Goal: Transaction & Acquisition: Purchase product/service

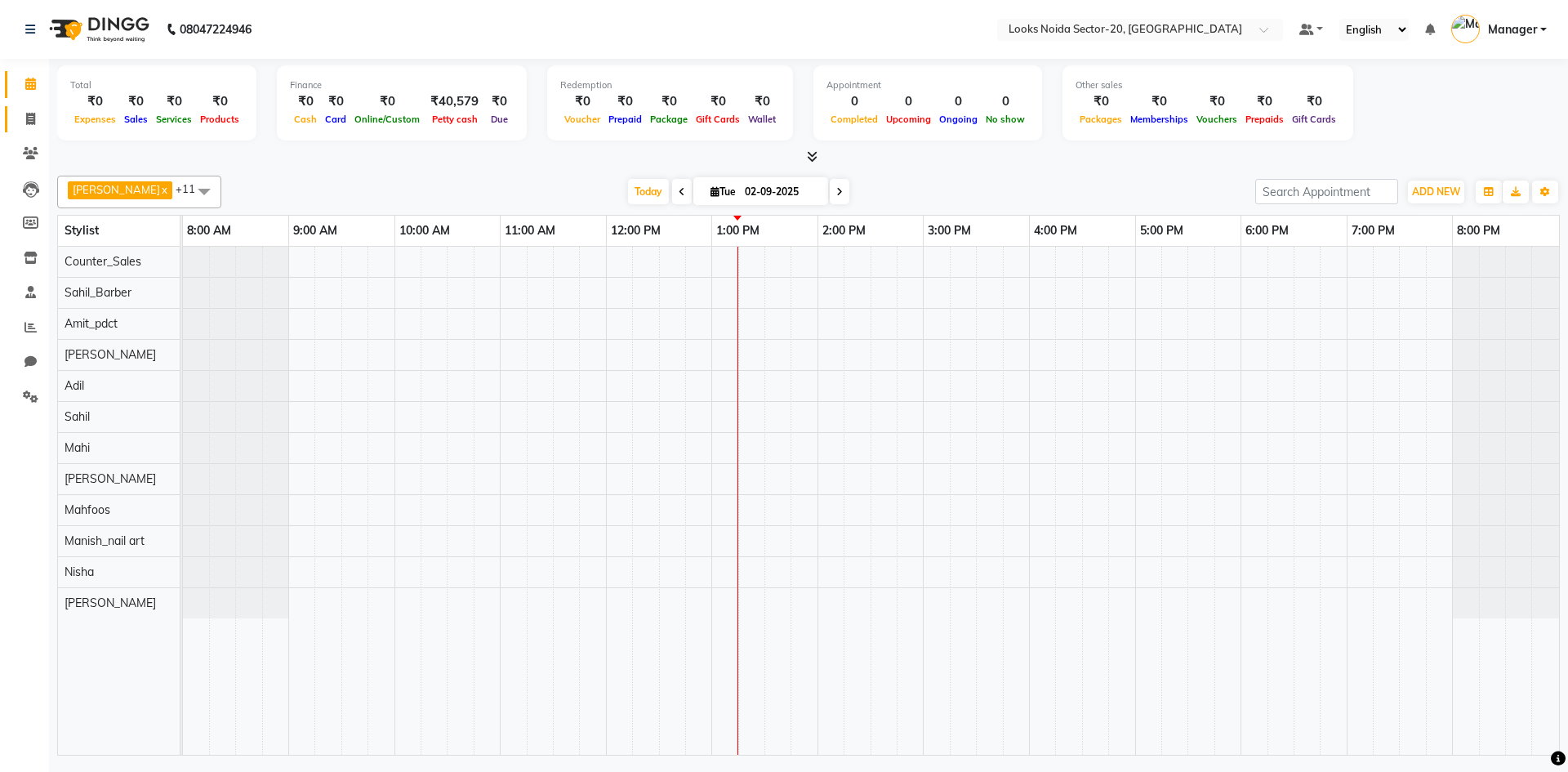
click at [38, 129] on link "Invoice" at bounding box center [24, 120] width 39 height 27
select select "service"
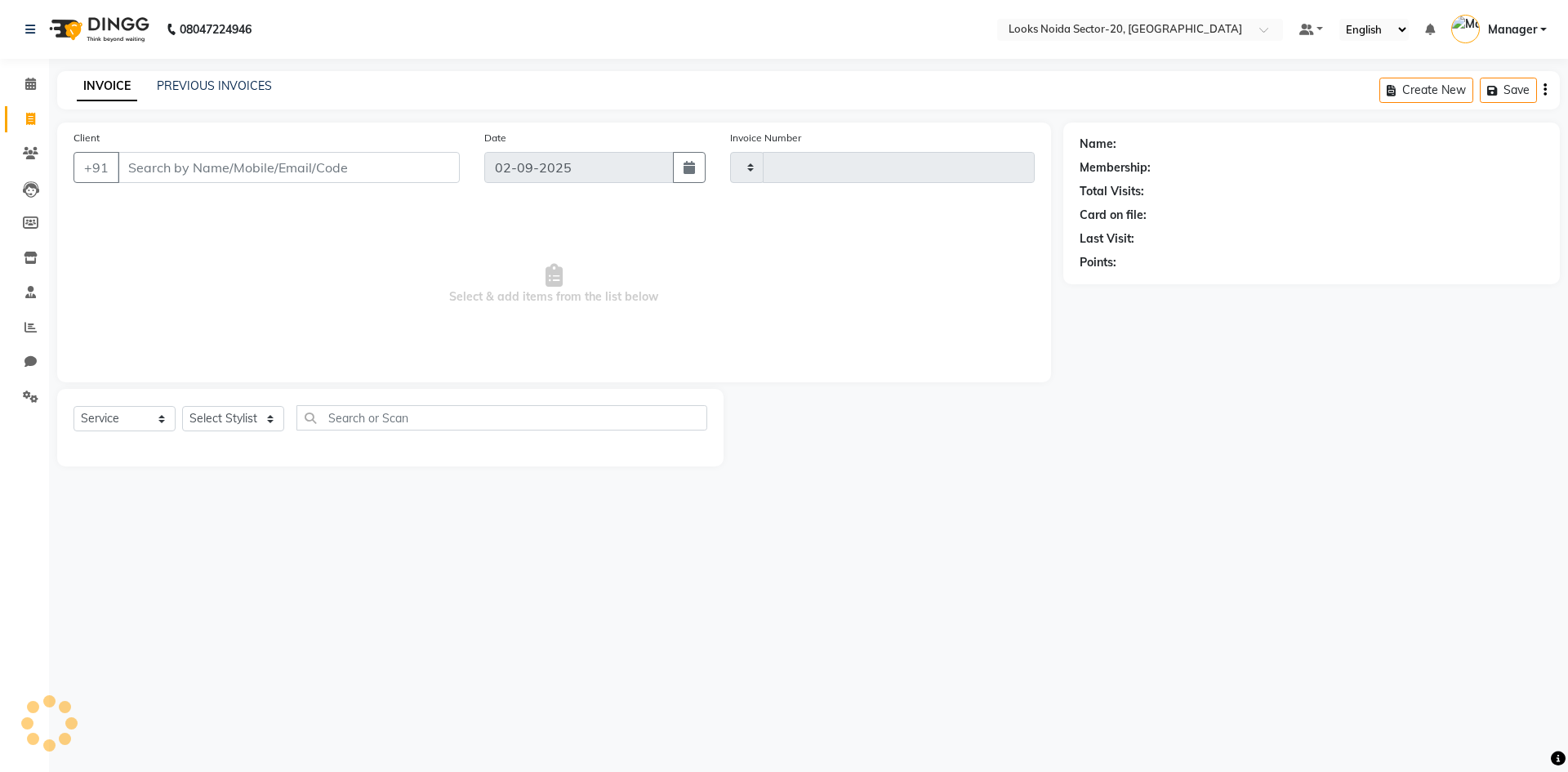
type input "0428"
select select "8646"
drag, startPoint x: 188, startPoint y: 179, endPoint x: 177, endPoint y: 182, distance: 11.4
click at [179, 179] on input "Client" at bounding box center [289, 167] width 342 height 31
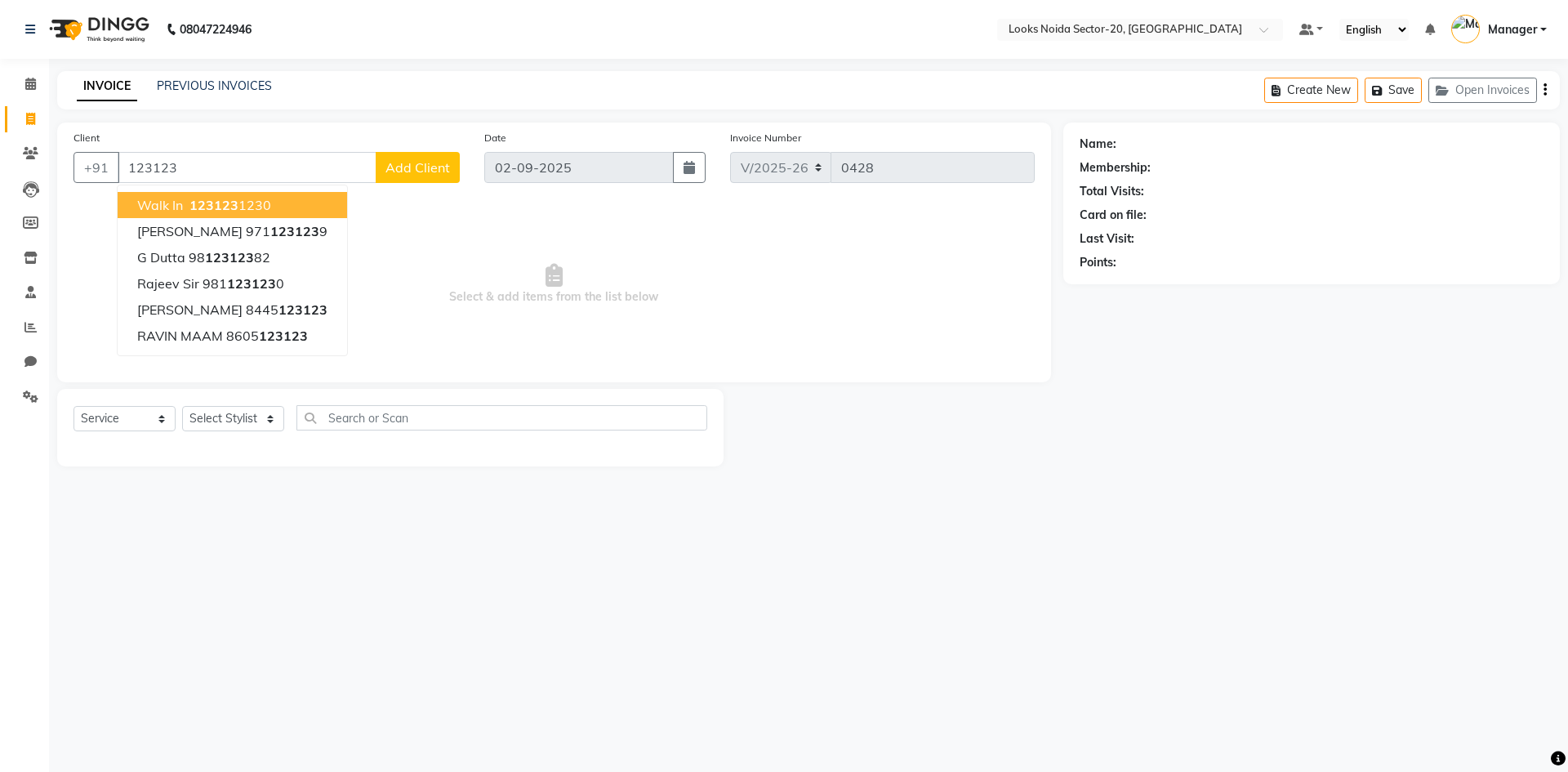
click at [227, 193] on button "walk in 123123 1230" at bounding box center [233, 205] width 230 height 26
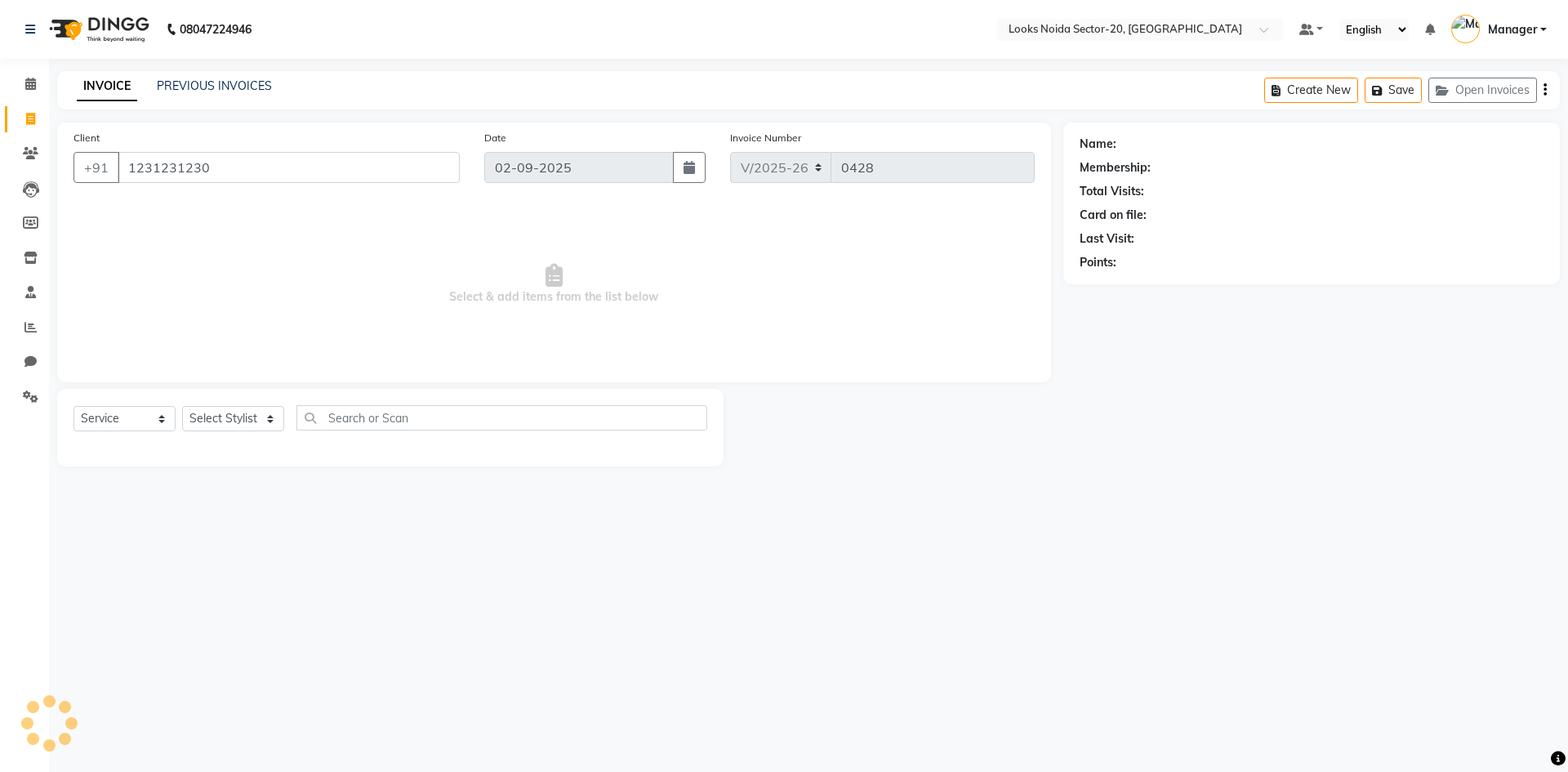
type input "1231231230"
select select "1: Object"
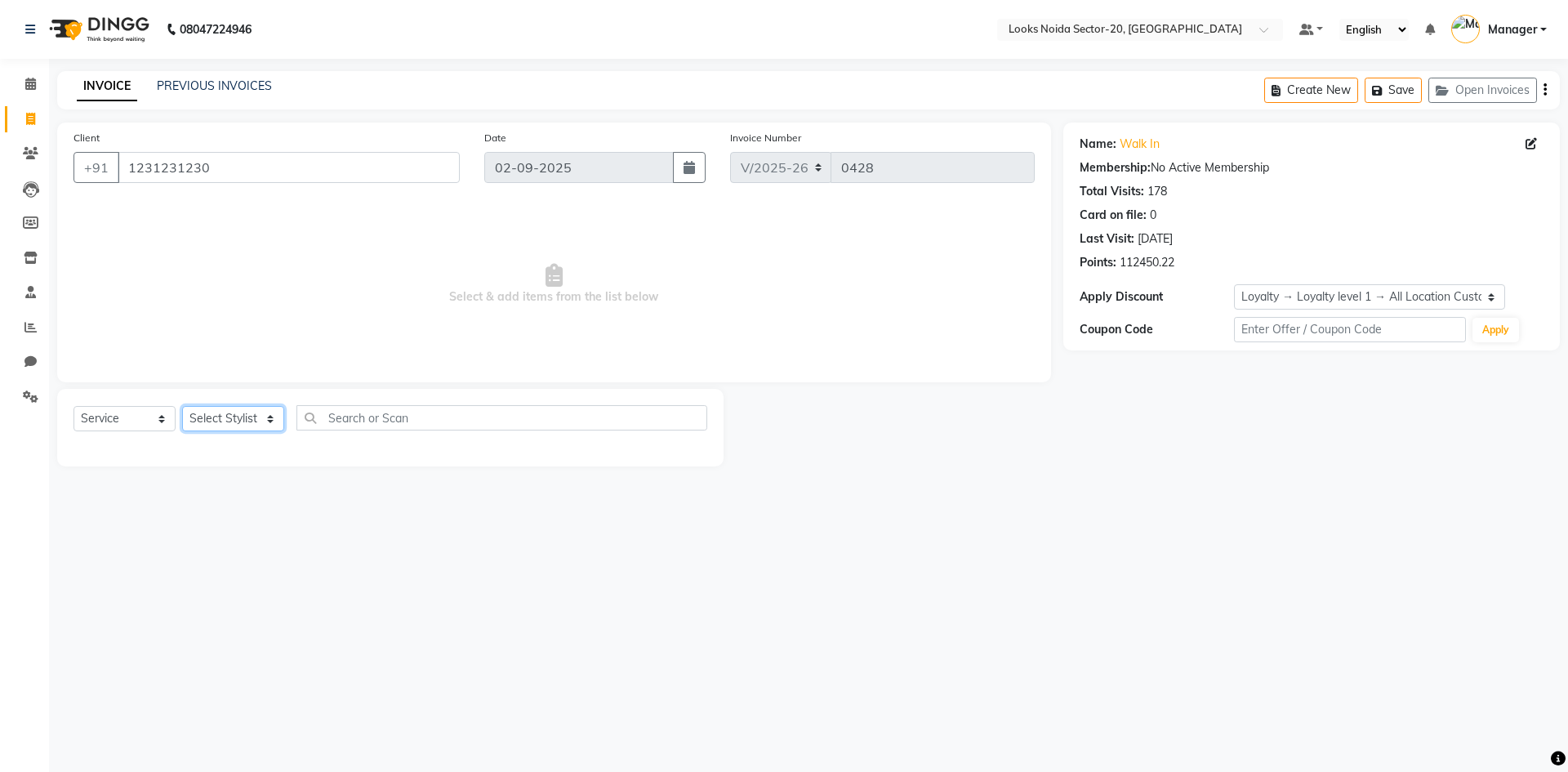
click at [267, 412] on select "Select Stylist Aarti Sharma Adil Amit_pdct Counter_Sales Fardeen Mahfoos Mahi M…" at bounding box center [233, 418] width 102 height 25
select select "86761"
click at [182, 406] on select "Select Stylist Aarti Sharma Adil Amit_pdct Counter_Sales Fardeen Mahfoos Mahi M…" at bounding box center [233, 418] width 102 height 25
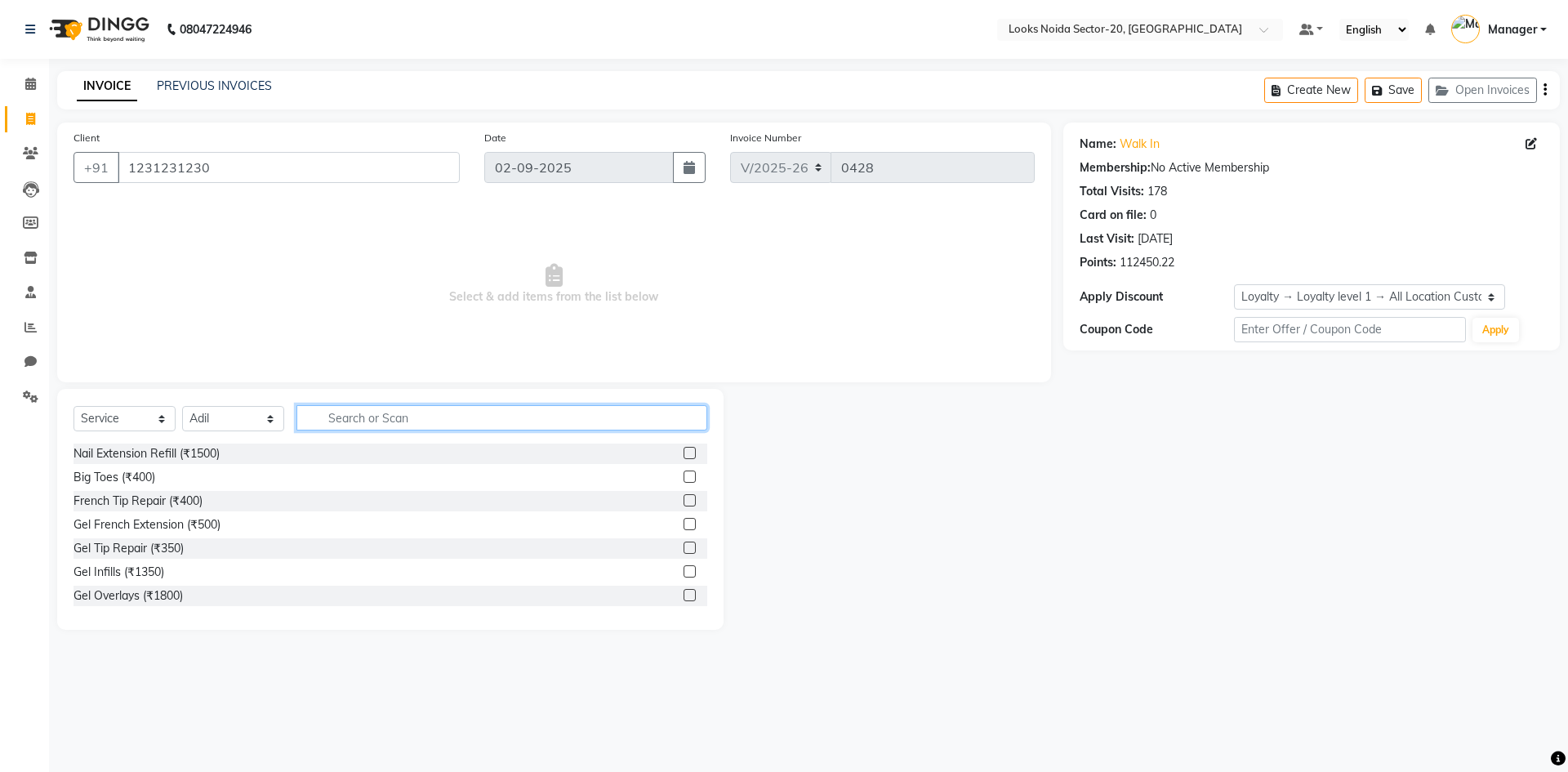
click at [351, 421] on input "text" at bounding box center [502, 418] width 411 height 25
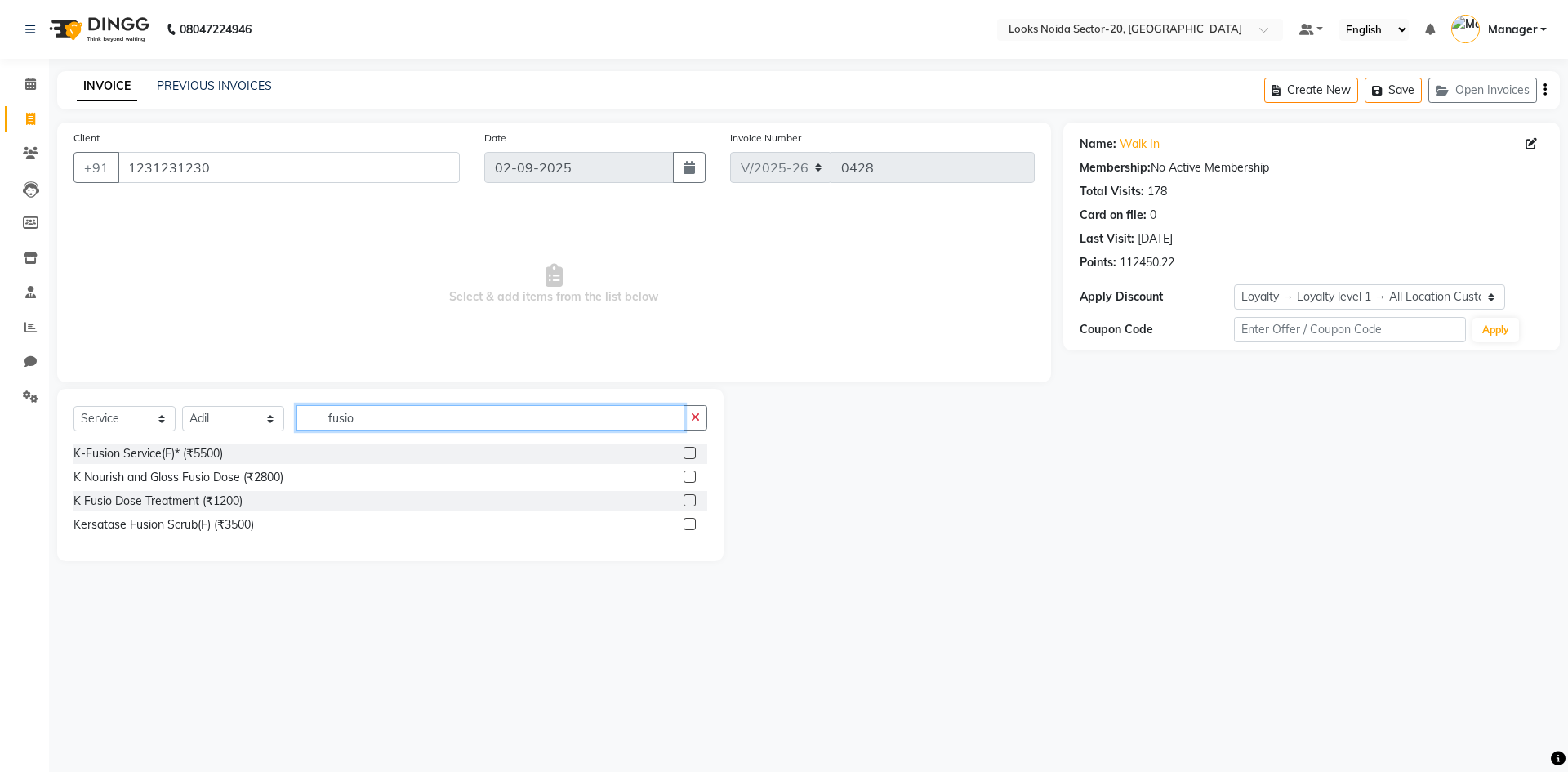
type input "fusio"
click at [691, 450] on label at bounding box center [690, 452] width 12 height 12
click at [691, 450] on input "checkbox" at bounding box center [689, 453] width 10 height 10
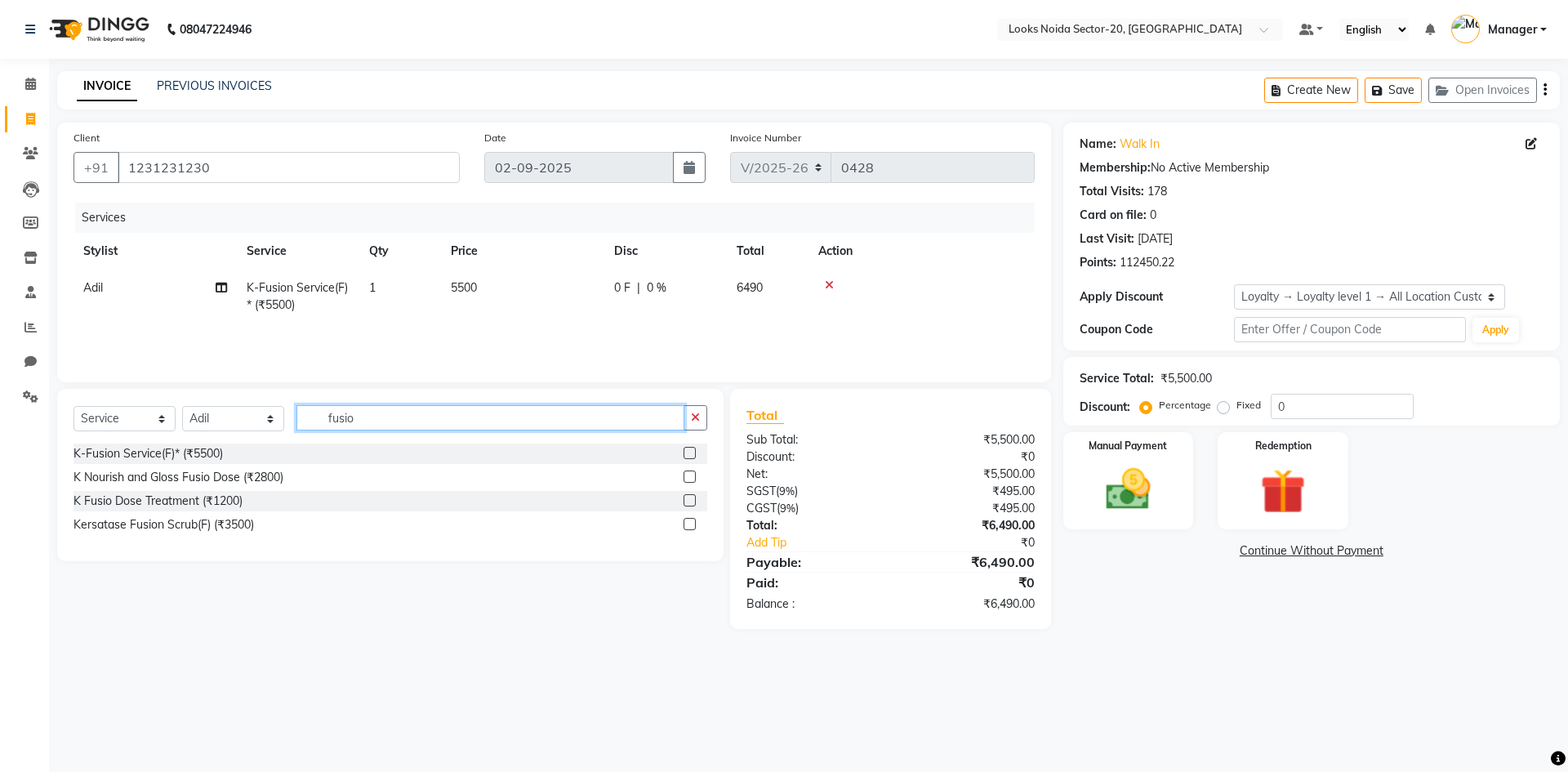
checkbox input "false"
click at [475, 420] on input "fusio" at bounding box center [490, 418] width 388 height 25
type input "f"
type input "wash"
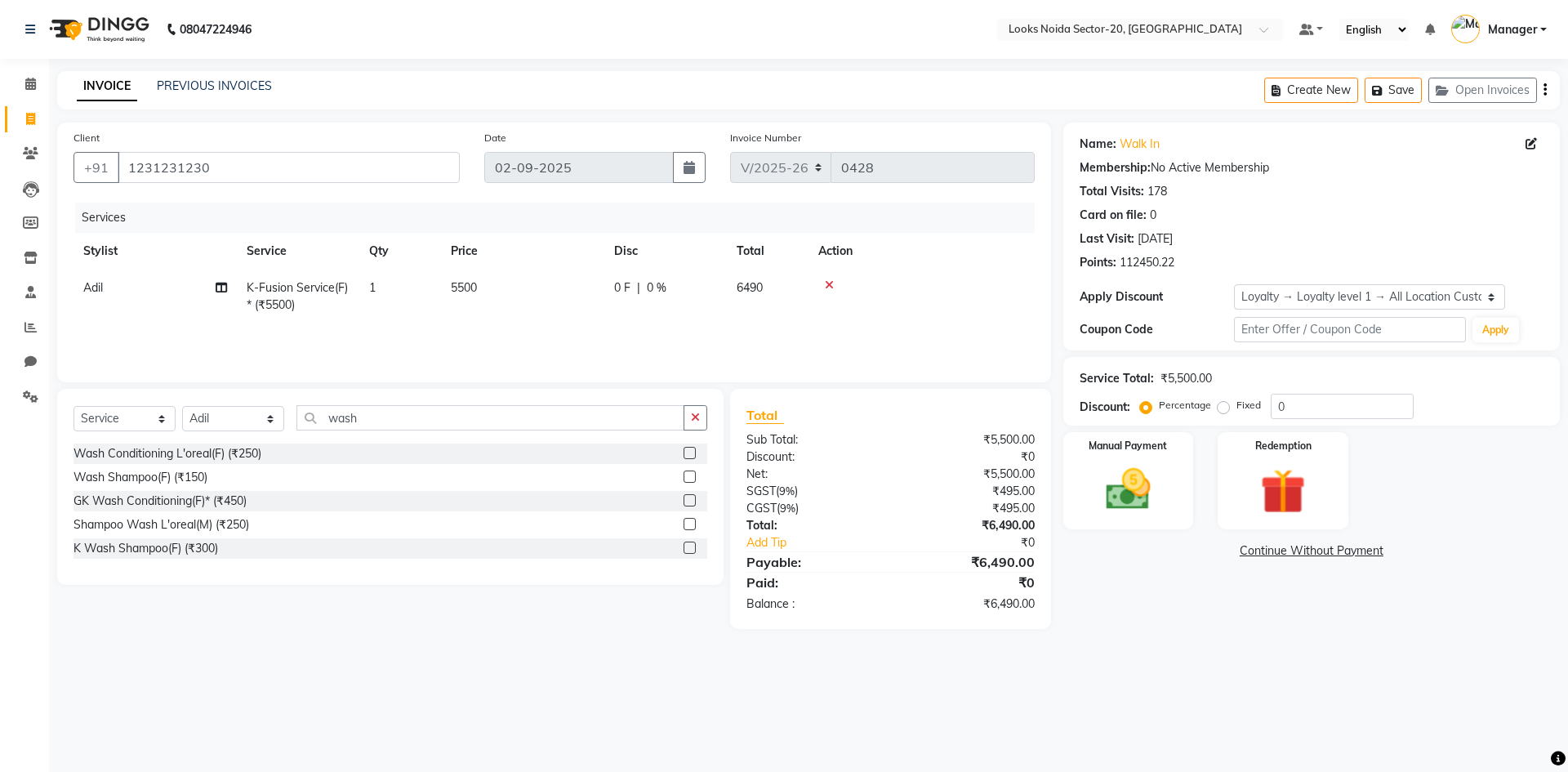
click at [691, 542] on label at bounding box center [690, 548] width 12 height 12
click at [691, 543] on input "checkbox" at bounding box center [689, 548] width 10 height 10
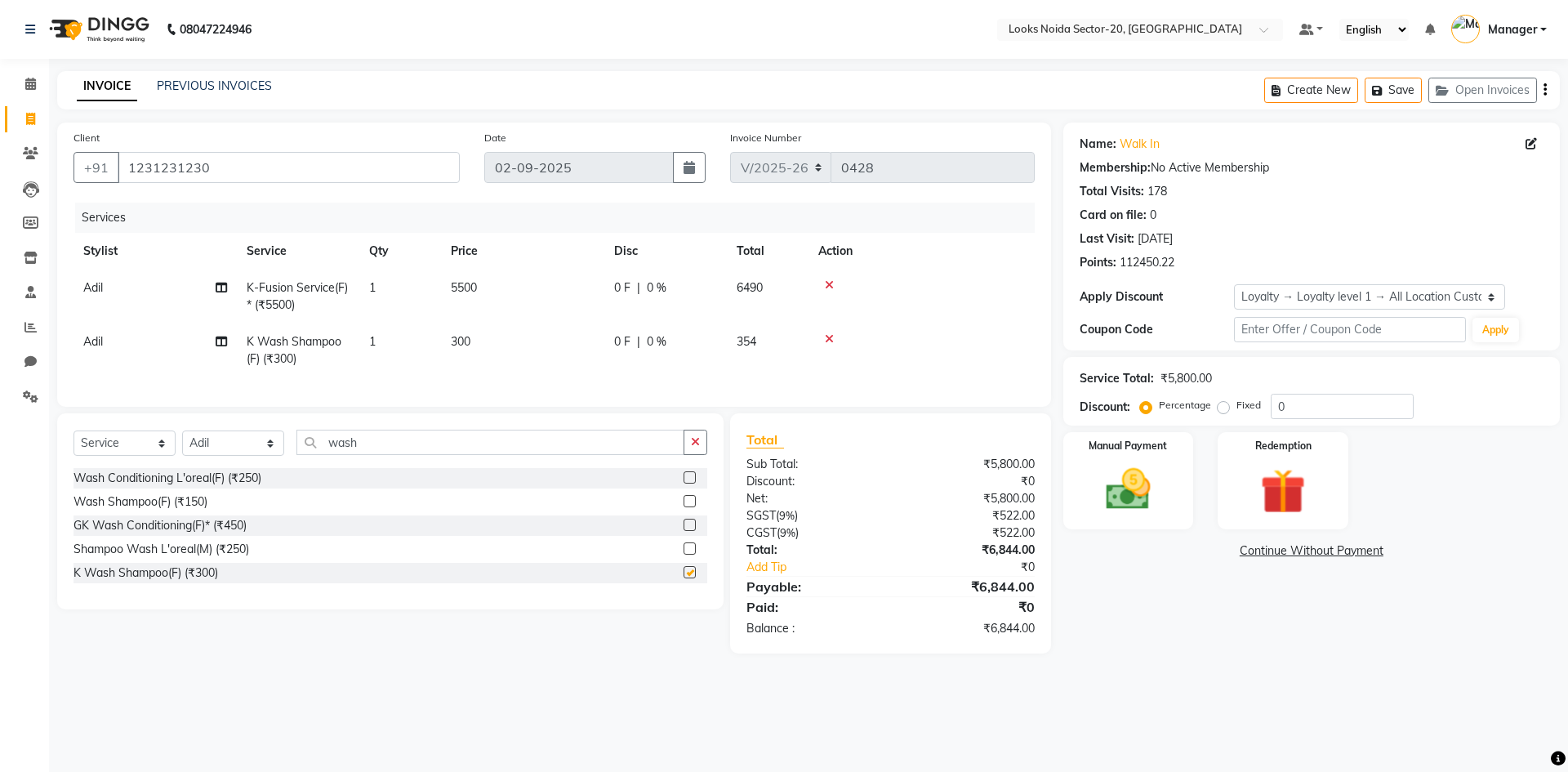
checkbox input "false"
click at [185, 340] on td "Adil" at bounding box center [155, 350] width 164 height 54
select select "86761"
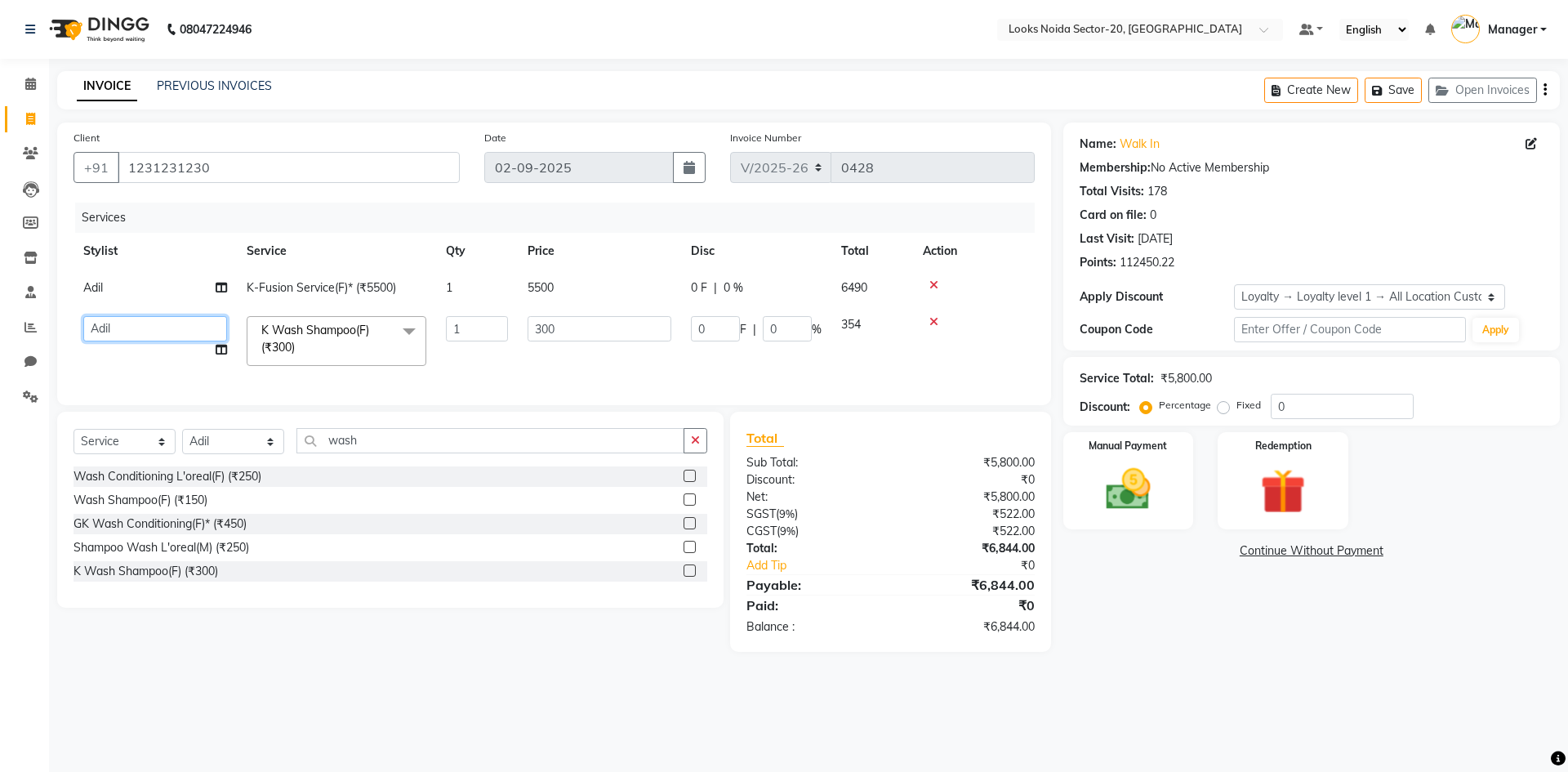
click at [204, 328] on select "Aarti Sharma Adil Amit_pdct Counter_Sales Fardeen Mahfoos Mahi Manager Manish_n…" at bounding box center [155, 328] width 144 height 25
select select "88102"
click at [565, 325] on input "300" at bounding box center [600, 328] width 144 height 25
type input "3"
type input "5"
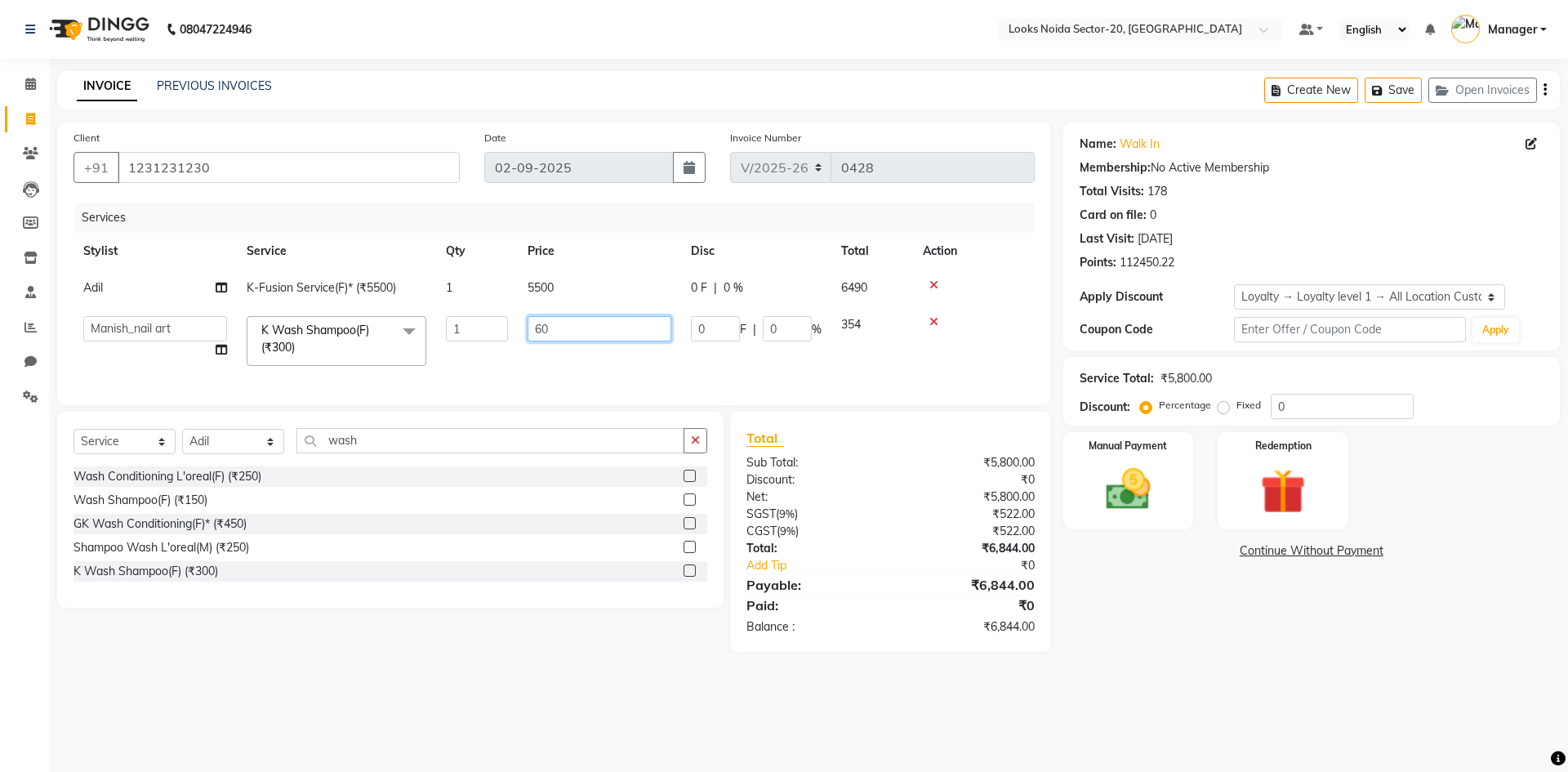
type input "600"
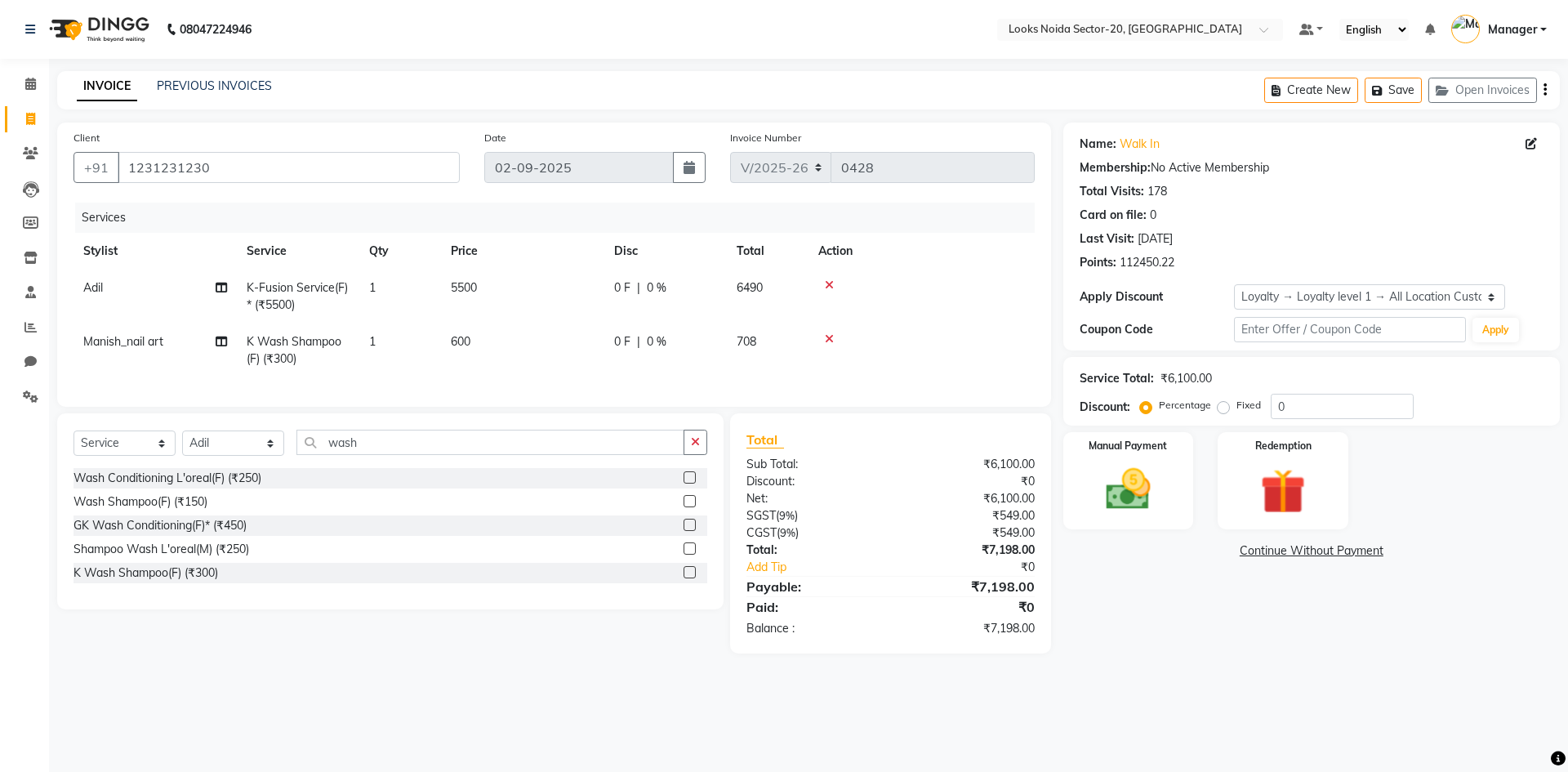
click at [558, 284] on td "5500" at bounding box center [522, 296] width 164 height 54
select select "86761"
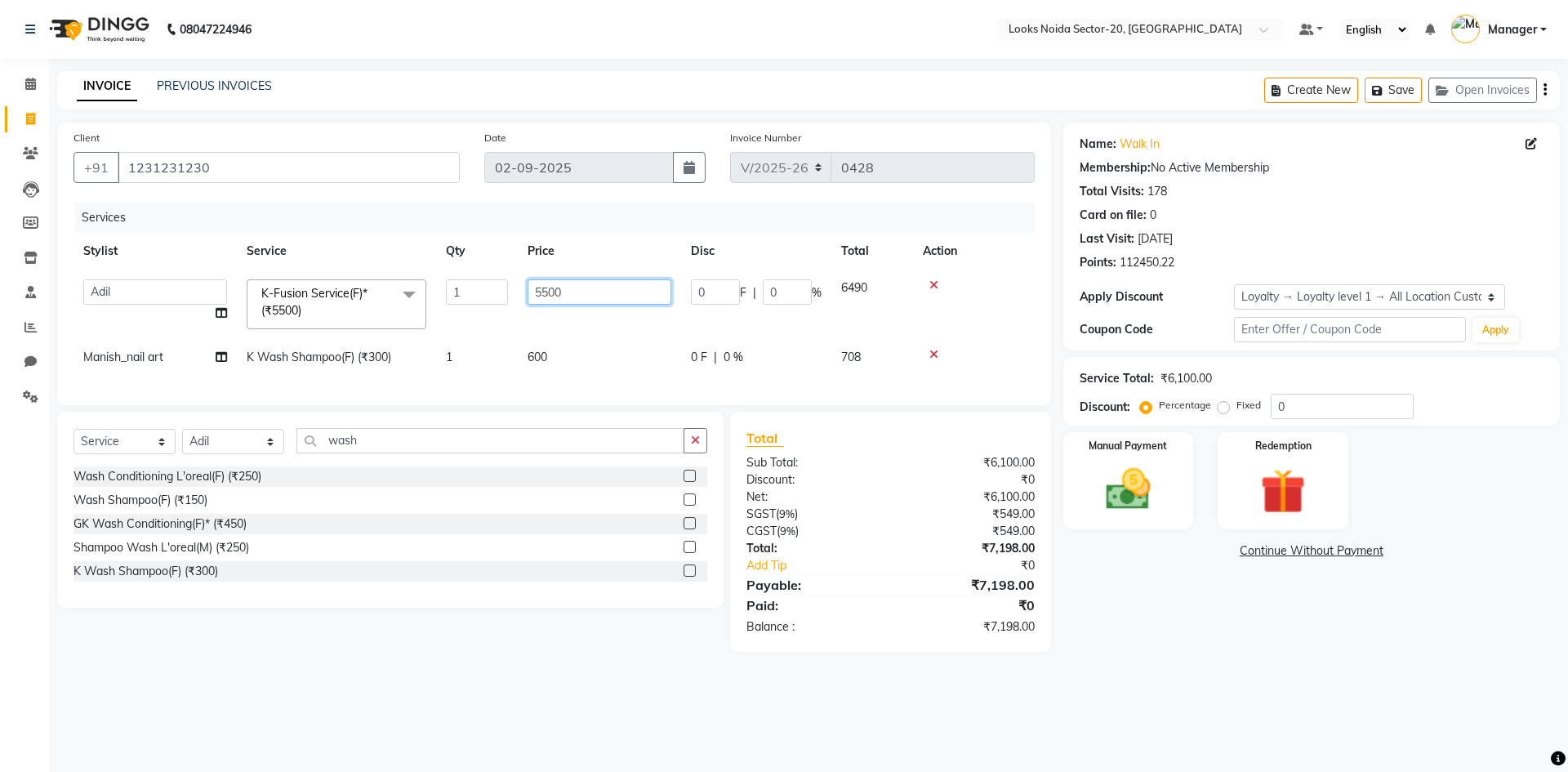
click at [570, 291] on input "5500" at bounding box center [600, 292] width 144 height 25
type input "5"
type input "1800"
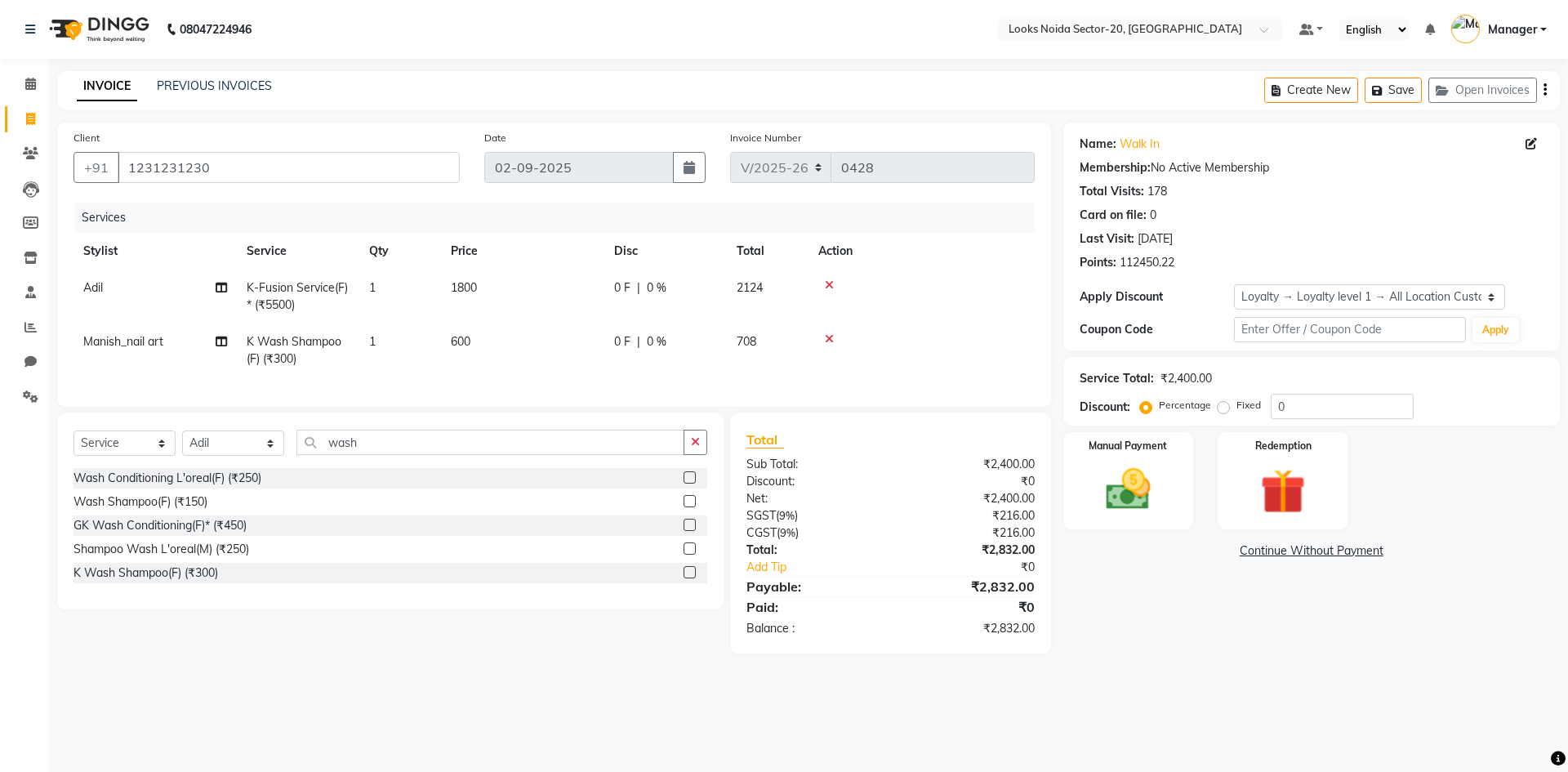
click at [1263, 633] on div "Name: Walk In Membership: No Active Membership Total Visits: 178 Card on file: …" at bounding box center [1318, 388] width 509 height 531
click at [476, 284] on span "1800" at bounding box center [463, 288] width 26 height 15
select select "86761"
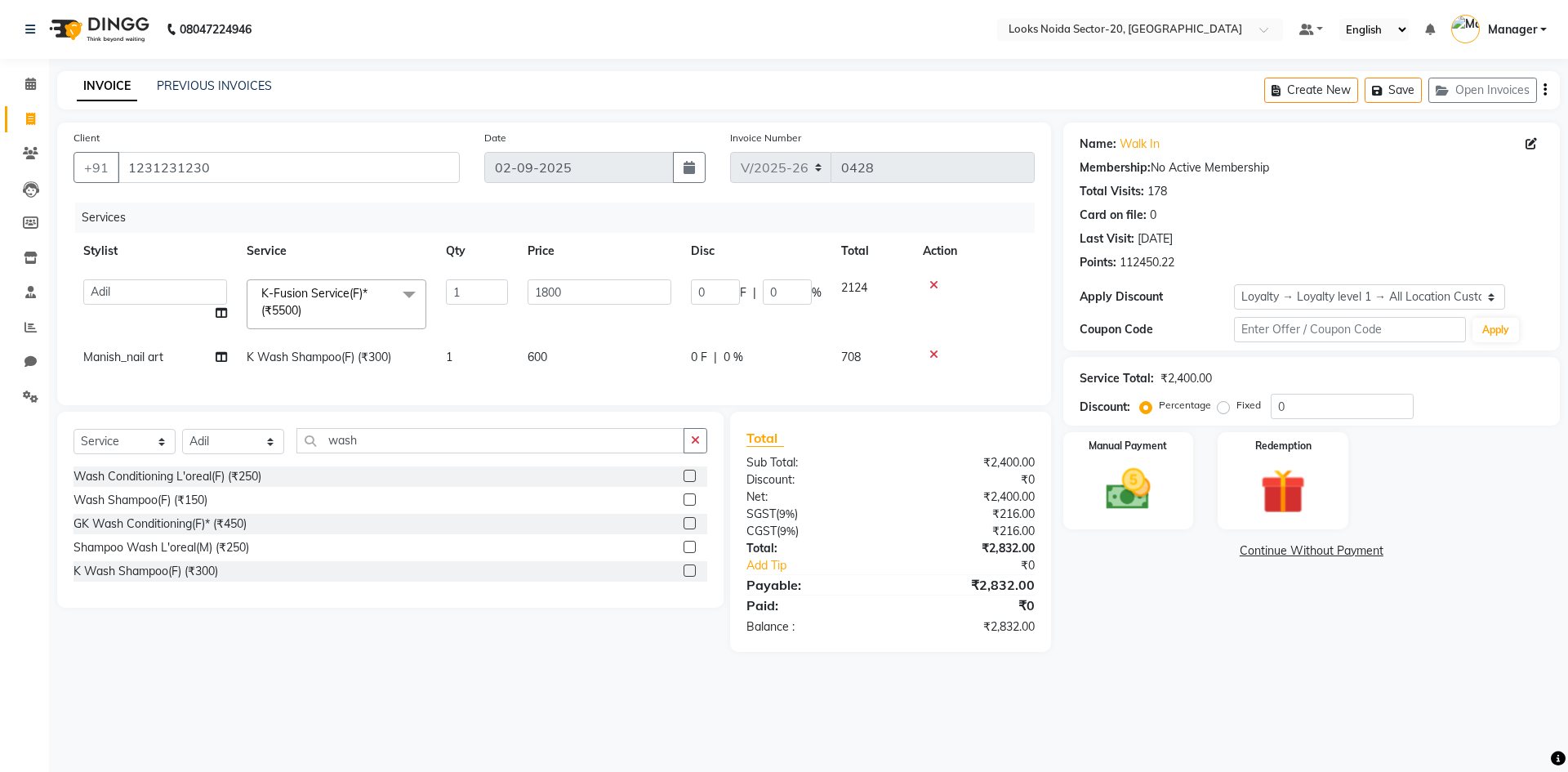
click at [570, 353] on td "600" at bounding box center [599, 357] width 164 height 36
select select "88102"
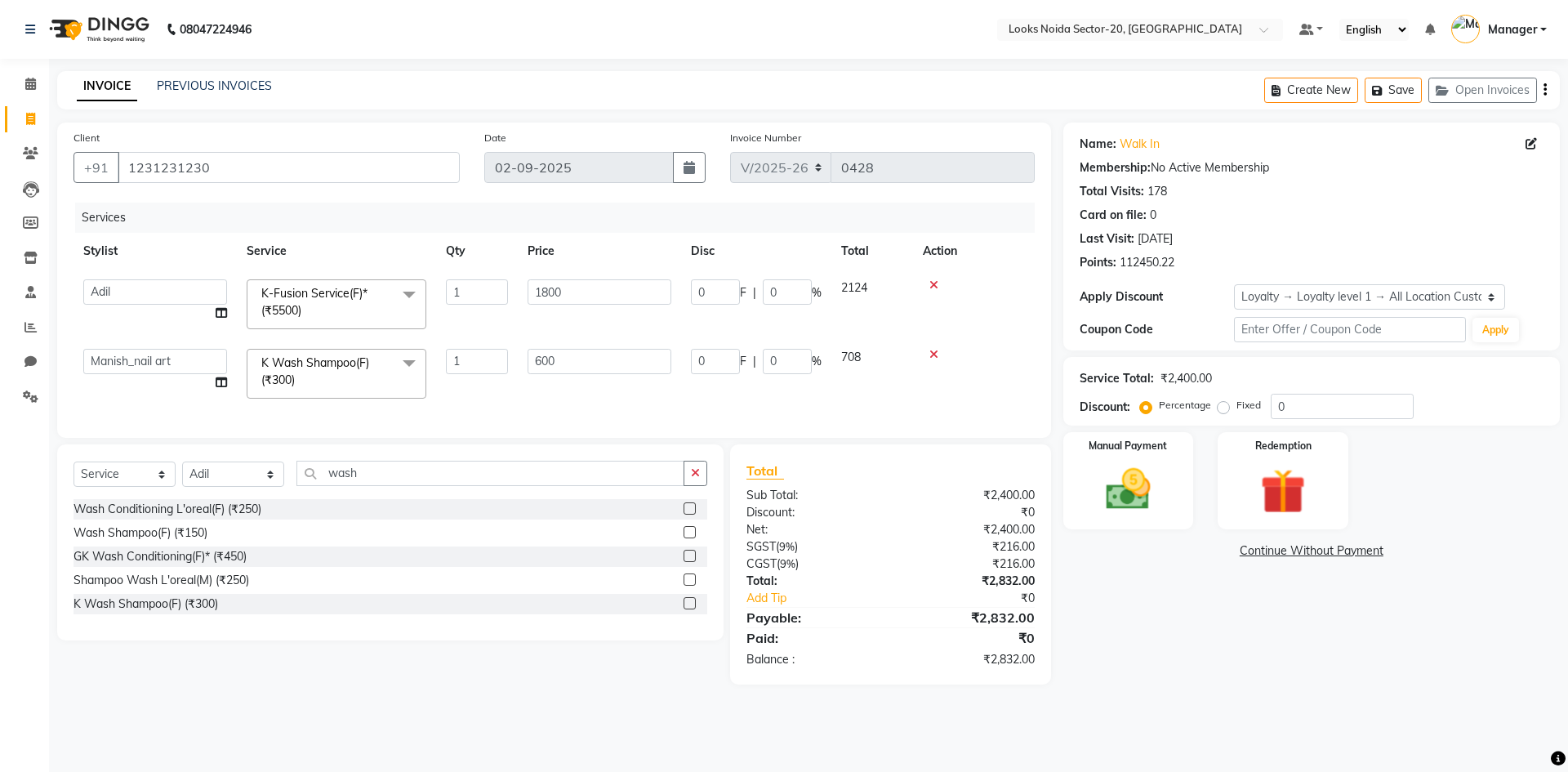
click at [937, 354] on div at bounding box center [974, 354] width 102 height 11
click at [937, 354] on icon at bounding box center [934, 354] width 9 height 11
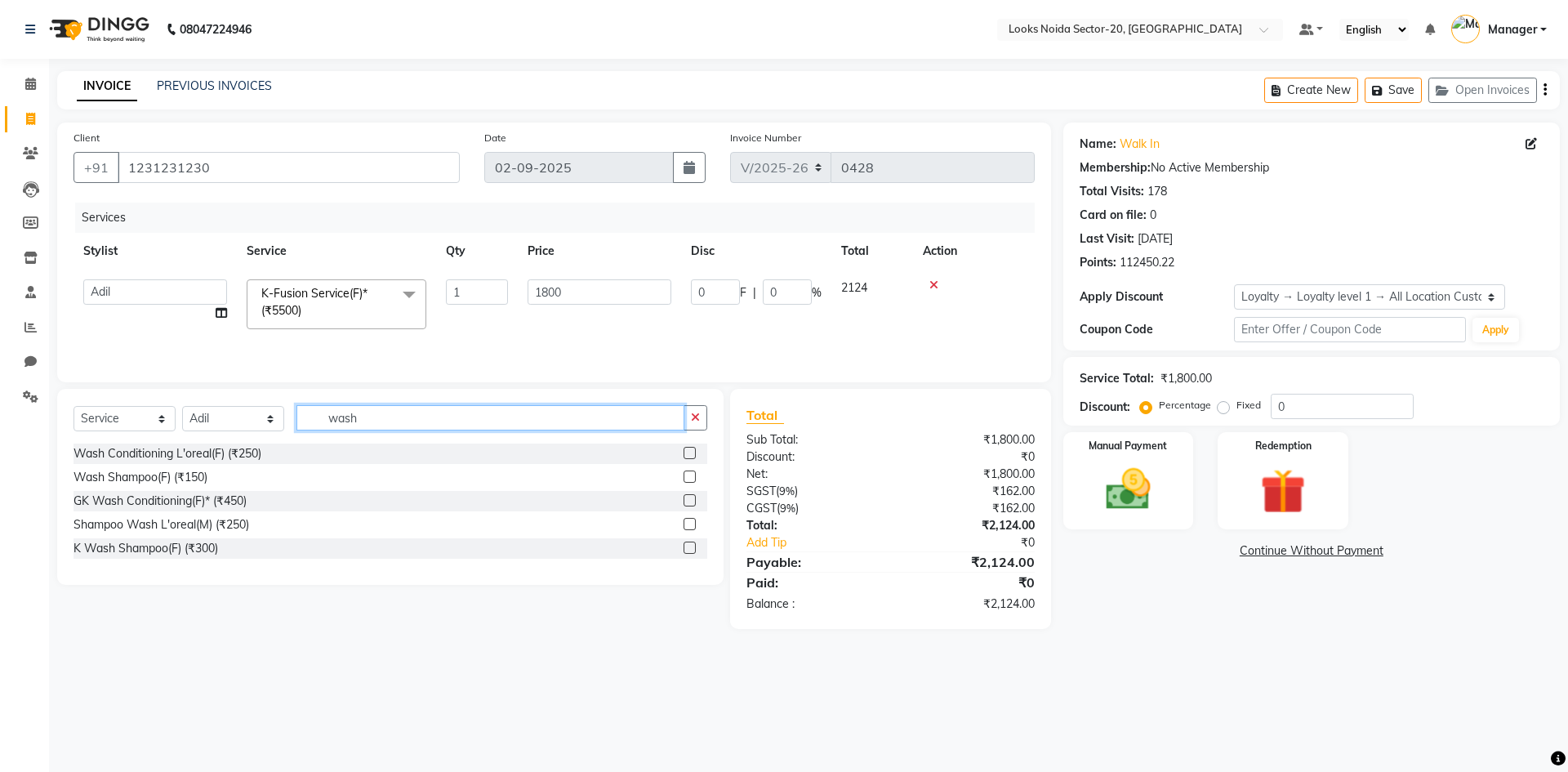
click at [664, 426] on input "wash" at bounding box center [490, 418] width 388 height 25
type input "w"
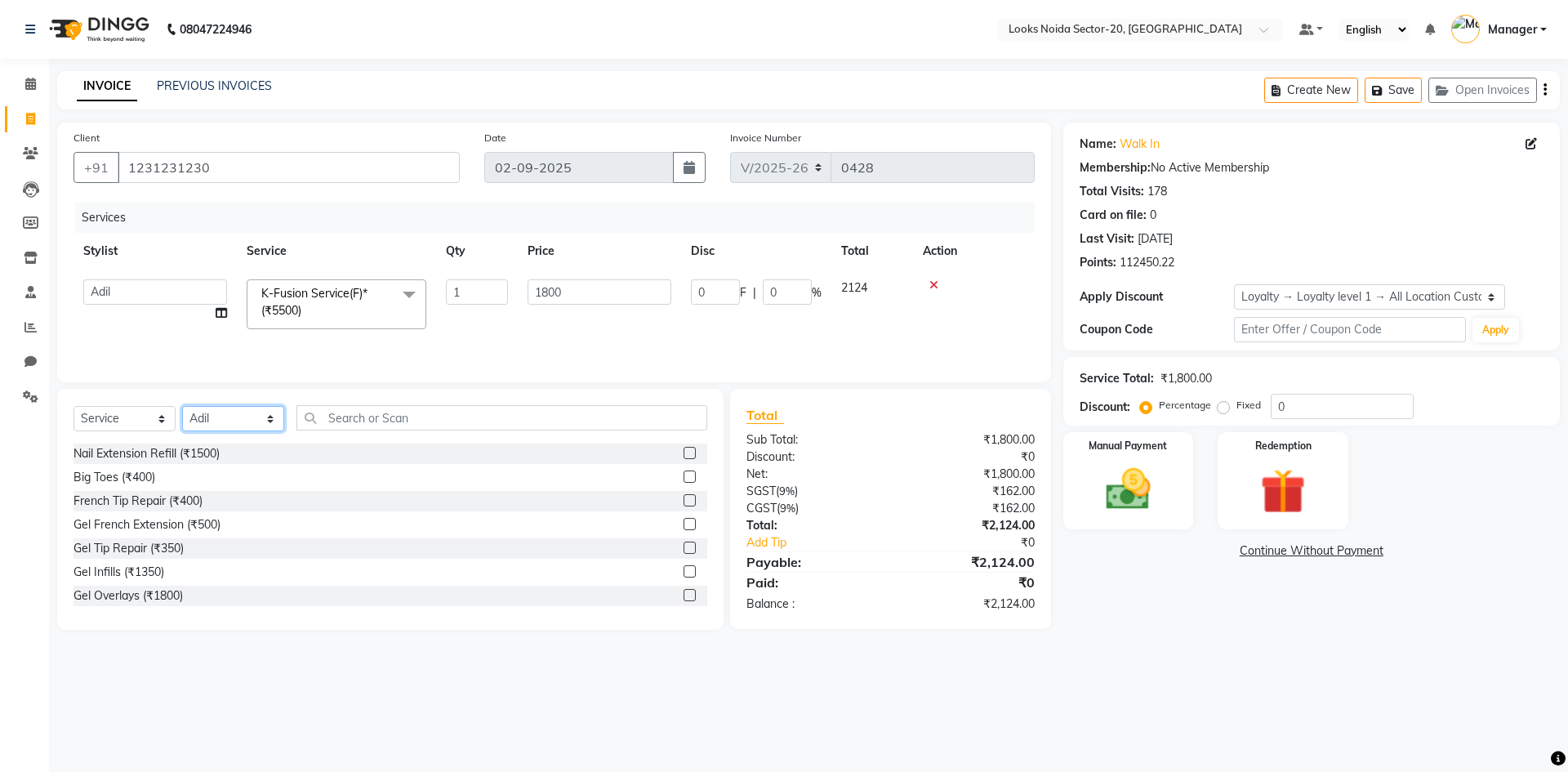
click at [274, 419] on select "Select Stylist Aarti Sharma Adil Amit_pdct Counter_Sales Fardeen Mahfoos Mahi M…" at bounding box center [233, 418] width 102 height 25
select select "88102"
click at [182, 406] on select "Select Stylist Aarti Sharma Adil Amit_pdct Counter_Sales Fardeen Mahfoos Mahi M…" at bounding box center [233, 418] width 102 height 25
click at [378, 408] on input "text" at bounding box center [502, 418] width 411 height 25
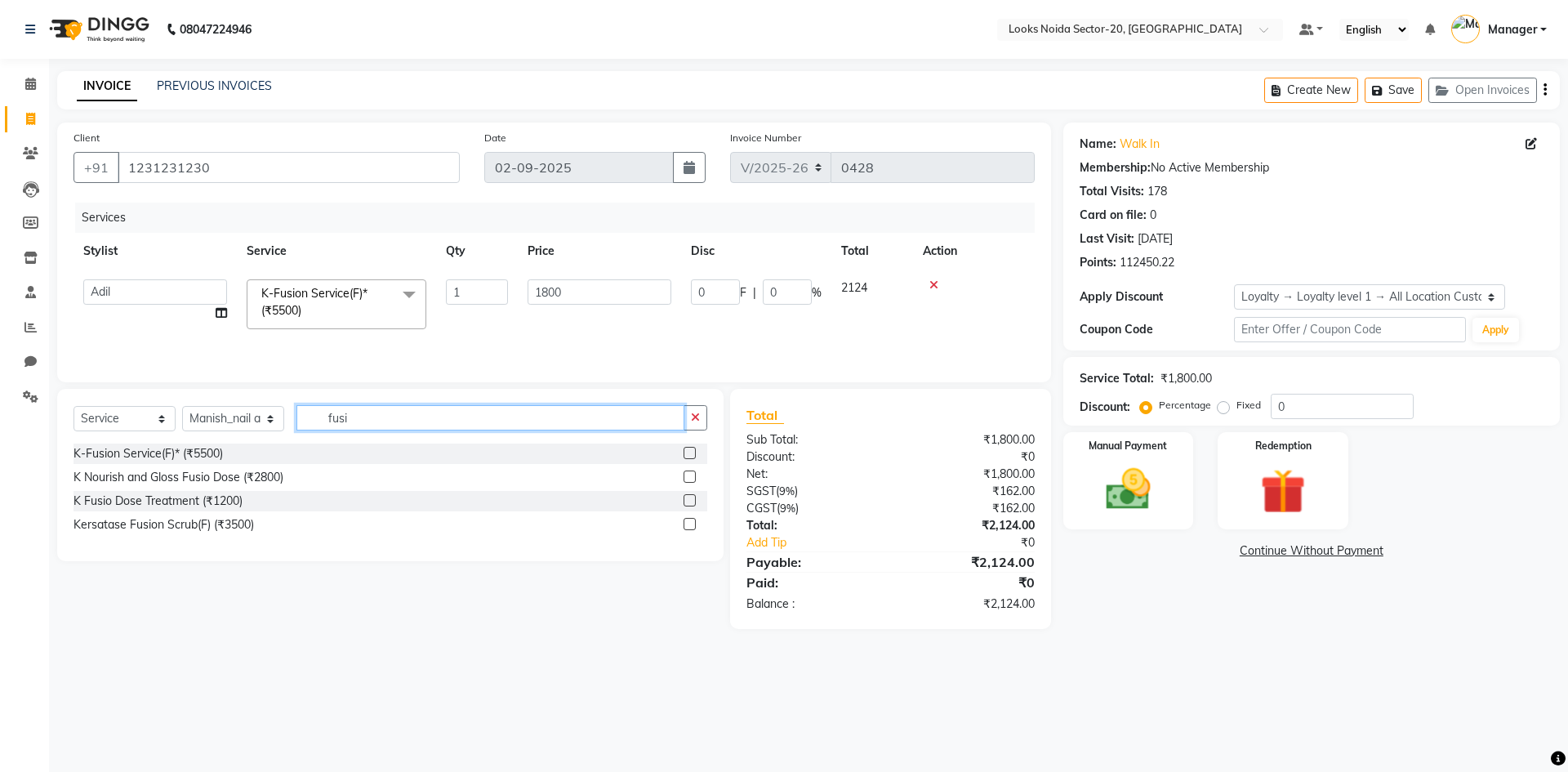
type input "fusi"
click at [684, 450] on div "K-Fusion Service(F)* (₹5500)" at bounding box center [391, 454] width 634 height 21
click at [690, 450] on label at bounding box center [690, 452] width 12 height 12
click at [690, 450] on input "checkbox" at bounding box center [689, 453] width 10 height 10
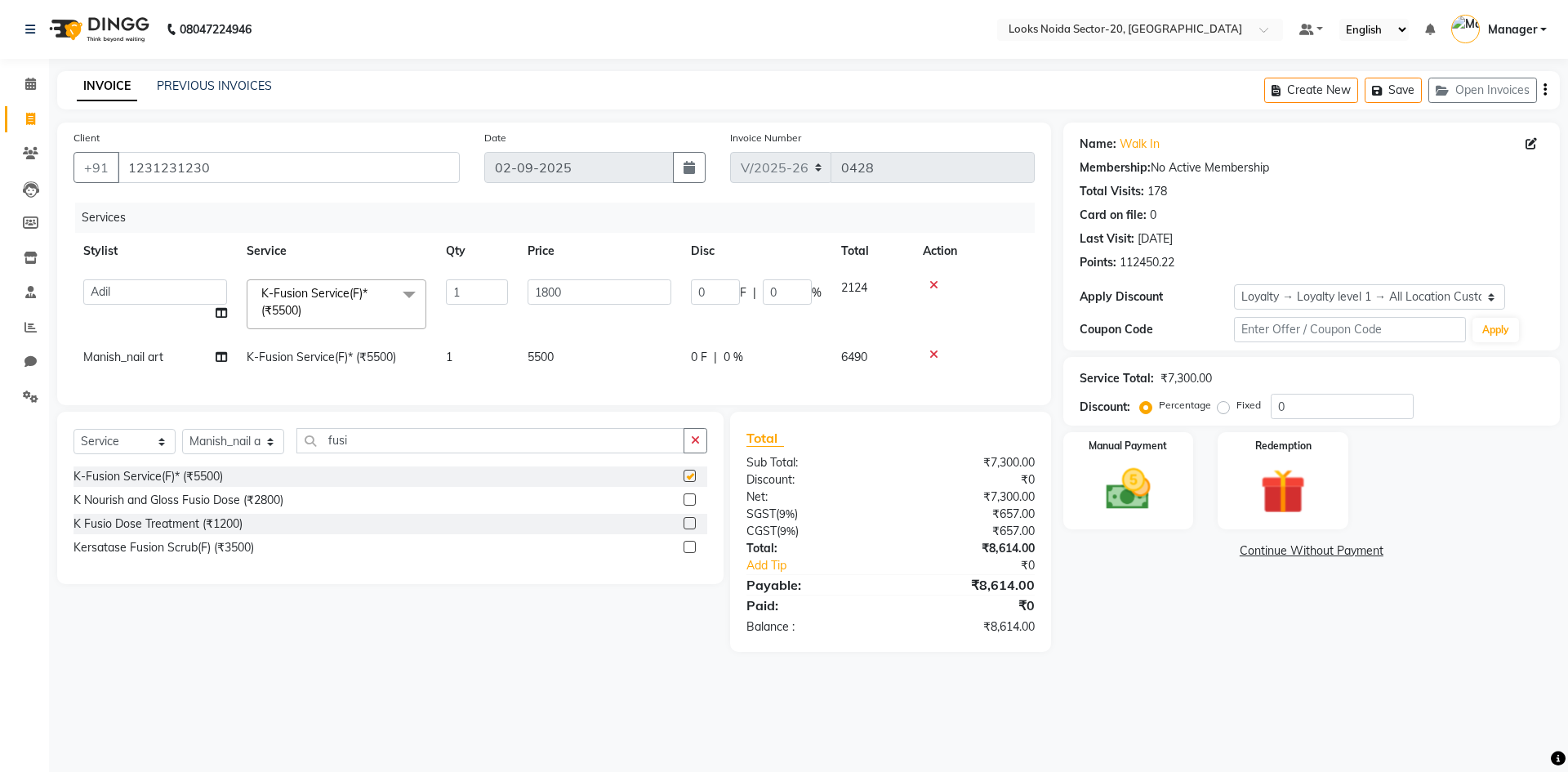
checkbox input "false"
click at [559, 353] on td "5500" at bounding box center [599, 357] width 164 height 36
select select "88102"
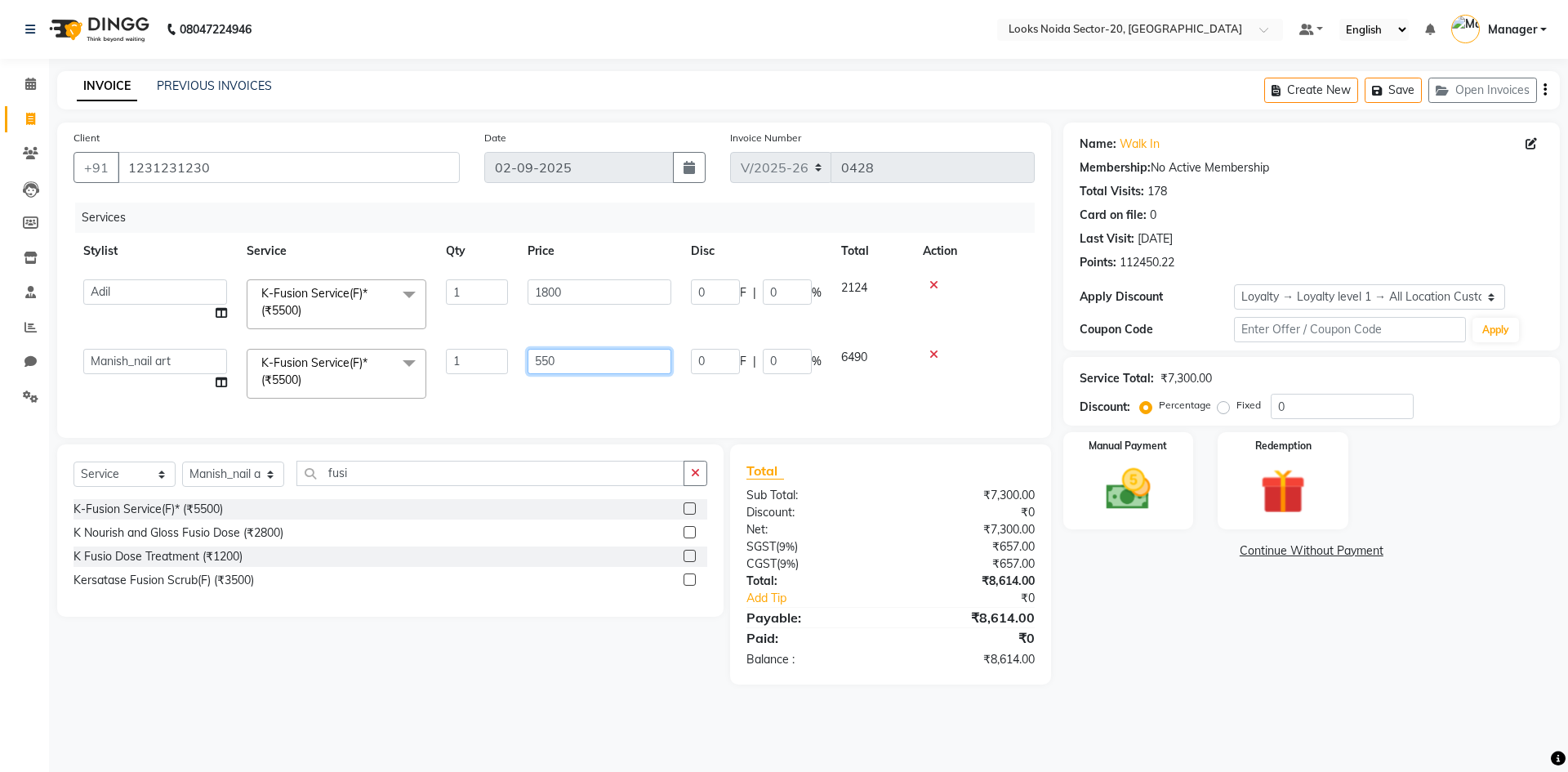
click at [605, 363] on input "550" at bounding box center [600, 361] width 144 height 25
type input "5"
type input "1000"
click at [554, 305] on td "1800" at bounding box center [599, 304] width 164 height 69
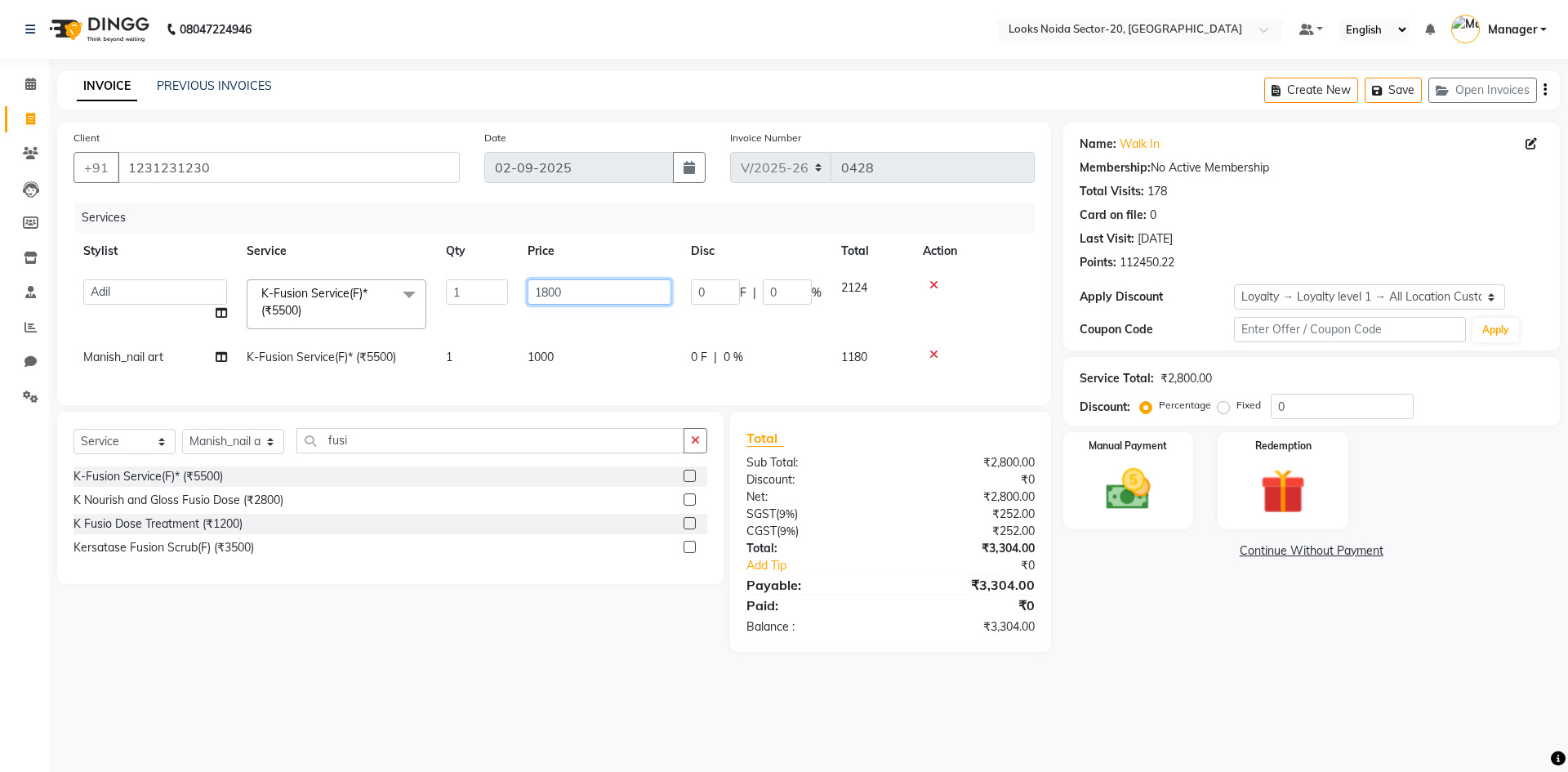
click at [556, 302] on input "1800" at bounding box center [600, 292] width 144 height 25
click at [551, 296] on input "1800" at bounding box center [600, 292] width 144 height 25
type input "1500"
click at [1103, 642] on div "Name: Walk In Membership: No Active Membership Total Visits: 178 Card on file: …" at bounding box center [1318, 387] width 509 height 529
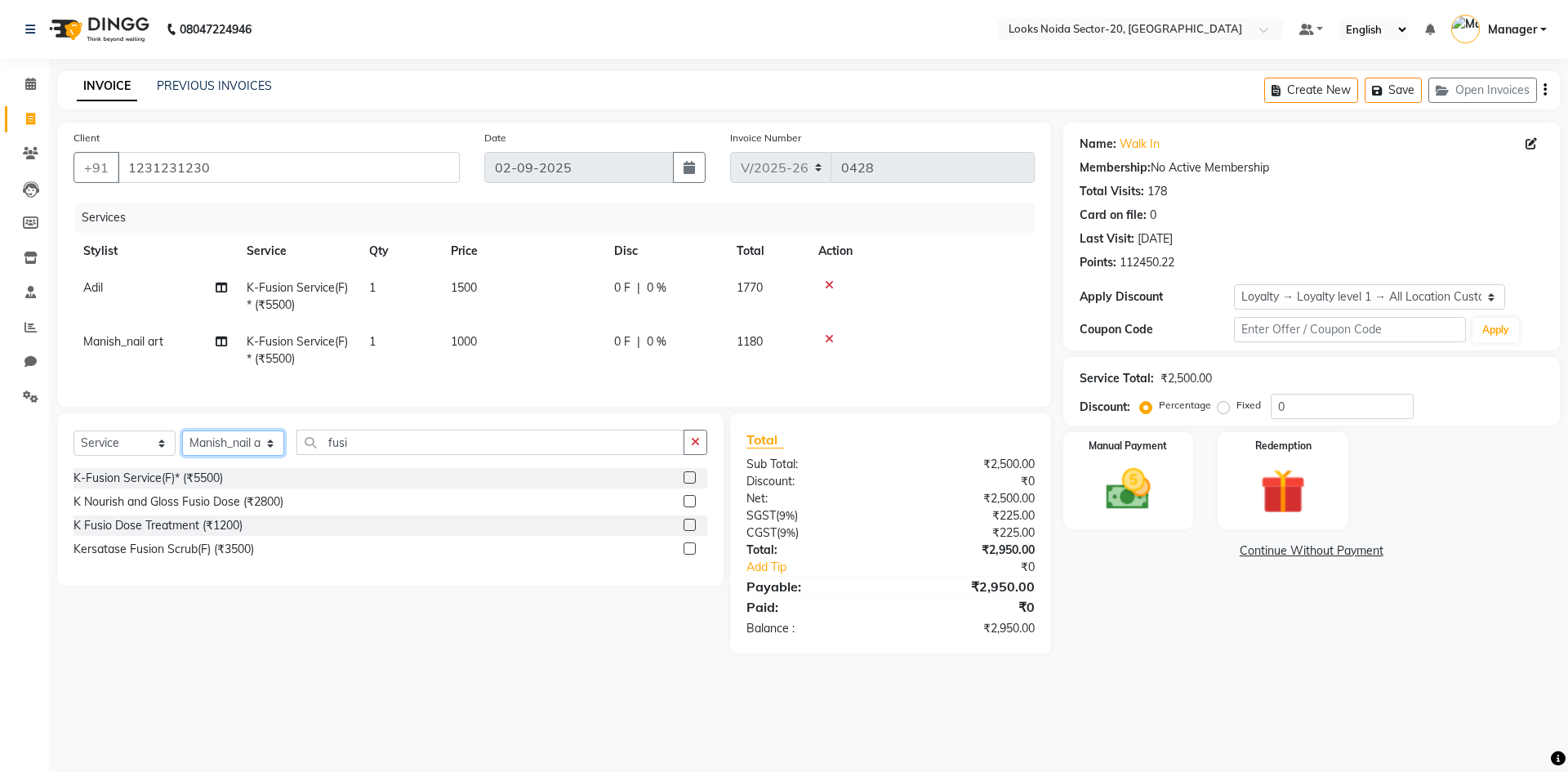
drag, startPoint x: 236, startPoint y: 453, endPoint x: 234, endPoint y: 463, distance: 10.2
click at [236, 453] on select "Select Stylist Aarti Sharma Adil Amit_pdct Counter_Sales Fardeen Mahfoos Mahi M…" at bounding box center [233, 443] width 102 height 25
select select "86763"
click at [182, 443] on select "Select Stylist Aarti Sharma Adil Amit_pdct Counter_Sales Fardeen Mahfoos Mahi M…" at bounding box center [233, 443] width 102 height 25
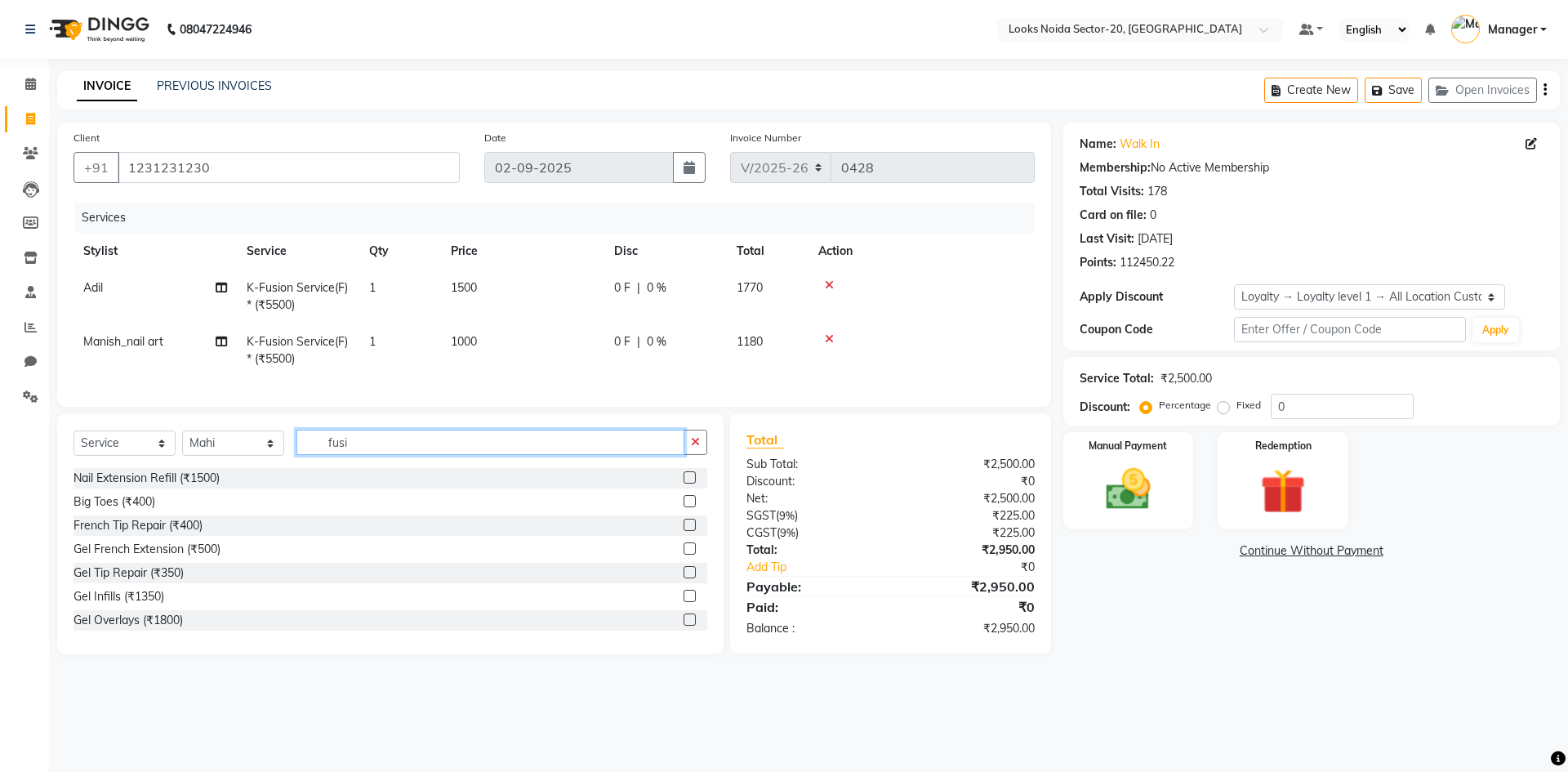
click at [364, 455] on input "fusi" at bounding box center [490, 442] width 388 height 25
type input "f"
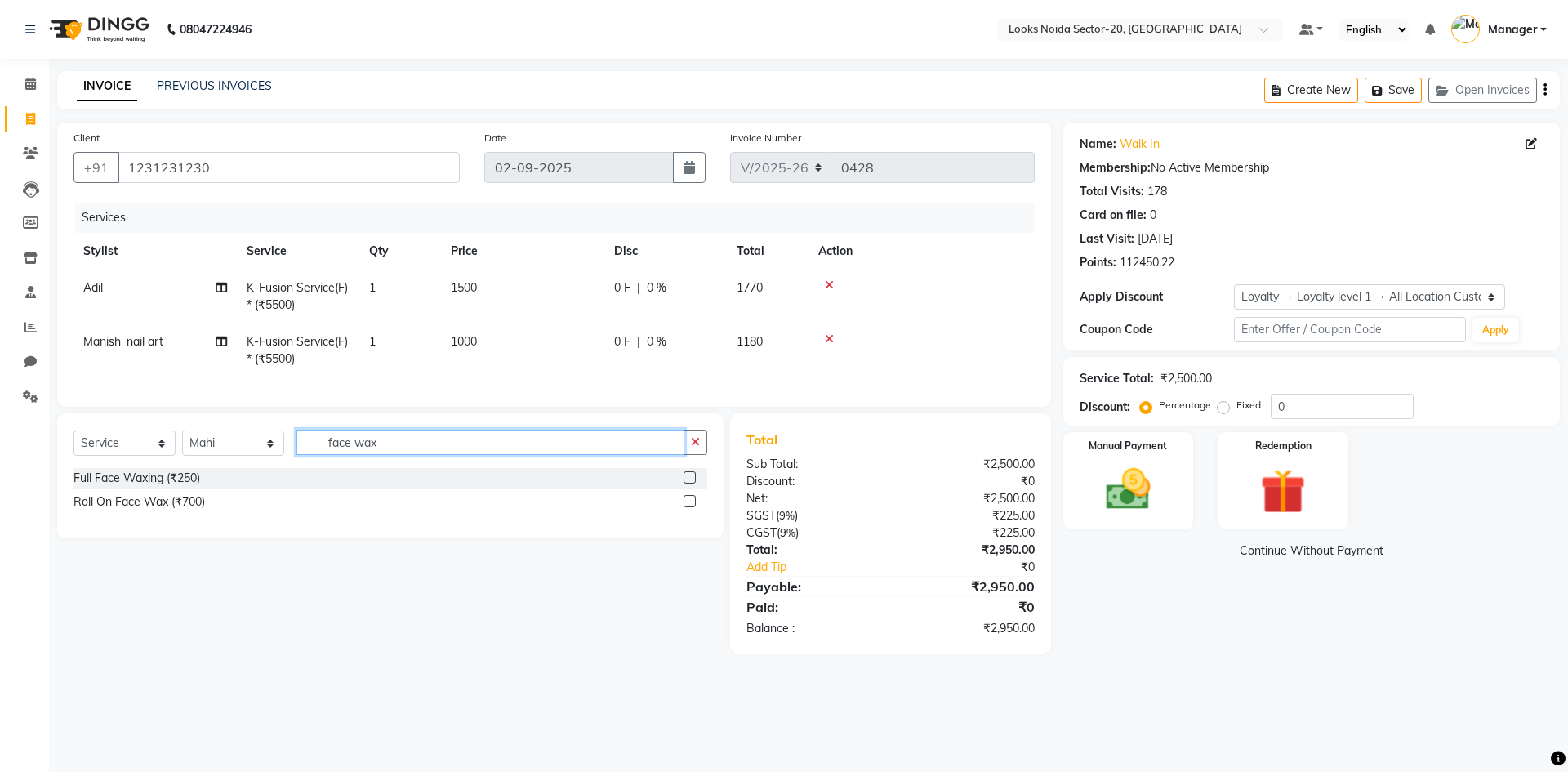
click at [492, 453] on input "face wax" at bounding box center [490, 442] width 388 height 25
type input "face wax"
click at [691, 483] on label at bounding box center [690, 477] width 12 height 12
click at [691, 483] on input "checkbox" at bounding box center [689, 478] width 10 height 10
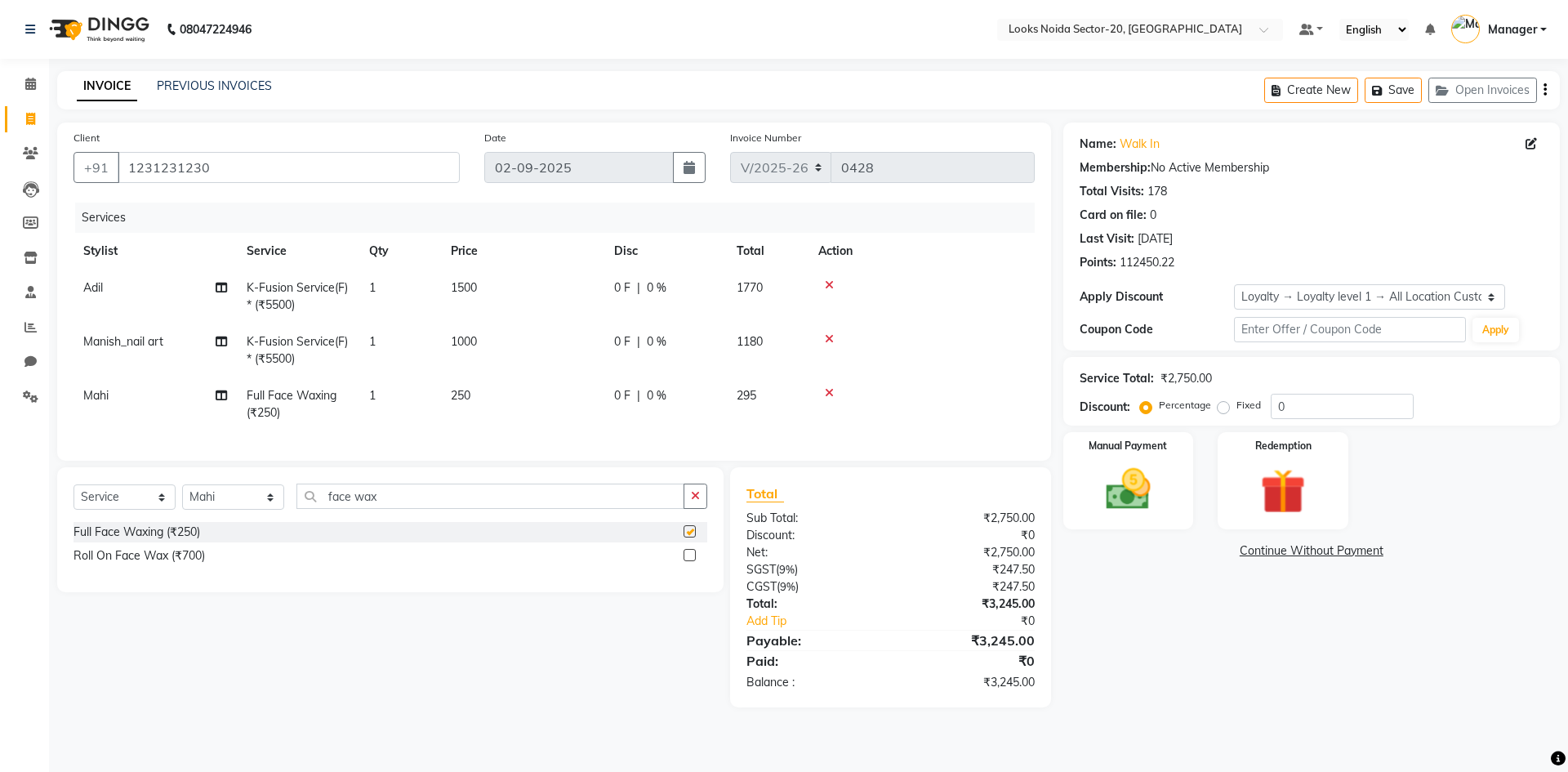
checkbox input "false"
click at [511, 407] on td "250" at bounding box center [522, 405] width 164 height 54
select select "86763"
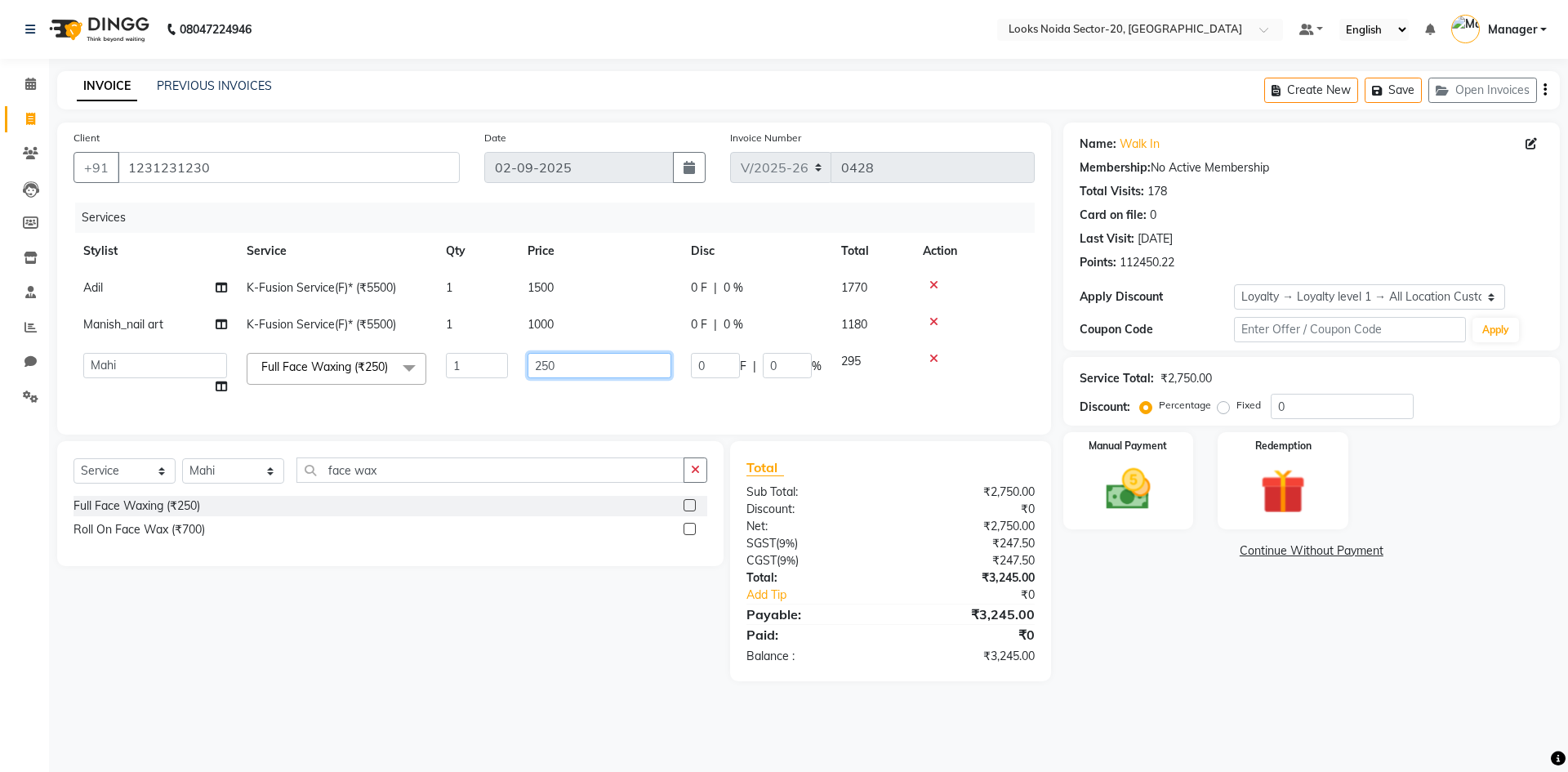
click at [592, 377] on input "250" at bounding box center [600, 365] width 144 height 25
type input "2"
type input "5"
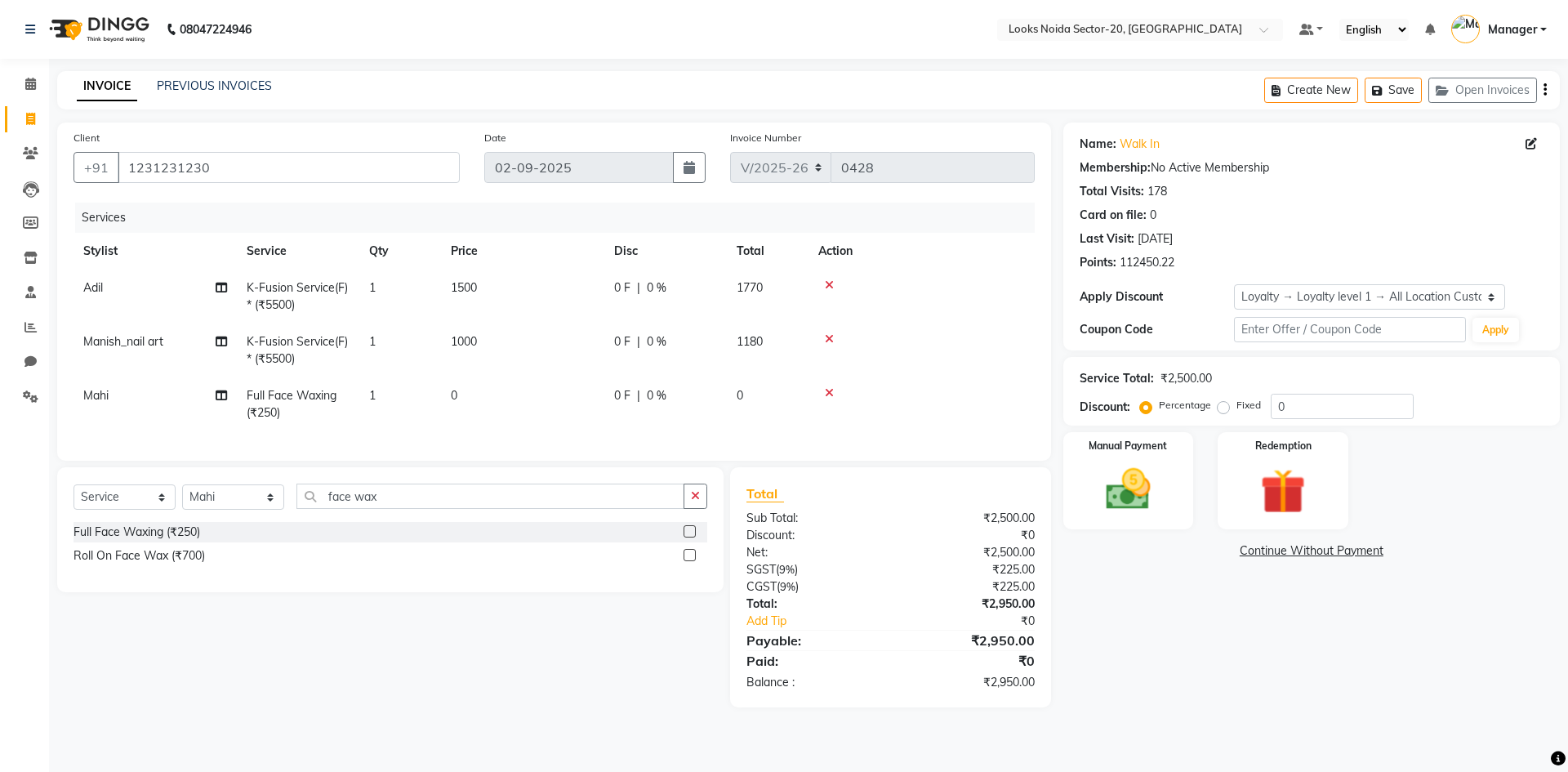
click at [321, 405] on td "Full Face Waxing (₹250)" at bounding box center [297, 405] width 122 height 54
select select "86763"
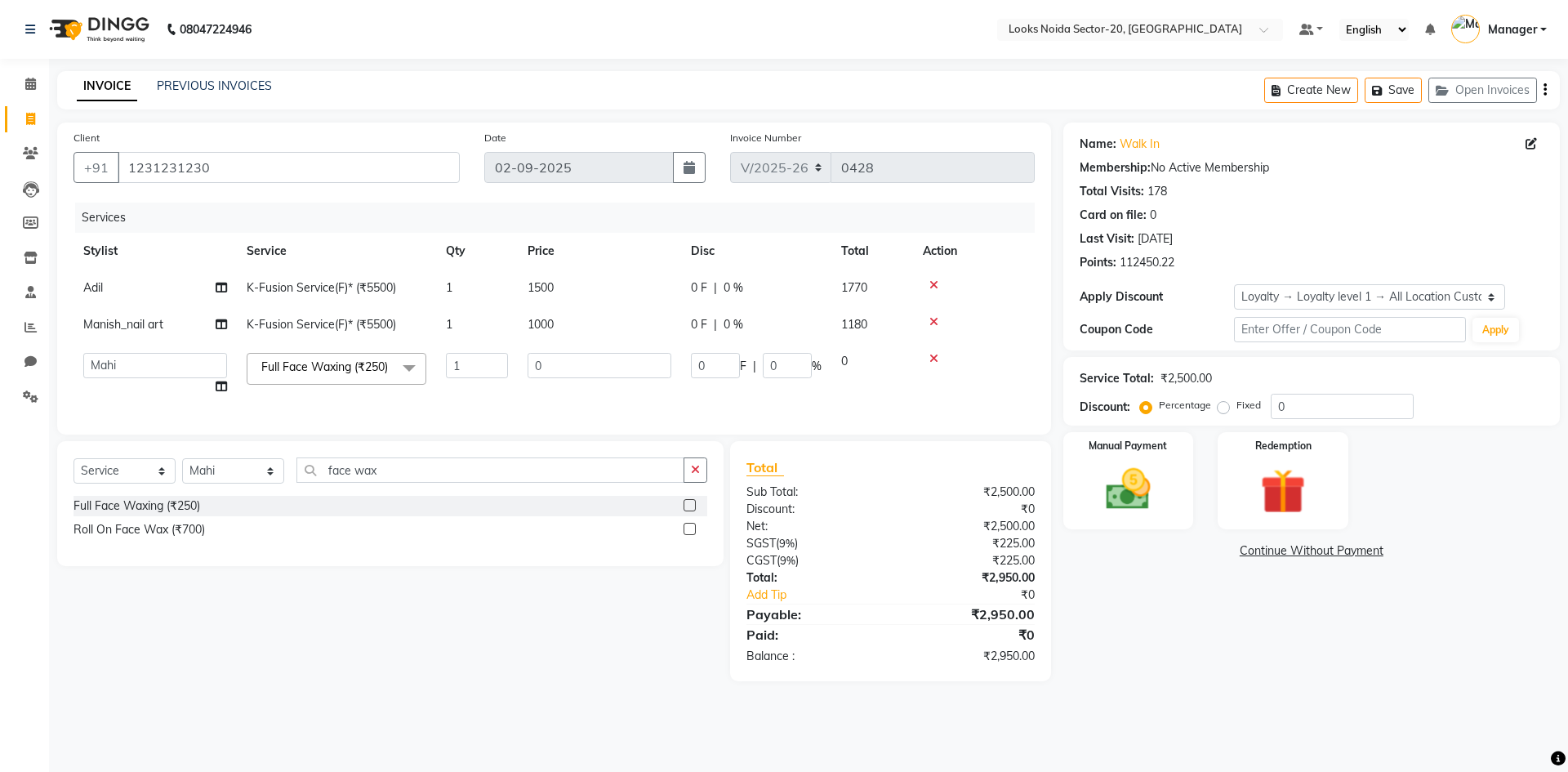
click at [419, 373] on span at bounding box center [408, 368] width 33 height 31
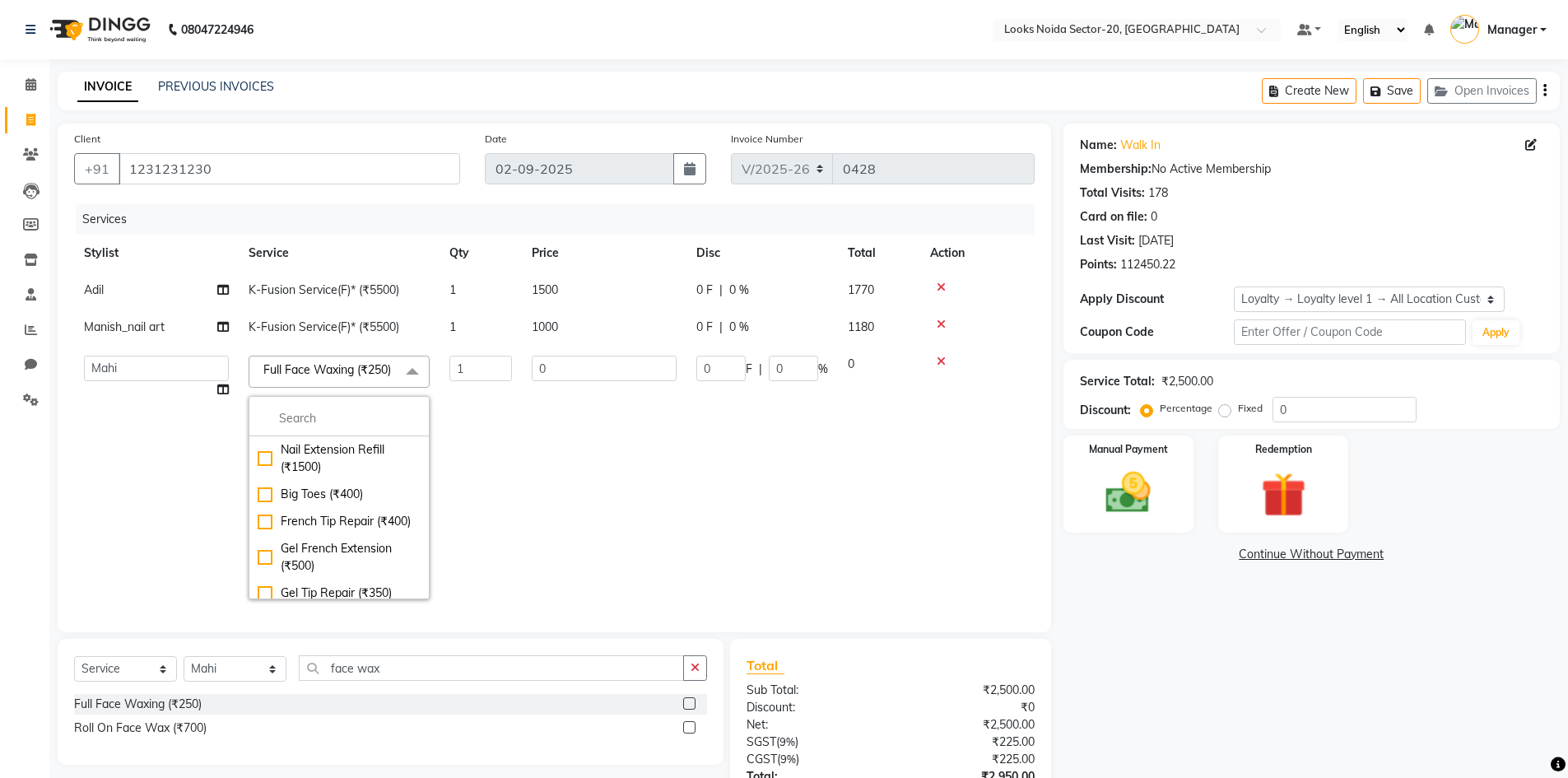
click at [335, 415] on div "Nail Extension Refill (₹1500) Big Toes (₹400) French Tip Repair (₹400) Gel Fren…" at bounding box center [339, 497] width 181 height 203
click at [336, 428] on input "multiselect-search" at bounding box center [339, 418] width 163 height 17
type input "e"
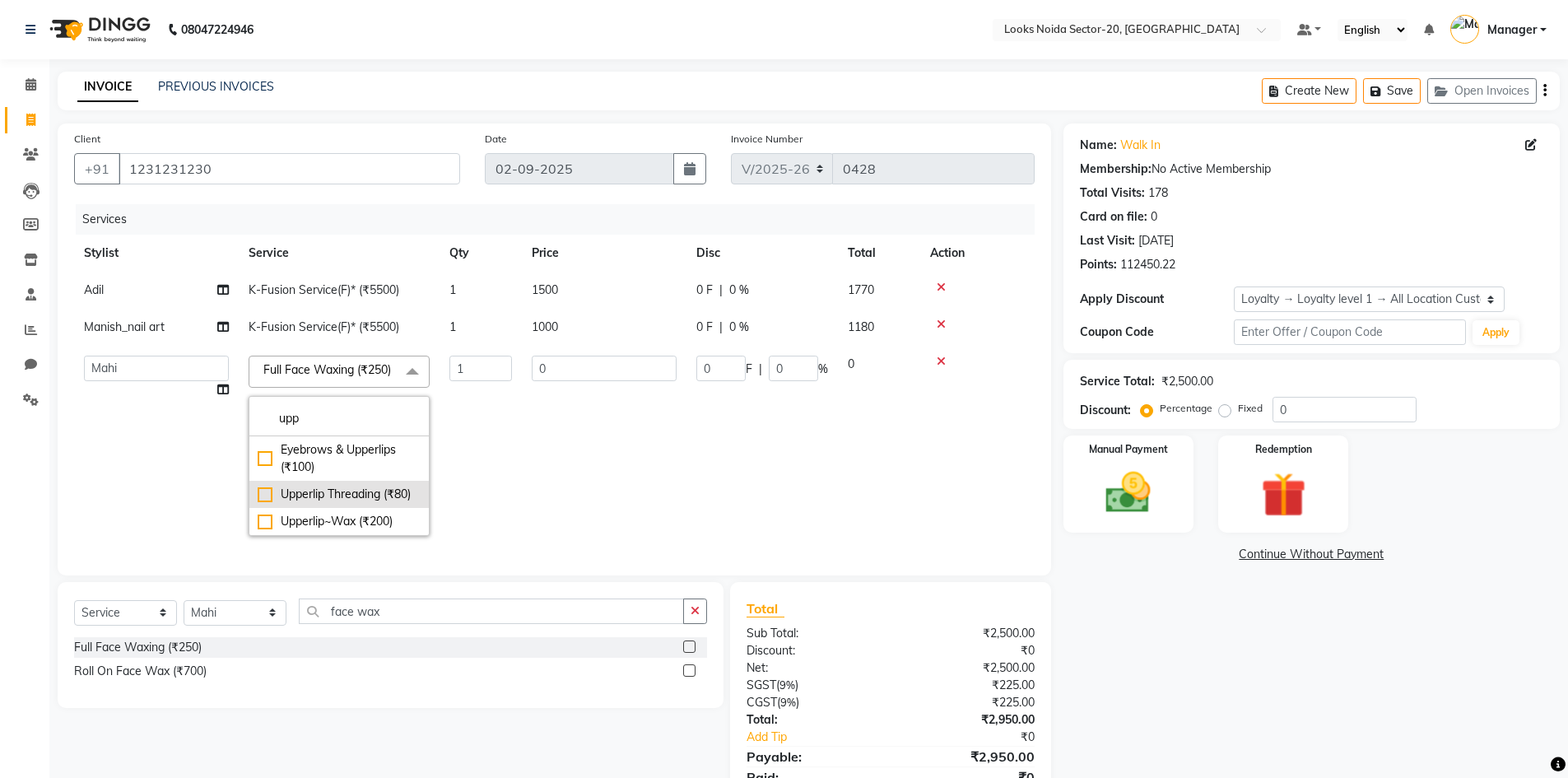
type input "upp"
click at [304, 503] on div "Upperlip Threading (₹80)" at bounding box center [339, 494] width 163 height 17
checkbox input "true"
type input "80"
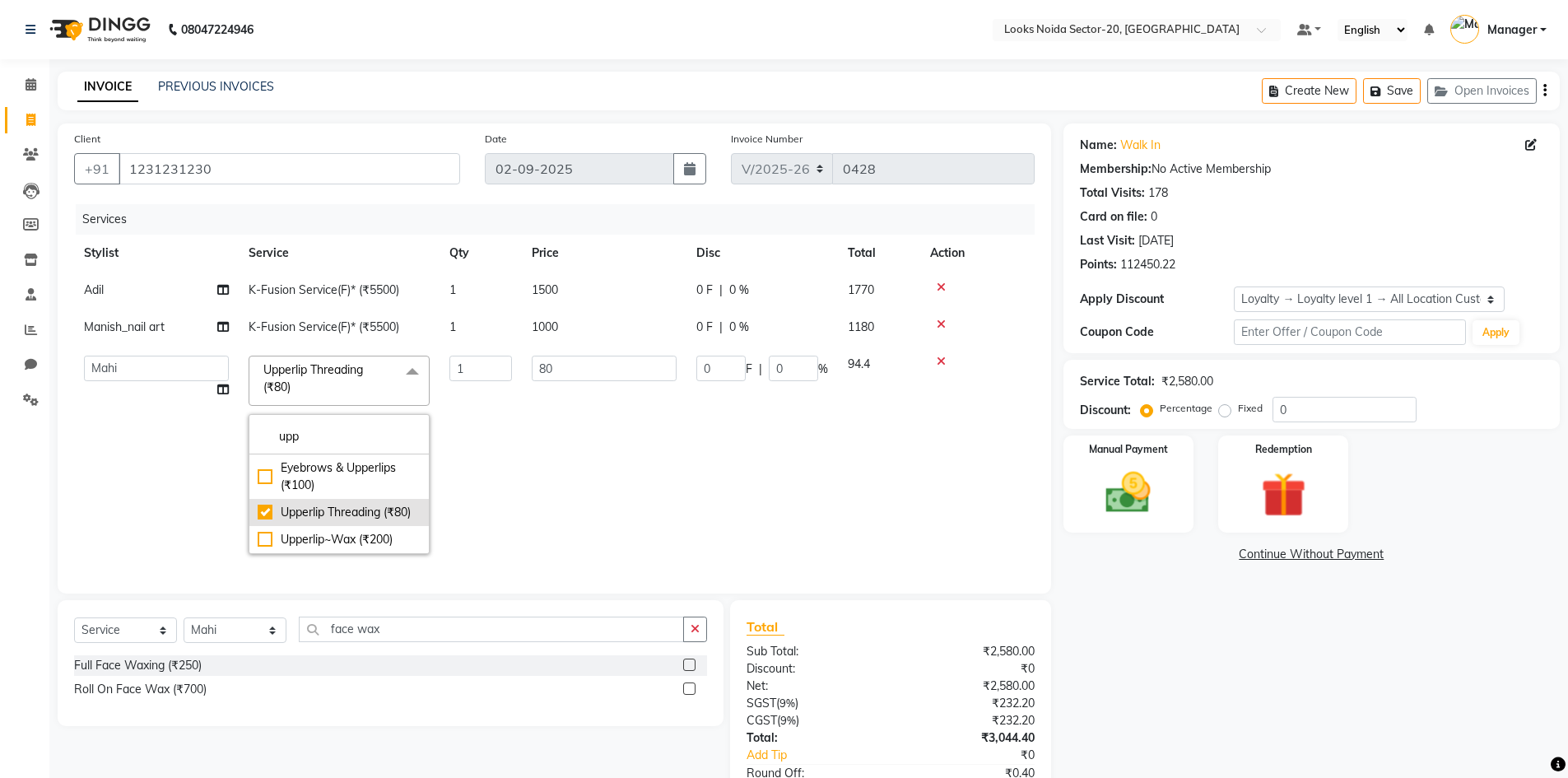
click at [297, 515] on div "Upperlip Threading (₹80)" at bounding box center [339, 512] width 163 height 17
checkbox input "false"
type input "0"
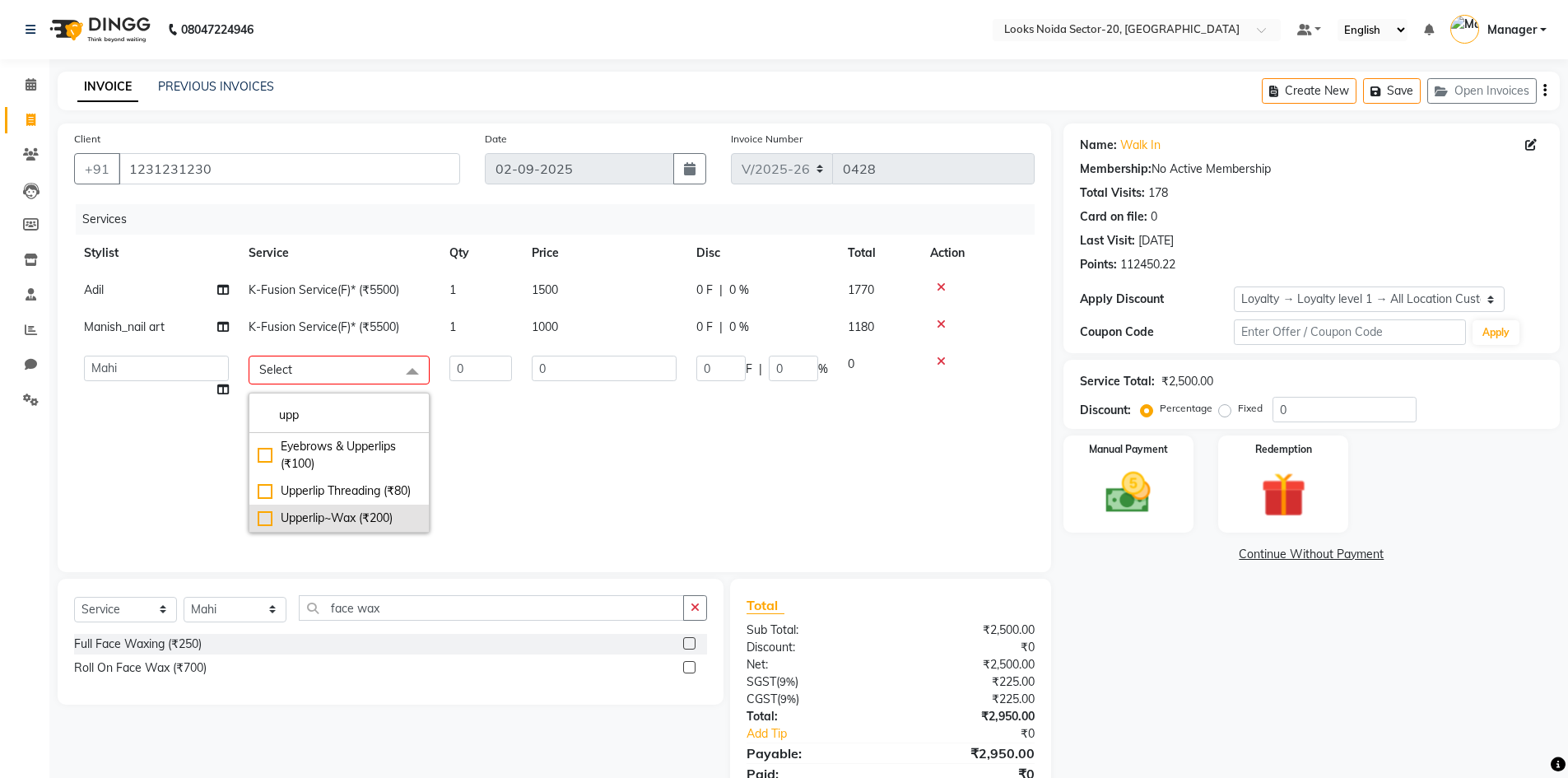
click at [293, 522] on div "Upperlip~Wax (₹200)" at bounding box center [339, 518] width 163 height 17
checkbox input "true"
type input "1"
click at [572, 372] on input "200" at bounding box center [605, 368] width 145 height 25
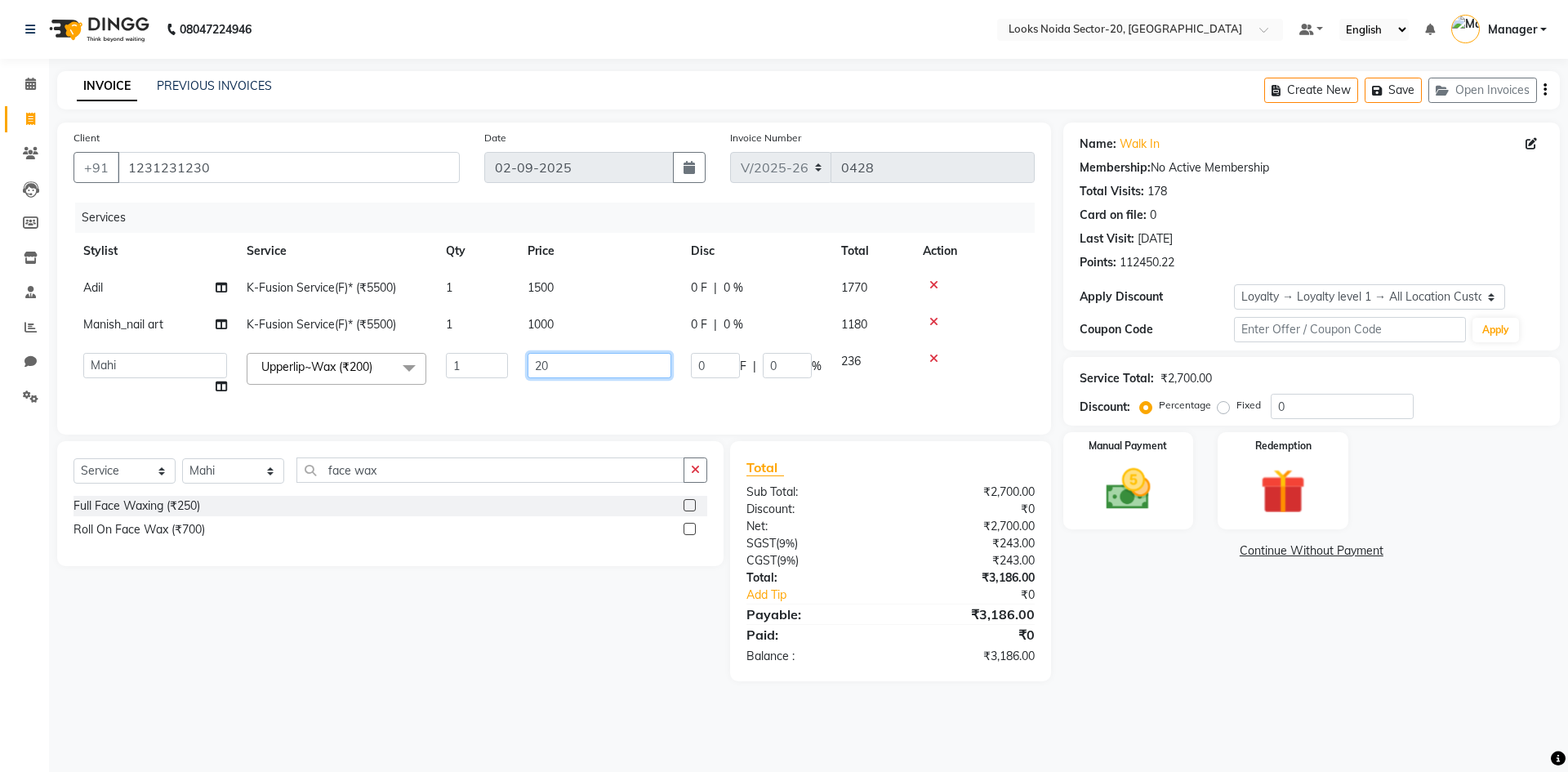
type input "2"
type input "100"
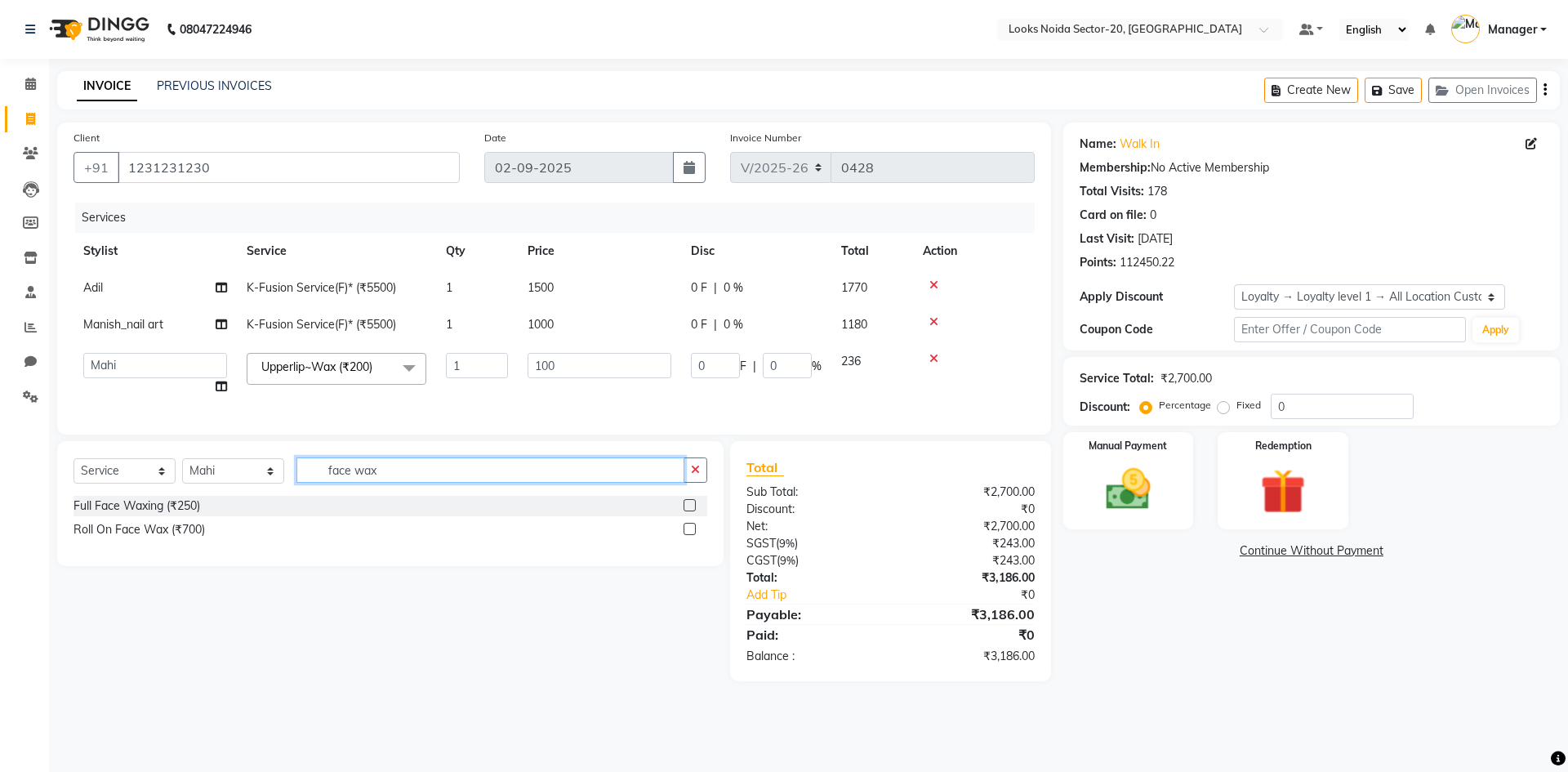
drag, startPoint x: 392, startPoint y: 490, endPoint x: 373, endPoint y: 464, distance: 32.2
click at [394, 486] on div "Select Service Product Membership Package Voucher Prepaid Gift Card Select Styl…" at bounding box center [390, 504] width 666 height 125
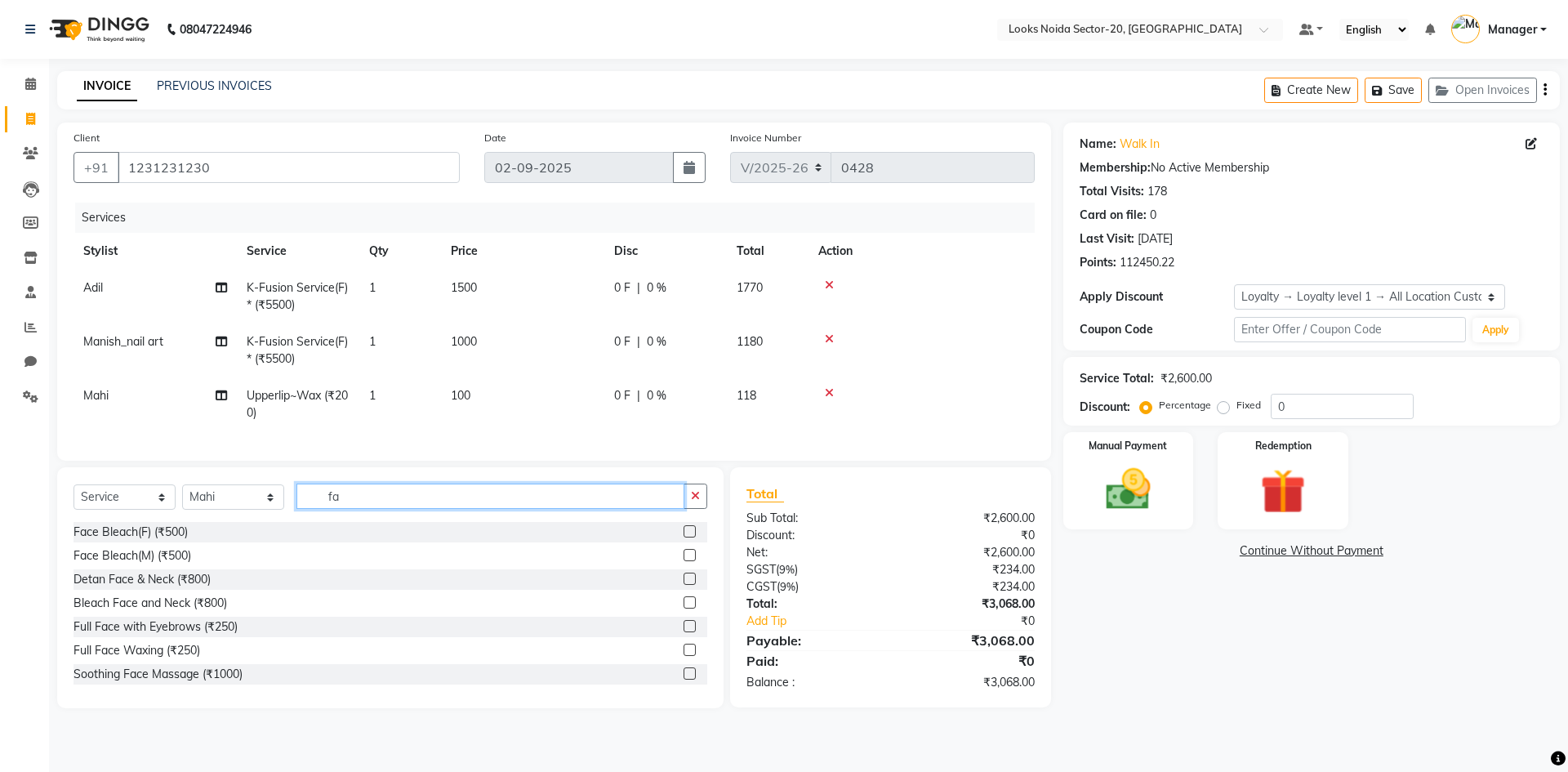
type input "f"
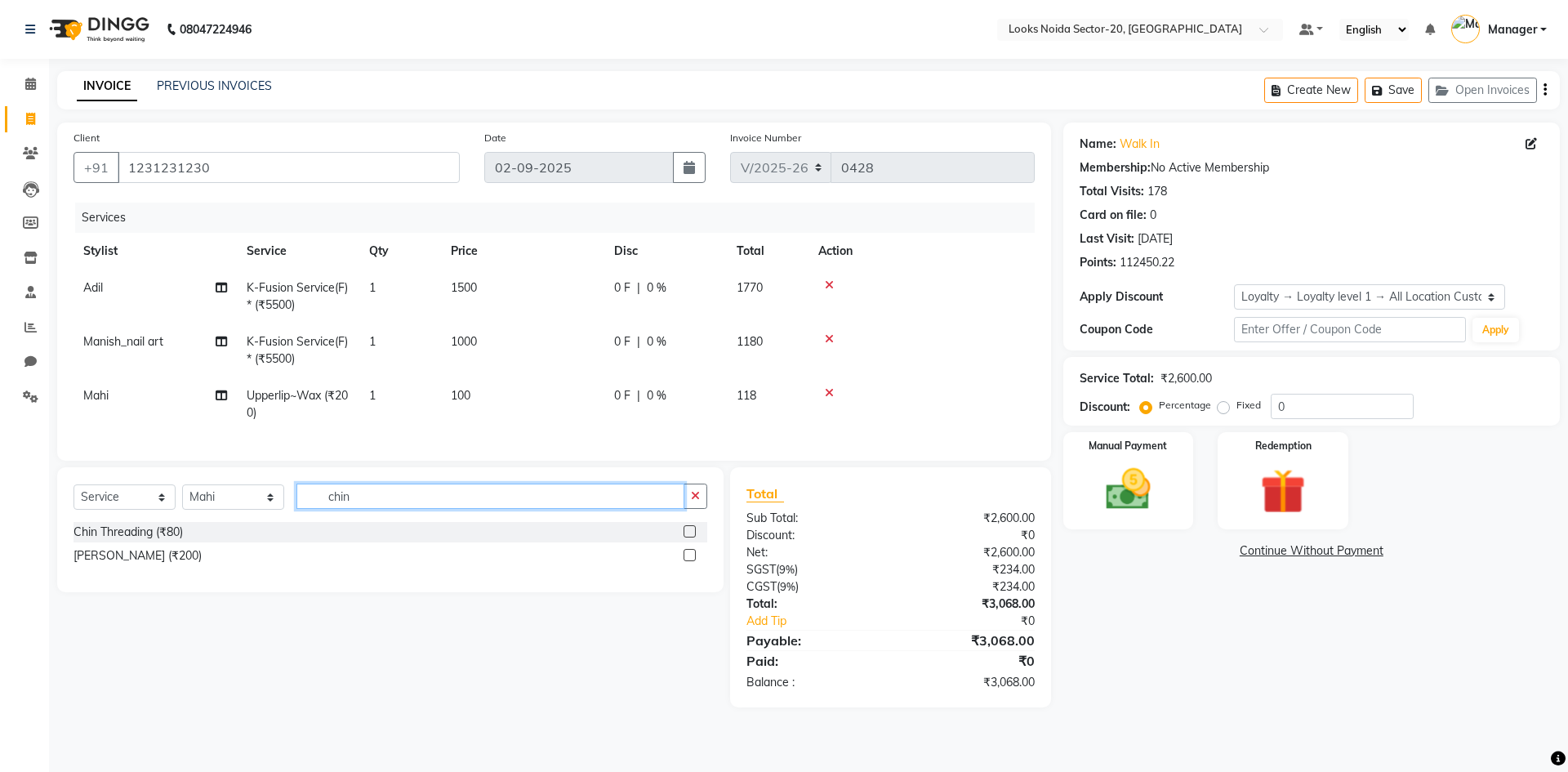
type input "chin"
click at [684, 561] on label at bounding box center [690, 554] width 12 height 12
click at [684, 561] on input "checkbox" at bounding box center [689, 555] width 10 height 10
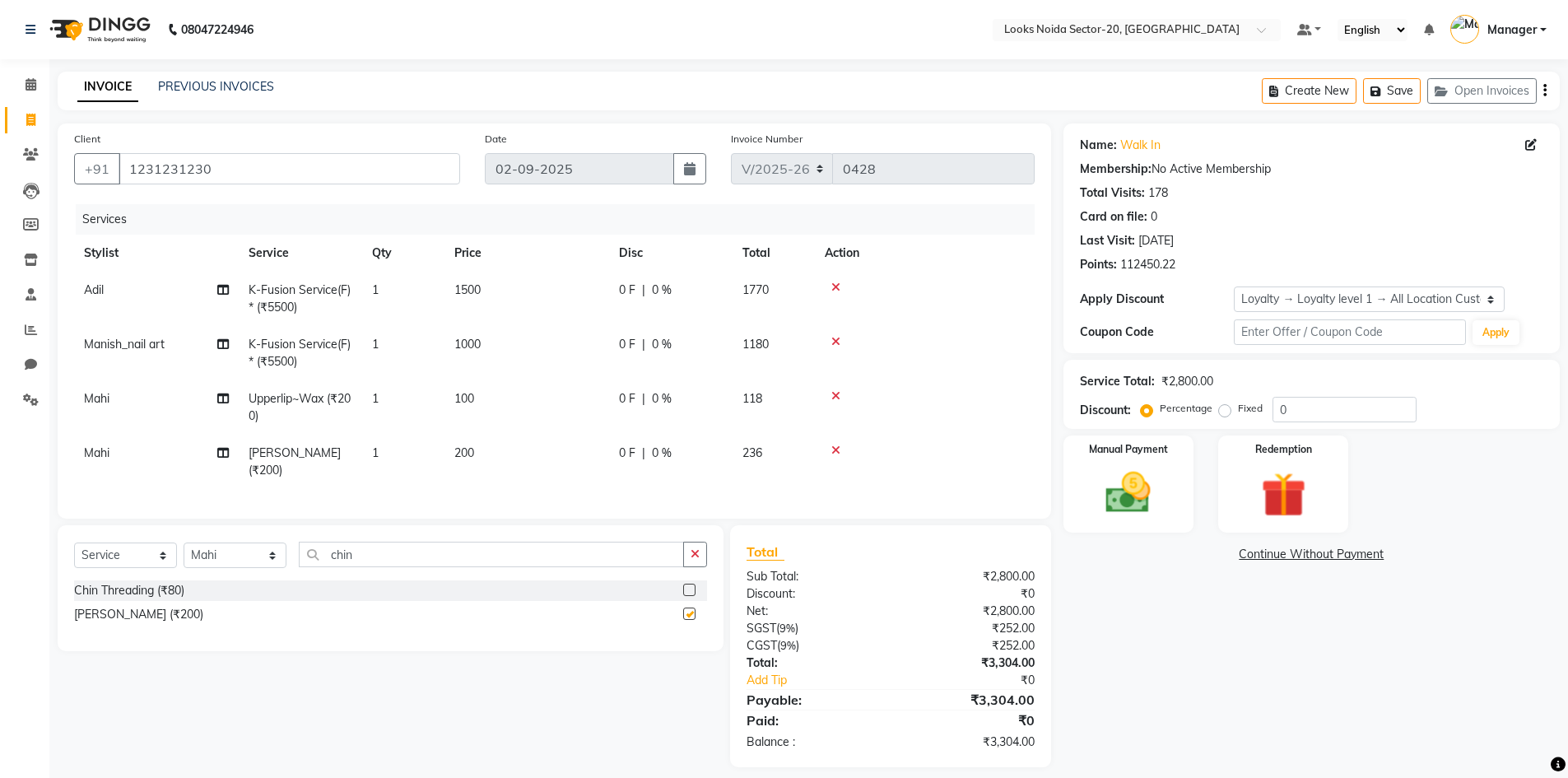
checkbox input "false"
click at [518, 564] on input "chin" at bounding box center [491, 554] width 385 height 25
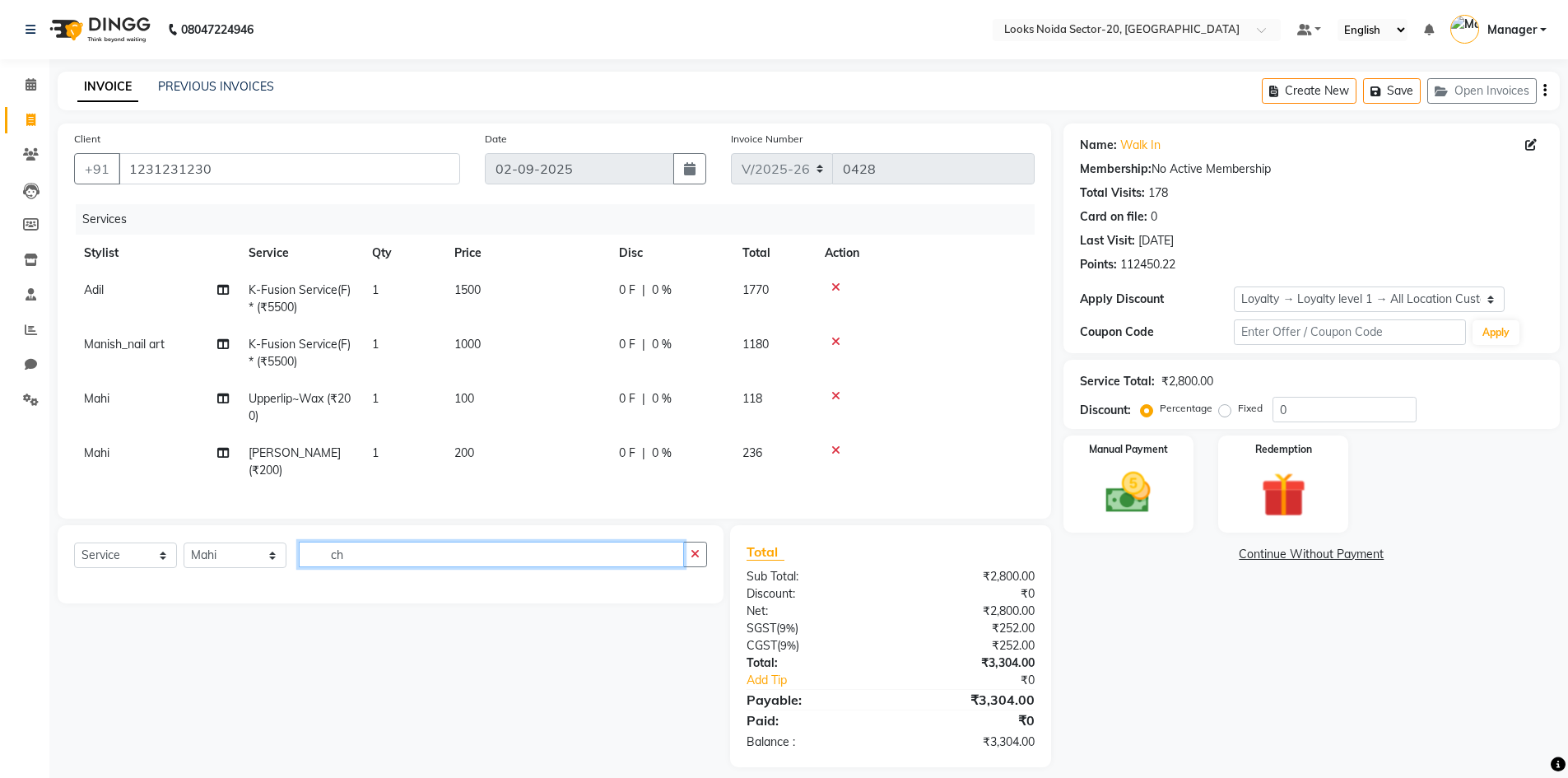
type input "c"
type input "nose"
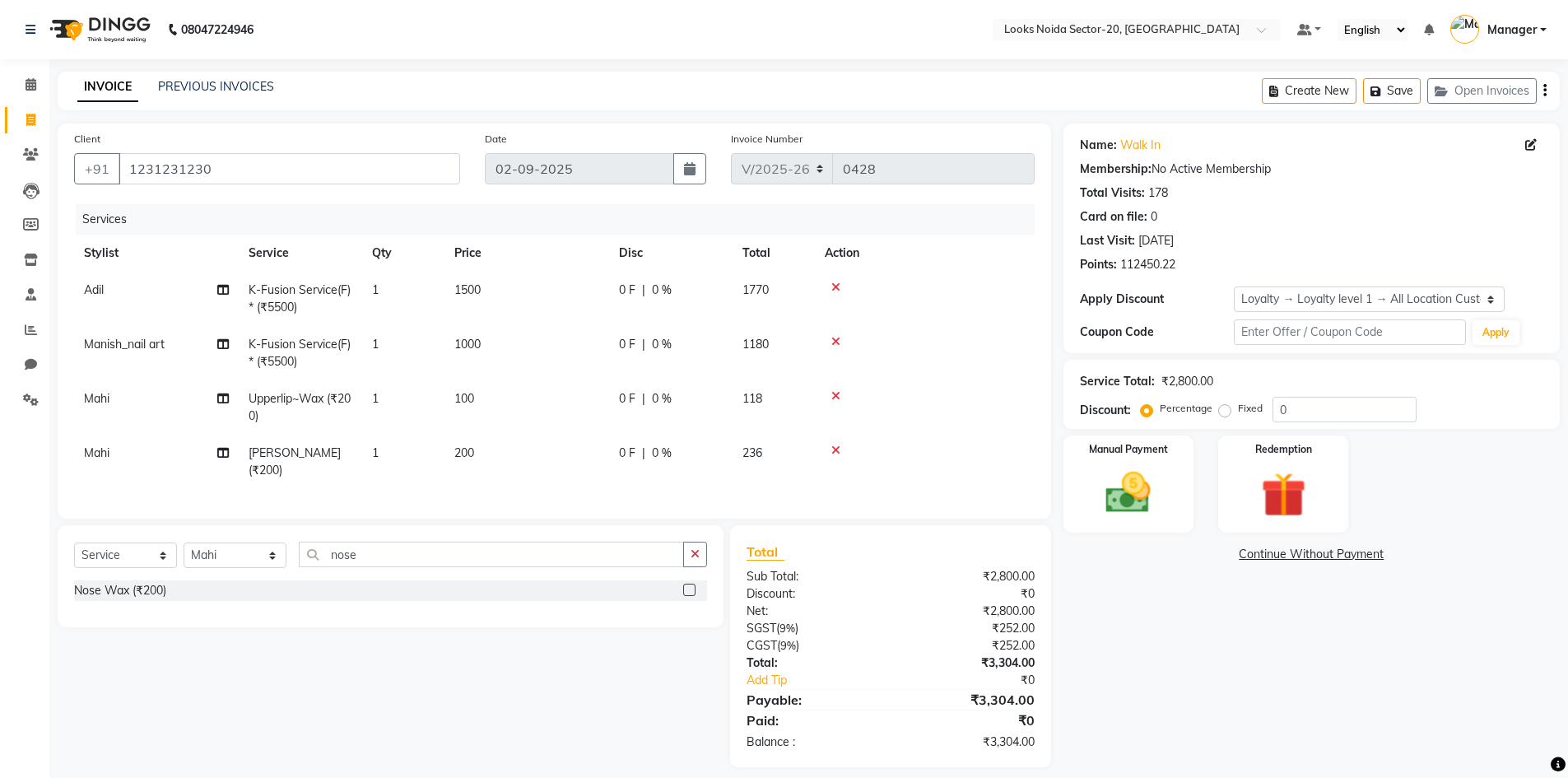
click at [691, 596] on label at bounding box center [688, 590] width 12 height 12
click at [691, 596] on input "checkbox" at bounding box center [687, 590] width 10 height 10
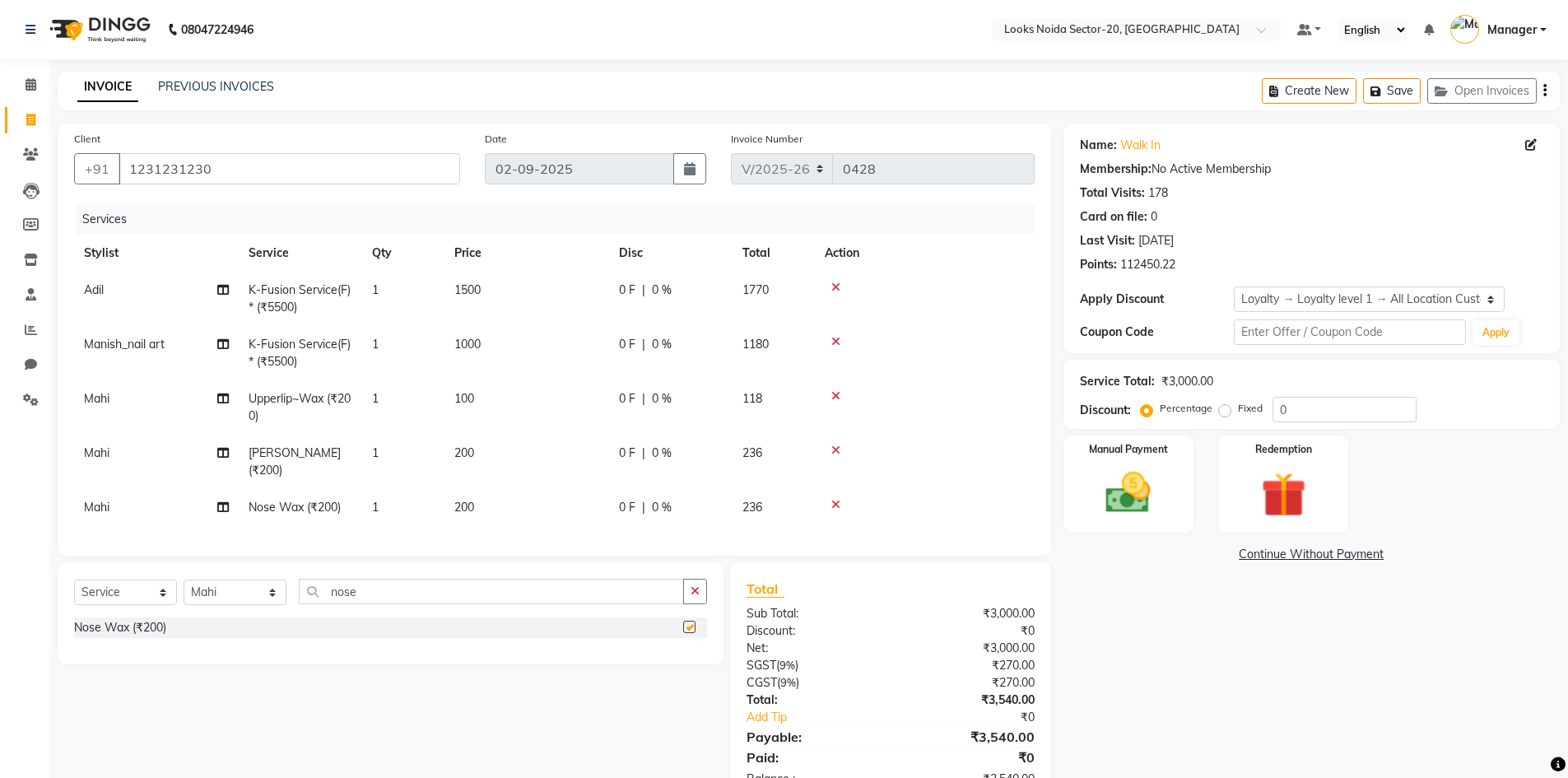
checkbox input "false"
click at [467, 500] on span "200" at bounding box center [463, 508] width 20 height 15
select select "86763"
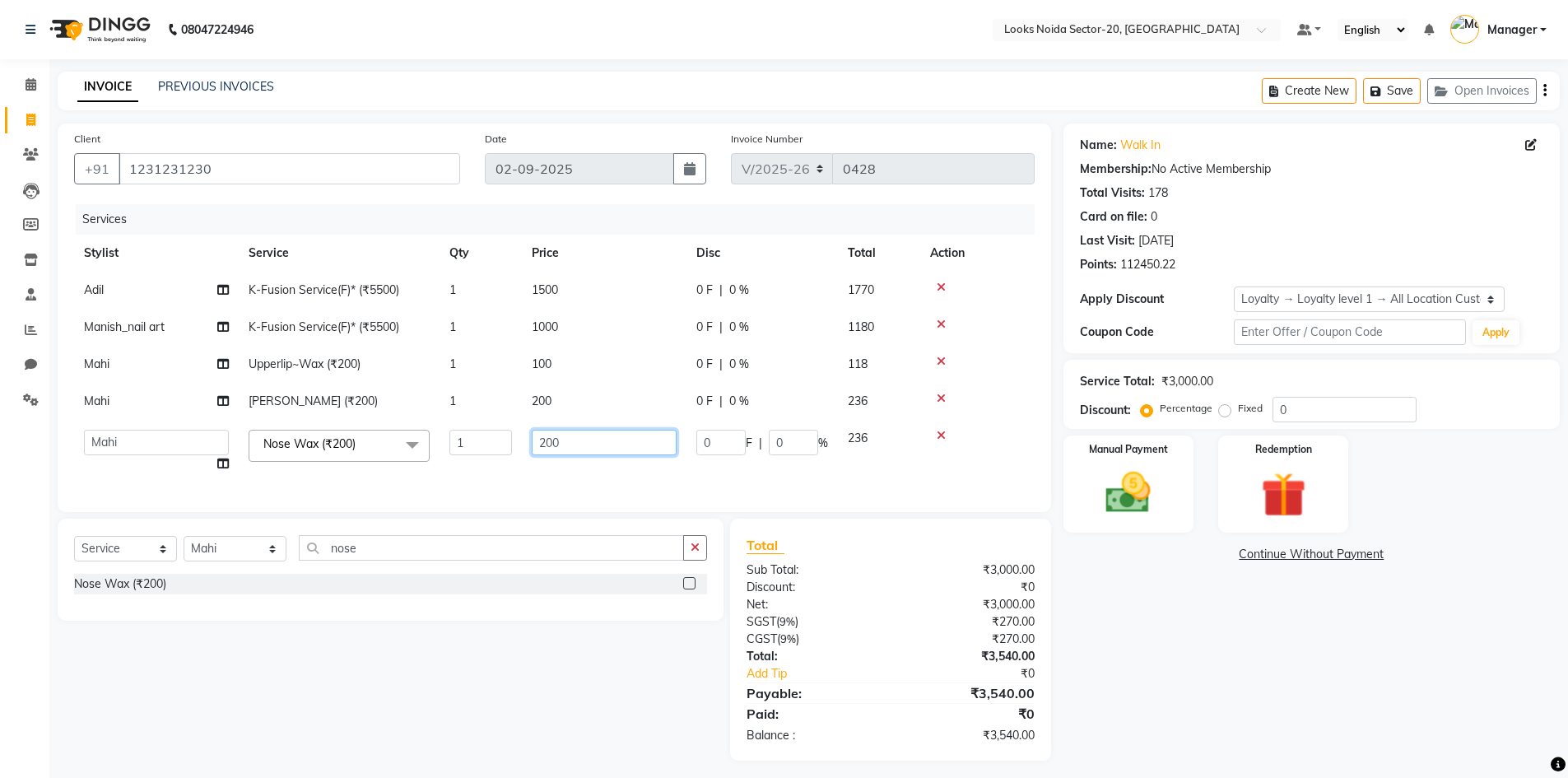
click at [574, 440] on input "200" at bounding box center [605, 442] width 145 height 25
type input "2"
type input "150"
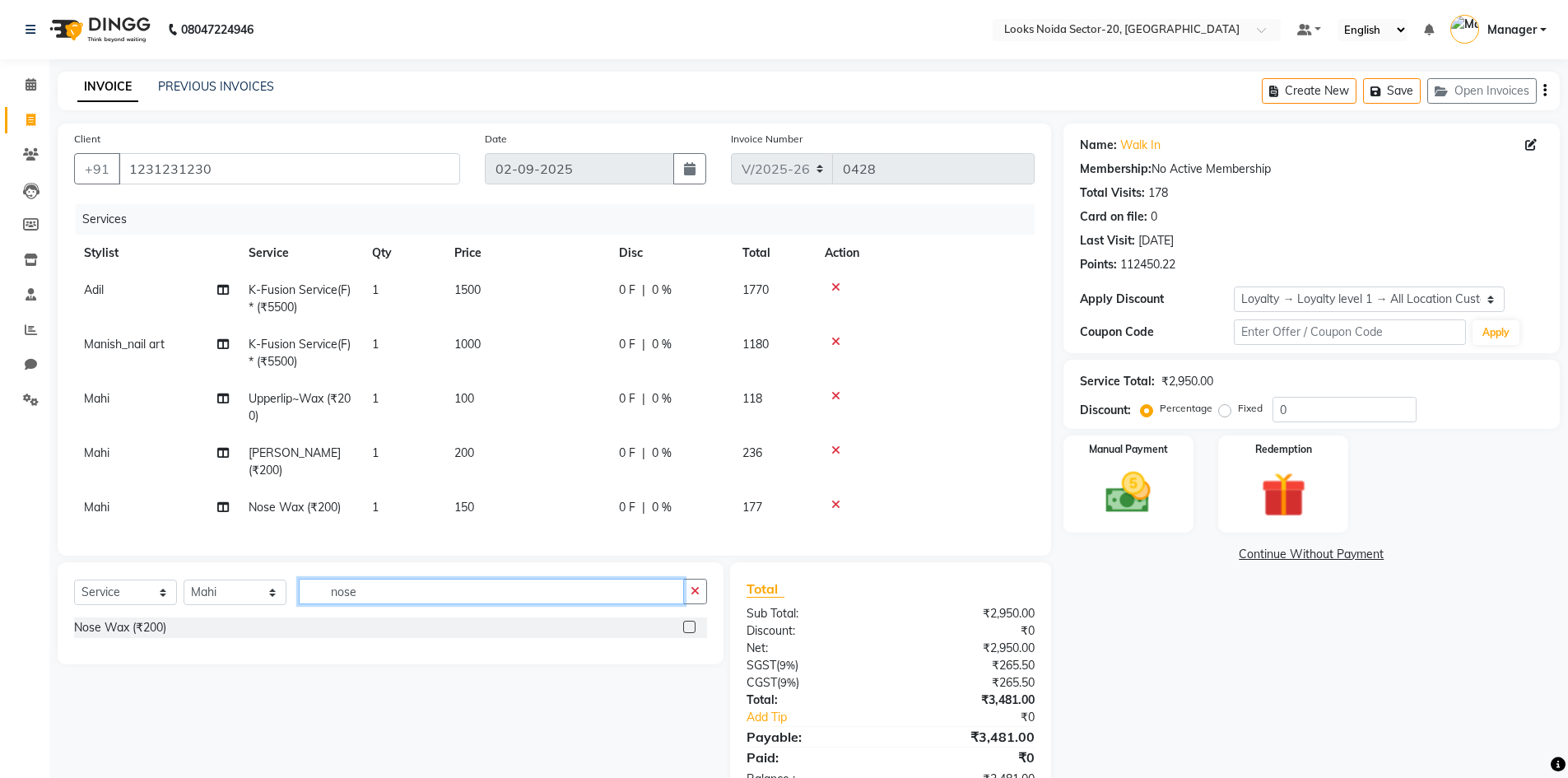
click at [441, 552] on div "Client +91 1231231230 Date 02-09-2025 Invoice Number V/2025 V/2025-26 0428 Serv…" at bounding box center [554, 463] width 1018 height 681
type input "n"
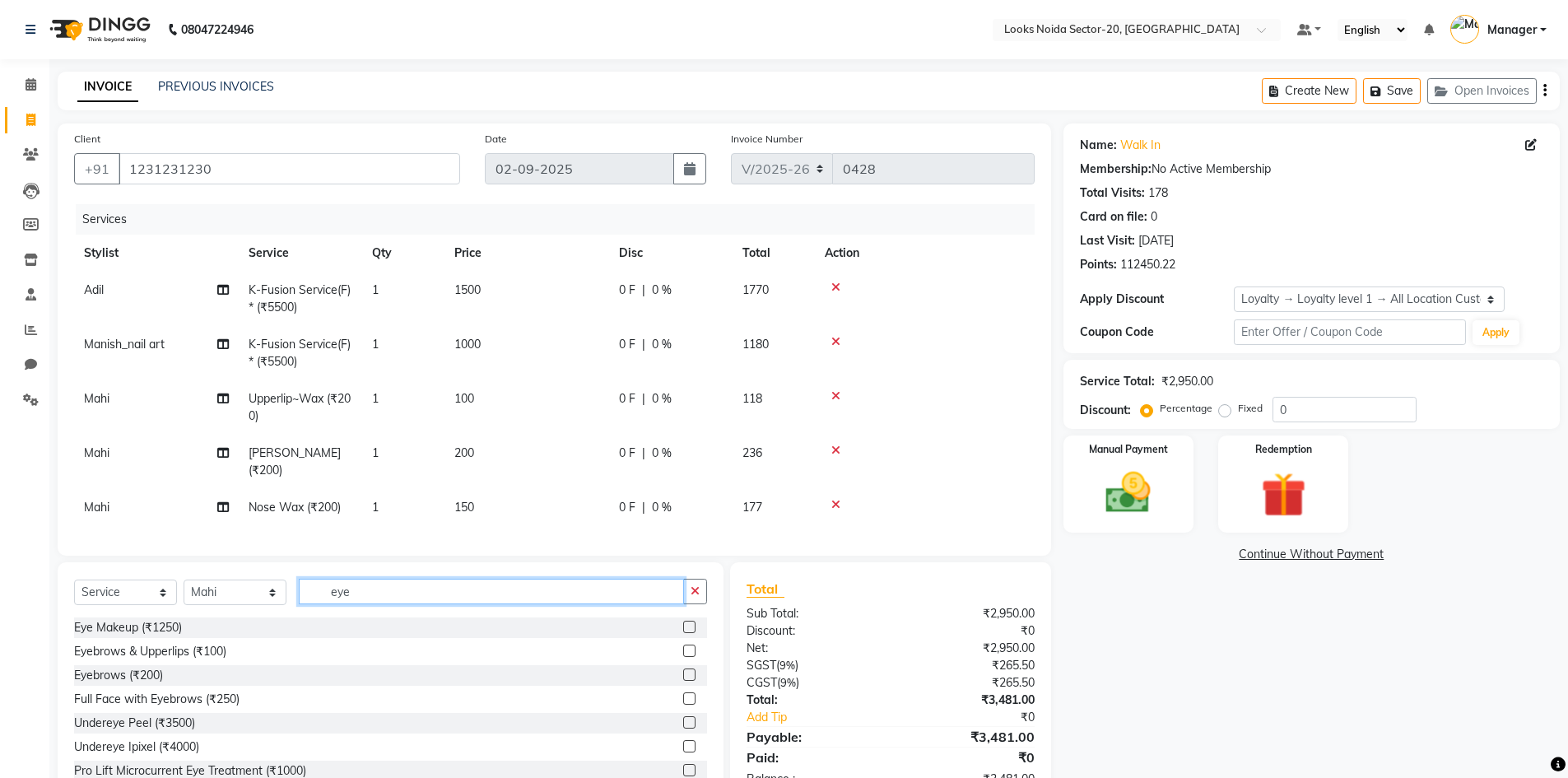
type input "eye"
click at [683, 681] on label at bounding box center [688, 674] width 12 height 12
click at [683, 681] on input "checkbox" at bounding box center [687, 674] width 10 height 10
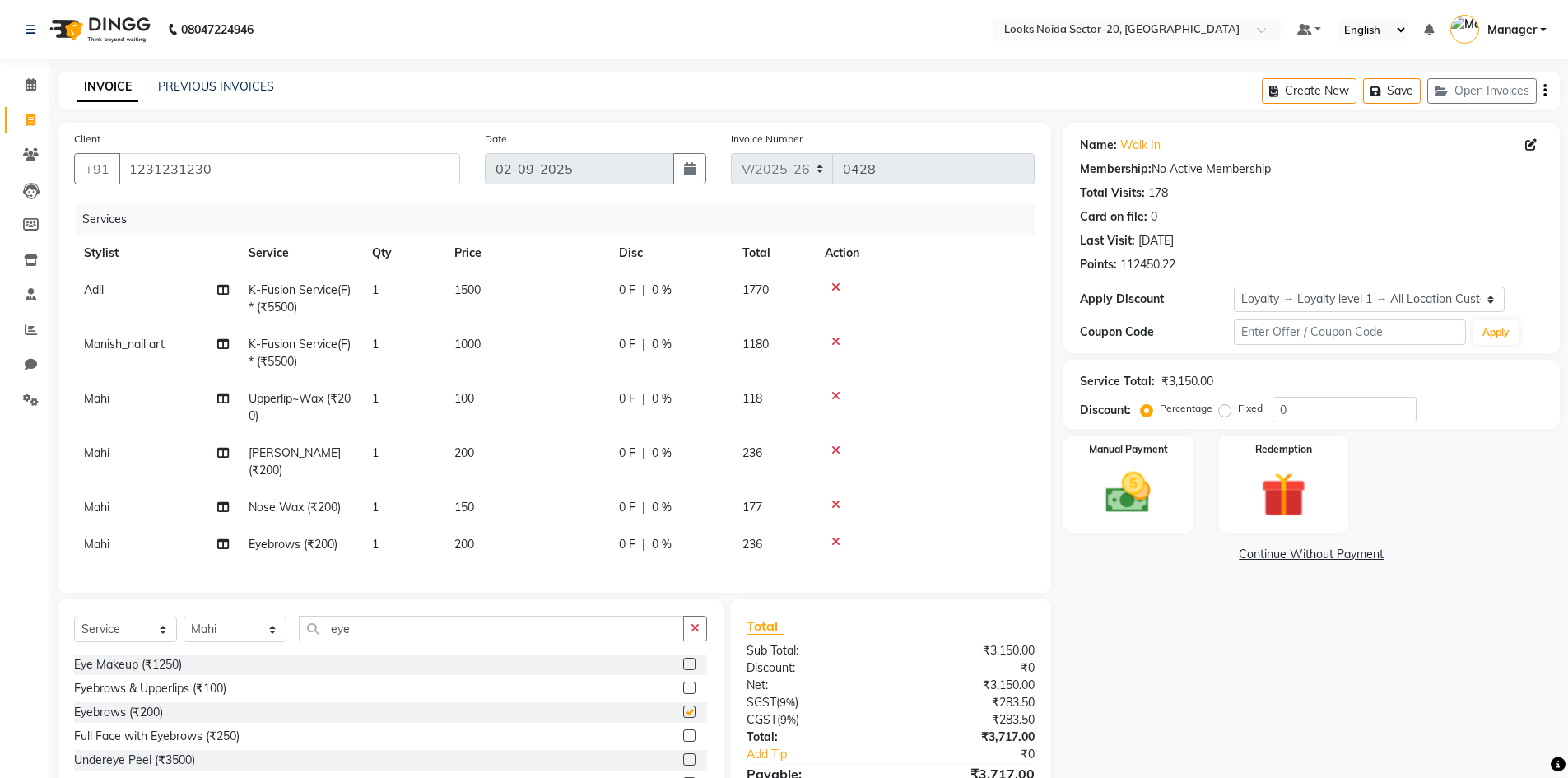
checkbox input "false"
click at [542, 541] on td "200" at bounding box center [526, 544] width 165 height 37
select select "86763"
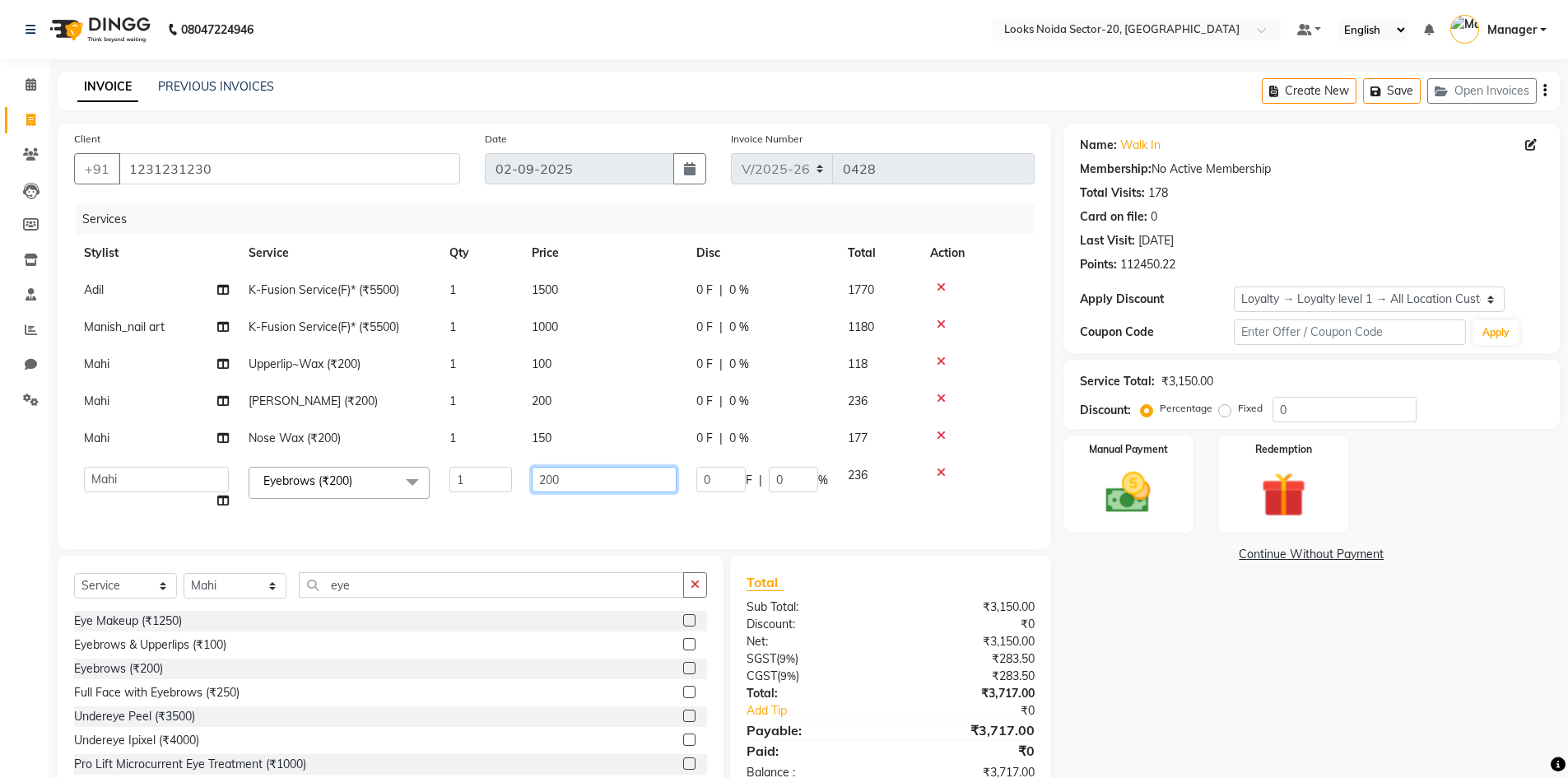
click at [598, 476] on input "200" at bounding box center [605, 479] width 145 height 25
type input "2"
type input "50"
click at [1169, 663] on div "Name: Walk In Membership: No Active Membership Total Visits: 178 Card on file: …" at bounding box center [1317, 461] width 509 height 675
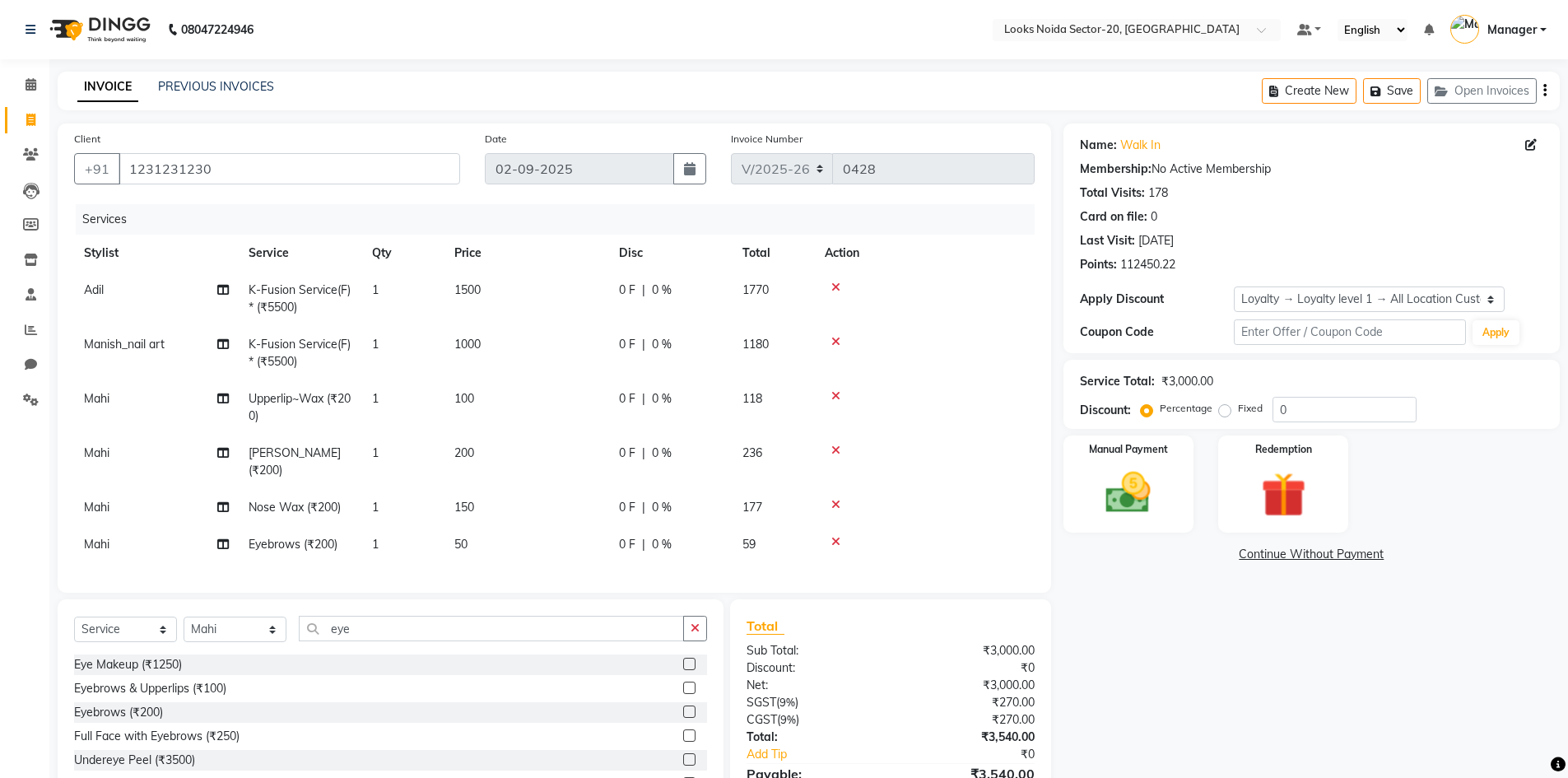
click at [484, 452] on td "200" at bounding box center [526, 462] width 165 height 55
select select "86763"
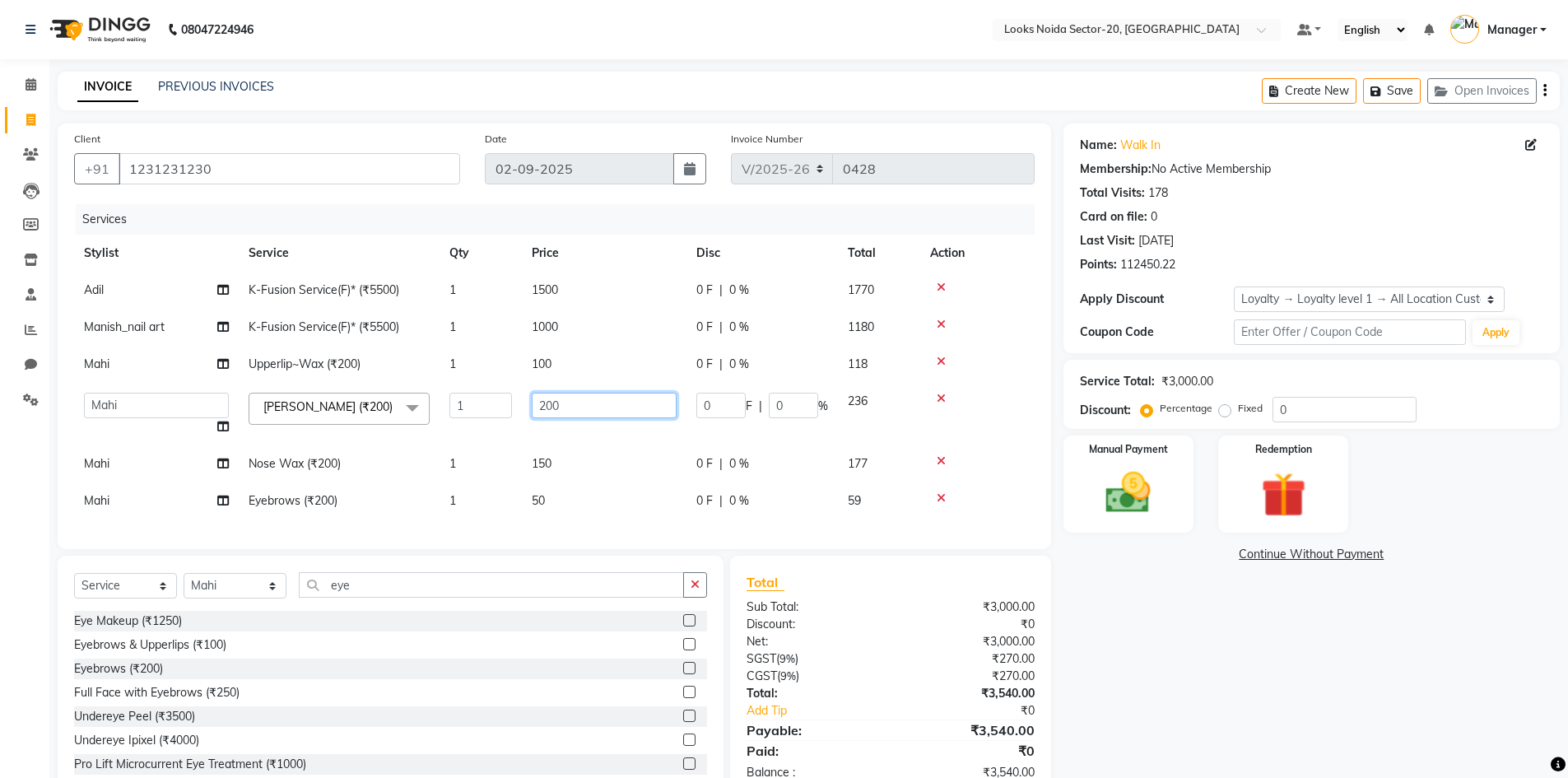
click at [606, 411] on input "200" at bounding box center [605, 405] width 145 height 25
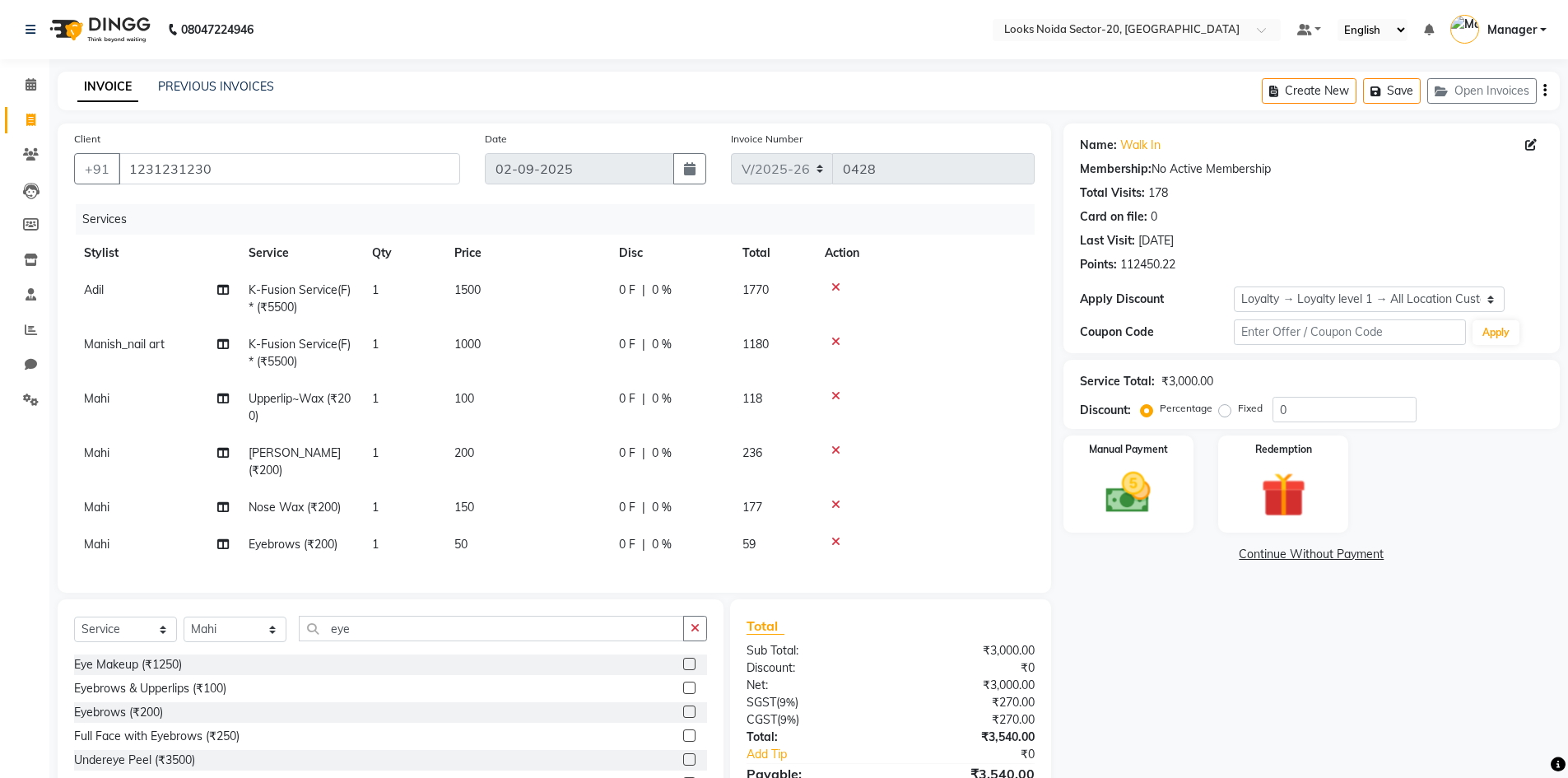
click at [1172, 646] on div "Name: Walk In Membership: No Active Membership Total Visits: 178 Card on file: …" at bounding box center [1317, 482] width 509 height 719
click at [1334, 397] on input "0" at bounding box center [1344, 409] width 144 height 25
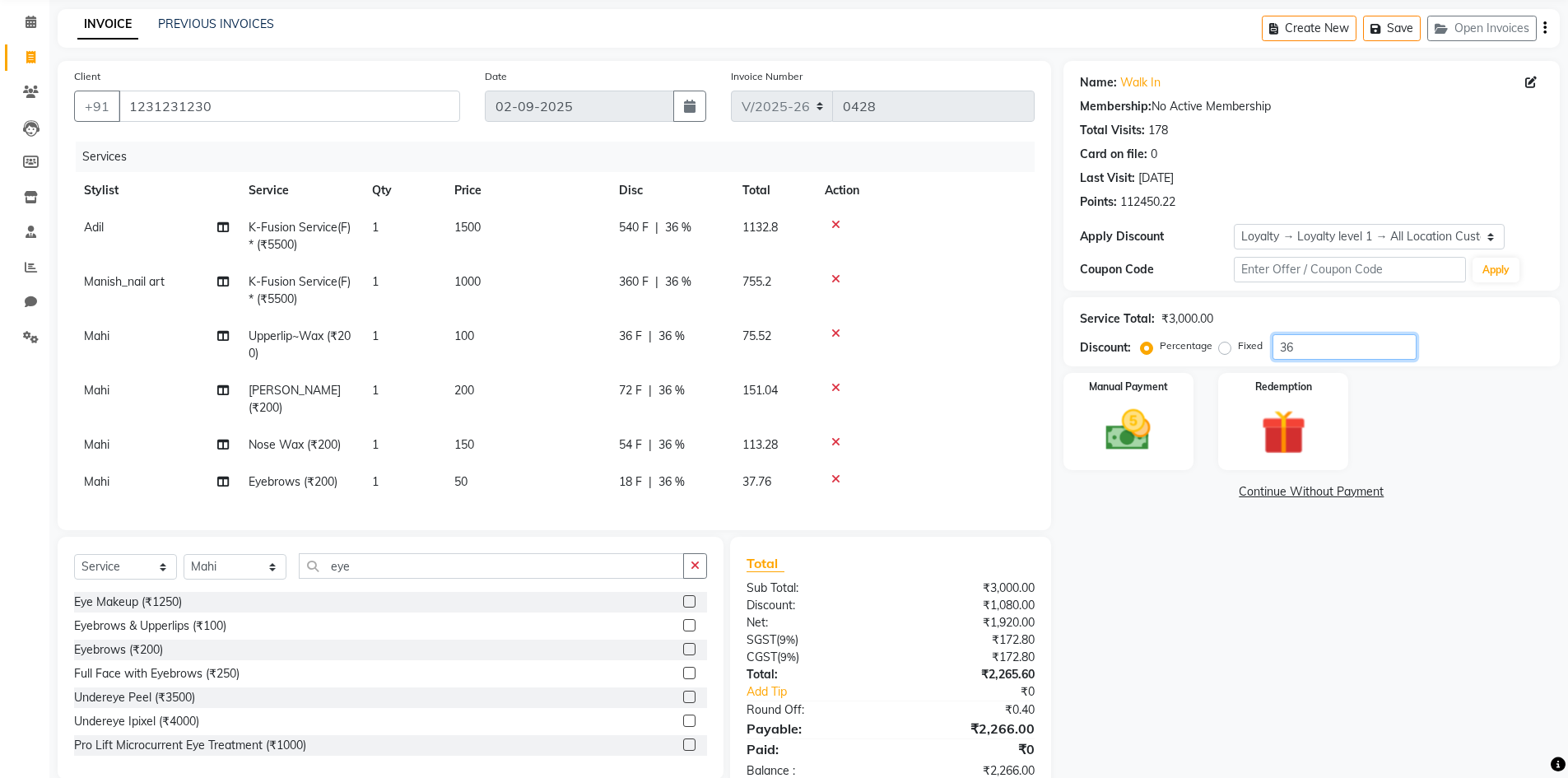
scroll to position [118, 0]
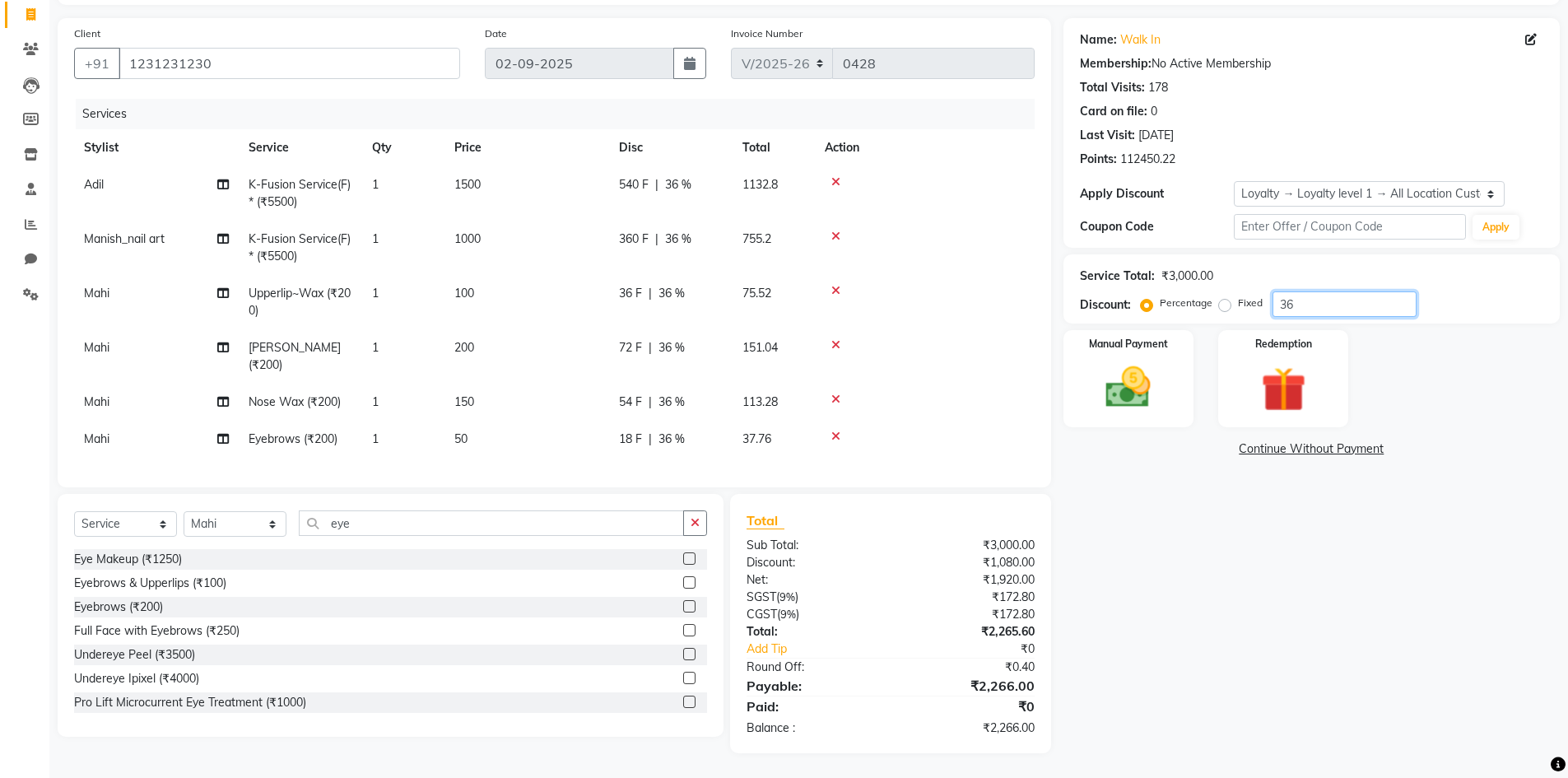
type input "36"
click at [526, 345] on td "200" at bounding box center [526, 357] width 165 height 55
select select "86763"
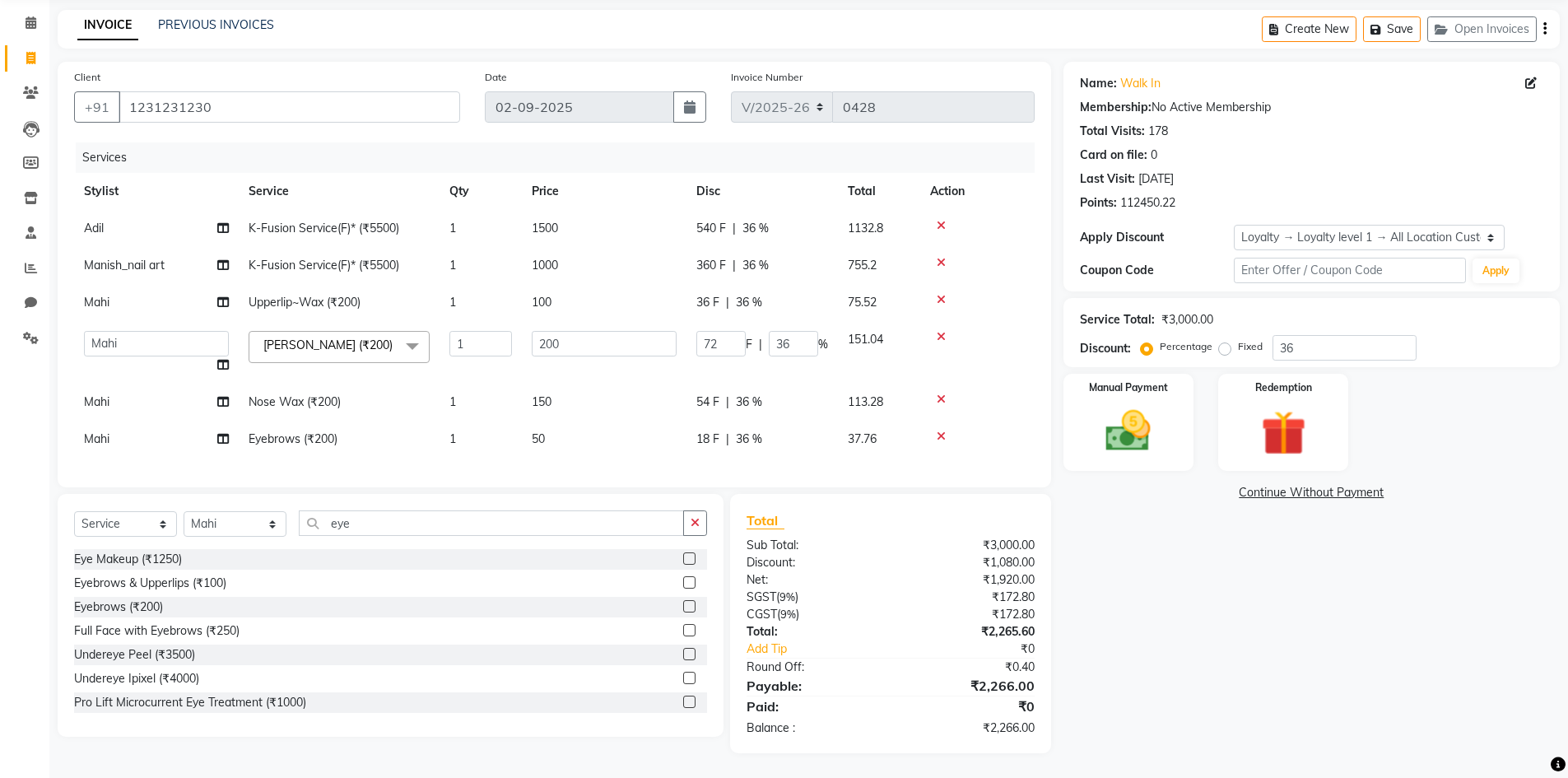
scroll to position [74, 0]
click at [608, 331] on input "200" at bounding box center [605, 343] width 145 height 25
type input "250"
click at [1498, 605] on div "Name: Walk In Membership: No Active Membership Total Visits: 178 Card on file: …" at bounding box center [1317, 408] width 509 height 691
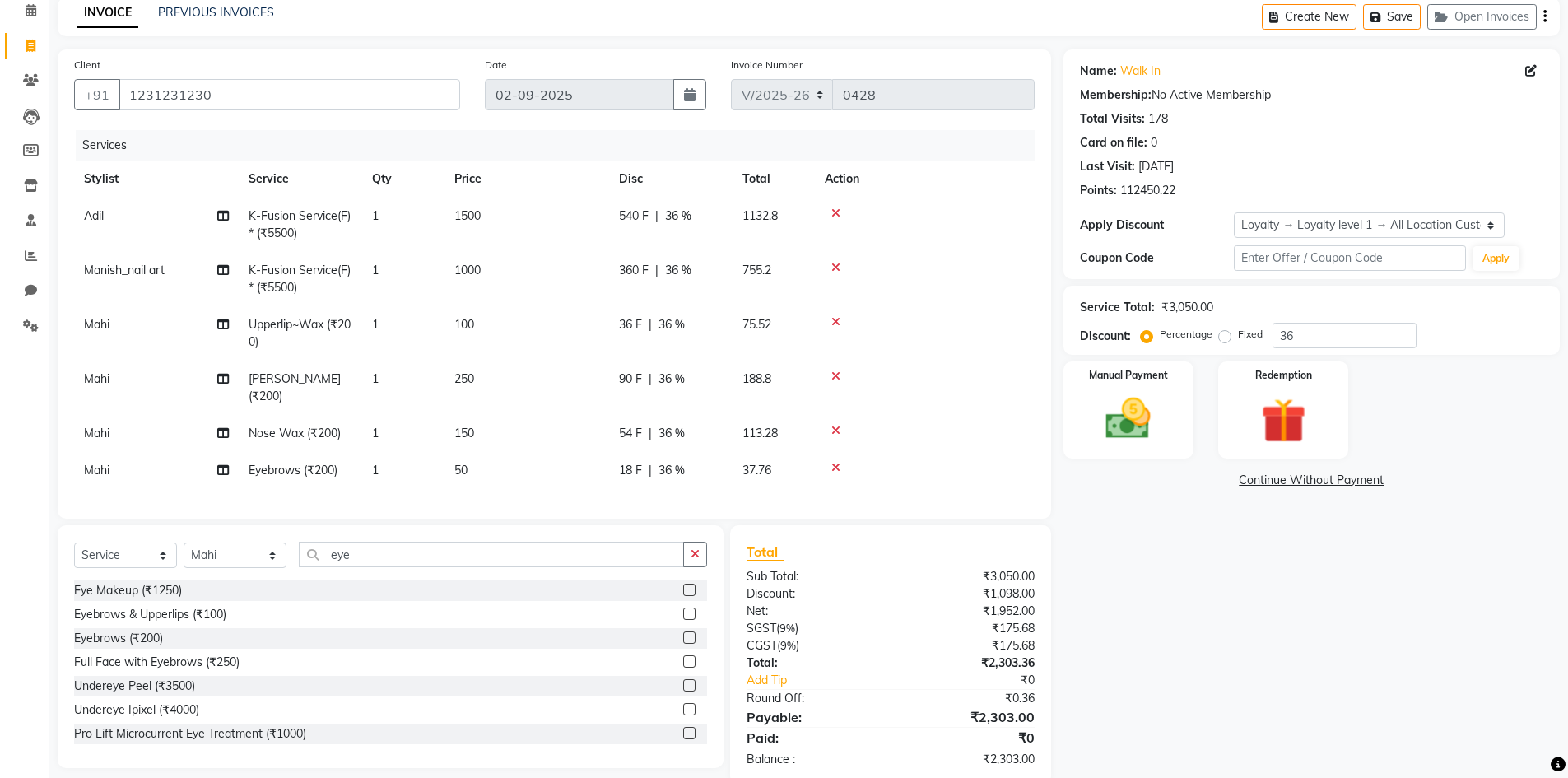
click at [489, 375] on td "250" at bounding box center [526, 388] width 165 height 55
select select "86763"
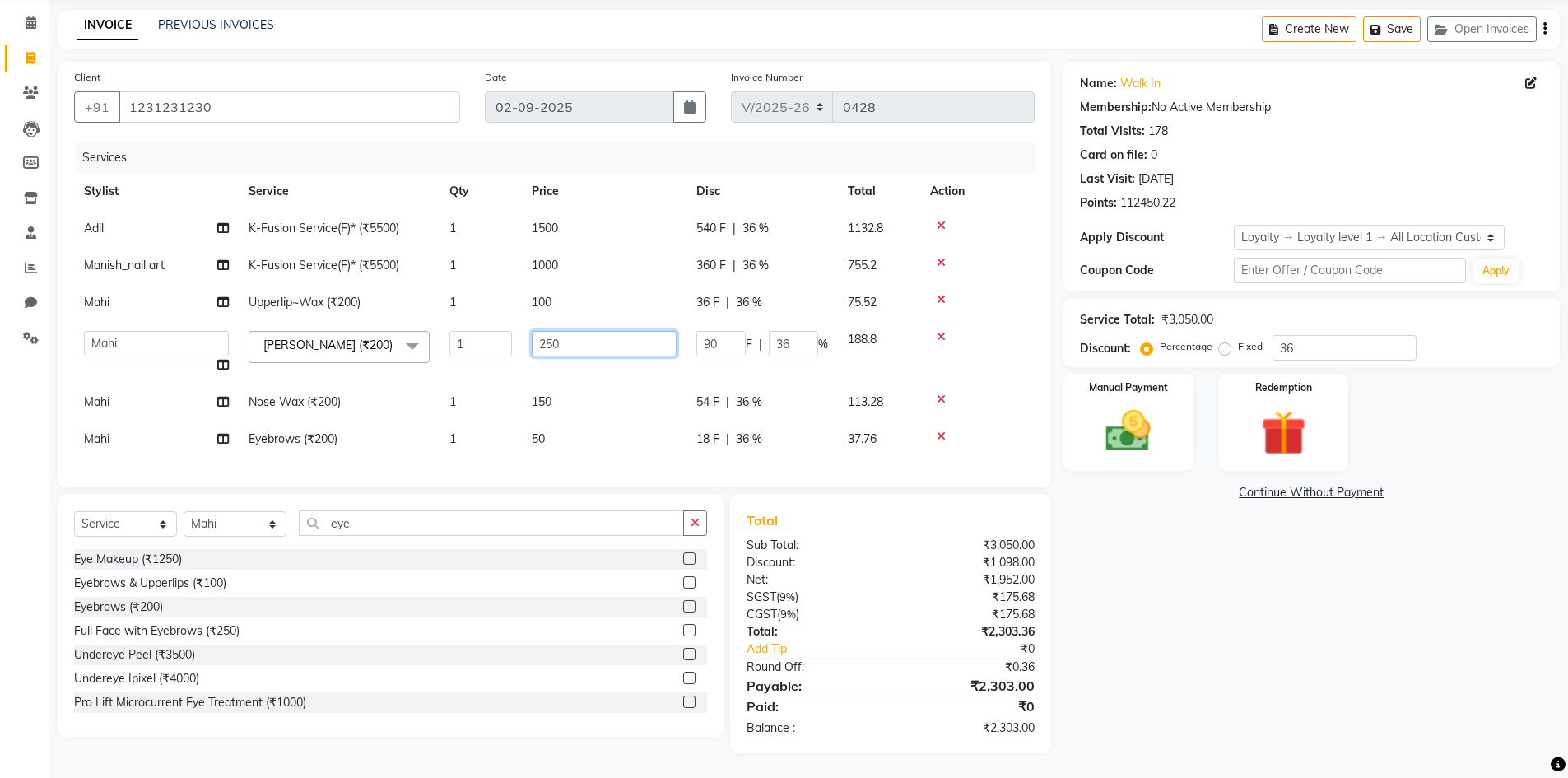
click at [616, 336] on input "250" at bounding box center [605, 343] width 145 height 25
type input "200"
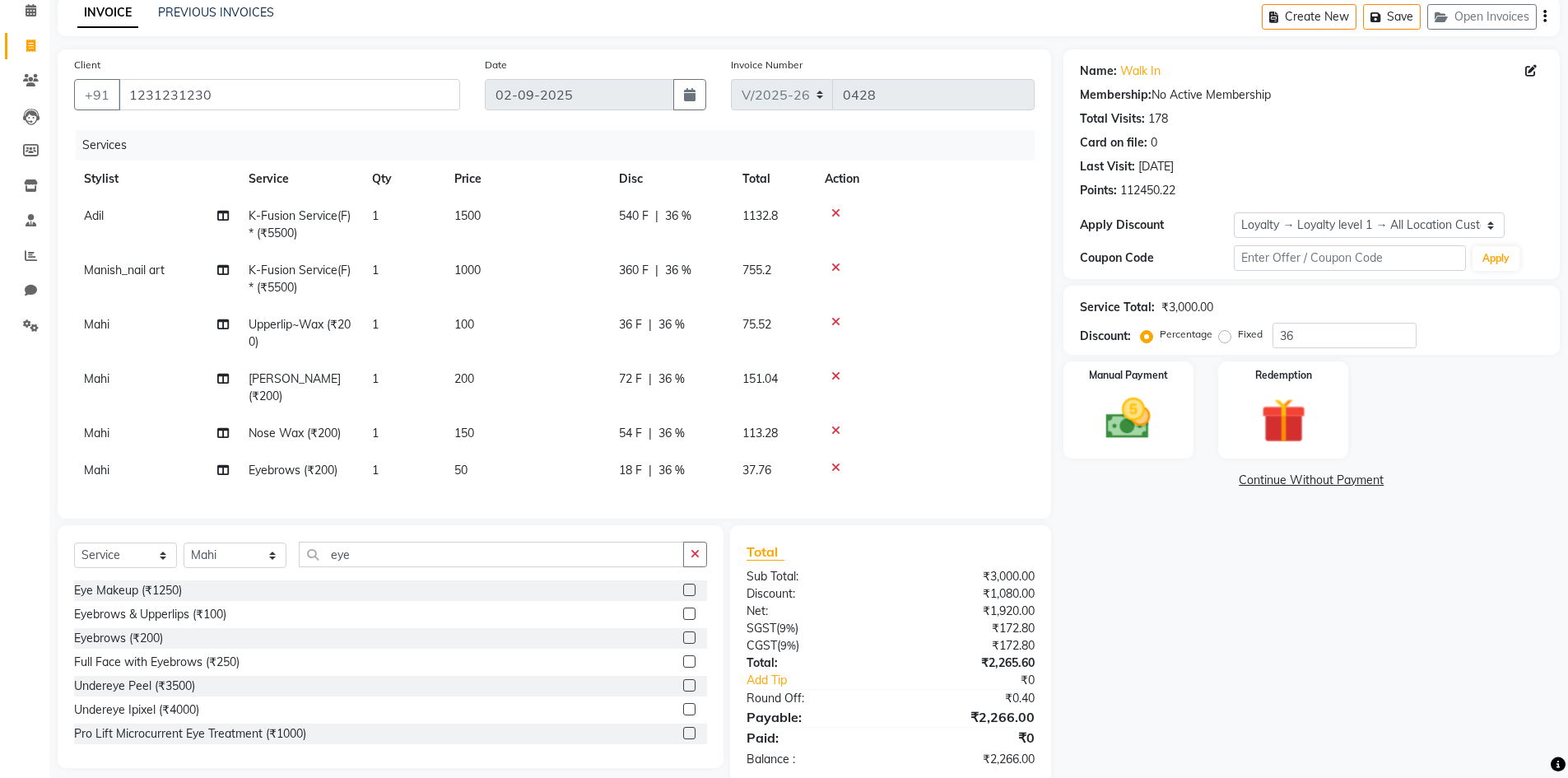
drag, startPoint x: 1260, startPoint y: 596, endPoint x: 1246, endPoint y: 552, distance: 46.2
click at [1253, 568] on div "Name: Walk In Membership: No Active Membership Total Visits: 178 Card on file: …" at bounding box center [1317, 416] width 509 height 736
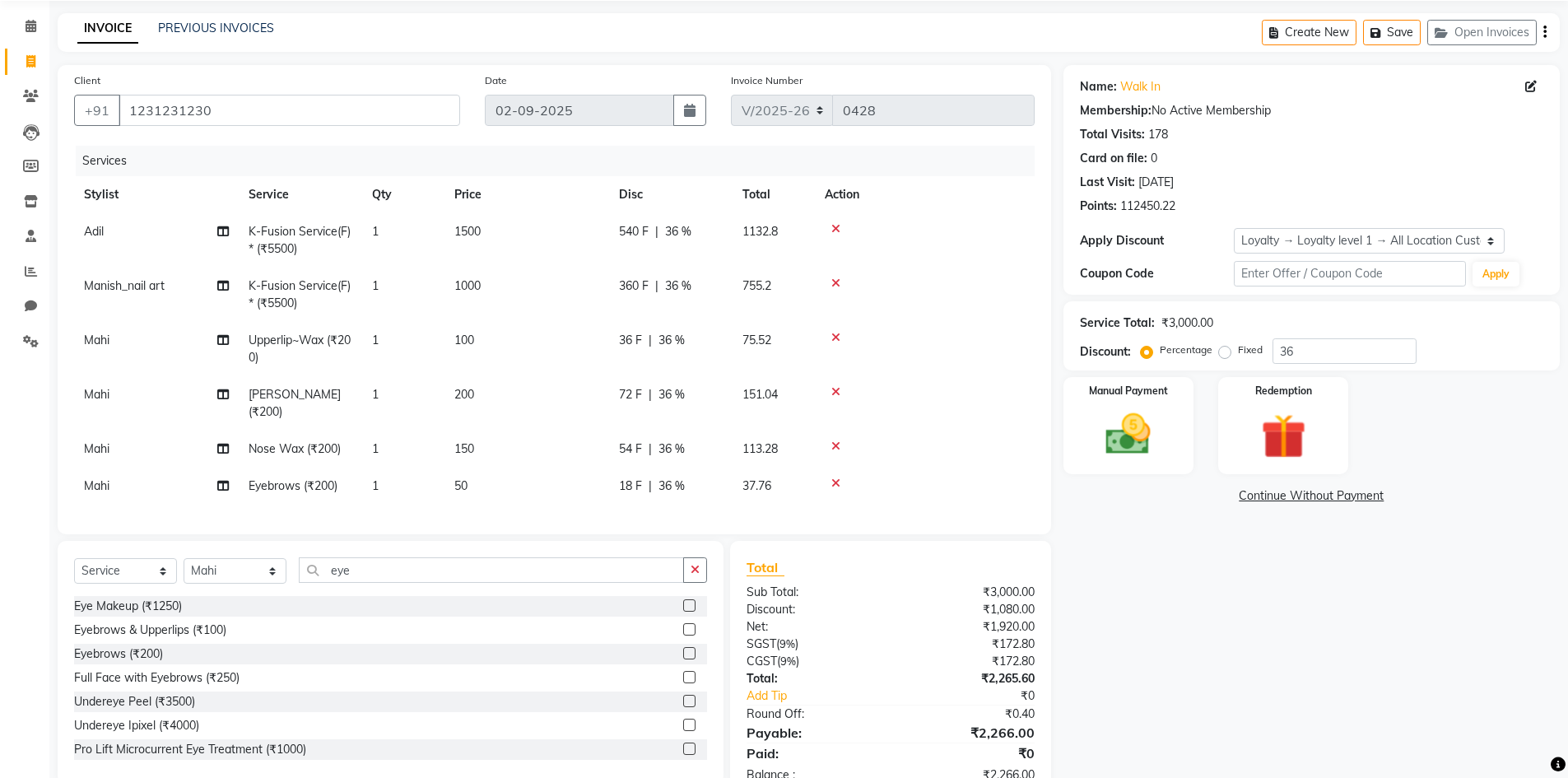
scroll to position [118, 0]
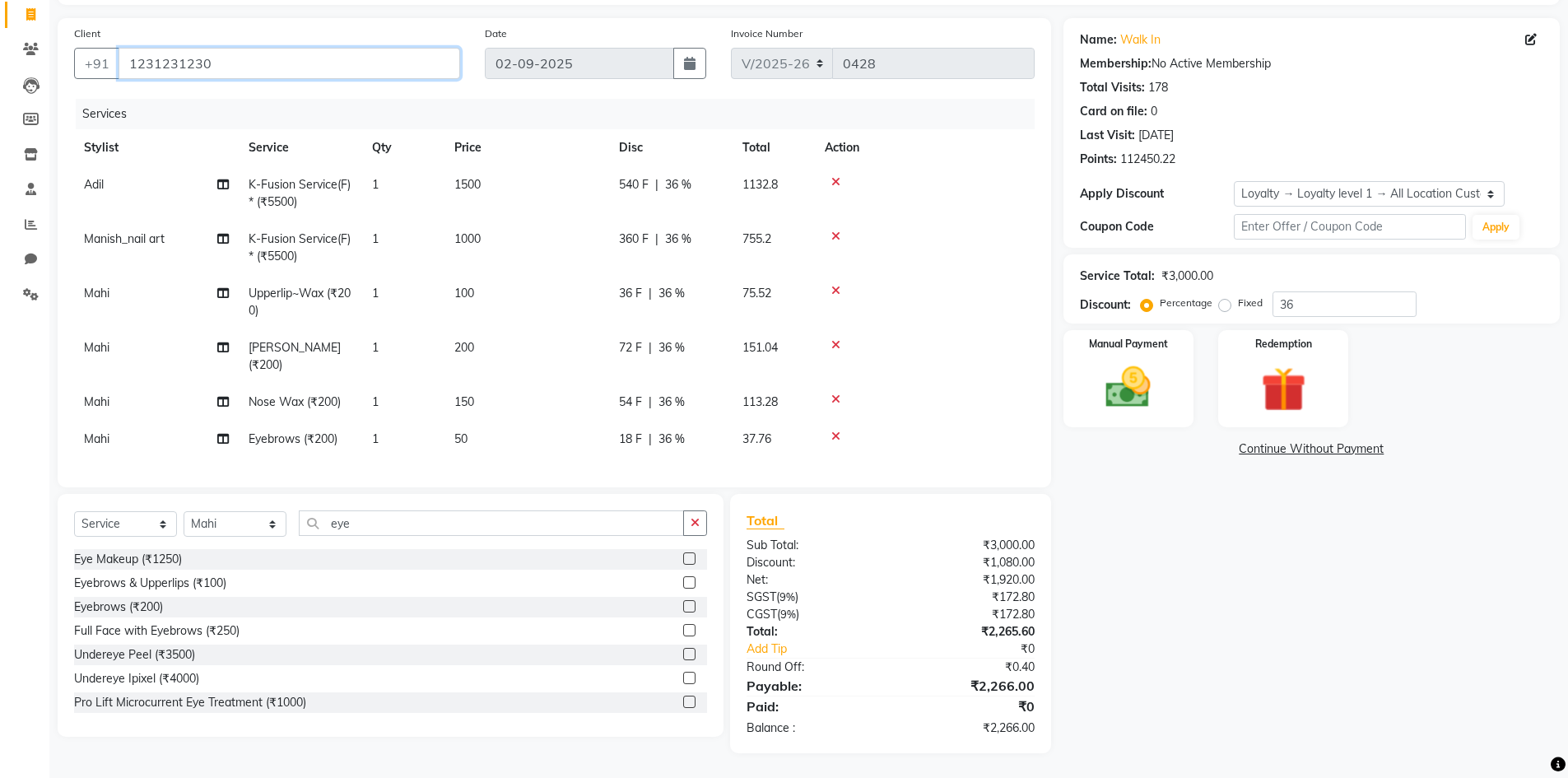
click at [353, 57] on input "1231231230" at bounding box center [289, 63] width 342 height 31
click at [244, 59] on input "1231231230" at bounding box center [289, 63] width 342 height 31
type input "123123123"
type input "0"
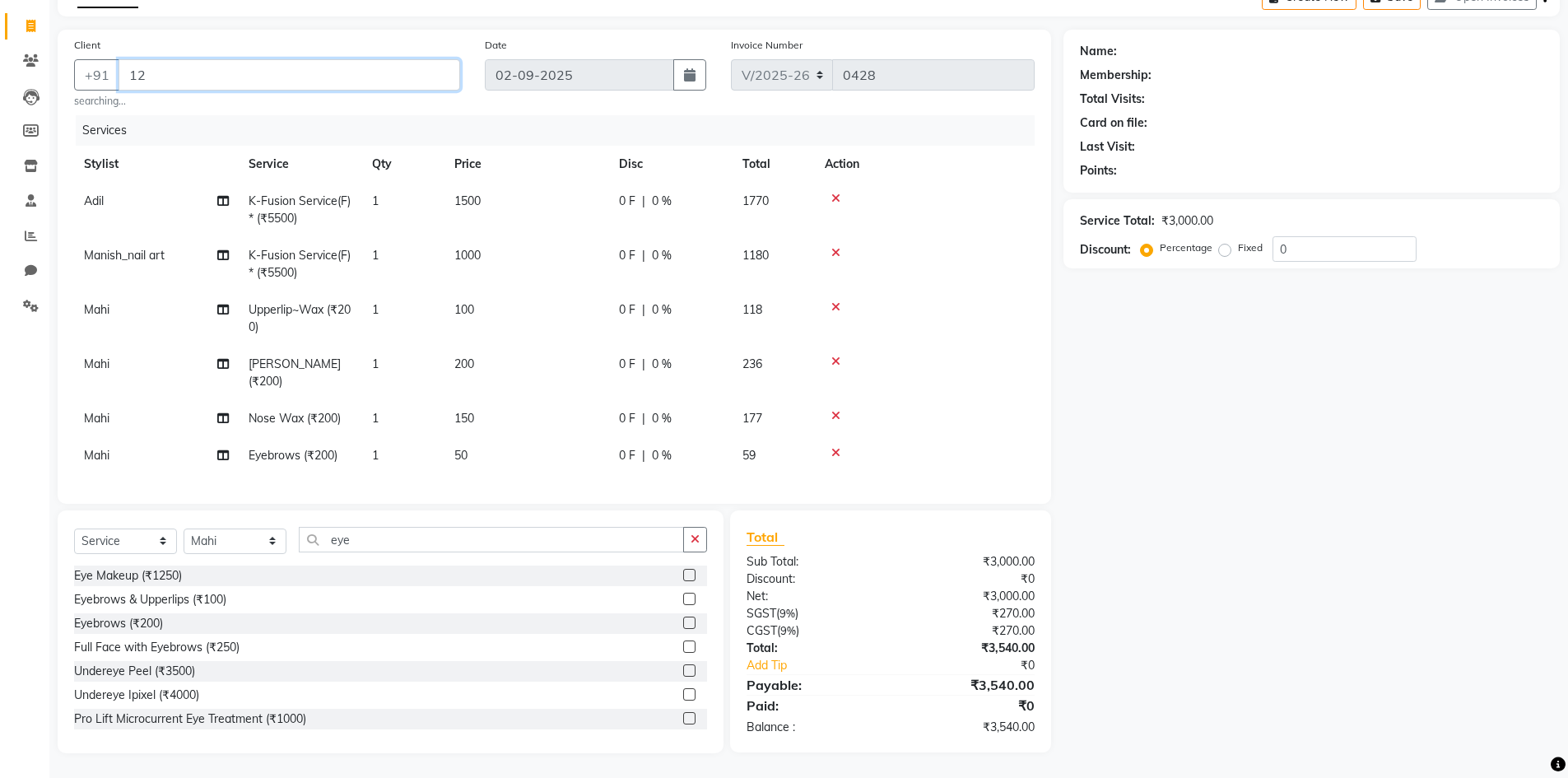
type input "1"
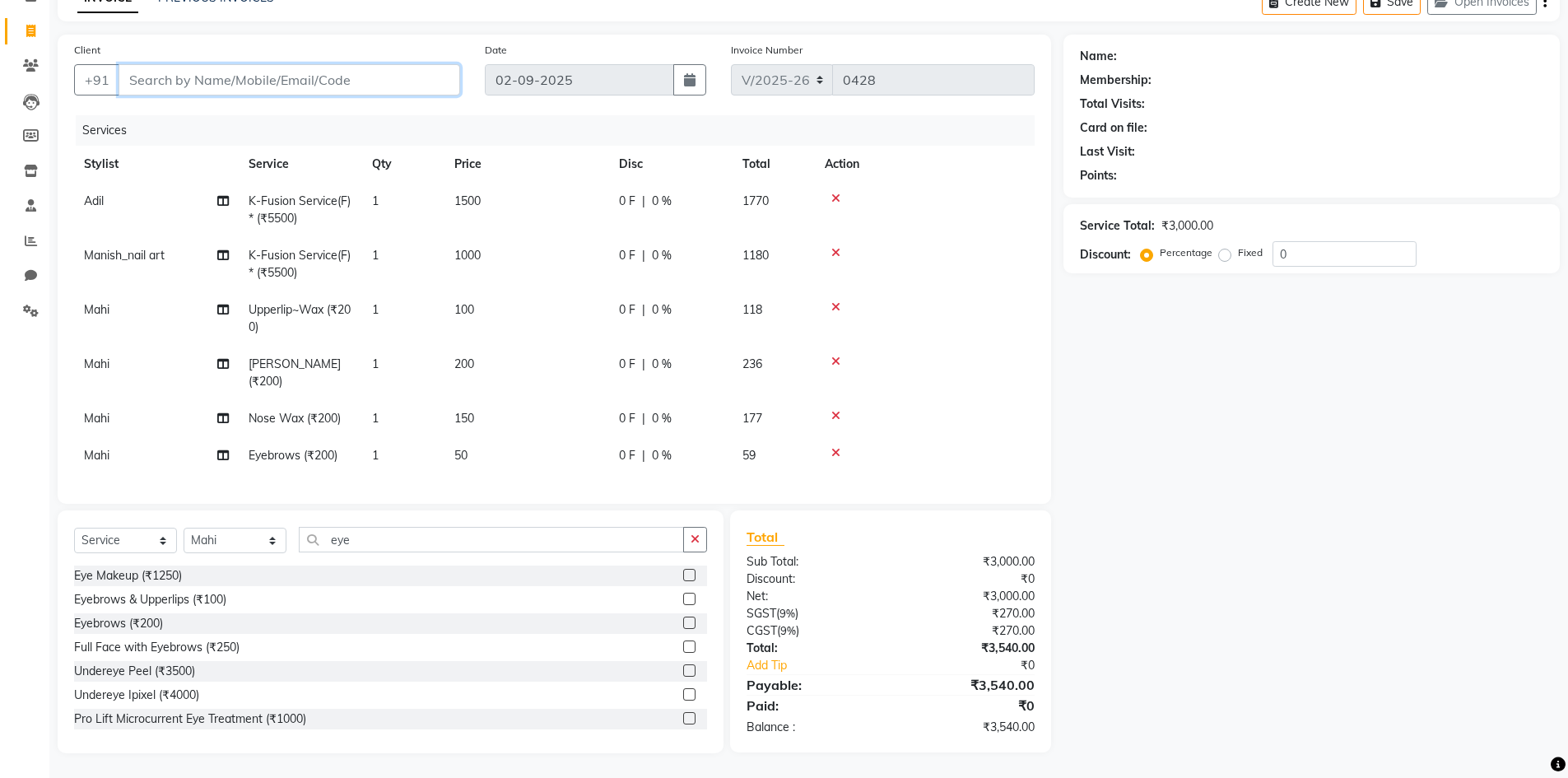
click at [311, 71] on input "Client" at bounding box center [289, 79] width 342 height 31
click at [311, 64] on input "Client" at bounding box center [289, 79] width 342 height 31
drag, startPoint x: 302, startPoint y: 75, endPoint x: 317, endPoint y: 106, distance: 34.4
click at [303, 73] on input "Client" at bounding box center [289, 79] width 342 height 31
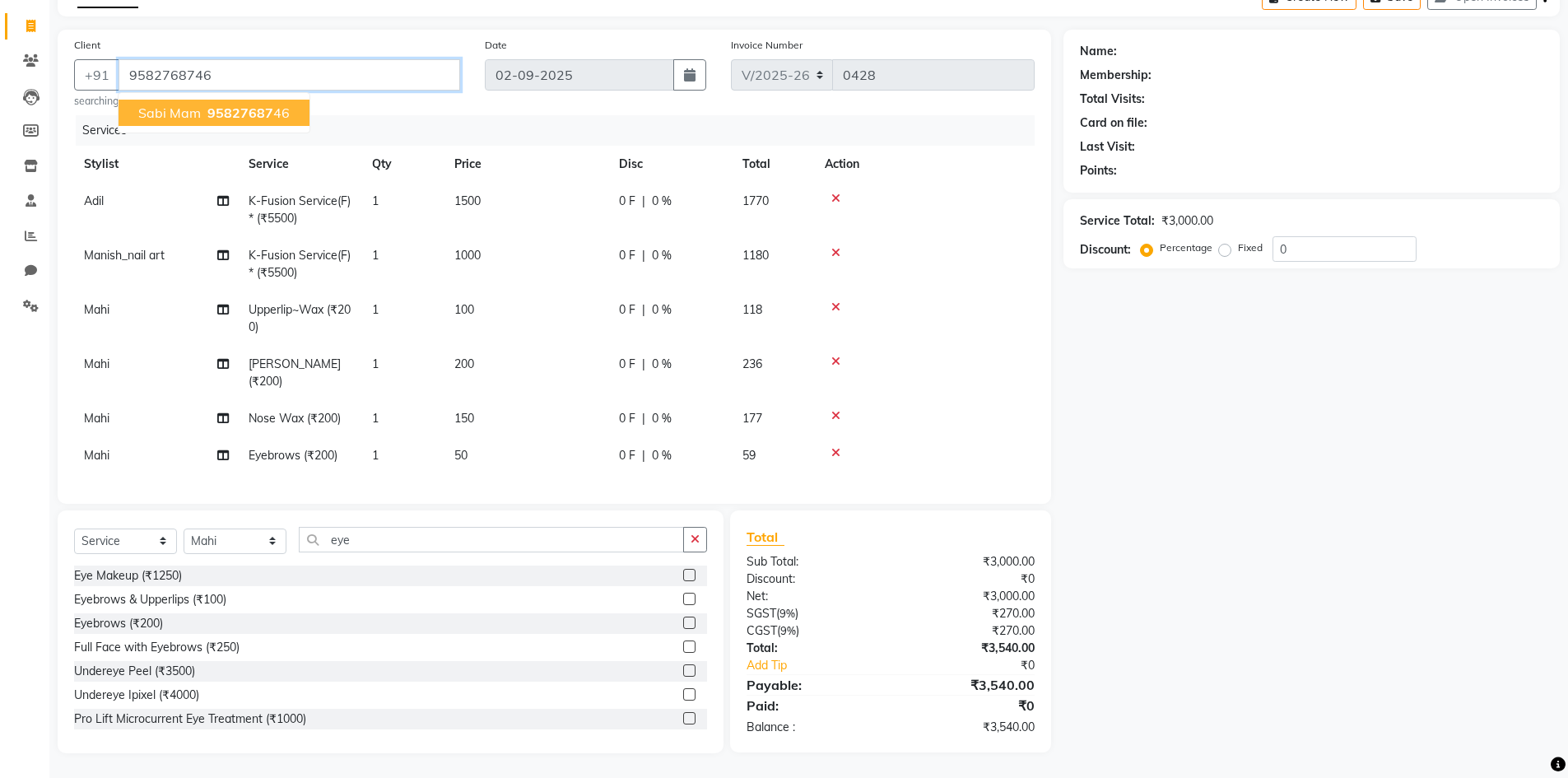
scroll to position [106, 0]
type input "9582768746"
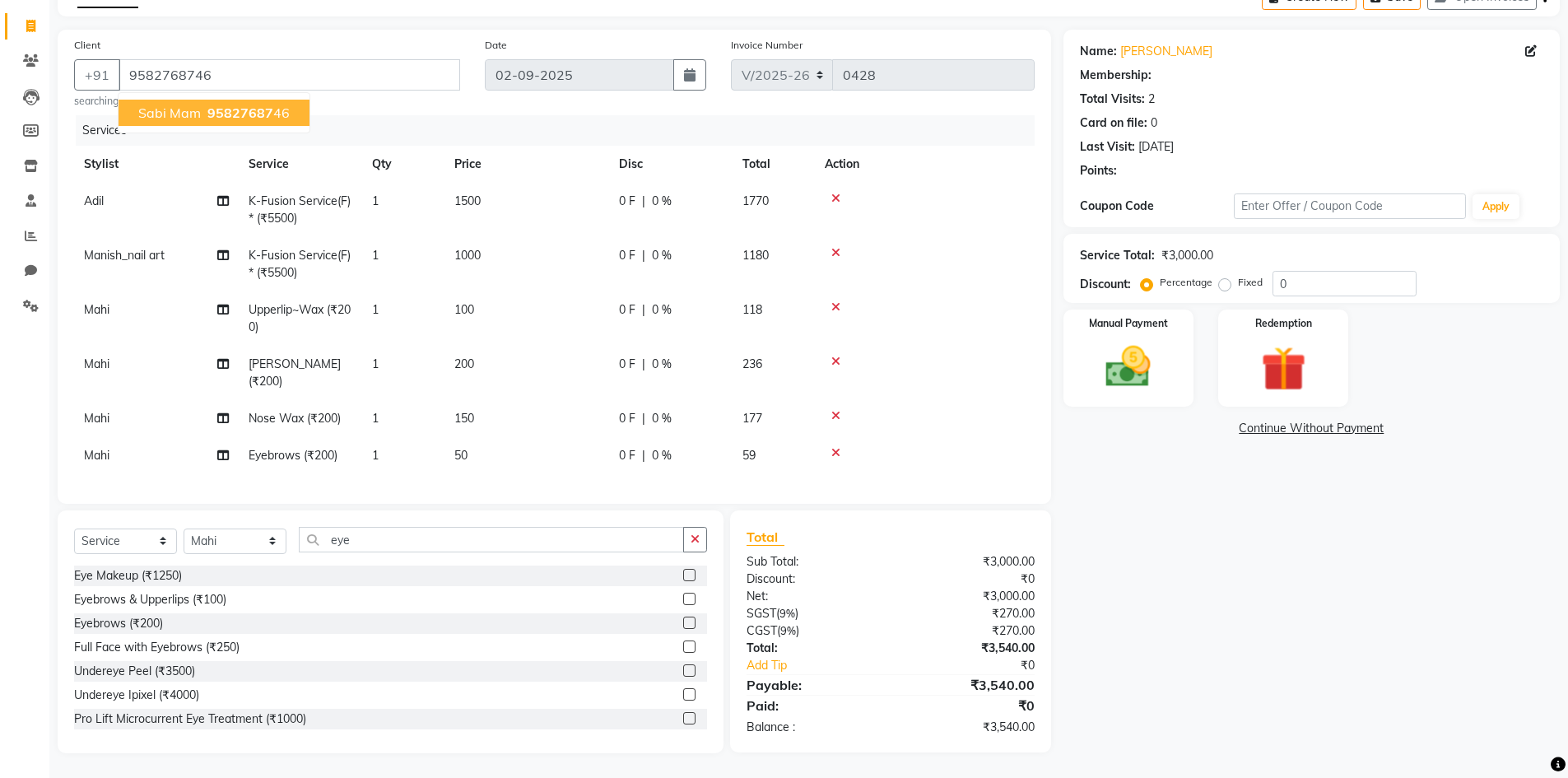
select select "1: Object"
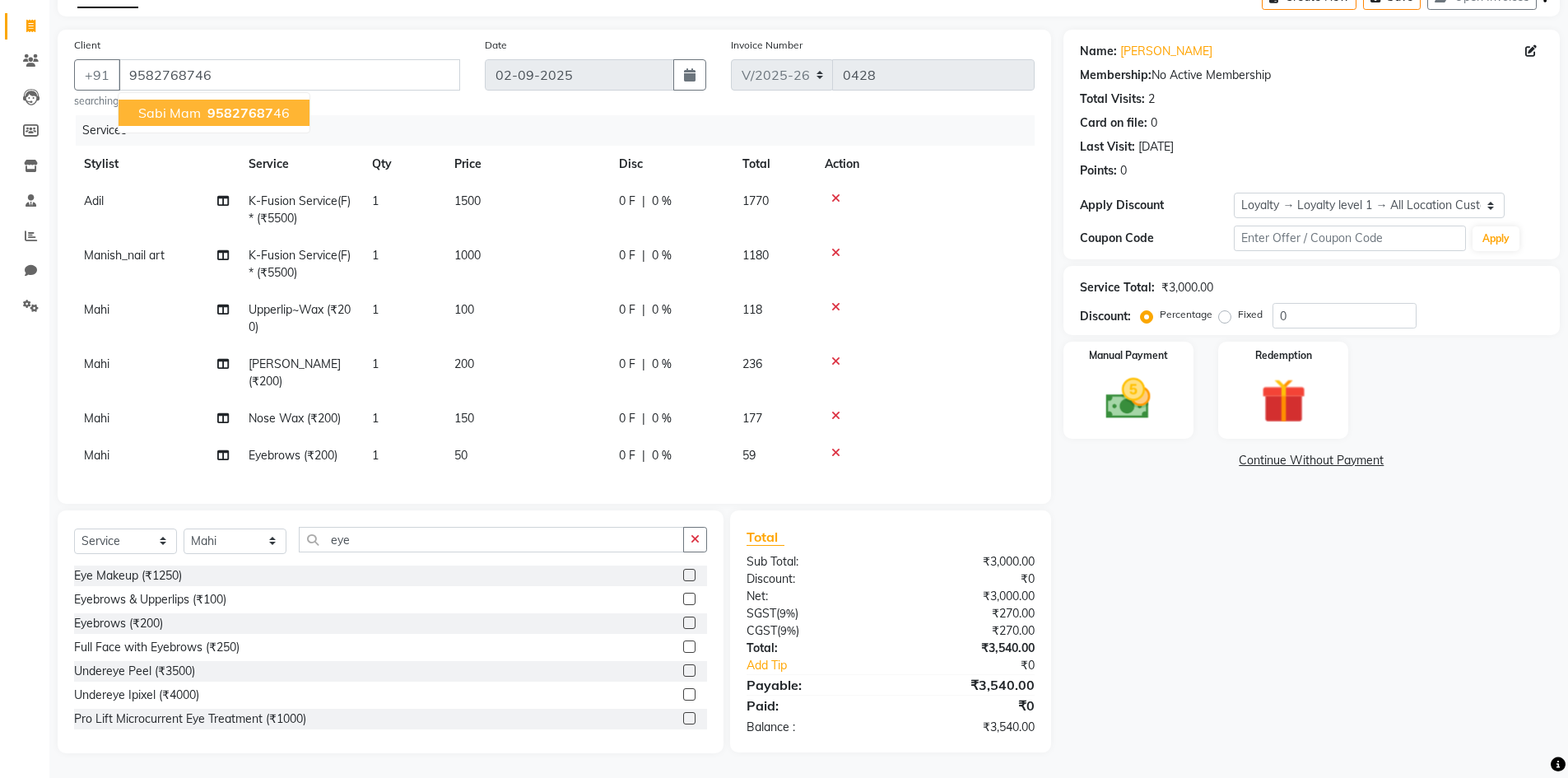
click at [1293, 623] on div "Name: Sabi Mam Membership: No Active Membership Total Visits: 2 Card on file: 0…" at bounding box center [1317, 391] width 509 height 723
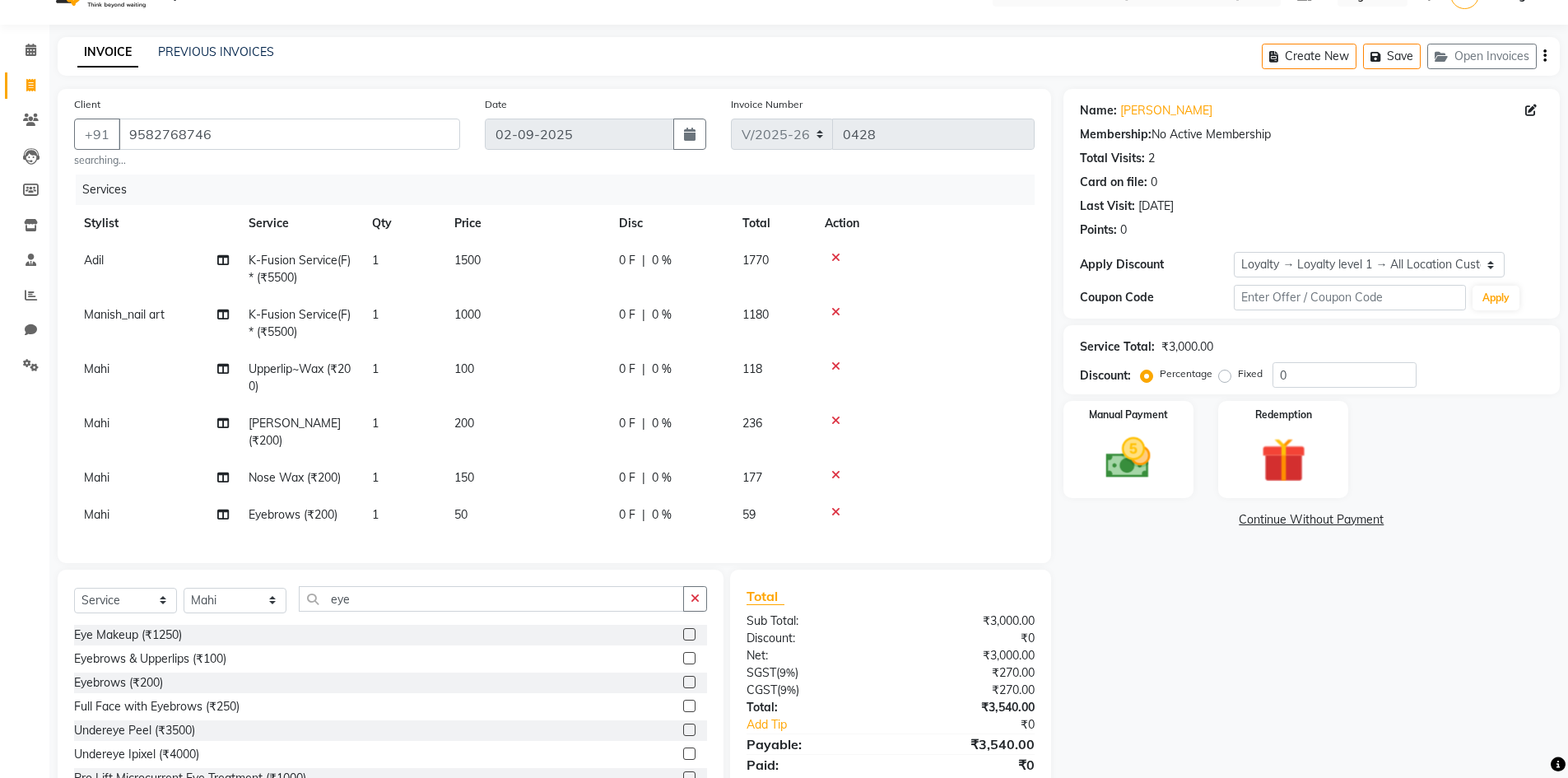
scroll to position [0, 0]
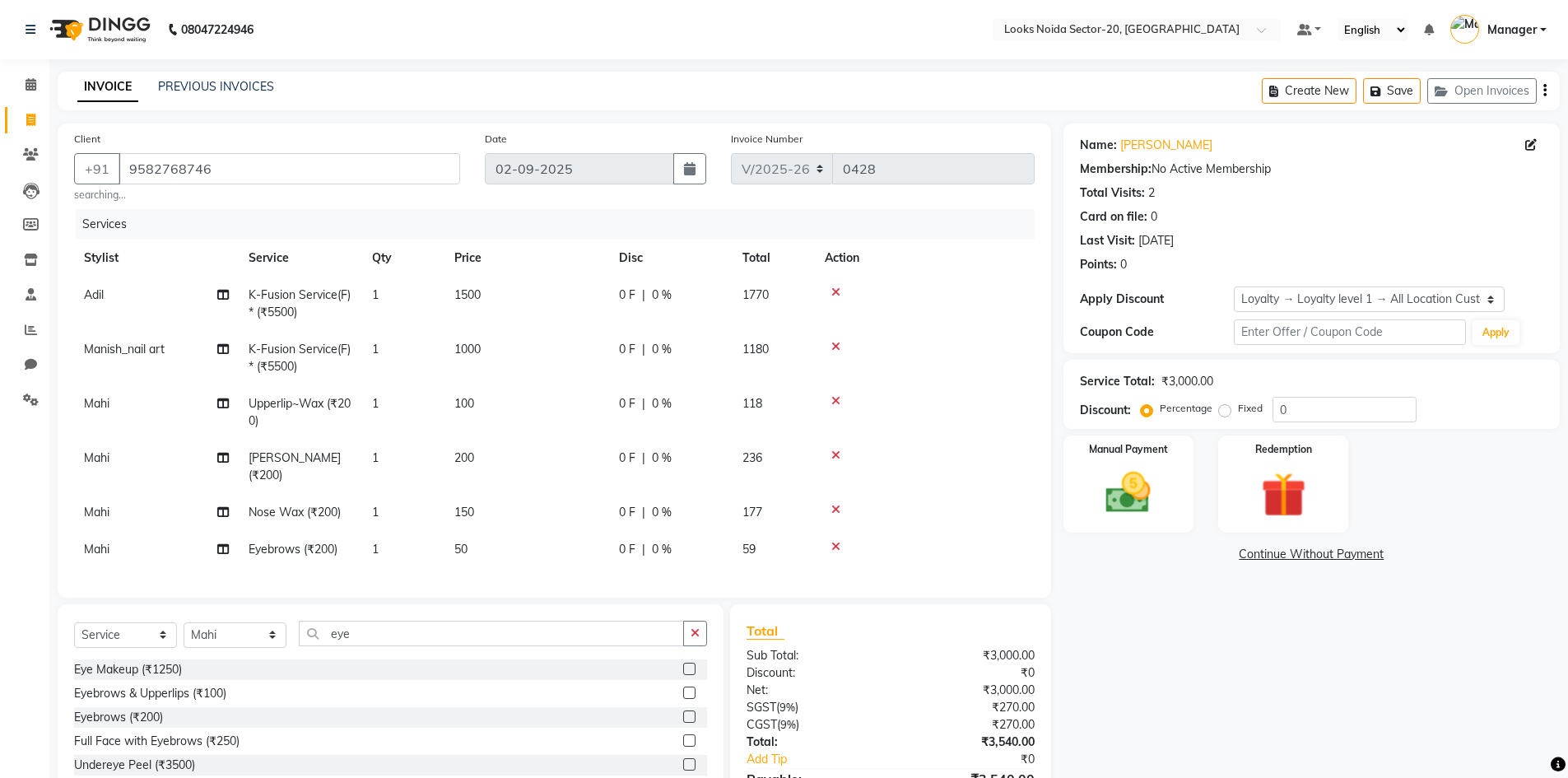
click at [1485, 225] on div "Card on file: 0" at bounding box center [1312, 217] width 463 height 17
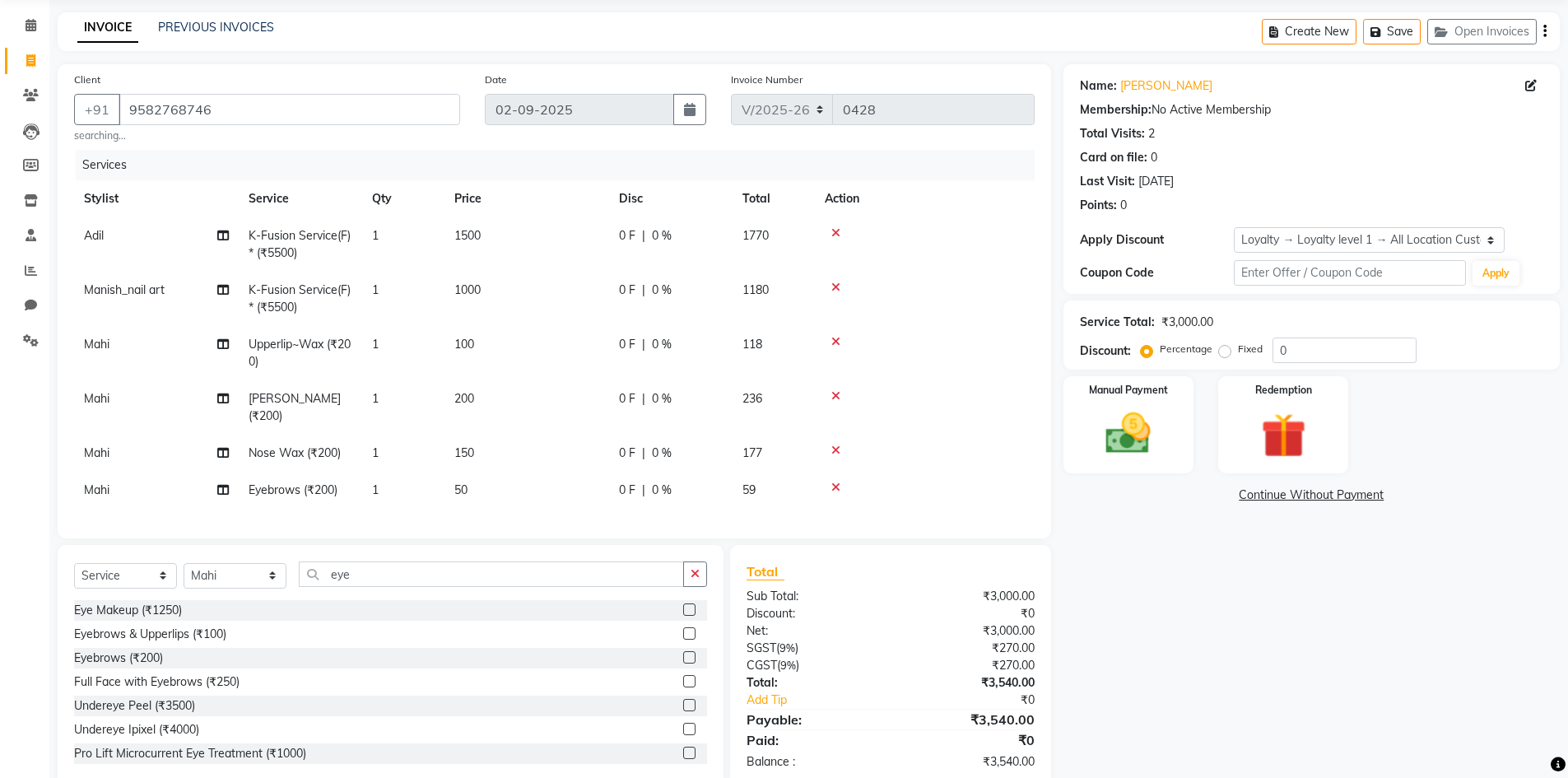
scroll to position [106, 0]
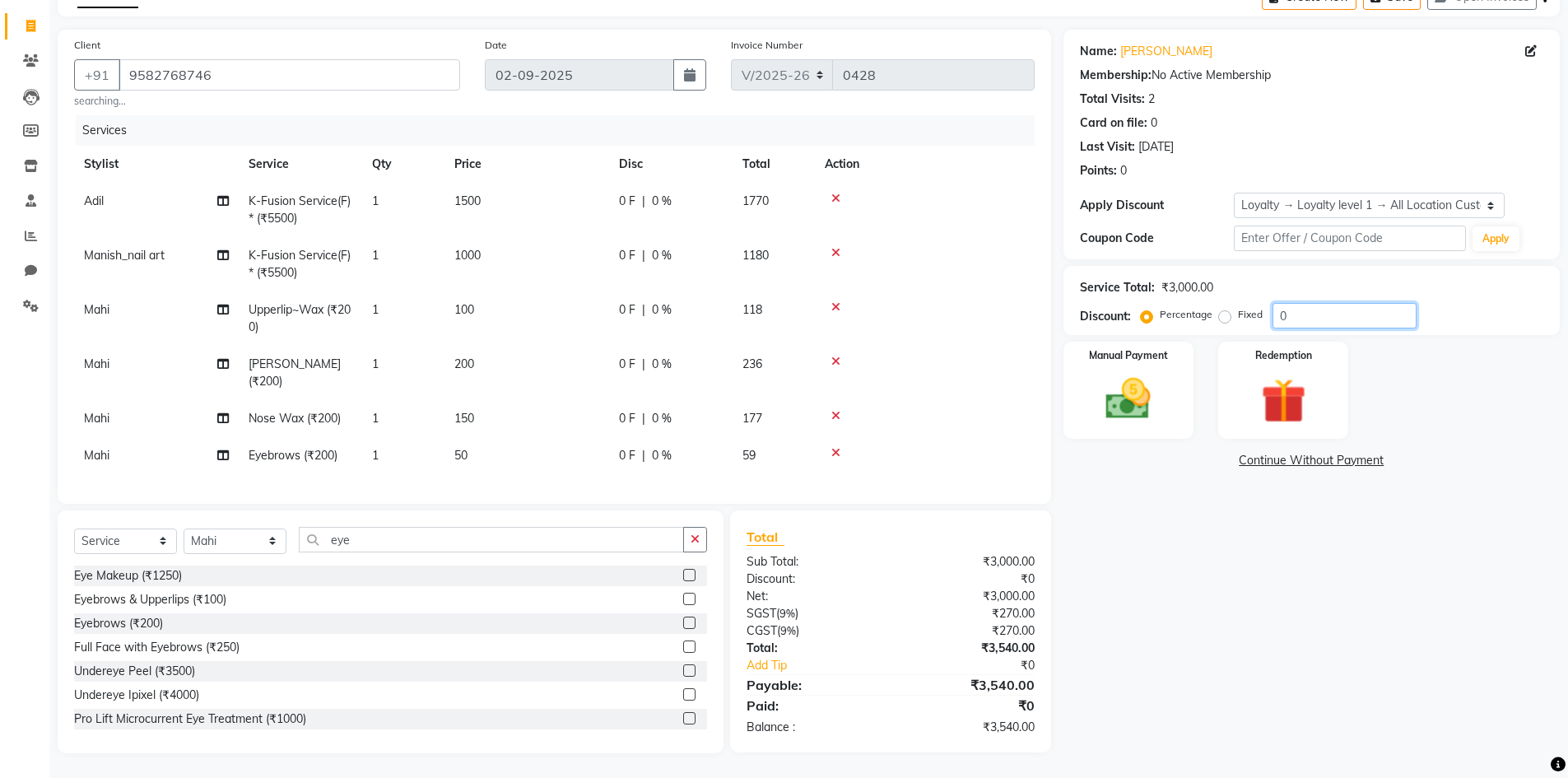
click at [1303, 304] on input "0" at bounding box center [1344, 316] width 144 height 25
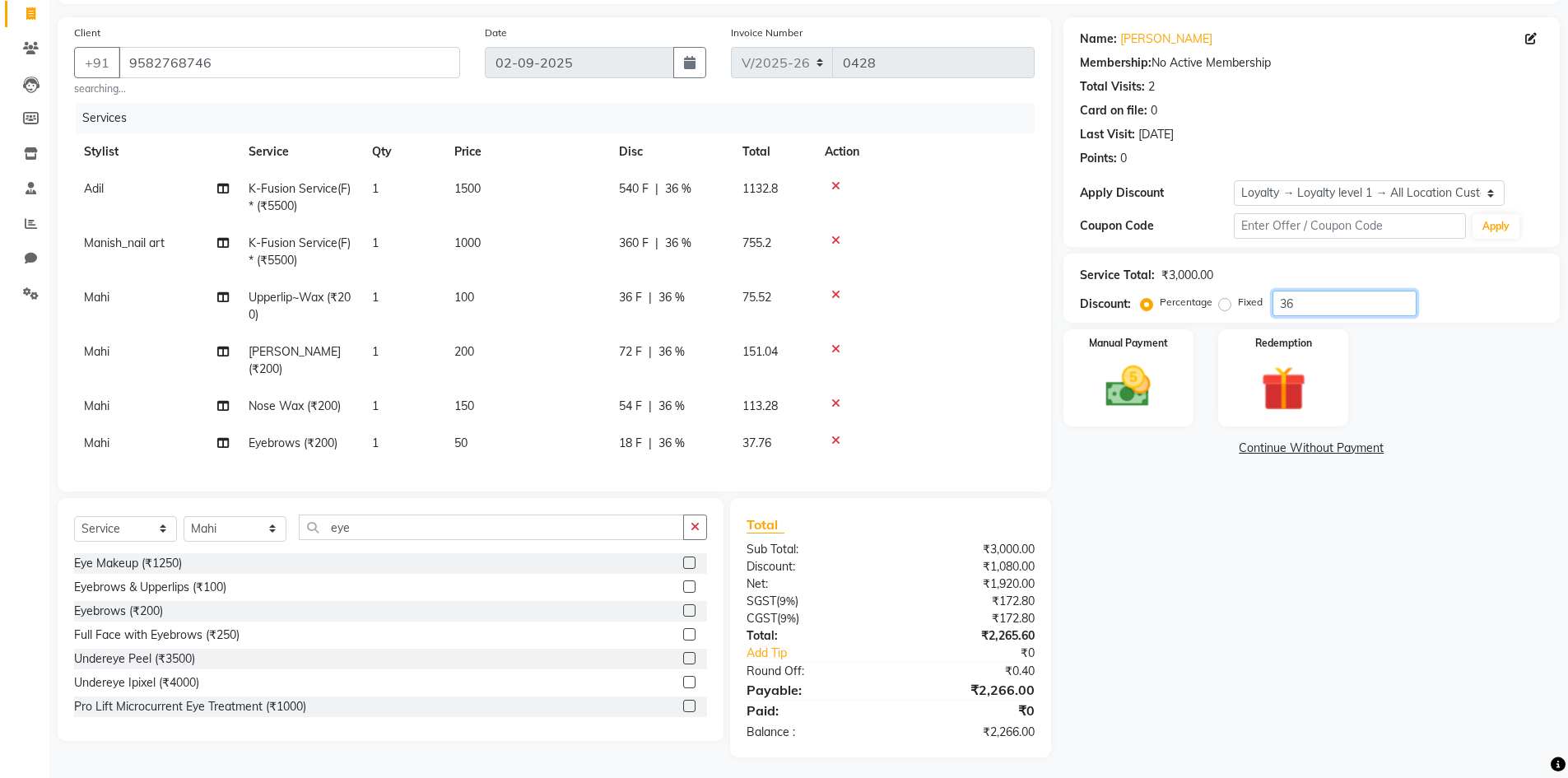
type input "36"
click at [1487, 323] on div "Name: Sabi Mam Membership: No Active Membership Total Visits: 2 Card on file: 0…" at bounding box center [1317, 387] width 509 height 740
click at [97, 538] on select "Select Service Product Membership Package Voucher Prepaid Gift Card" at bounding box center [125, 528] width 103 height 25
select select "product"
click at [74, 527] on select "Select Service Product Membership Package Voucher Prepaid Gift Card" at bounding box center [125, 528] width 103 height 25
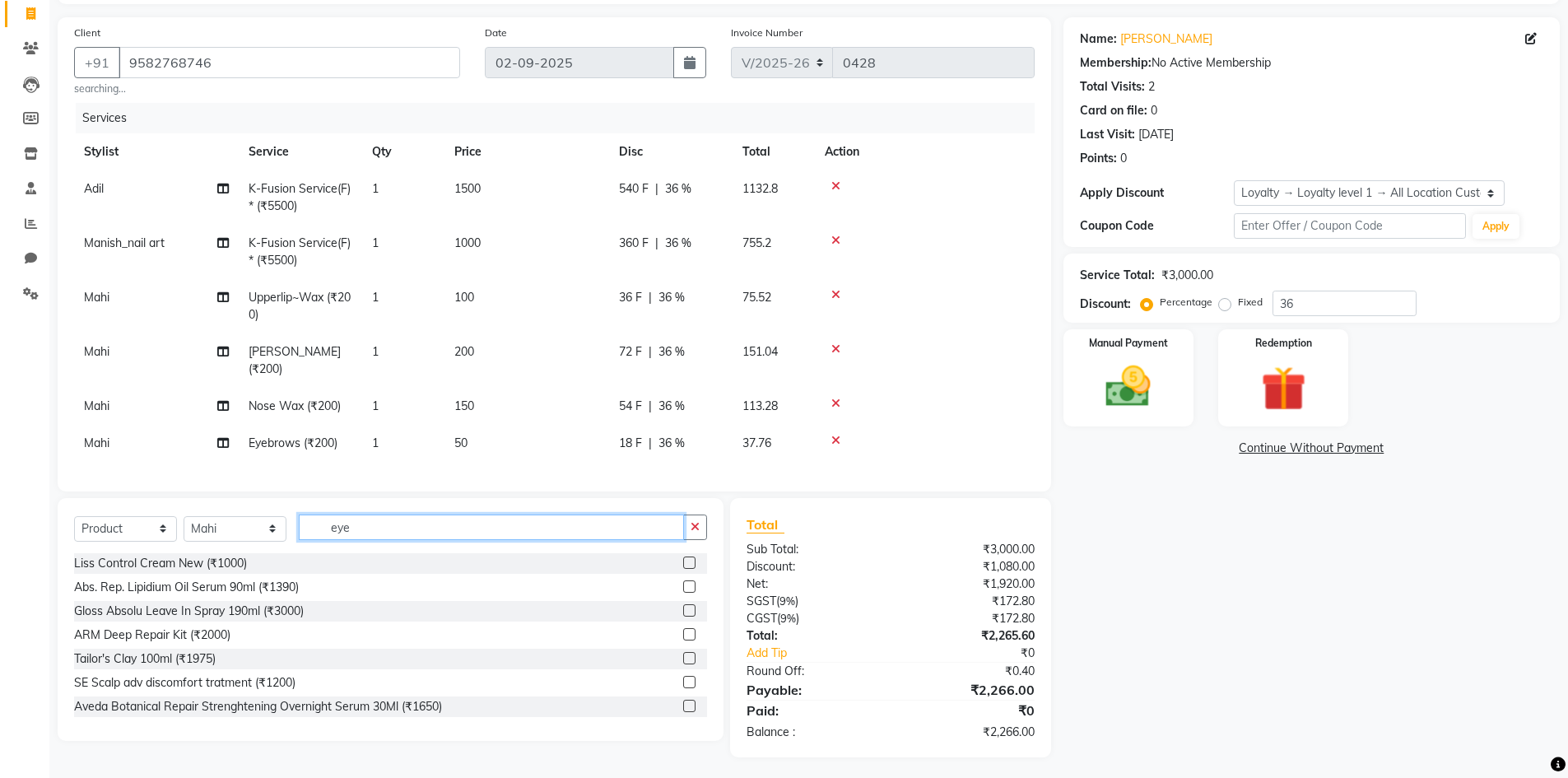
click at [365, 540] on input "eye" at bounding box center [491, 527] width 385 height 25
type input "e"
click at [1127, 536] on div "Name: Sabi Mam Membership: No Active Membership Total Visits: 2 Card on file: 0…" at bounding box center [1317, 387] width 509 height 740
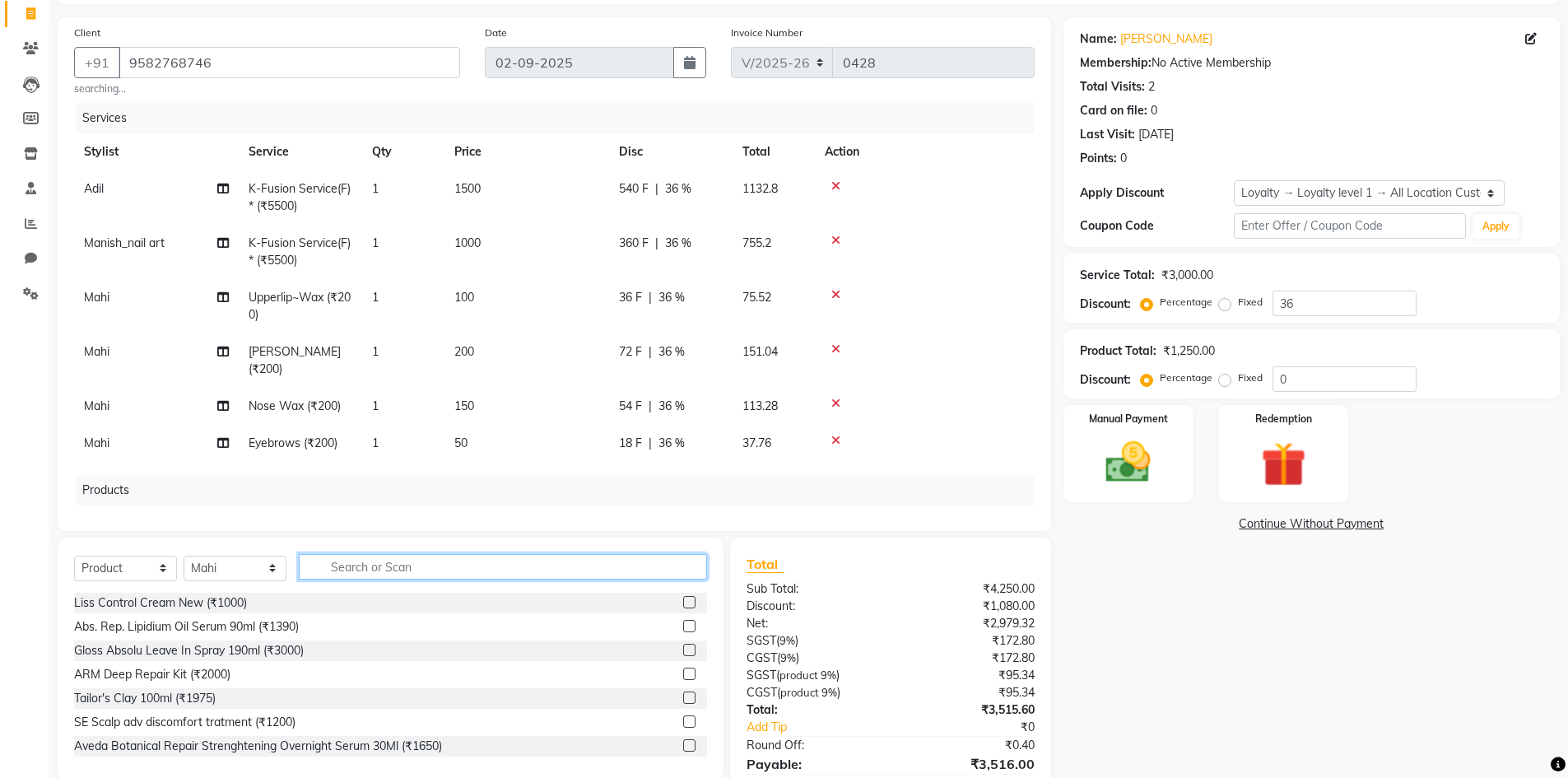
click at [396, 561] on input "text" at bounding box center [503, 566] width 409 height 25
type input "8904378101692"
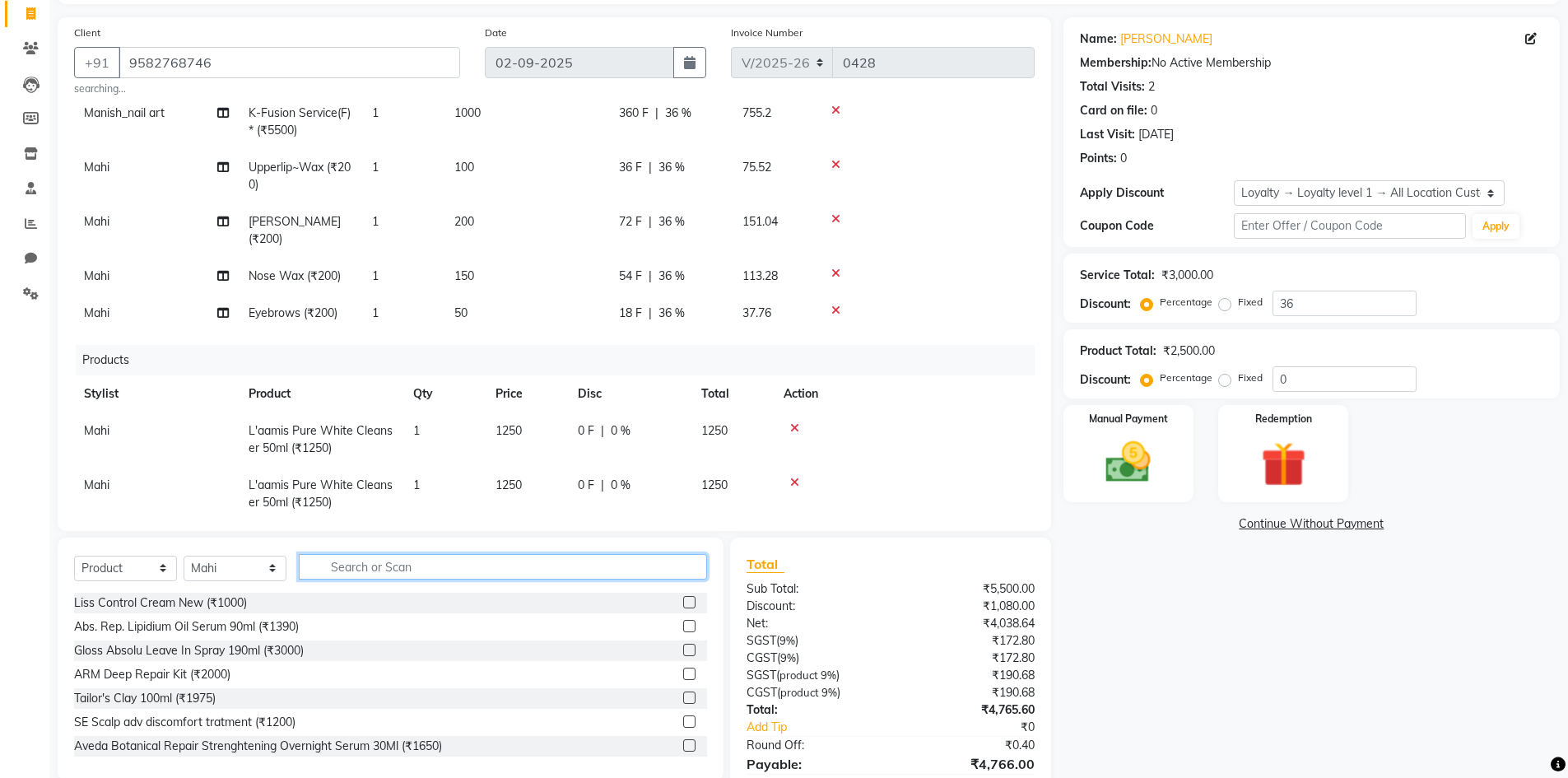
scroll to position [162, 0]
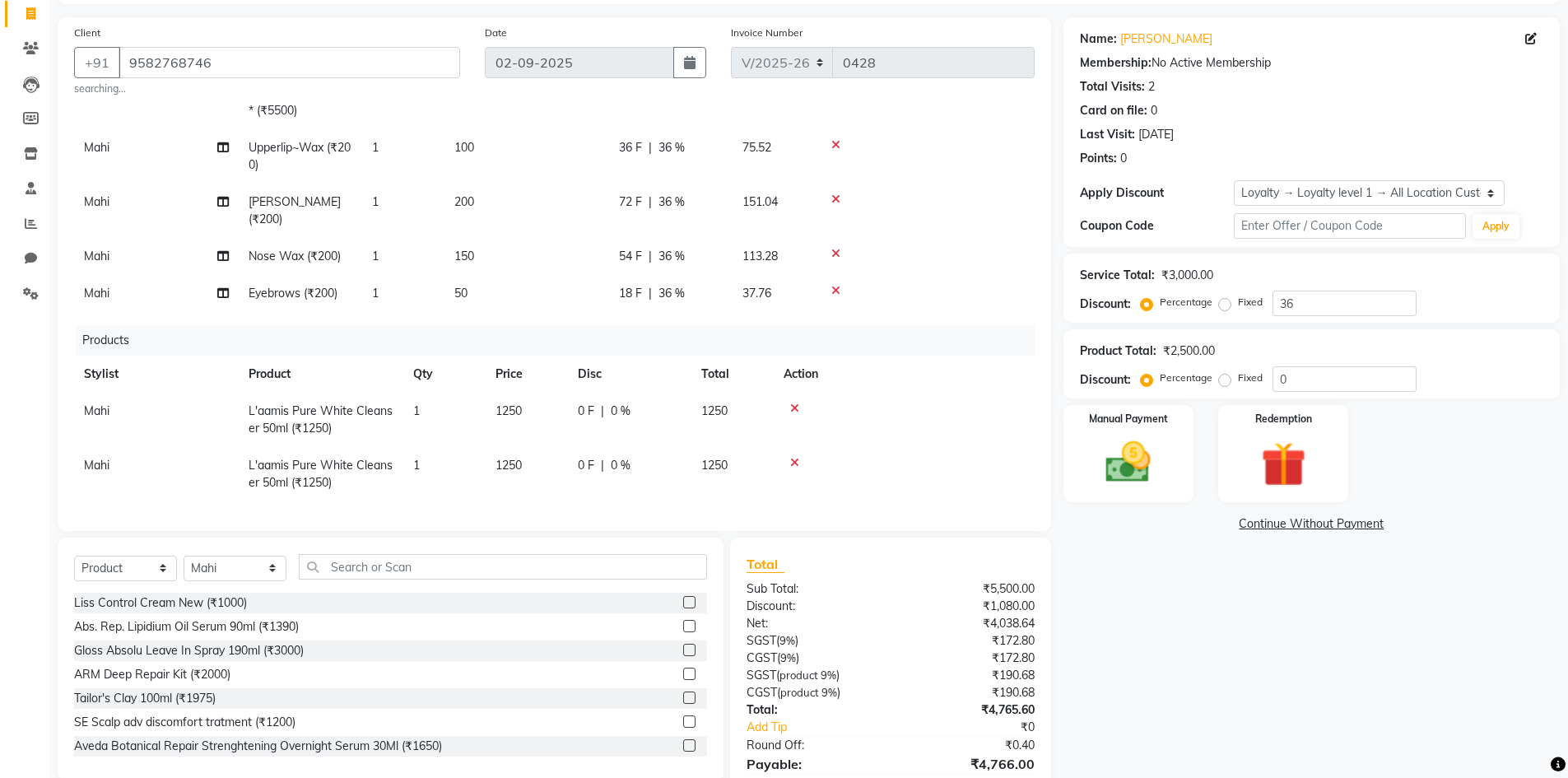
click at [794, 402] on icon at bounding box center [795, 408] width 9 height 11
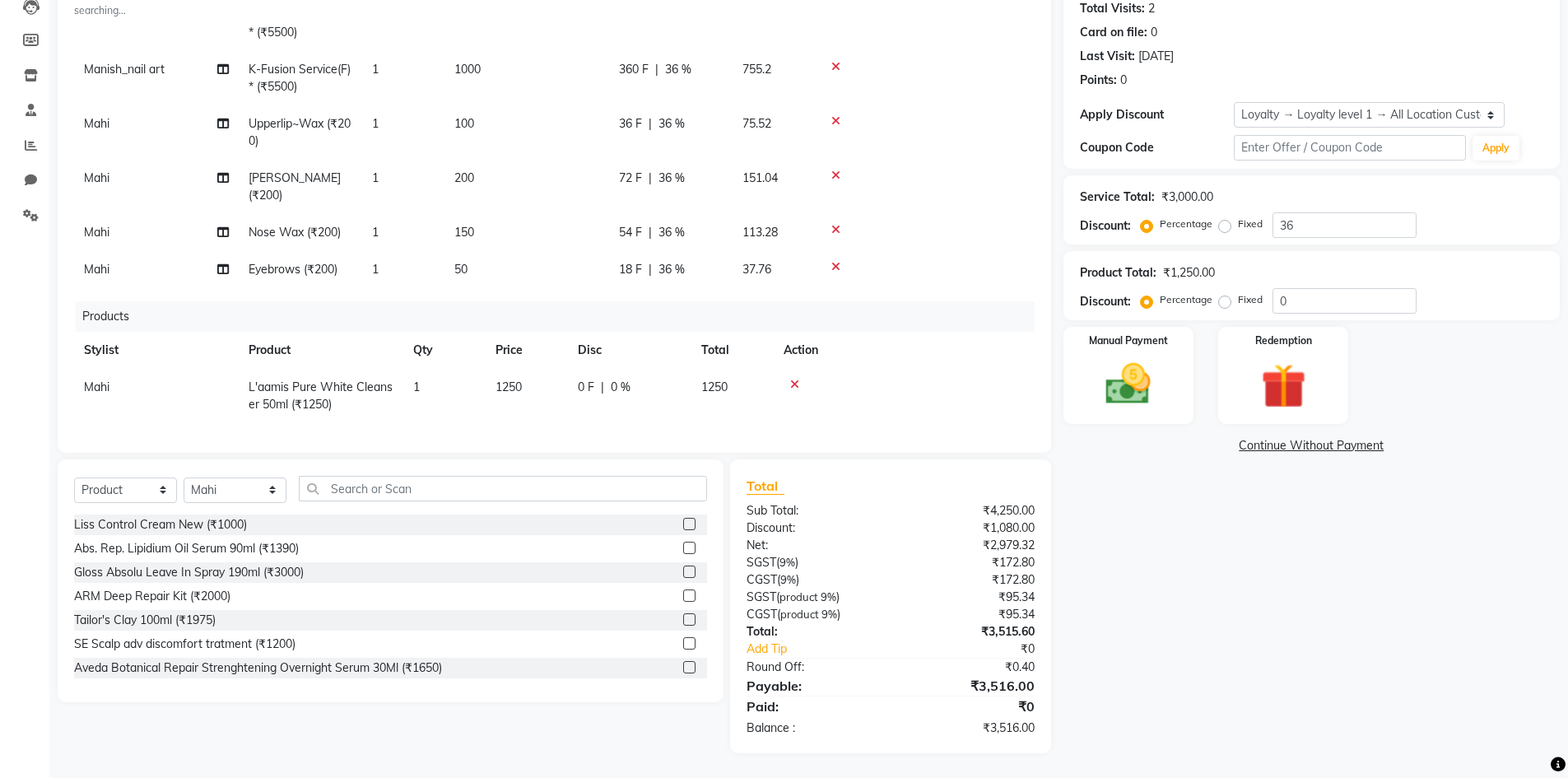
scroll to position [0, 0]
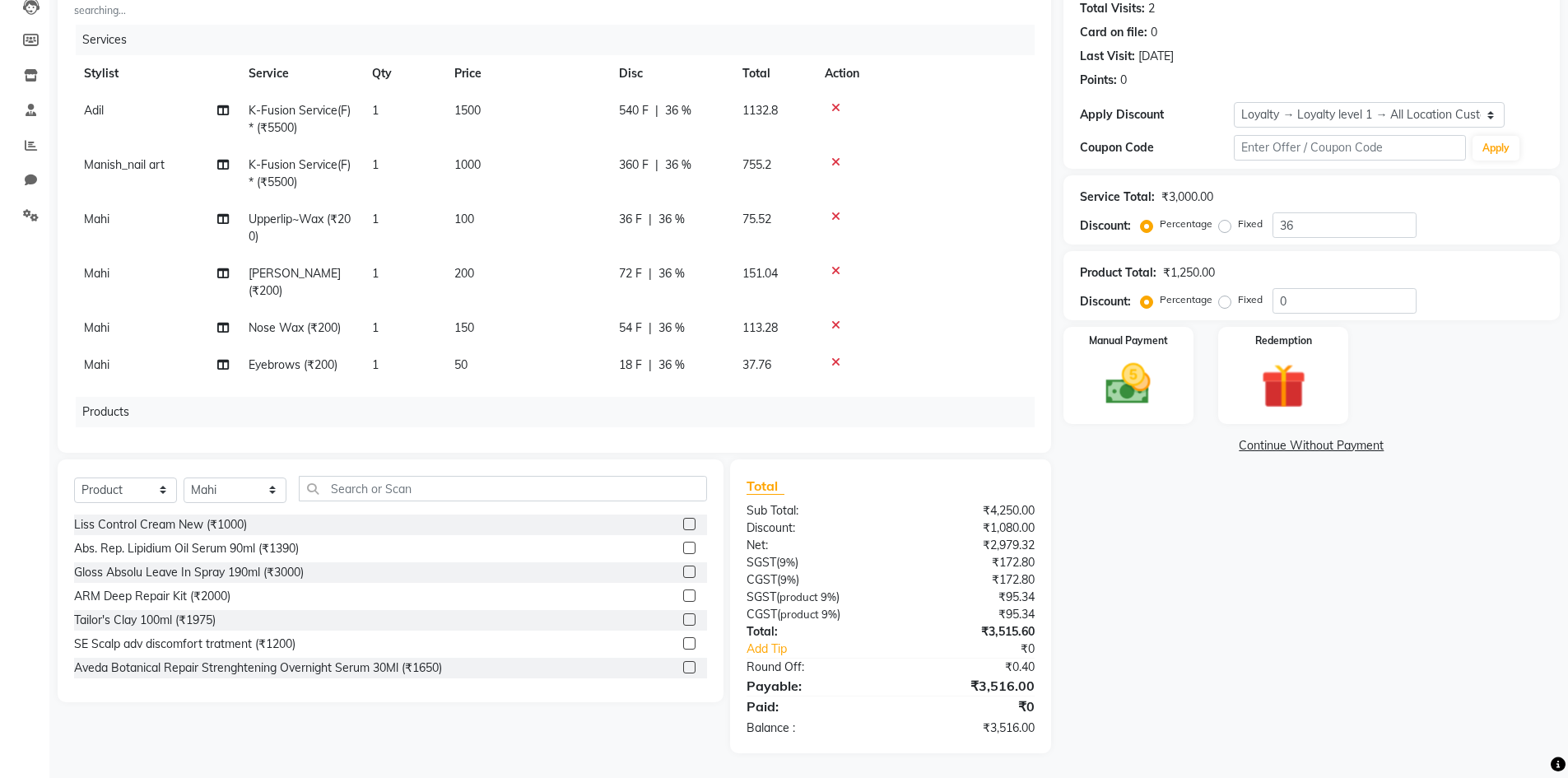
click at [493, 360] on td "50" at bounding box center [526, 365] width 165 height 37
select select "86763"
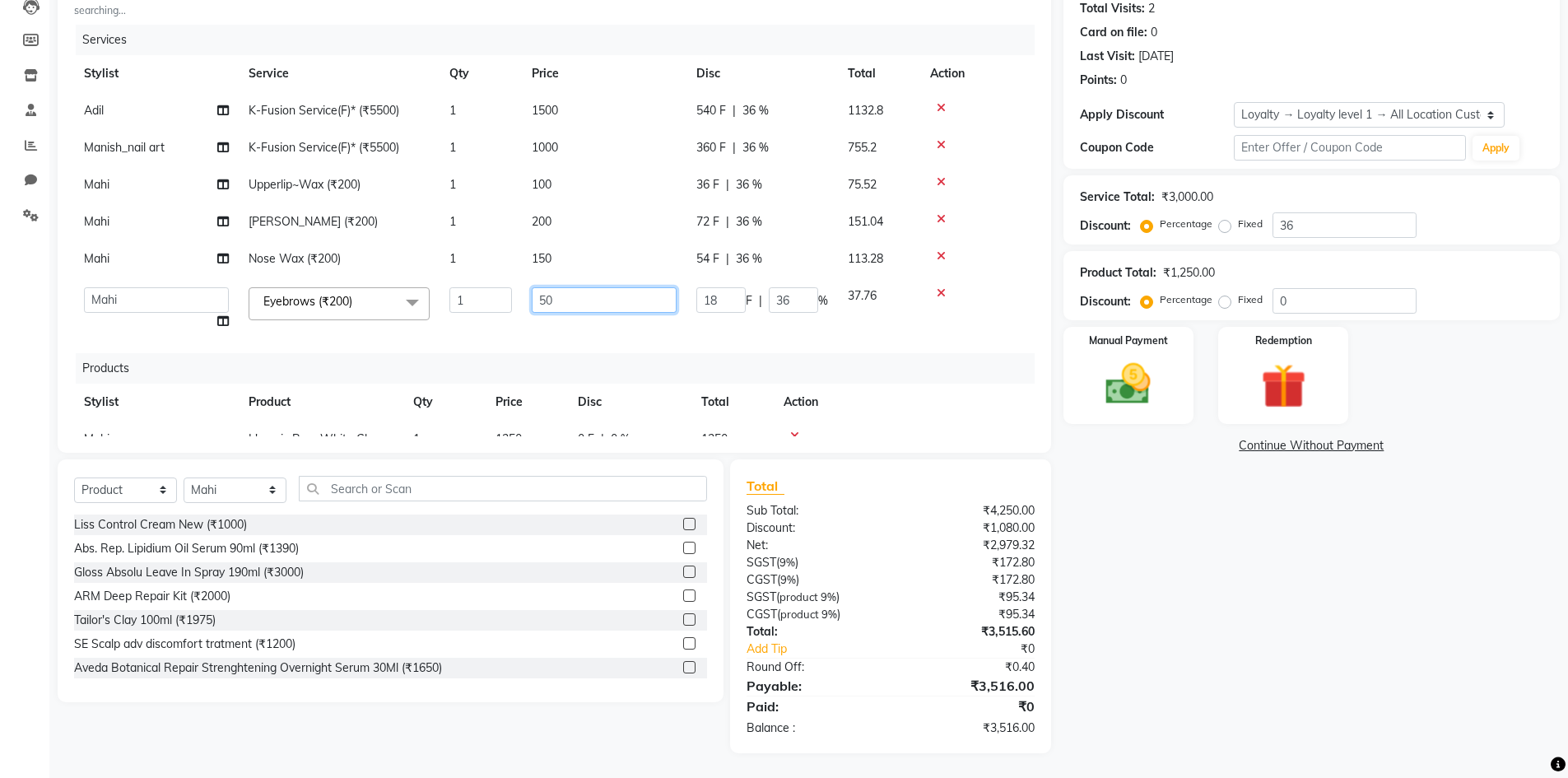
click at [597, 300] on input "50" at bounding box center [605, 300] width 145 height 25
click at [1300, 598] on div "Name: Sabi Mam Membership: No Active Membership Total Visits: 2 Card on file: 0…" at bounding box center [1317, 346] width 509 height 814
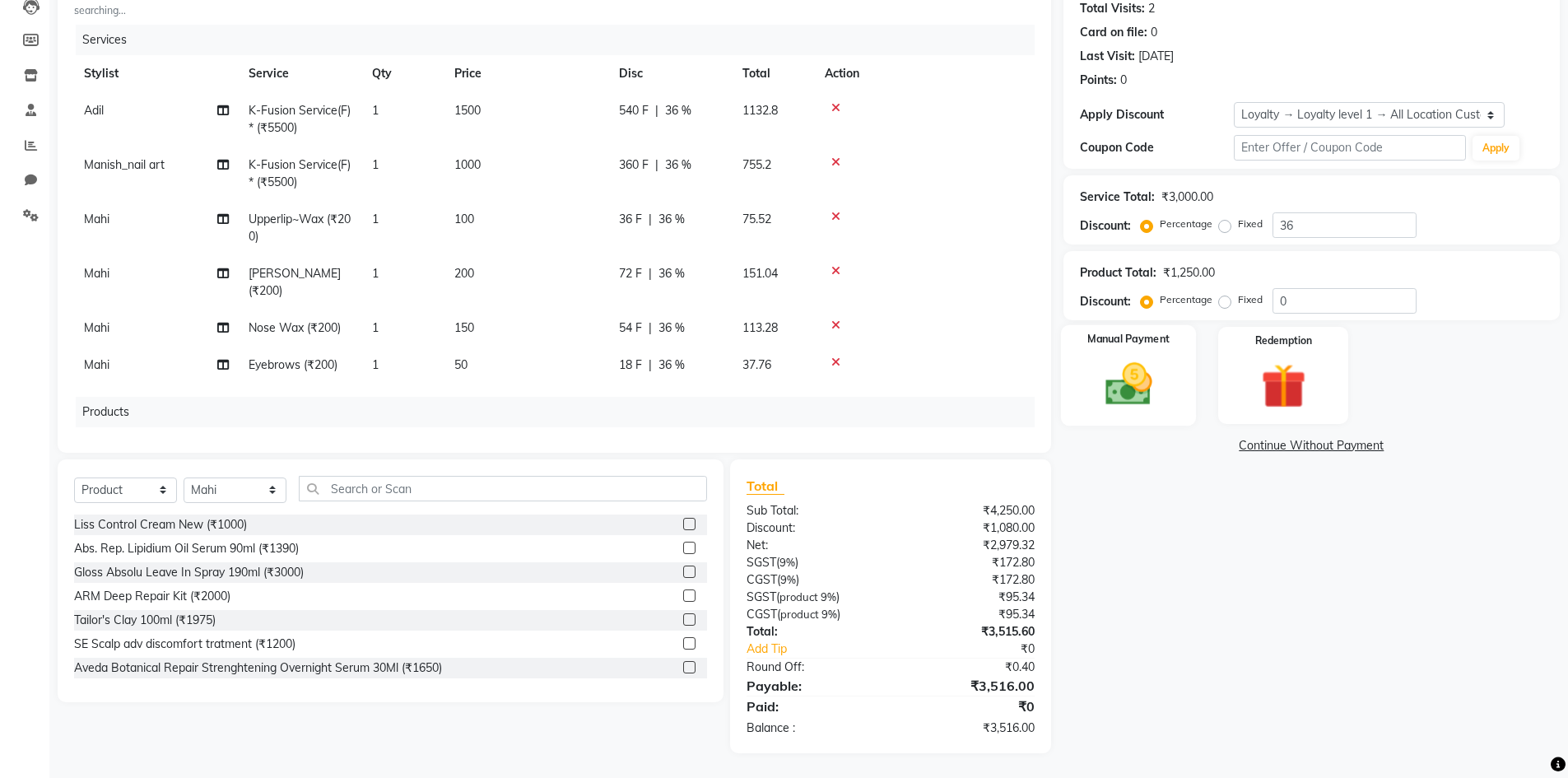
click at [1138, 409] on img at bounding box center [1128, 383] width 75 height 54
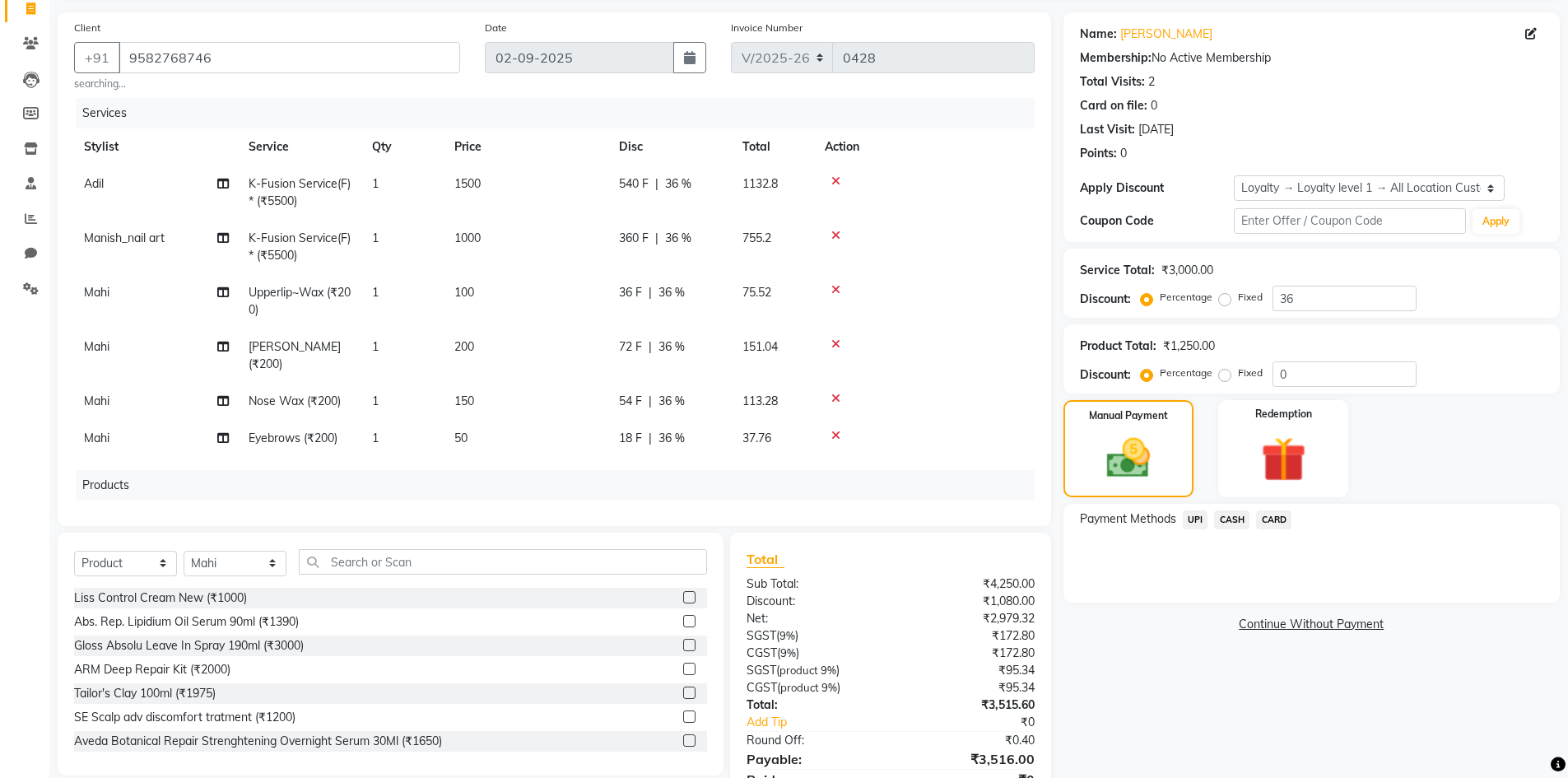
scroll to position [75, 0]
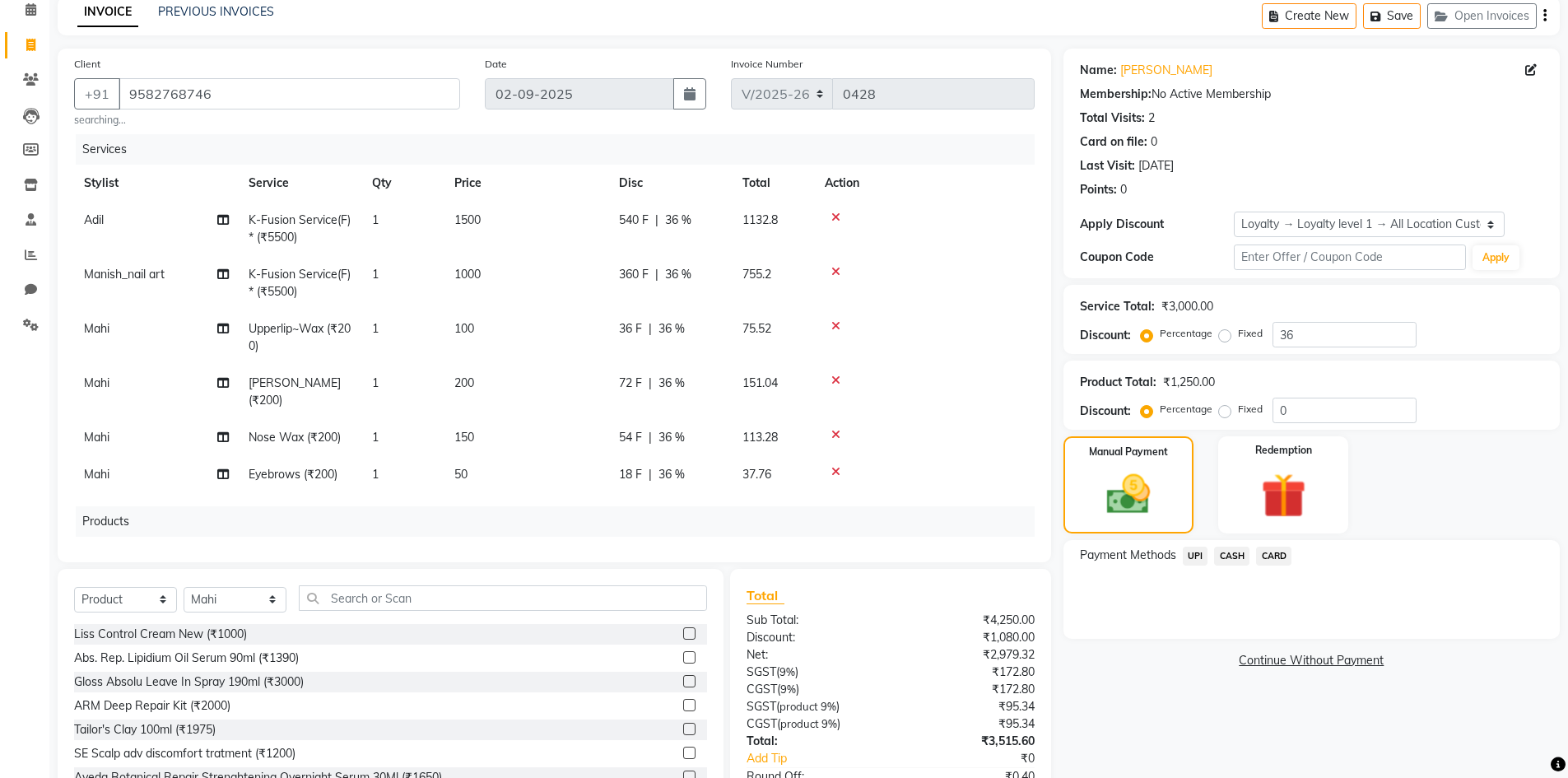
click at [347, 284] on td "K-Fusion Service(F)* (₹5500)" at bounding box center [299, 284] width 123 height 55
select select "88102"
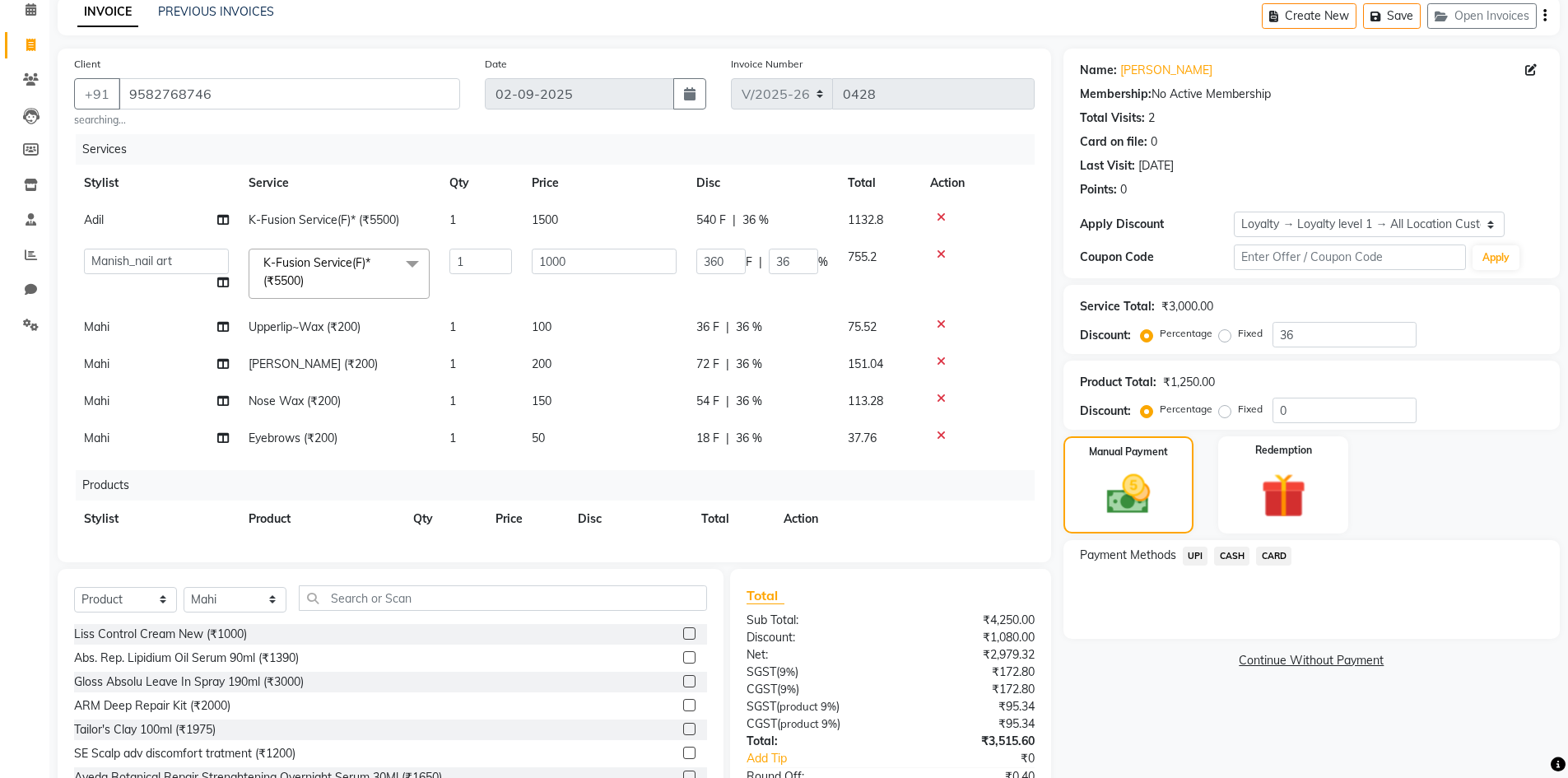
click at [404, 271] on span at bounding box center [412, 264] width 33 height 31
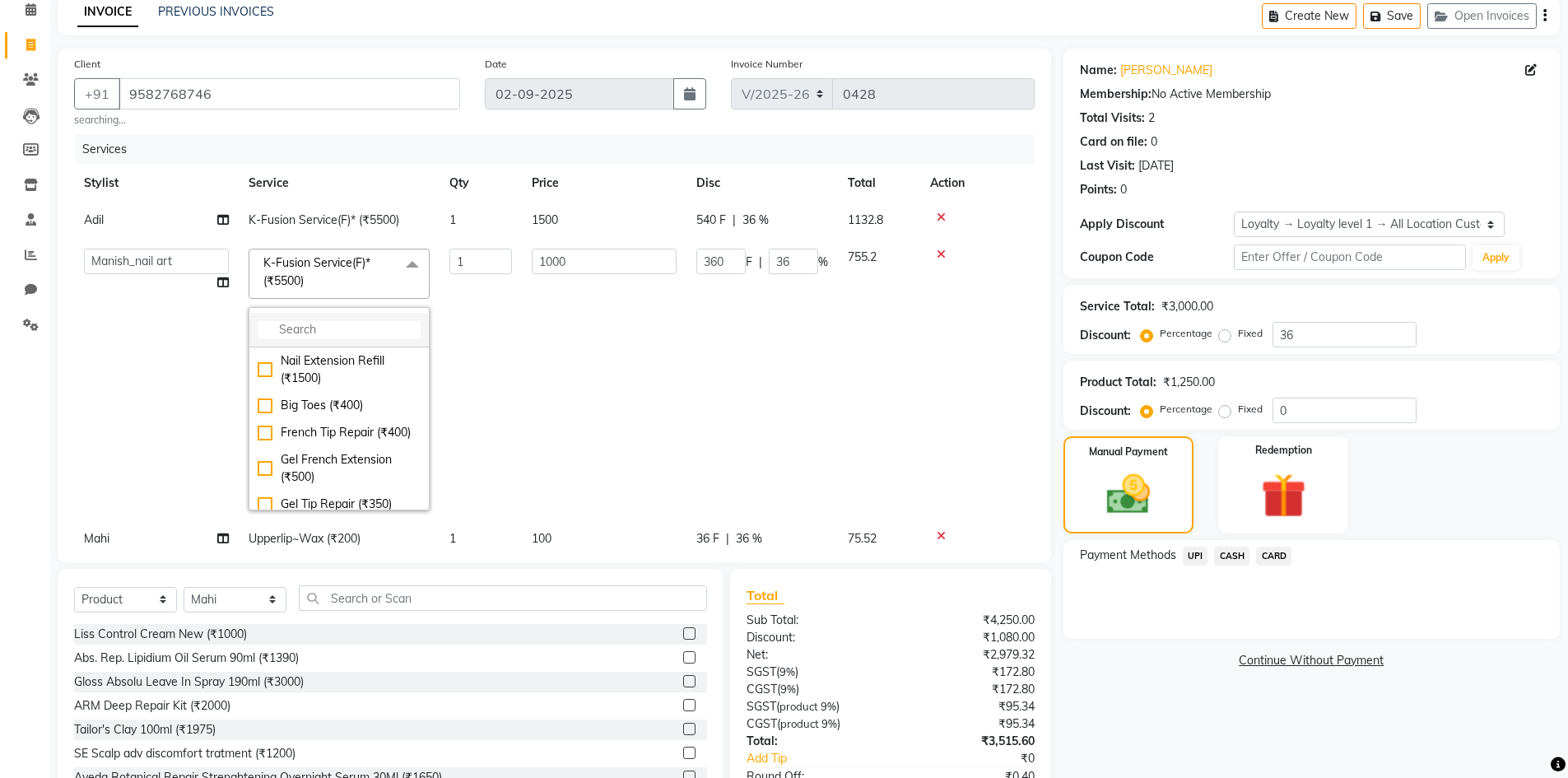
click at [372, 326] on input "multiselect-search" at bounding box center [339, 330] width 163 height 17
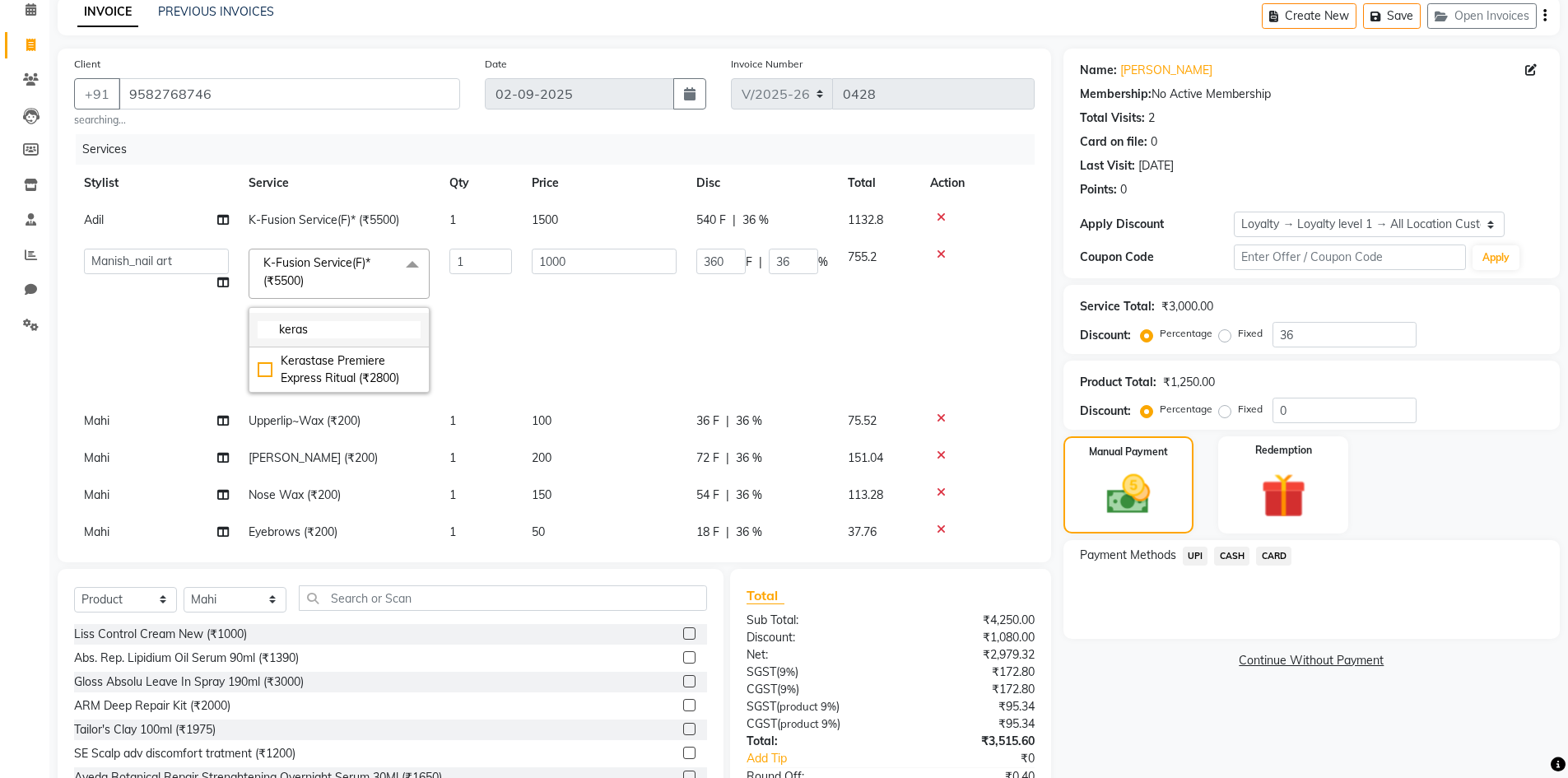
click at [345, 331] on input "keras" at bounding box center [339, 330] width 163 height 17
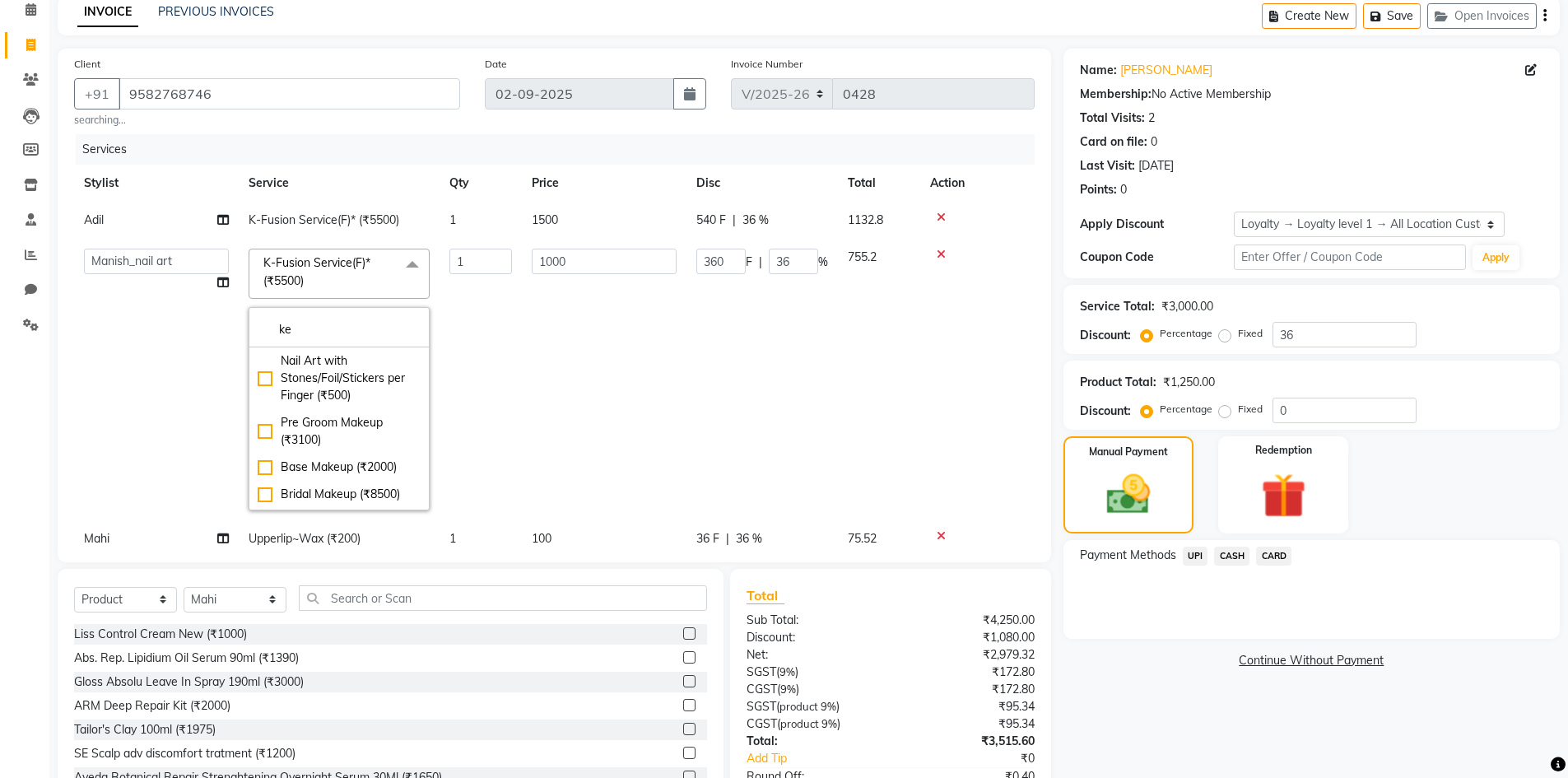
type input "k"
type input "w"
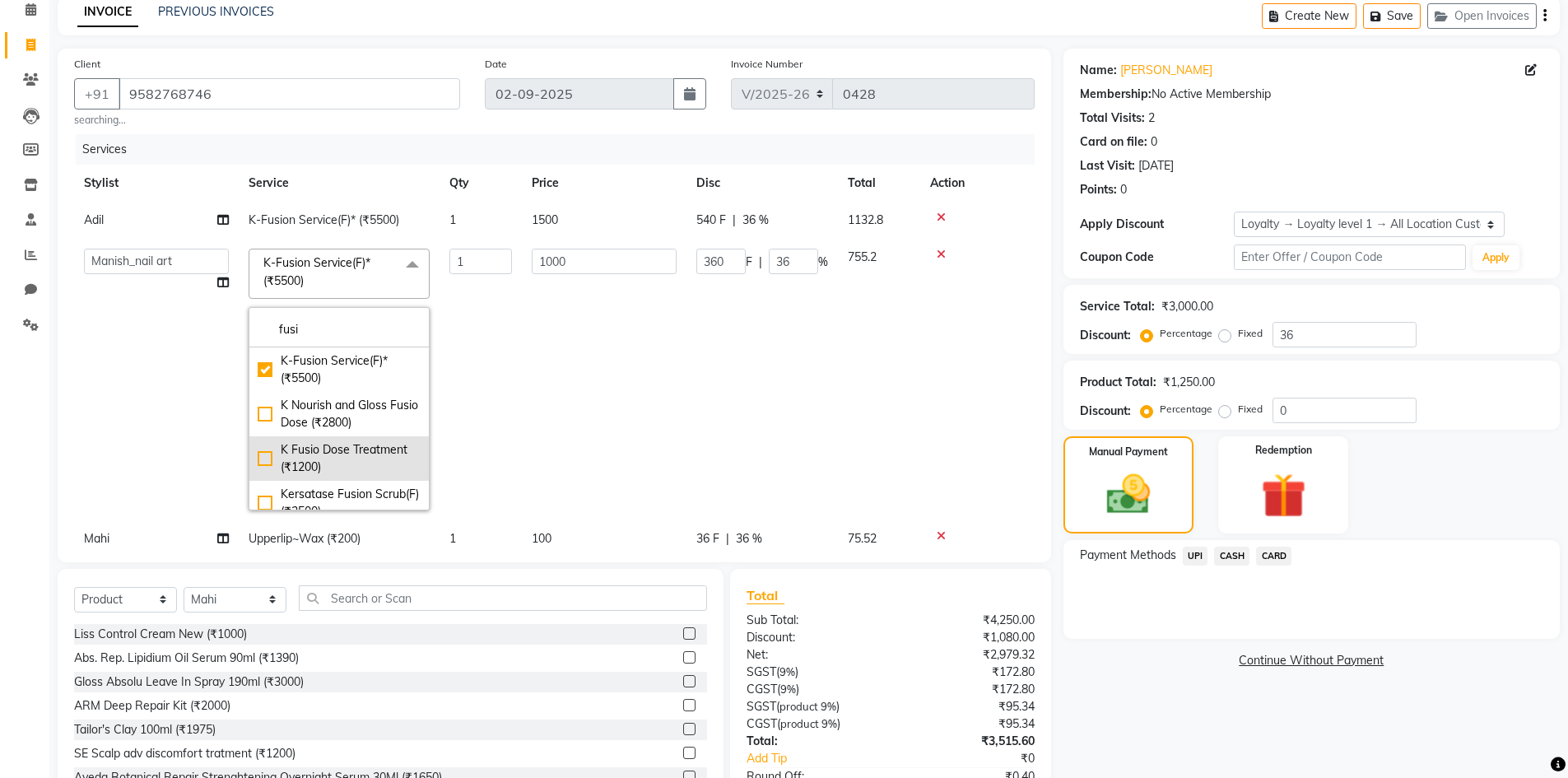
type input "fusi"
click at [269, 456] on div "K Fusio Dose Treatment (₹1200)" at bounding box center [339, 458] width 163 height 35
type input "1200"
type input "432"
checkbox input "false"
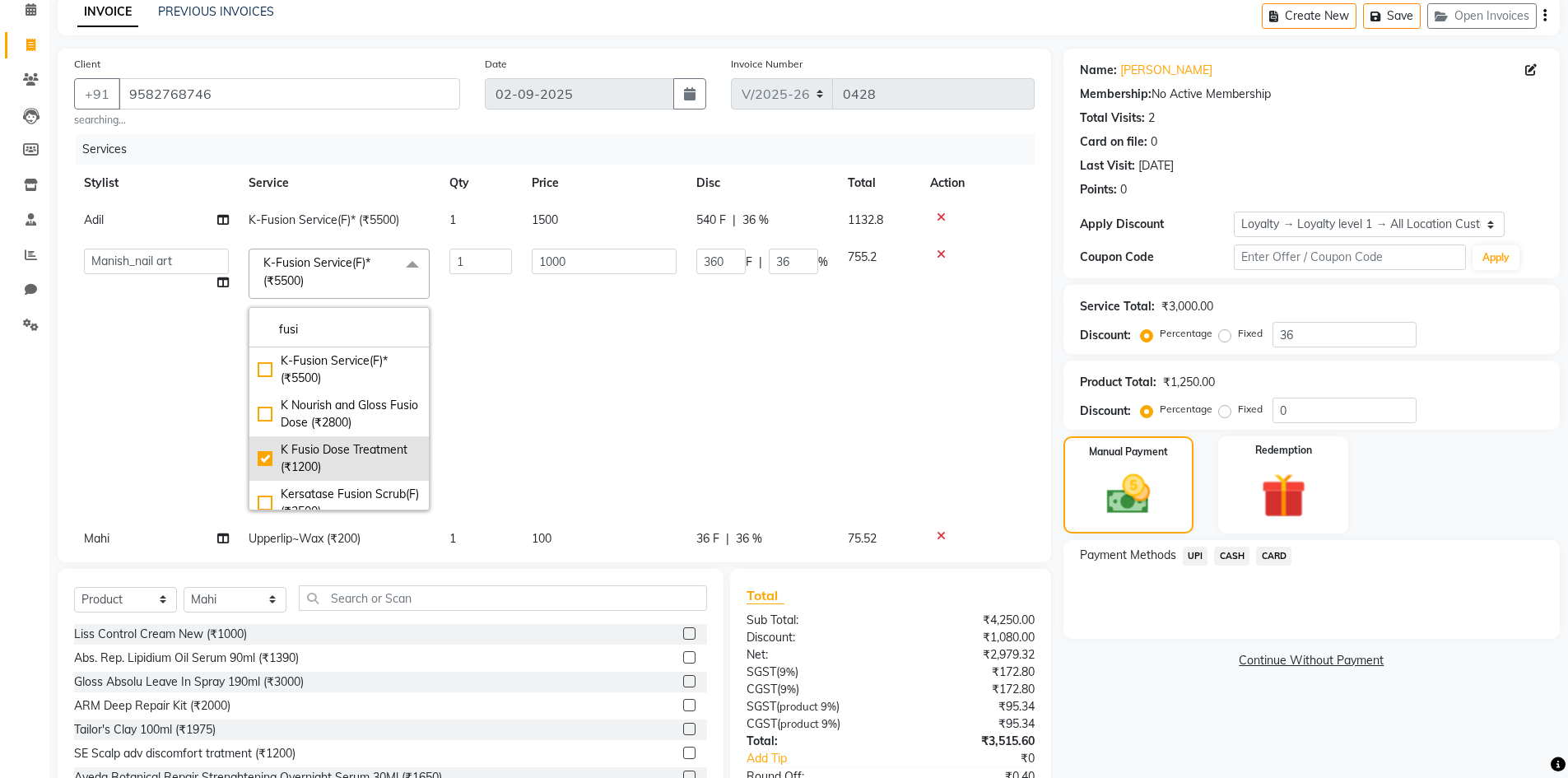
checkbox input "true"
click at [454, 356] on td "1" at bounding box center [480, 379] width 82 height 282
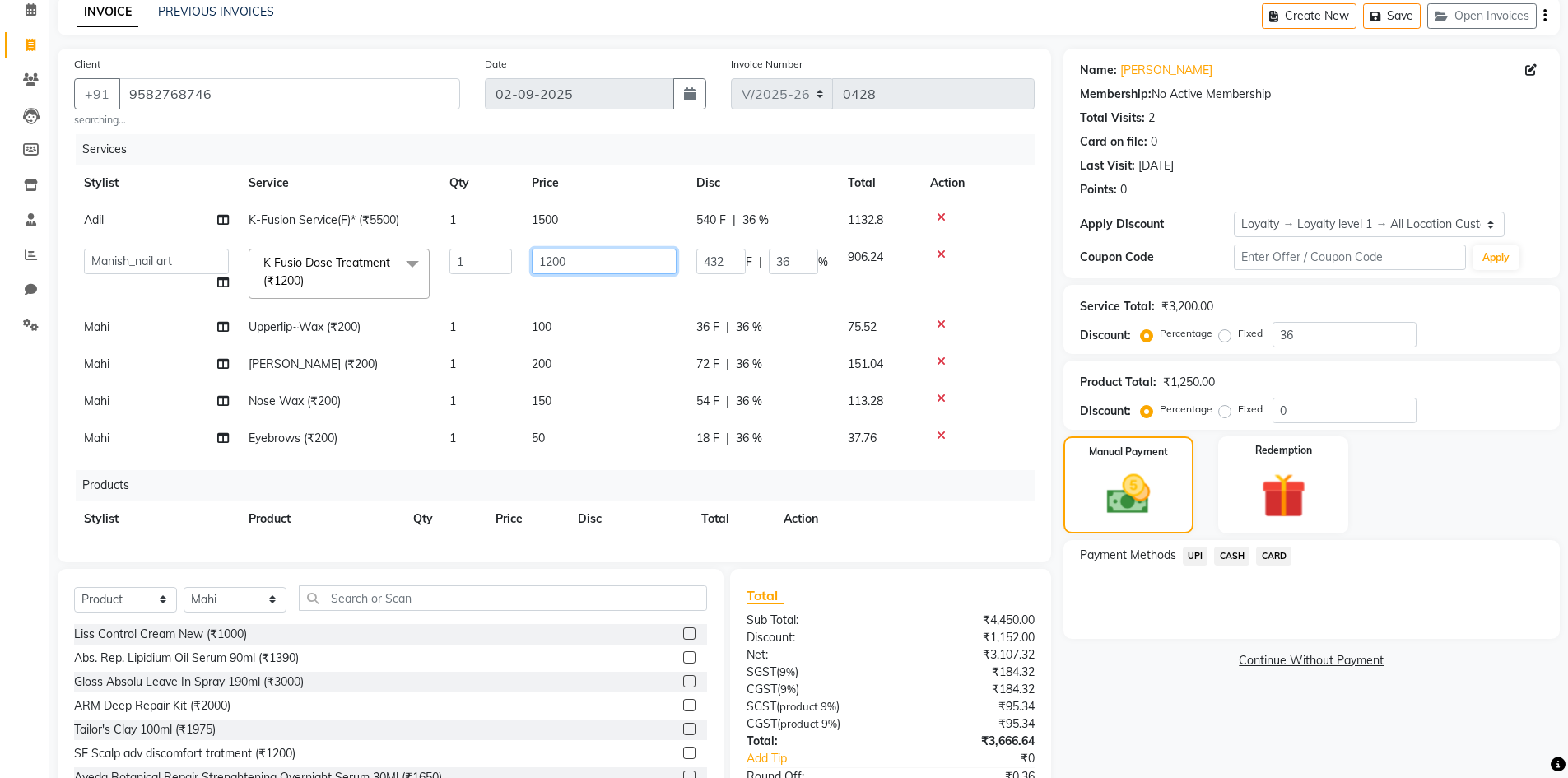
click at [624, 261] on input "1200" at bounding box center [605, 261] width 145 height 25
type input "1000"
click at [1447, 476] on div "Manual Payment Redemption" at bounding box center [1311, 484] width 521 height 97
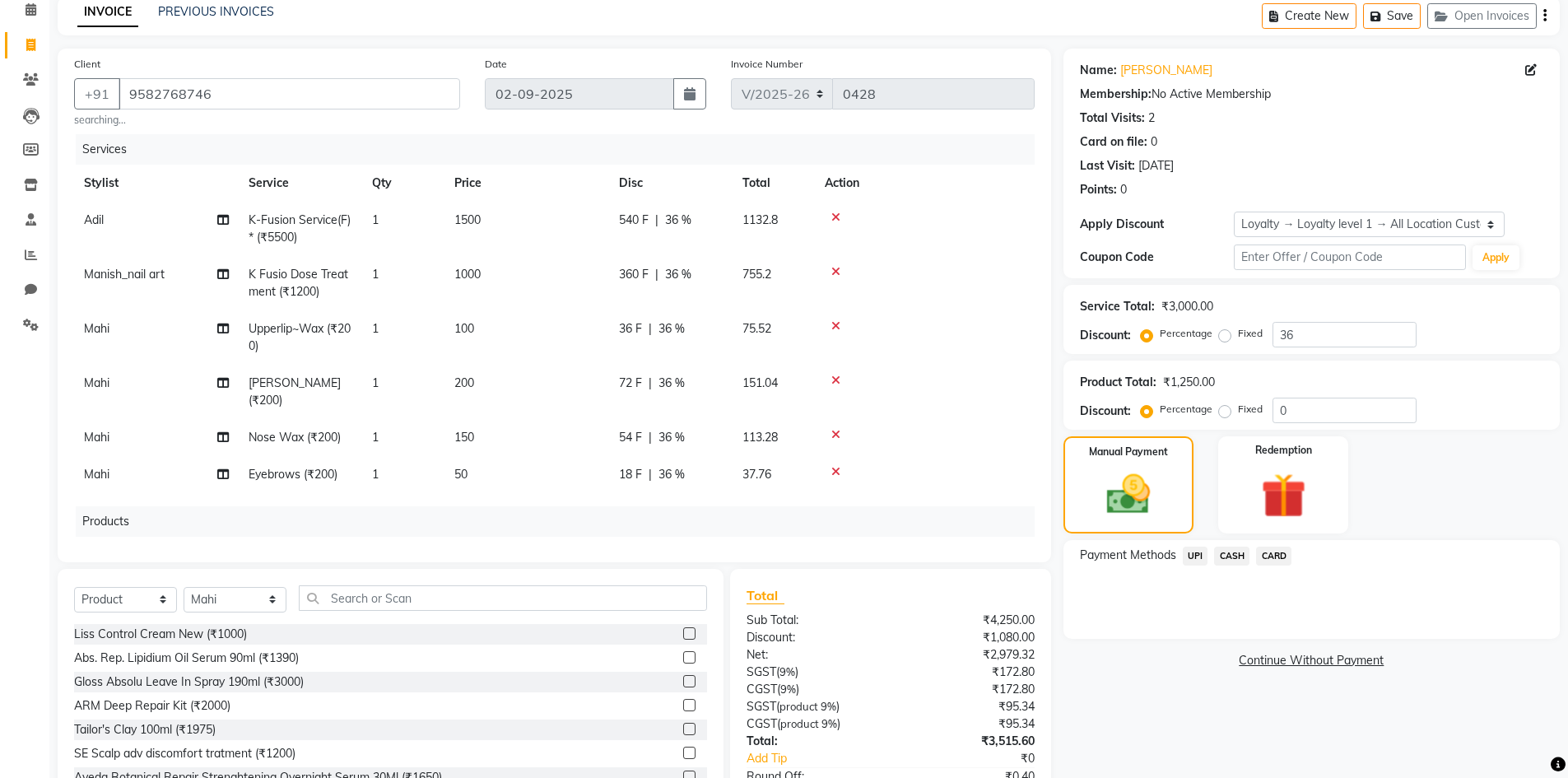
scroll to position [185, 0]
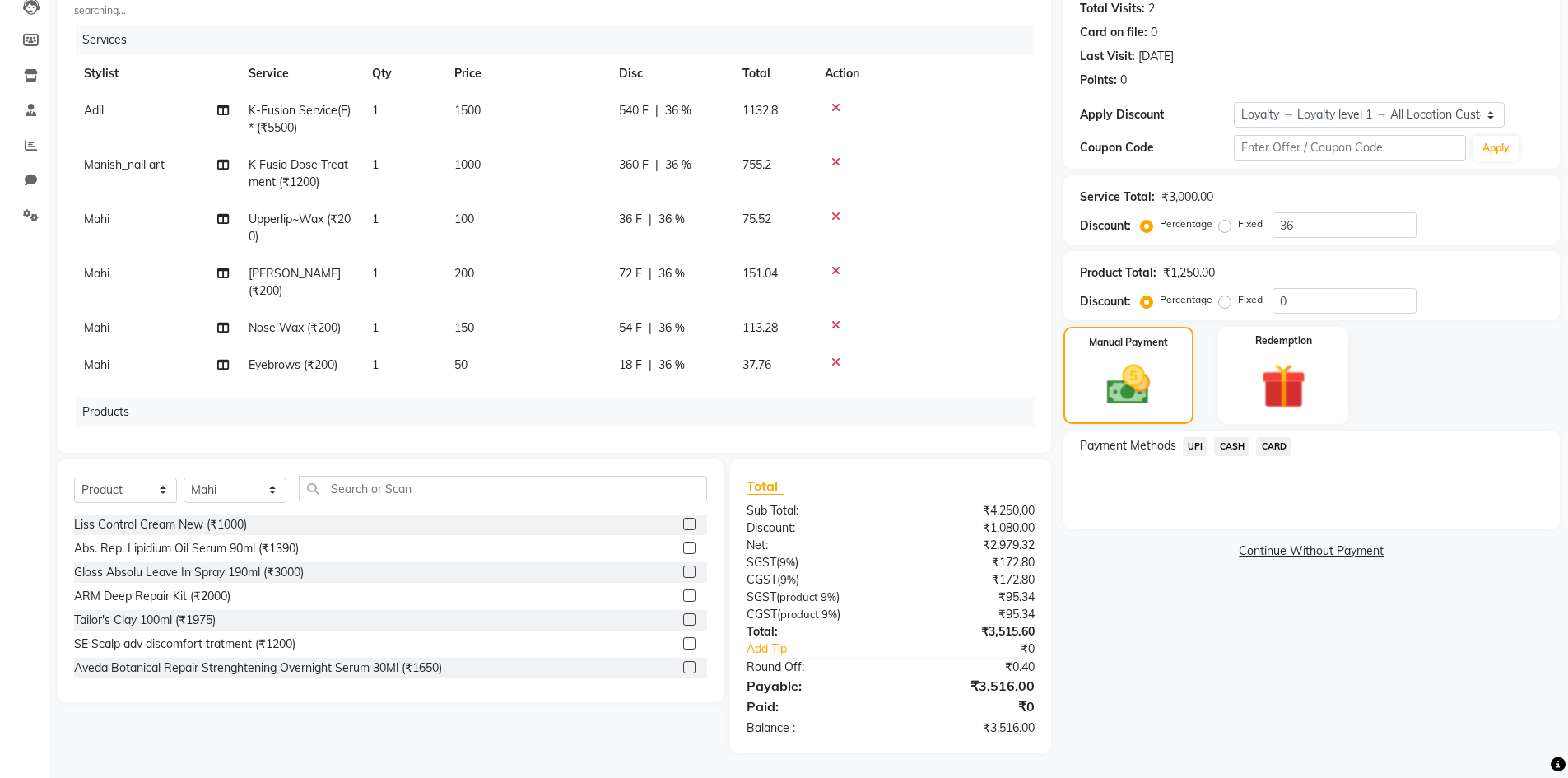
click at [1237, 447] on span "CASH" at bounding box center [1232, 446] width 36 height 19
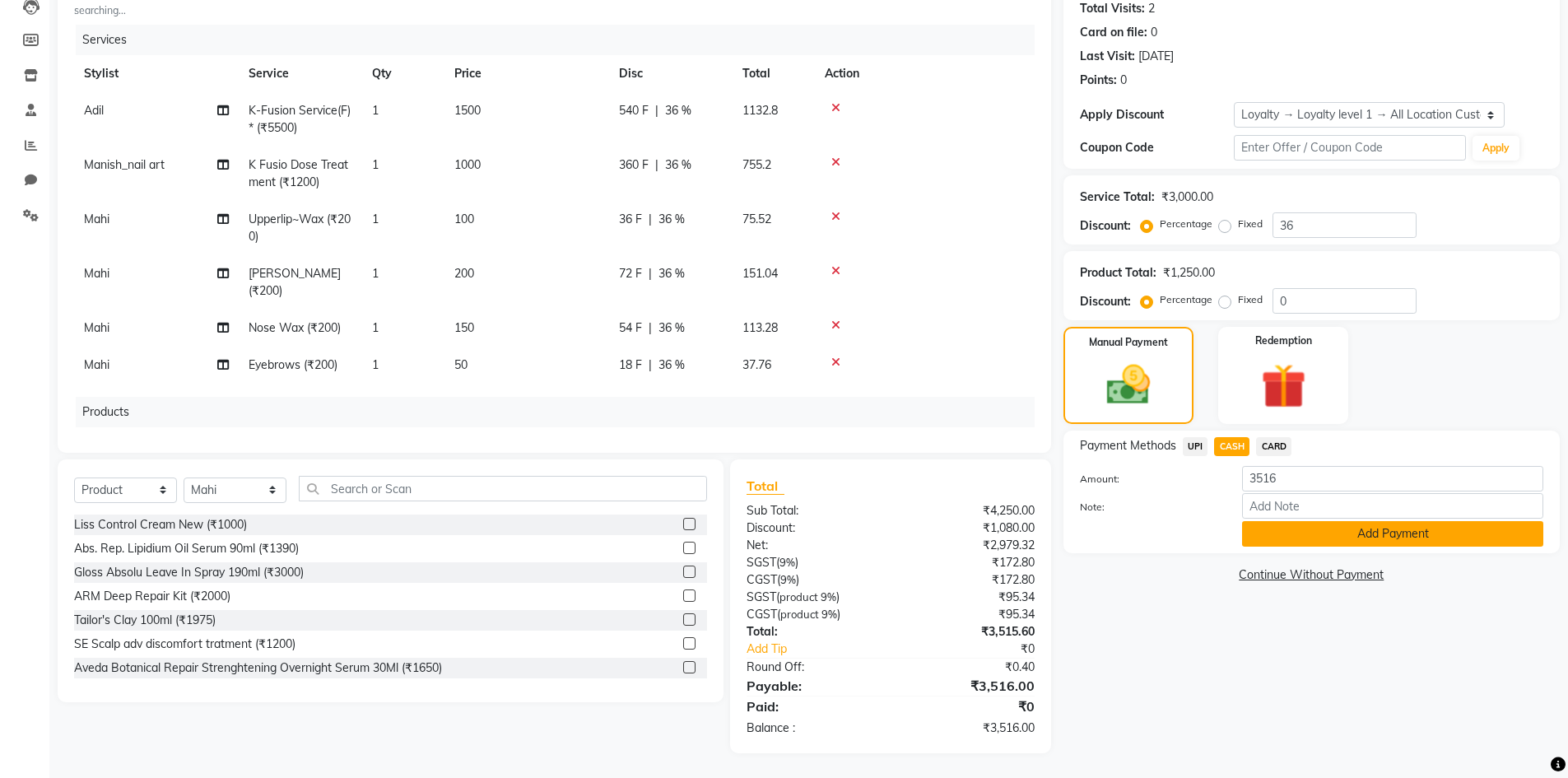
click at [1272, 530] on button "Add Payment" at bounding box center [1393, 533] width 301 height 25
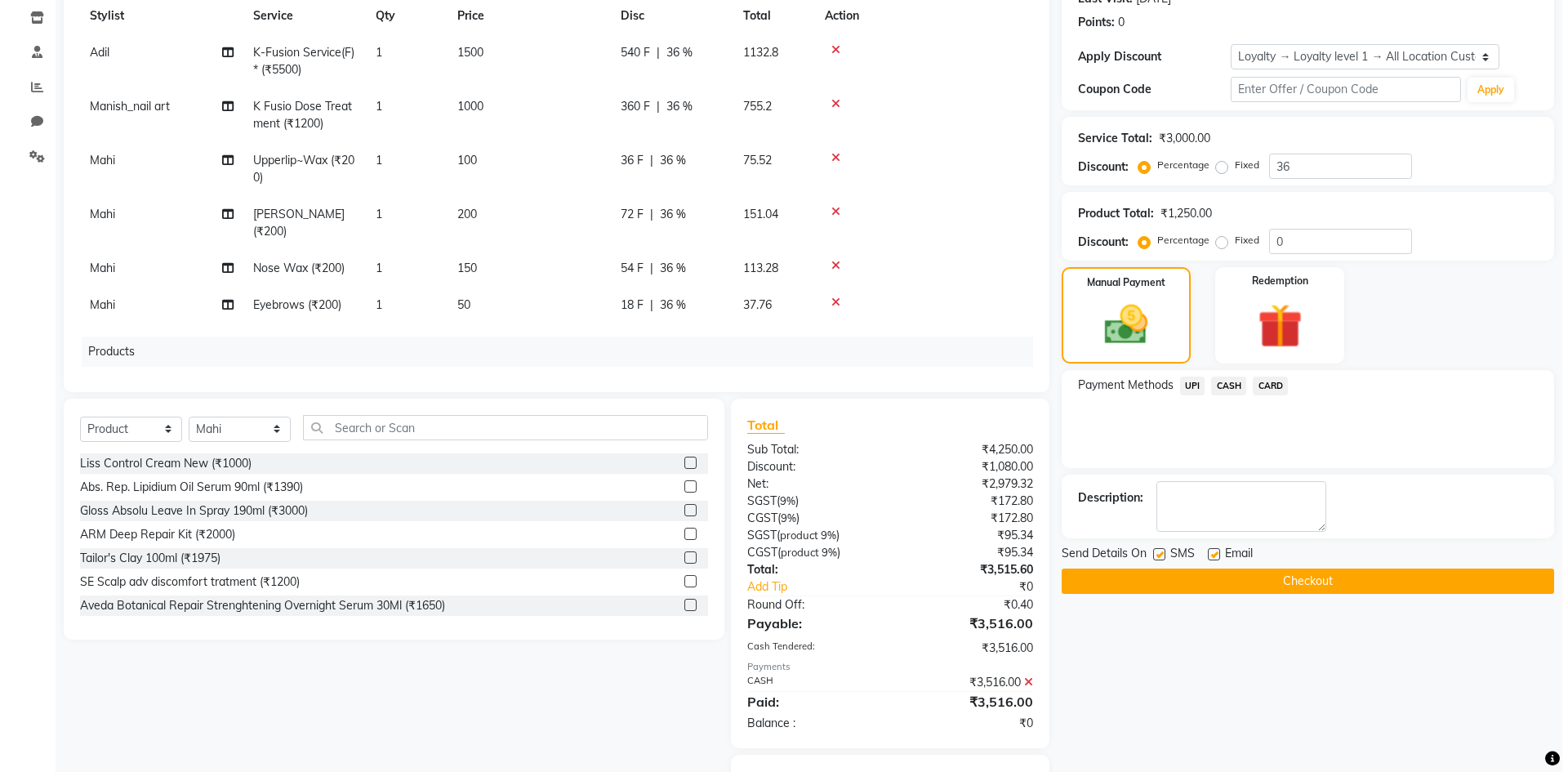
scroll to position [322, 0]
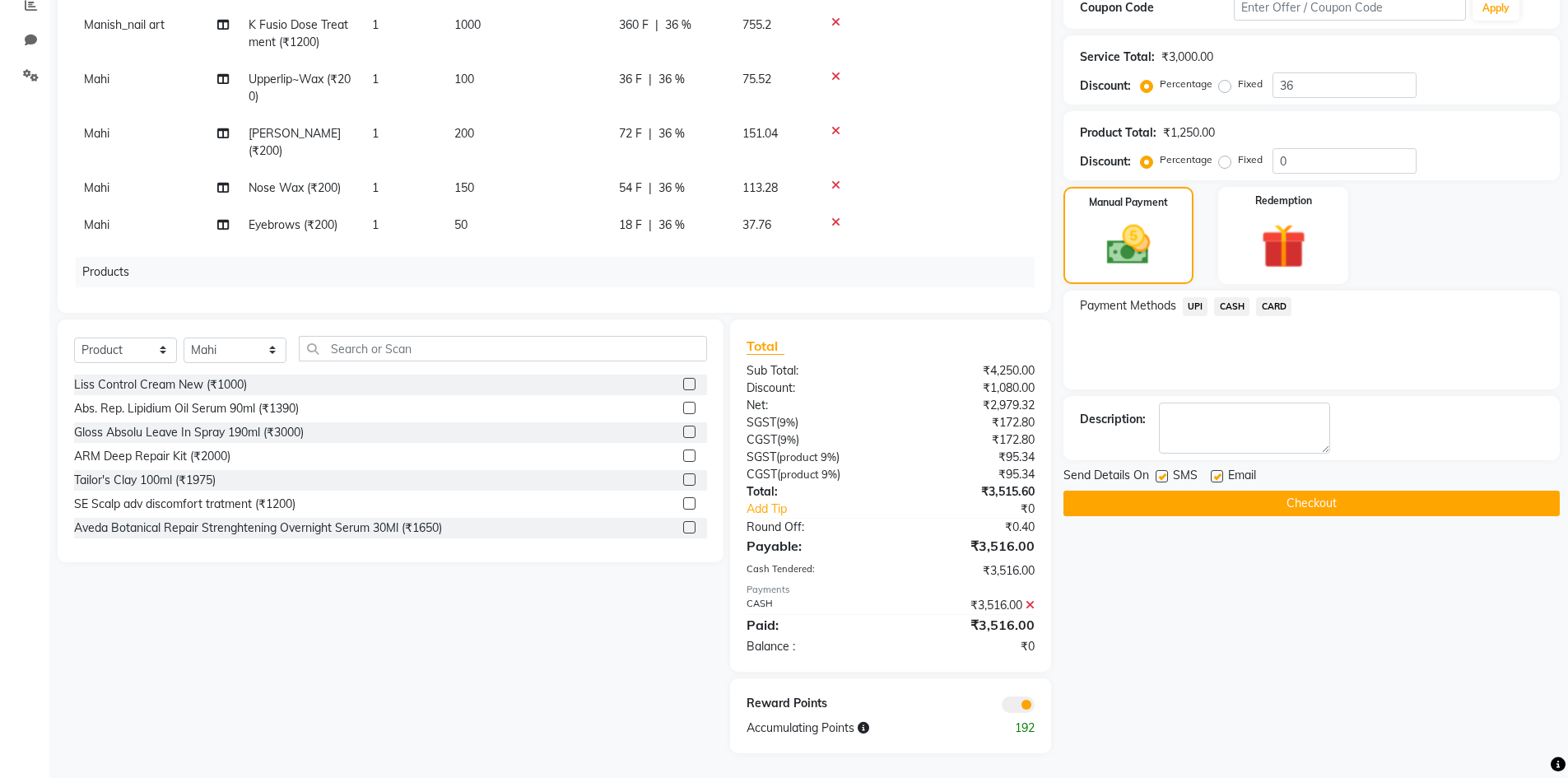
click at [1005, 710] on span at bounding box center [1018, 704] width 33 height 16
click at [1035, 707] on input "checkbox" at bounding box center [1035, 707] width 0 height 0
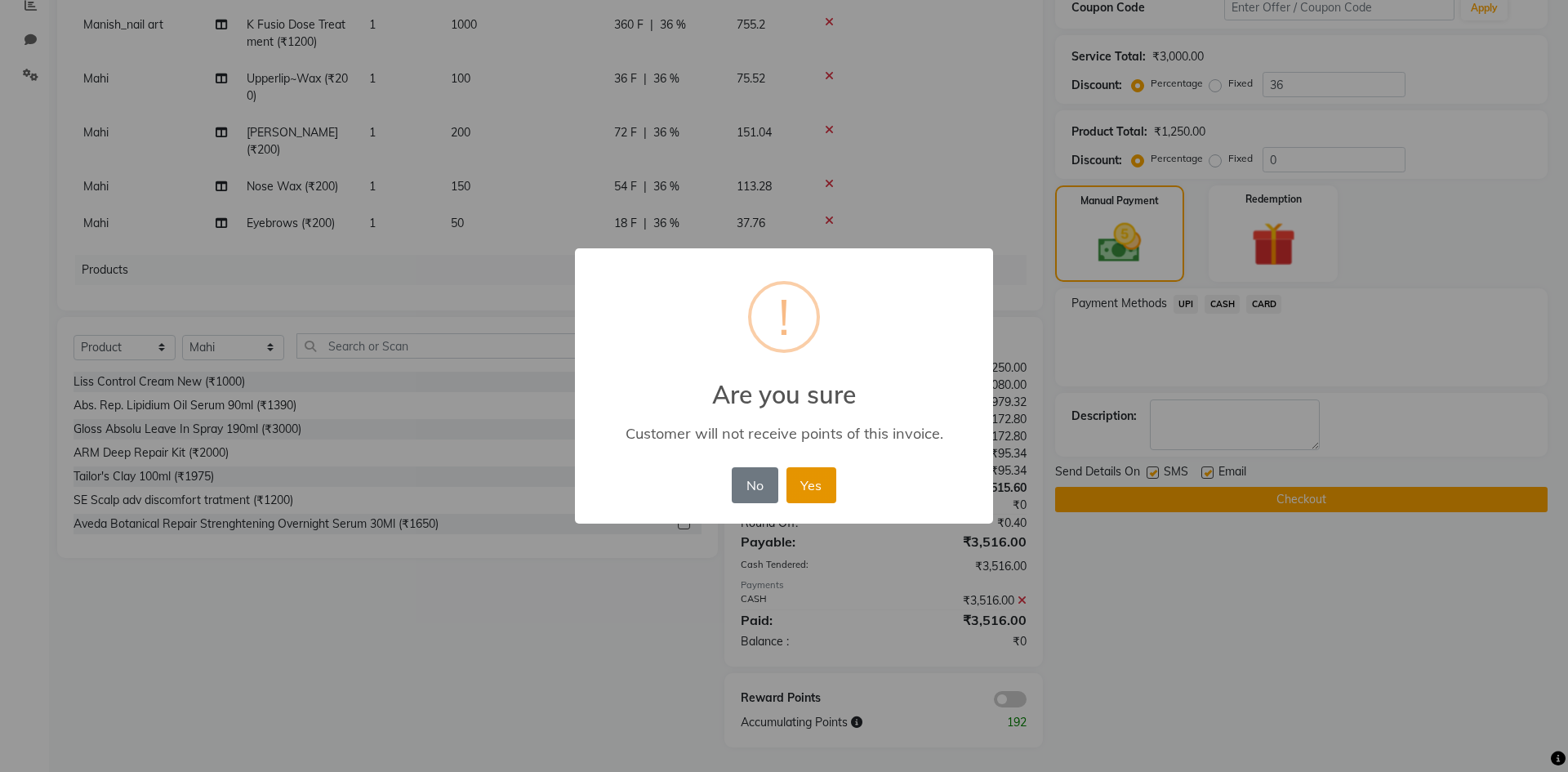
click at [799, 489] on button "Yes" at bounding box center [811, 485] width 50 height 36
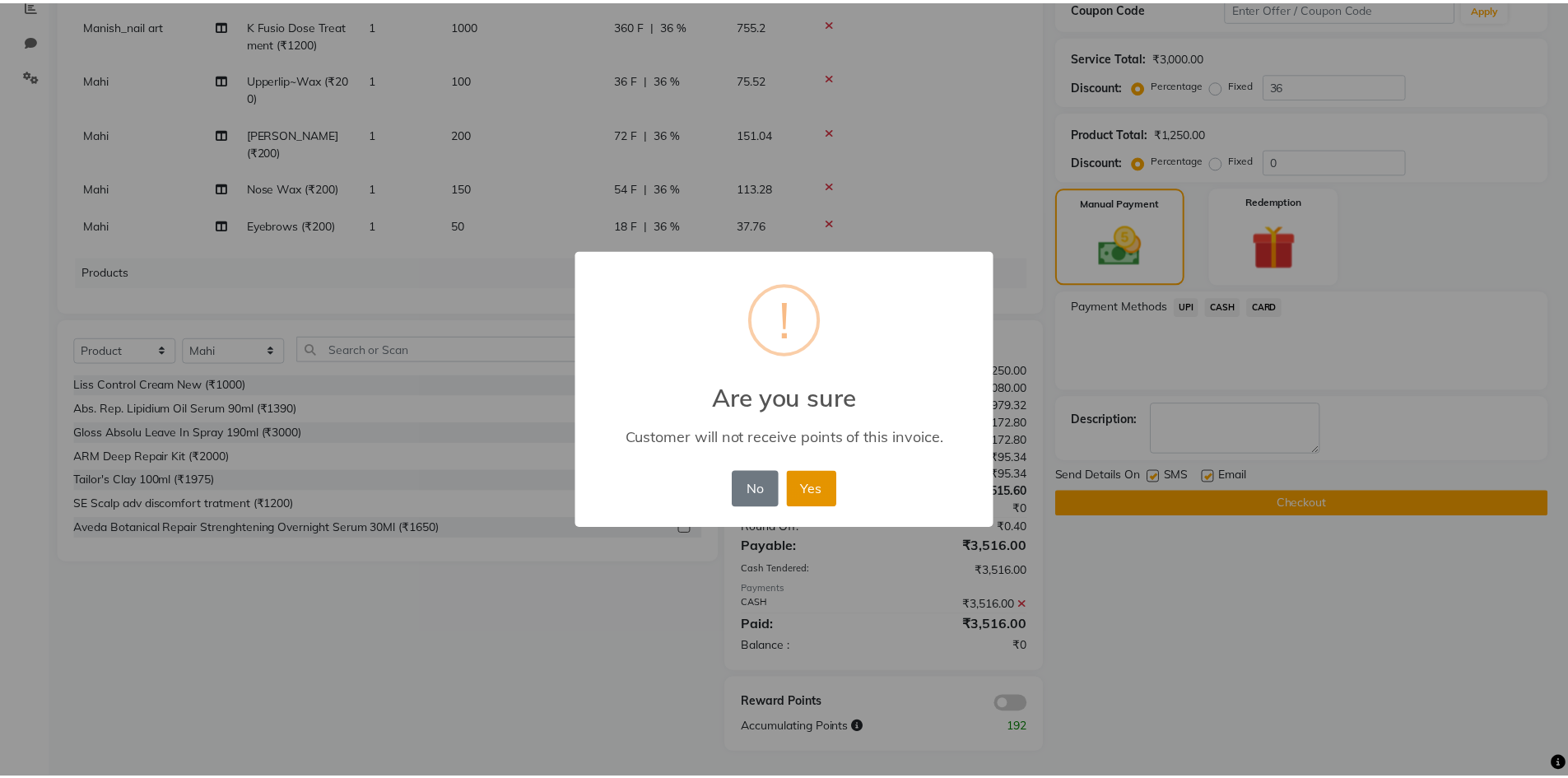
scroll to position [300, 0]
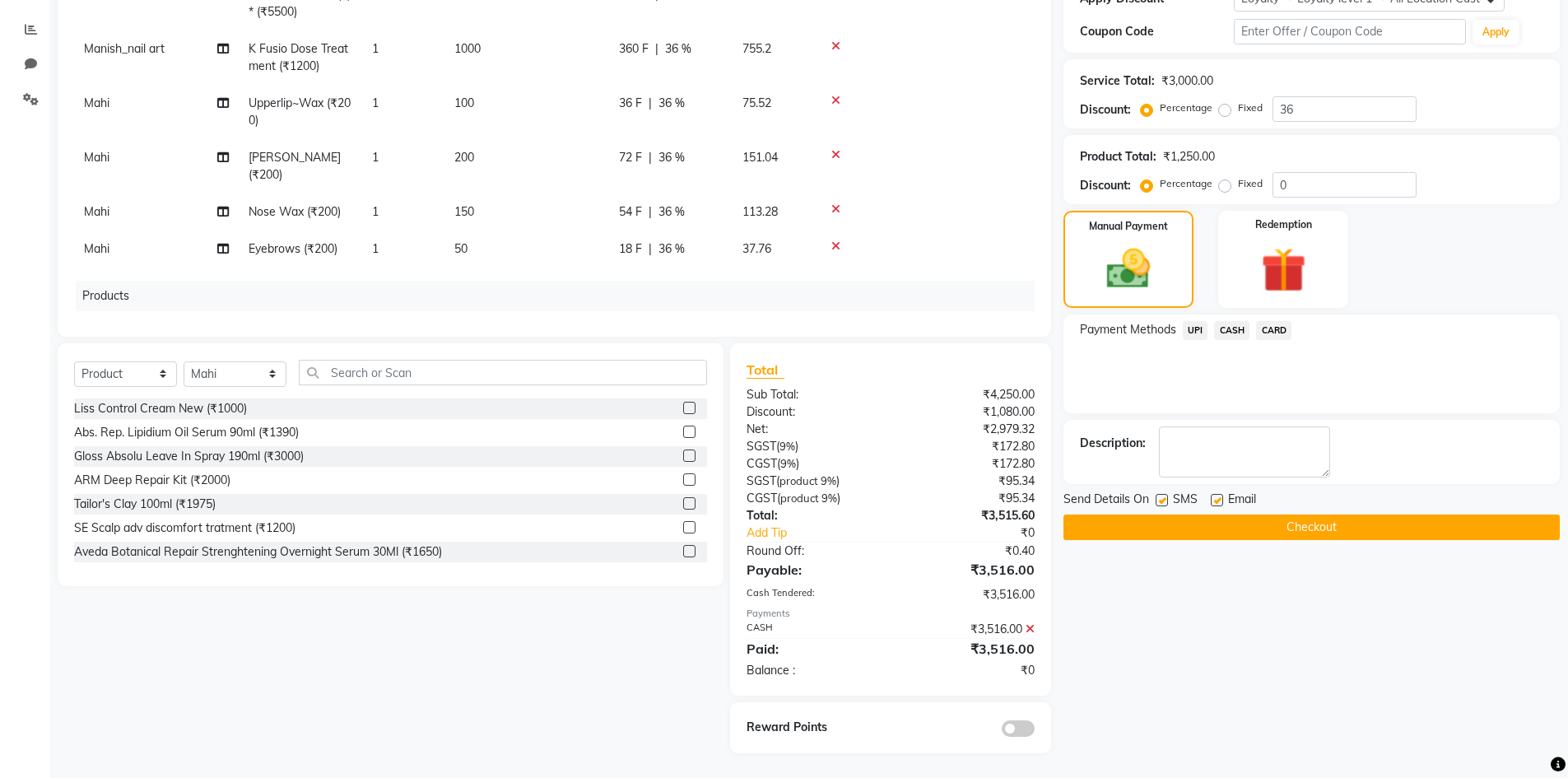
click at [1184, 522] on button "Checkout" at bounding box center [1311, 527] width 496 height 25
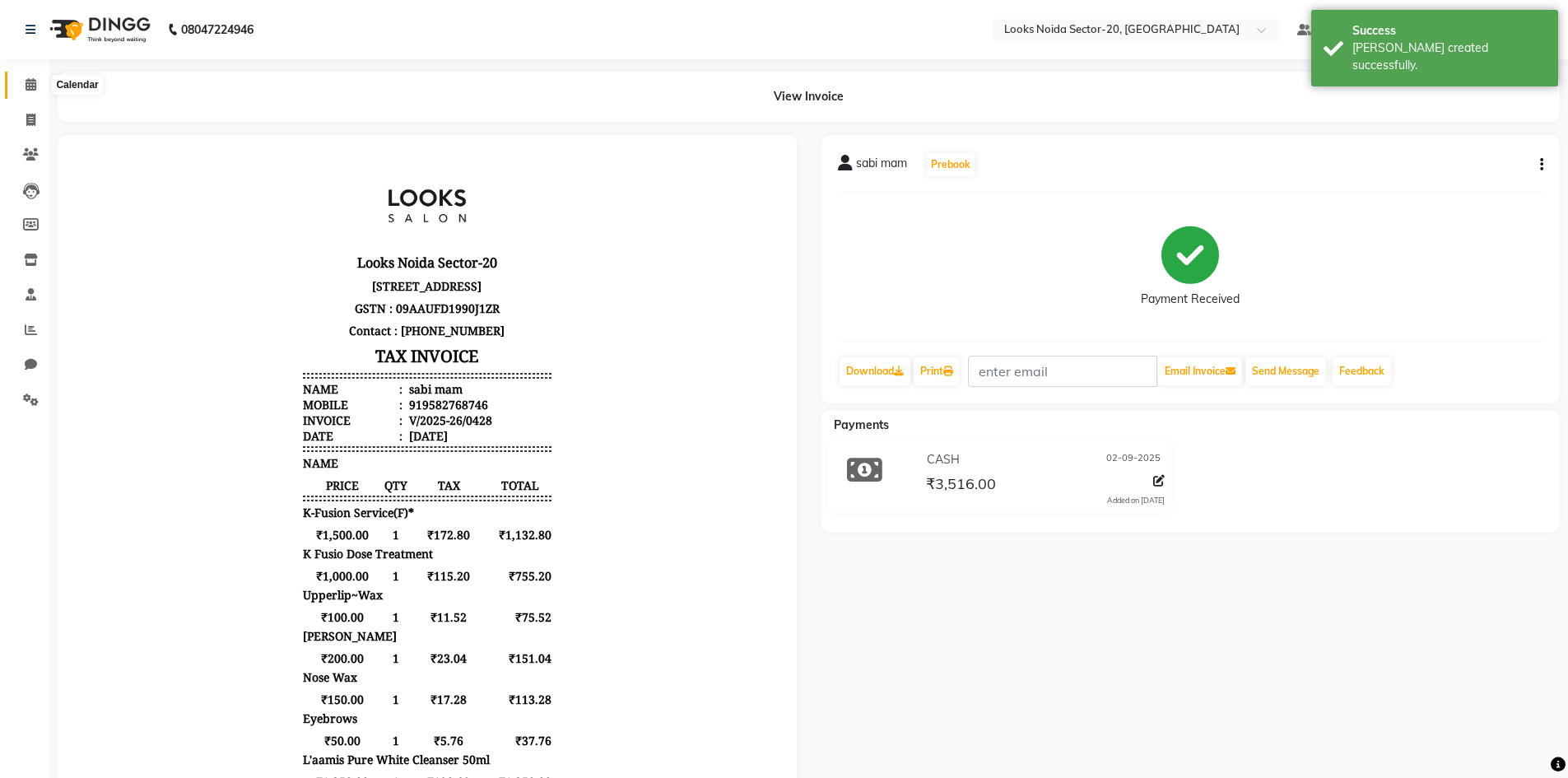
click at [33, 88] on icon at bounding box center [30, 84] width 10 height 12
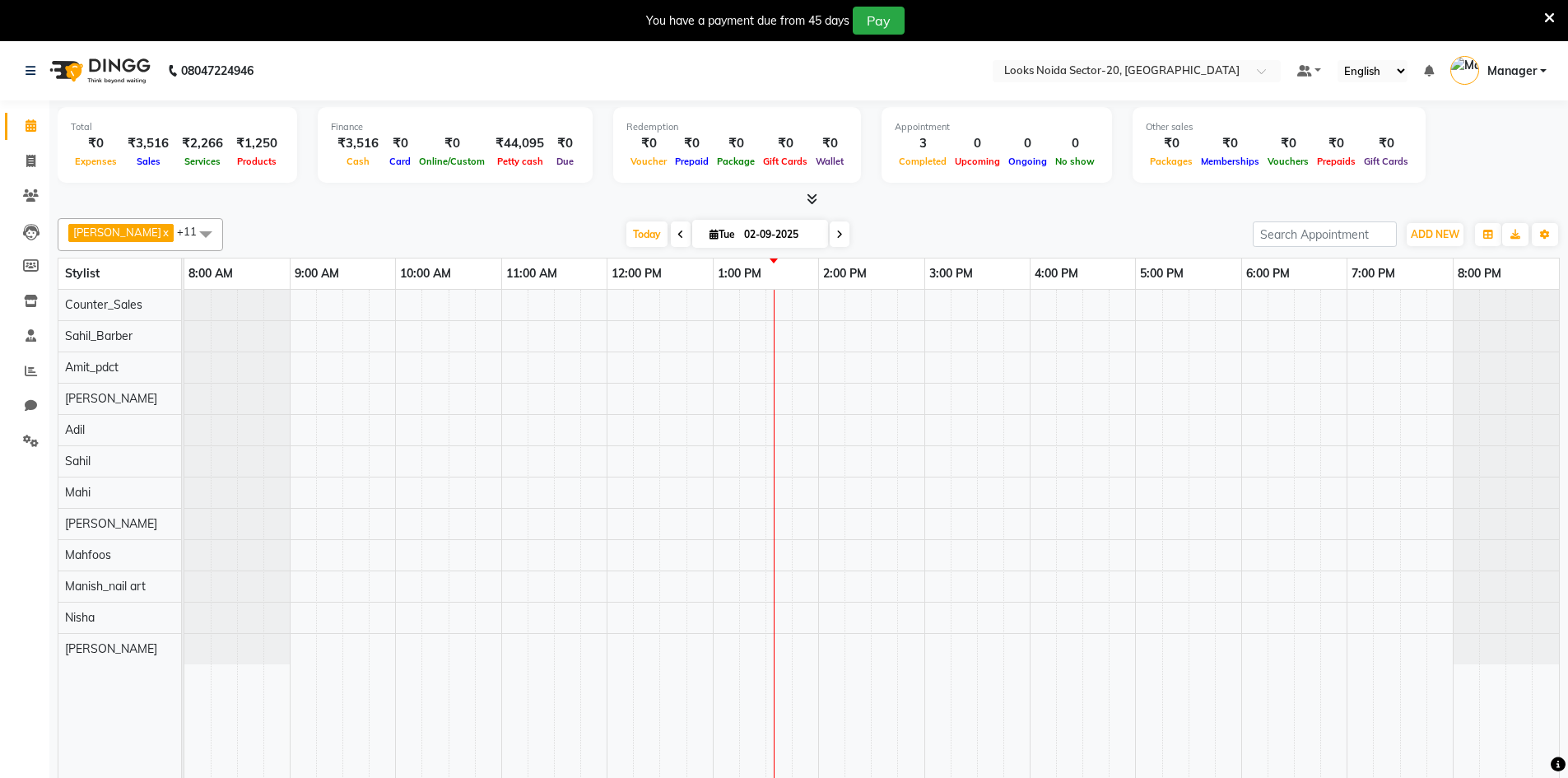
click at [1541, 15] on div "You have a payment due from 45 days Pay" at bounding box center [775, 21] width 1538 height 28
click at [1549, 18] on icon at bounding box center [1549, 18] width 10 height 15
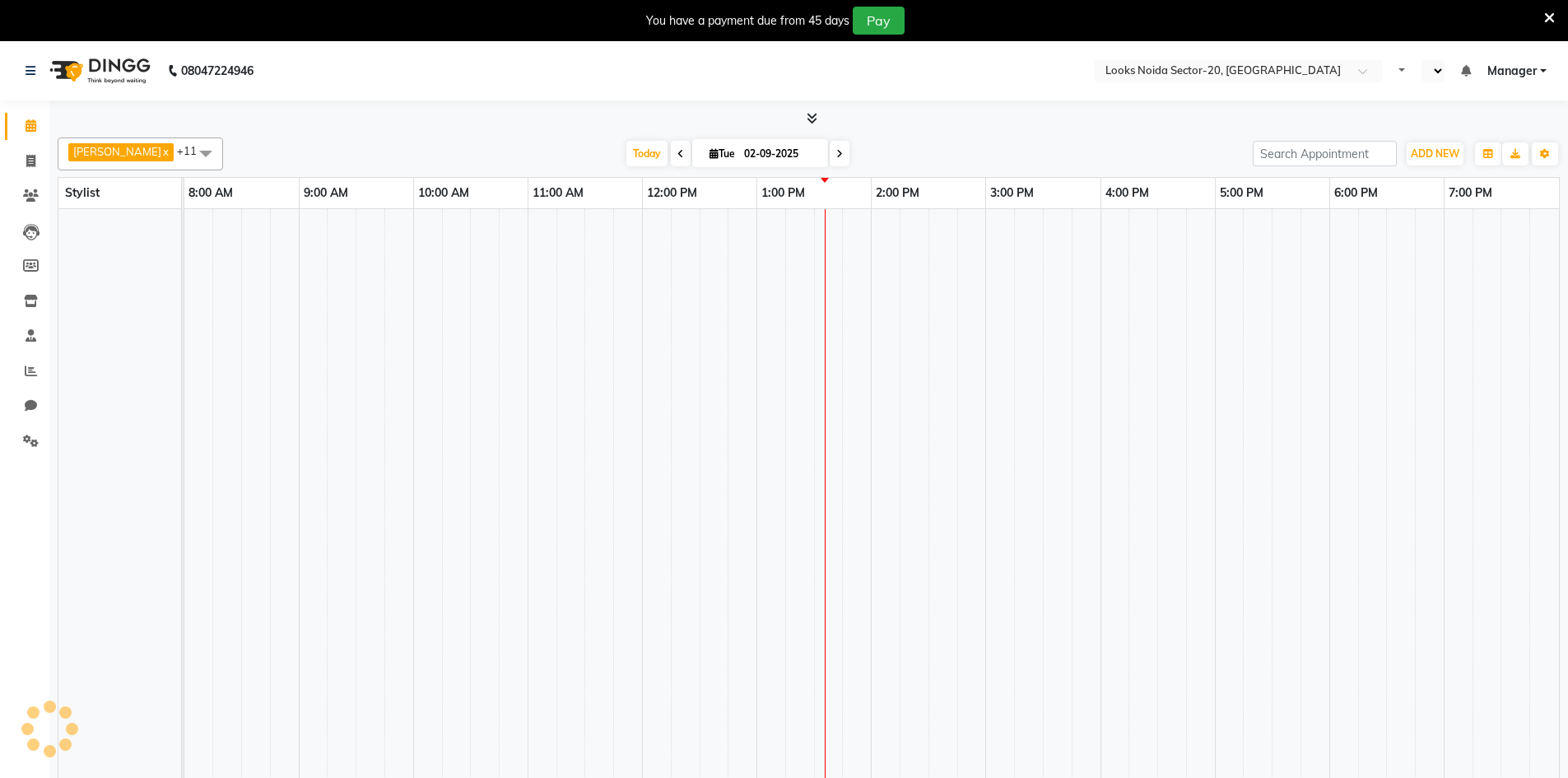
select select "en"
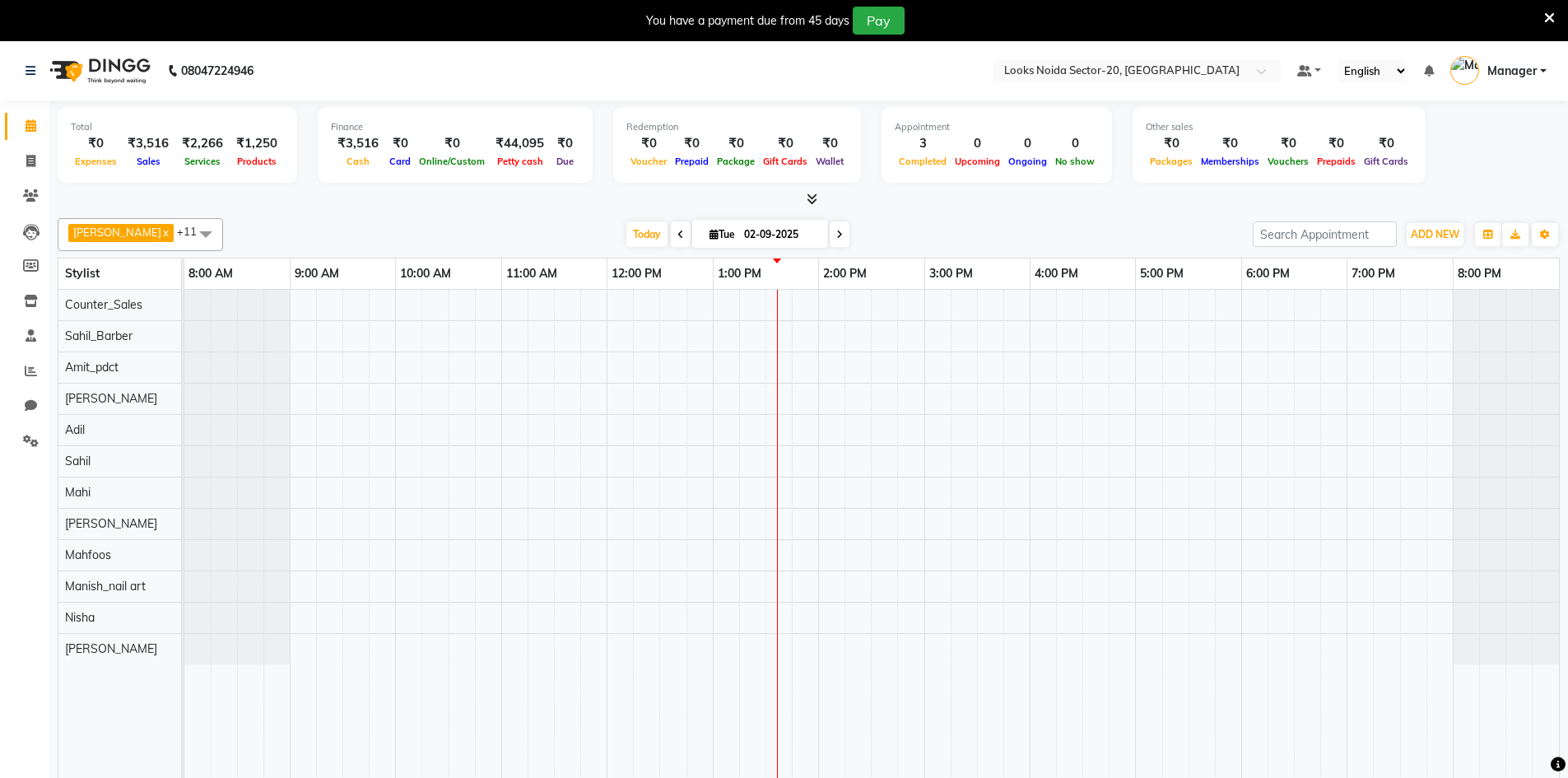
click at [1549, 14] on icon at bounding box center [1549, 18] width 10 height 15
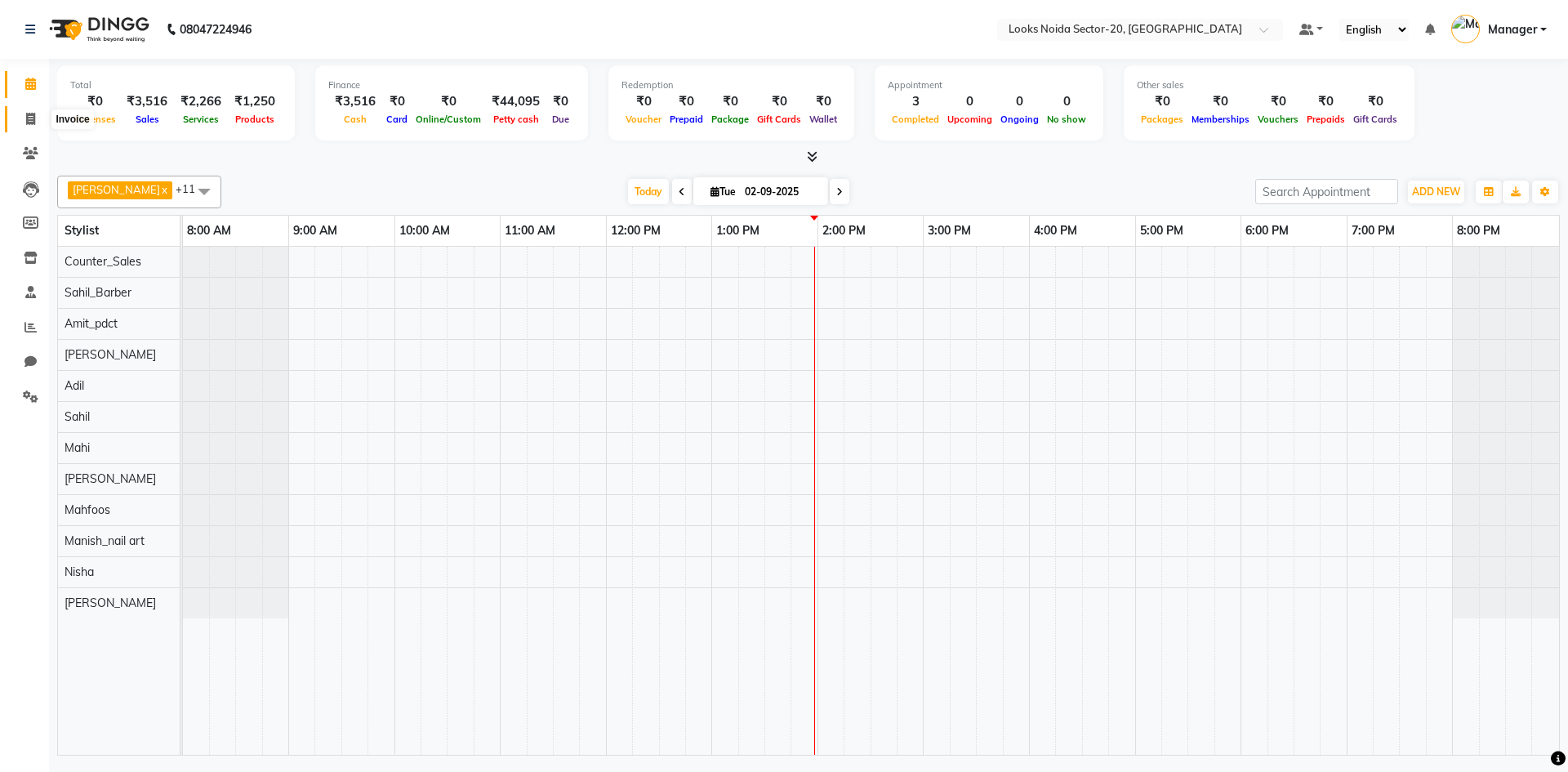
click at [36, 127] on span at bounding box center [30, 120] width 29 height 19
select select "service"
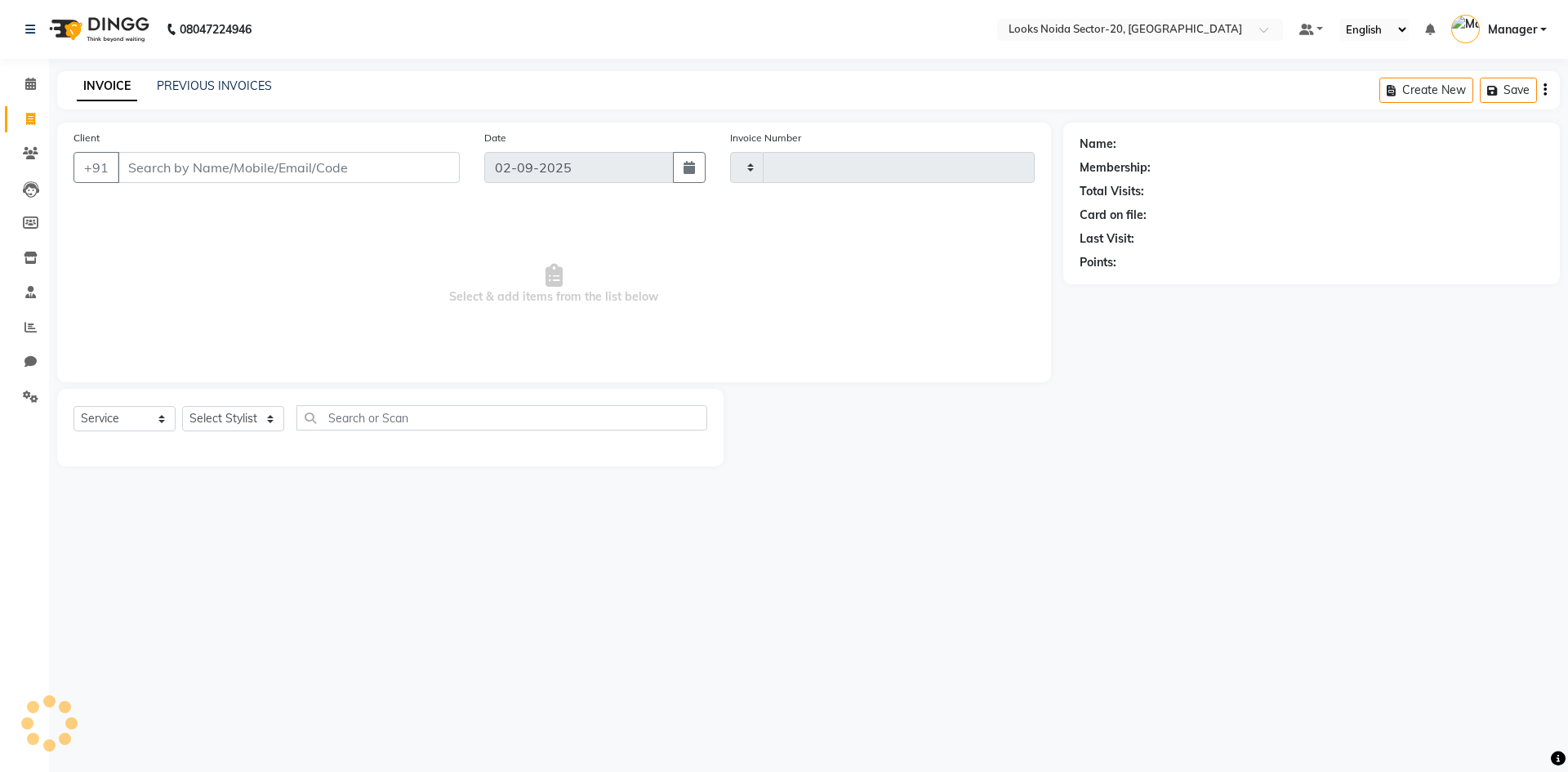
type input "0429"
select select "8646"
click at [27, 78] on icon at bounding box center [30, 83] width 10 height 12
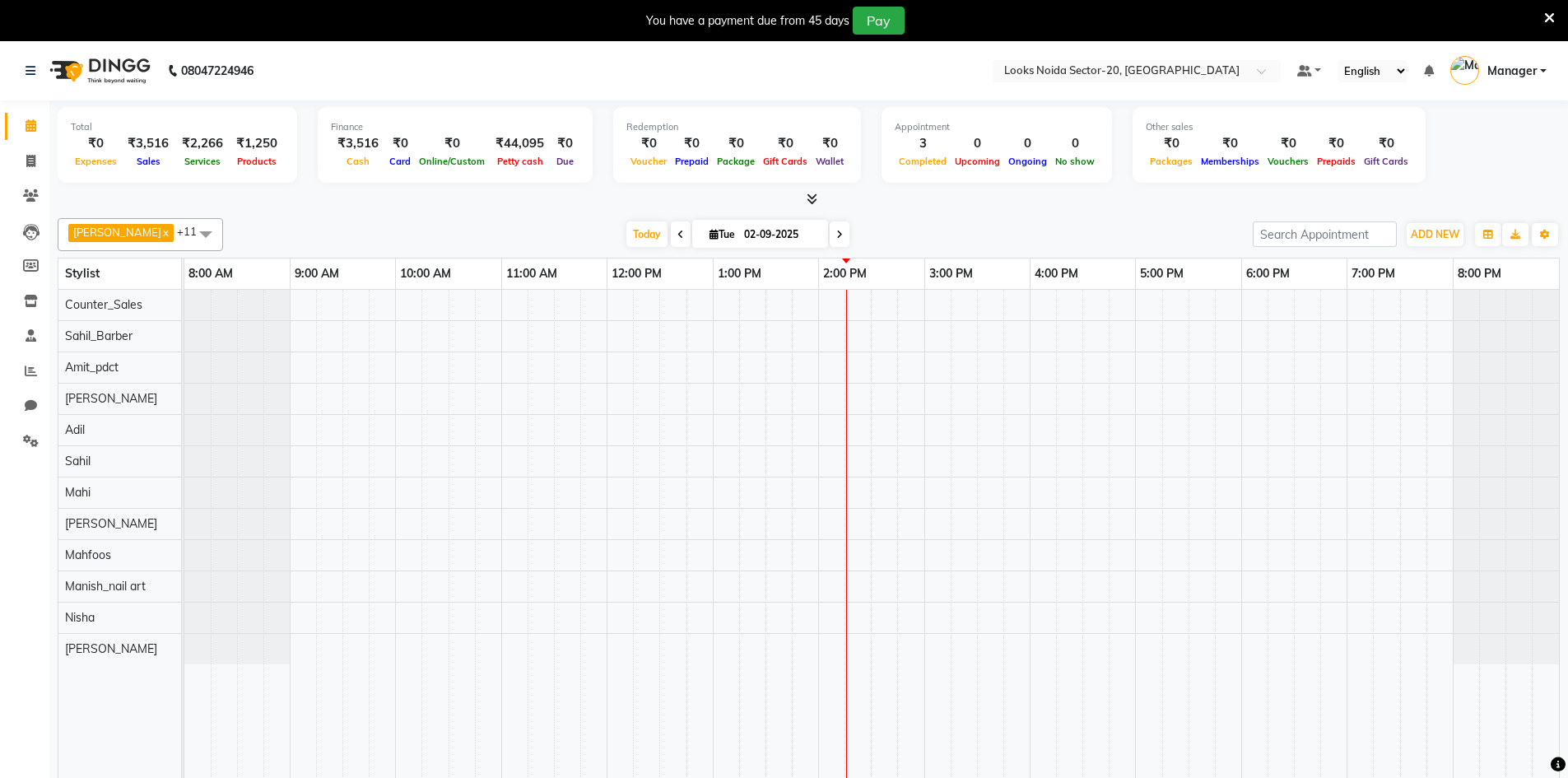
click at [1548, 14] on icon at bounding box center [1549, 18] width 10 height 15
click at [1552, 17] on icon at bounding box center [1549, 18] width 10 height 15
click at [1541, 17] on div "You have a payment due from 45 days Pay" at bounding box center [775, 21] width 1538 height 28
click at [1557, 16] on div "You have a payment due from 45 days Pay" at bounding box center [784, 21] width 1568 height 41
click at [1549, 16] on icon at bounding box center [1549, 18] width 10 height 15
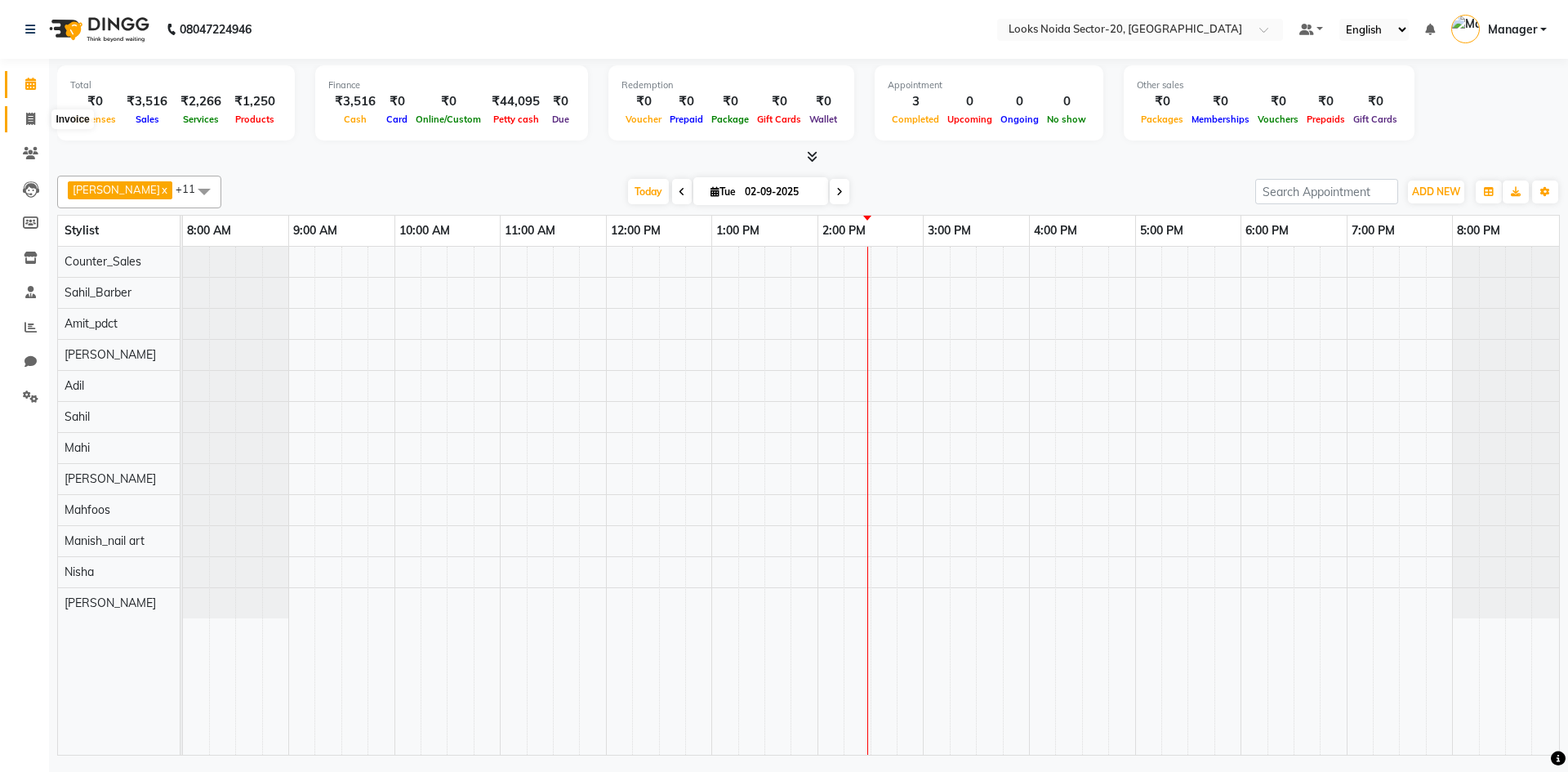
click at [38, 119] on span at bounding box center [30, 120] width 29 height 19
select select "service"
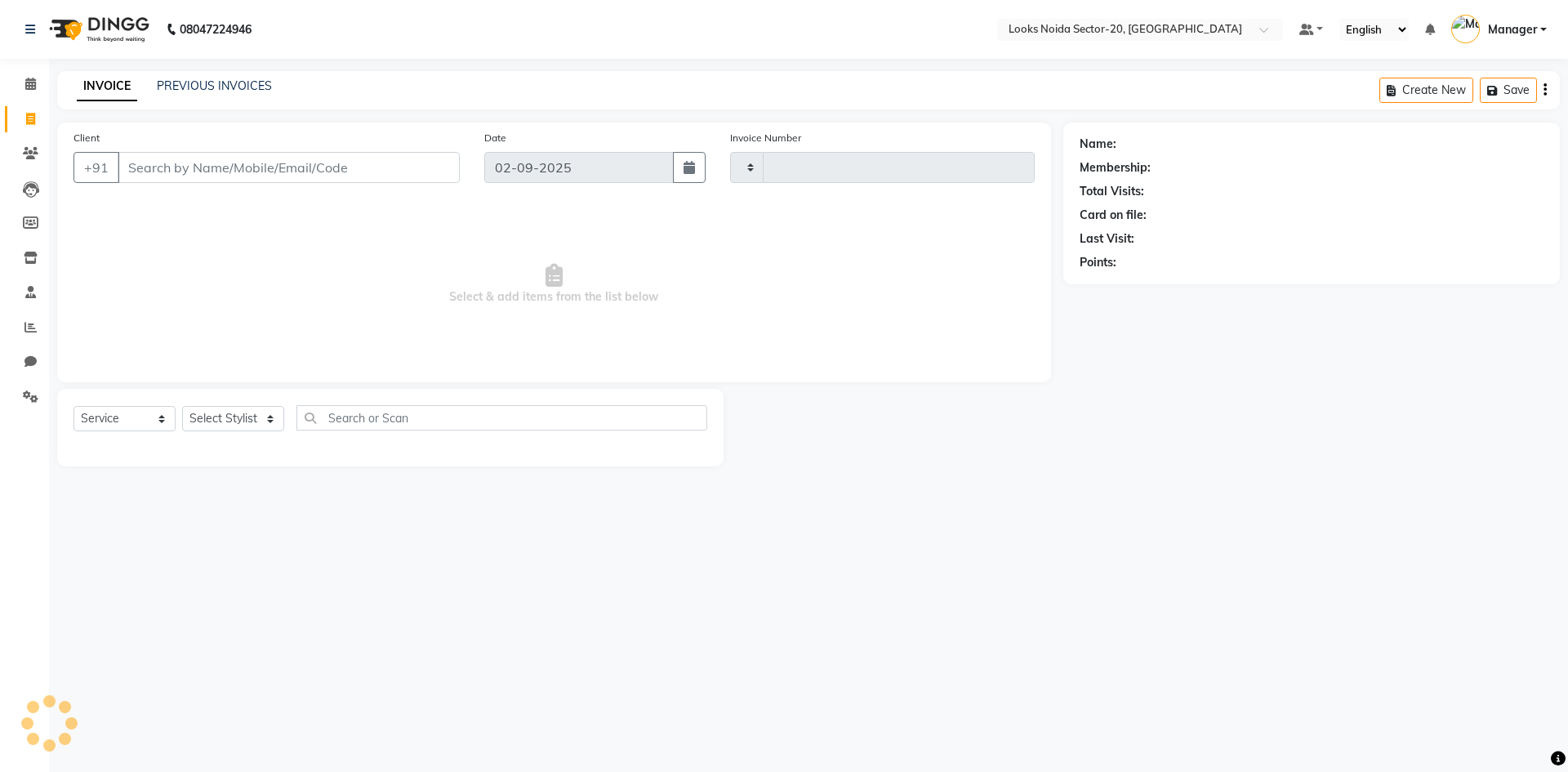
type input "0429"
select select "8646"
click at [164, 174] on input "Client" at bounding box center [289, 167] width 342 height 31
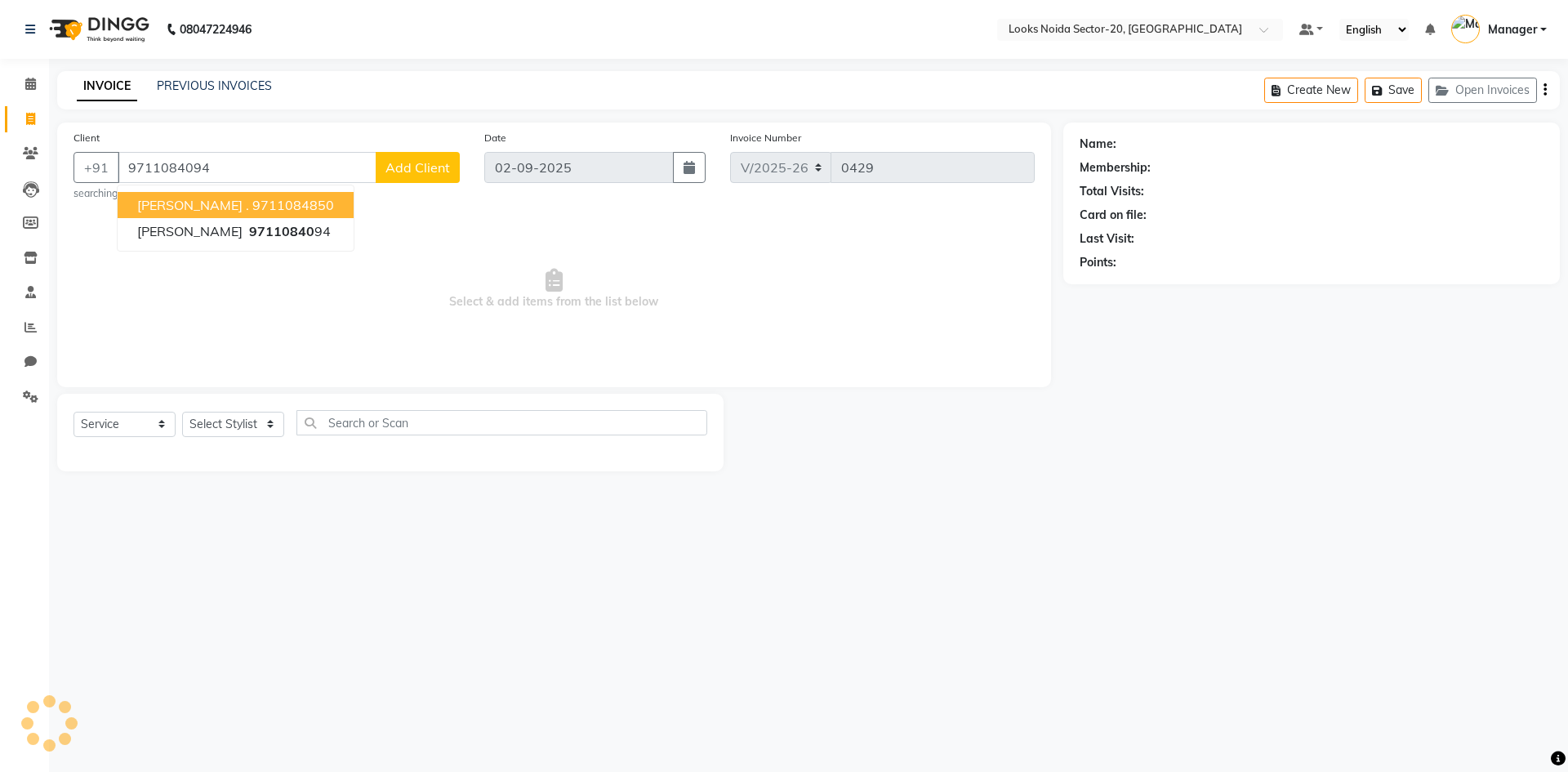
type input "9711084094"
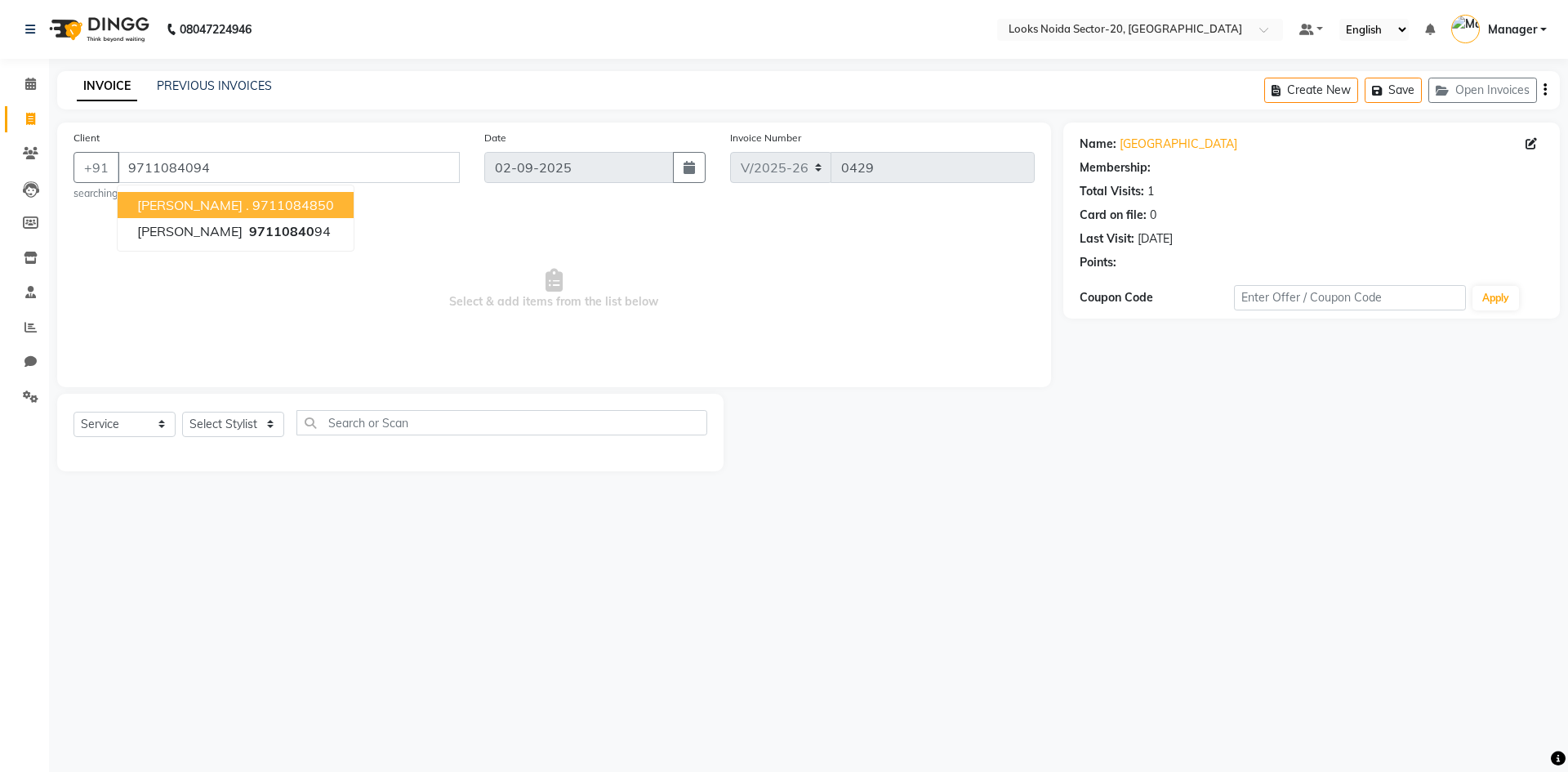
select select "1: Object"
click at [209, 426] on select "Select Stylist [PERSON_NAME] [PERSON_NAME] Amit_pdct Counter_Sales [PERSON_NAME…" at bounding box center [233, 424] width 102 height 25
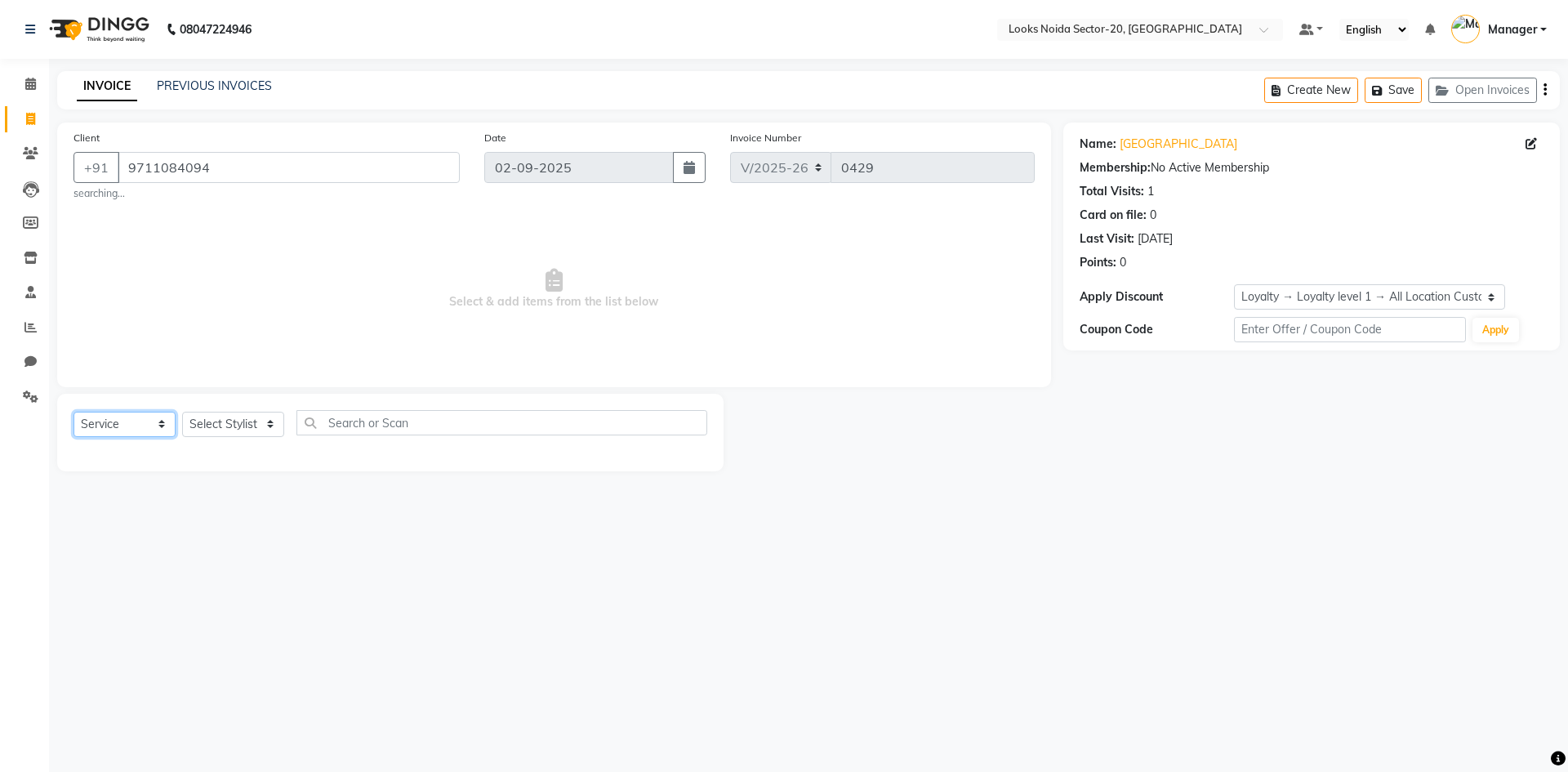
click at [121, 415] on select "Select Service Product Membership Package Voucher Prepaid Gift Card" at bounding box center [124, 424] width 102 height 25
select select "product"
click at [74, 412] on select "Select Service Product Membership Package Voucher Prepaid Gift Card" at bounding box center [124, 424] width 102 height 25
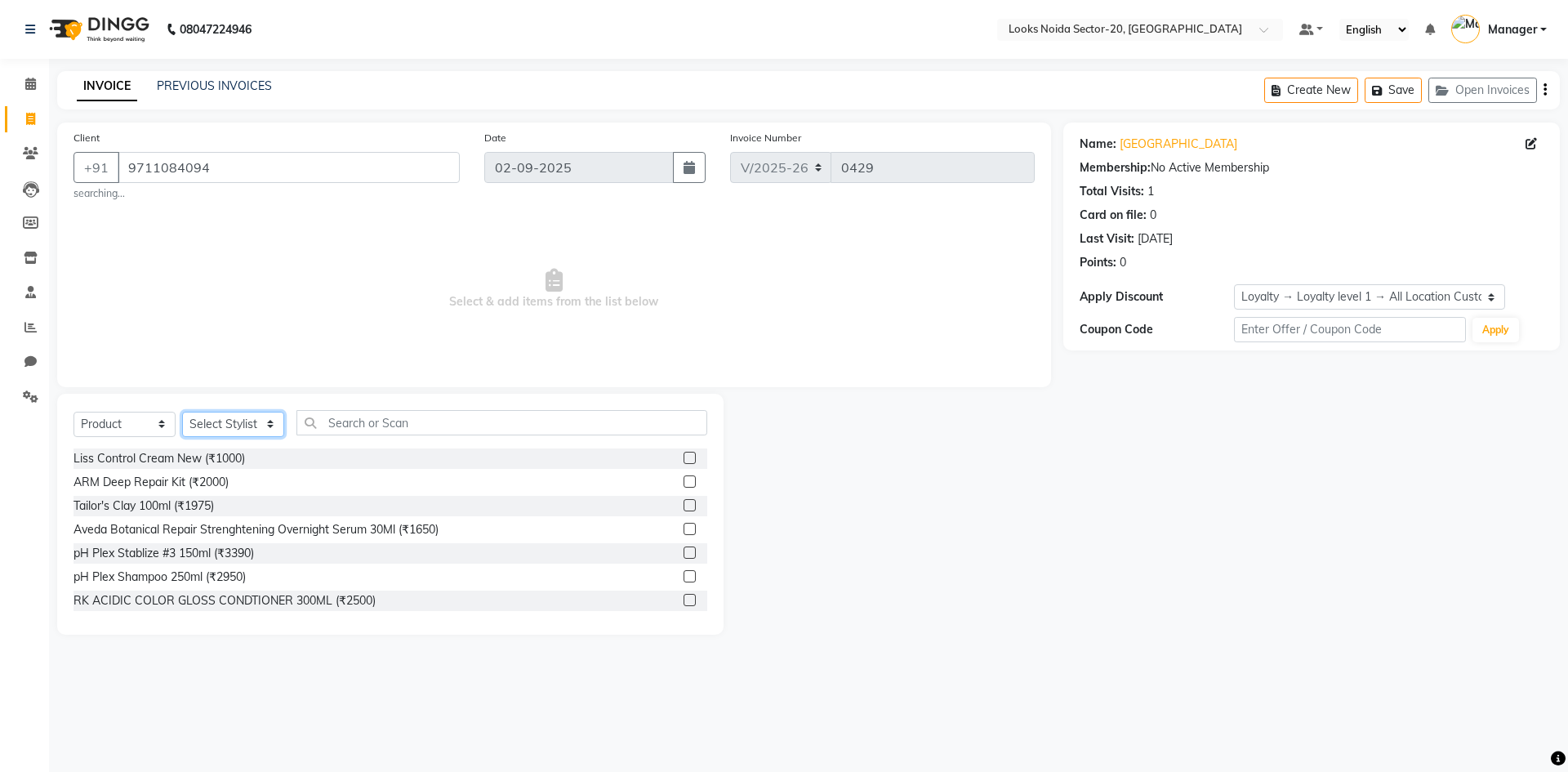
click at [279, 424] on select "Select Stylist [PERSON_NAME] [PERSON_NAME] Amit_pdct Counter_Sales [PERSON_NAME…" at bounding box center [233, 424] width 102 height 25
select select "86763"
click at [182, 412] on select "Select Stylist [PERSON_NAME] [PERSON_NAME] Amit_pdct Counter_Sales [PERSON_NAME…" at bounding box center [233, 424] width 102 height 25
click at [306, 432] on input "text" at bounding box center [502, 422] width 411 height 25
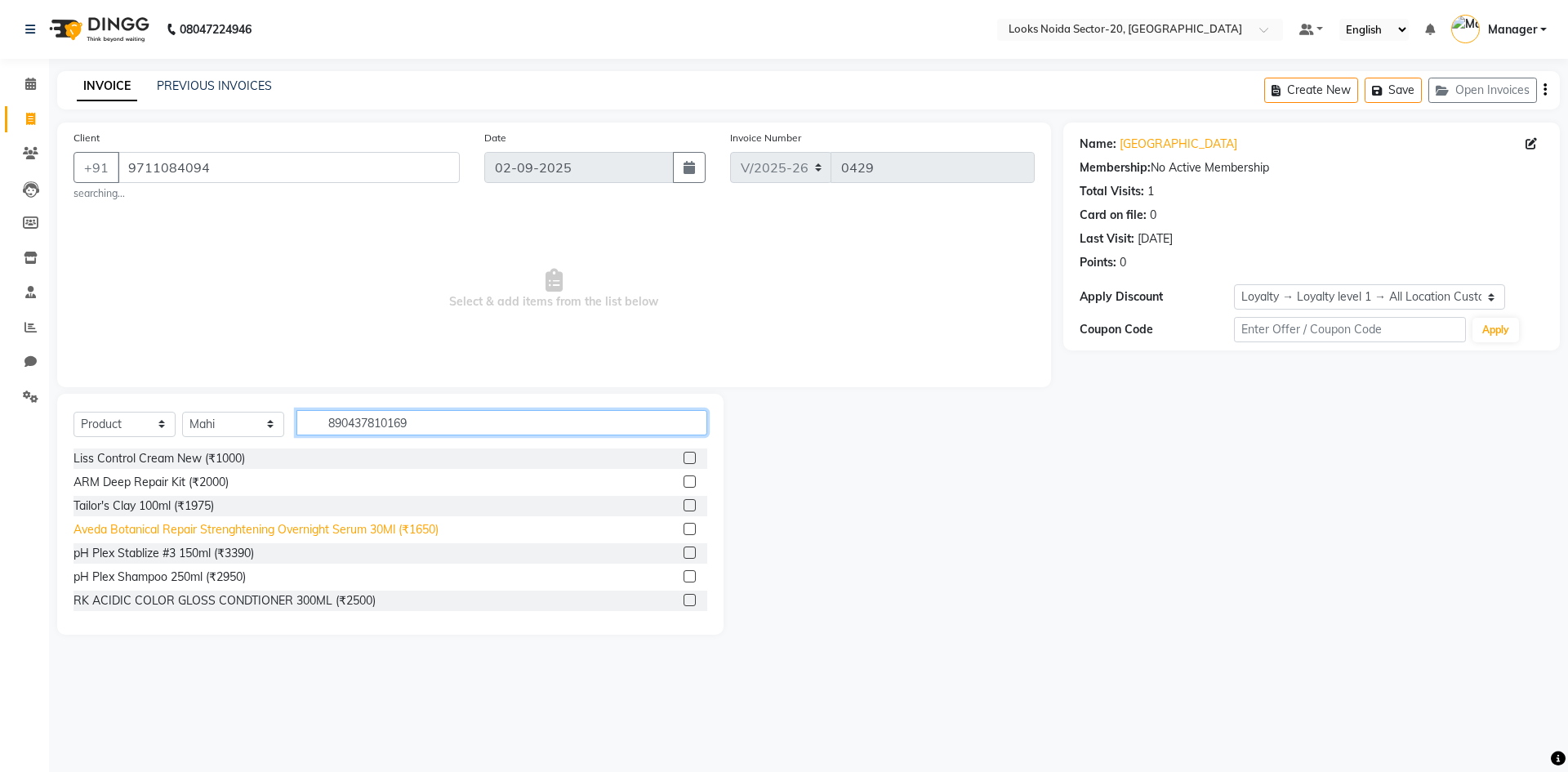
type input "8904378101692"
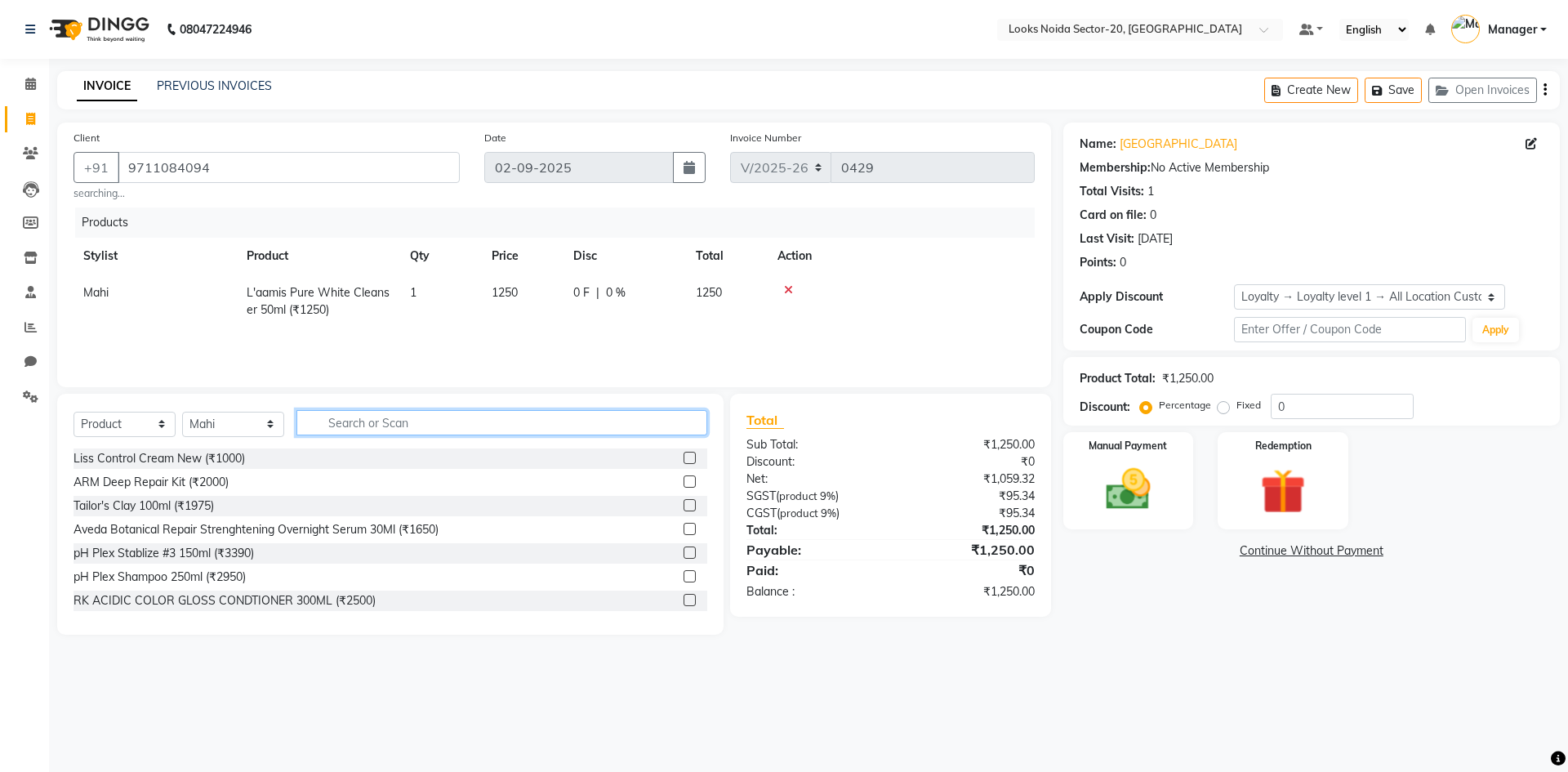
click at [379, 434] on input "text" at bounding box center [502, 422] width 411 height 25
click at [111, 427] on select "Select Service Product Membership Package Voucher Prepaid Gift Card" at bounding box center [124, 424] width 102 height 25
select select "service"
click at [74, 412] on select "Select Service Product Membership Package Voucher Prepaid Gift Card" at bounding box center [124, 424] width 102 height 25
click at [330, 425] on input "text" at bounding box center [502, 422] width 411 height 25
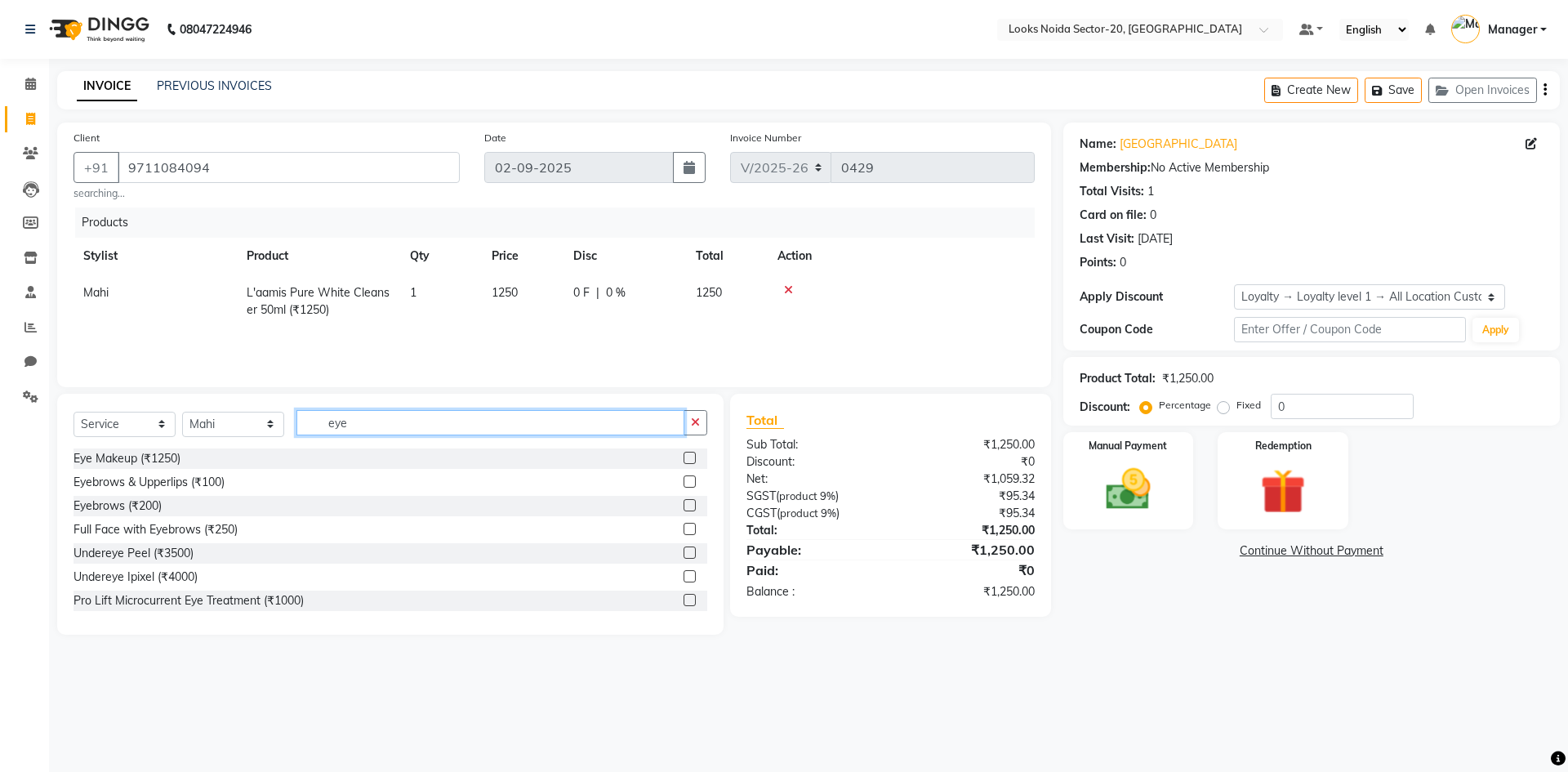
type input "eye"
click at [684, 488] on div at bounding box center [695, 482] width 23 height 21
click at [684, 484] on label at bounding box center [690, 481] width 12 height 12
click at [684, 484] on input "checkbox" at bounding box center [689, 481] width 10 height 10
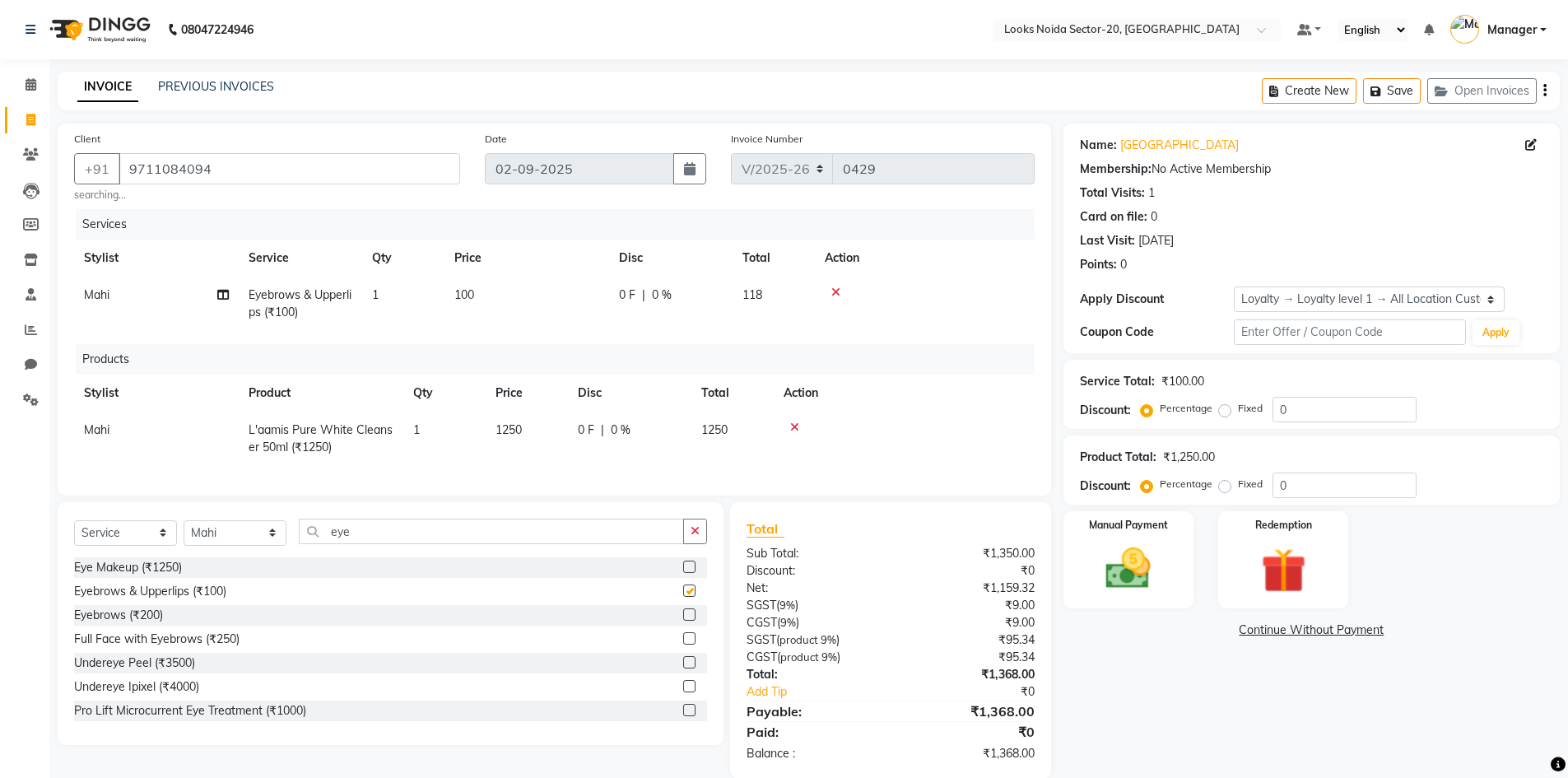
checkbox input "false"
drag, startPoint x: 1161, startPoint y: 660, endPoint x: 1253, endPoint y: 622, distance: 99.5
click at [1197, 634] on div "Name: Pragya Membership: No Active Membership Total Visits: 1 Card on file: 0 L…" at bounding box center [1317, 451] width 509 height 656
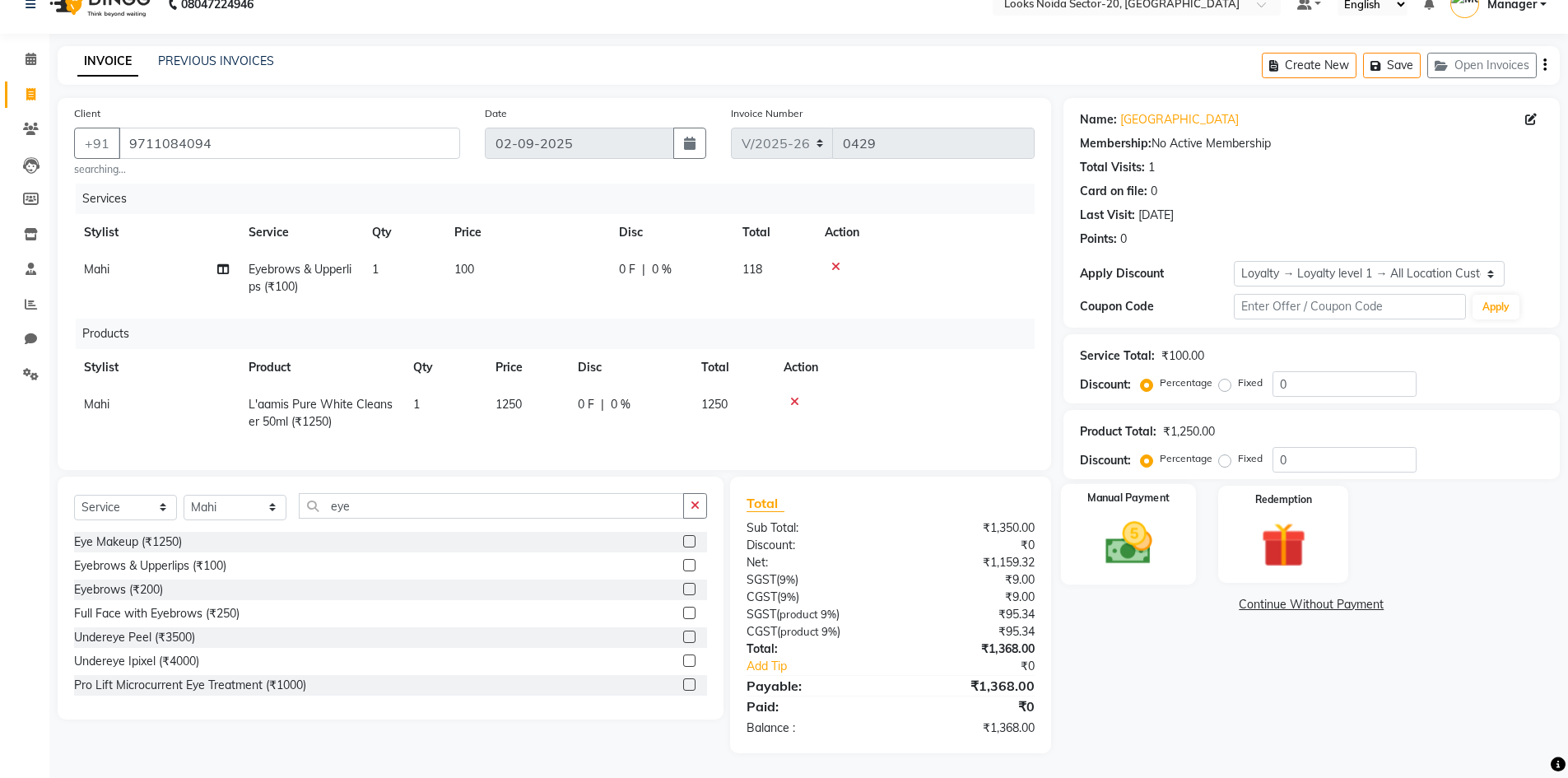
click at [1160, 545] on img at bounding box center [1128, 543] width 75 height 54
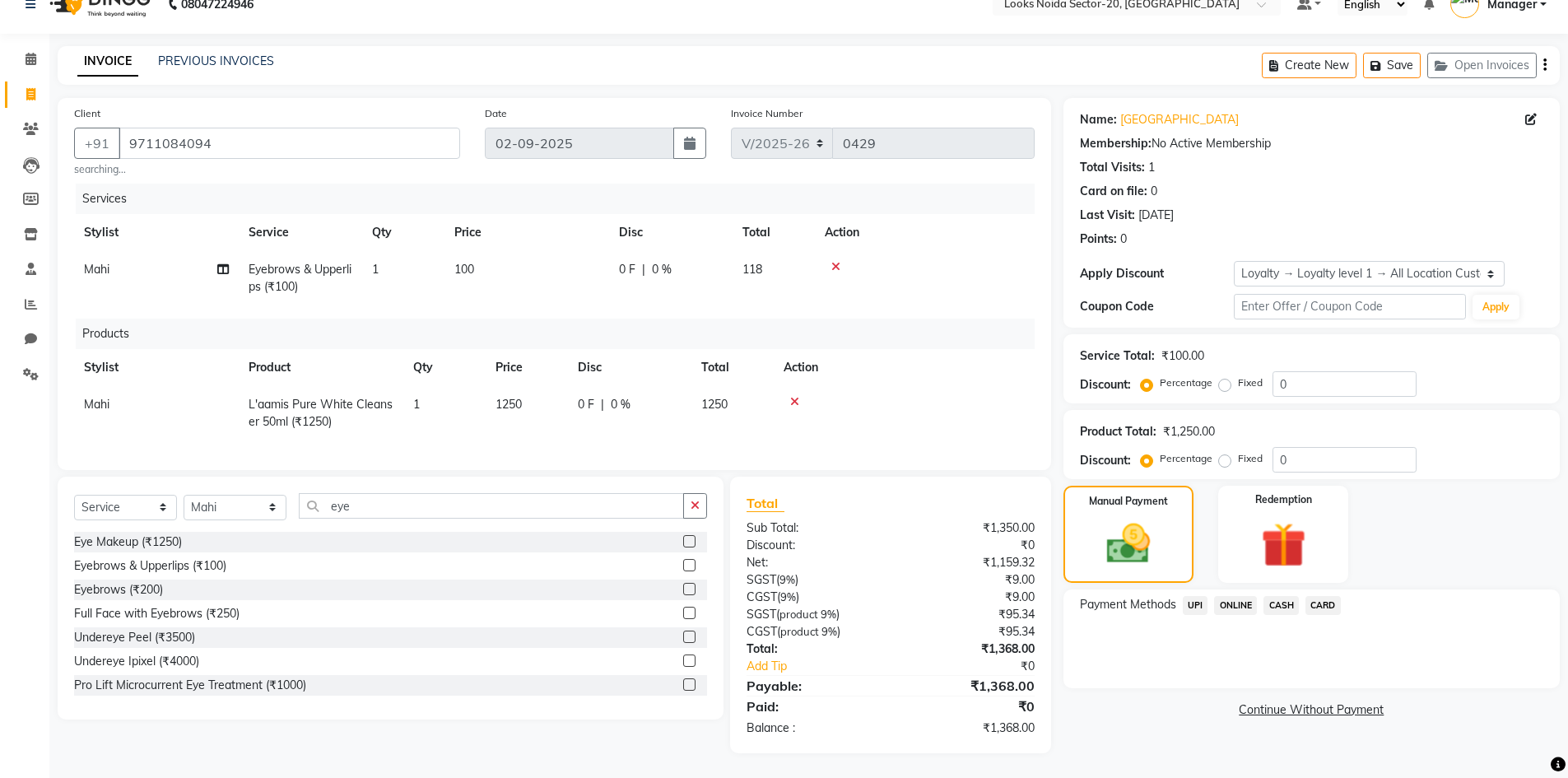
click at [1286, 596] on span "CASH" at bounding box center [1282, 606] width 36 height 19
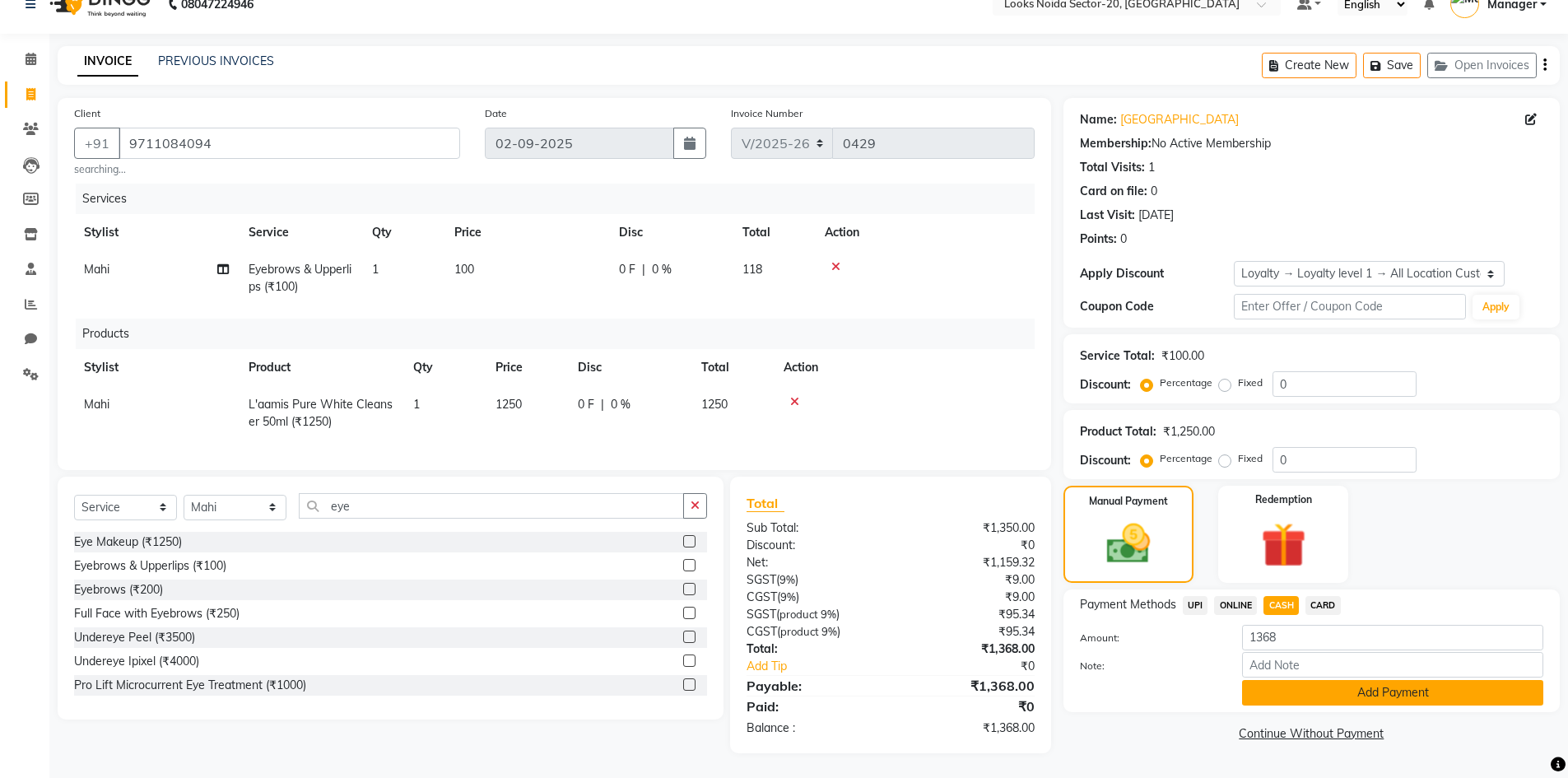
click at [1296, 684] on button "Add Payment" at bounding box center [1393, 692] width 301 height 25
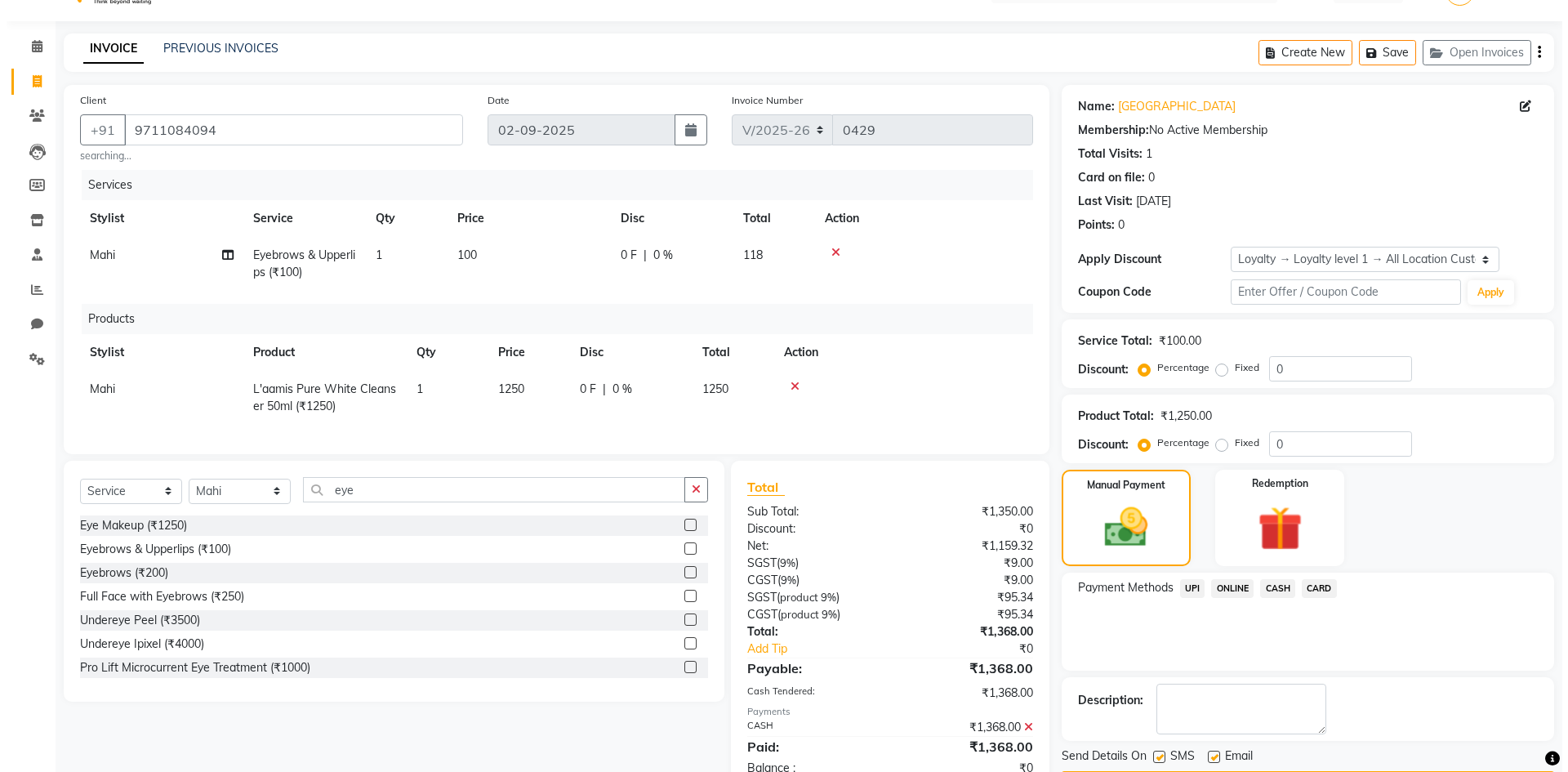
scroll to position [177, 0]
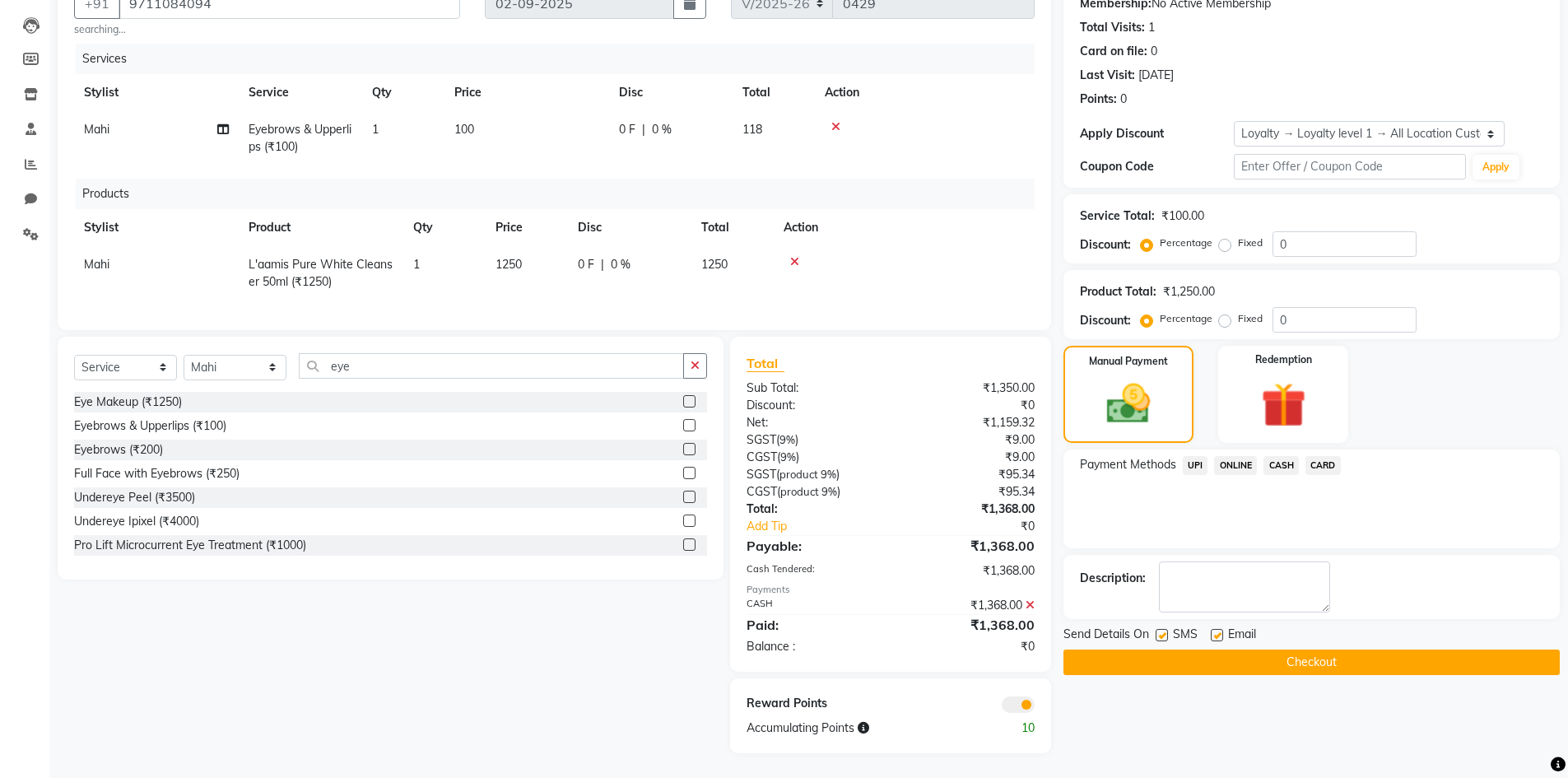
click at [1002, 704] on span at bounding box center [1018, 704] width 33 height 16
click at [1035, 707] on input "checkbox" at bounding box center [1035, 707] width 0 height 0
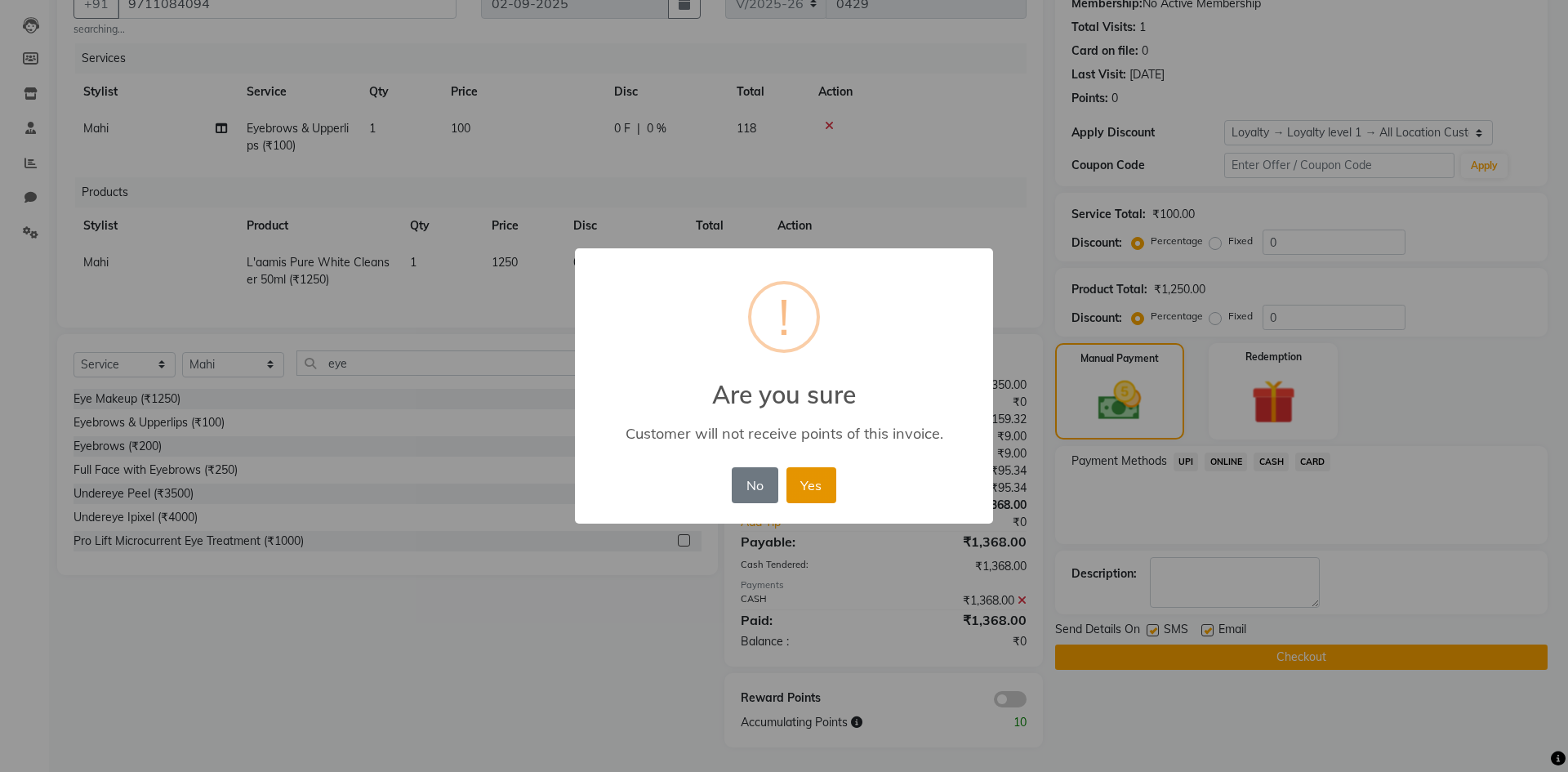
click at [803, 470] on button "Yes" at bounding box center [811, 485] width 50 height 36
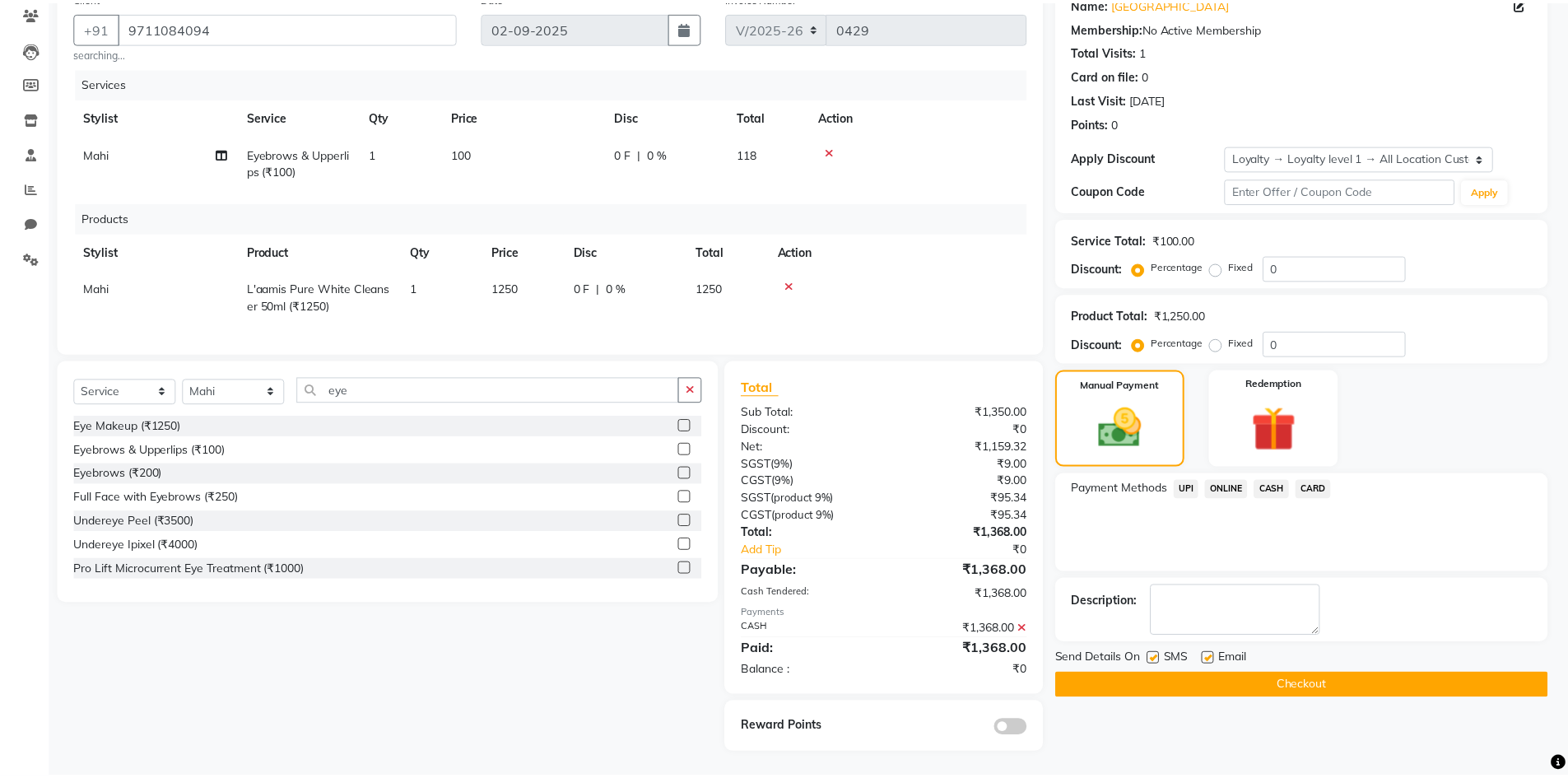
scroll to position [154, 0]
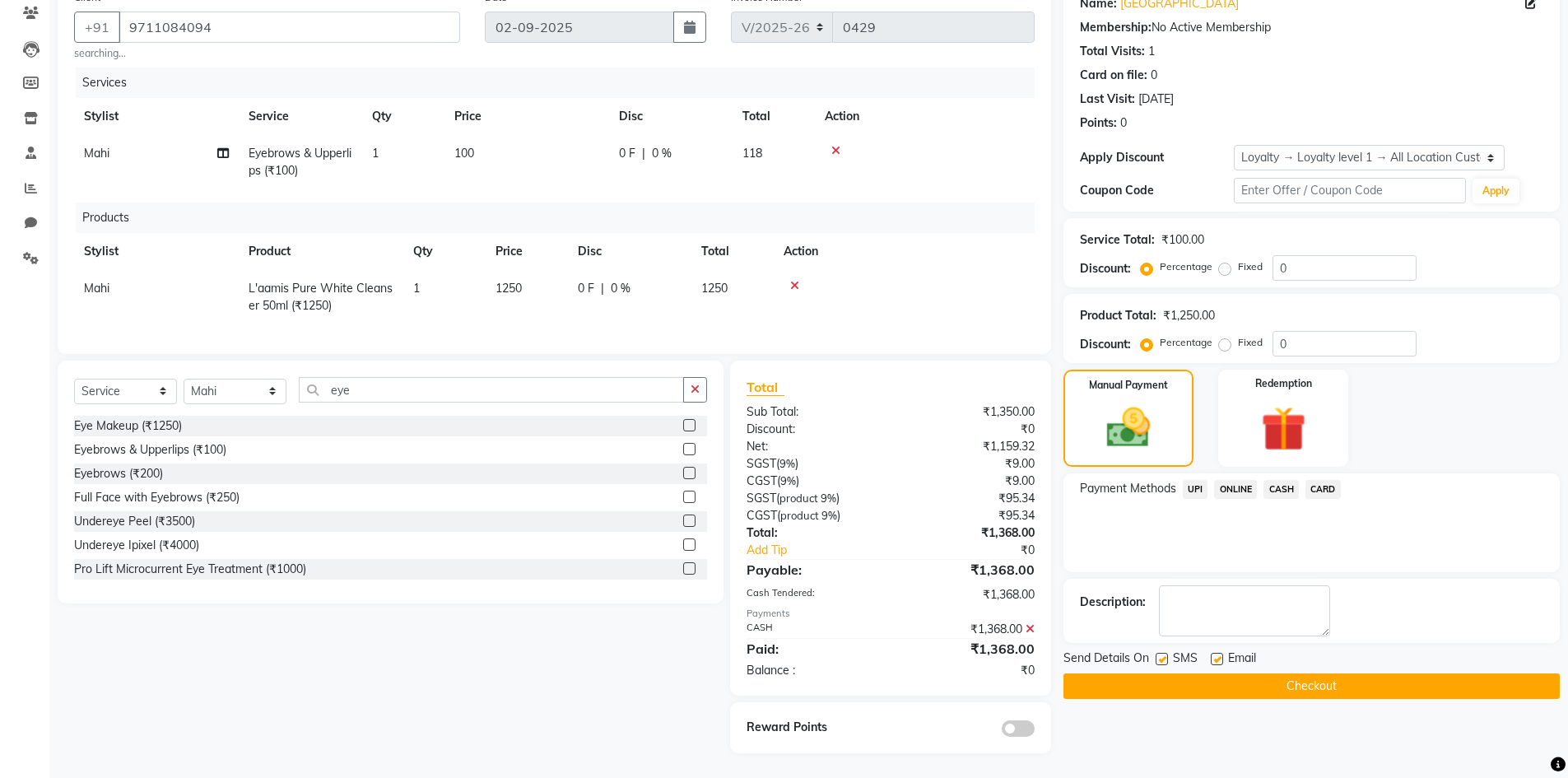
click at [1410, 673] on button "Checkout" at bounding box center [1311, 686] width 496 height 25
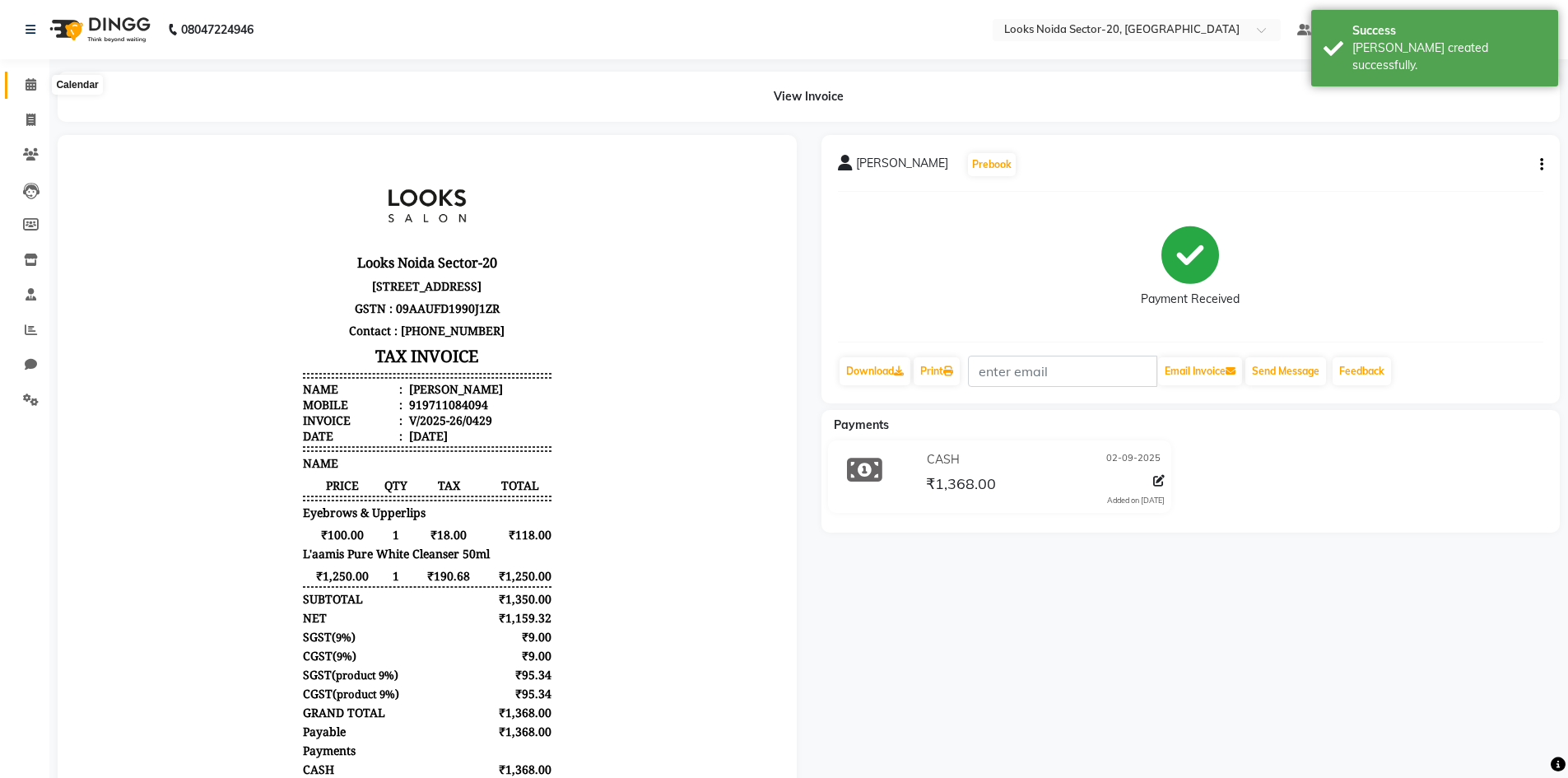
click at [31, 83] on icon at bounding box center [30, 84] width 10 height 12
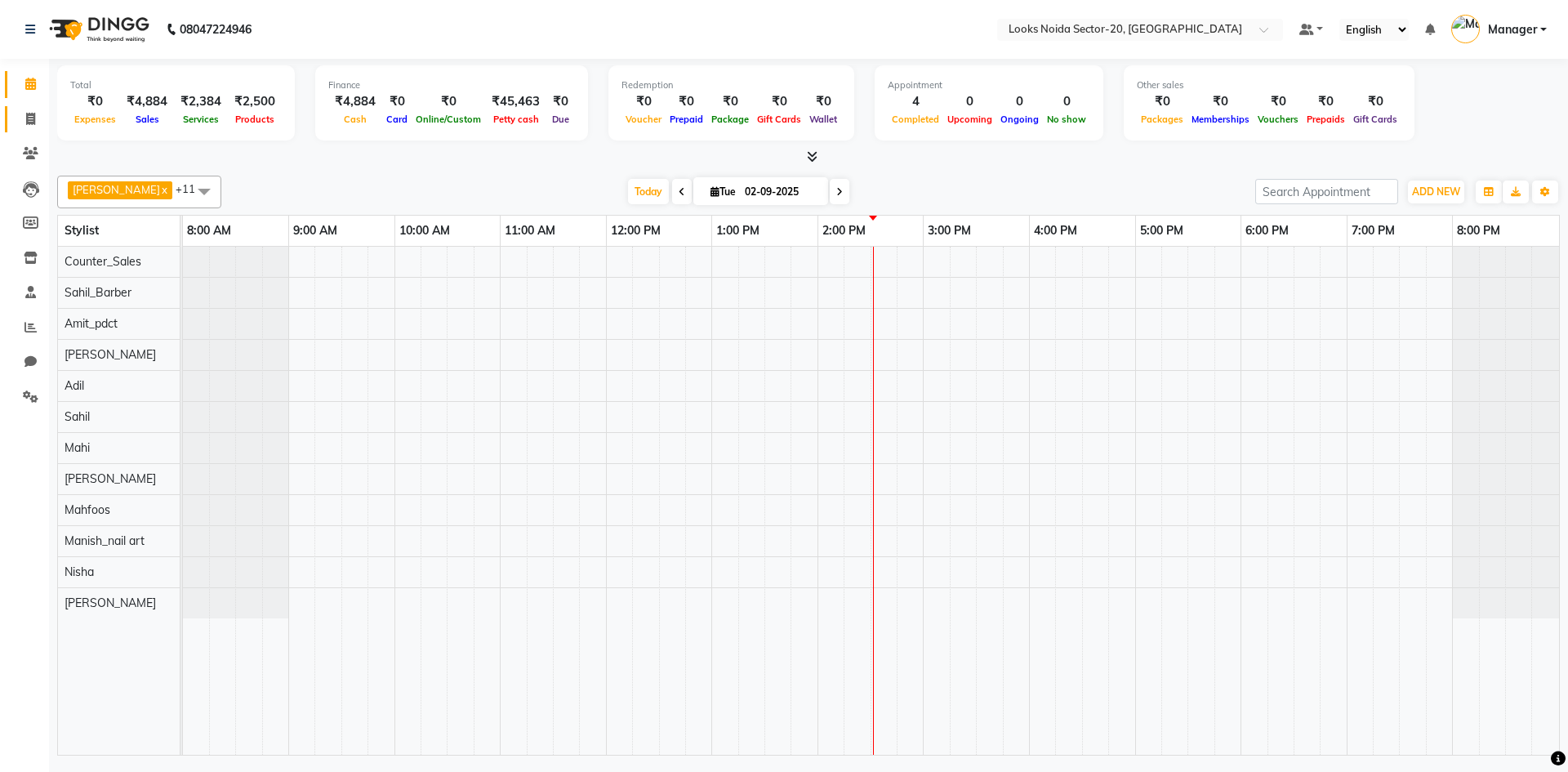
click at [43, 124] on li "Invoice" at bounding box center [24, 120] width 49 height 36
click at [36, 124] on span at bounding box center [30, 120] width 29 height 19
select select "service"
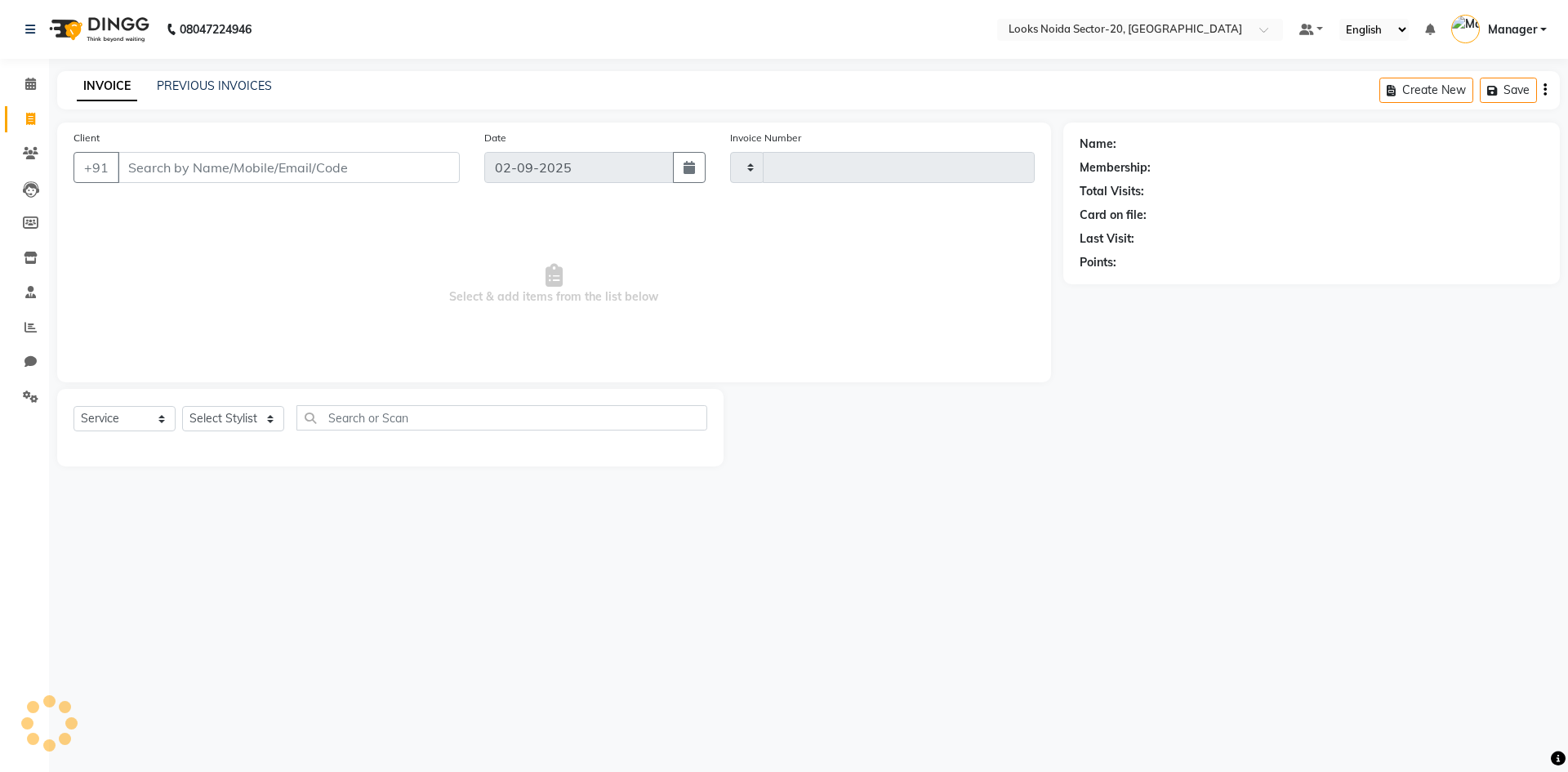
type input "0430"
select select "8646"
click at [146, 160] on input "Client" at bounding box center [289, 167] width 342 height 31
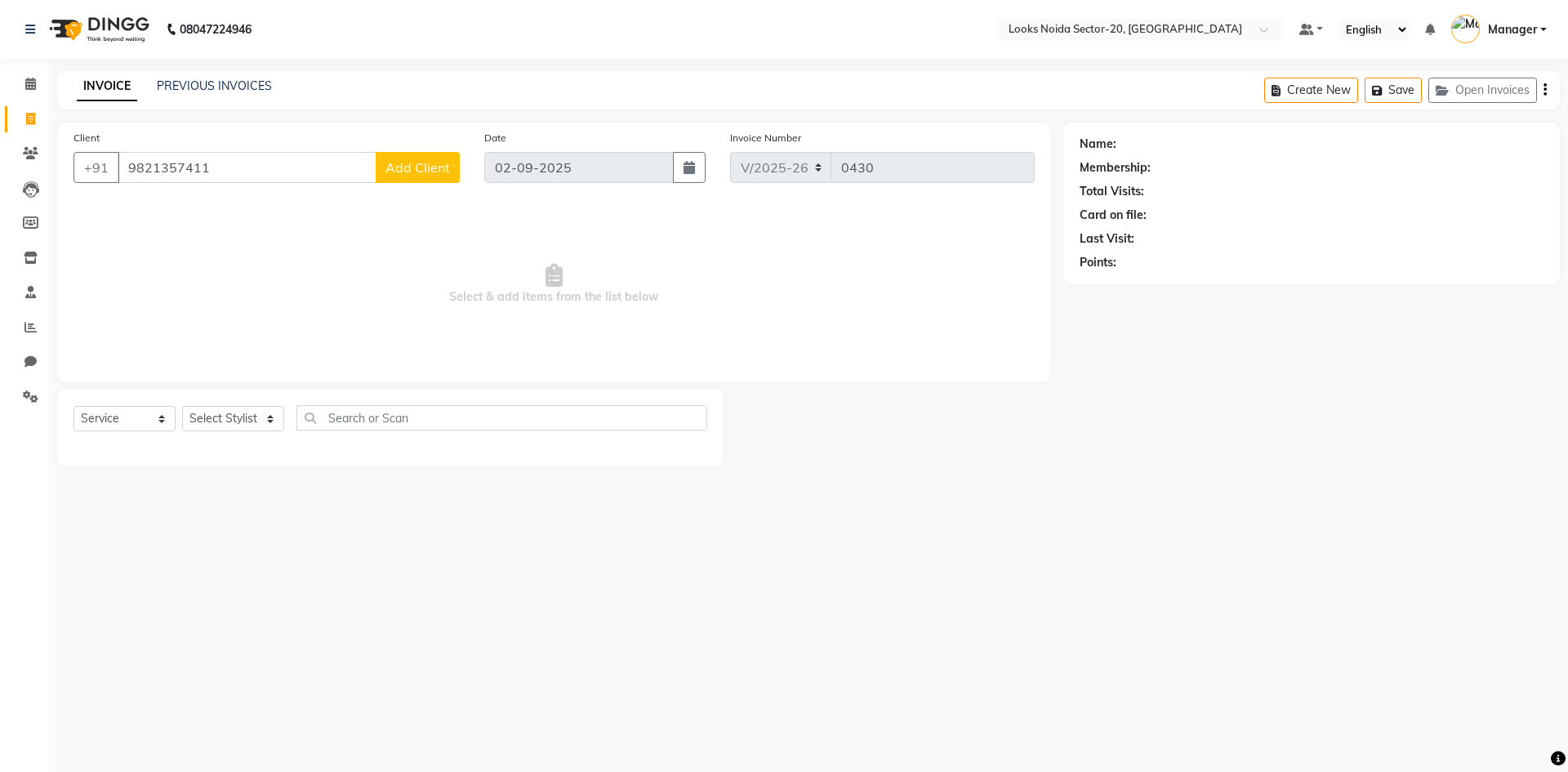
type input "9821357411"
click at [402, 163] on span "Add Client" at bounding box center [418, 166] width 64 height 16
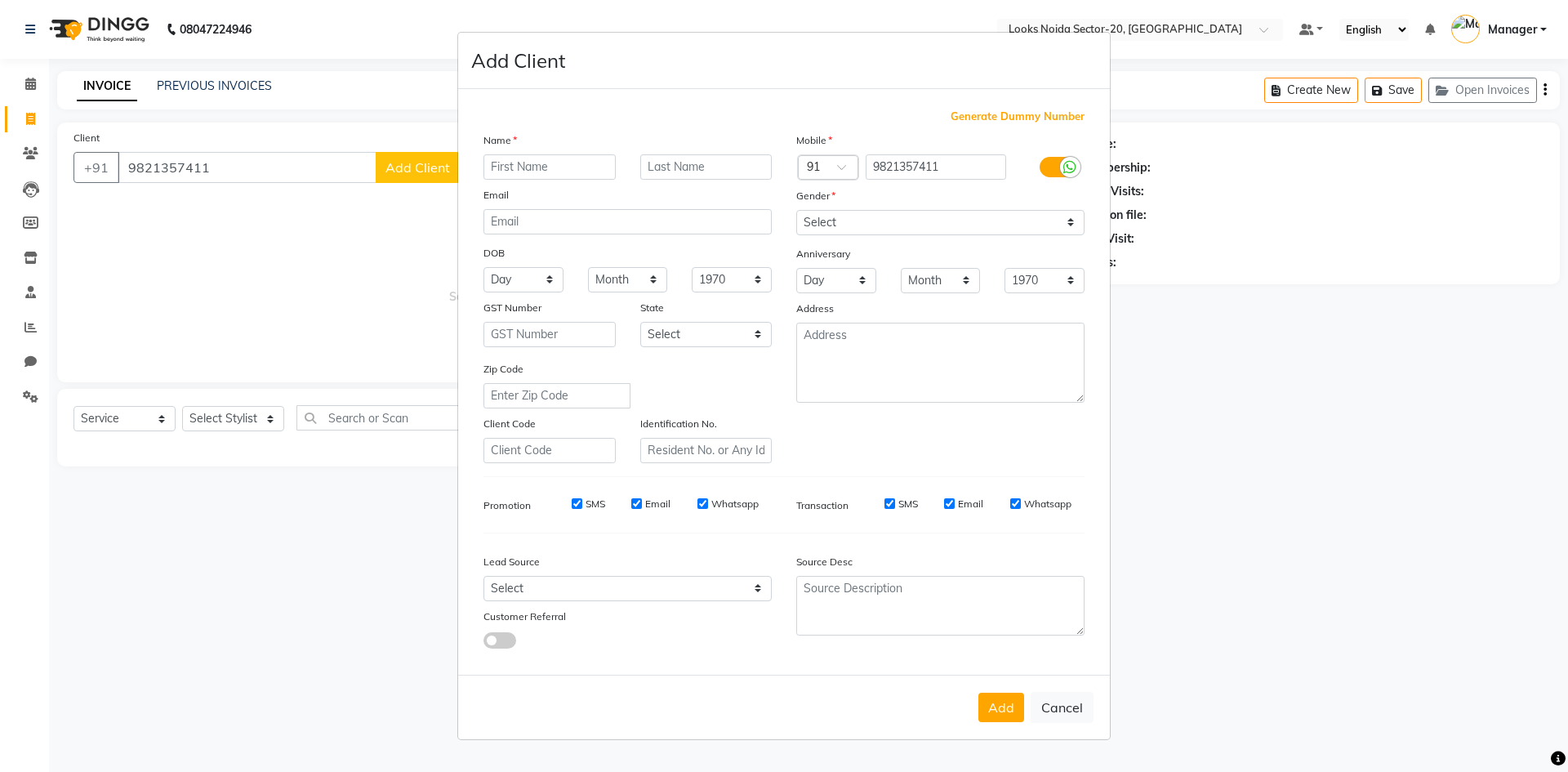
click at [575, 164] on input "text" at bounding box center [549, 166] width 133 height 25
type input "ankur"
click at [908, 212] on select "Select Male Female Other Prefer Not To Say" at bounding box center [940, 222] width 289 height 25
select select "male"
click at [796, 210] on select "Select Male Female Other Prefer Not To Say" at bounding box center [940, 222] width 289 height 25
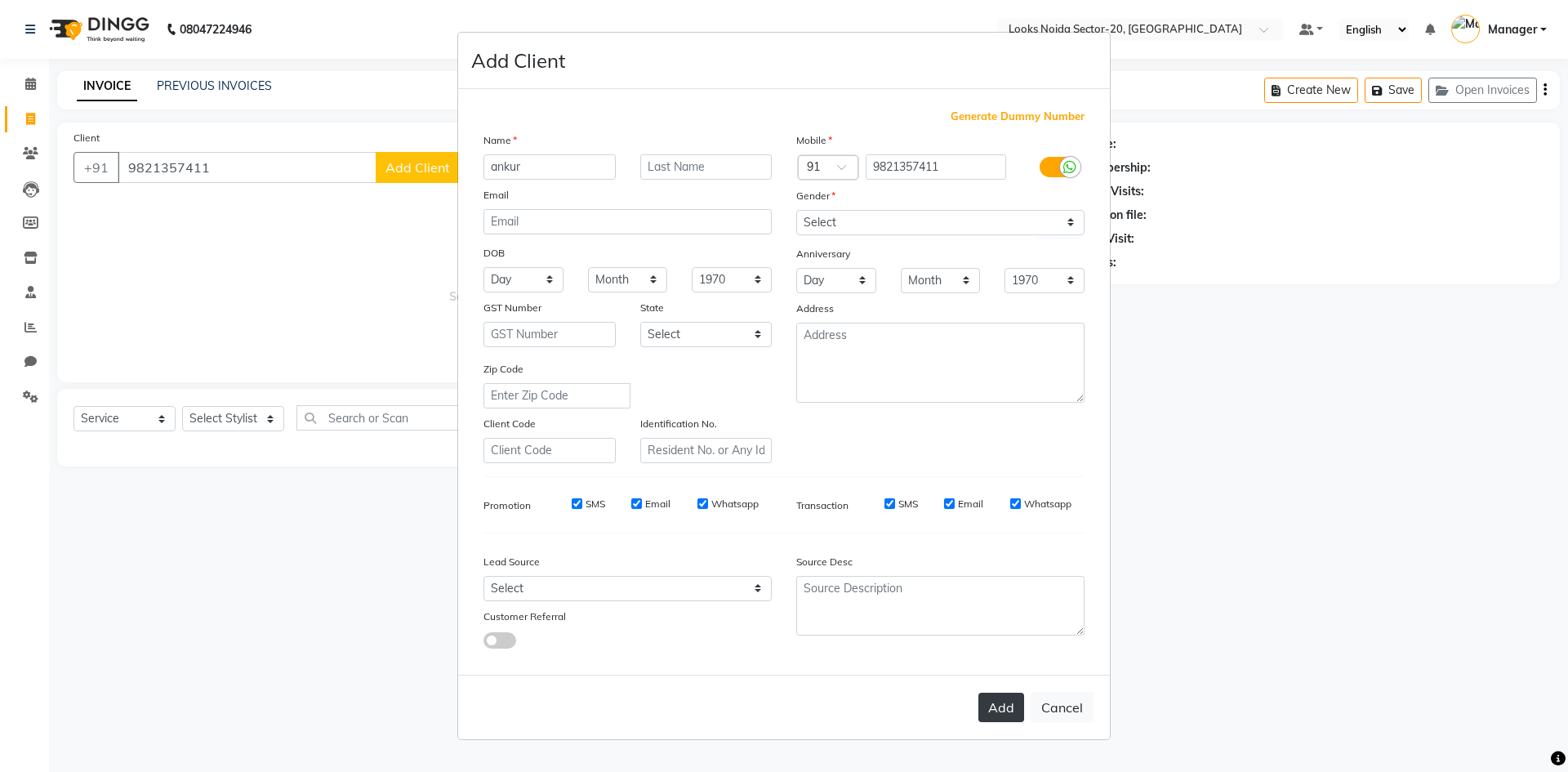
click at [1013, 719] on button "Add" at bounding box center [1001, 707] width 46 height 29
select select
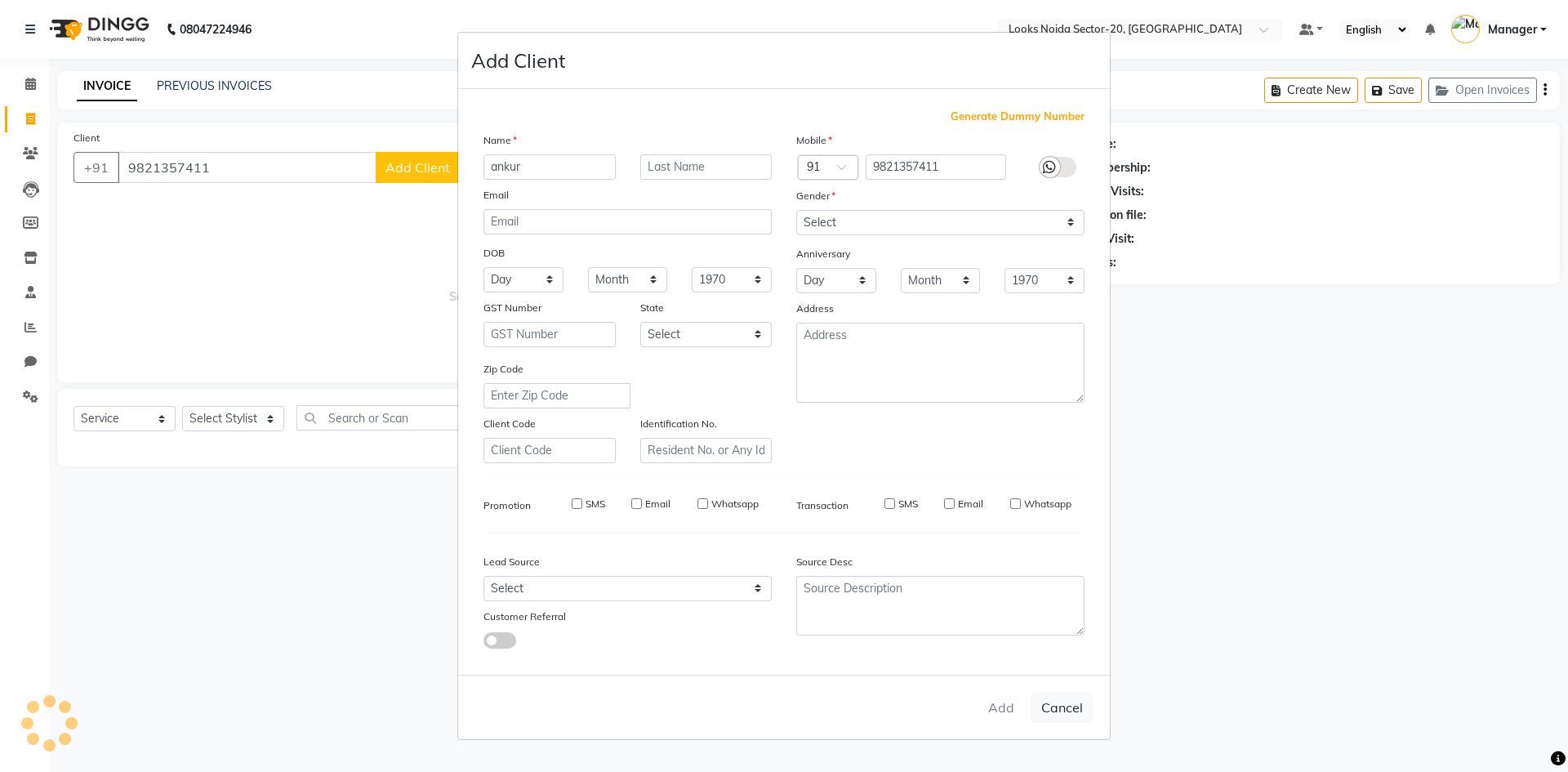
select select
checkbox input "false"
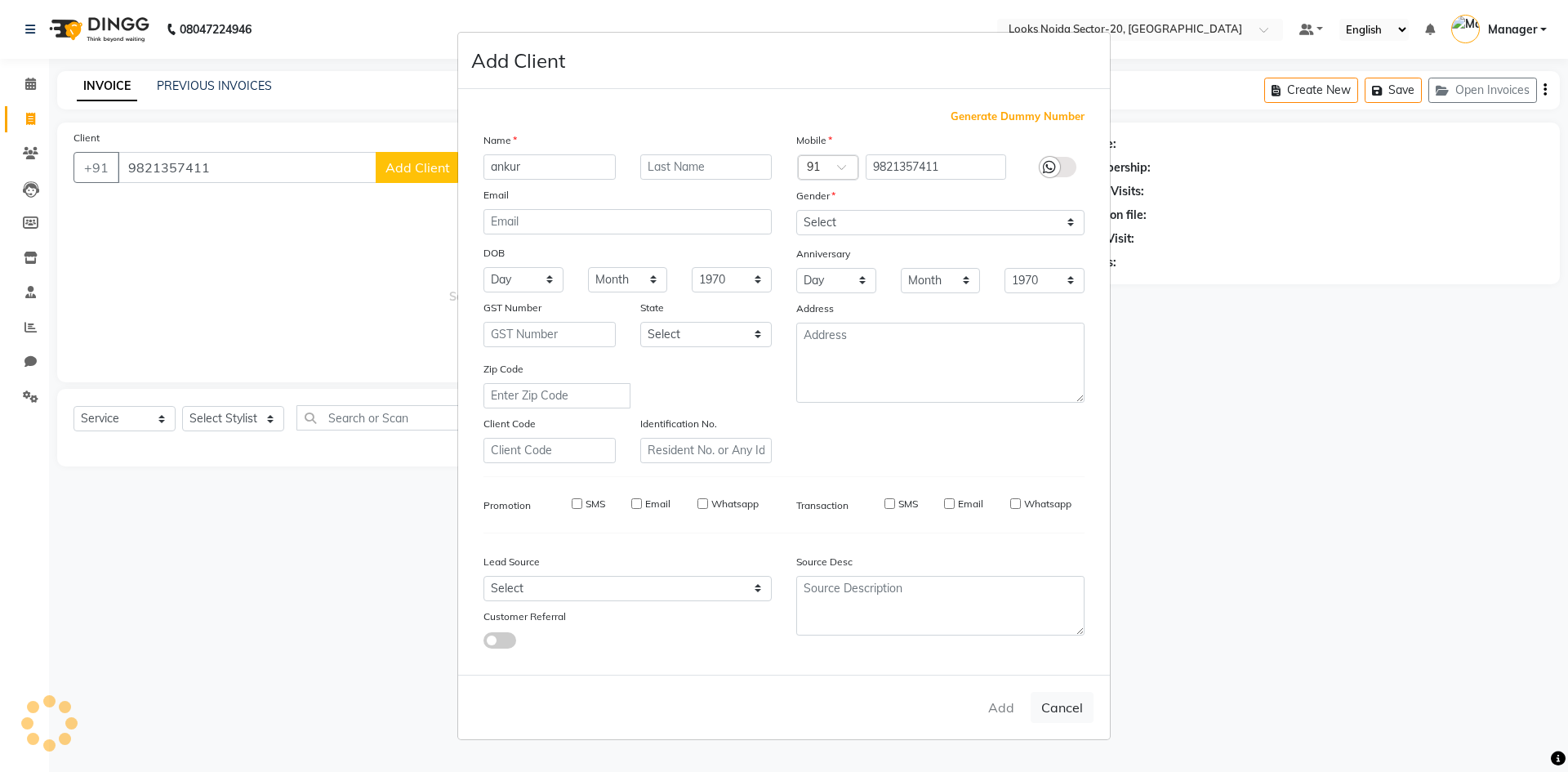
checkbox input "false"
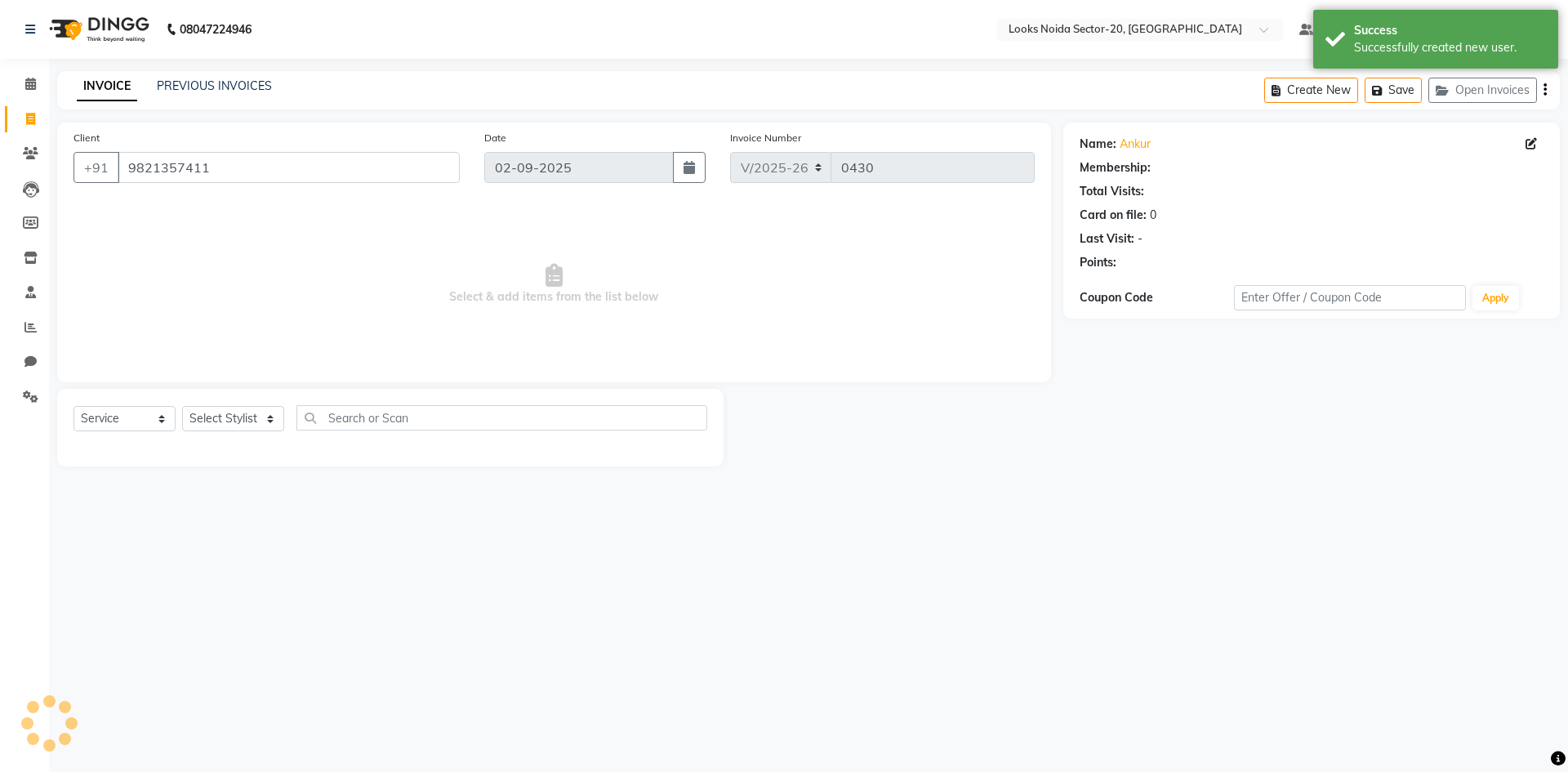
select select "1: Object"
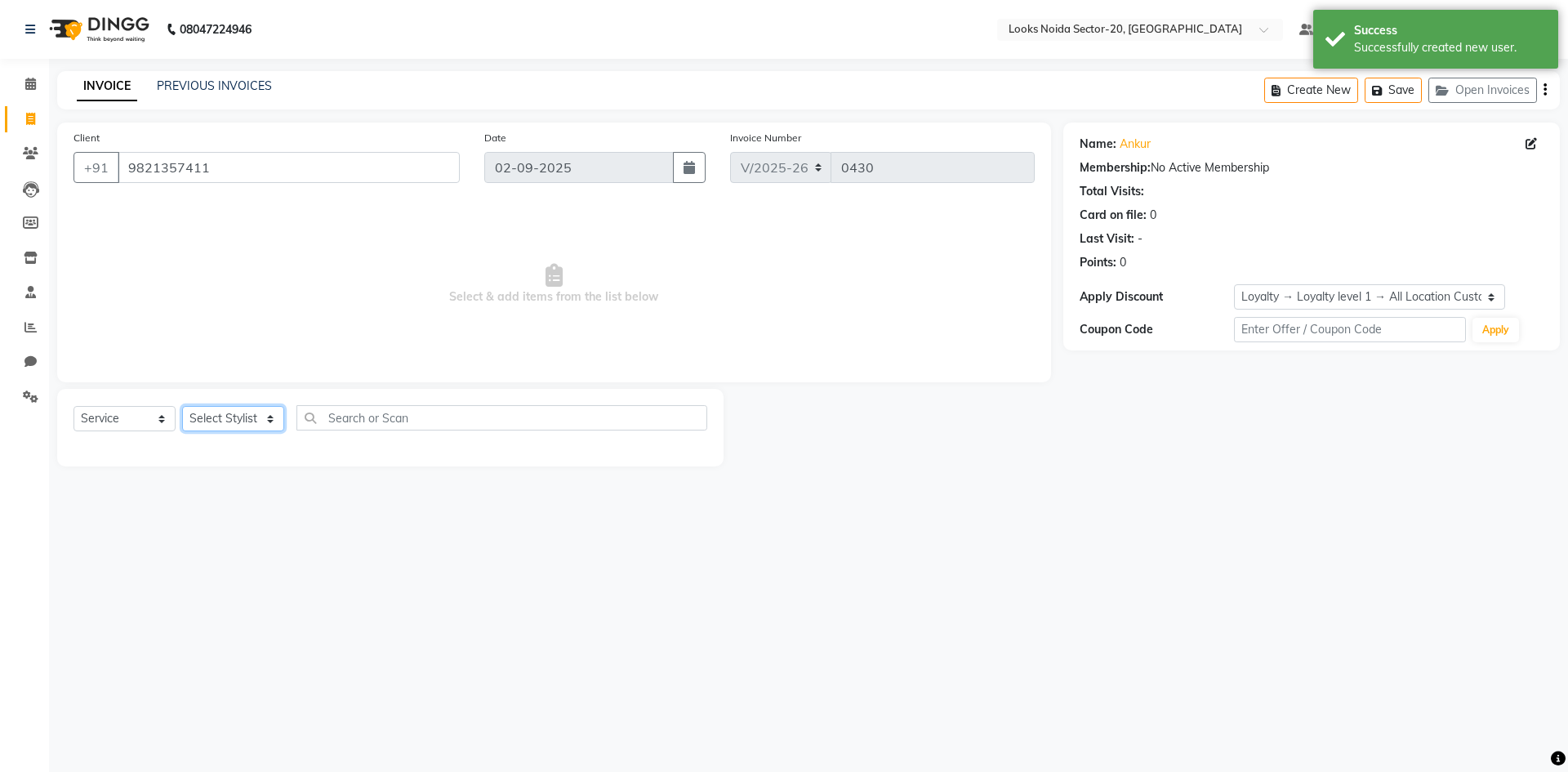
click at [269, 412] on select "Select Stylist [PERSON_NAME] [PERSON_NAME] Amit_pdct Counter_Sales [PERSON_NAME…" at bounding box center [233, 418] width 102 height 25
select select "86760"
click at [182, 406] on select "Select Stylist [PERSON_NAME] [PERSON_NAME] Amit_pdct Counter_Sales [PERSON_NAME…" at bounding box center [233, 418] width 102 height 25
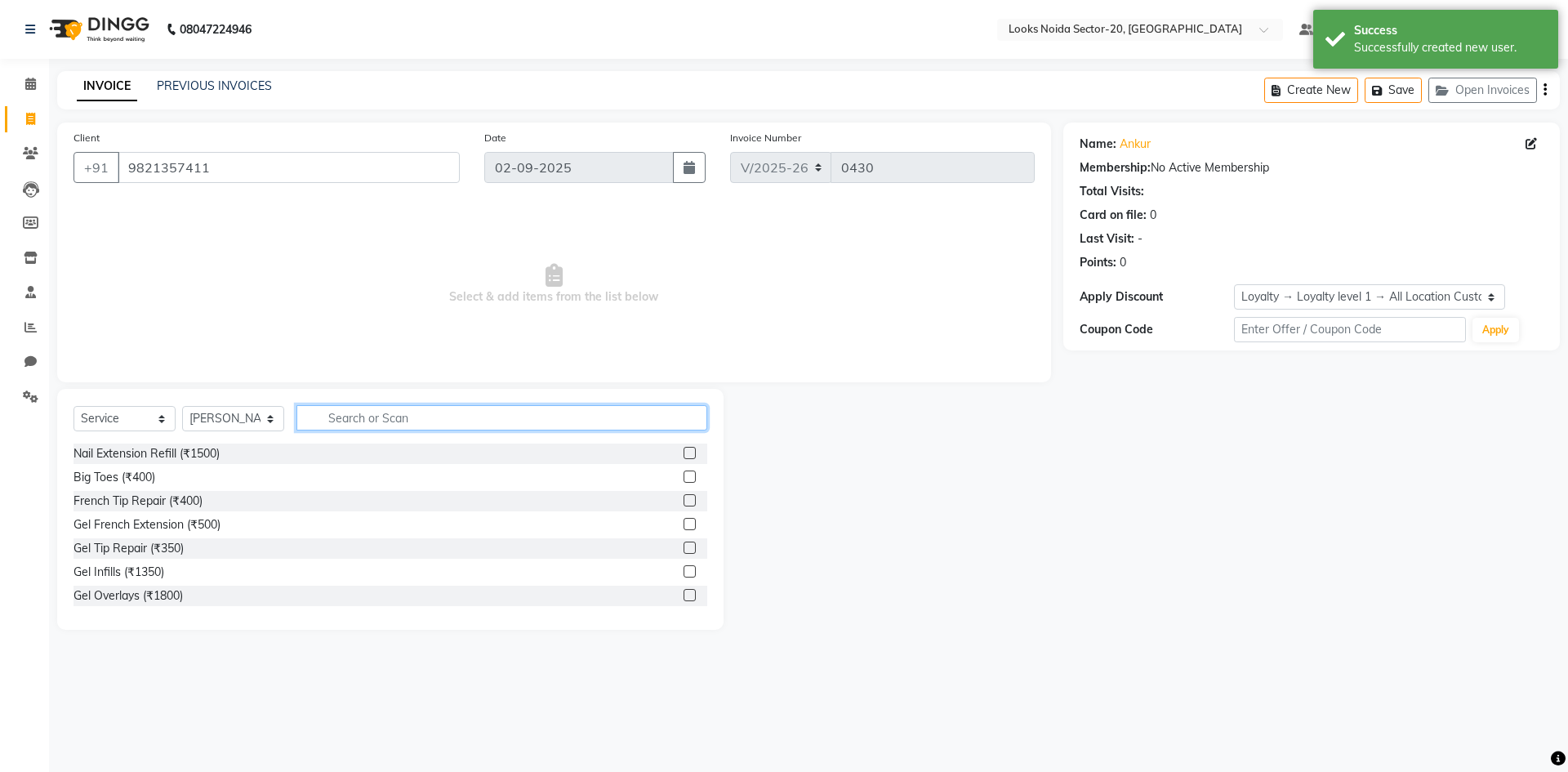
click at [363, 413] on input "text" at bounding box center [502, 418] width 411 height 25
type input "cut"
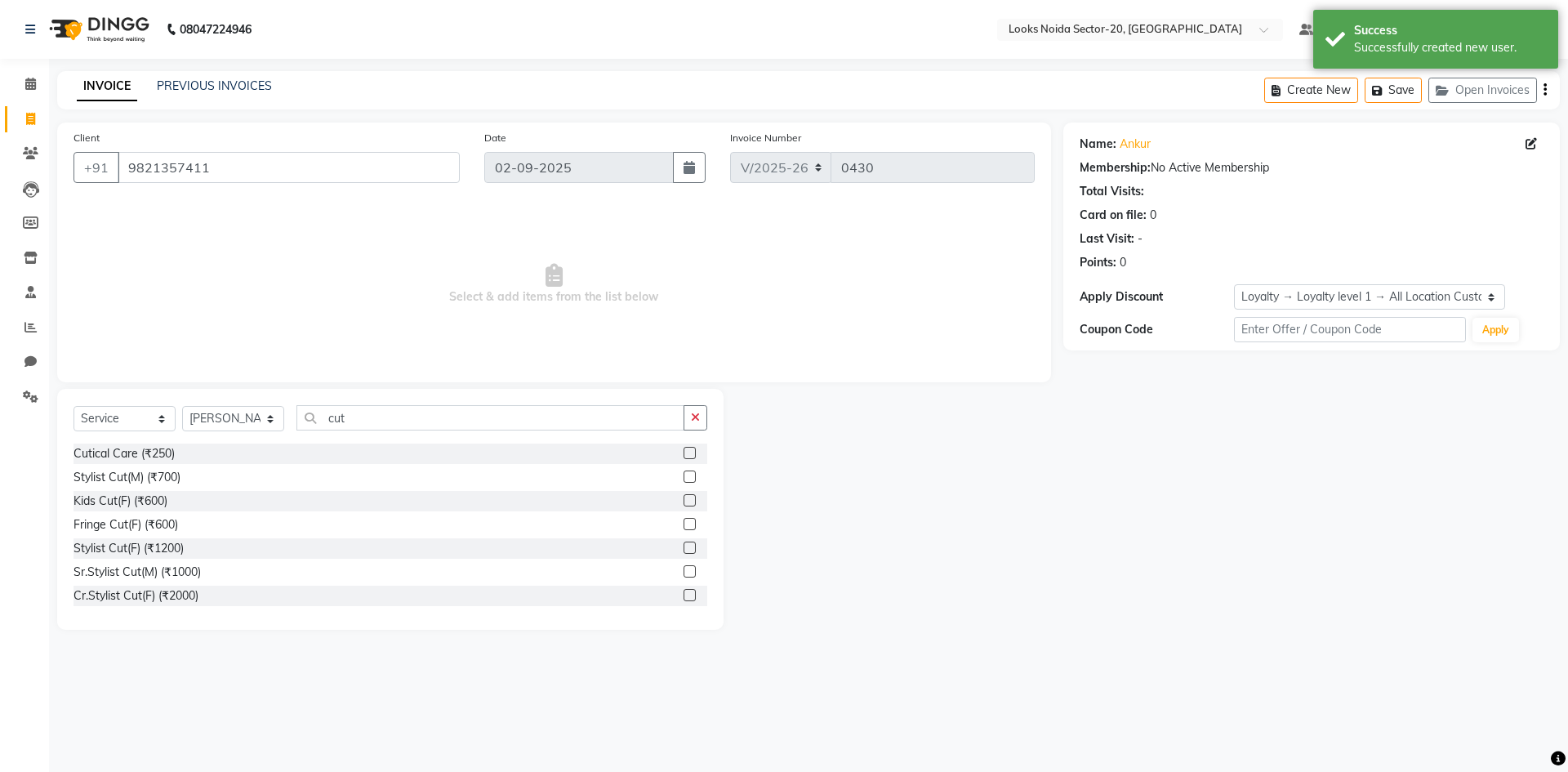
click at [684, 478] on label at bounding box center [690, 476] width 12 height 12
click at [684, 478] on input "checkbox" at bounding box center [689, 477] width 10 height 10
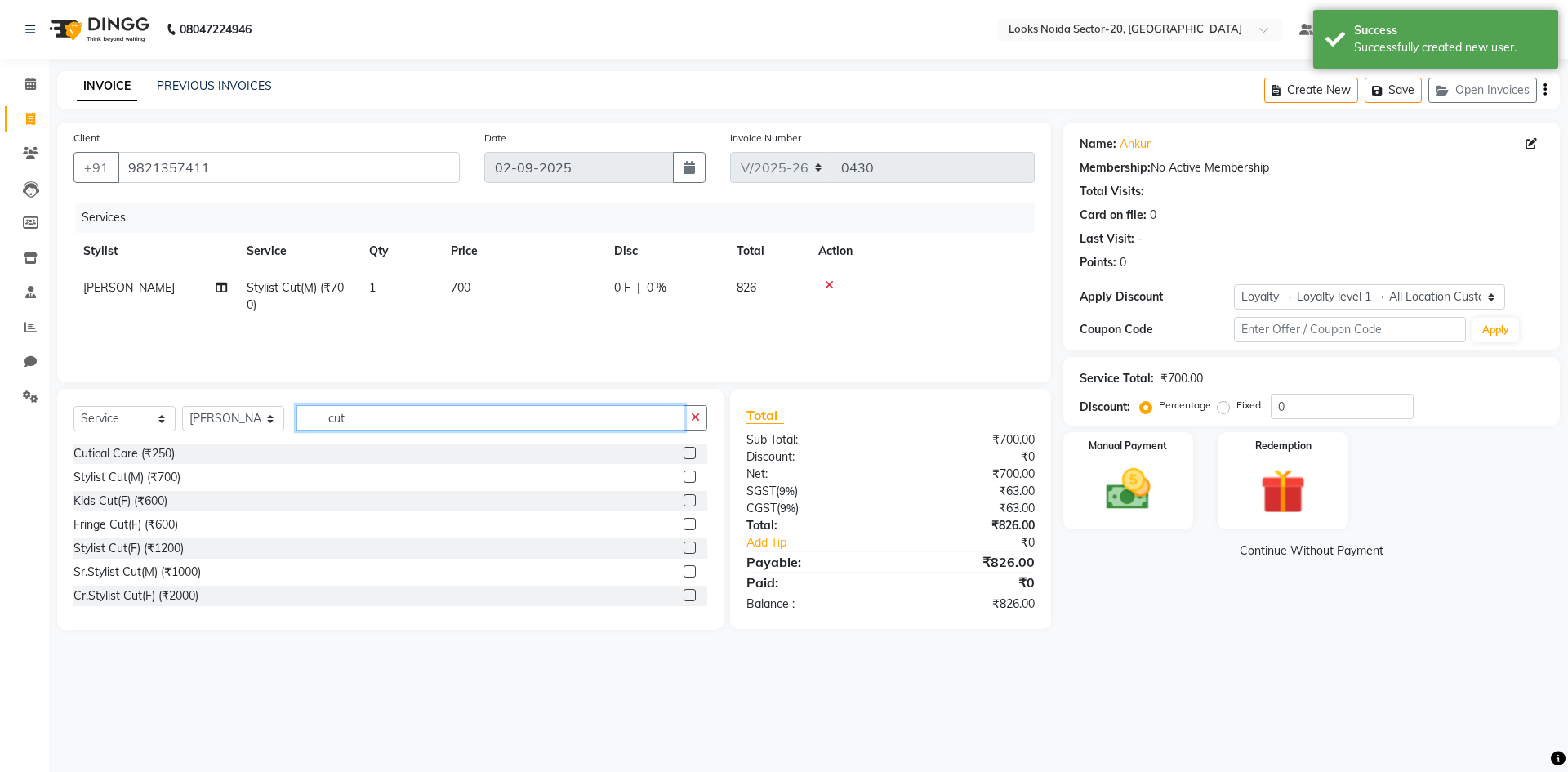
checkbox input "false"
click at [570, 406] on input "cut" at bounding box center [490, 418] width 388 height 25
type input "c"
type input "bea"
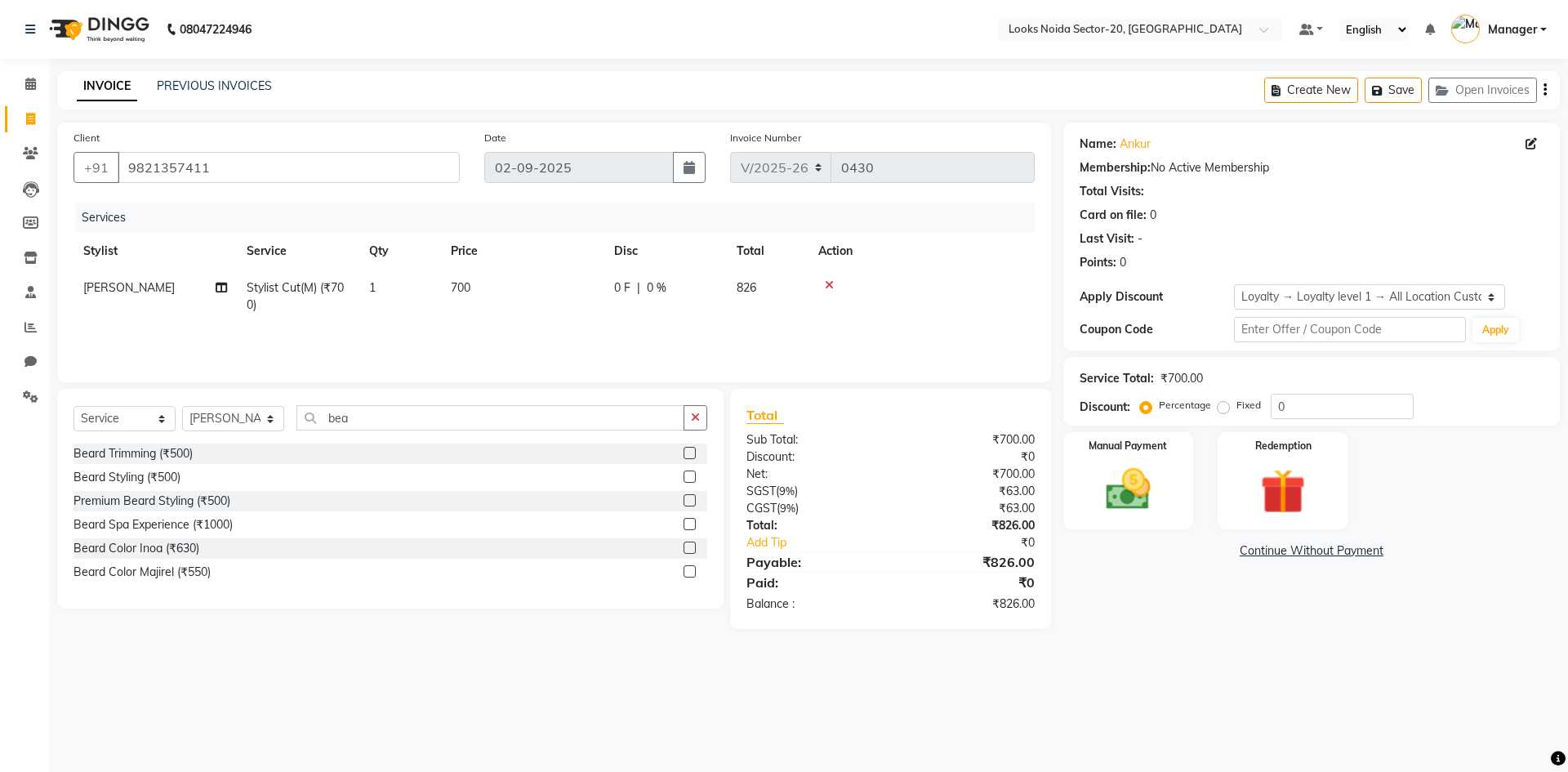
click at [688, 453] on label at bounding box center [690, 452] width 12 height 12
click at [688, 453] on input "checkbox" at bounding box center [689, 453] width 10 height 10
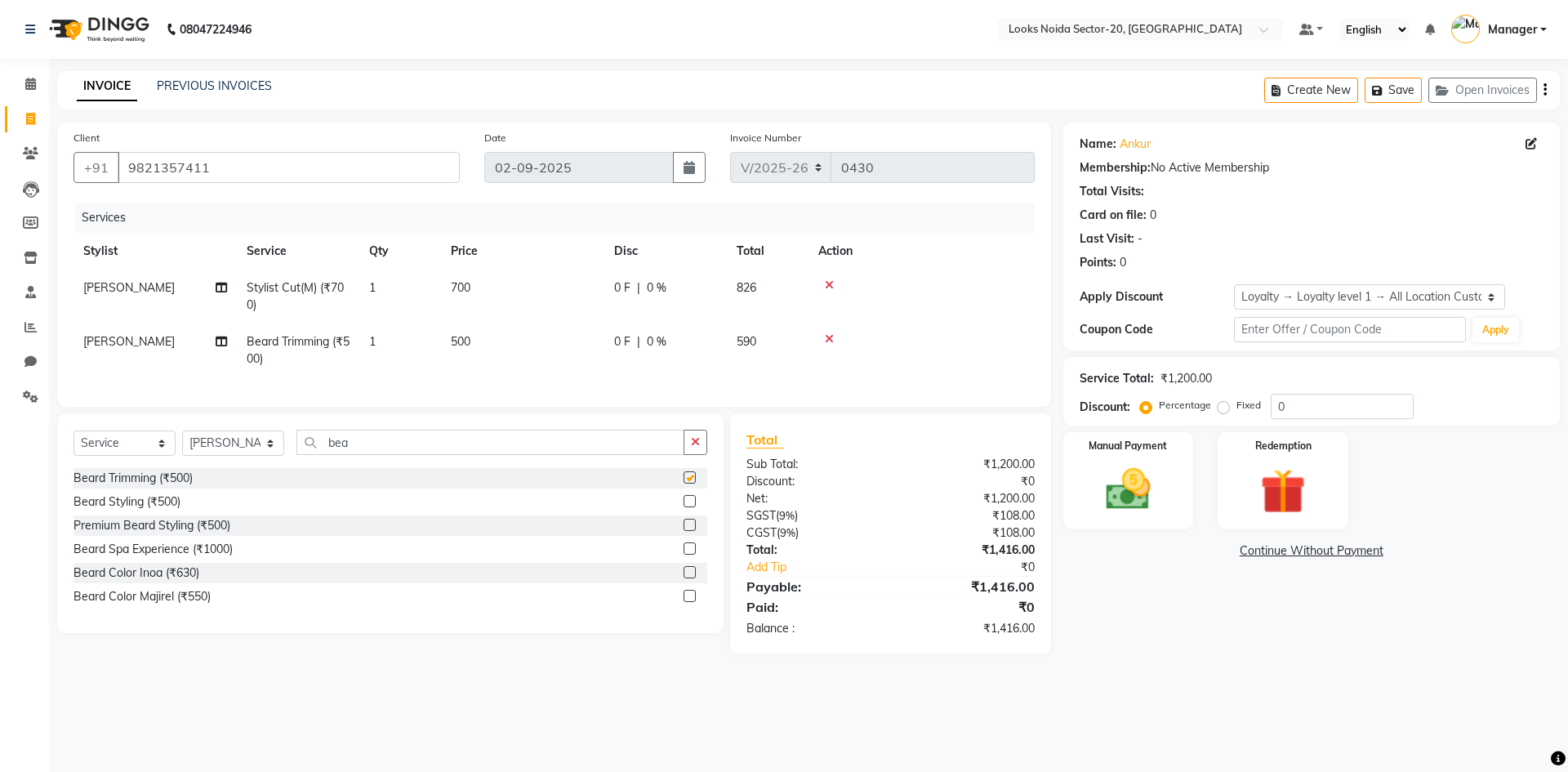
checkbox input "false"
click at [511, 302] on td "700" at bounding box center [522, 296] width 164 height 54
select select "86760"
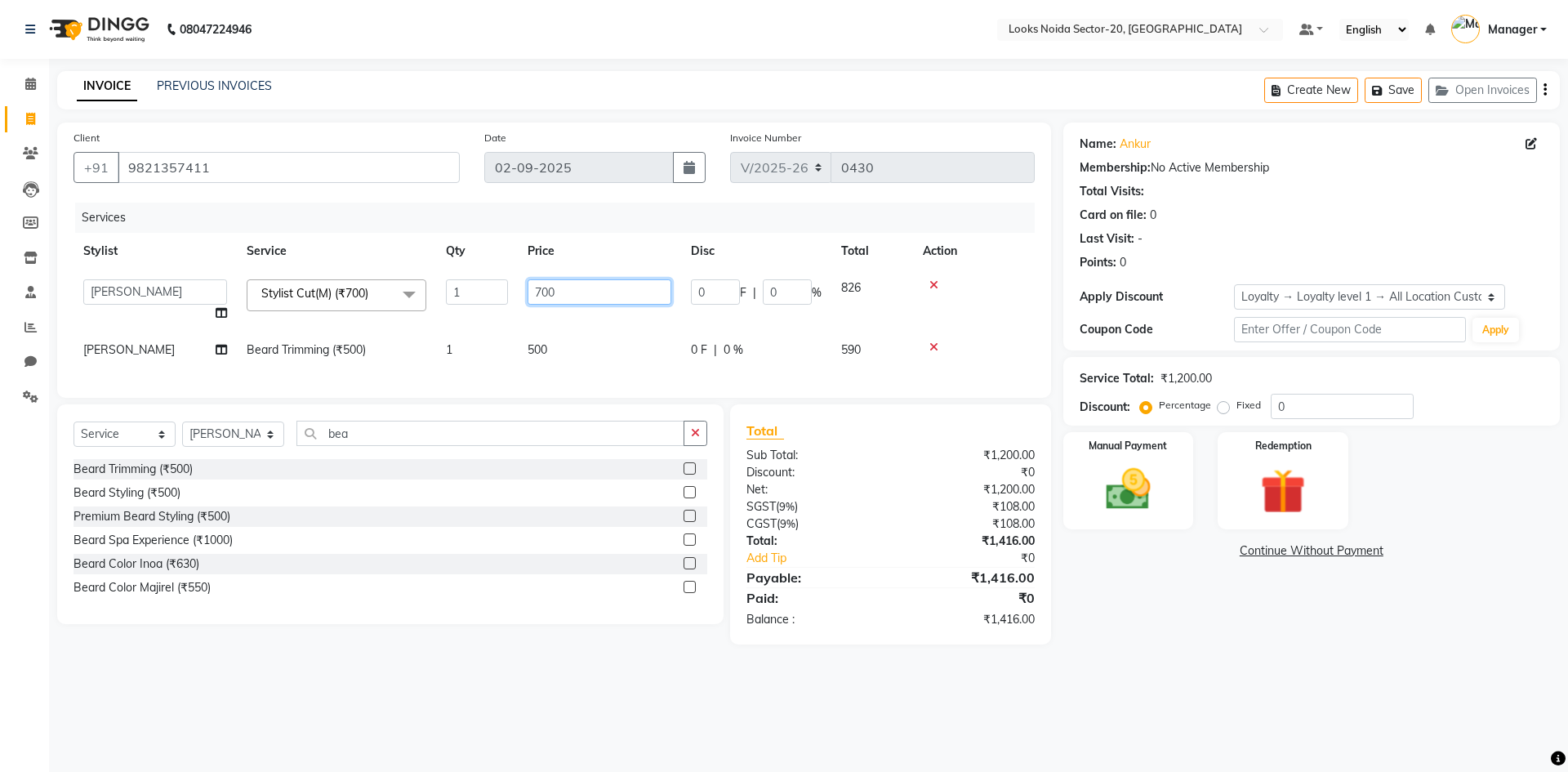
click at [567, 282] on input "700" at bounding box center [600, 292] width 144 height 25
type input "7"
type input "3"
type input "500"
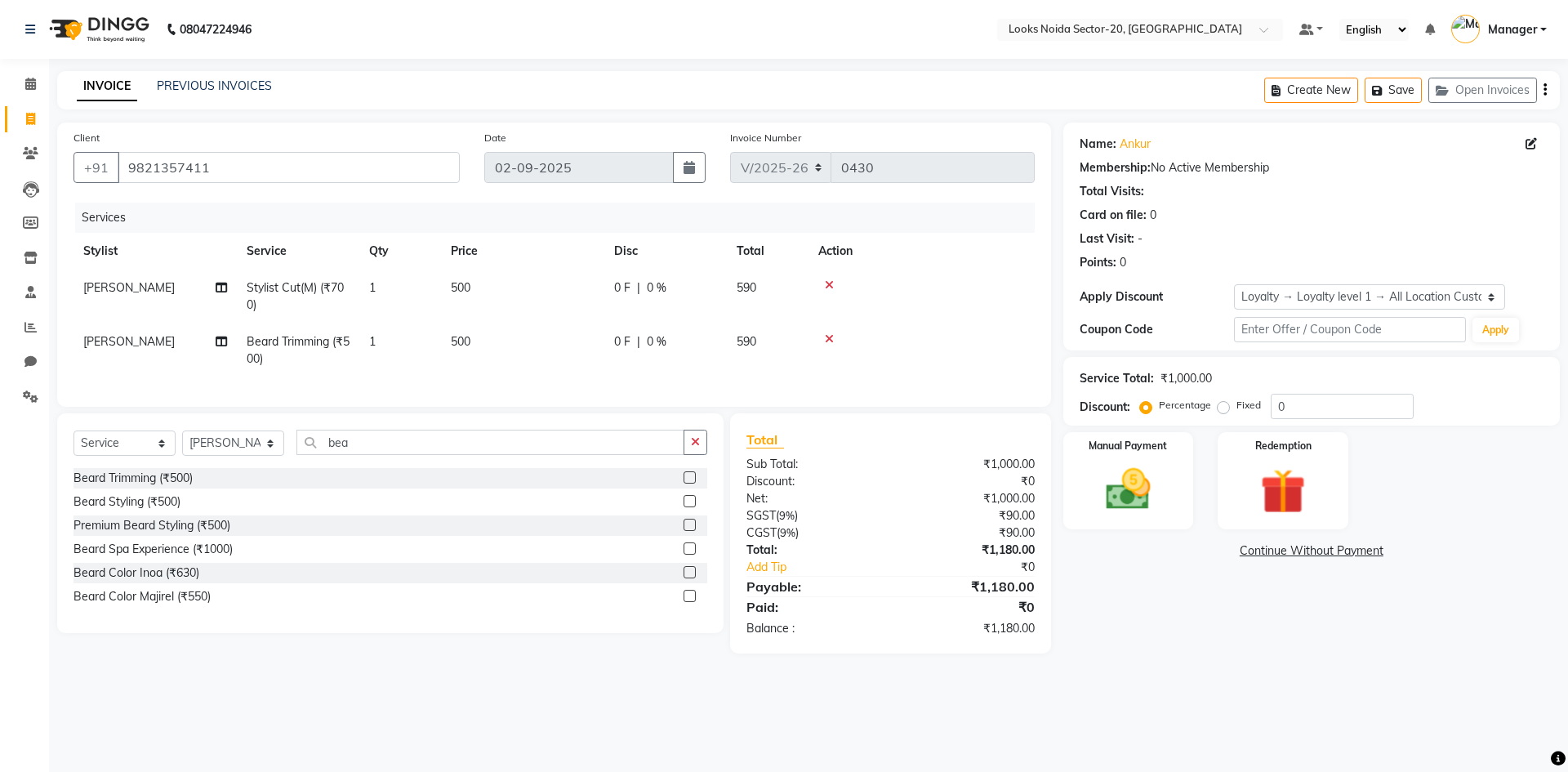
click at [632, 351] on tr "Fardeen Beard Trimming (₹500) 1 500 0 F | 0 % 590" at bounding box center [554, 350] width 962 height 54
click at [576, 347] on td "500" at bounding box center [522, 350] width 164 height 54
select select "86760"
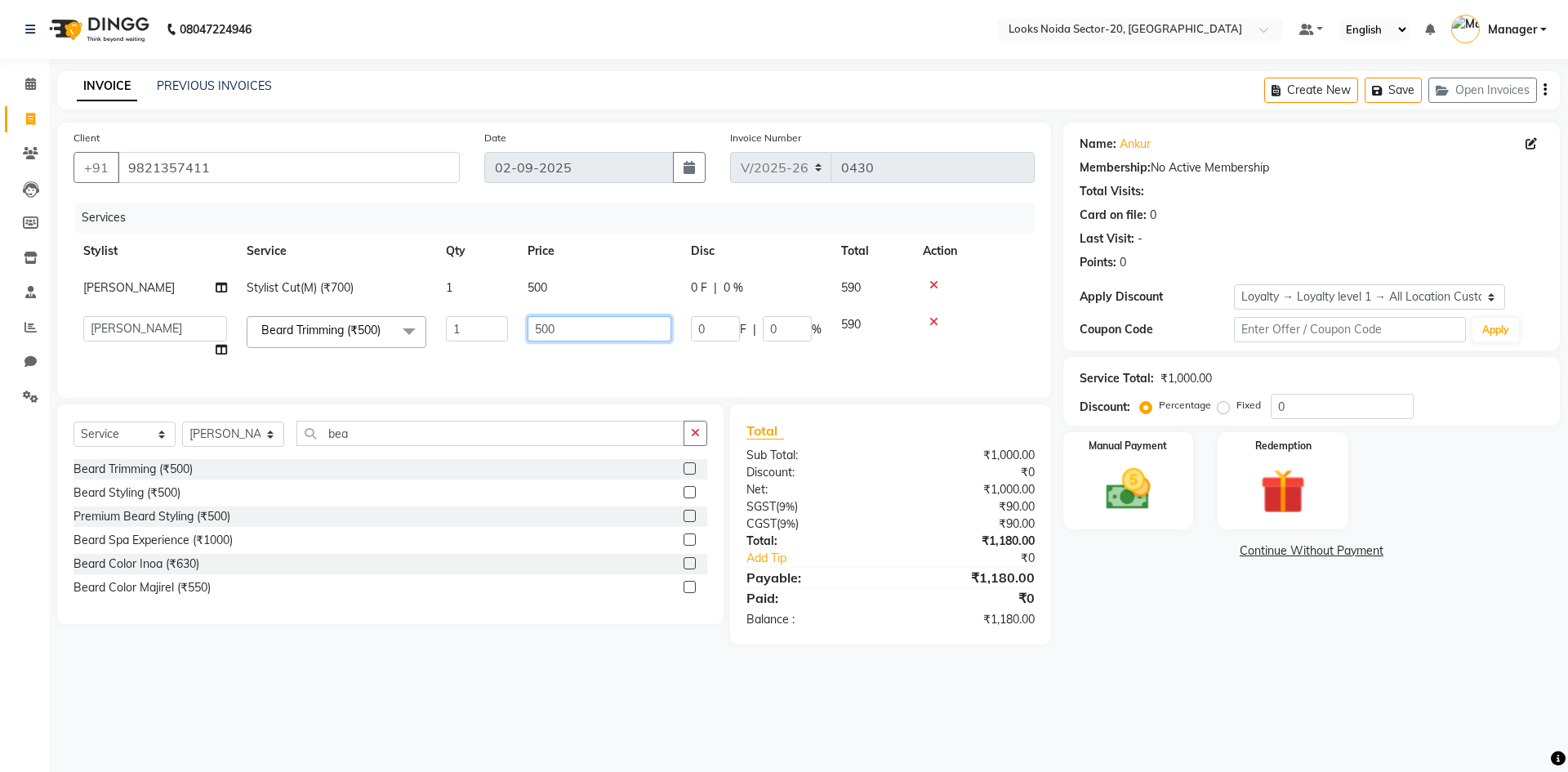
click at [575, 338] on input "500" at bounding box center [600, 328] width 144 height 25
type input "5"
type input "300"
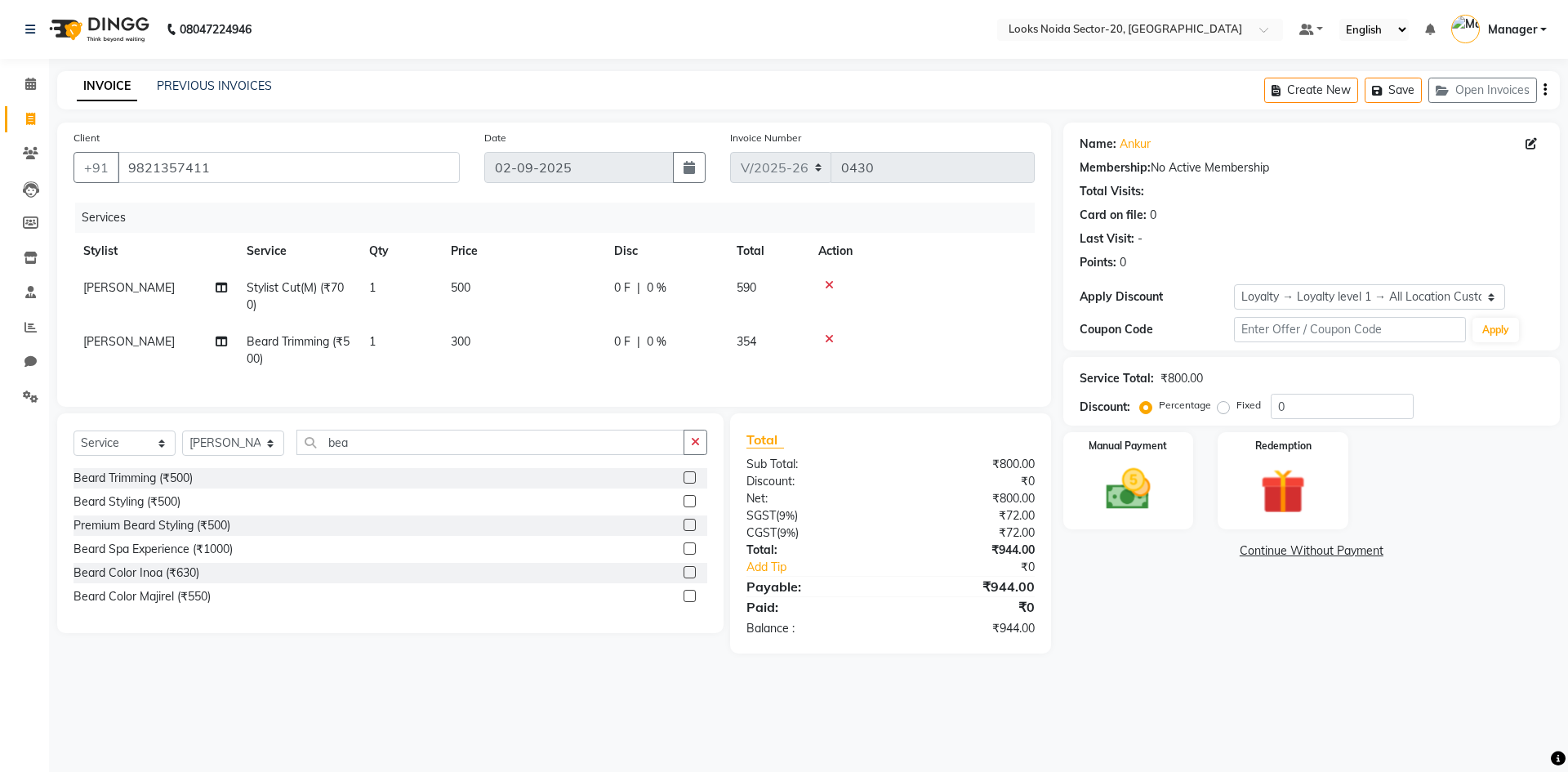
click at [1471, 495] on div "Manual Payment Redemption" at bounding box center [1312, 480] width 521 height 97
click at [1162, 505] on img at bounding box center [1128, 490] width 76 height 54
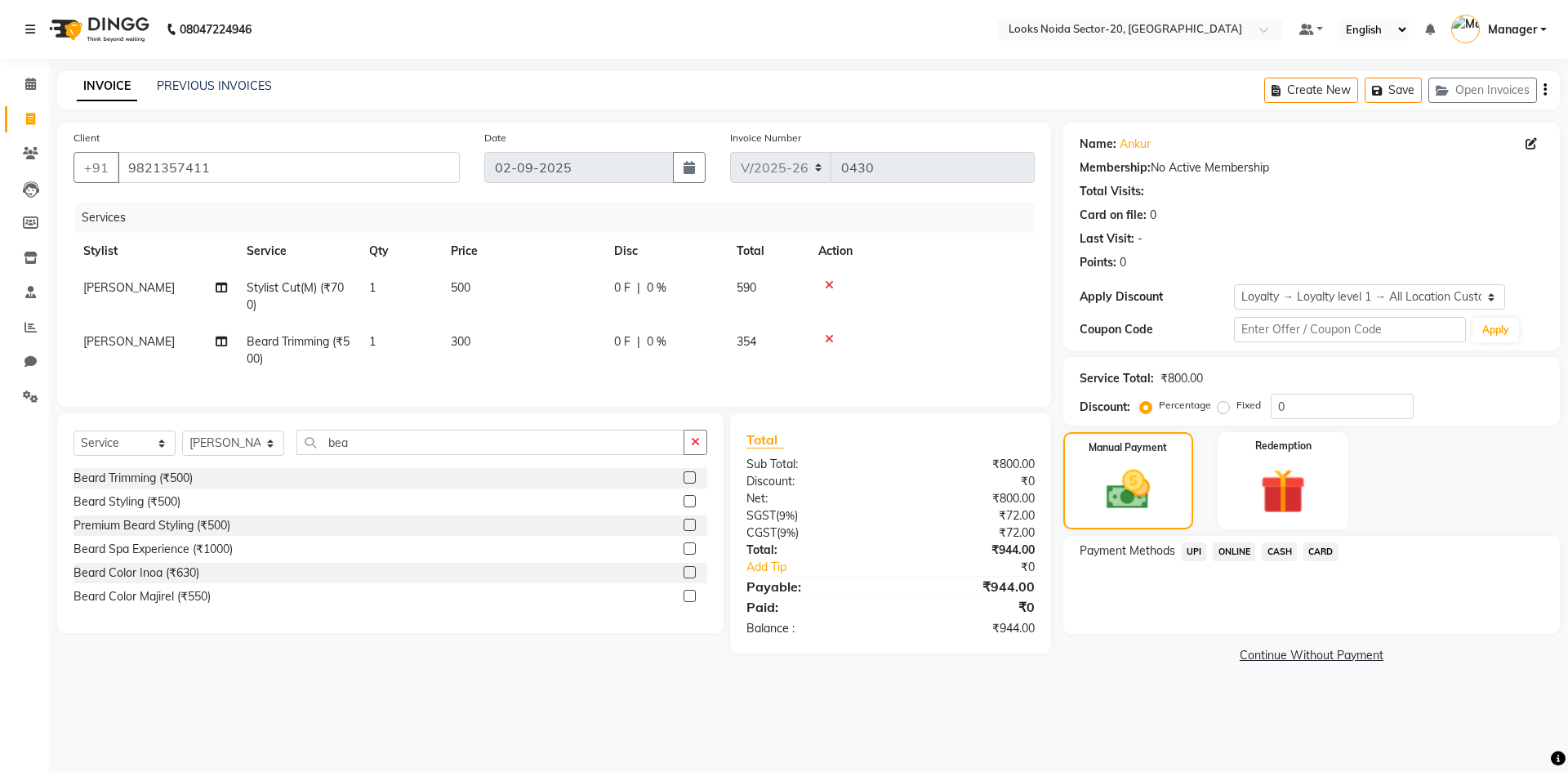
click at [1192, 549] on span "UPI" at bounding box center [1194, 551] width 25 height 19
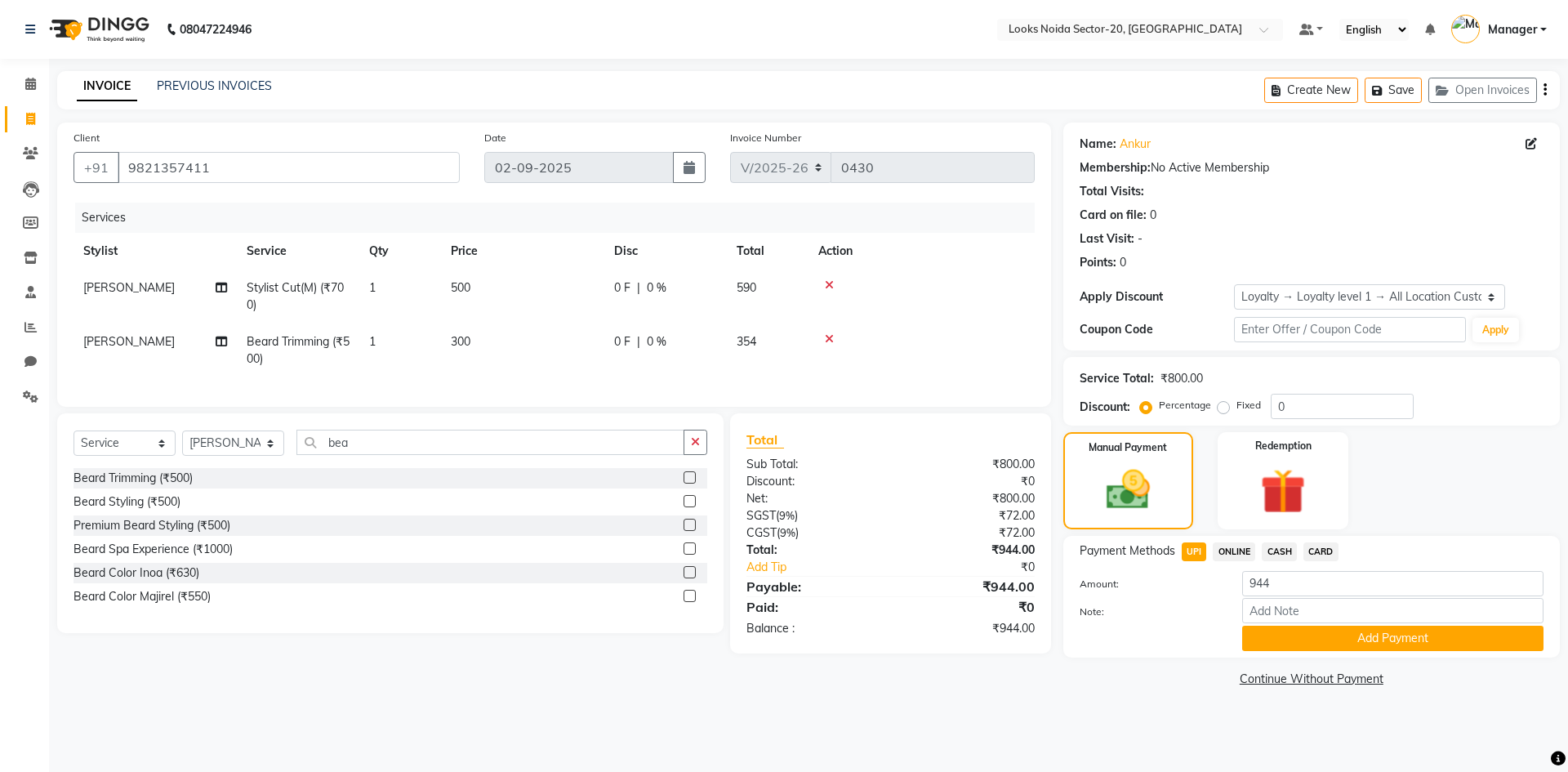
click at [1298, 637] on button "Add Payment" at bounding box center [1392, 638] width 302 height 25
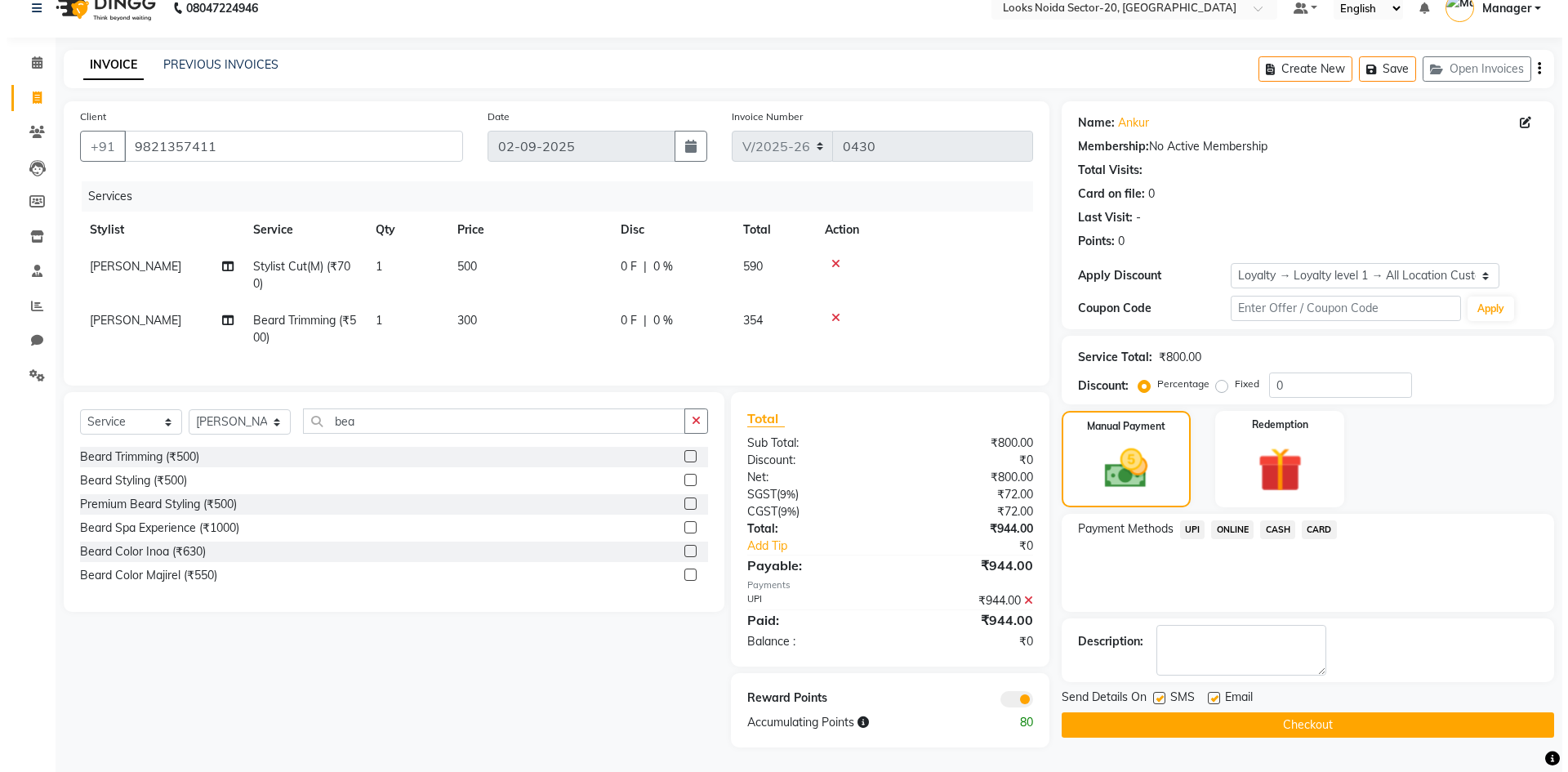
scroll to position [34, 0]
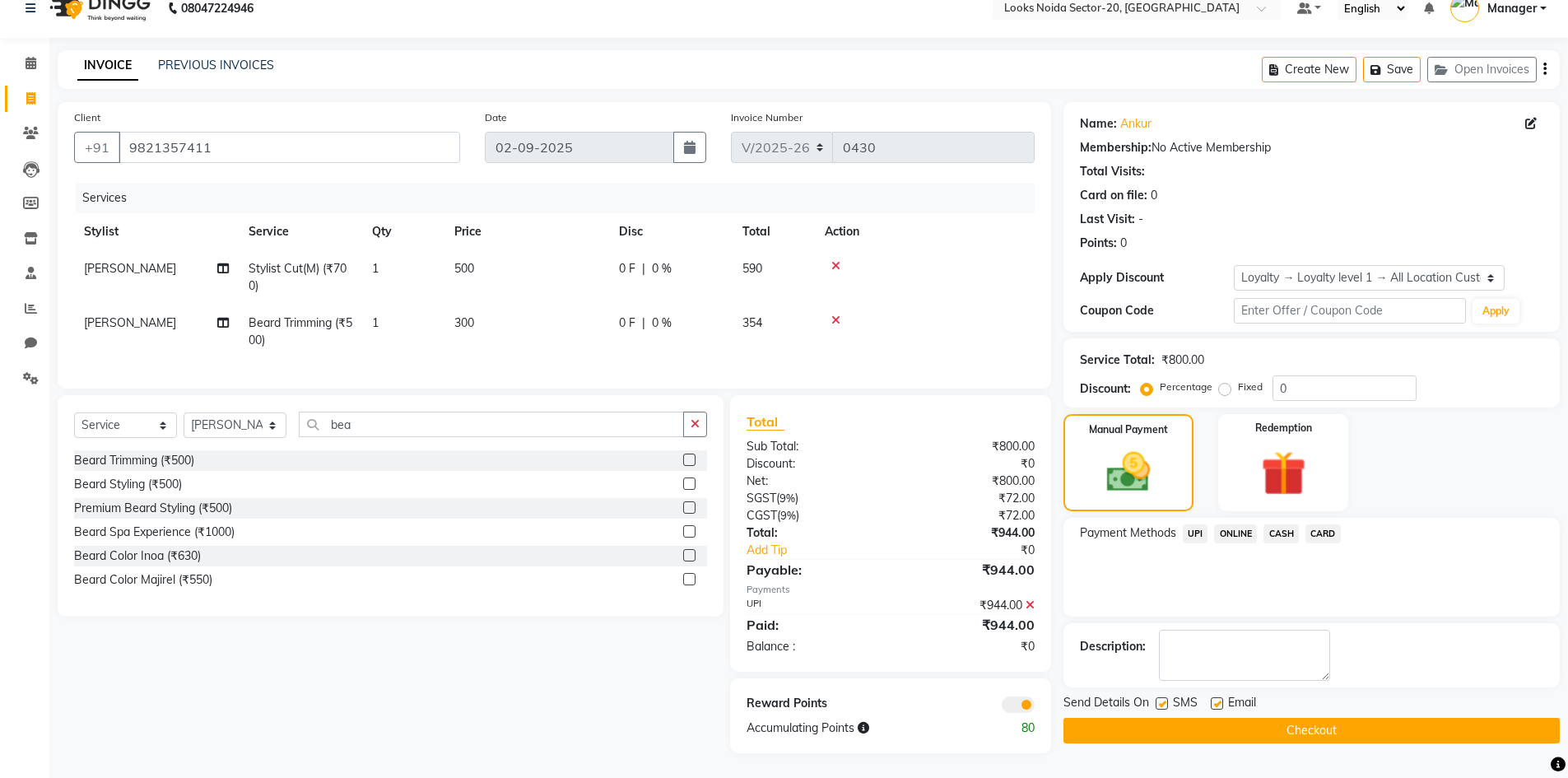
click at [1013, 703] on span at bounding box center [1018, 704] width 33 height 16
click at [1035, 707] on input "checkbox" at bounding box center [1035, 707] width 0 height 0
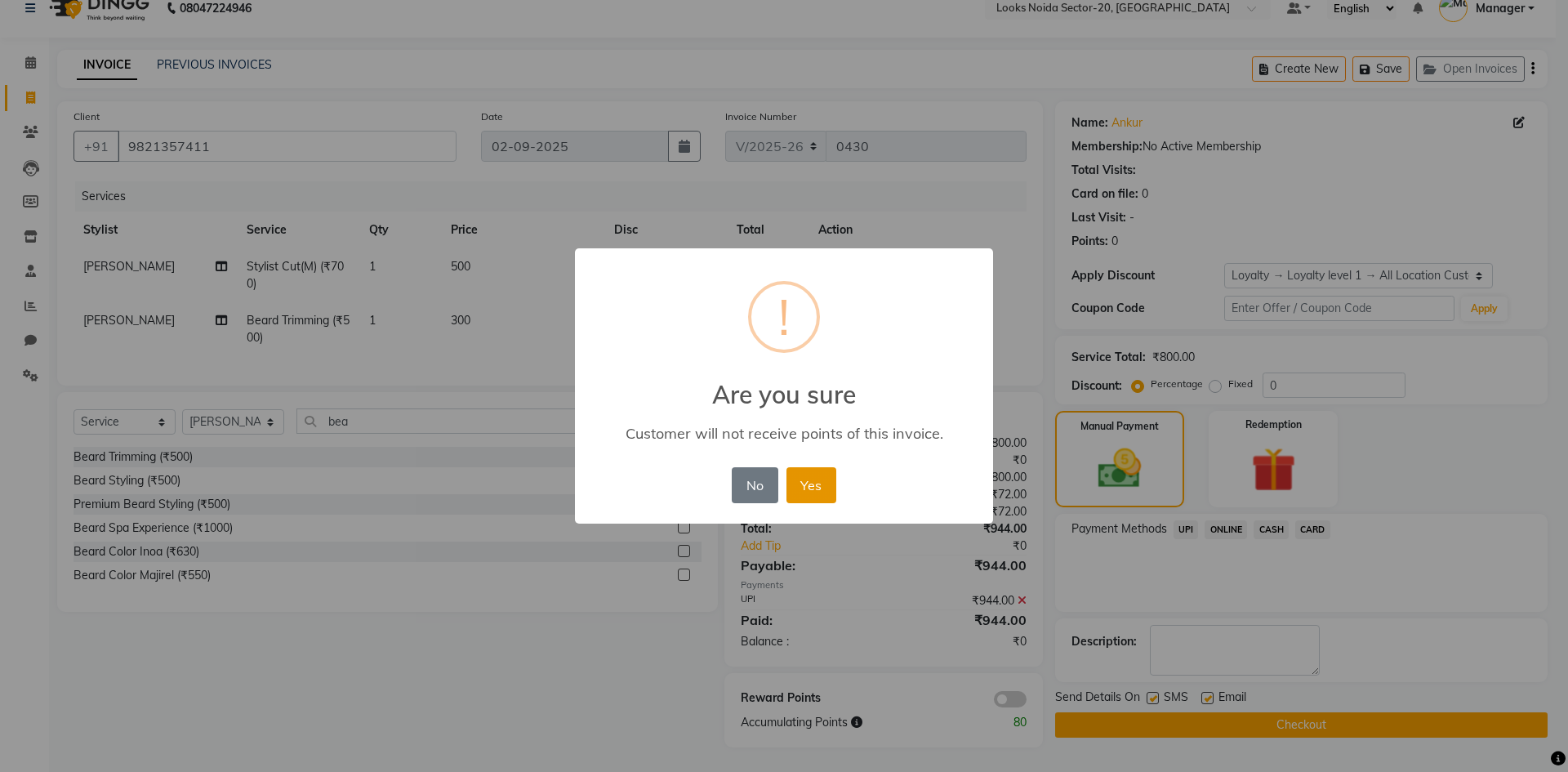
click at [820, 490] on button "Yes" at bounding box center [811, 485] width 50 height 36
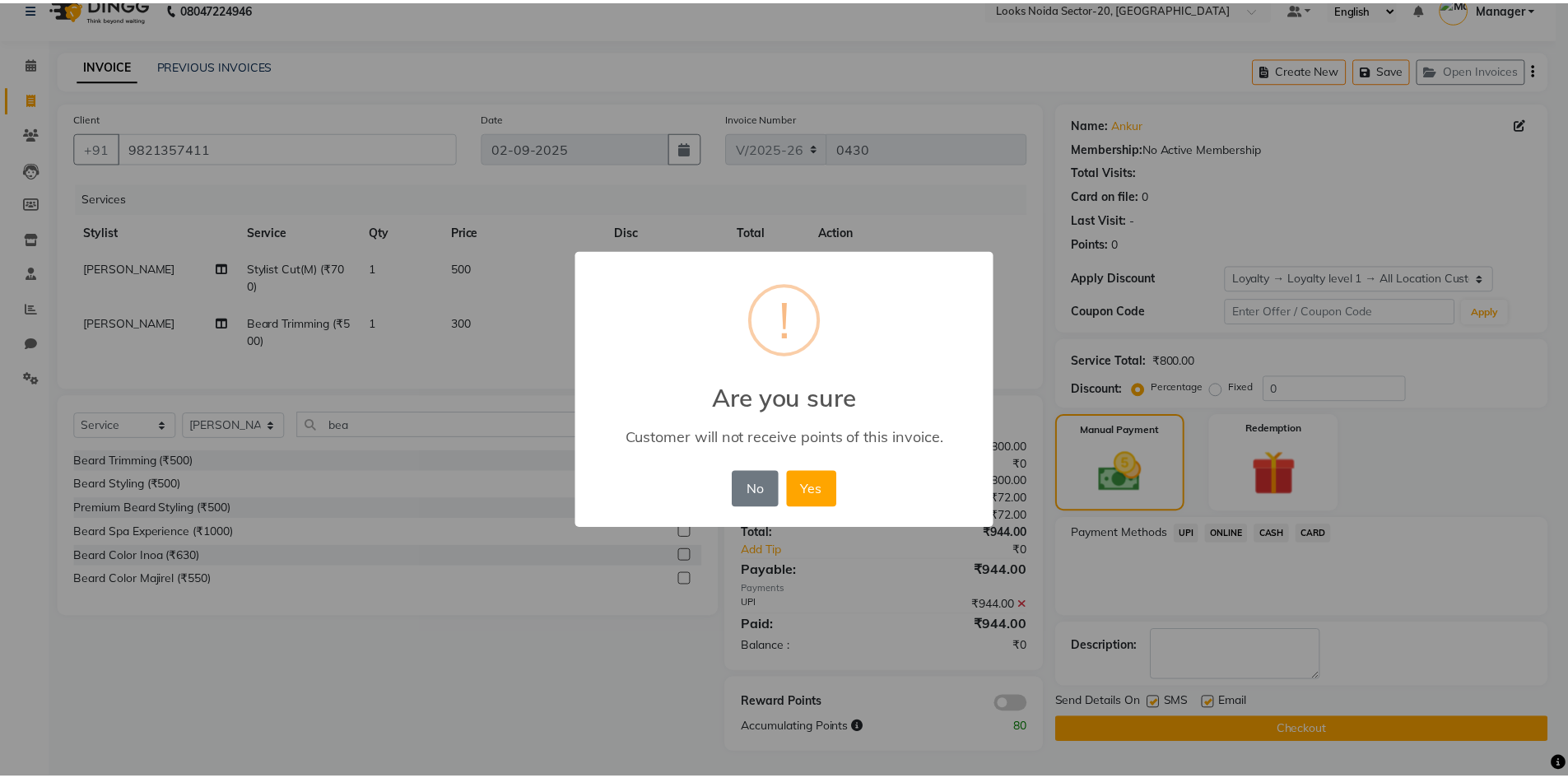
scroll to position [11, 0]
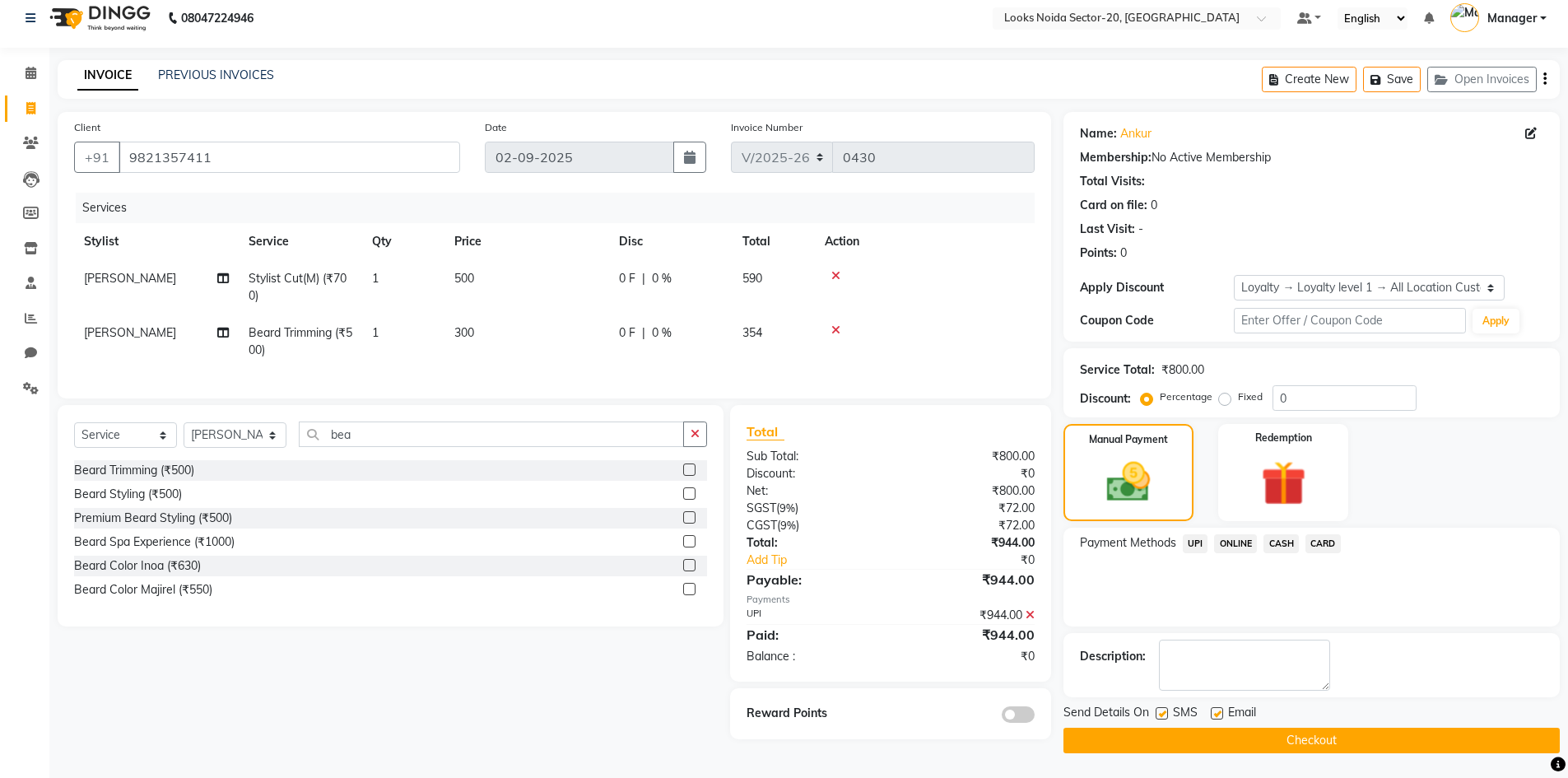
click at [1232, 729] on button "Checkout" at bounding box center [1311, 740] width 496 height 25
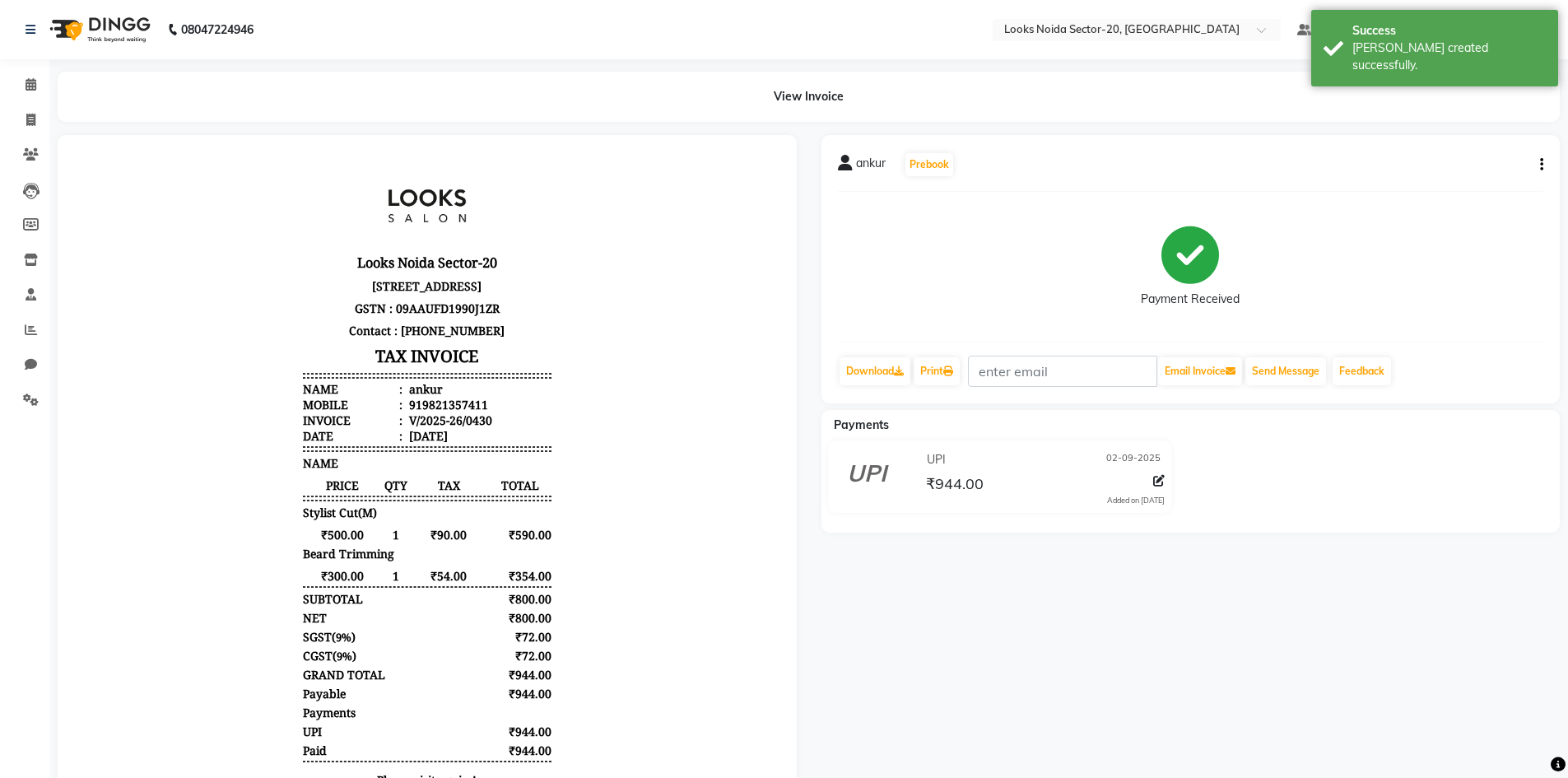
drag, startPoint x: 22, startPoint y: 39, endPoint x: 39, endPoint y: 28, distance: 20.2
click at [23, 38] on div "08047224946" at bounding box center [139, 29] width 252 height 46
click at [39, 28] on link at bounding box center [33, 29] width 16 height 46
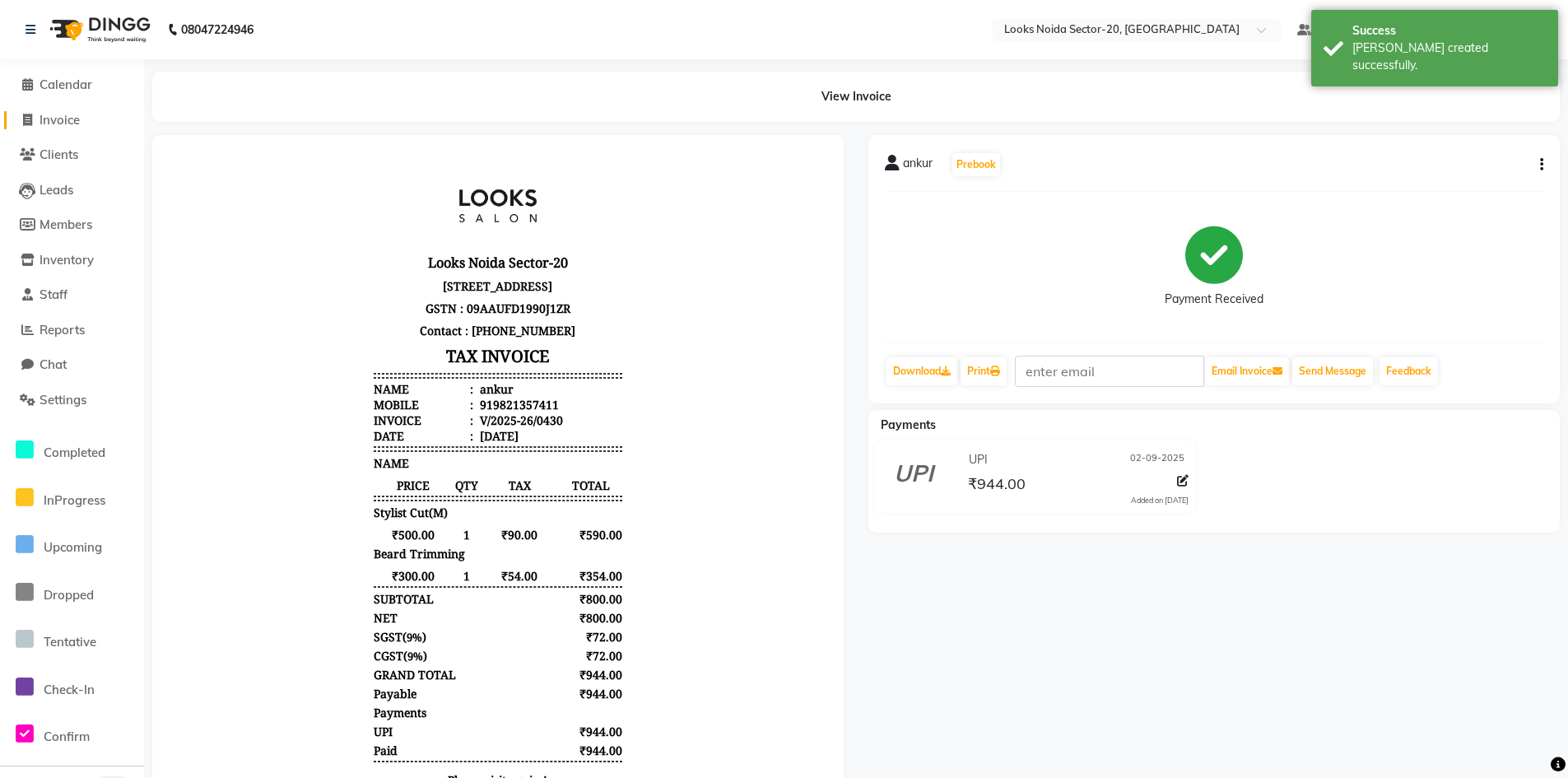
click at [95, 110] on li "Invoice" at bounding box center [72, 121] width 144 height 36
click at [75, 115] on span "Invoice" at bounding box center [59, 120] width 40 height 16
select select "service"
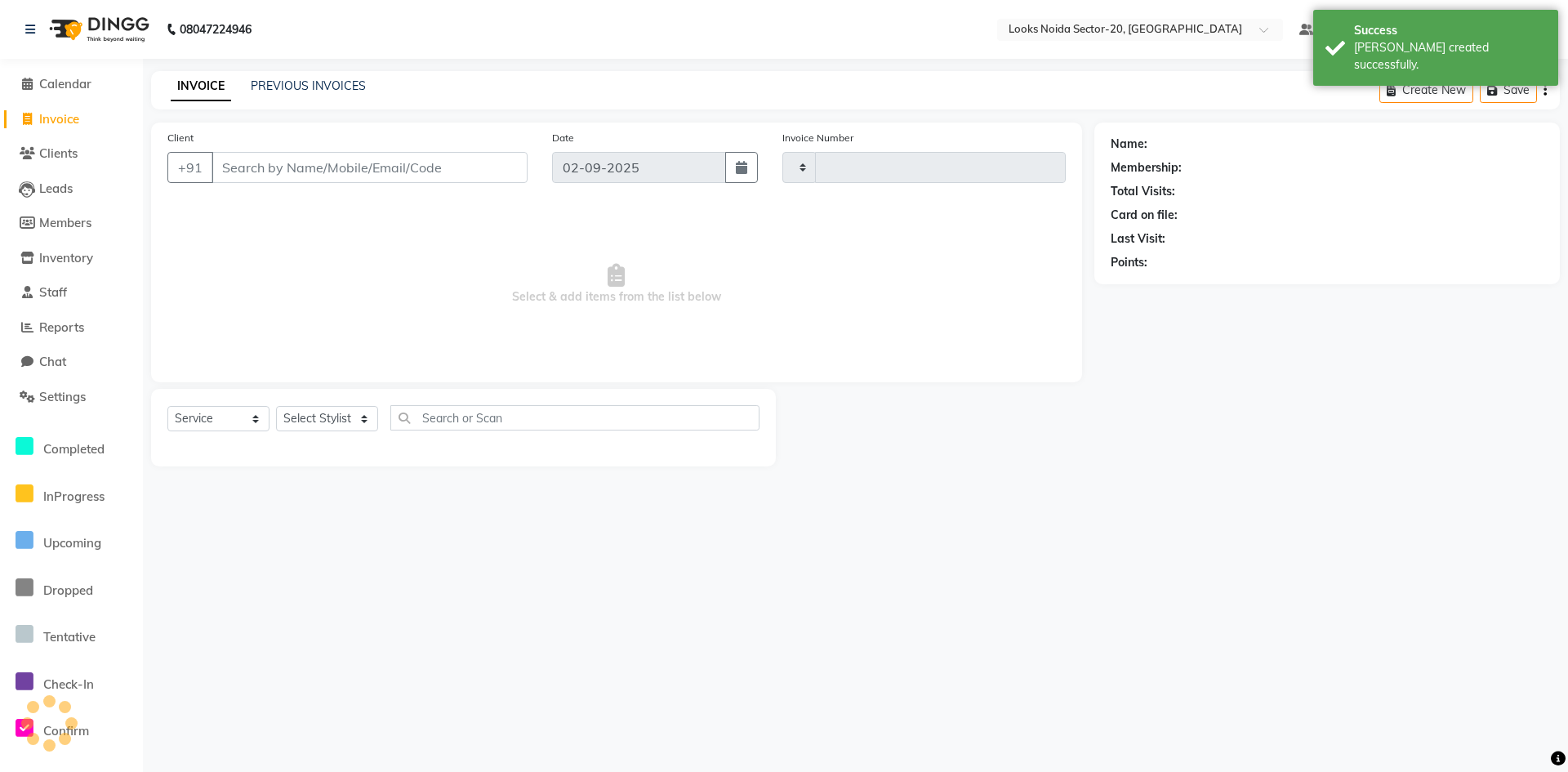
type input "0431"
select select "8646"
click at [52, 126] on link "Invoice" at bounding box center [71, 120] width 135 height 19
select select "8646"
select select "service"
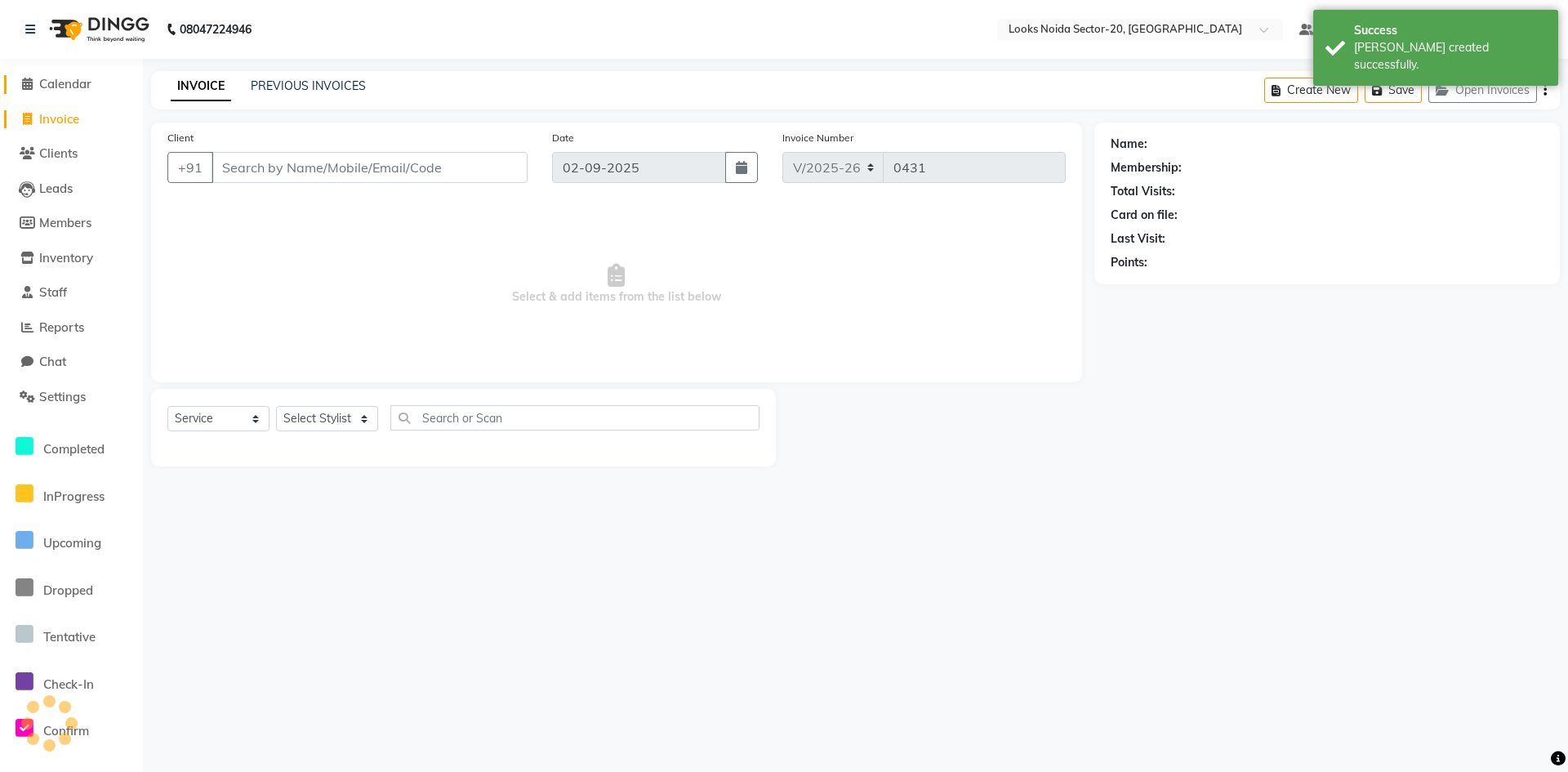
click at [74, 81] on span "Calendar" at bounding box center [65, 83] width 52 height 16
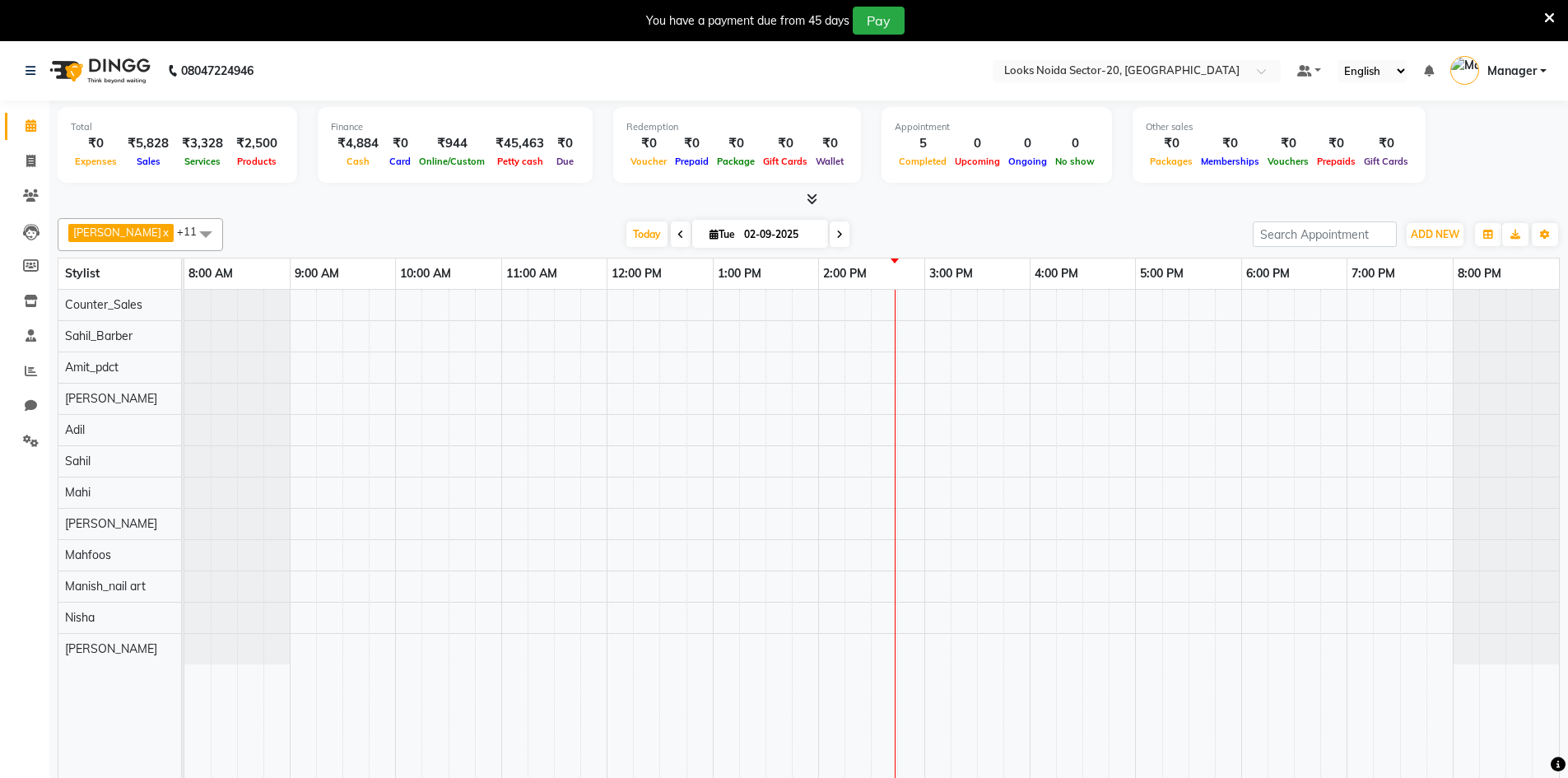
click at [1550, 18] on icon at bounding box center [1549, 18] width 10 height 15
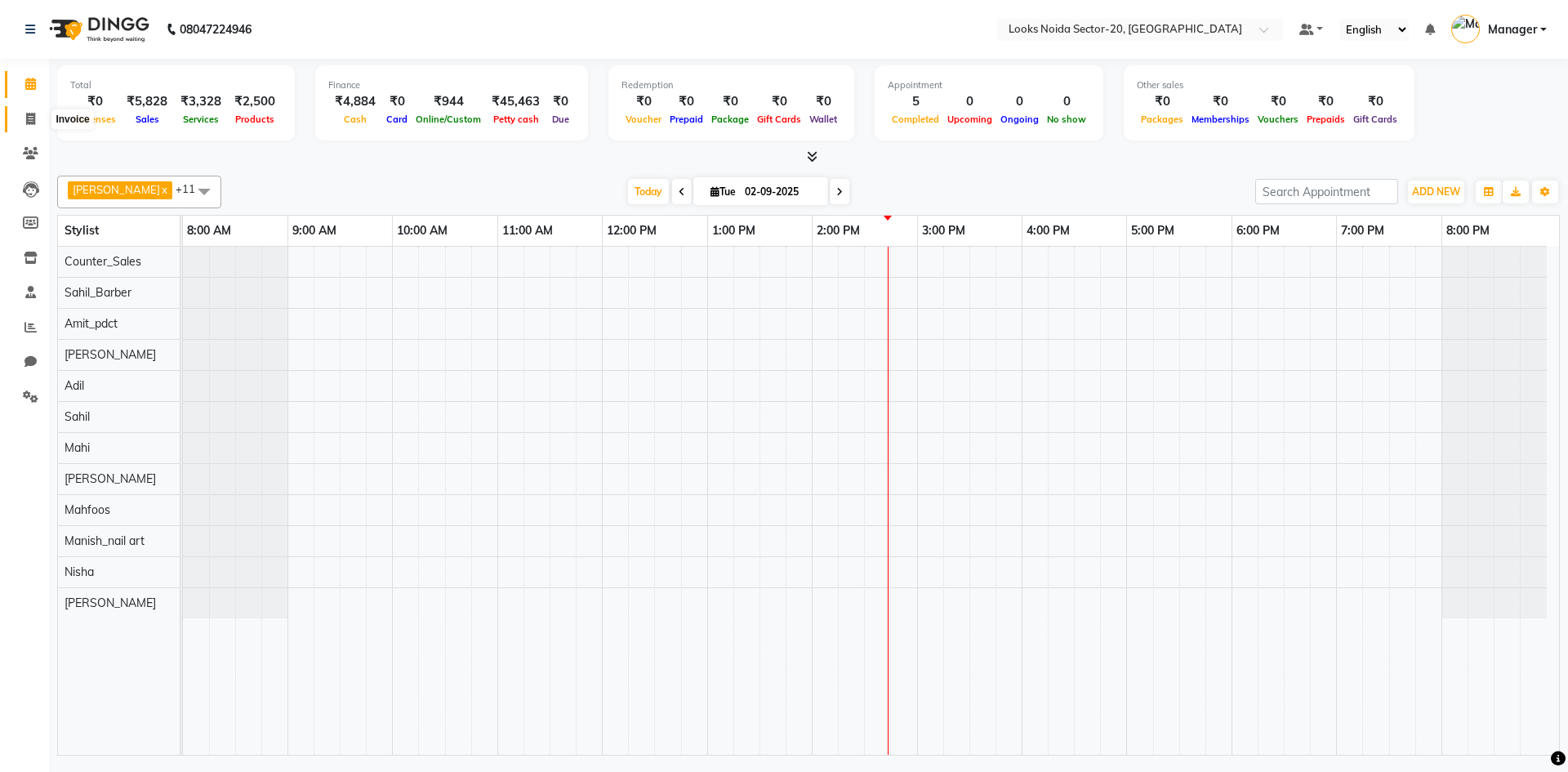
click at [21, 120] on span at bounding box center [30, 120] width 29 height 19
select select "service"
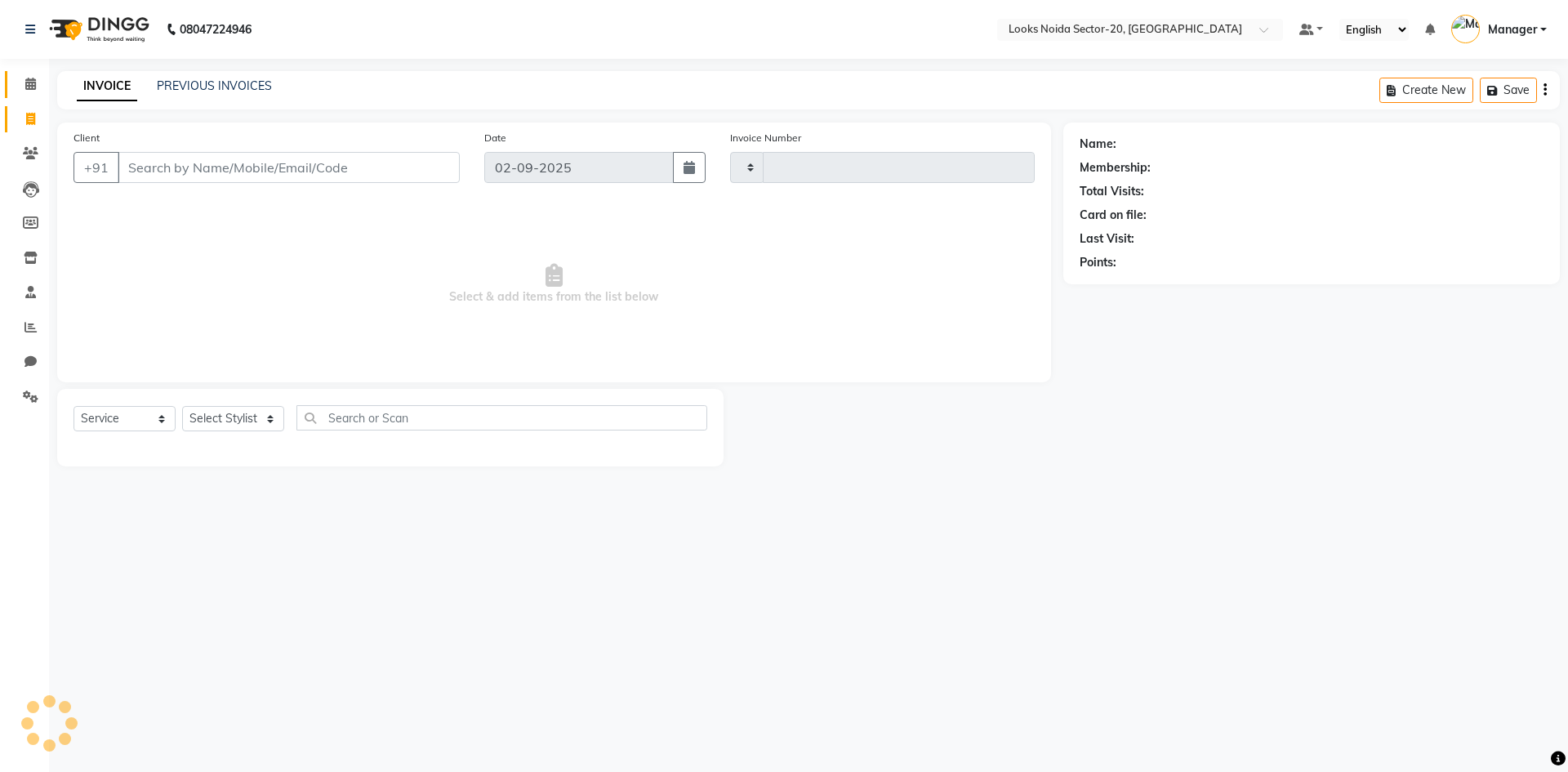
type input "0431"
select select "8646"
click at [32, 85] on icon at bounding box center [30, 83] width 10 height 12
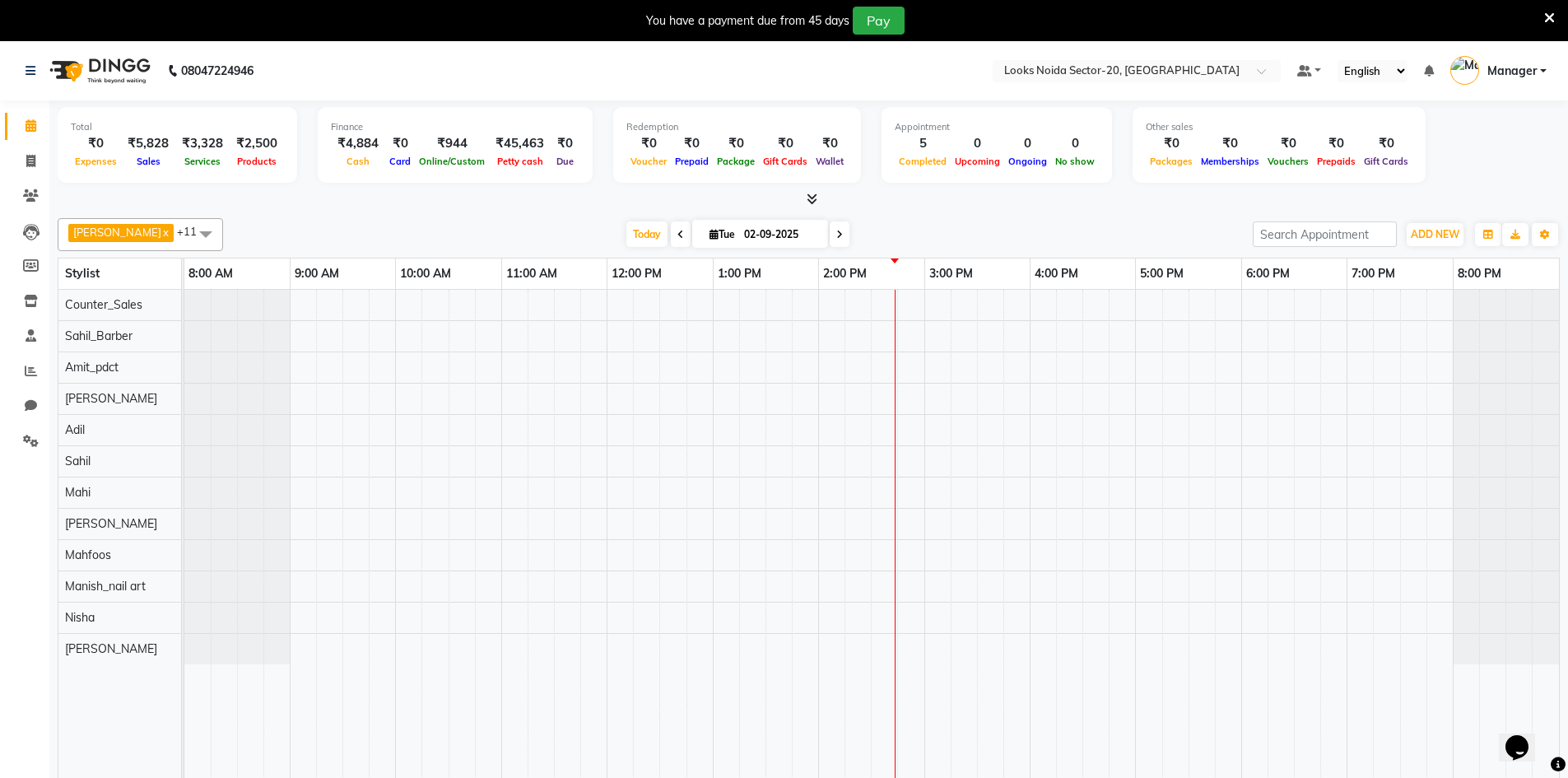
click at [1547, 19] on icon at bounding box center [1549, 18] width 10 height 15
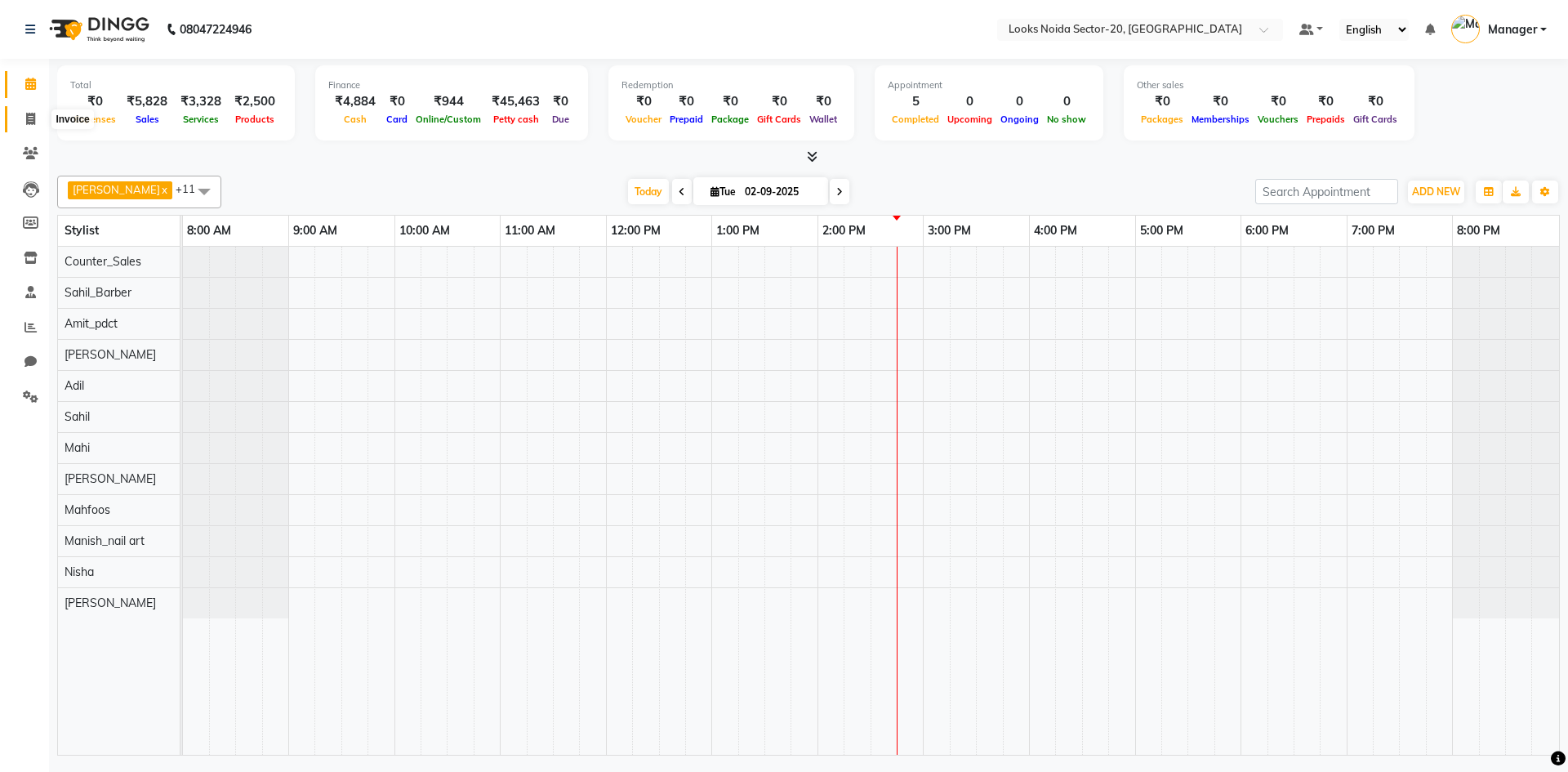
click at [35, 122] on icon at bounding box center [31, 119] width 9 height 12
select select "service"
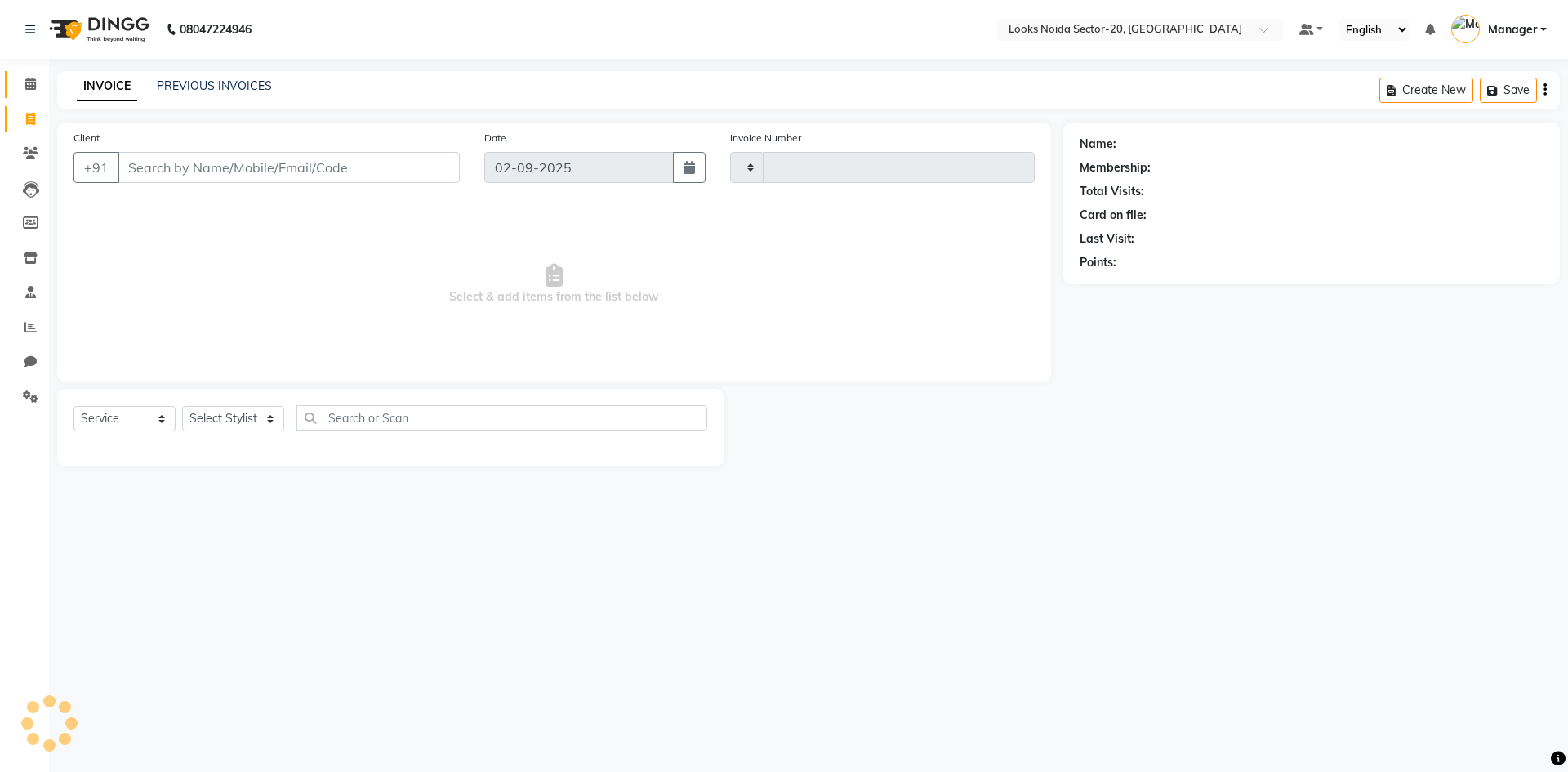
type input "0431"
select select "8646"
click at [33, 83] on icon at bounding box center [30, 83] width 10 height 12
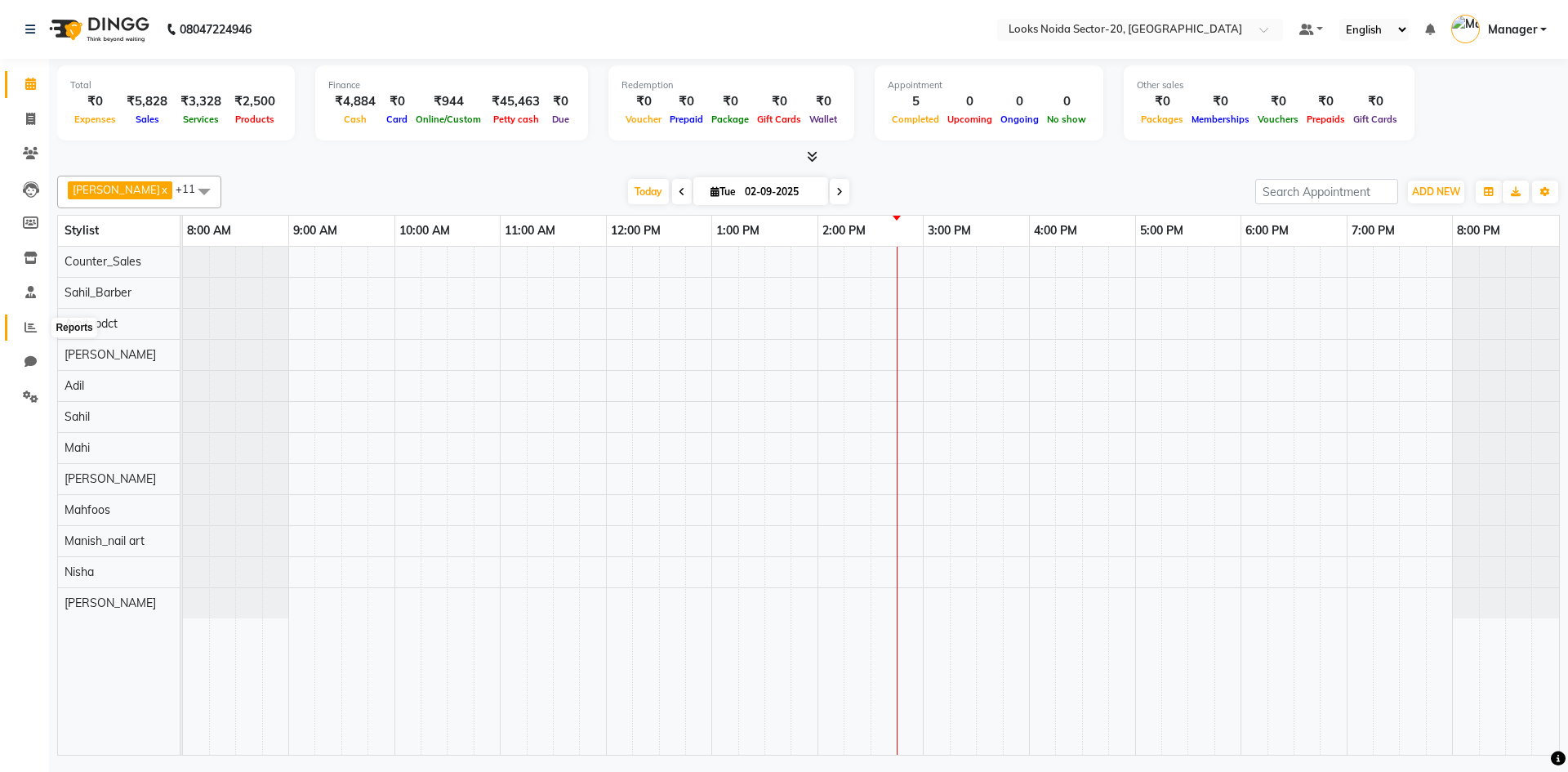
click at [20, 333] on span at bounding box center [30, 328] width 29 height 19
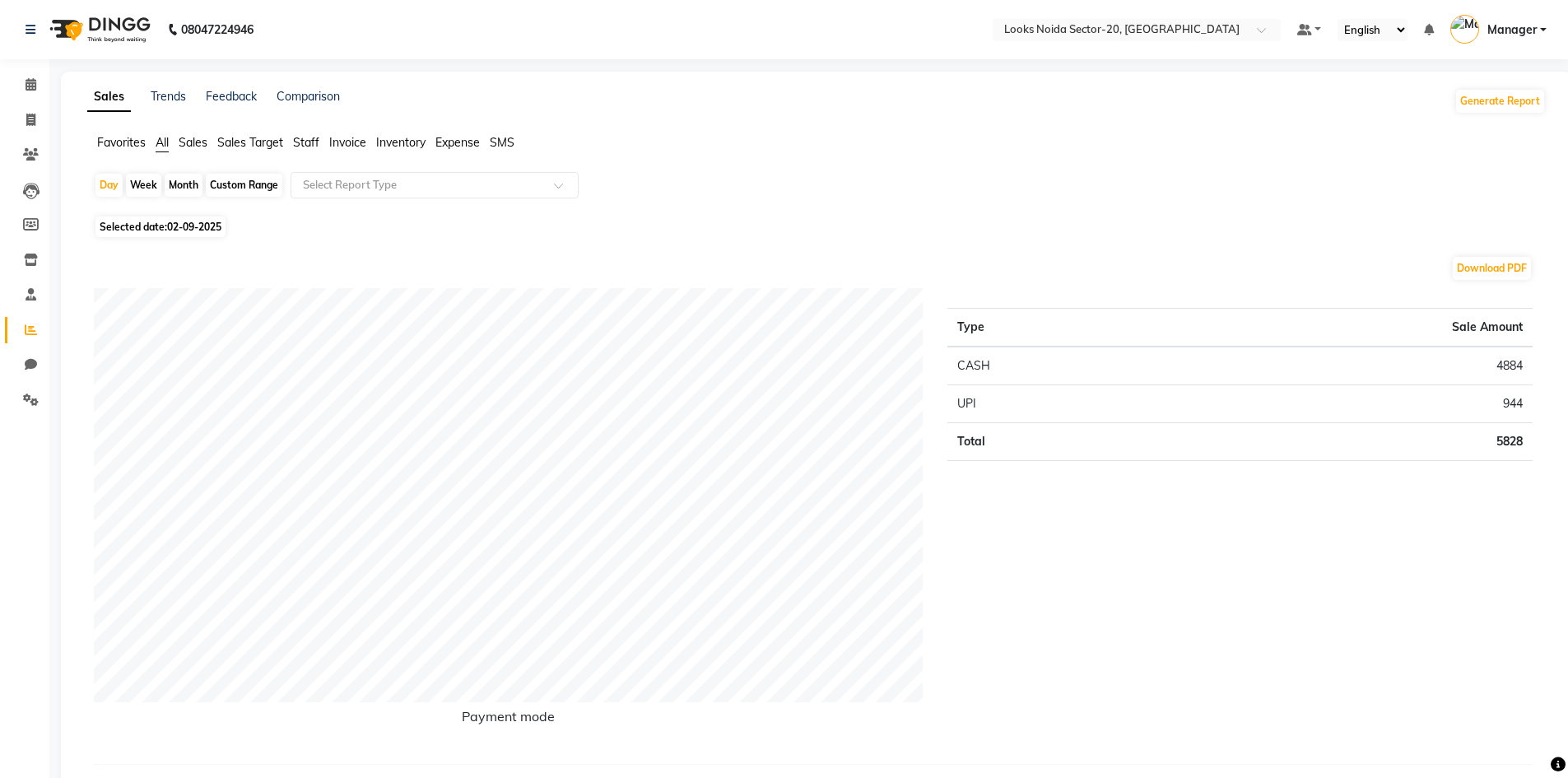
click at [199, 140] on span "Sales" at bounding box center [193, 142] width 29 height 15
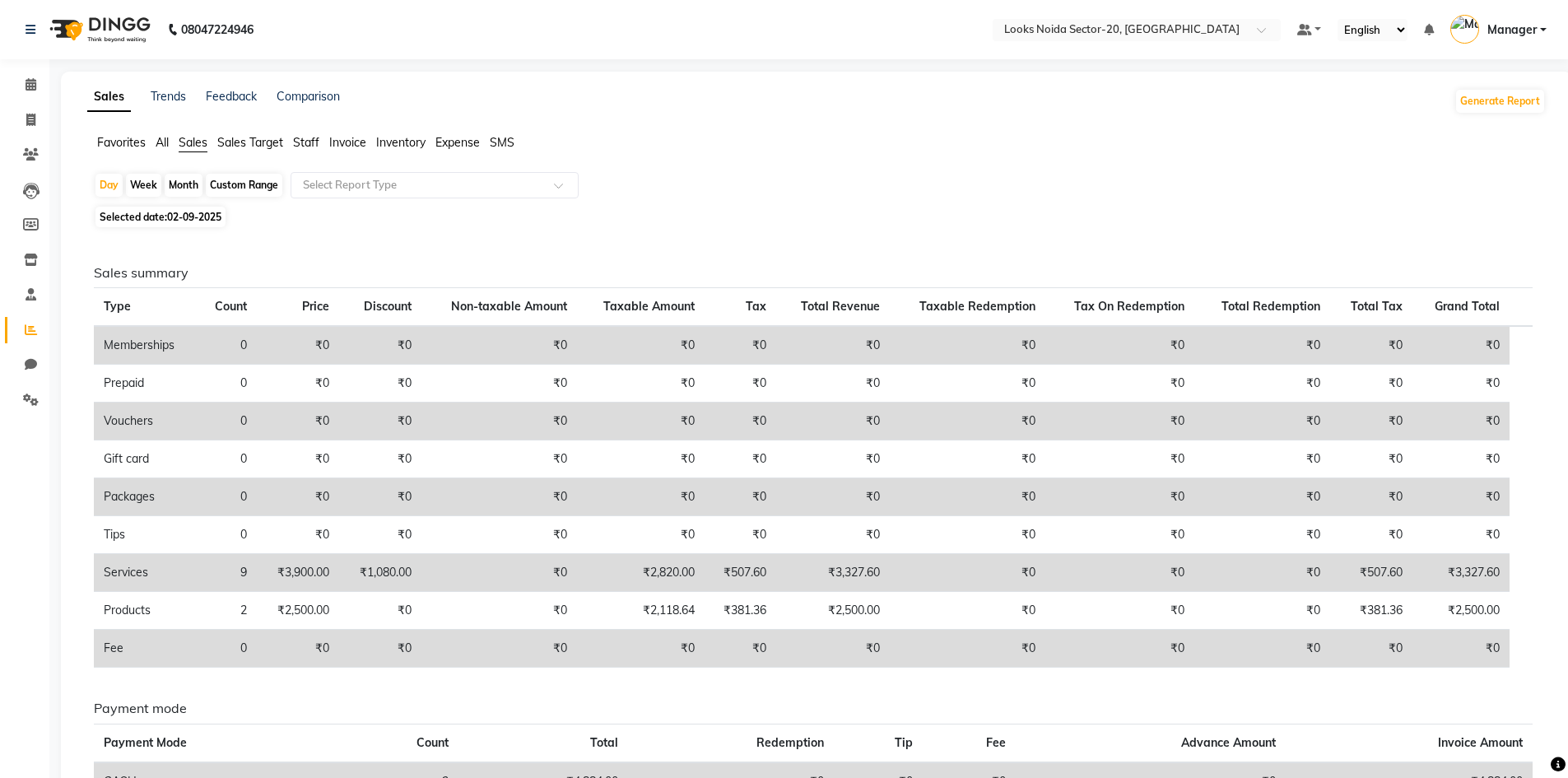
click at [177, 186] on div "Month" at bounding box center [184, 185] width 38 height 23
select select "9"
select select "2025"
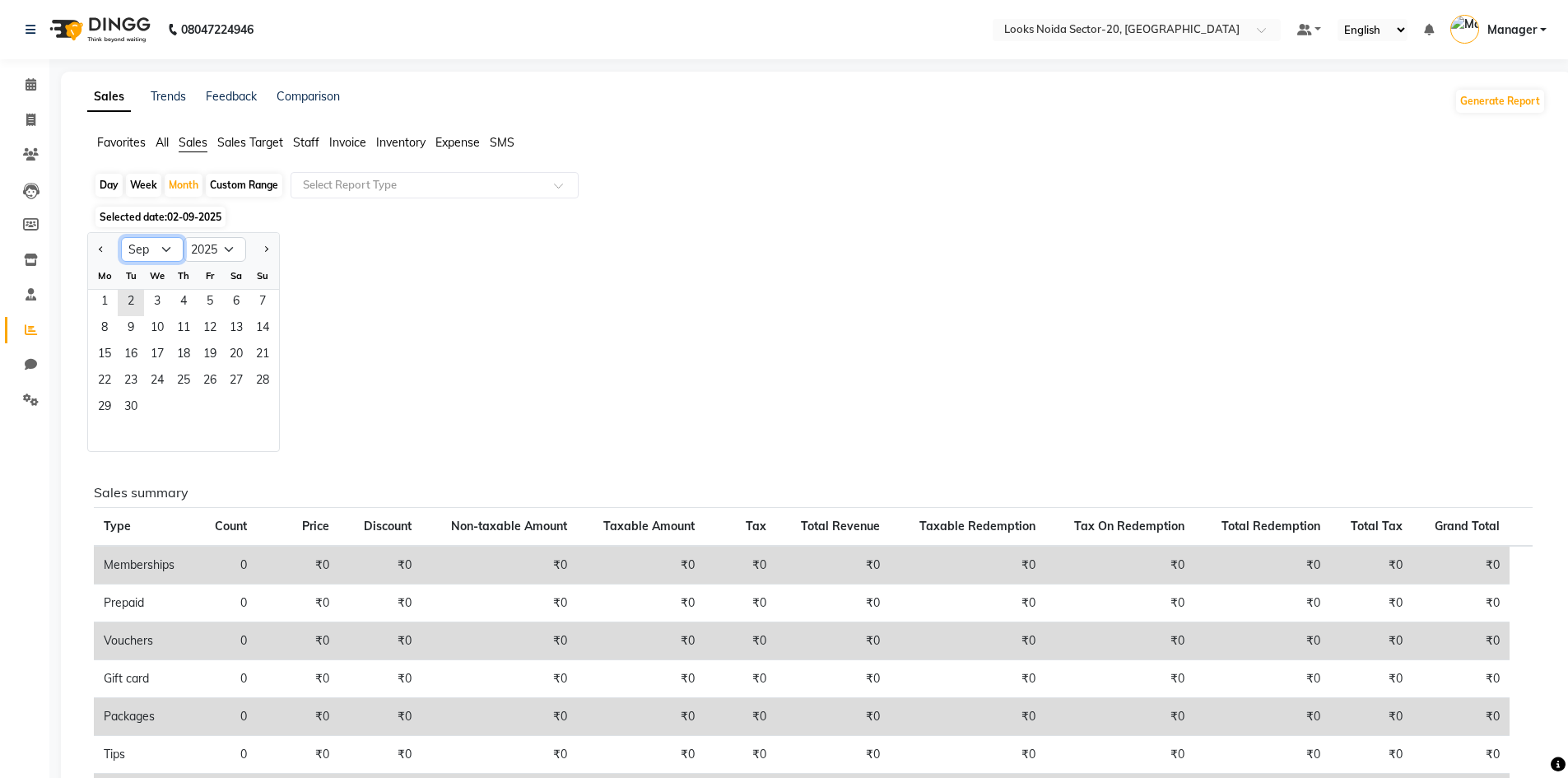
click at [167, 249] on select "Jan Feb Mar Apr May Jun Jul Aug Sep Oct Nov Dec" at bounding box center [152, 250] width 62 height 24
select select "8"
click at [121, 237] on select "Jan Feb Mar Apr May Jun Jul Aug Sep Oct Nov Dec" at bounding box center [152, 250] width 62 height 24
click at [205, 294] on span "1" at bounding box center [210, 303] width 26 height 26
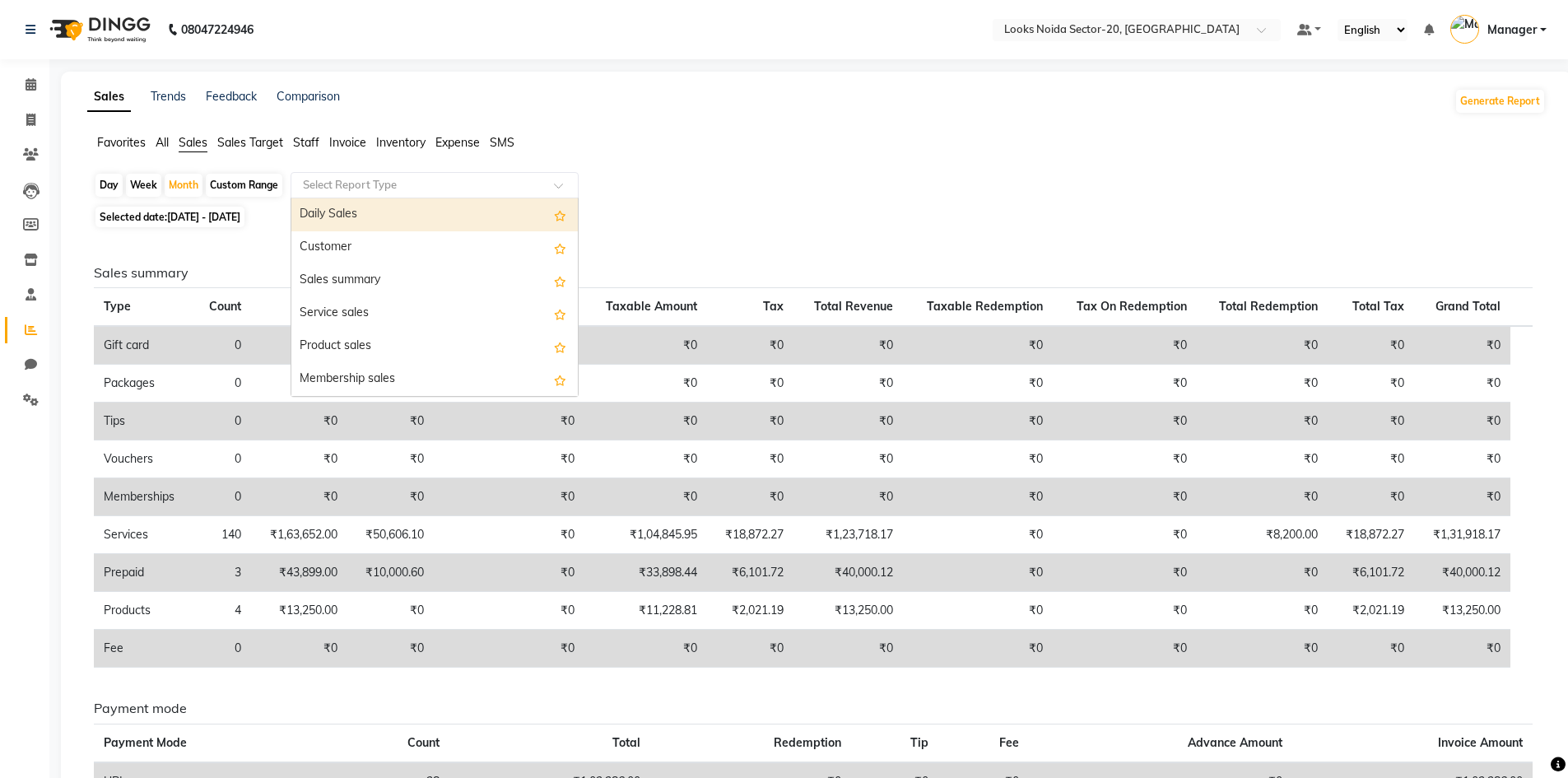
click at [336, 181] on input "text" at bounding box center [418, 185] width 237 height 16
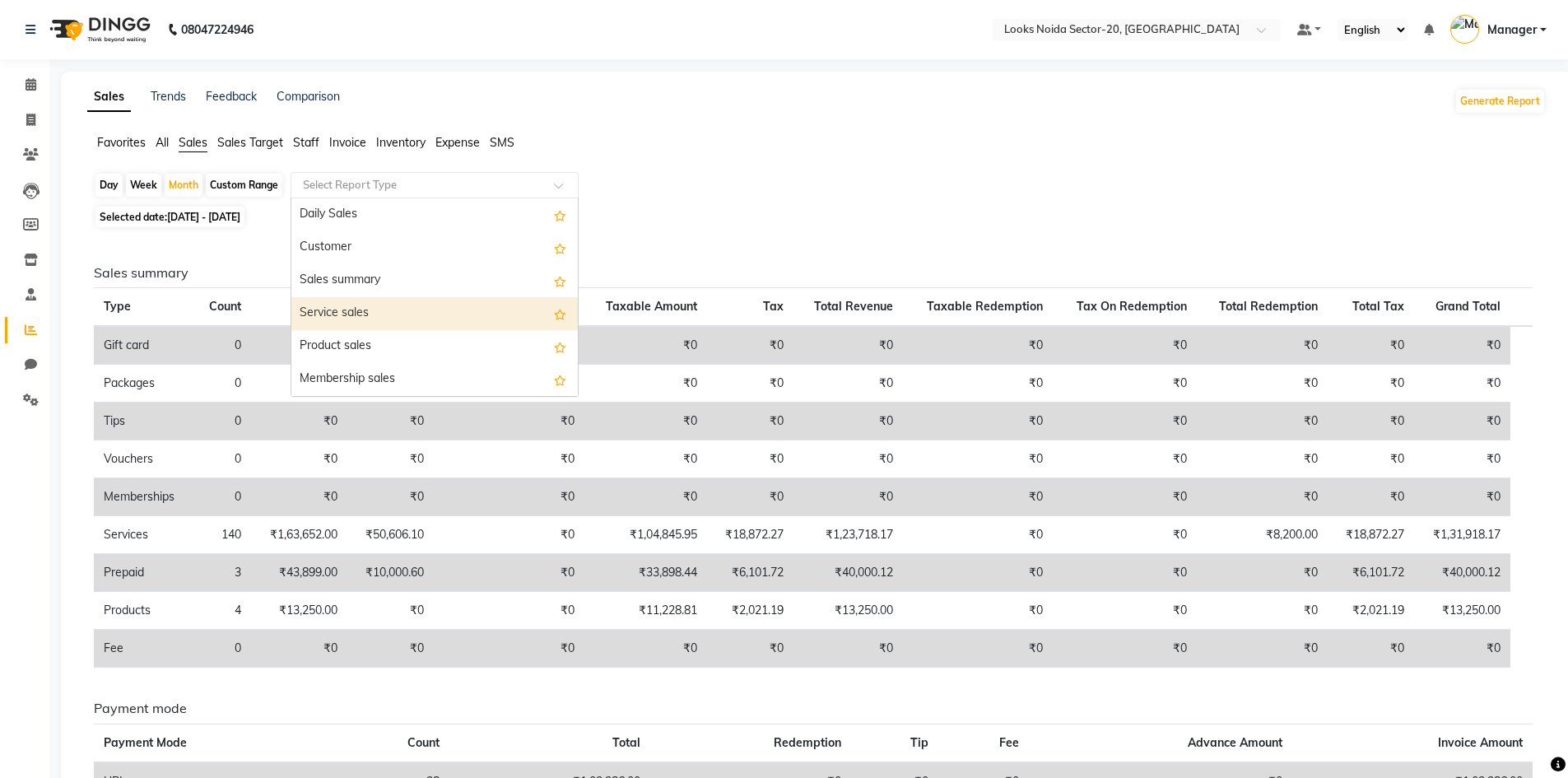
click at [342, 313] on div "Service sales" at bounding box center [434, 314] width 286 height 33
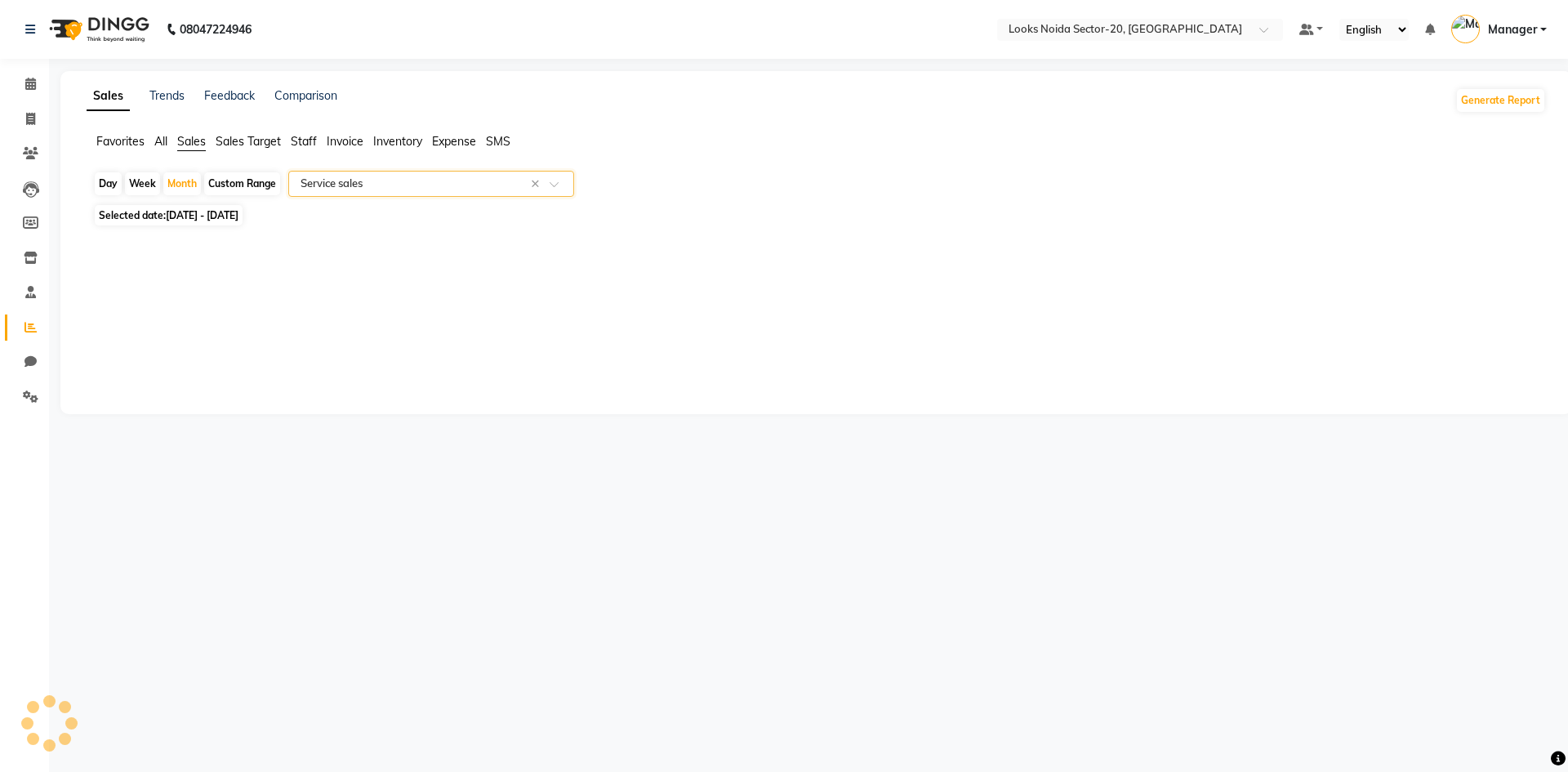
select select "full_report"
select select "csv"
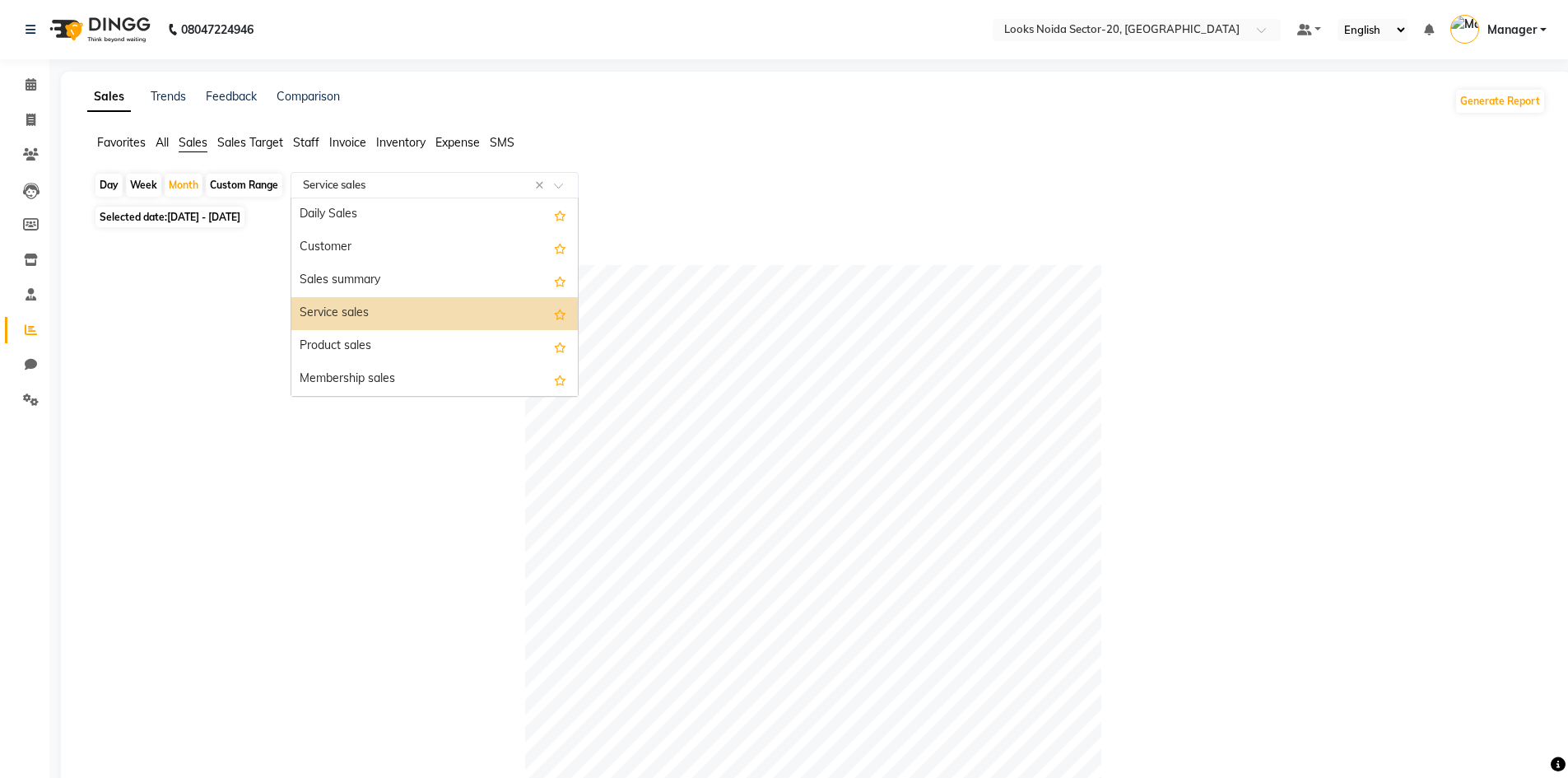
click at [410, 180] on input "text" at bounding box center [418, 185] width 237 height 16
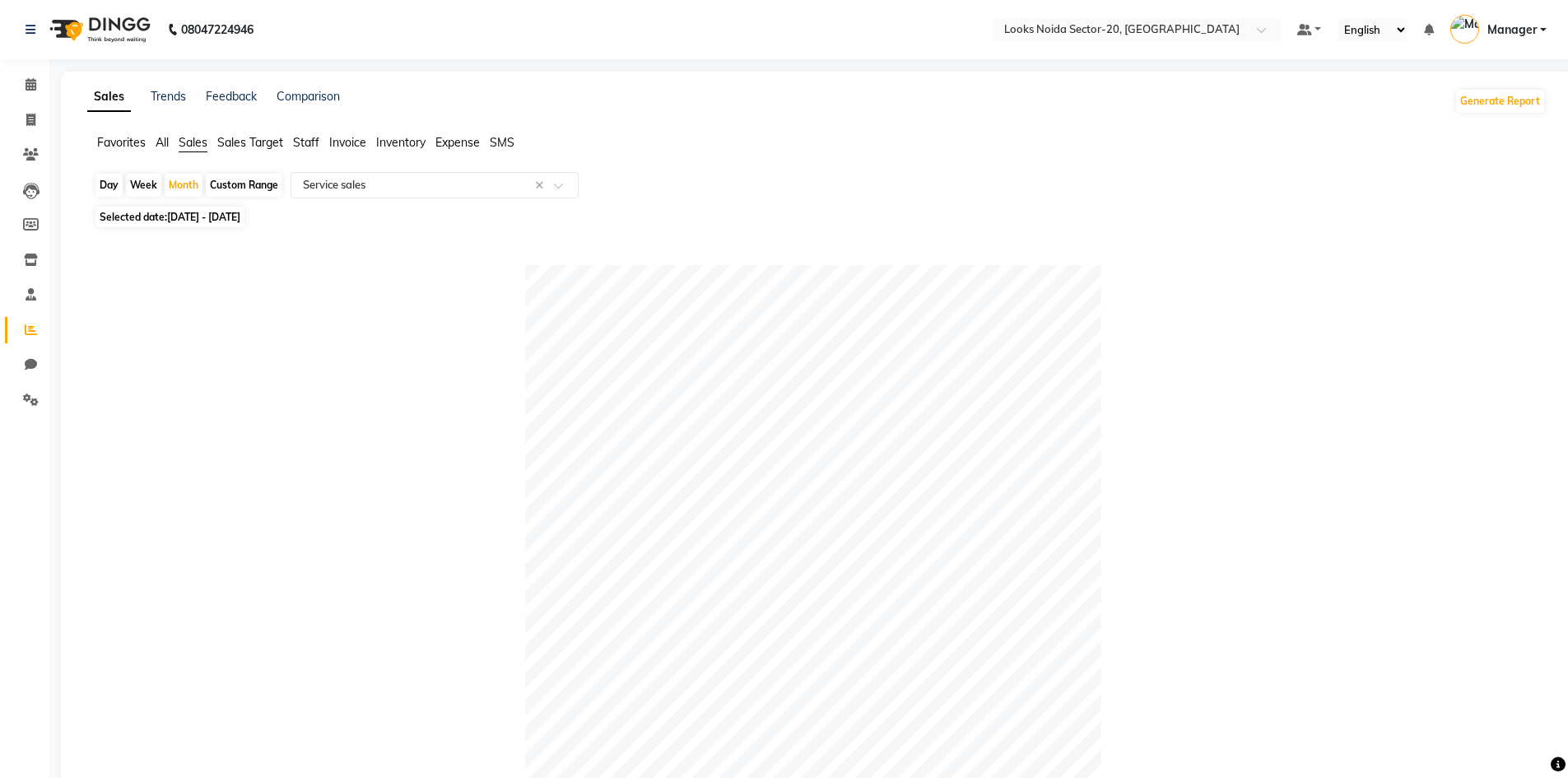
click at [296, 140] on ul "Favorites All Sales Sales Target Staff Invoice Inventory Expense SMS" at bounding box center [816, 142] width 1459 height 18
click at [300, 140] on span "Staff" at bounding box center [306, 142] width 26 height 15
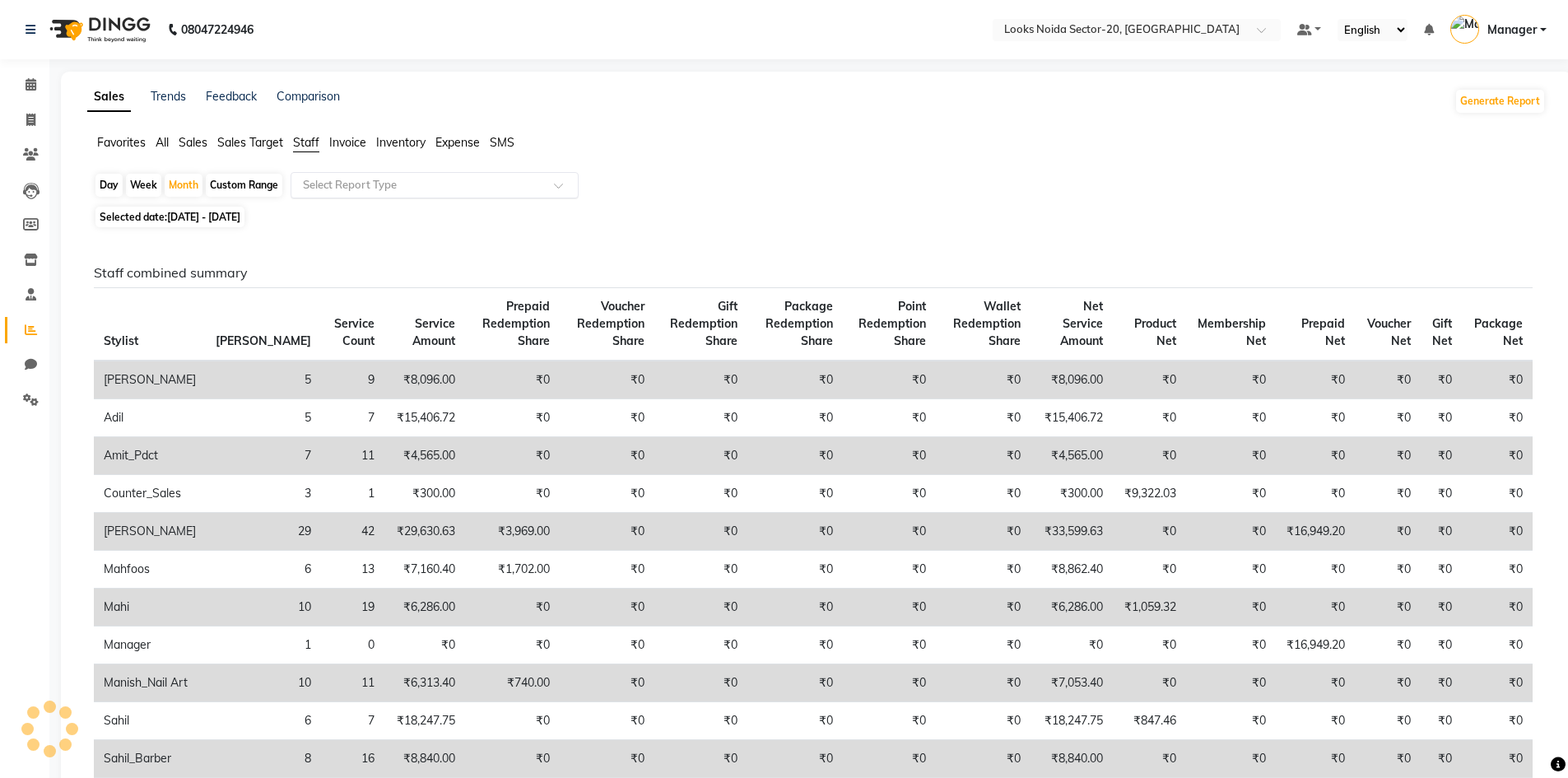
click at [343, 180] on input "text" at bounding box center [418, 185] width 237 height 16
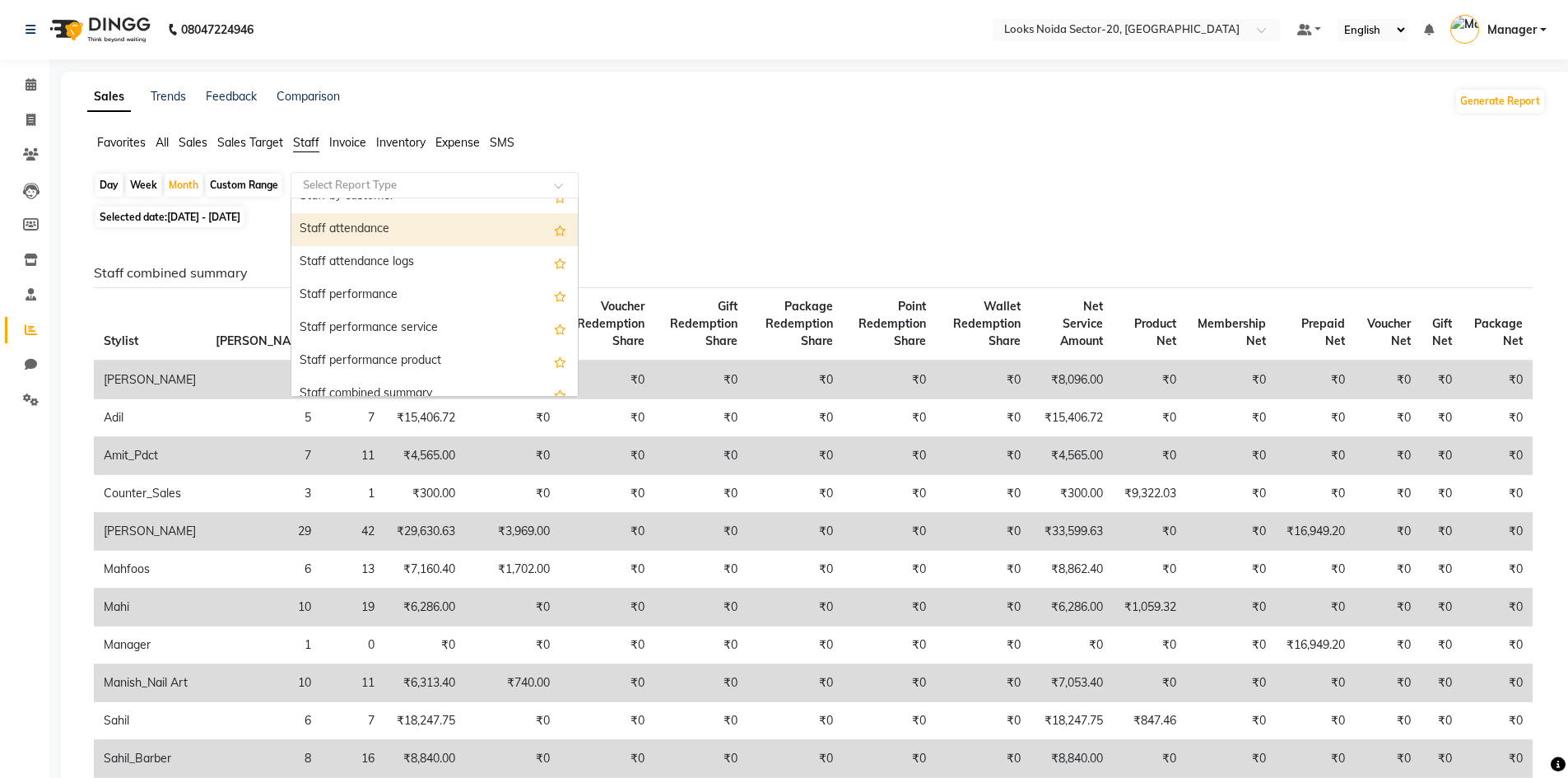
scroll to position [219, 0]
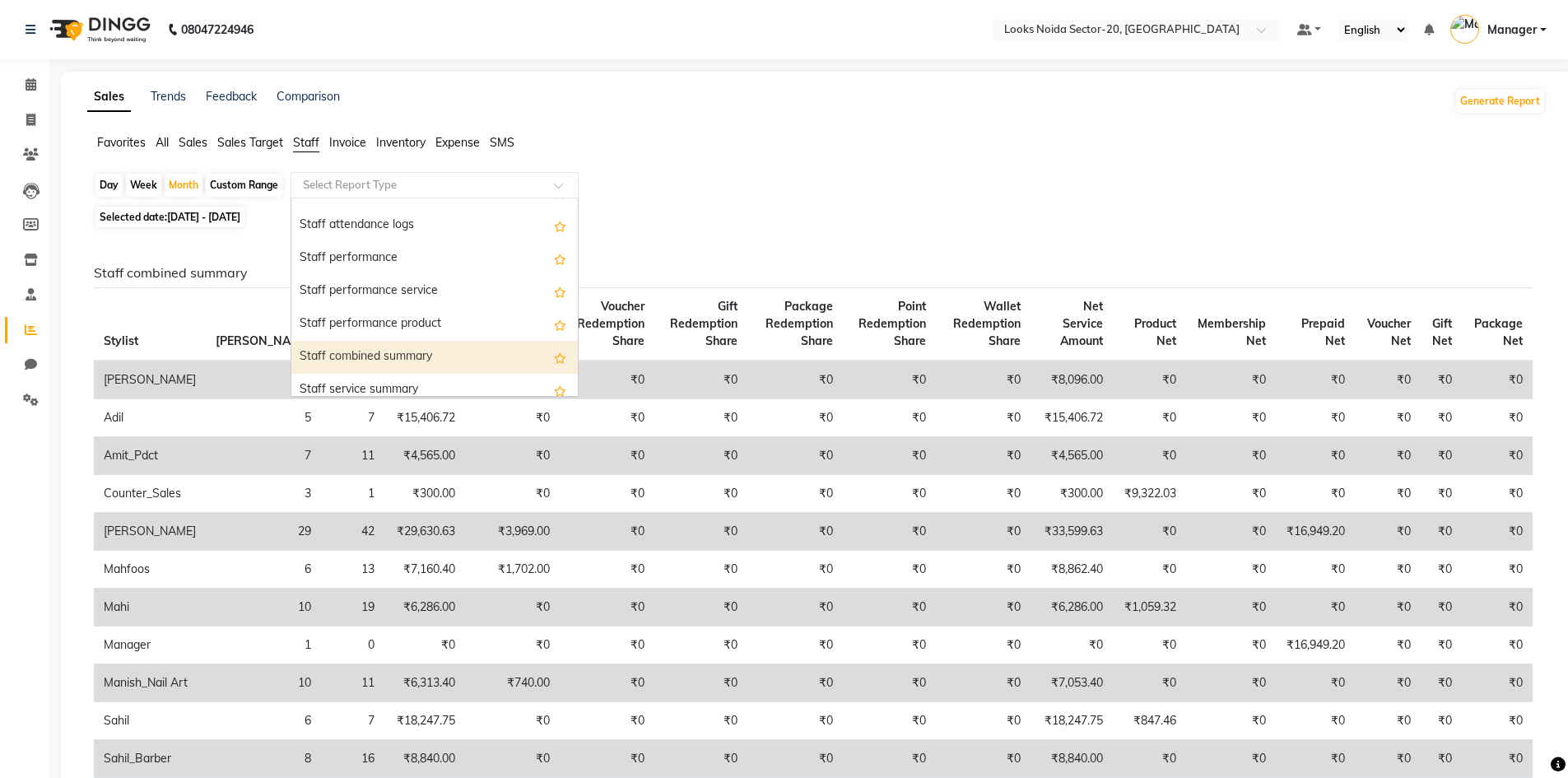
click at [366, 343] on div "Staff combined summary" at bounding box center [434, 357] width 286 height 33
select select "full_report"
select select "csv"
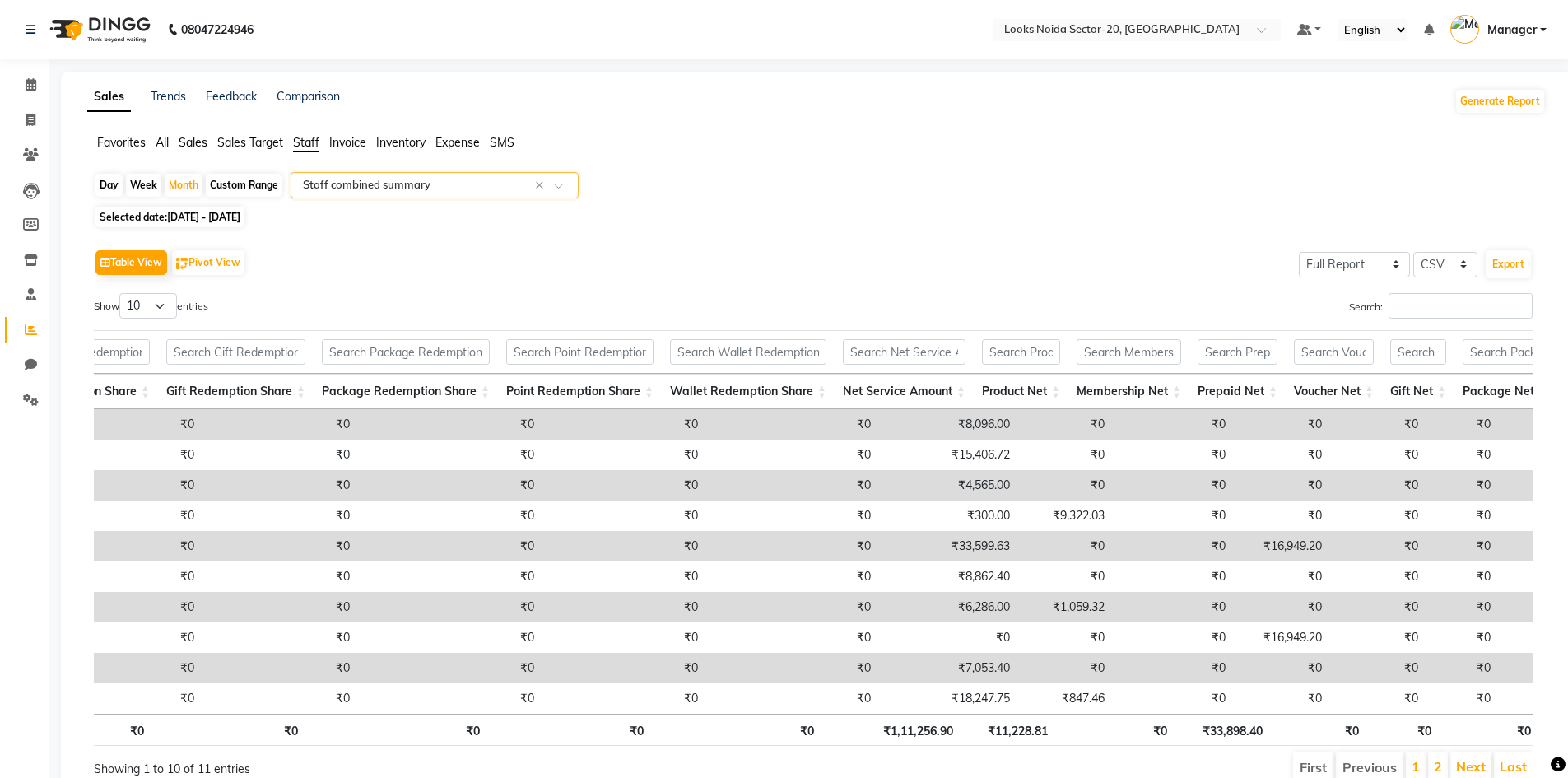
scroll to position [0, 0]
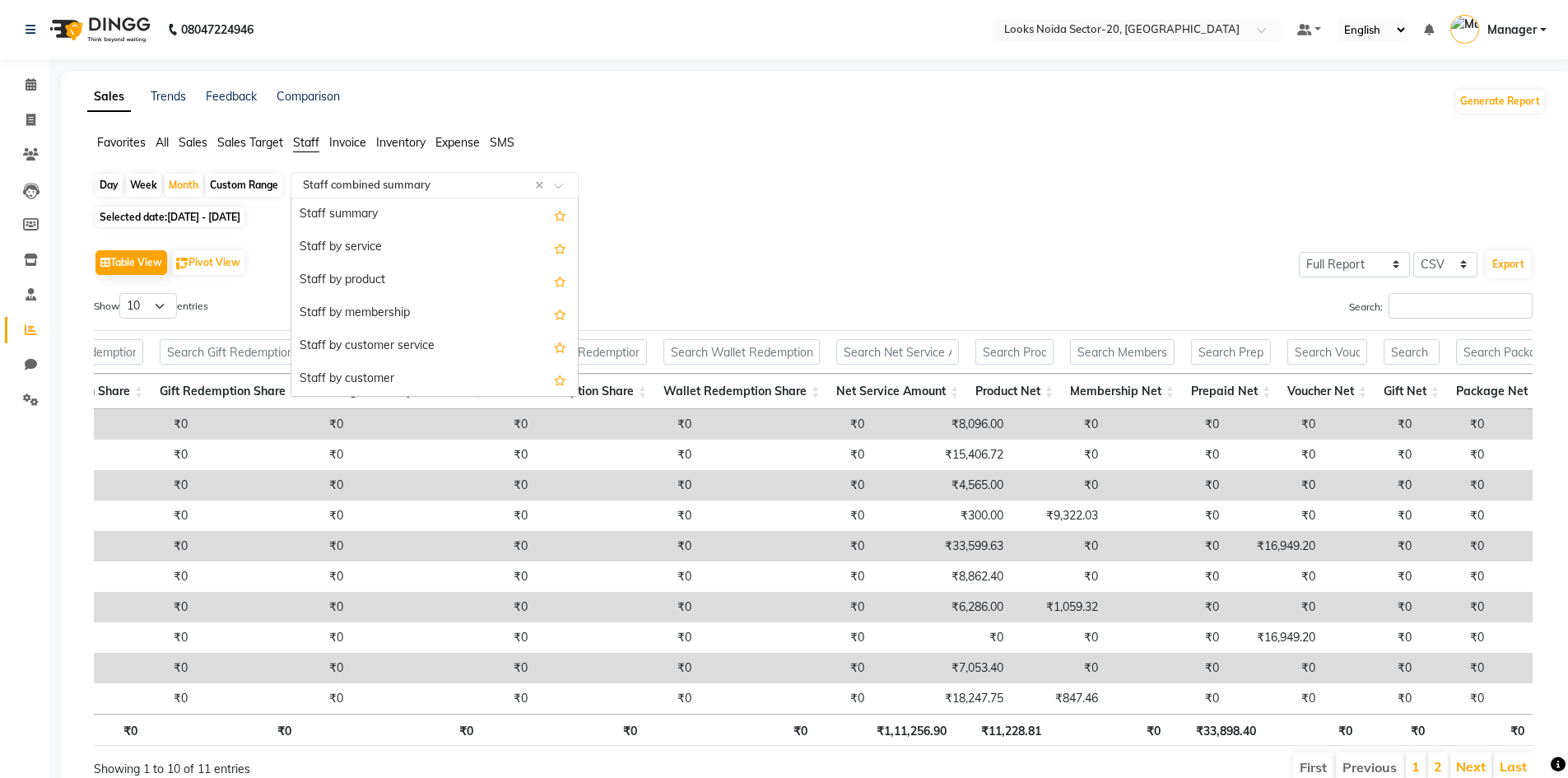
click at [366, 191] on input "text" at bounding box center [418, 185] width 237 height 16
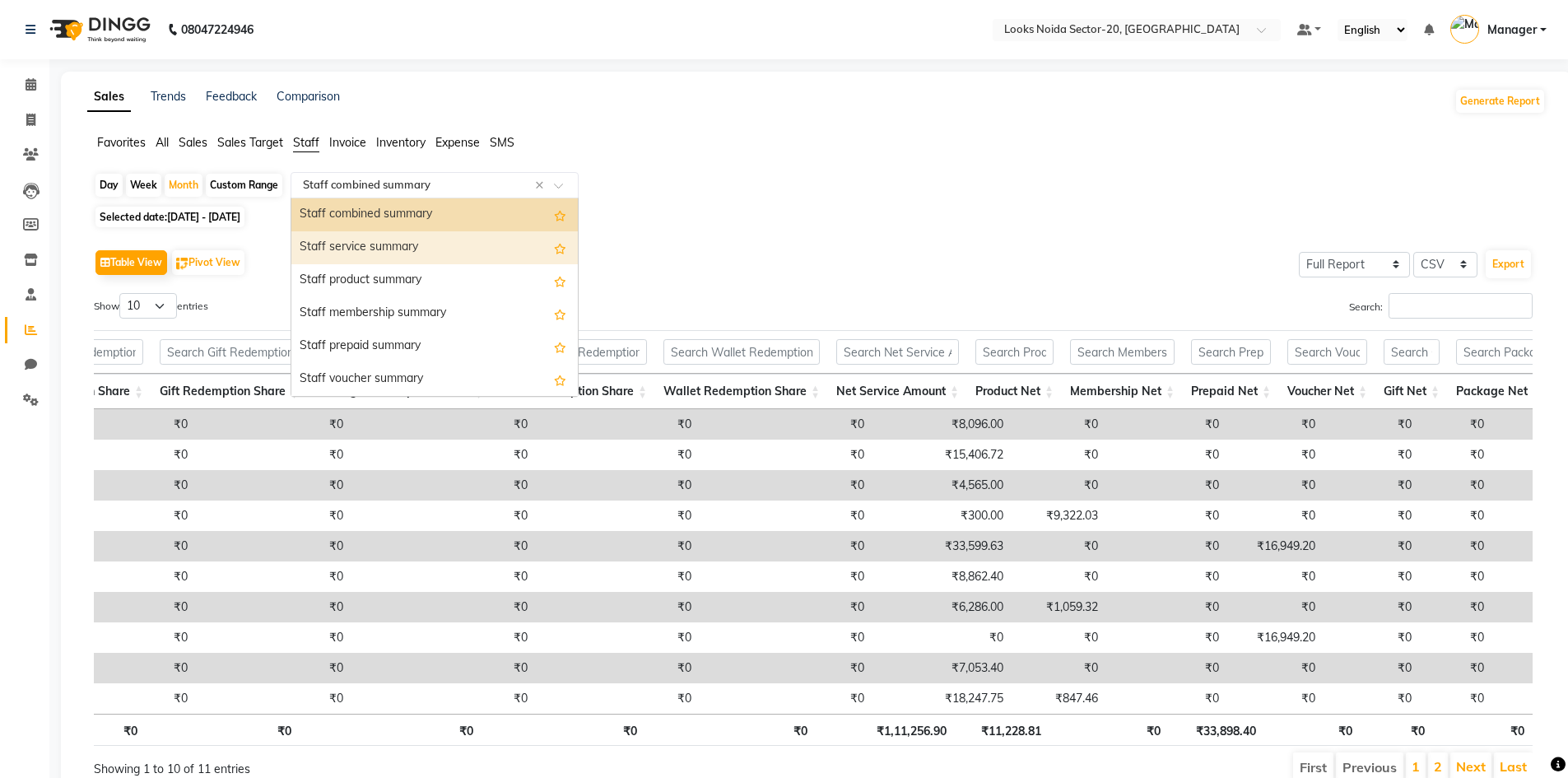
click at [401, 243] on div "Staff service summary" at bounding box center [434, 248] width 286 height 33
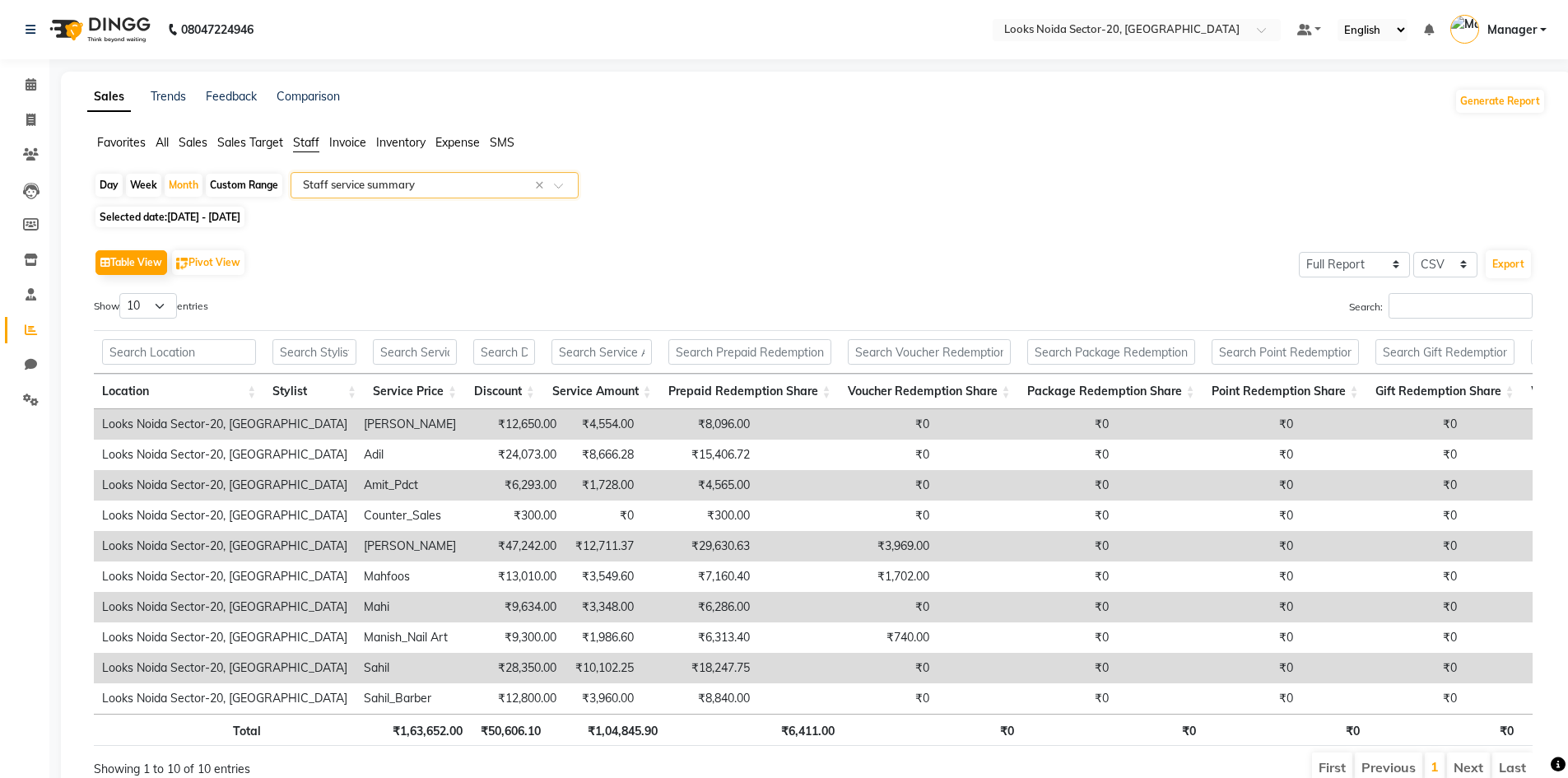
scroll to position [0, 181]
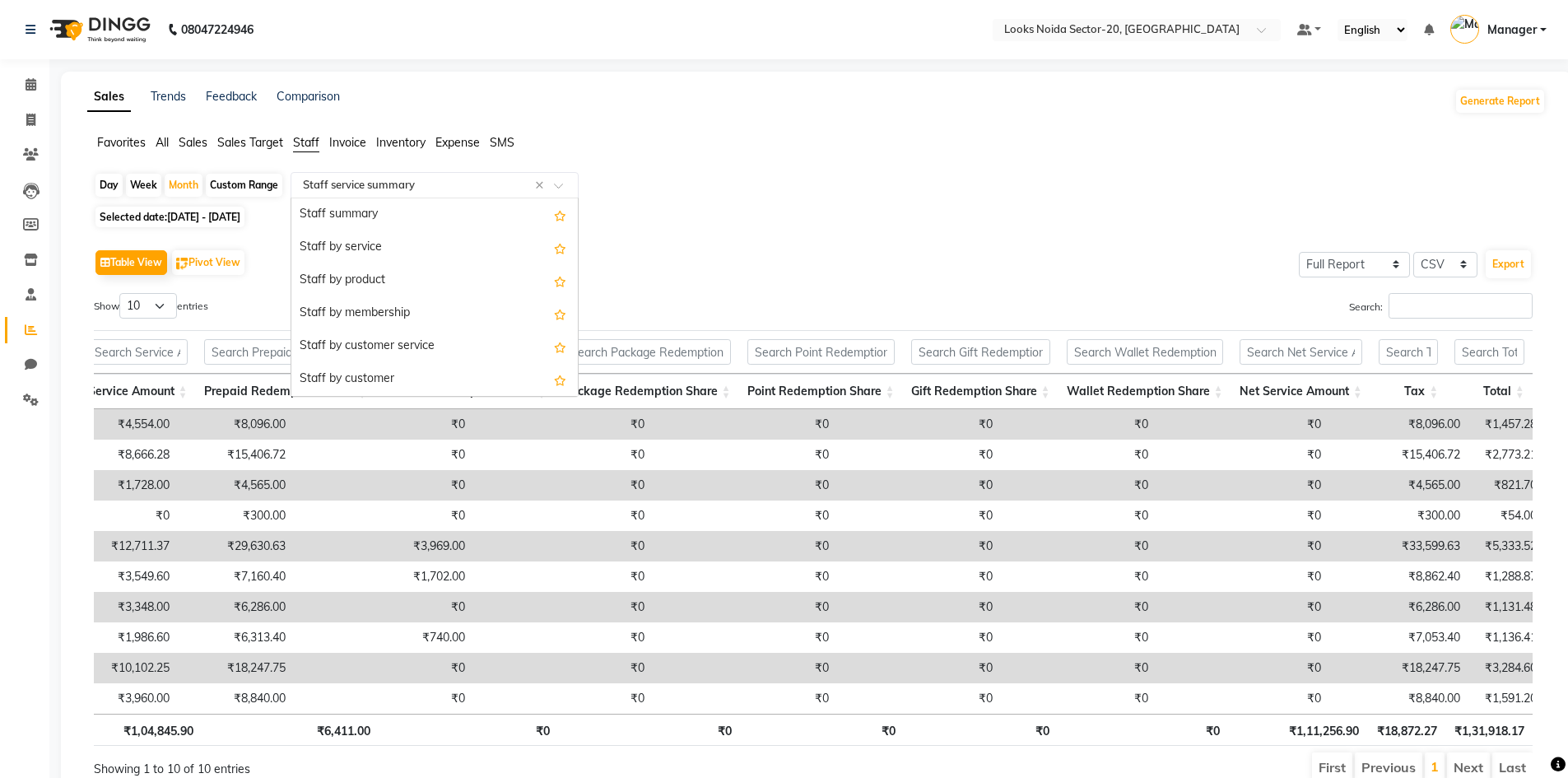
click at [358, 183] on input "text" at bounding box center [418, 185] width 237 height 16
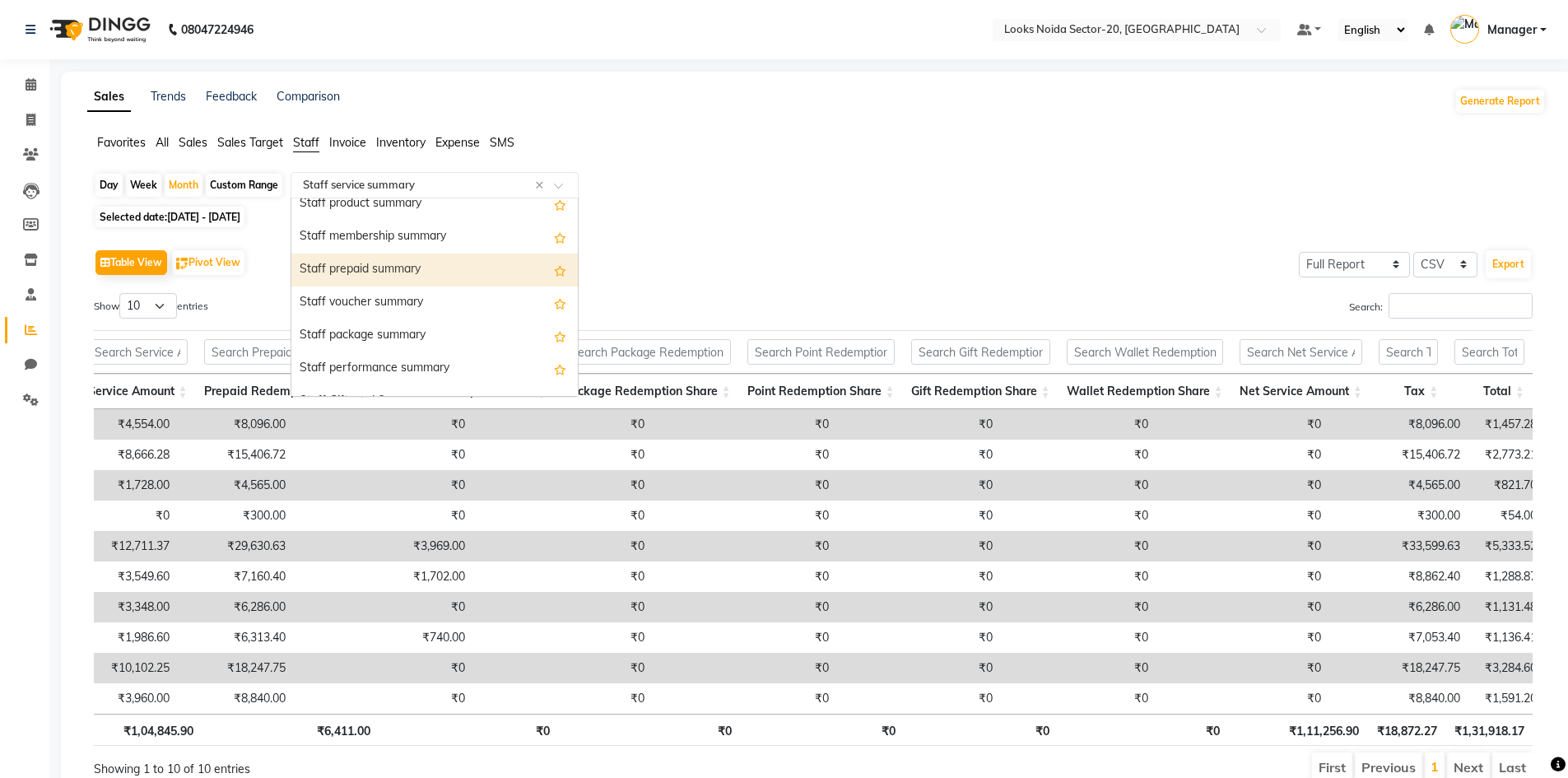
scroll to position [461, 0]
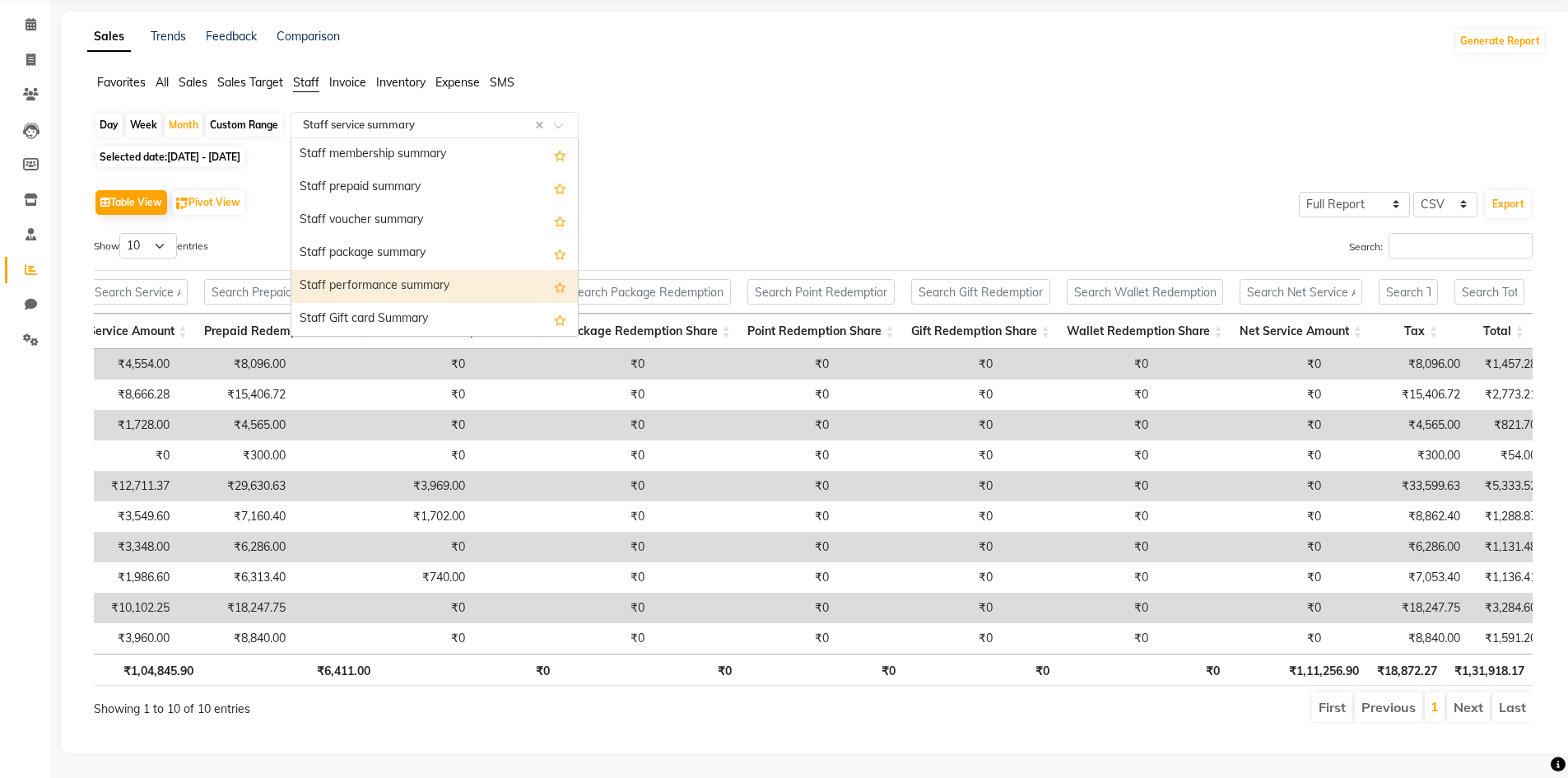
click at [385, 270] on div "Staff performance summary" at bounding box center [434, 286] width 286 height 33
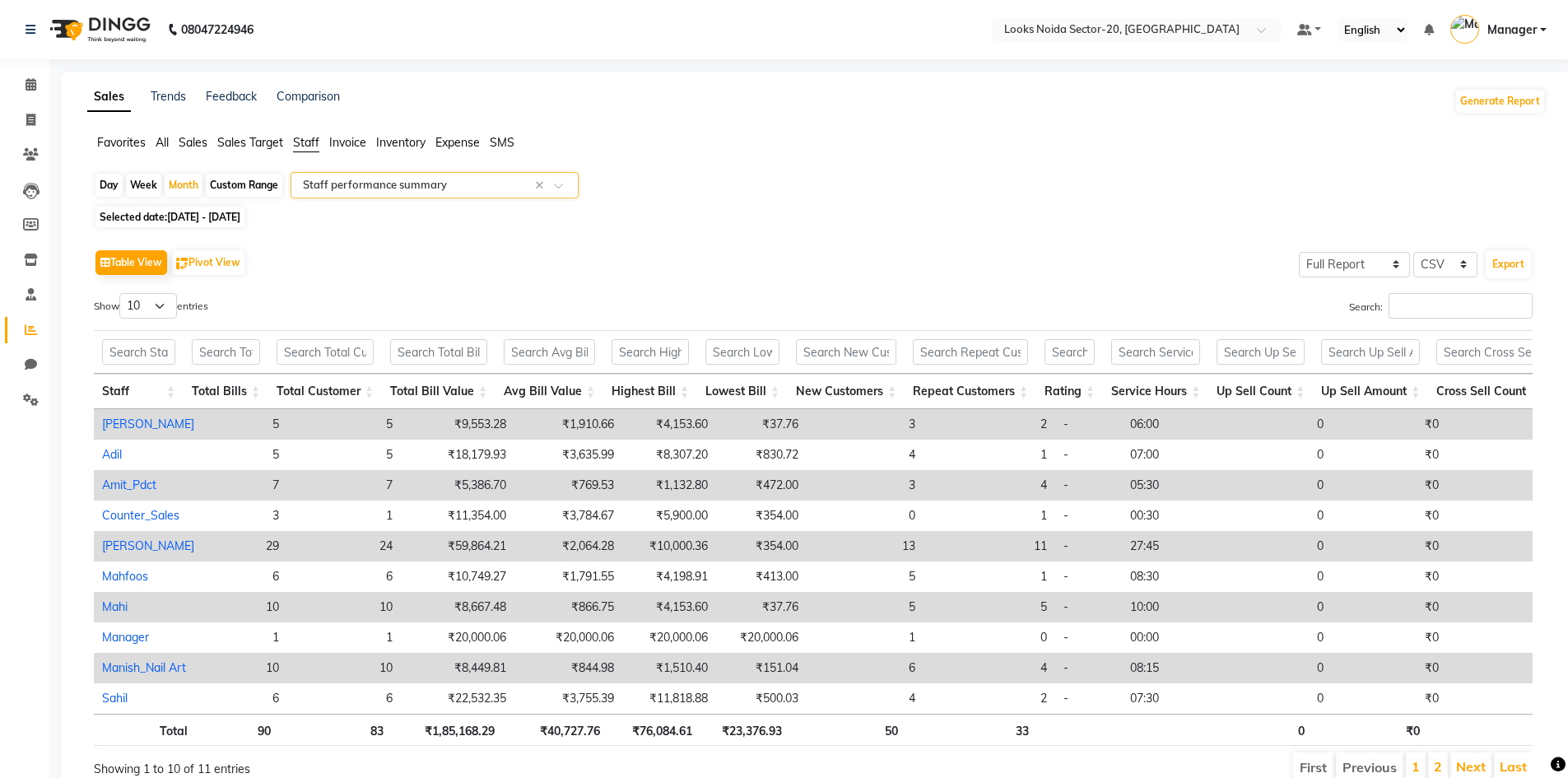
scroll to position [0, 146]
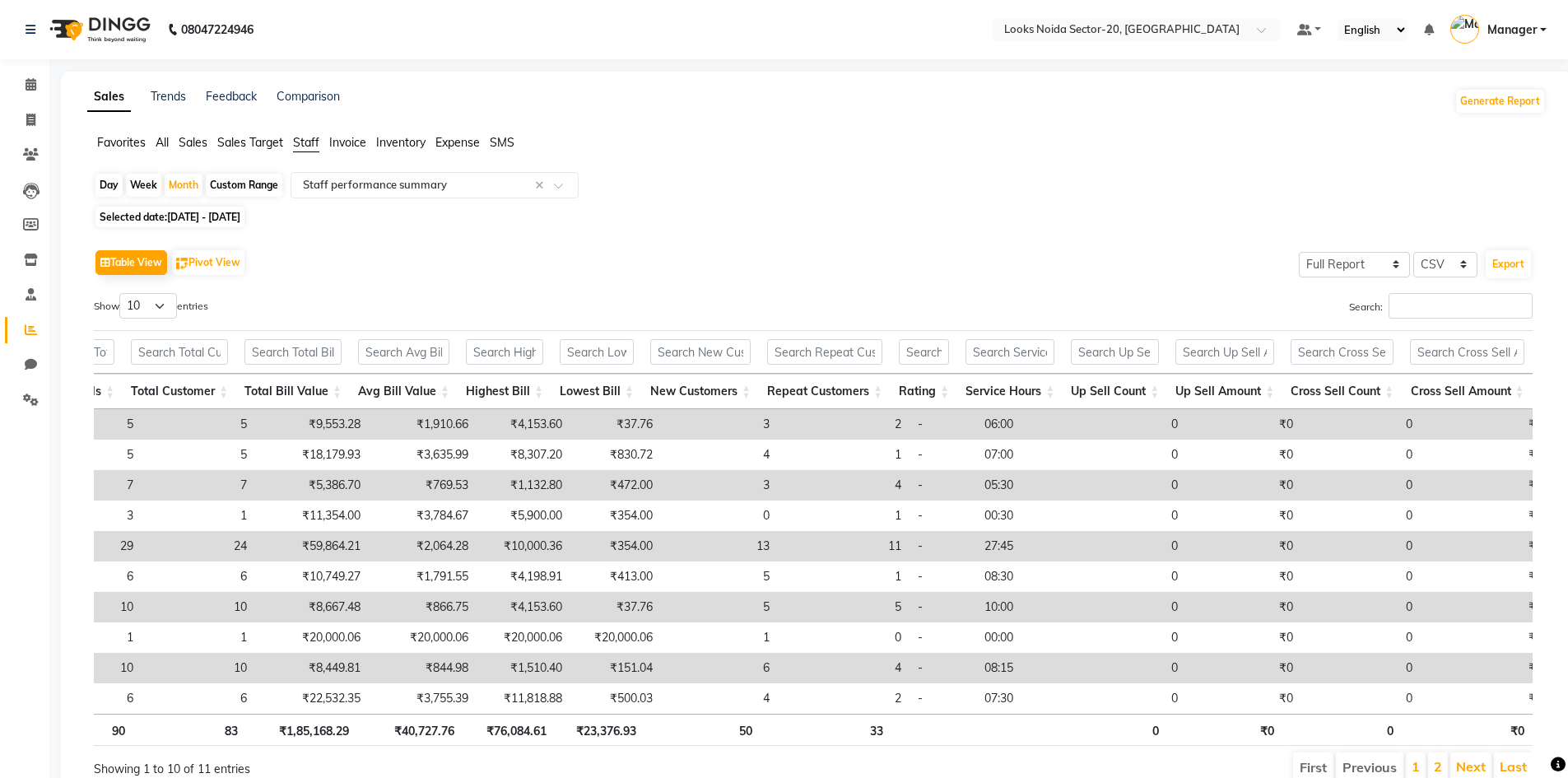
drag, startPoint x: 835, startPoint y: 134, endPoint x: 705, endPoint y: 165, distance: 133.6
click at [779, 161] on div "Favorites All Sales Sales Target Staff Invoice Inventory Expense SMS" at bounding box center [816, 149] width 1483 height 31
click at [359, 186] on input "text" at bounding box center [418, 185] width 237 height 16
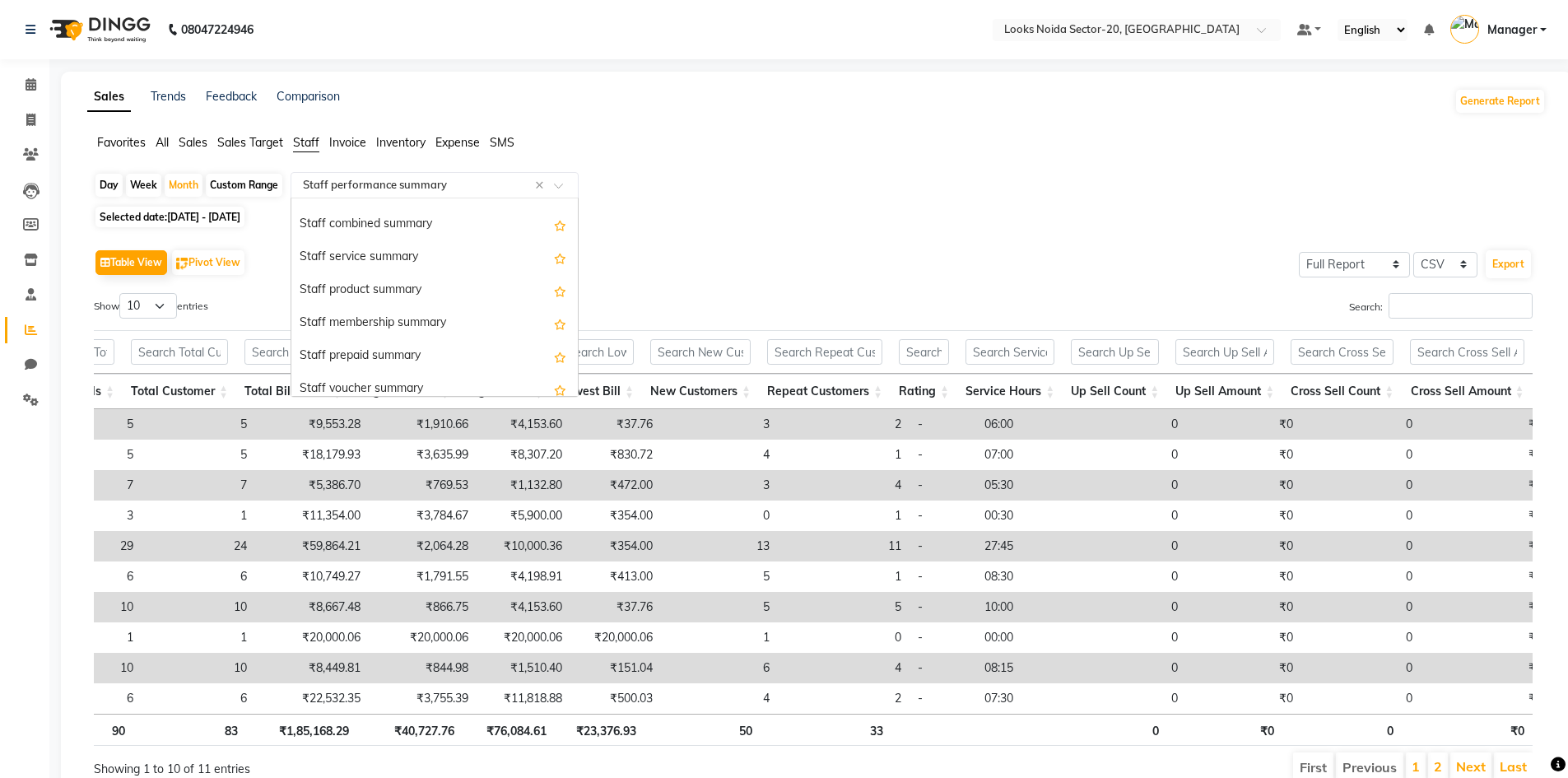
scroll to position [351, 0]
click at [385, 254] on div "Staff service summary" at bounding box center [434, 258] width 286 height 33
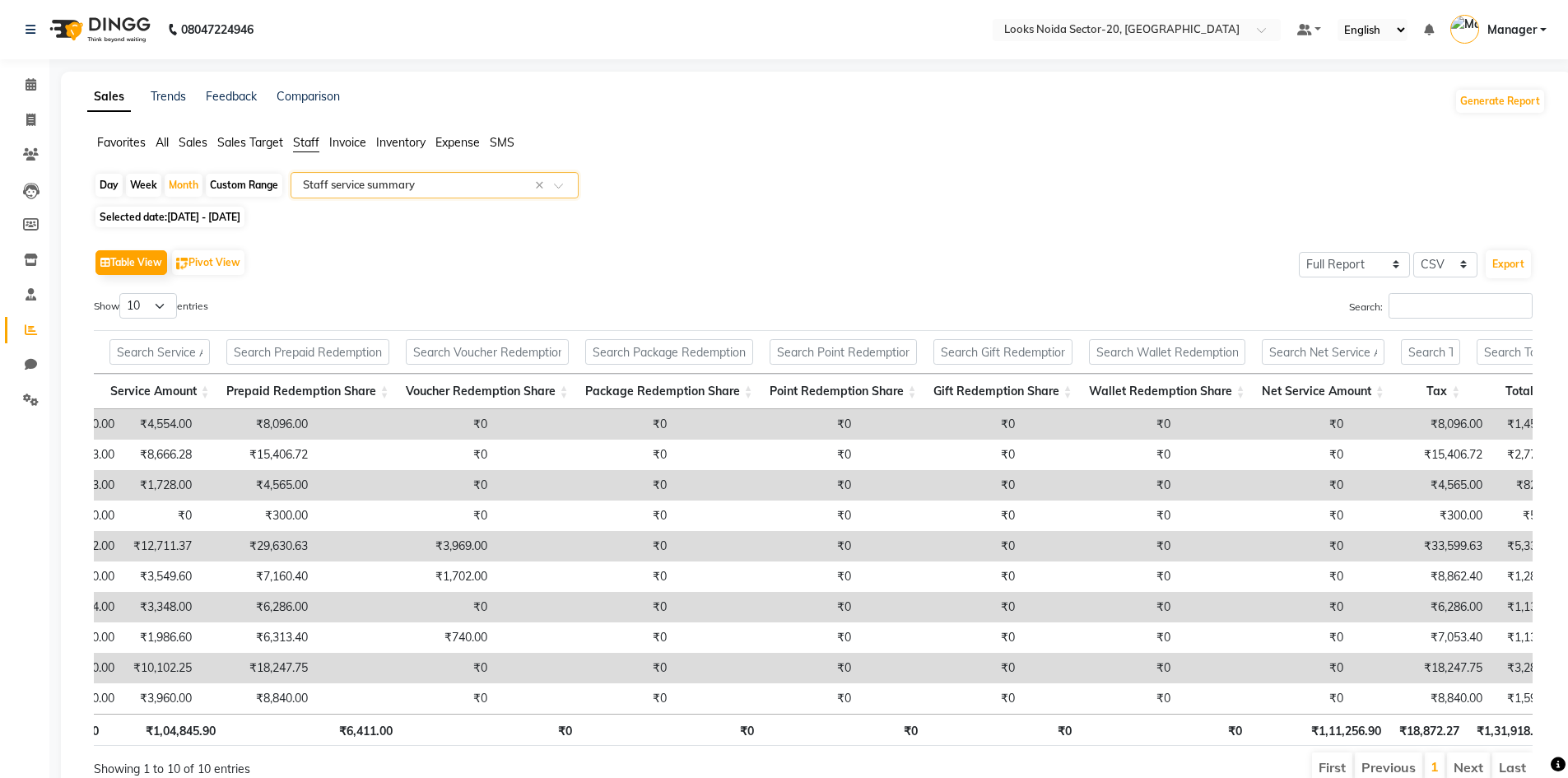
scroll to position [0, 464]
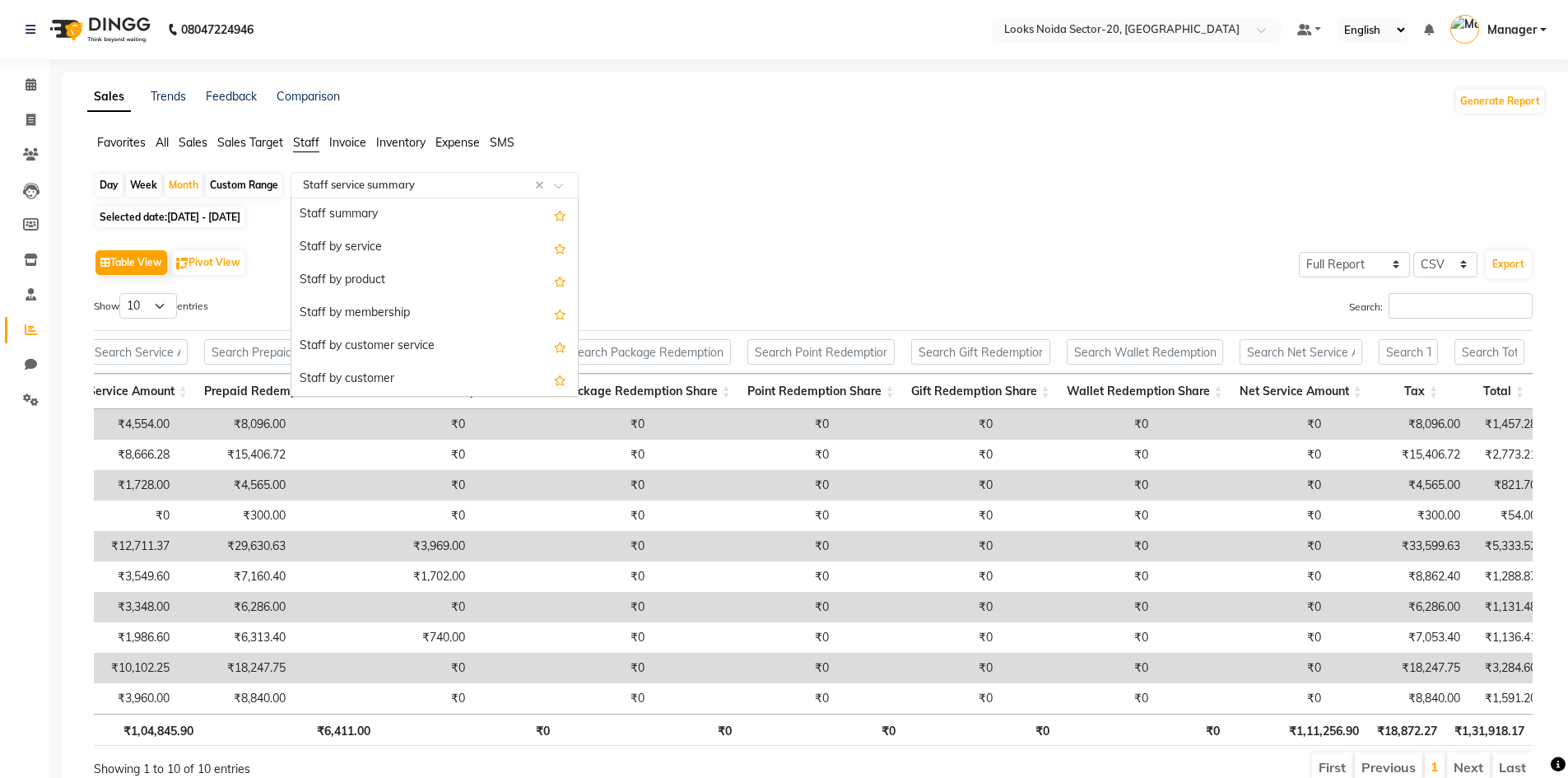
click at [417, 188] on input "text" at bounding box center [418, 185] width 237 height 16
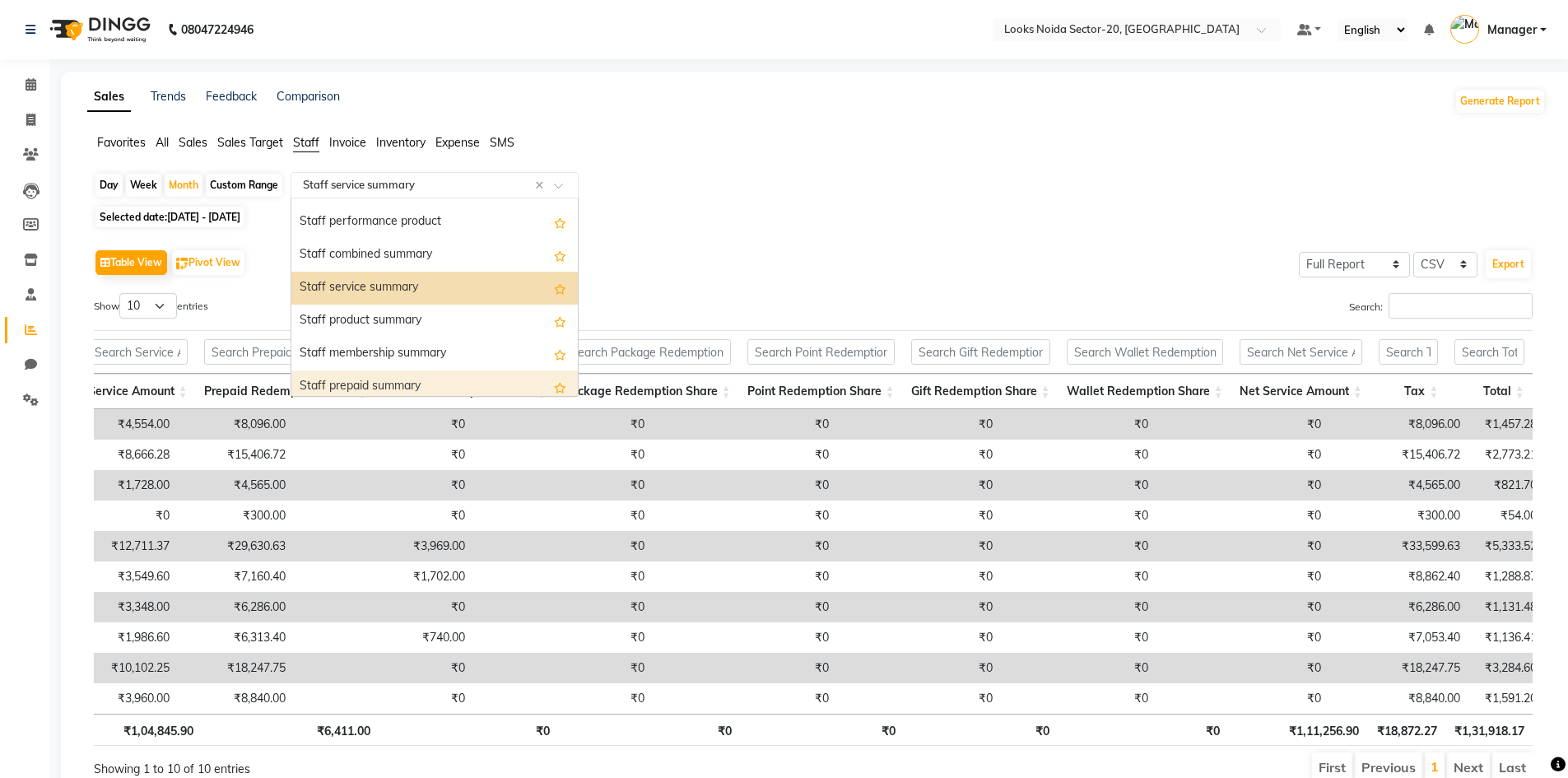
scroll to position [285, 0]
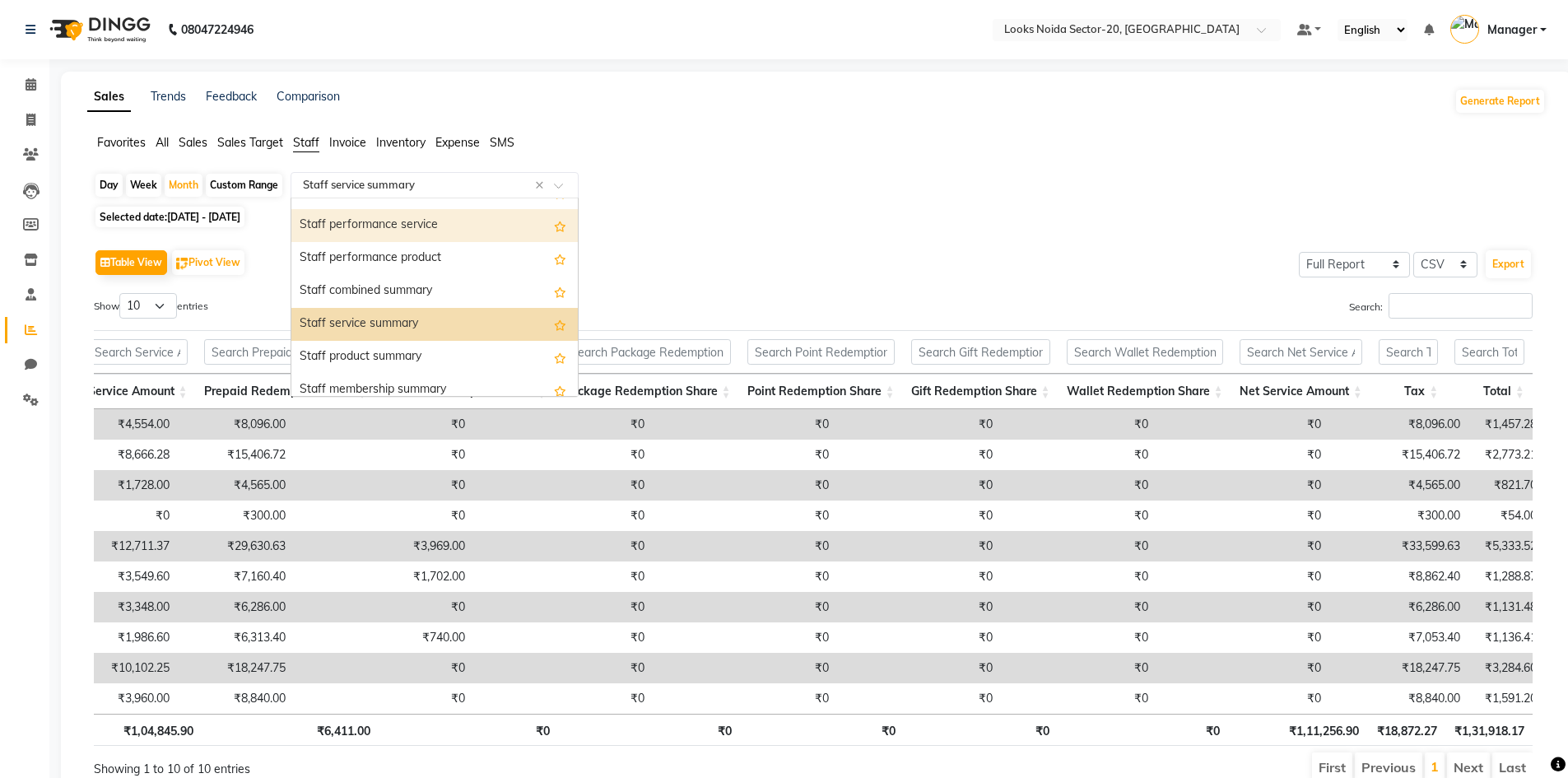
click at [432, 237] on div "Staff performance service" at bounding box center [434, 225] width 286 height 33
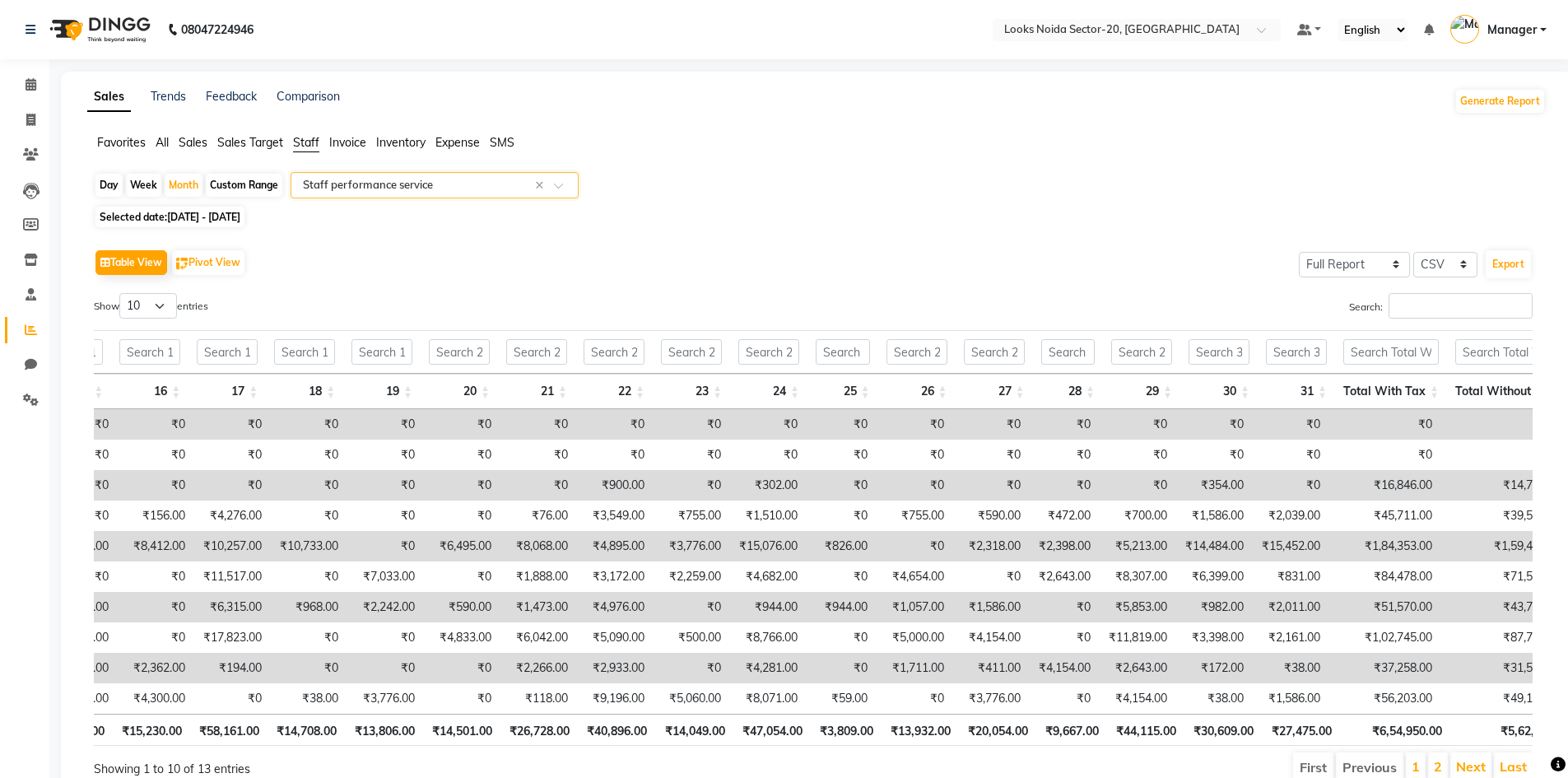
scroll to position [0, 847]
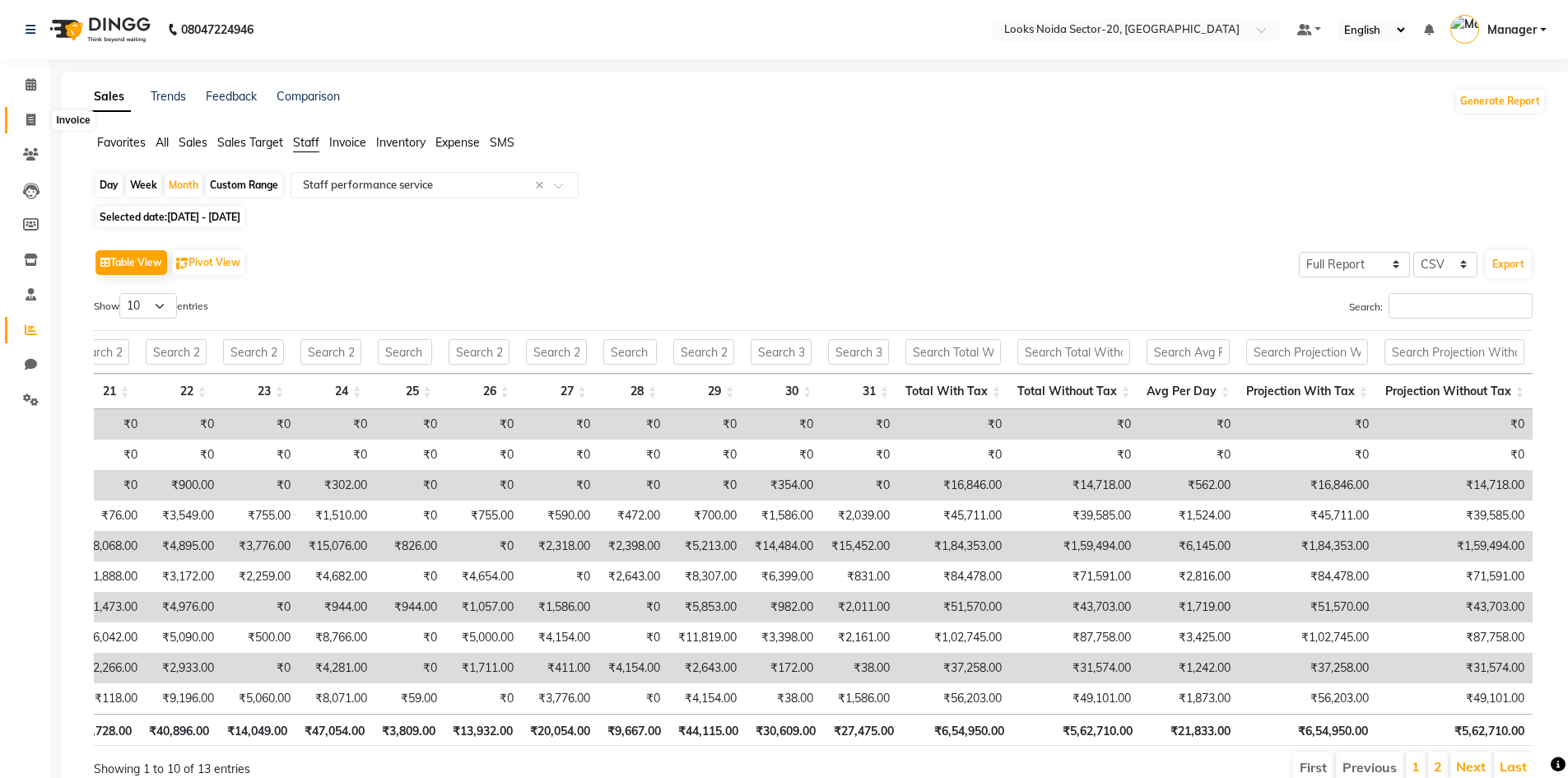
click at [24, 114] on span at bounding box center [30, 121] width 29 height 19
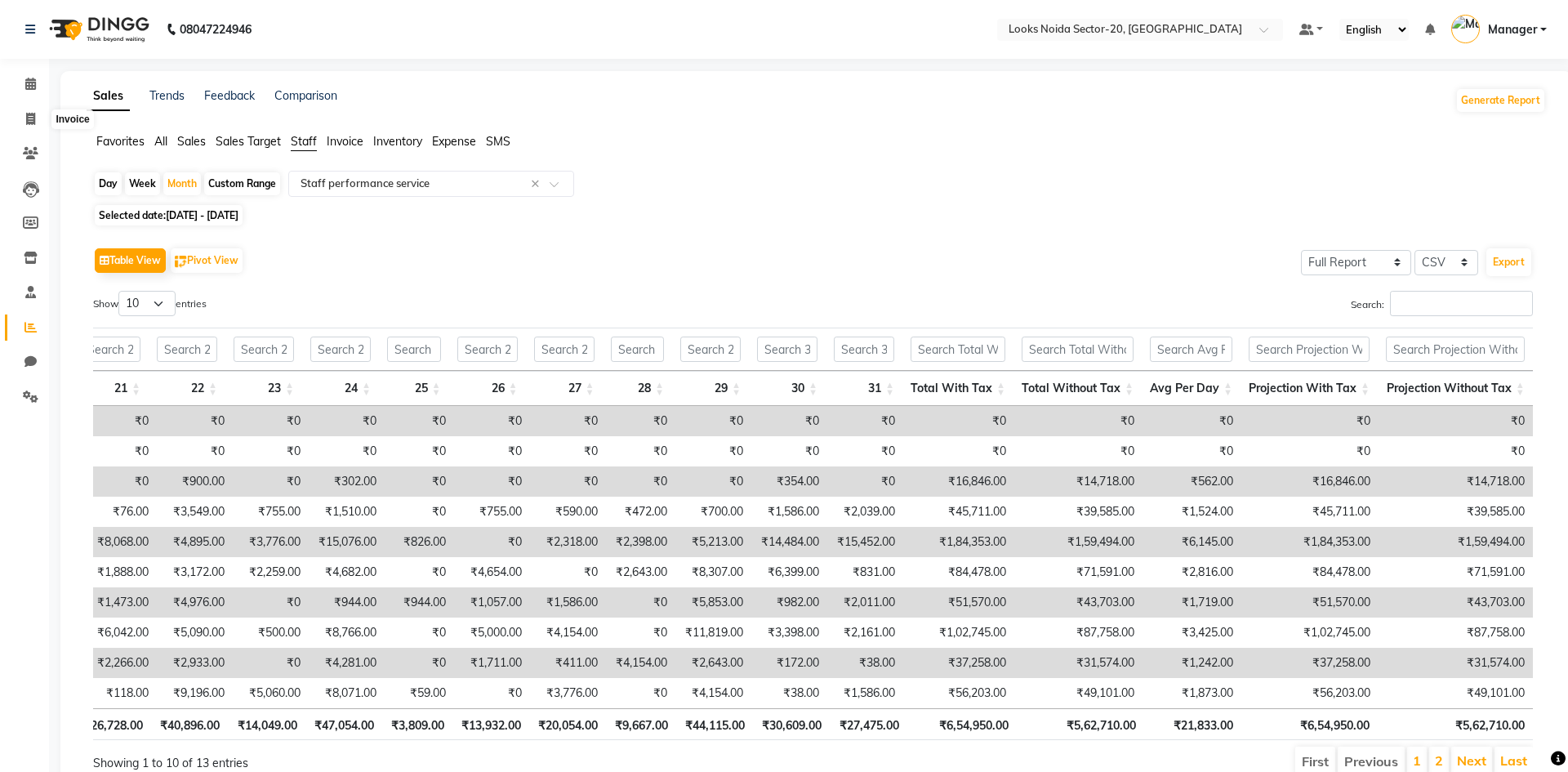
select select "service"
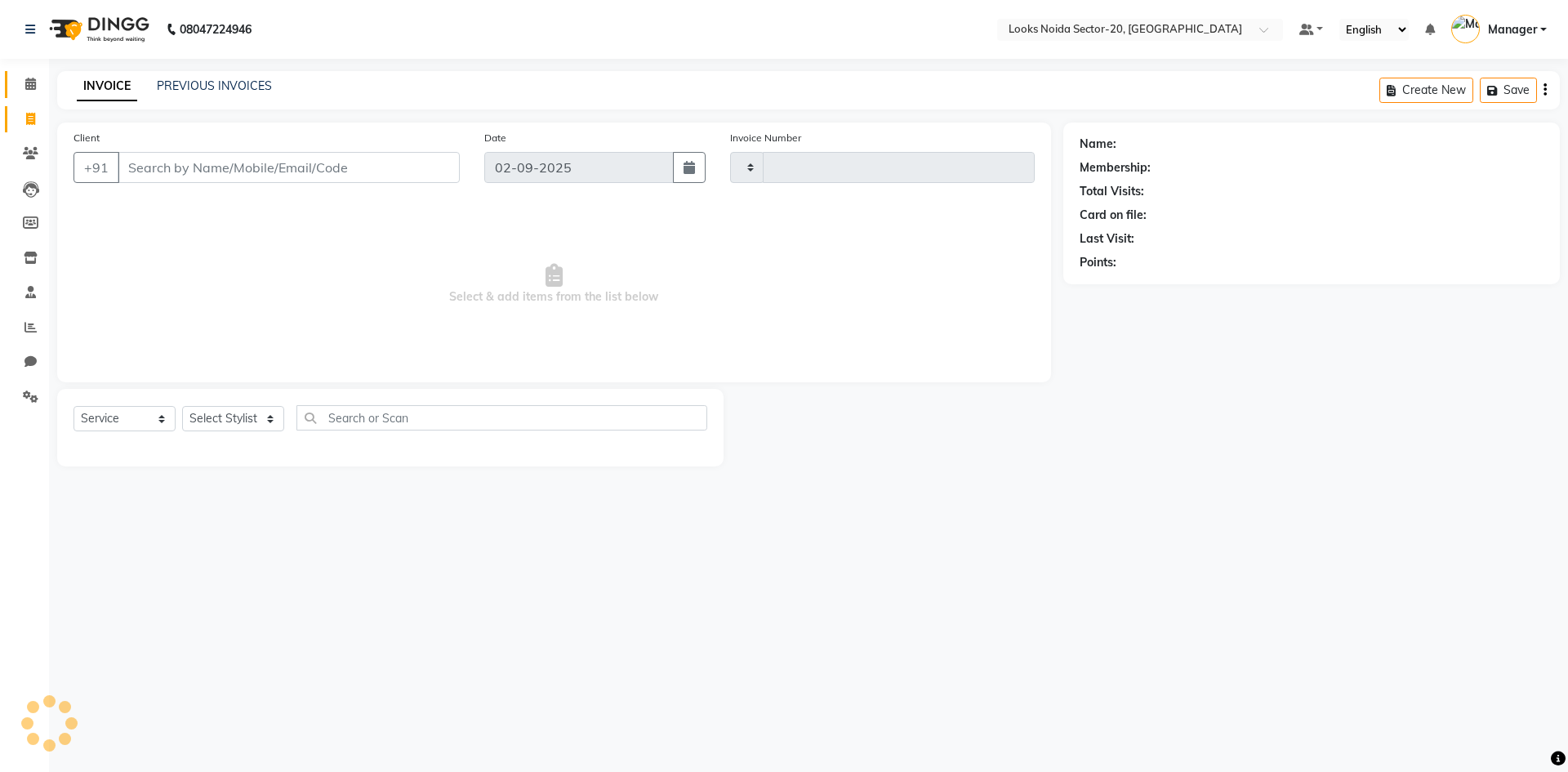
type input "0431"
select select "8646"
click at [173, 169] on input "Client" at bounding box center [289, 167] width 342 height 31
click at [245, 172] on input "Client" at bounding box center [289, 167] width 342 height 31
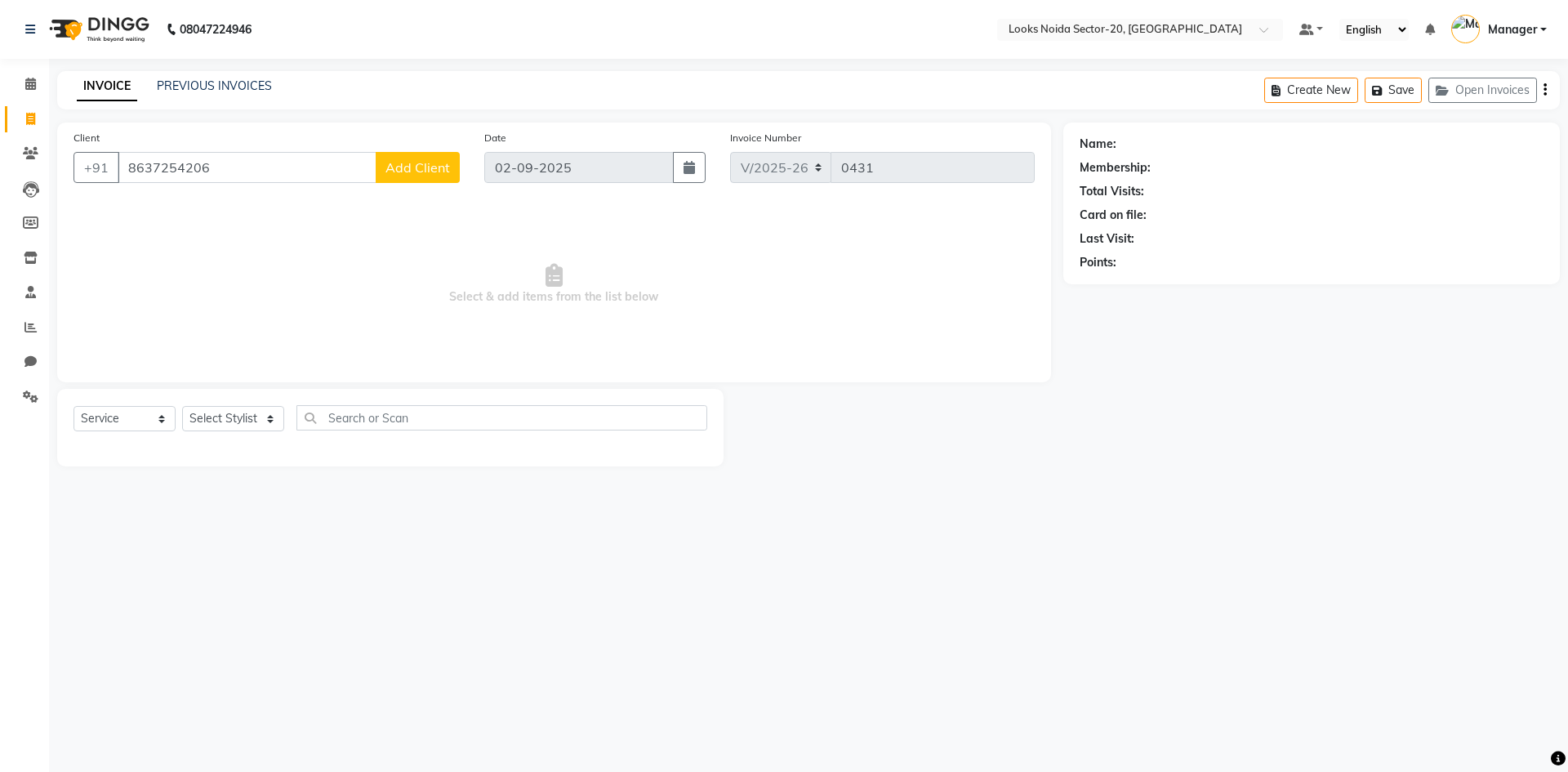
type input "8637254206"
click at [391, 172] on span "Add Client" at bounding box center [418, 166] width 64 height 16
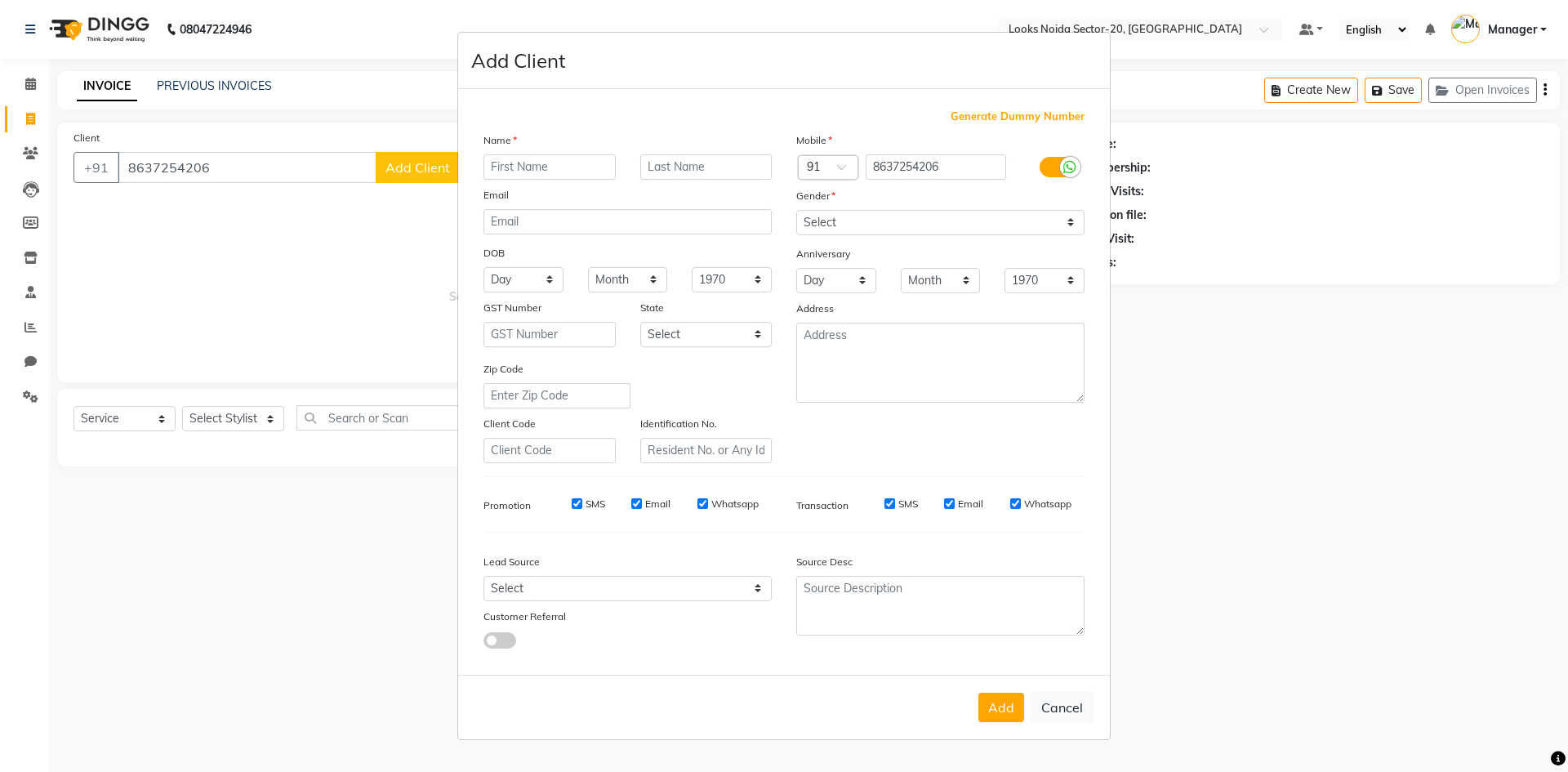
click at [576, 168] on input "text" at bounding box center [549, 166] width 133 height 25
type input "ankita"
click at [897, 223] on select "Select Male Female Other Prefer Not To Say" at bounding box center [940, 222] width 289 height 25
select select "female"
click at [796, 210] on select "Select Male Female Other Prefer Not To Say" at bounding box center [940, 222] width 289 height 25
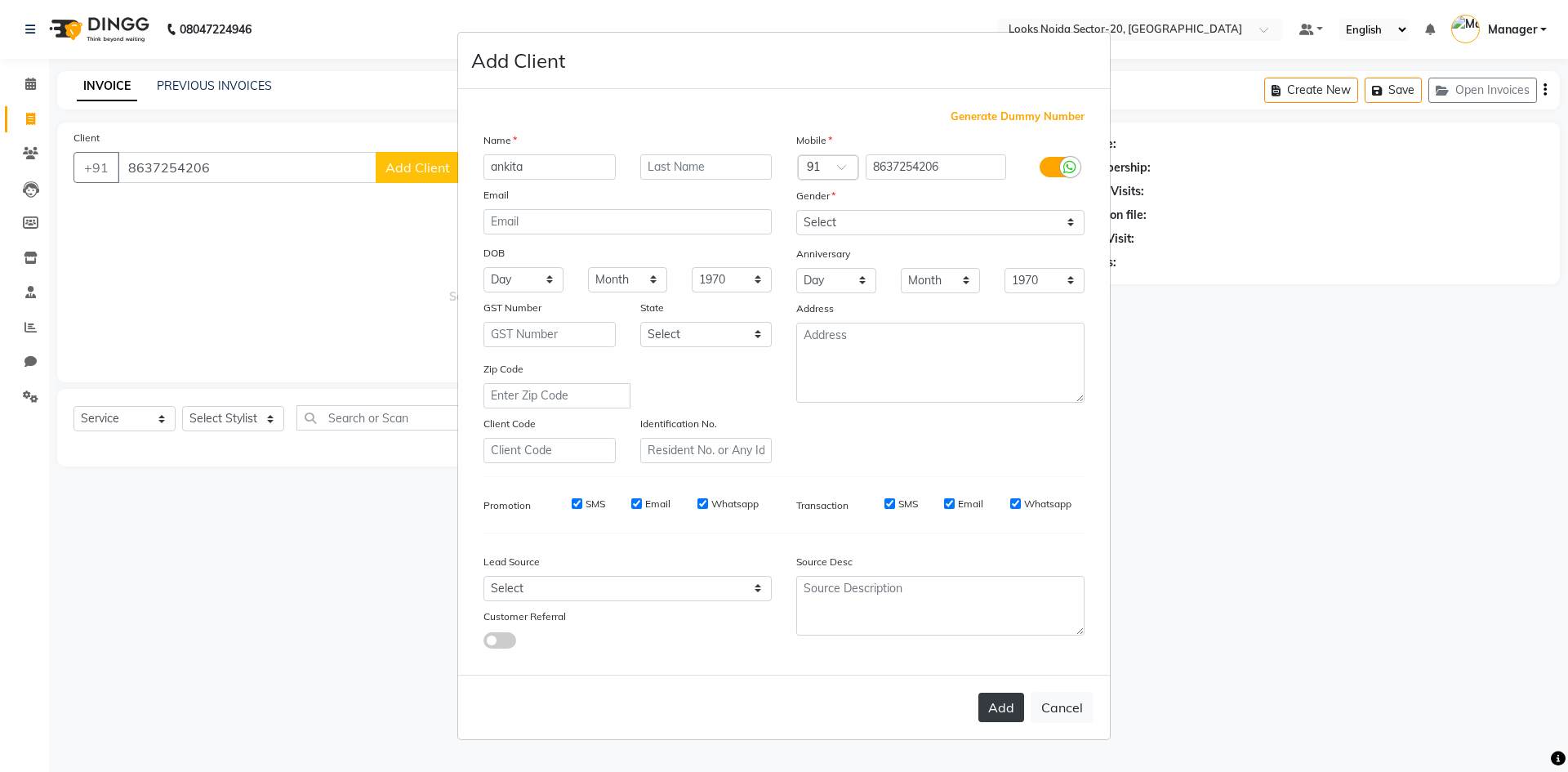
click at [999, 704] on button "Add" at bounding box center [1001, 707] width 46 height 29
select select
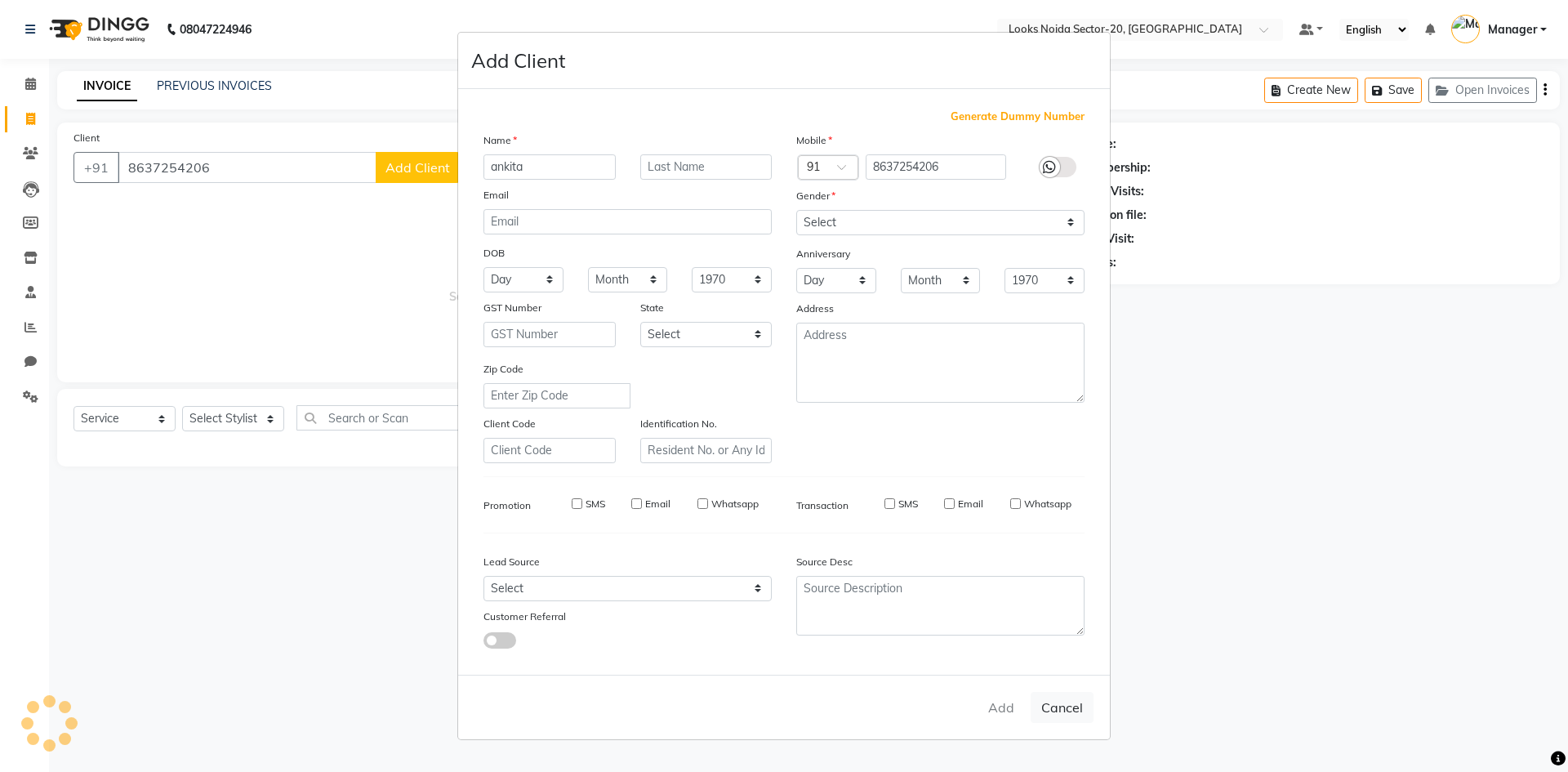
select select
checkbox input "false"
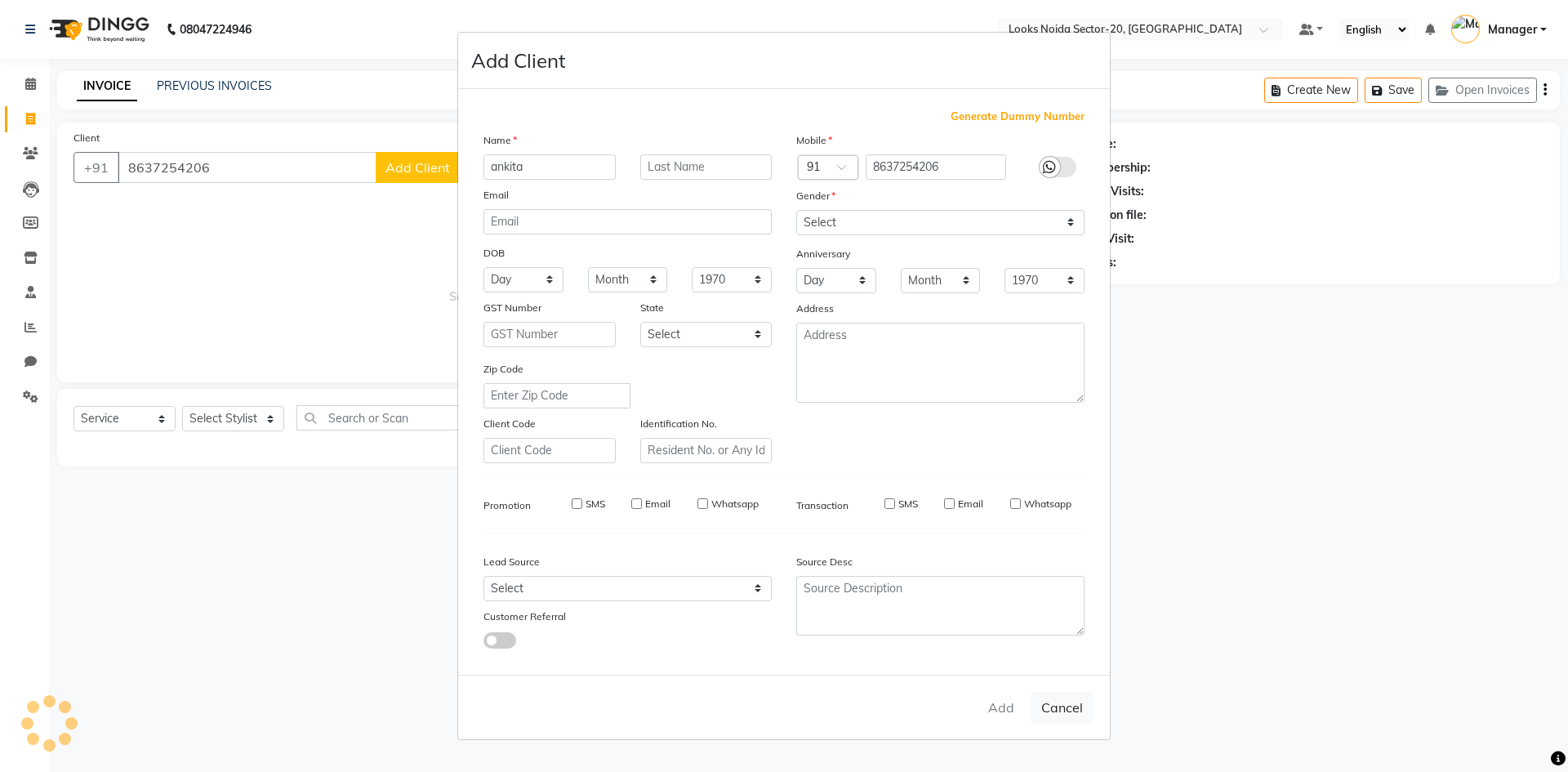
checkbox input "false"
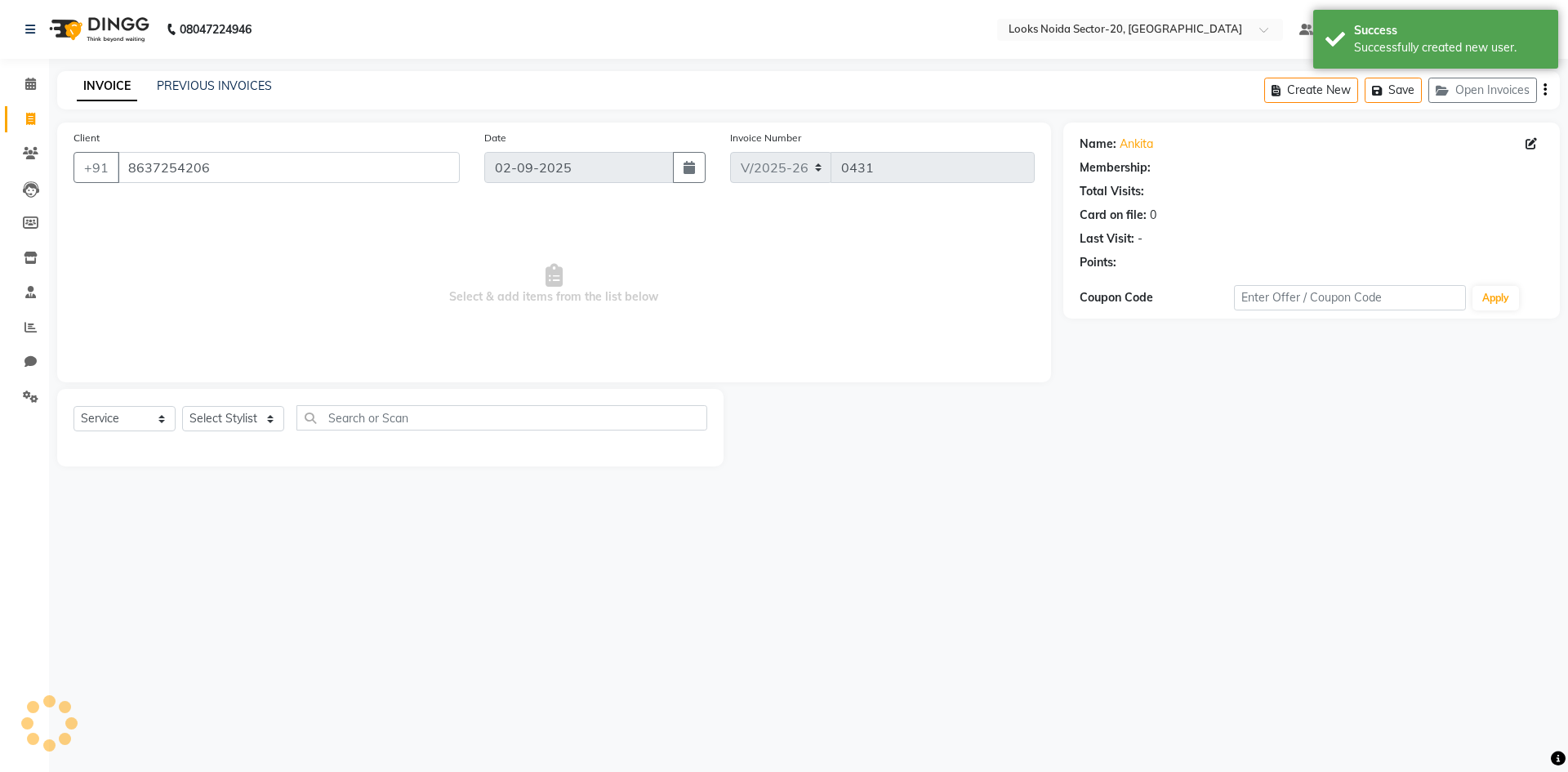
select select "1: Object"
click at [235, 422] on select "Select Stylist Aarti Sharma Adil Amit_pdct Counter_Sales Fardeen Mahfoos Mahi M…" at bounding box center [233, 418] width 102 height 25
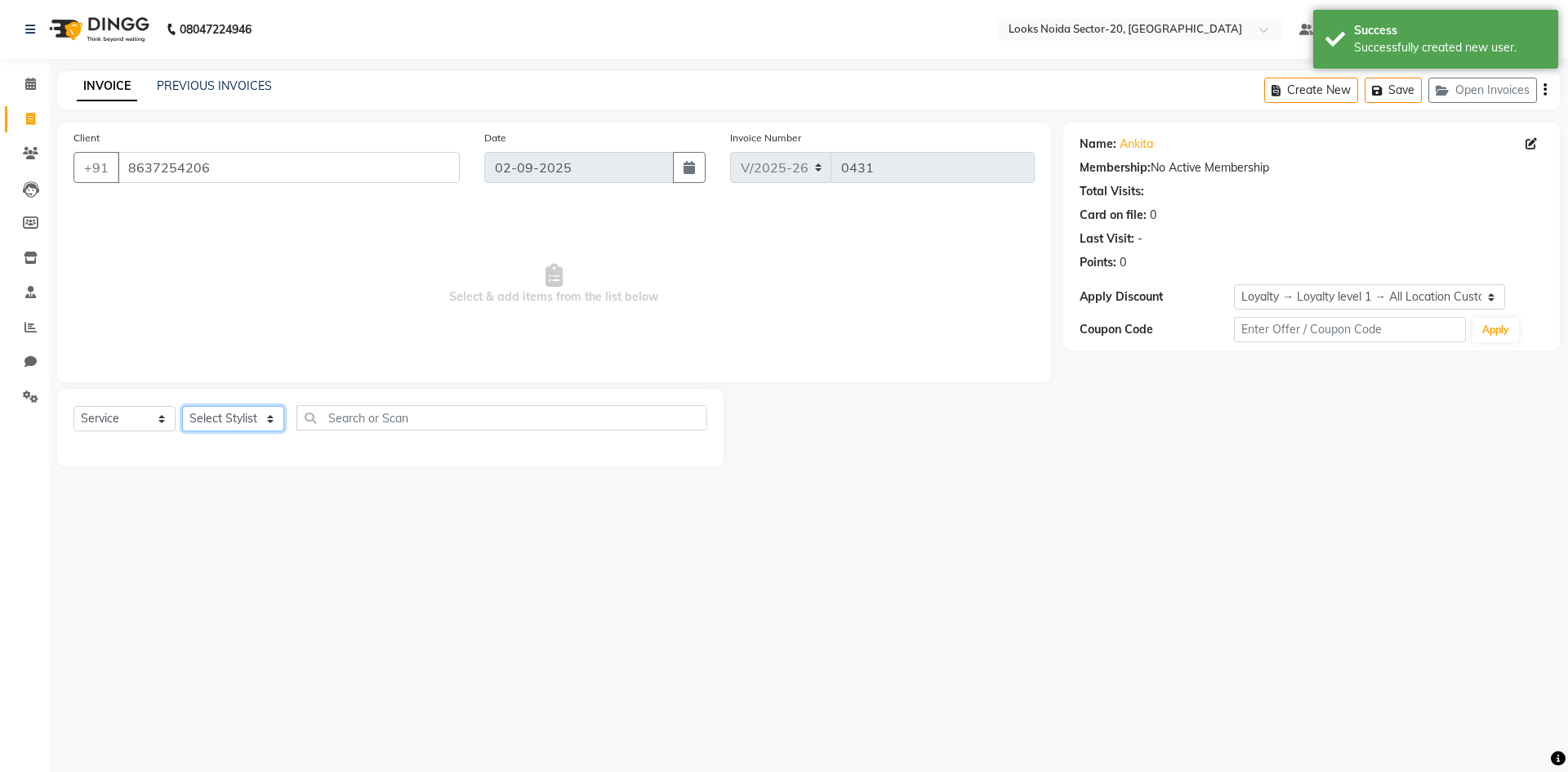
select select "86760"
click at [182, 406] on select "Select Stylist Aarti Sharma Adil Amit_pdct Counter_Sales Fardeen Mahfoos Mahi M…" at bounding box center [233, 418] width 102 height 25
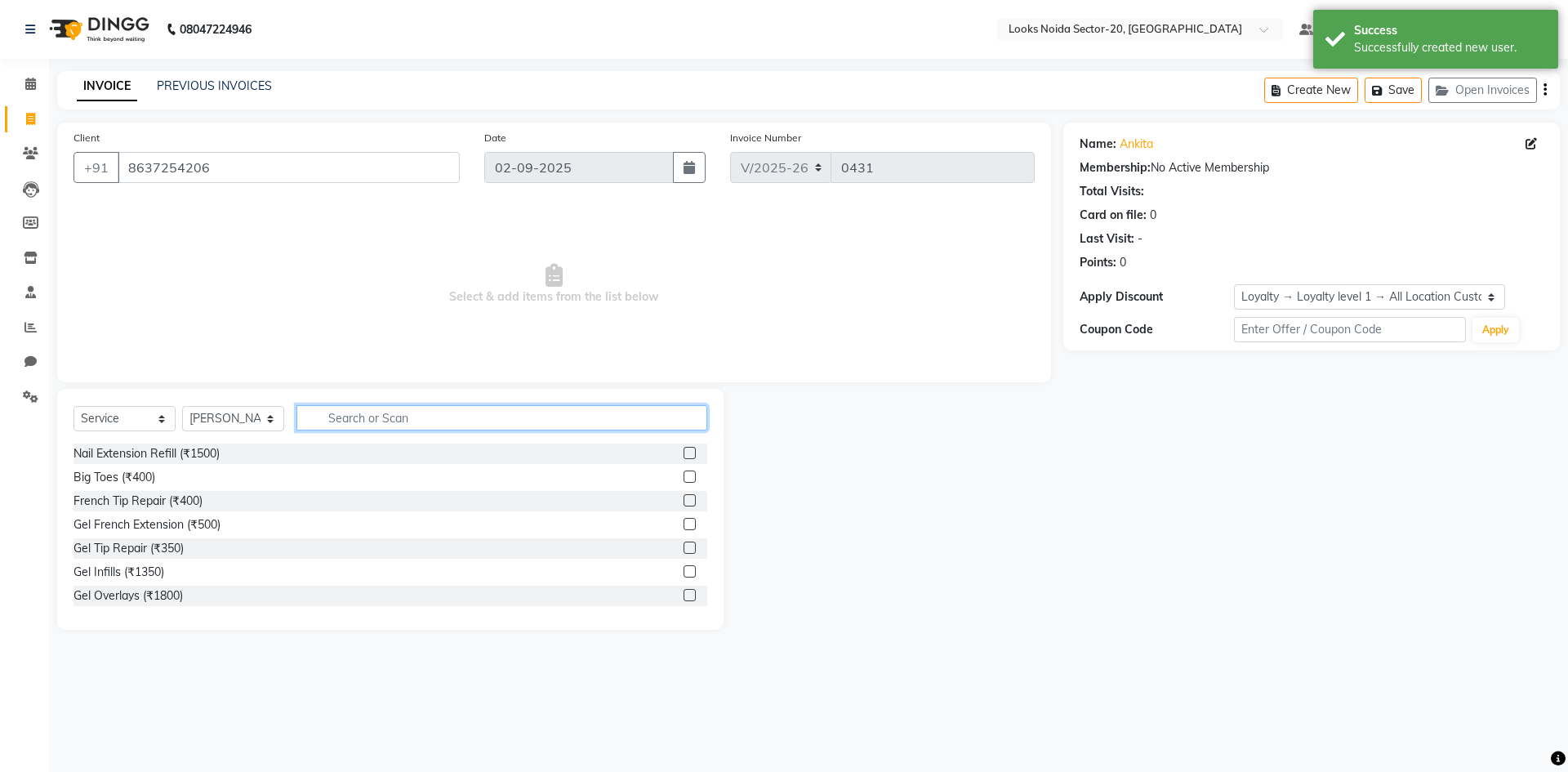
click at [357, 422] on input "text" at bounding box center [502, 418] width 411 height 25
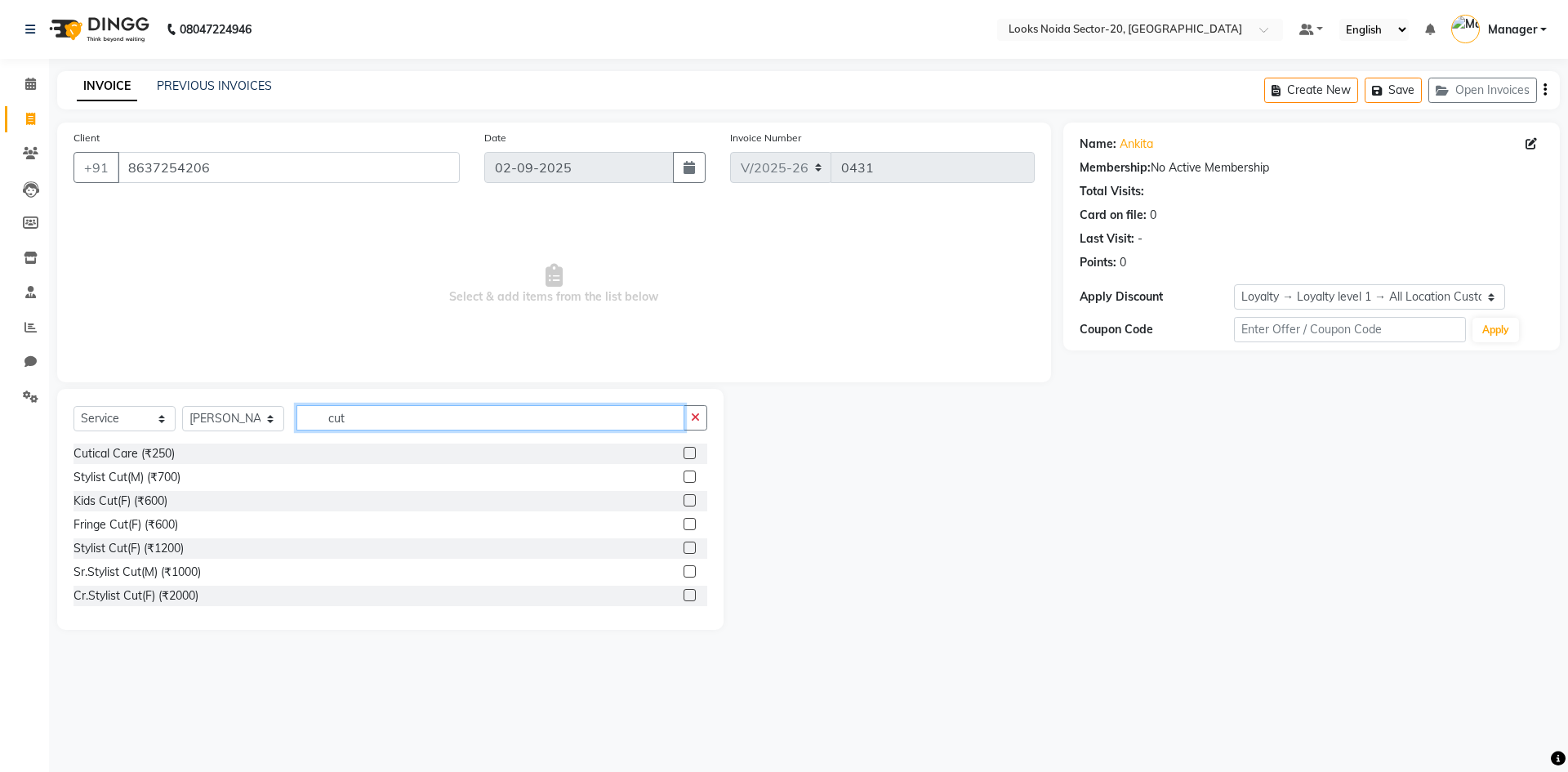
type input "cut"
click at [684, 596] on label at bounding box center [690, 594] width 12 height 12
click at [684, 596] on input "checkbox" at bounding box center [689, 595] width 10 height 10
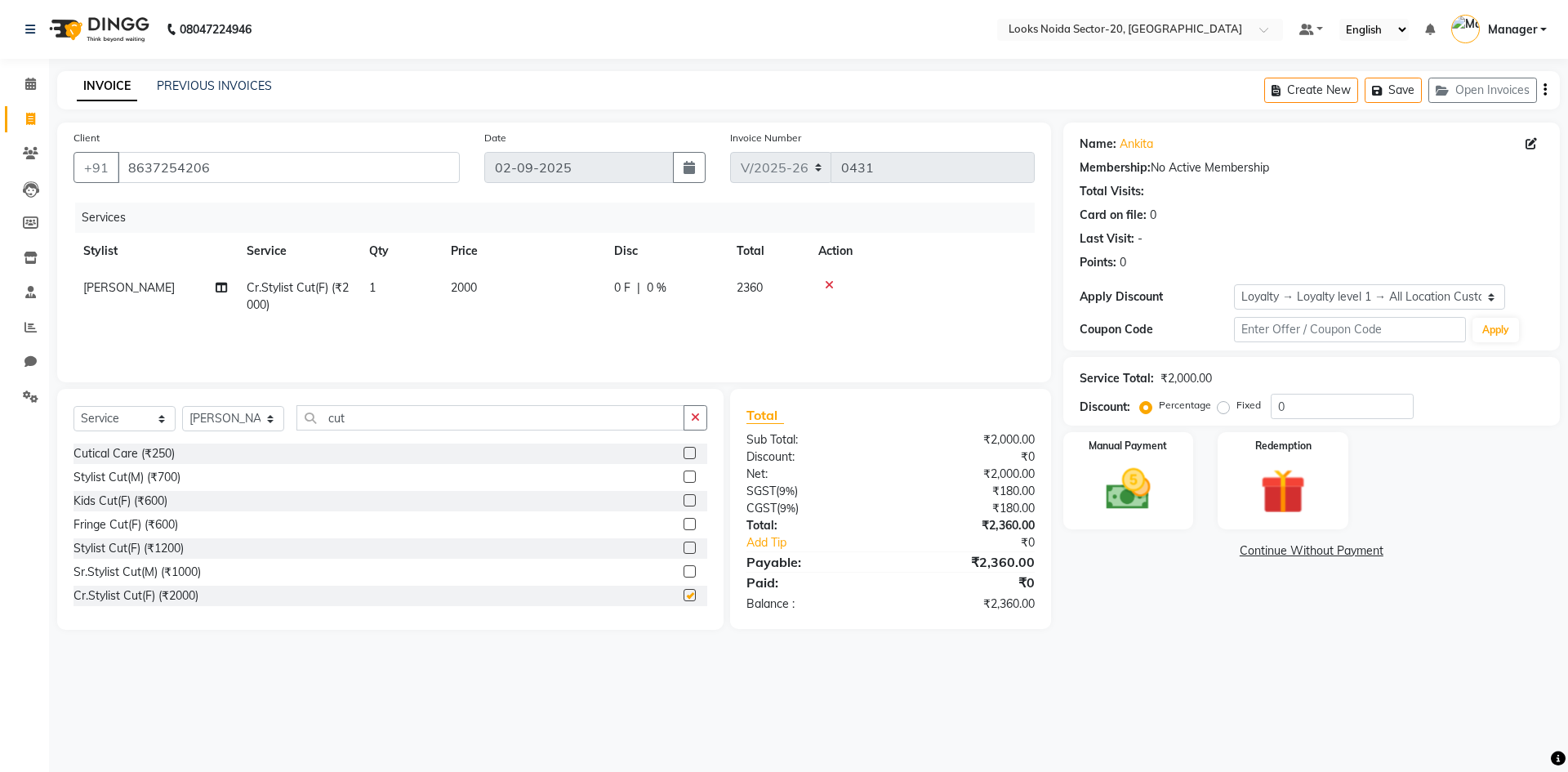
checkbox input "false"
click at [510, 276] on td "2000" at bounding box center [522, 296] width 164 height 54
select select "86760"
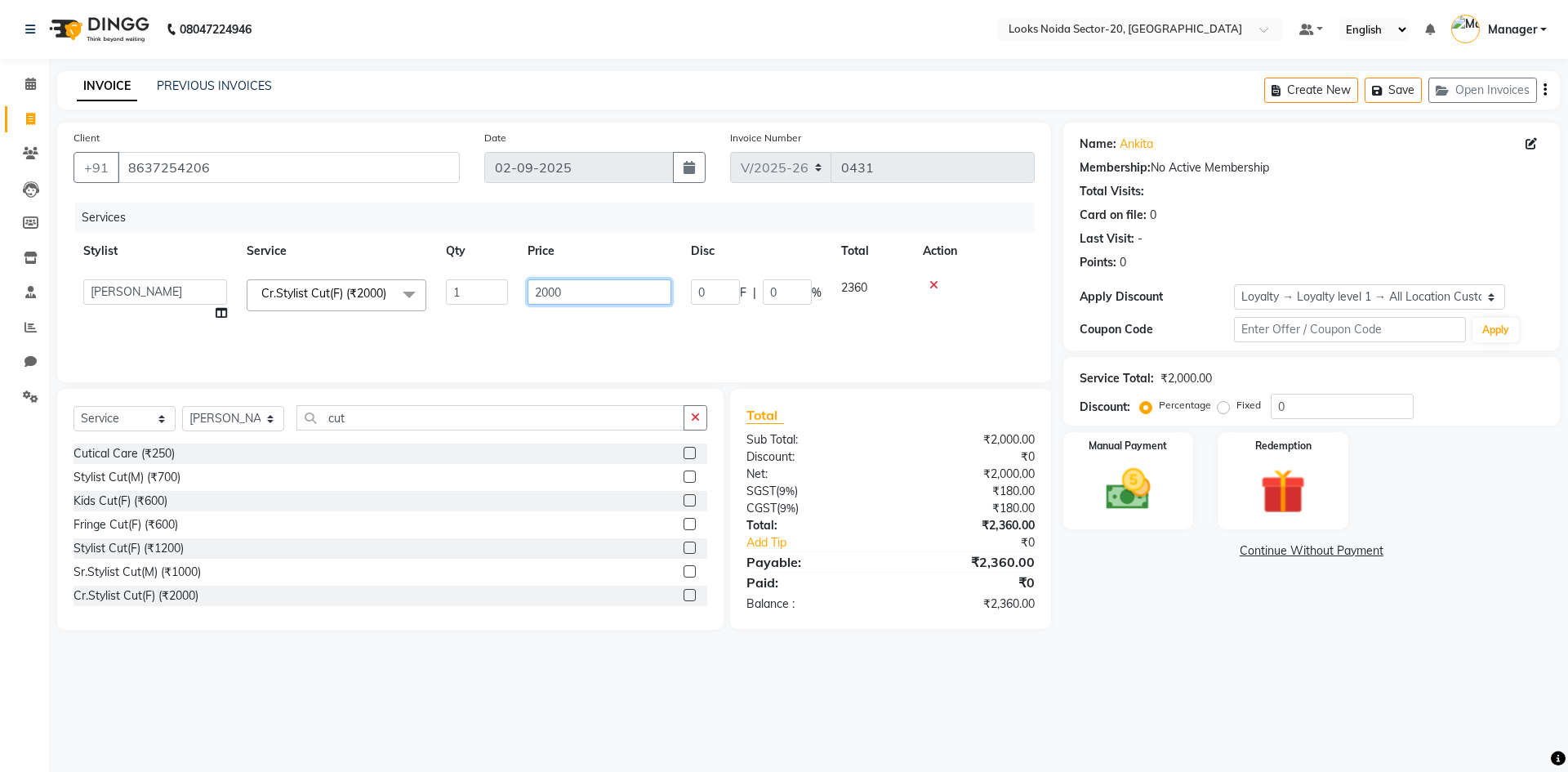
click at [571, 297] on input "2000" at bounding box center [600, 292] width 144 height 25
type input "2"
type input "1100"
click at [507, 422] on input "cut" at bounding box center [490, 418] width 388 height 25
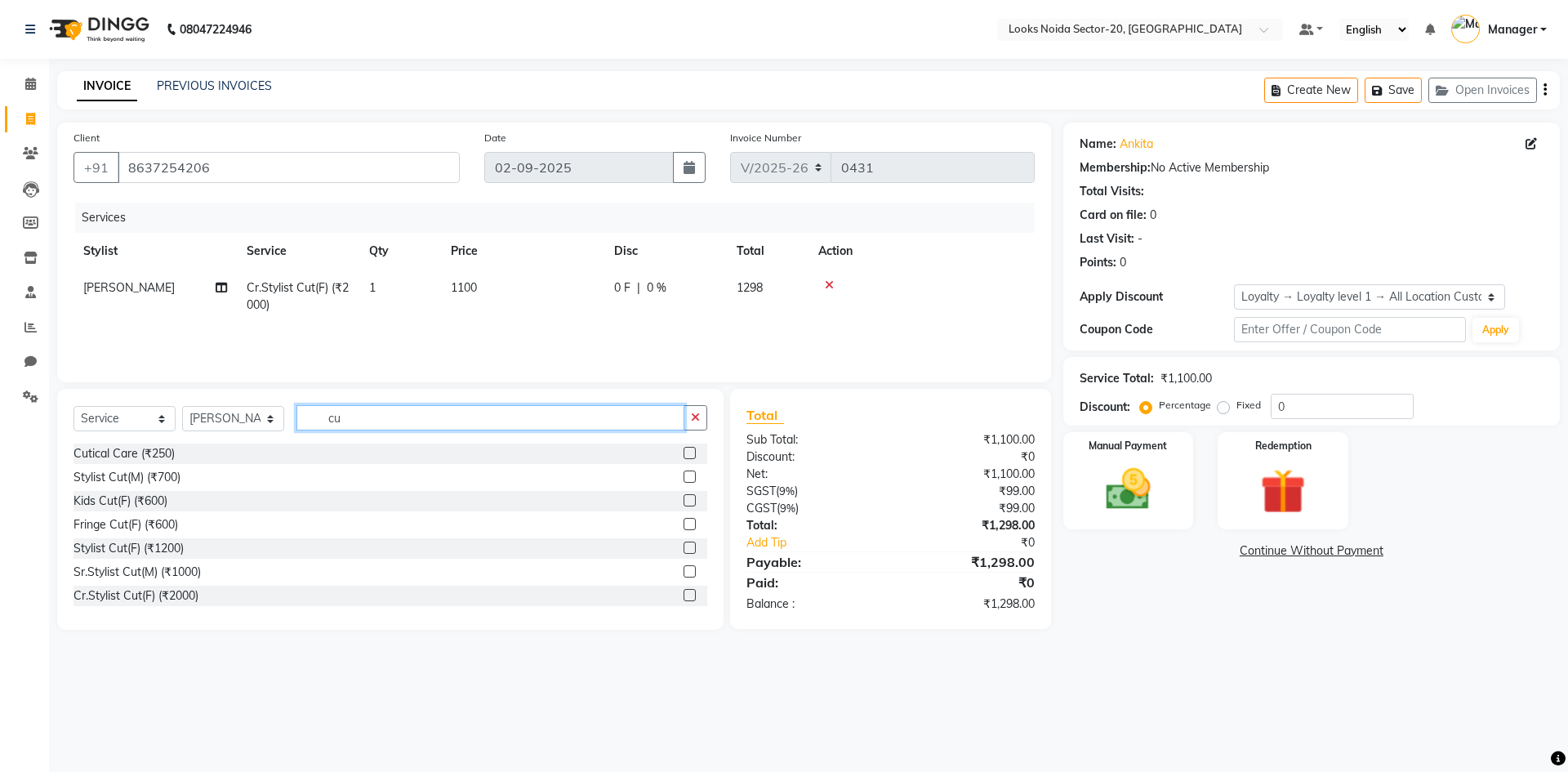
type input "c"
type input "thre"
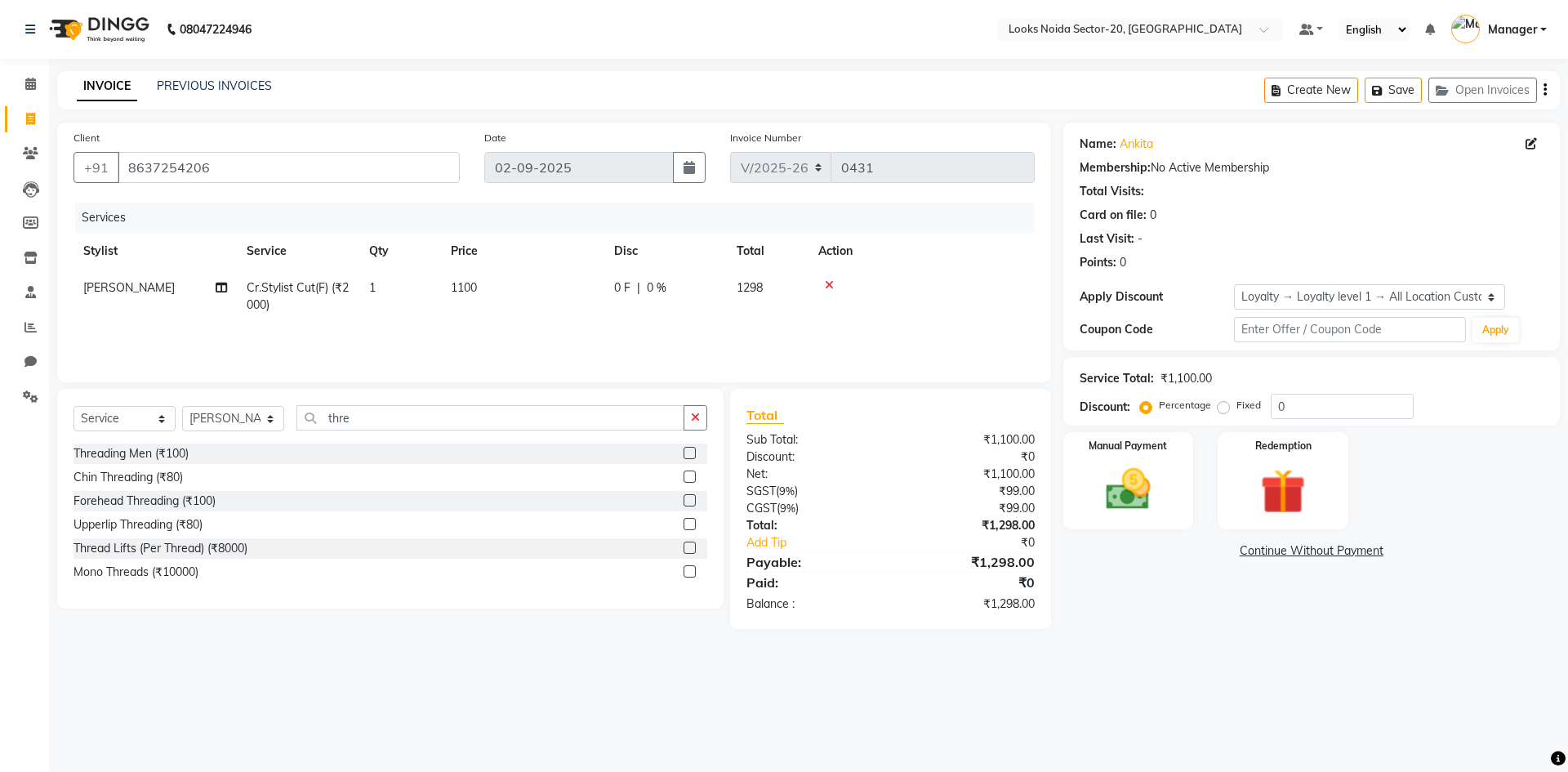
click at [689, 493] on div at bounding box center [695, 501] width 23 height 21
click at [686, 501] on label at bounding box center [690, 500] width 12 height 12
click at [686, 501] on input "checkbox" at bounding box center [689, 501] width 10 height 10
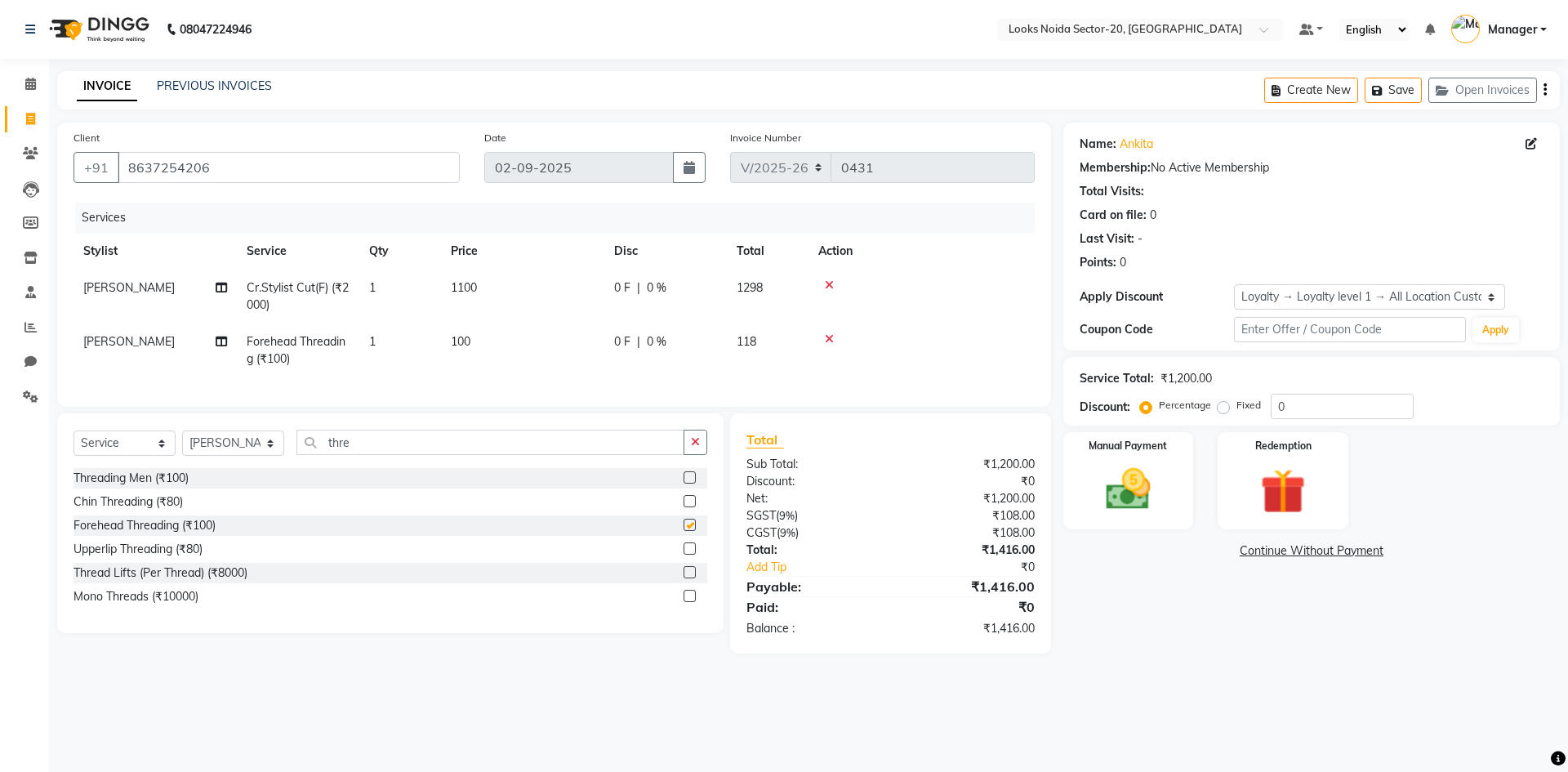
checkbox input "false"
click at [483, 328] on td "100" at bounding box center [522, 350] width 164 height 54
select select "86760"
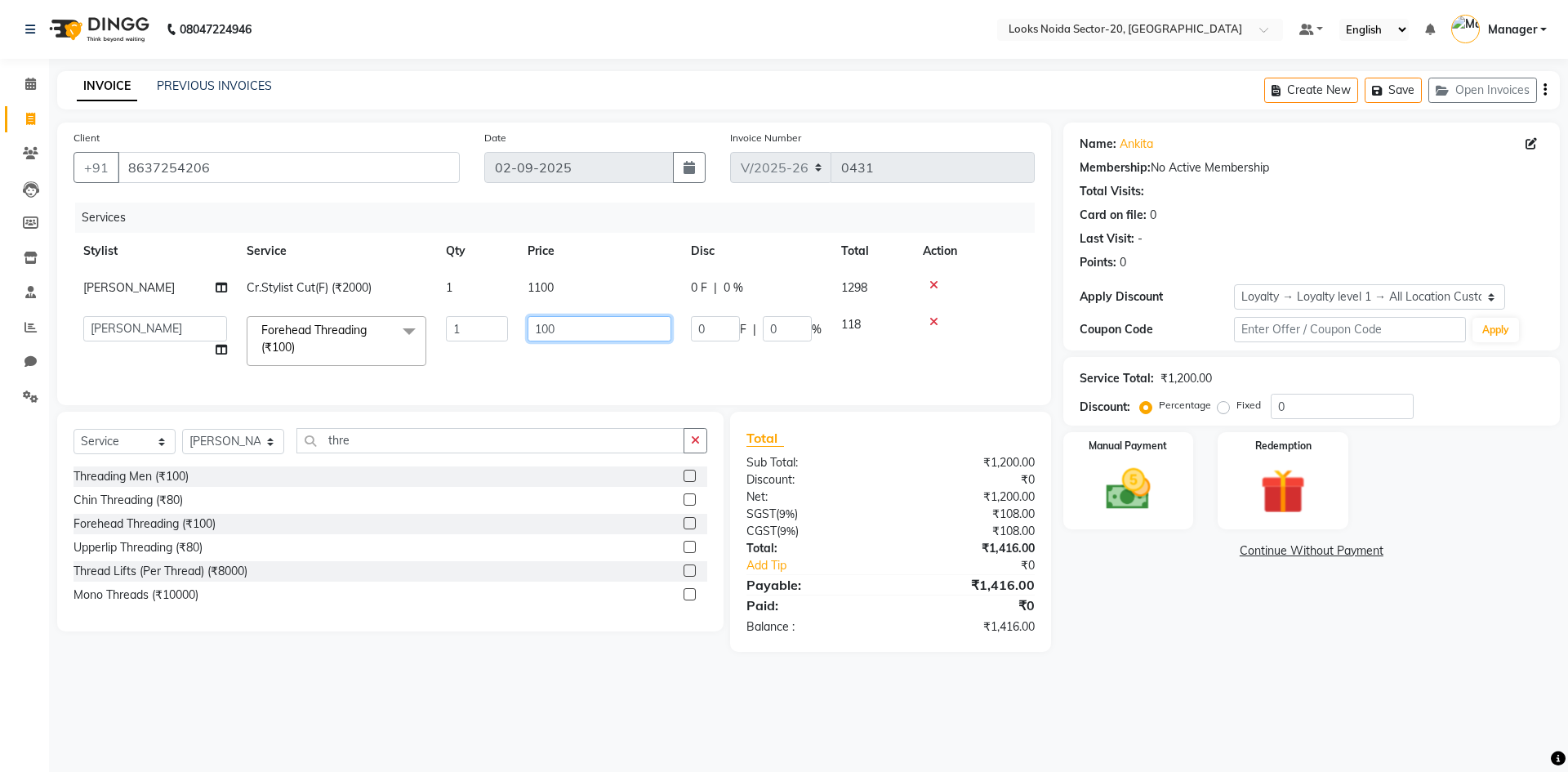
drag, startPoint x: 567, startPoint y: 331, endPoint x: 547, endPoint y: 323, distance: 21.5
click at [567, 331] on input "100" at bounding box center [600, 328] width 144 height 25
type input "1"
type input "200"
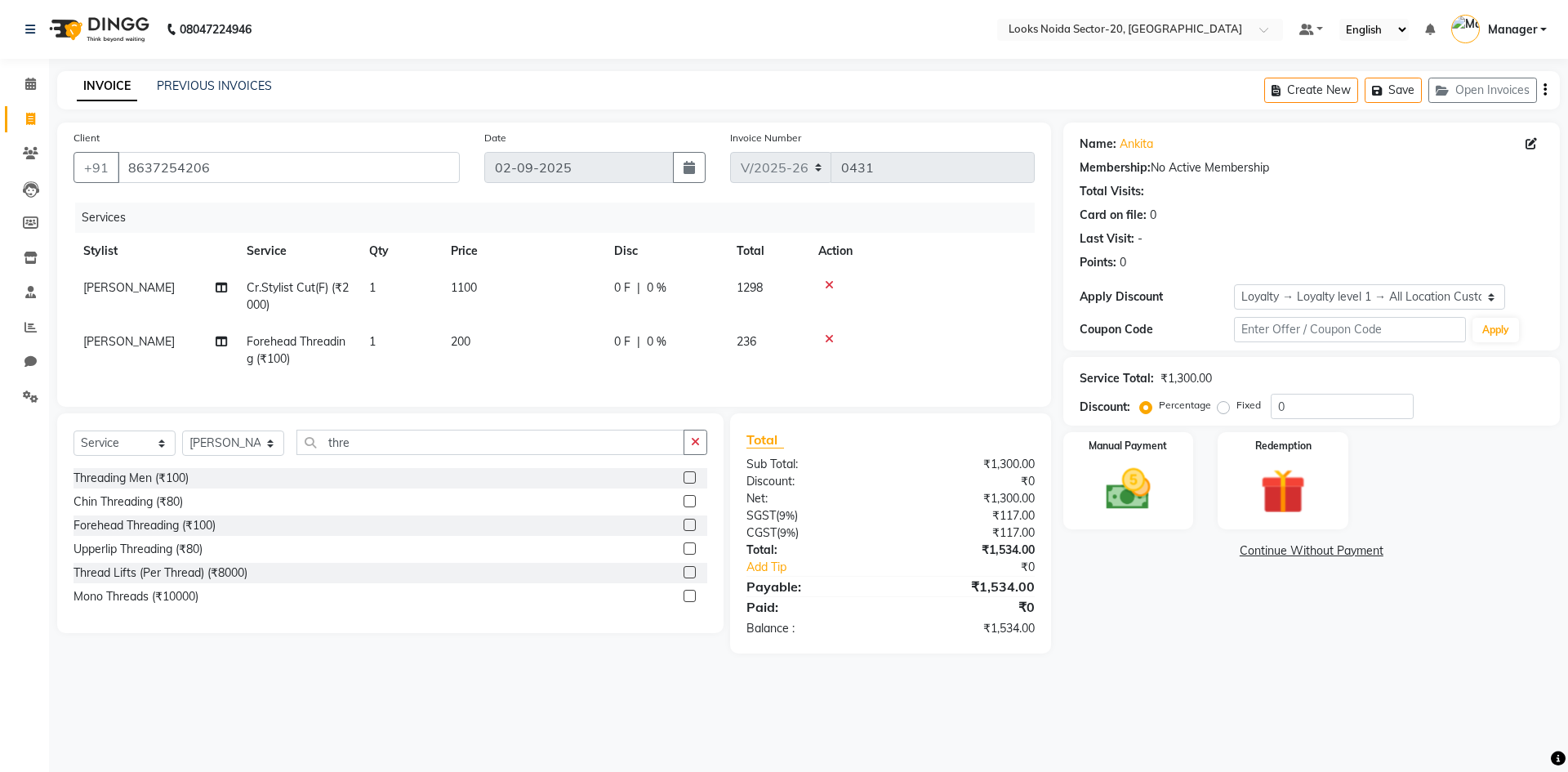
click at [1260, 646] on div "Name: Ankita Membership: No Active Membership Total Visits: Card on file: 0 Las…" at bounding box center [1318, 388] width 509 height 531
click at [1144, 504] on img at bounding box center [1128, 490] width 76 height 54
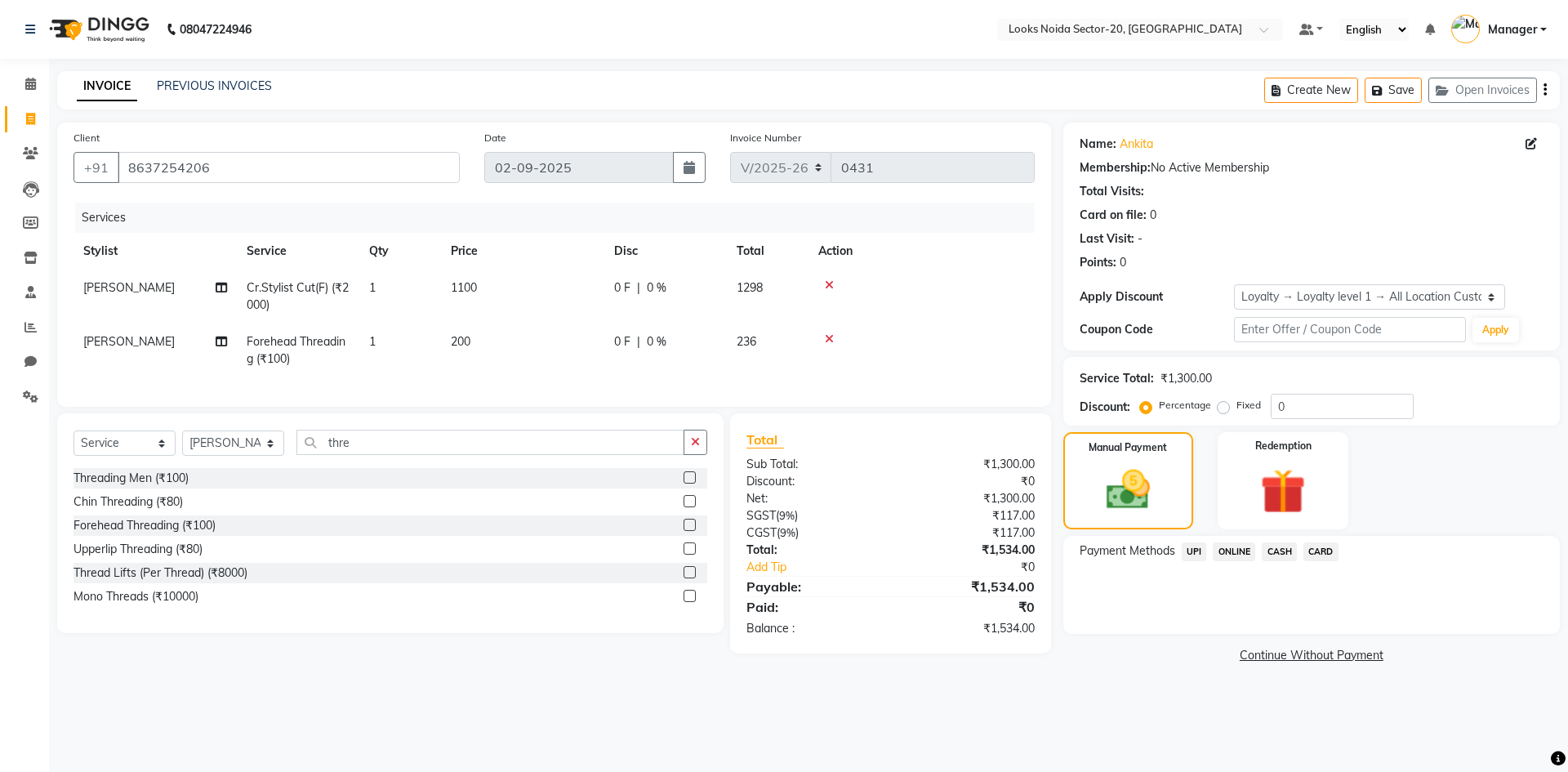
click at [1198, 547] on span "UPI" at bounding box center [1194, 551] width 25 height 19
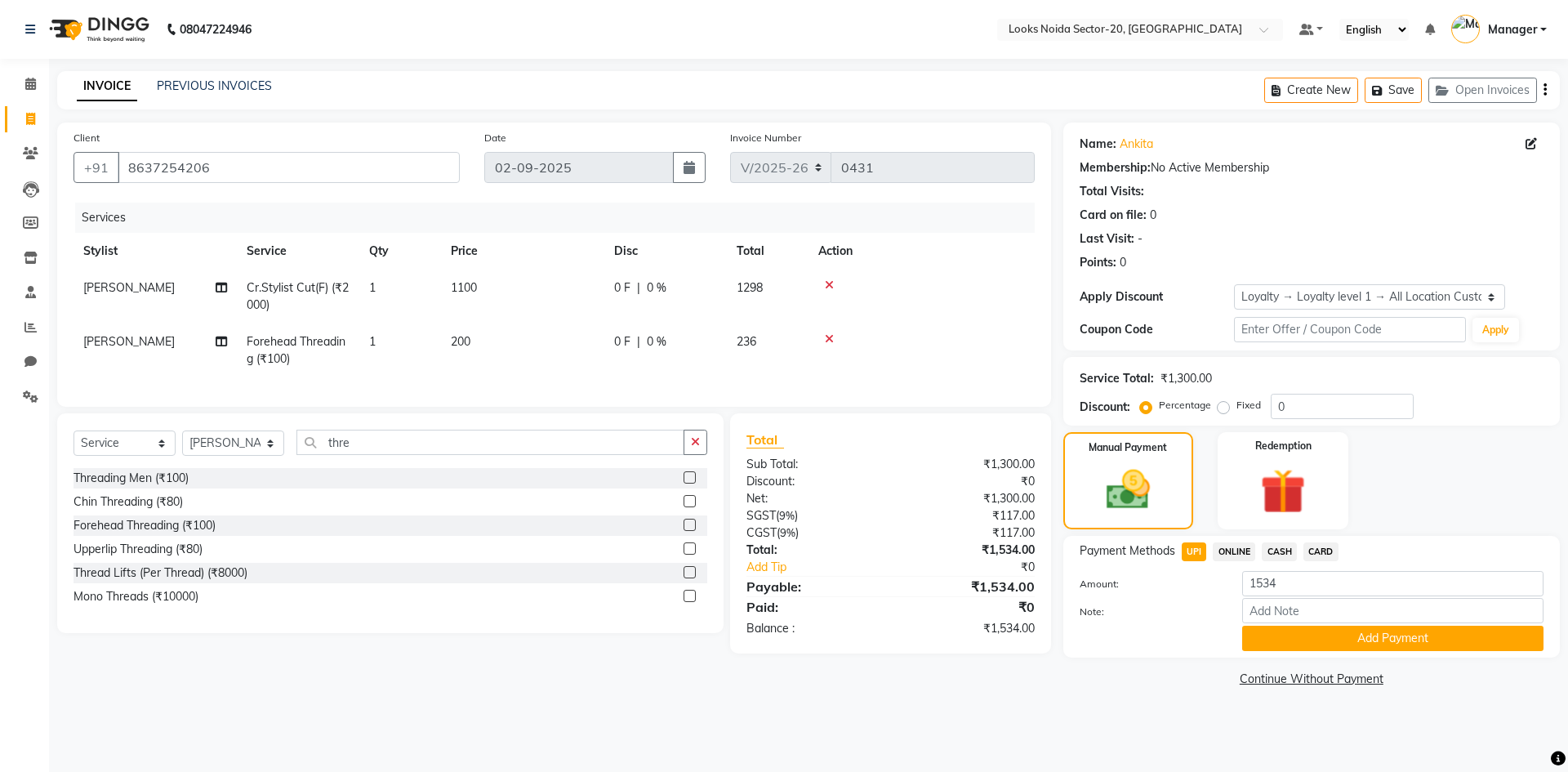
click at [155, 340] on td "[PERSON_NAME]" at bounding box center [155, 350] width 164 height 54
select select "86760"
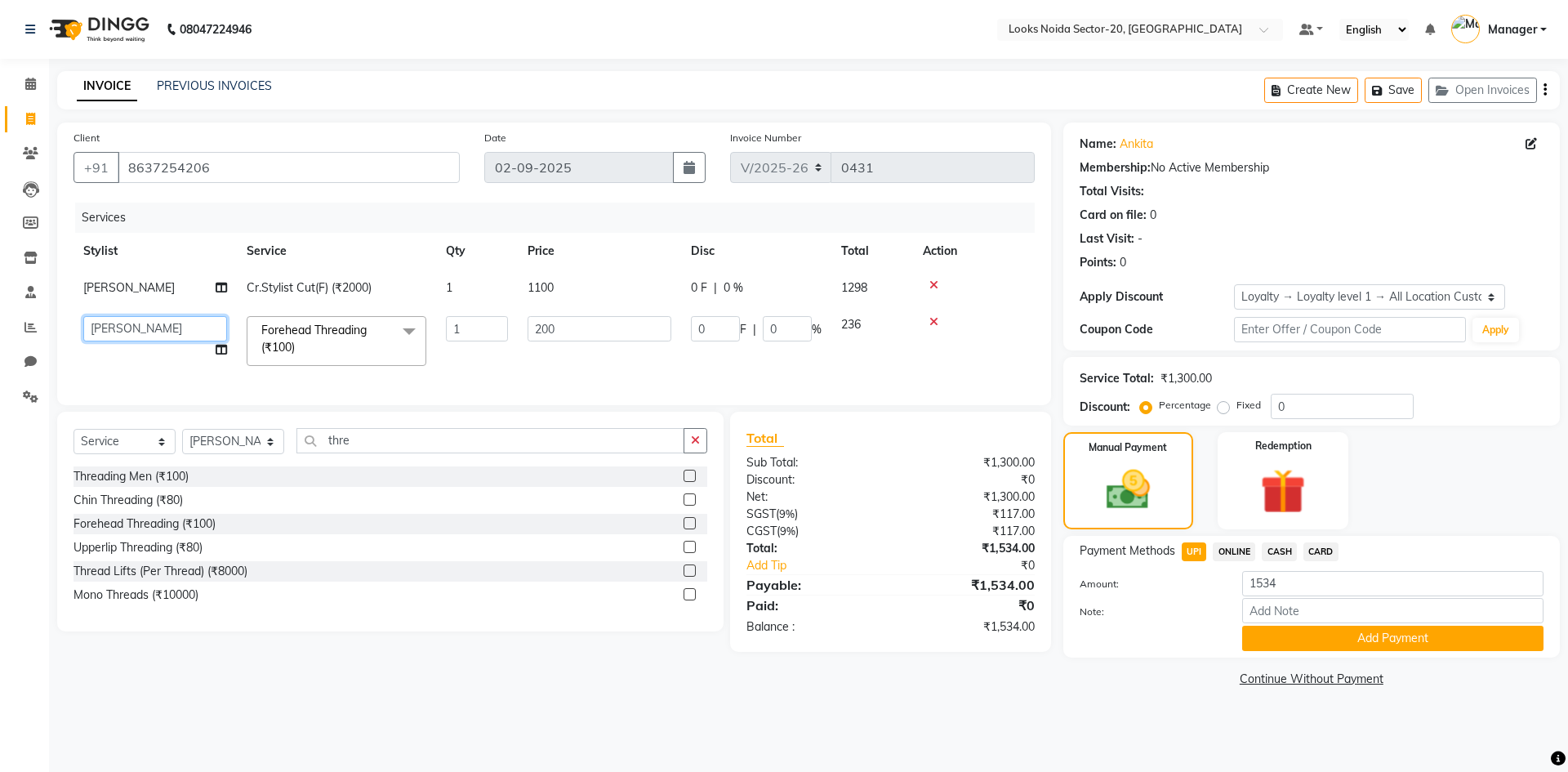
click at [208, 327] on select "Aarti Sharma Adil Amit_pdct Counter_Sales Fardeen Mahfoos Mahi Manager Manish_n…" at bounding box center [155, 328] width 144 height 25
select select "86763"
click at [330, 336] on span "Forehead Threading (₹100)" at bounding box center [314, 338] width 106 height 32
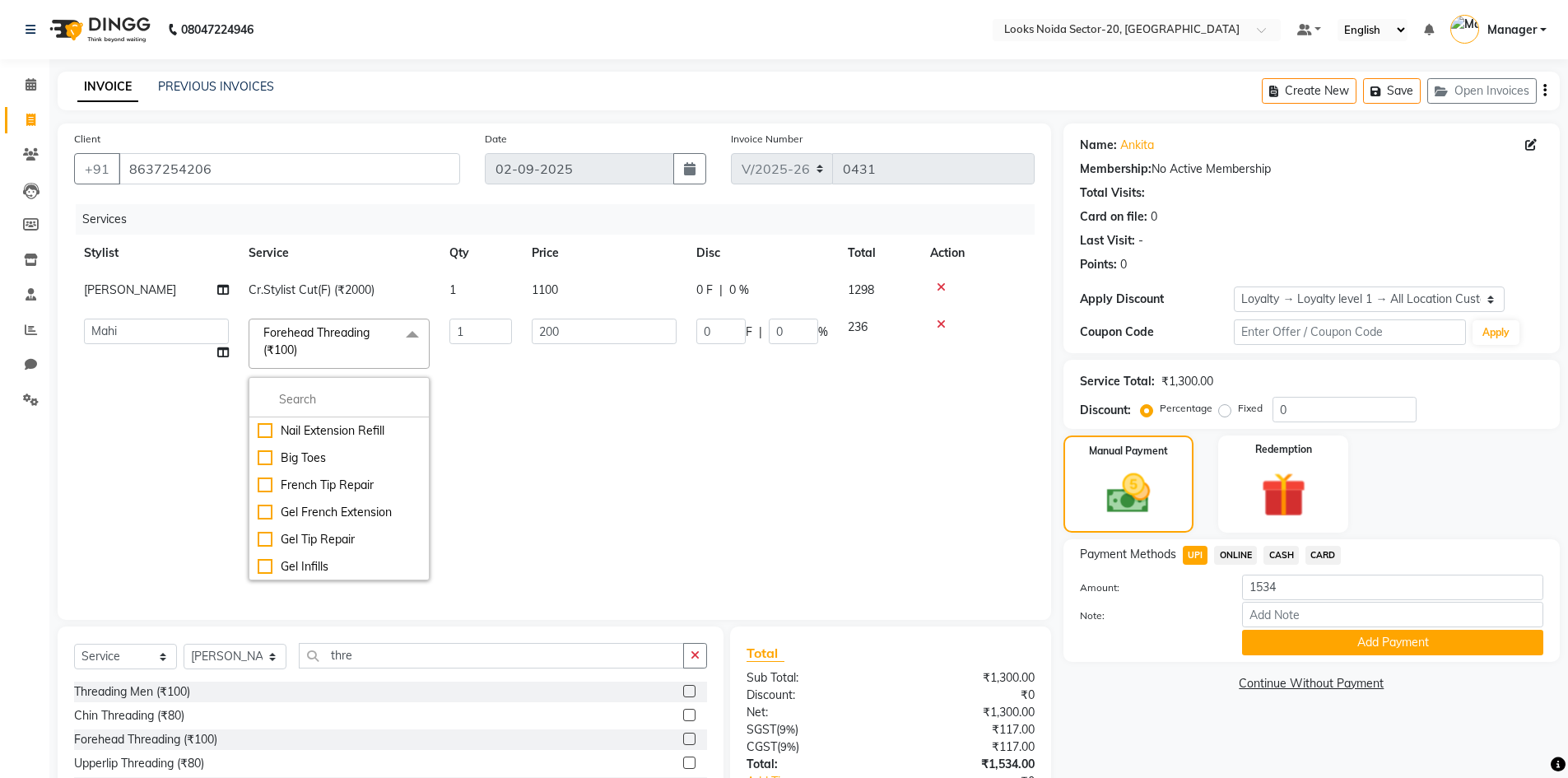
click at [340, 349] on span "Forehead Threading (₹100) x" at bounding box center [331, 342] width 145 height 36
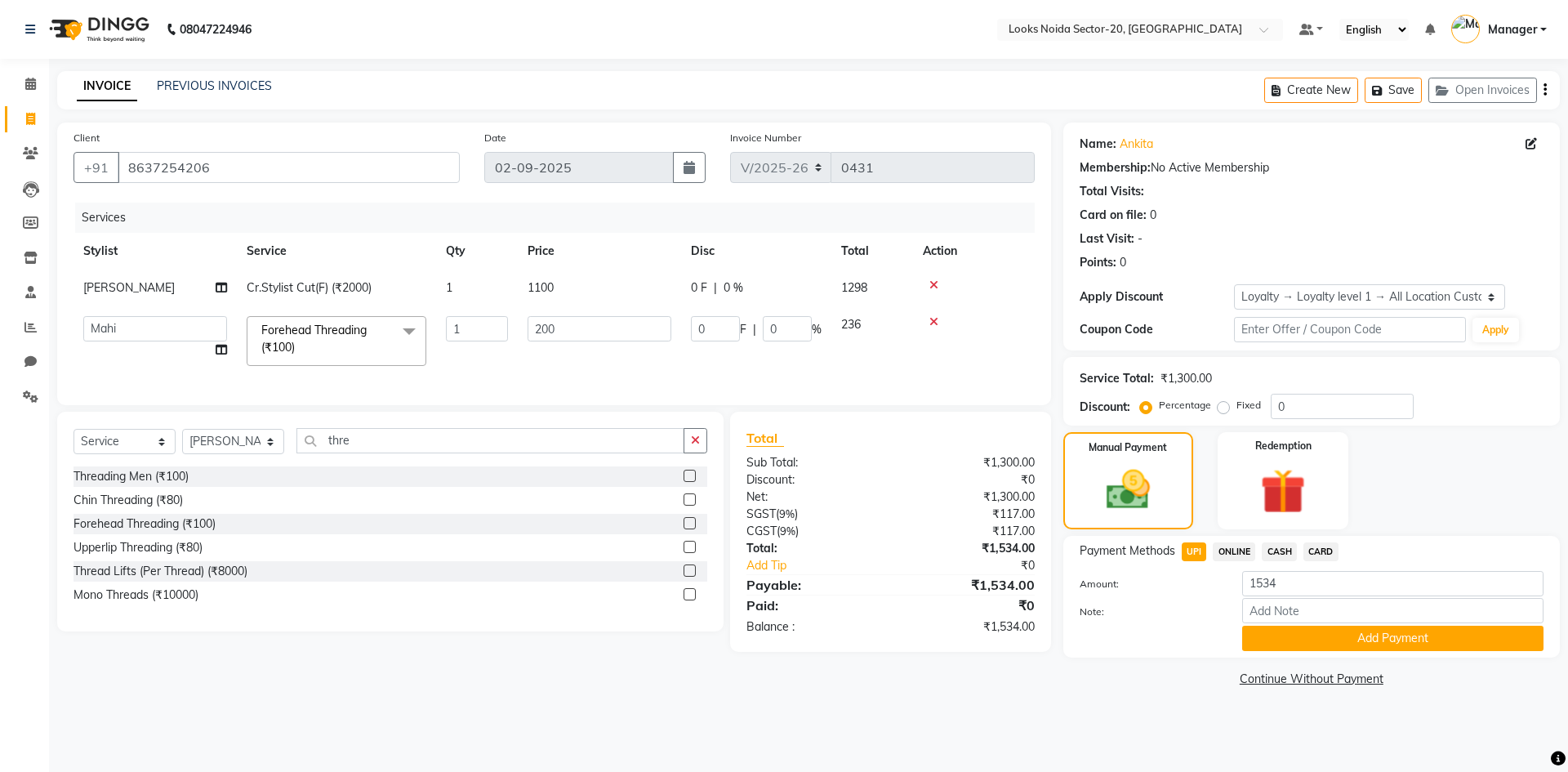
click at [373, 350] on span "Forehead Threading (₹100) x" at bounding box center [329, 339] width 144 height 36
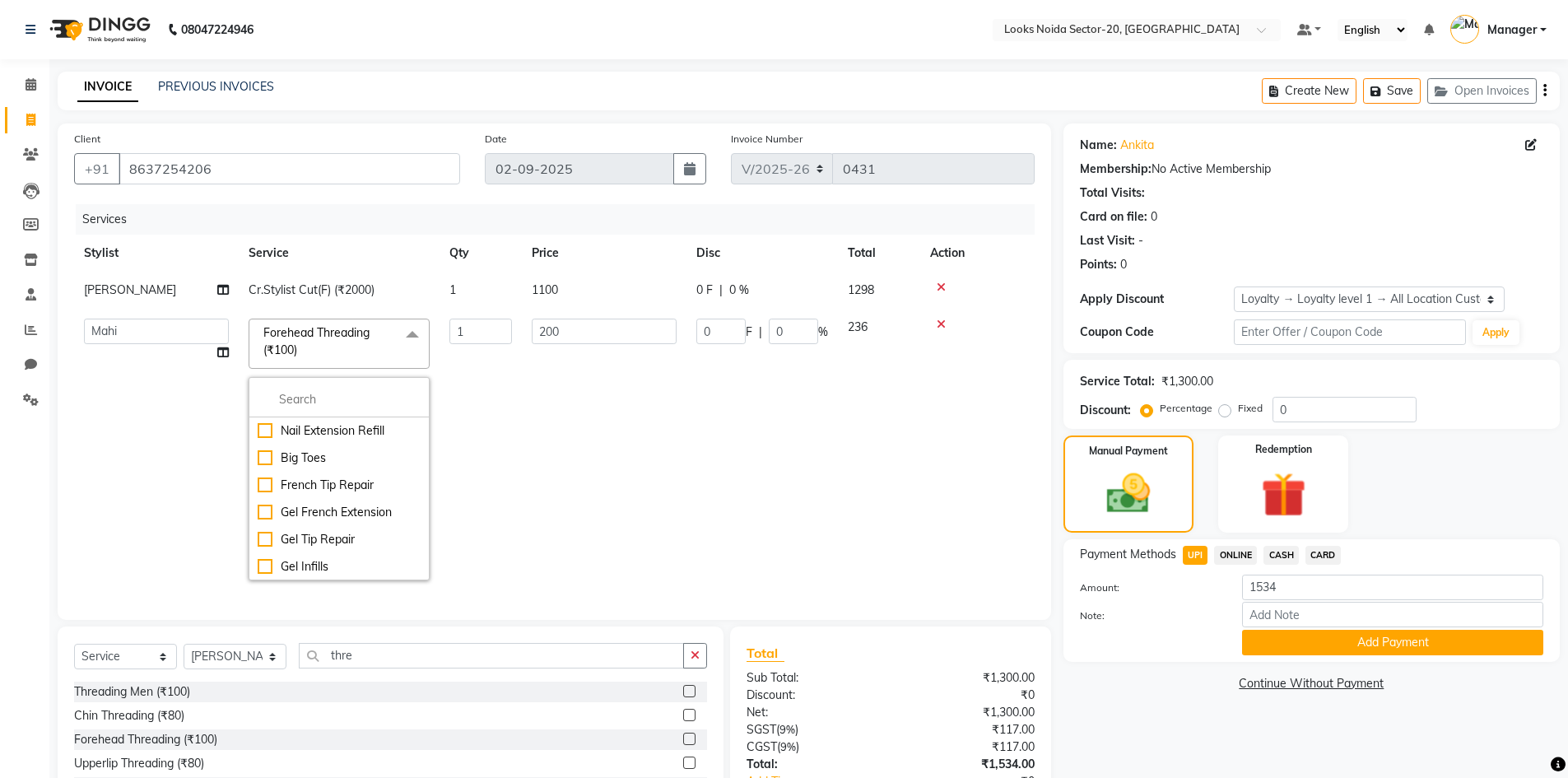
click at [353, 380] on div "Nail Extension Refill Big Toes French Tip Repair Gel French Extension Gel Tip R…" at bounding box center [339, 478] width 181 height 203
click at [337, 402] on input "multiselect-search" at bounding box center [339, 399] width 163 height 17
type input "eye"
click at [316, 481] on div "Eyebrows" at bounding box center [339, 485] width 163 height 17
checkbox input "true"
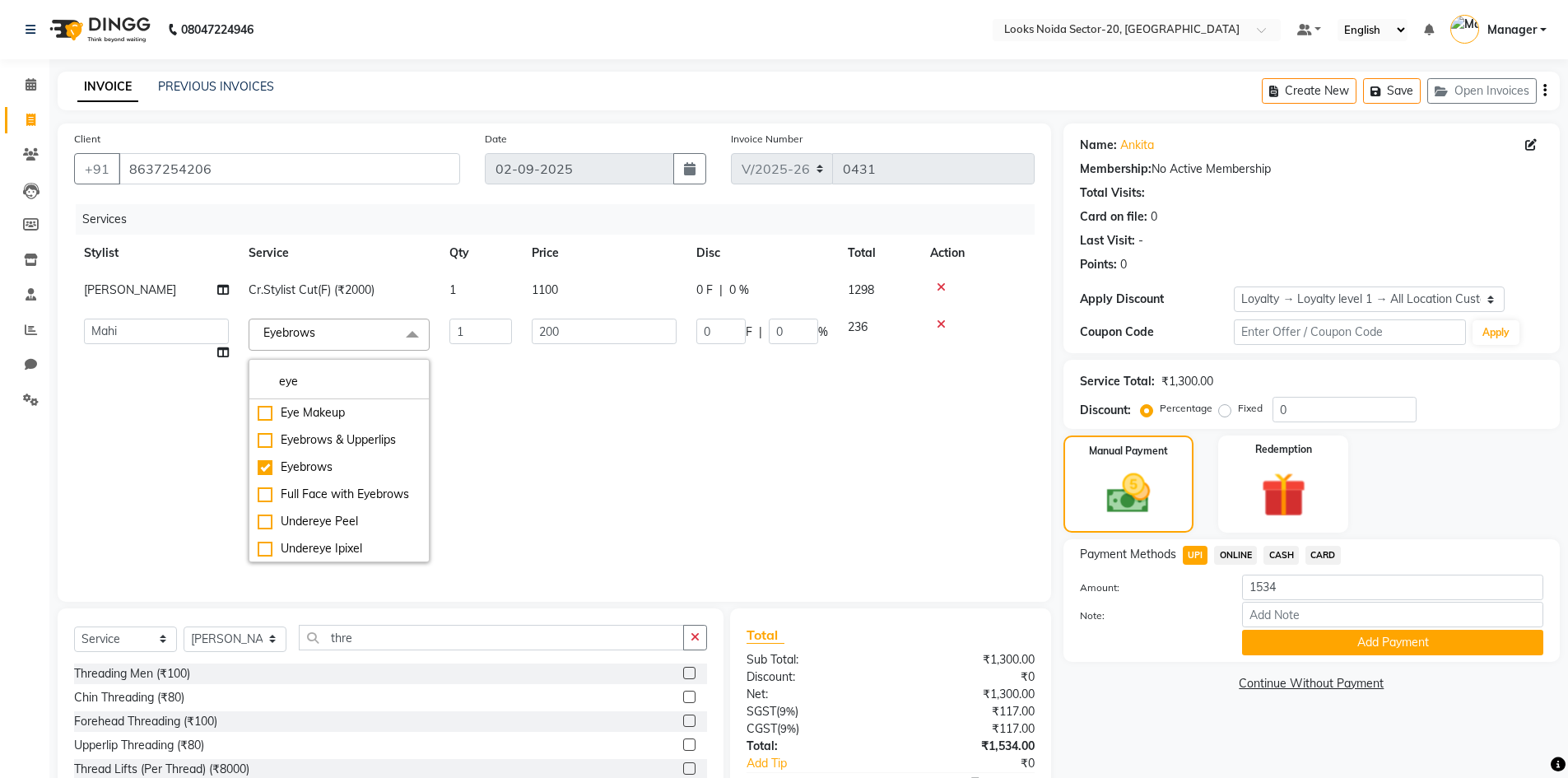
click at [552, 371] on td "200" at bounding box center [604, 441] width 165 height 264
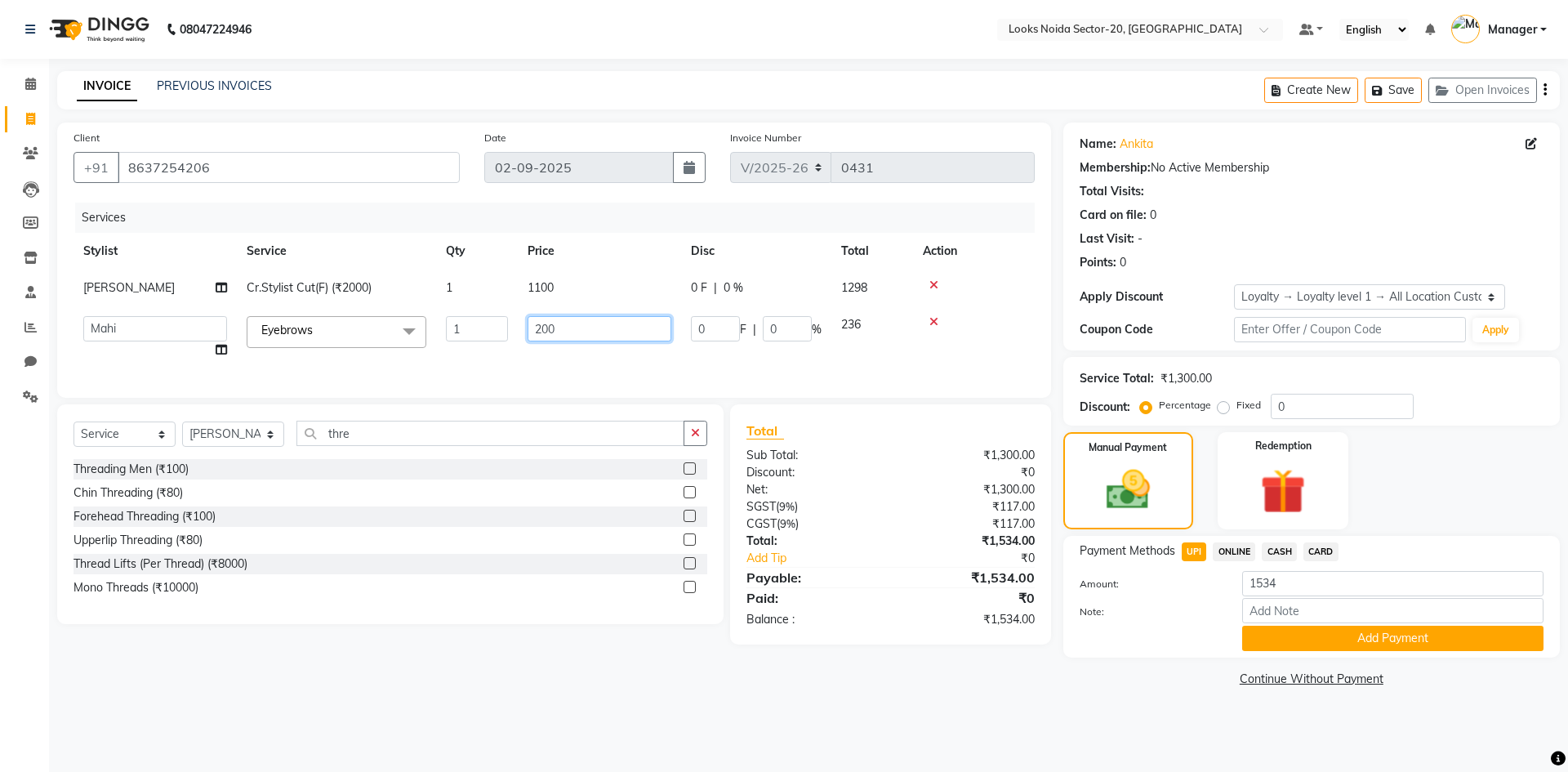
click at [567, 329] on input "200" at bounding box center [600, 328] width 144 height 25
type input "2"
type input "50"
click at [277, 447] on select "Select Stylist Aarti Sharma Adil Amit_pdct Counter_Sales Fardeen Mahfoos Mahi M…" at bounding box center [233, 434] width 102 height 25
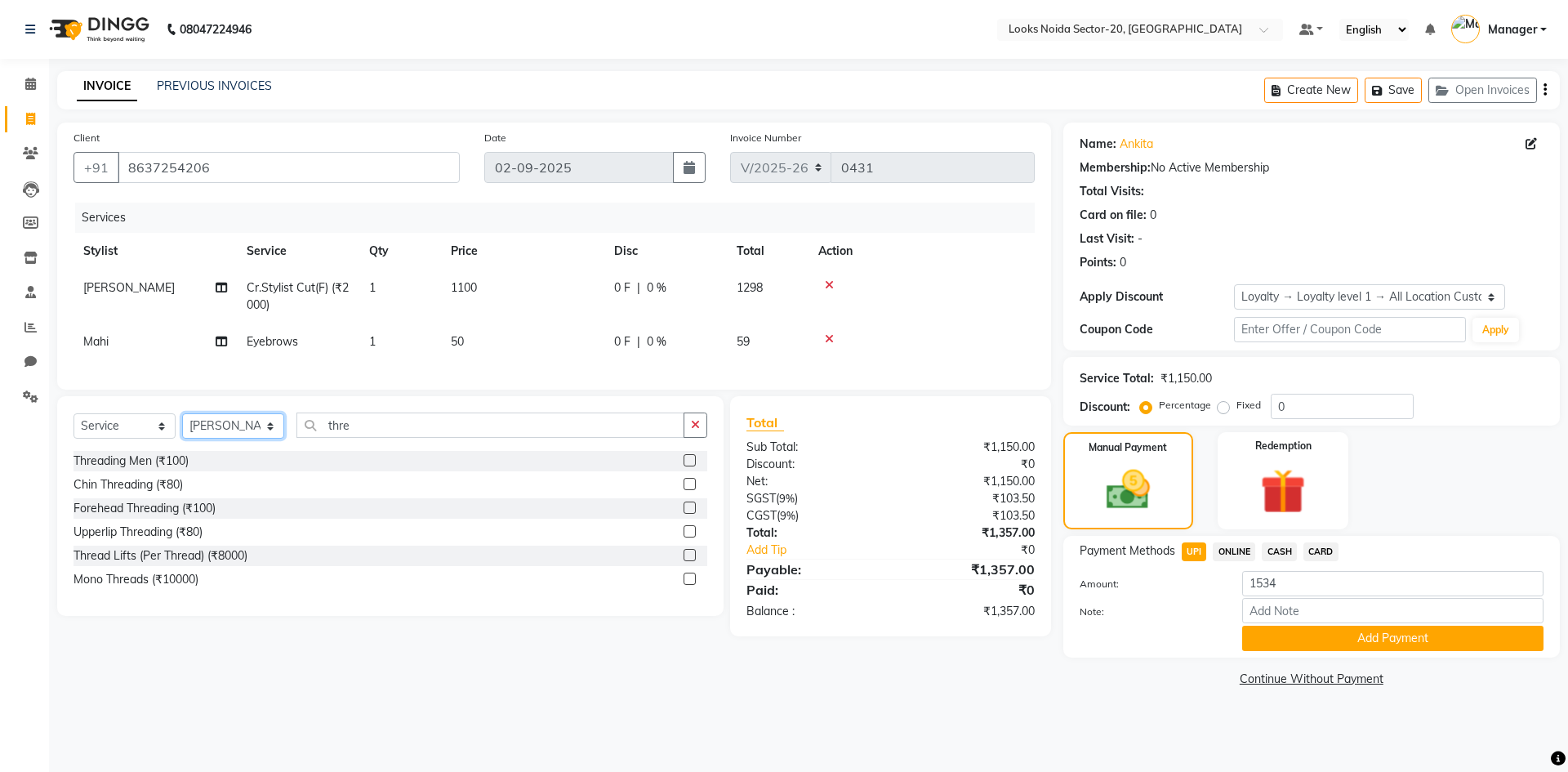
select select "86763"
click at [182, 425] on select "Select Stylist Aarti Sharma Adil Amit_pdct Counter_Sales Fardeen Mahfoos Mahi M…" at bounding box center [233, 425] width 102 height 25
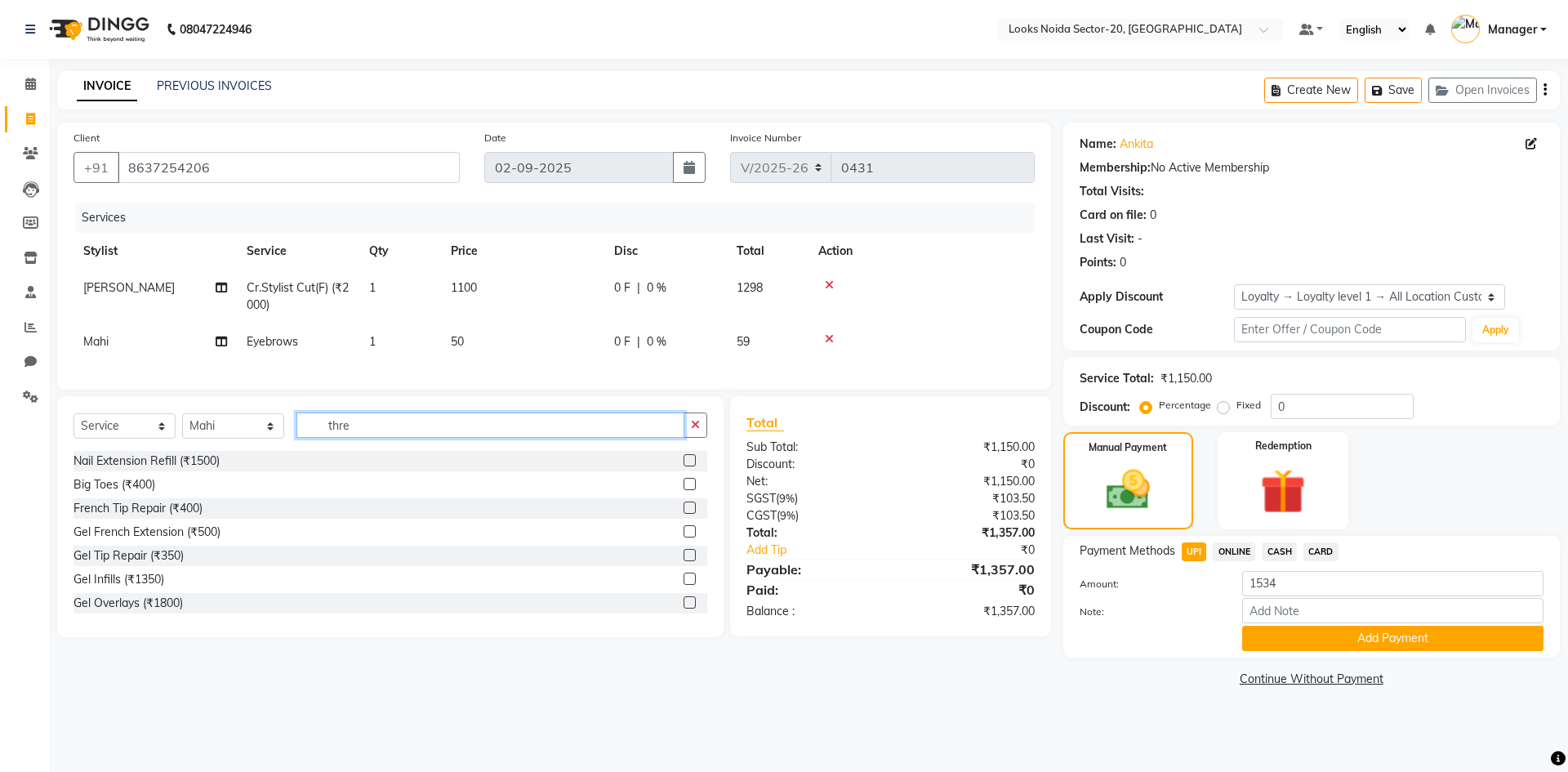
drag, startPoint x: 335, startPoint y: 447, endPoint x: 360, endPoint y: 426, distance: 32.6
click at [341, 437] on input "thre" at bounding box center [490, 424] width 388 height 25
click at [358, 430] on input "thre" at bounding box center [490, 424] width 388 height 25
type input "t"
type input "upp"
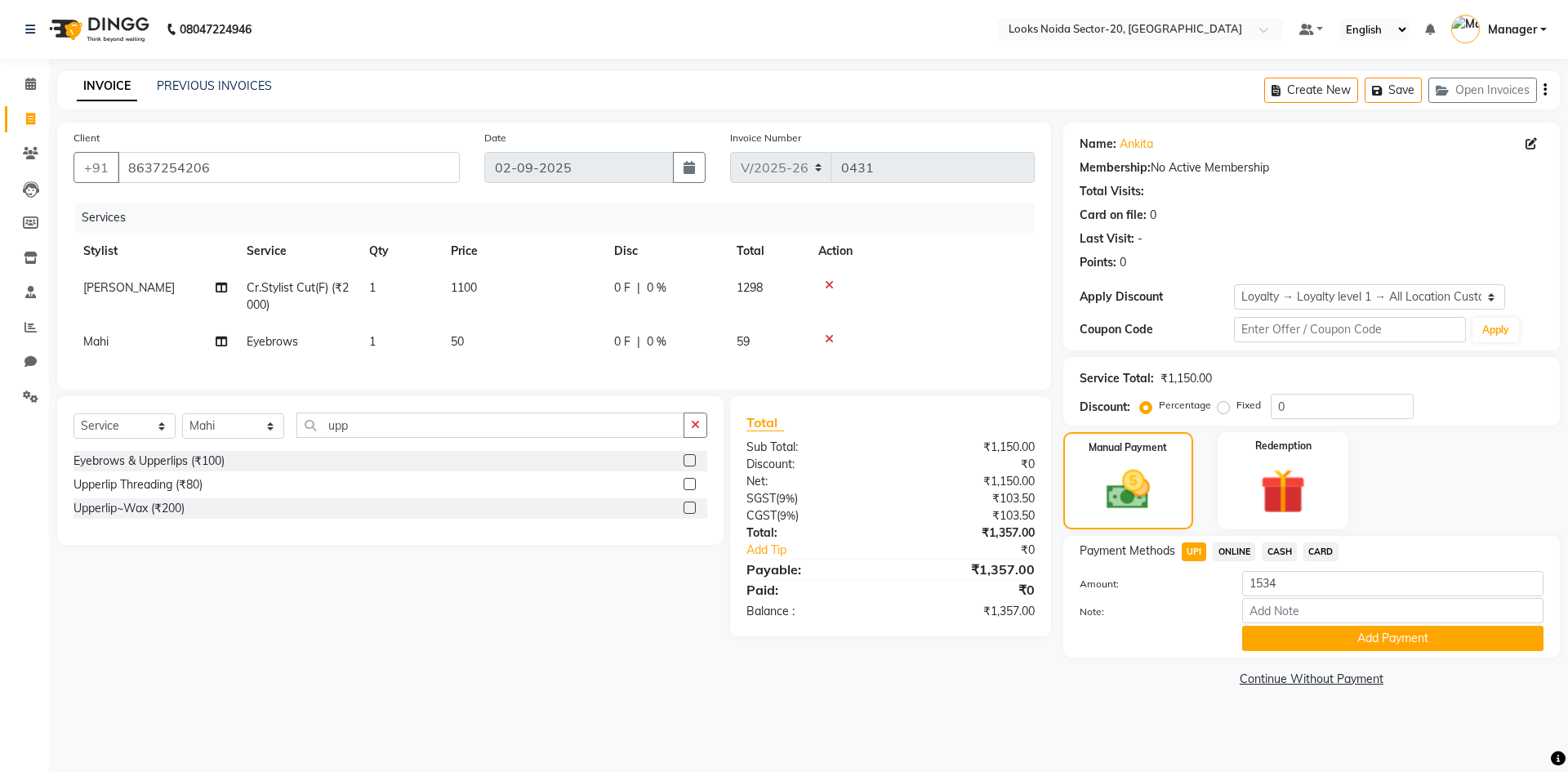
click at [686, 514] on label at bounding box center [690, 508] width 12 height 12
click at [686, 514] on input "checkbox" at bounding box center [689, 508] width 10 height 10
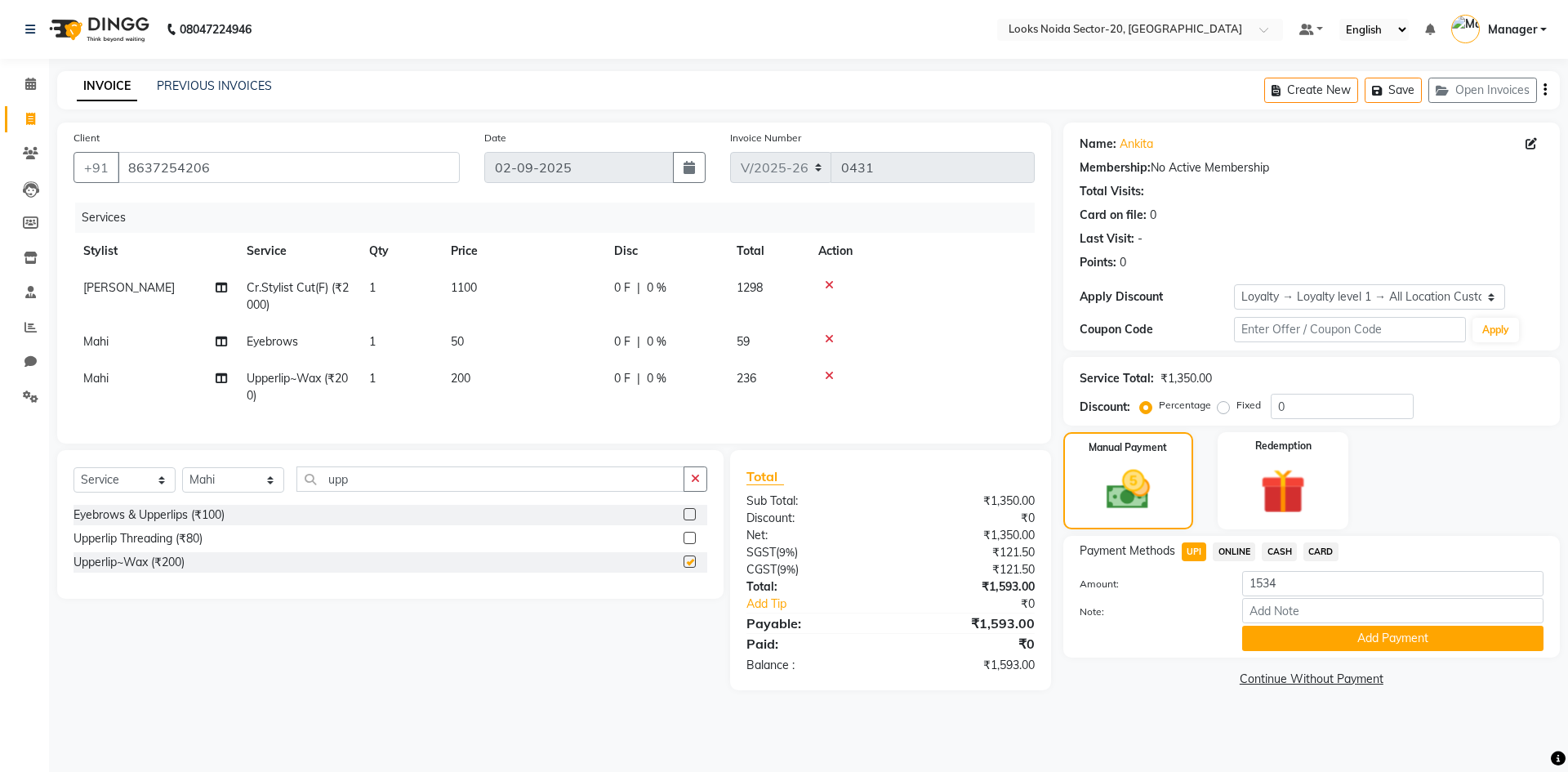
checkbox input "false"
click at [518, 377] on td "200" at bounding box center [522, 387] width 164 height 54
select select "86763"
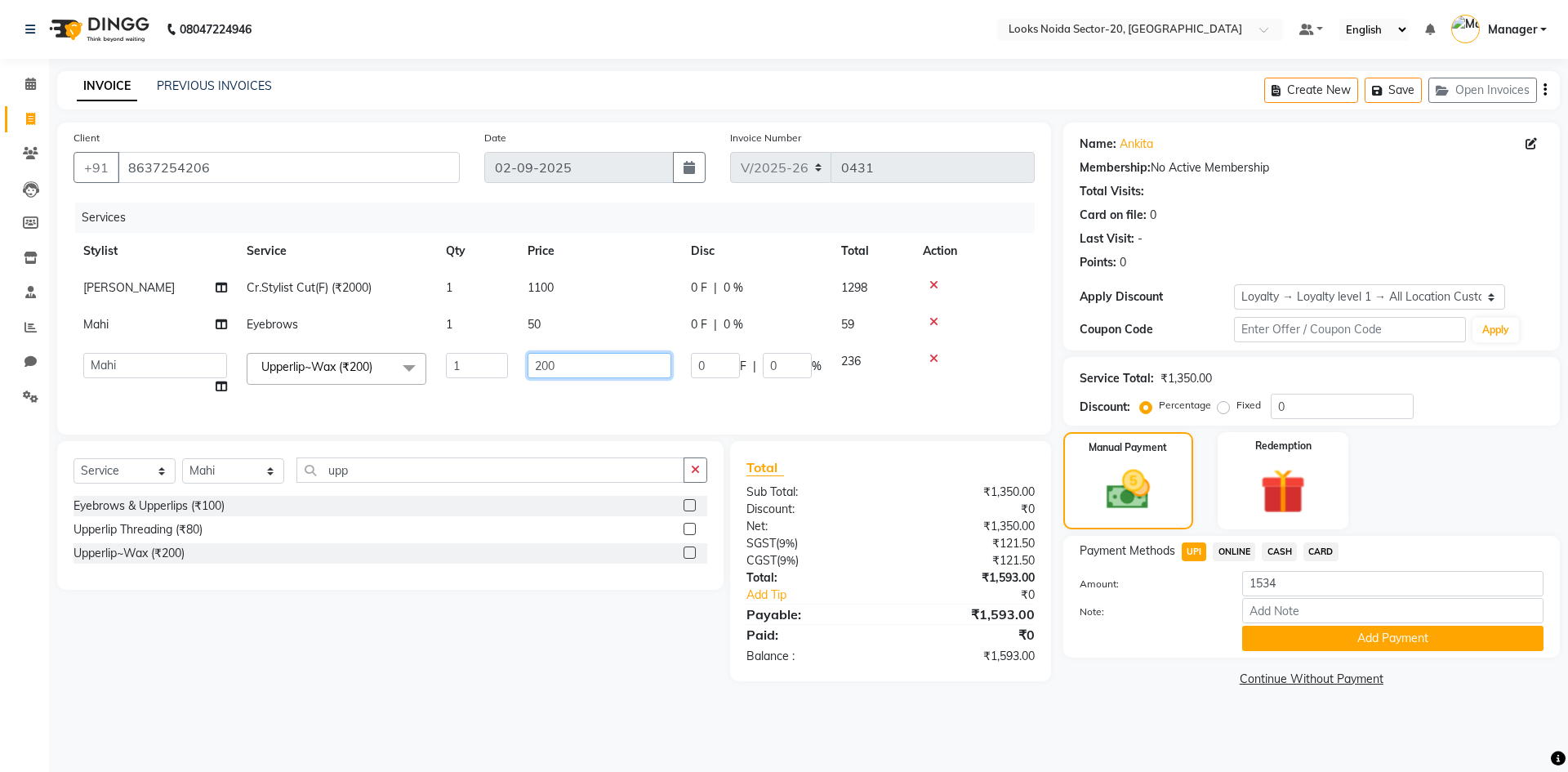
click at [600, 357] on input "200" at bounding box center [600, 365] width 144 height 25
type input "2"
type input "150"
click at [1487, 493] on div "Manual Payment Redemption" at bounding box center [1312, 480] width 521 height 97
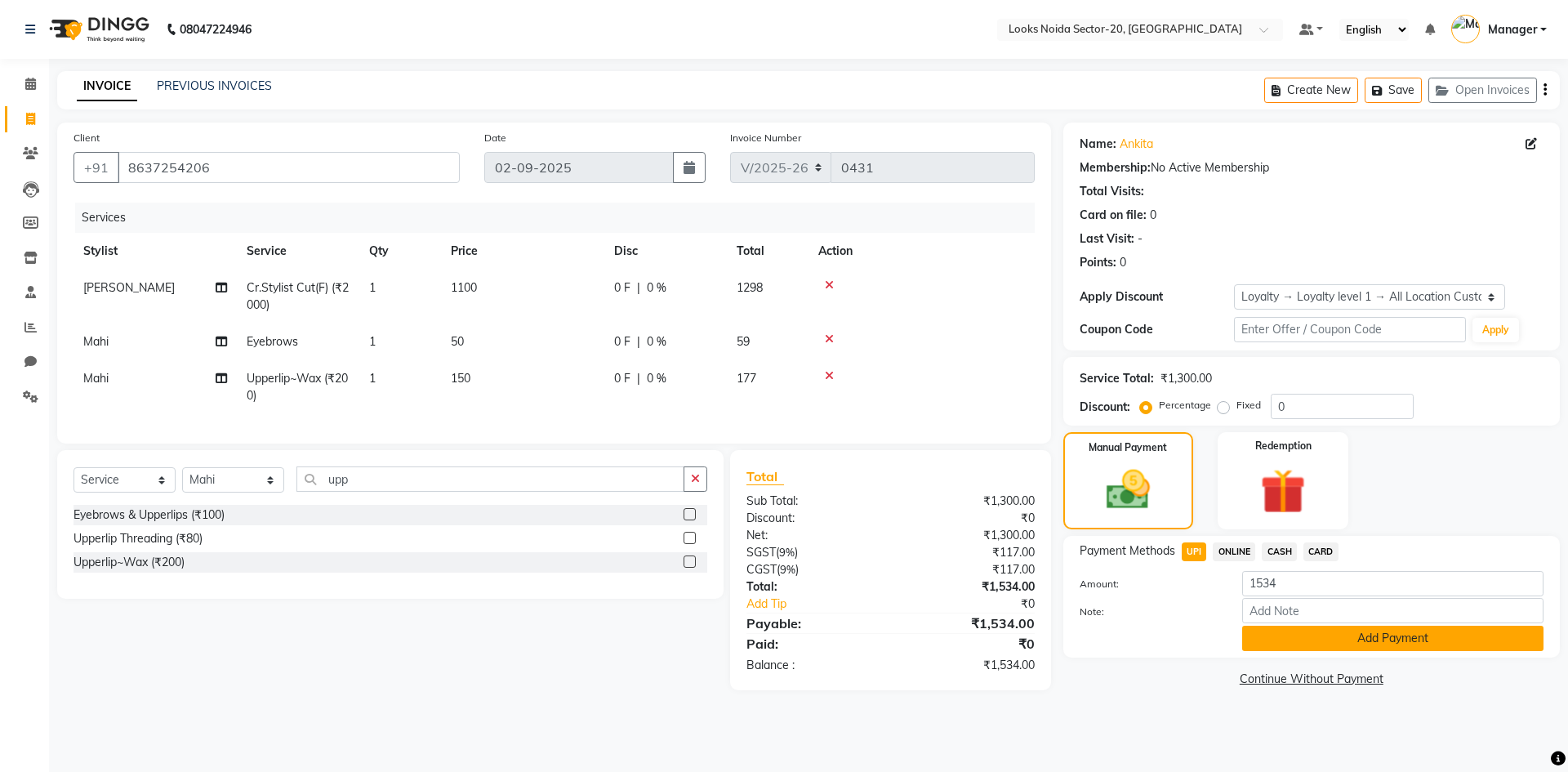
click at [1367, 633] on button "Add Payment" at bounding box center [1392, 638] width 302 height 25
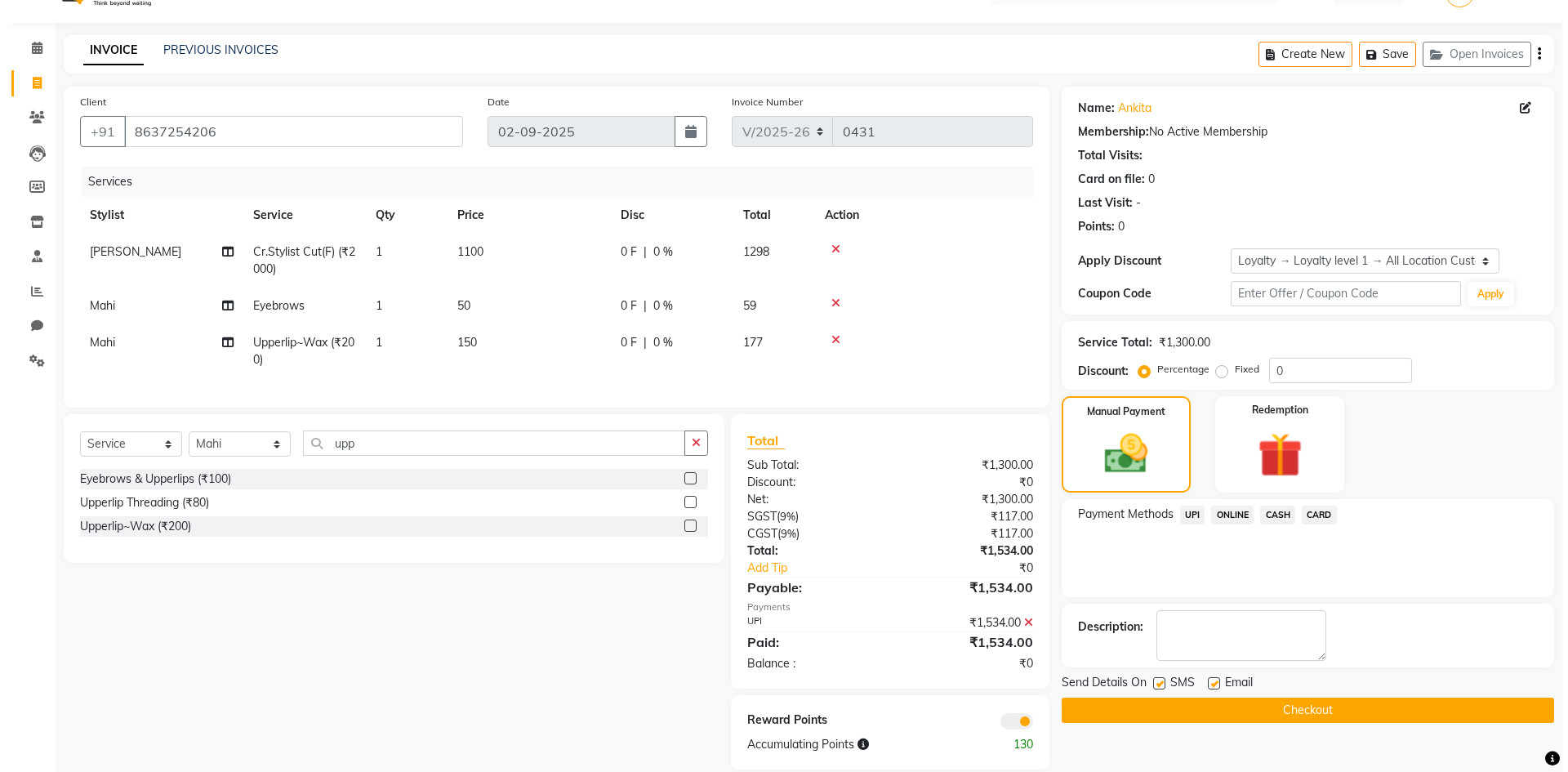
scroll to position [70, 0]
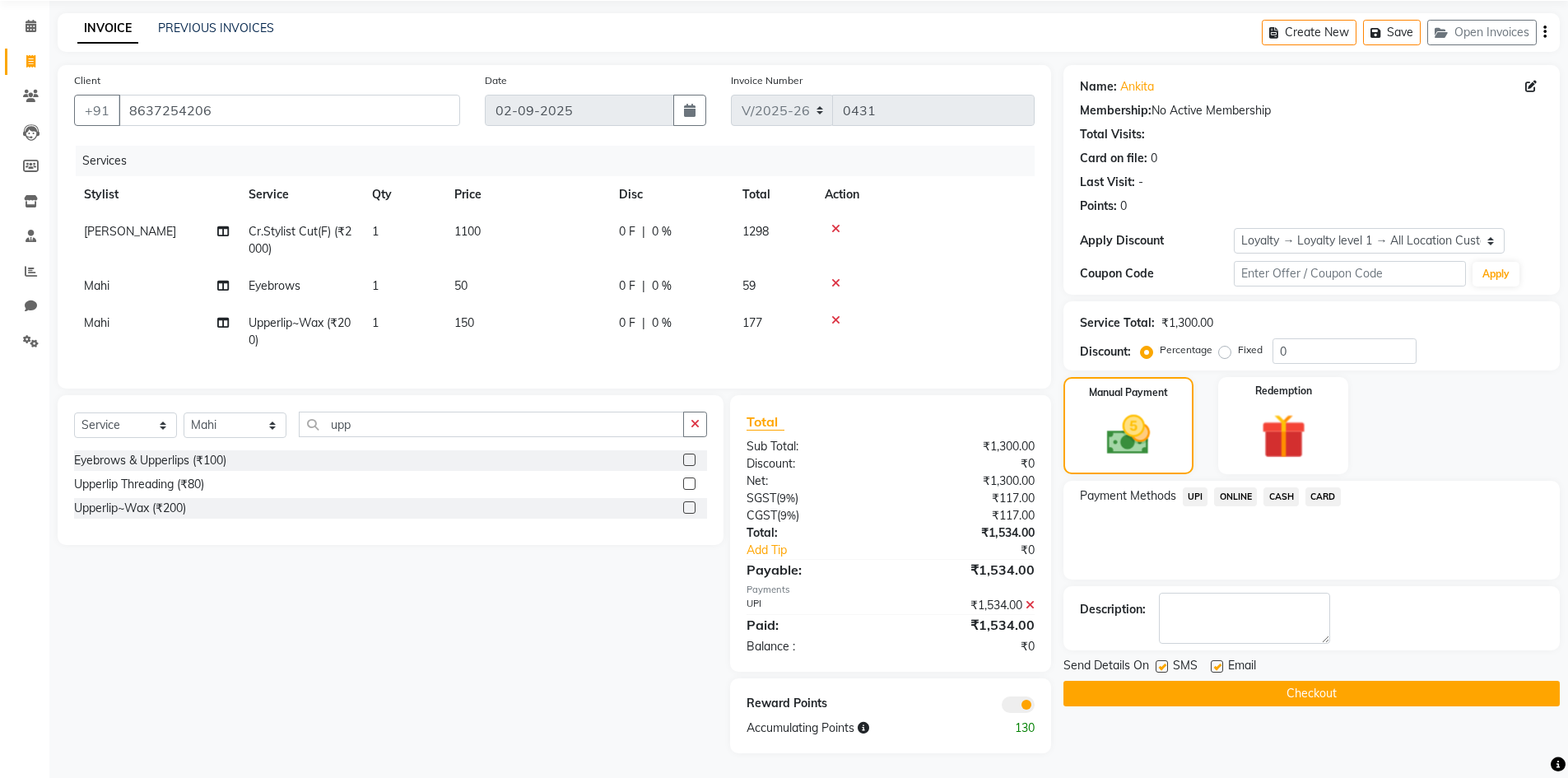
click at [1022, 706] on span at bounding box center [1018, 704] width 33 height 16
click at [1035, 707] on input "checkbox" at bounding box center [1035, 707] width 0 height 0
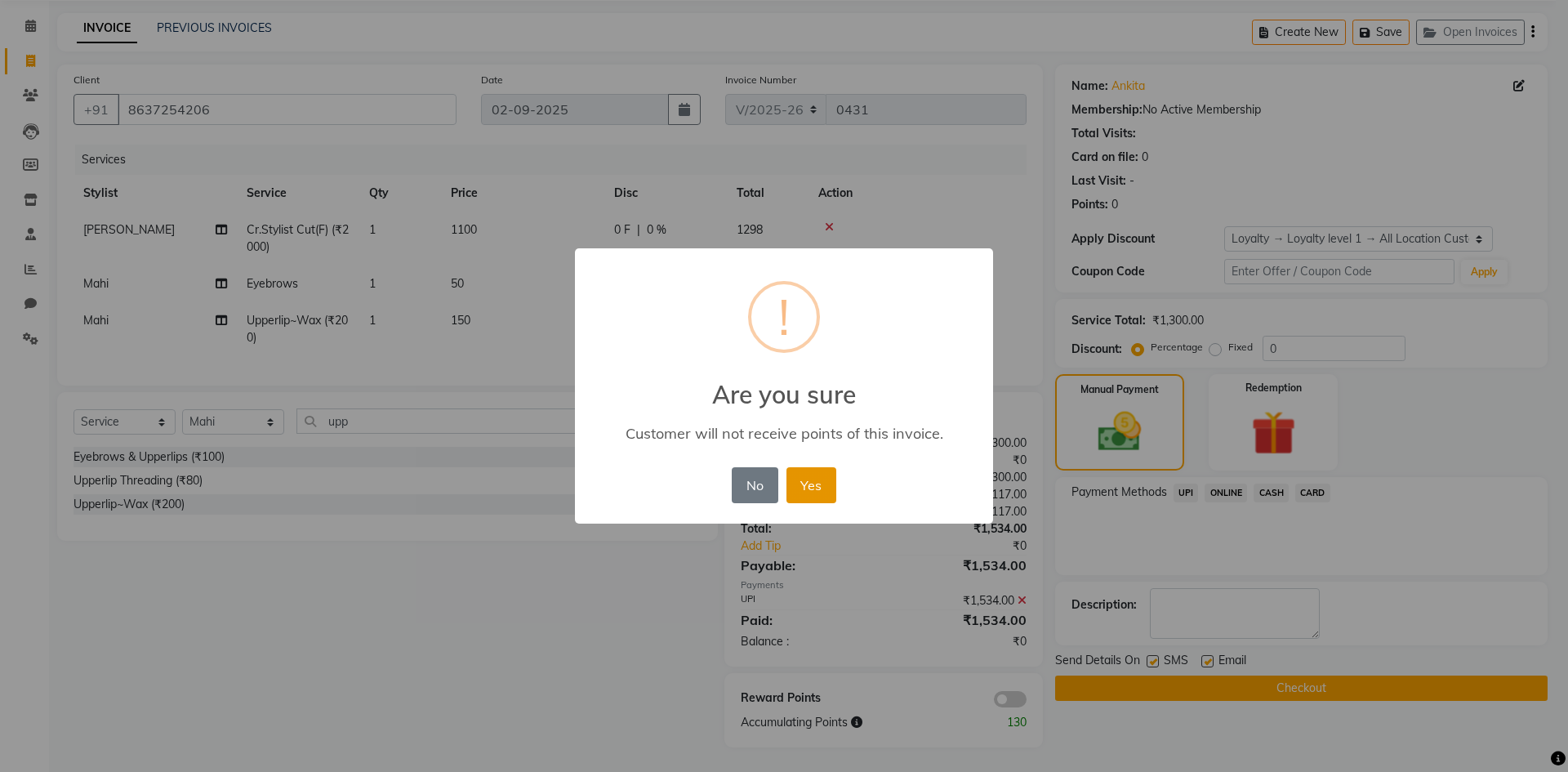
click at [812, 487] on button "Yes" at bounding box center [811, 485] width 50 height 36
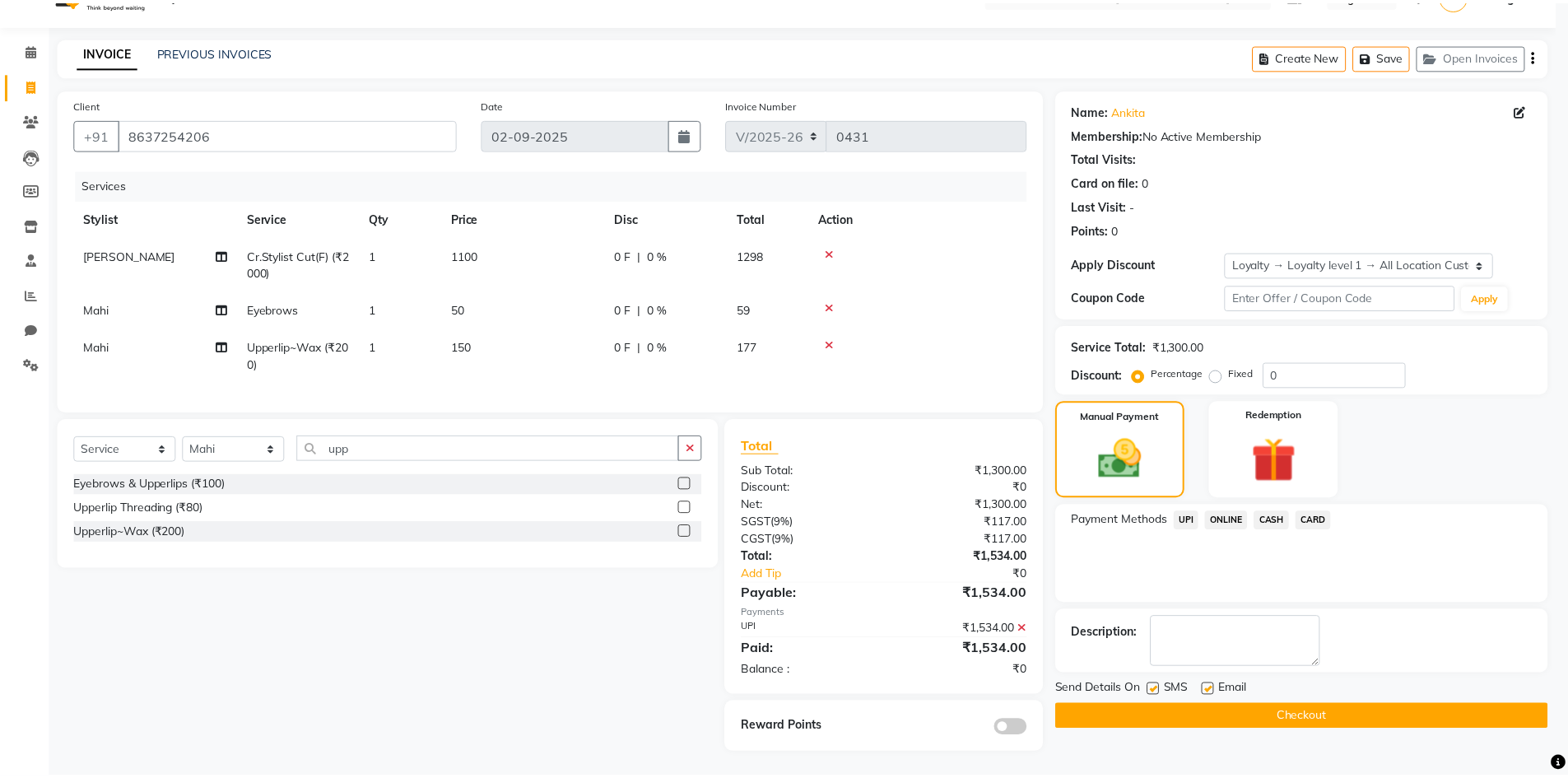
scroll to position [47, 0]
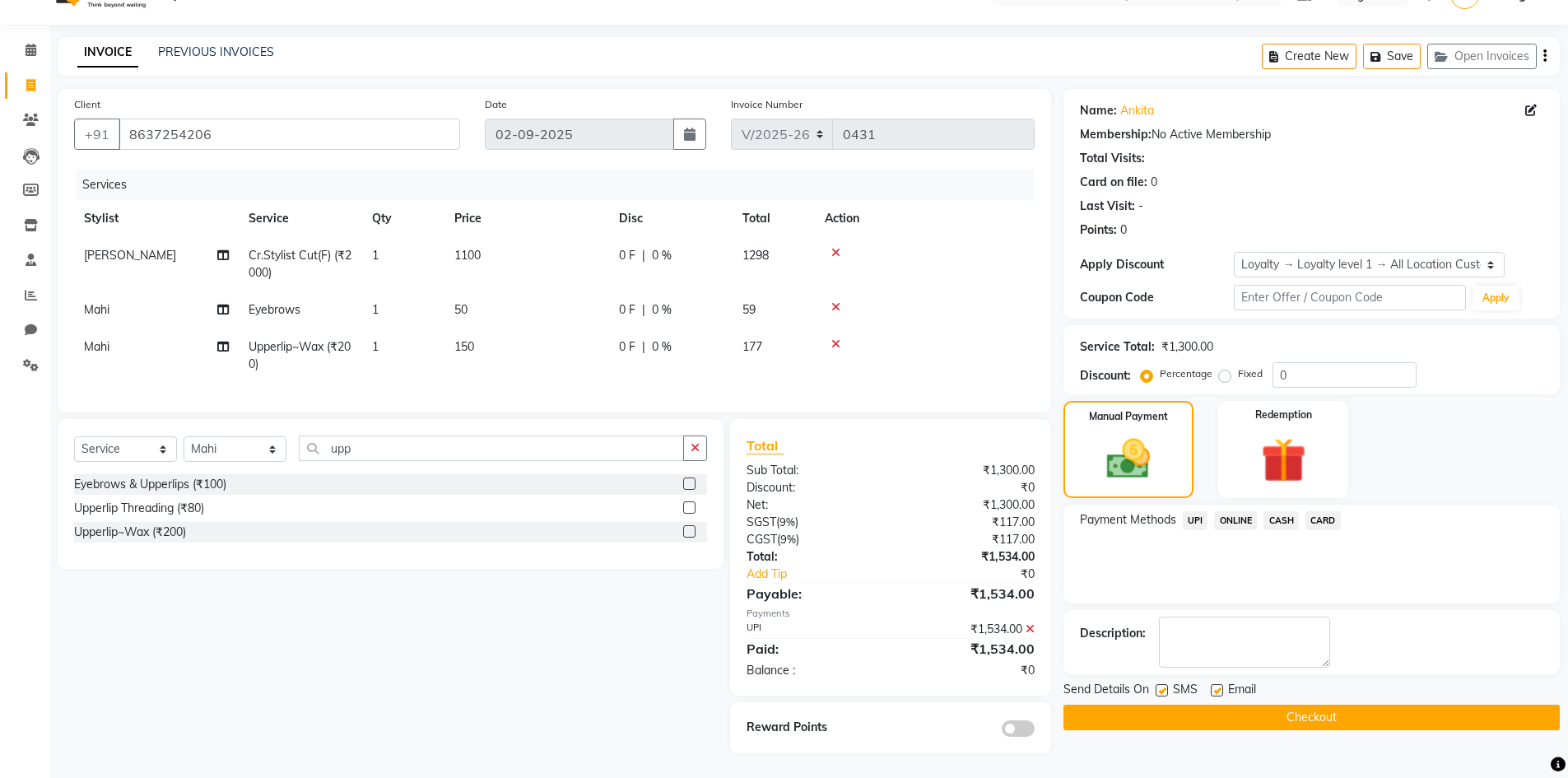
click at [1107, 705] on button "Checkout" at bounding box center [1311, 717] width 496 height 25
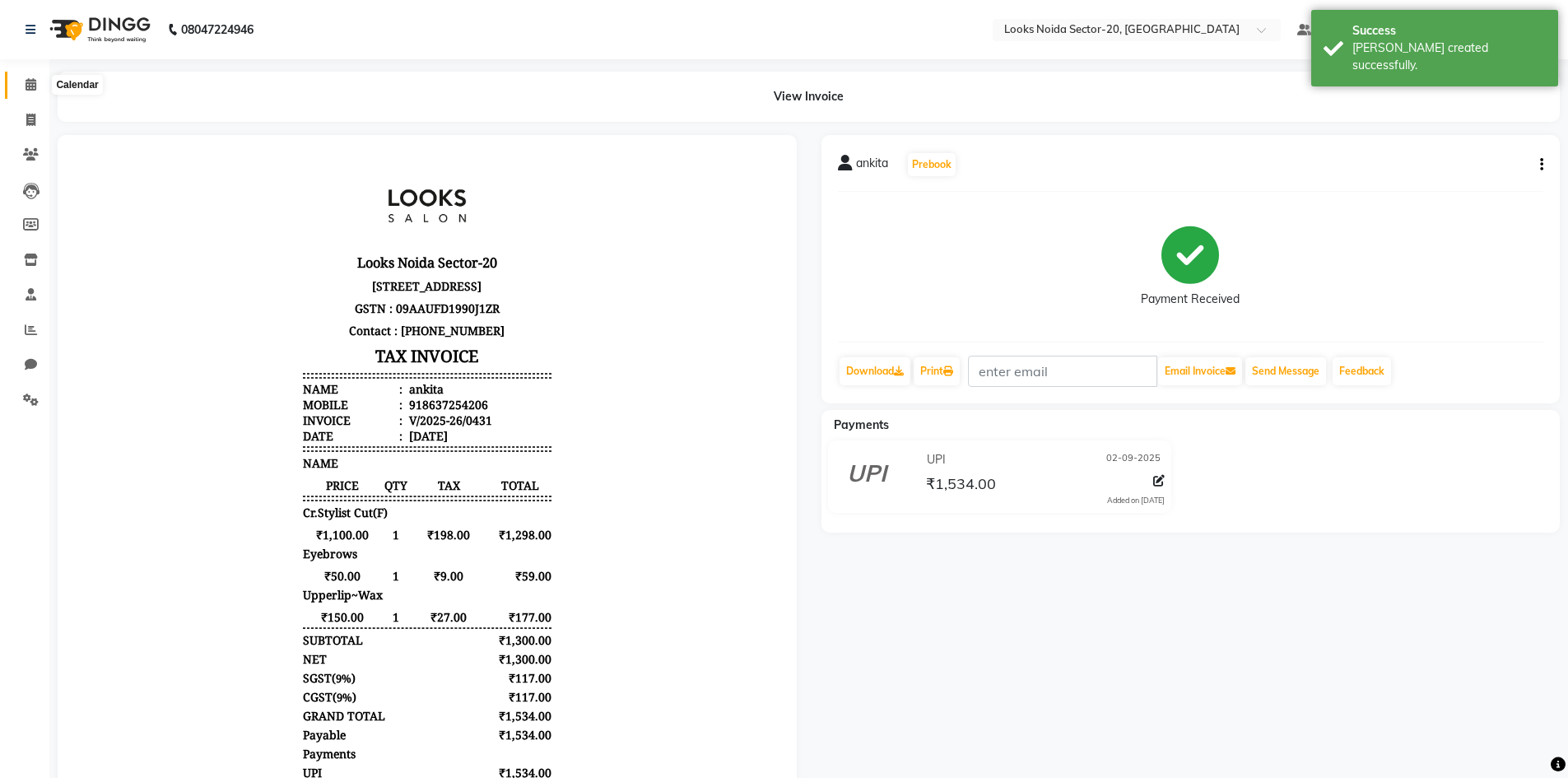
click at [22, 89] on span at bounding box center [30, 85] width 29 height 19
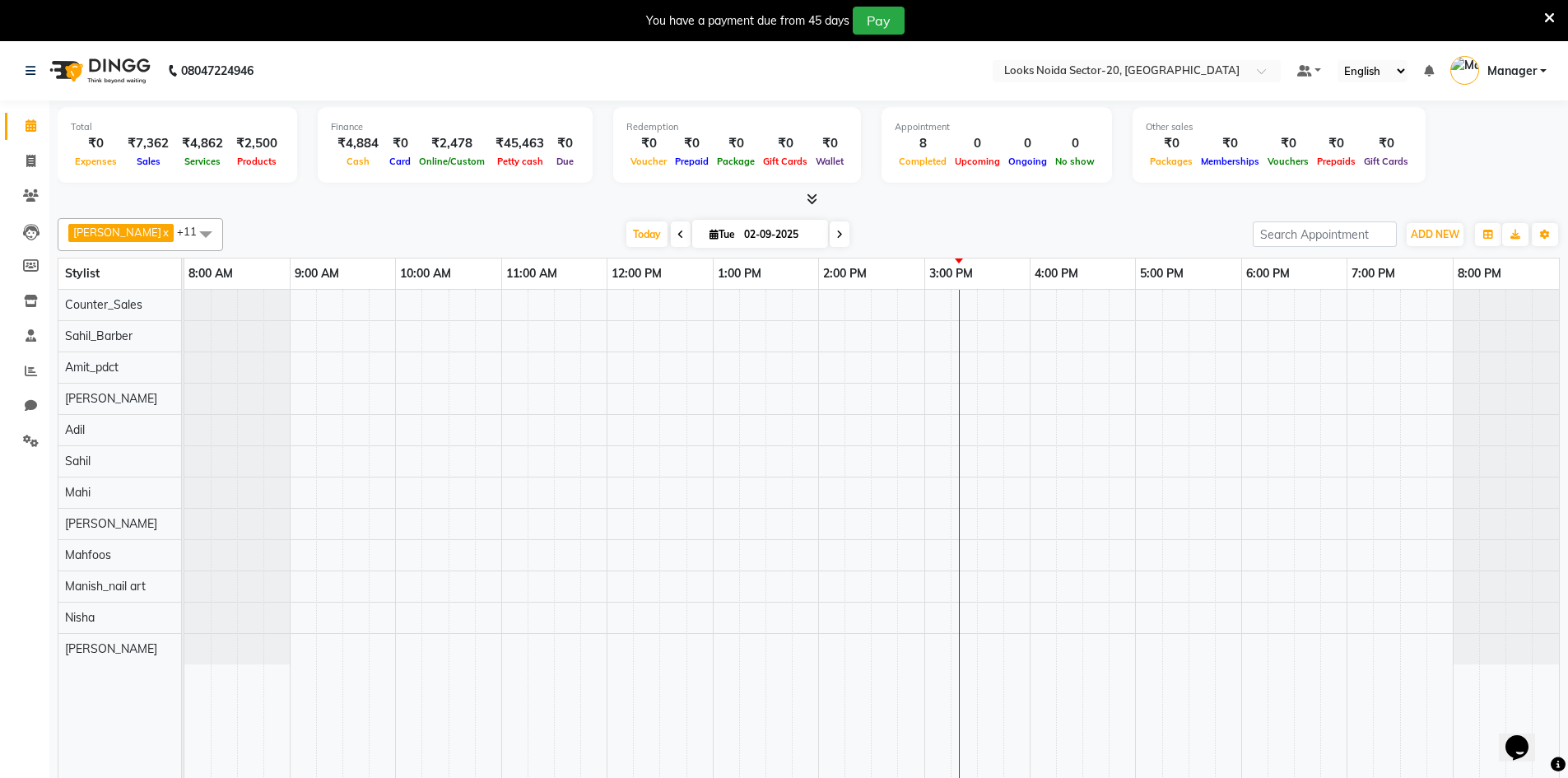
click at [1554, 16] on icon at bounding box center [1549, 18] width 10 height 15
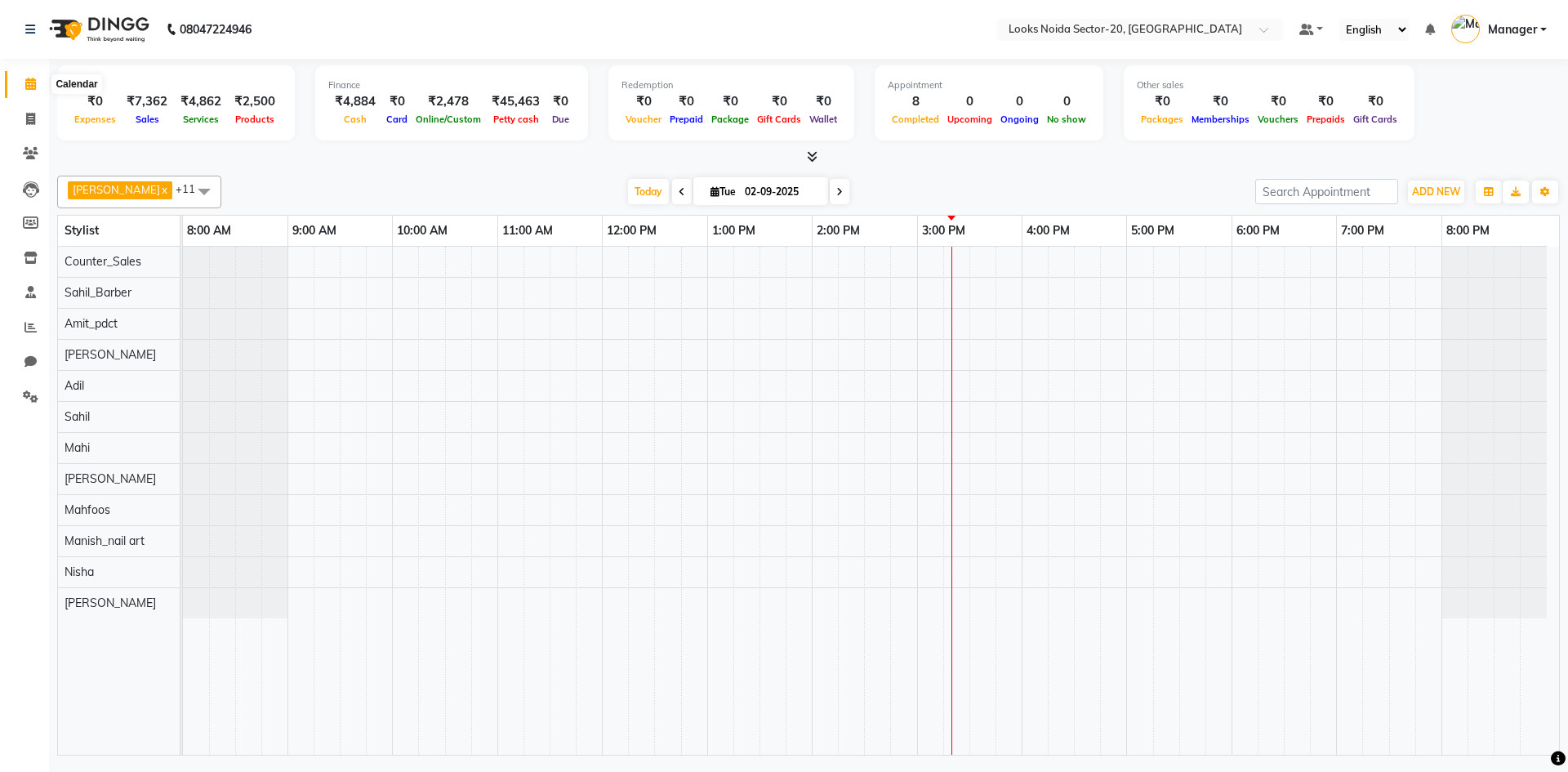
click at [35, 81] on icon at bounding box center [30, 83] width 10 height 12
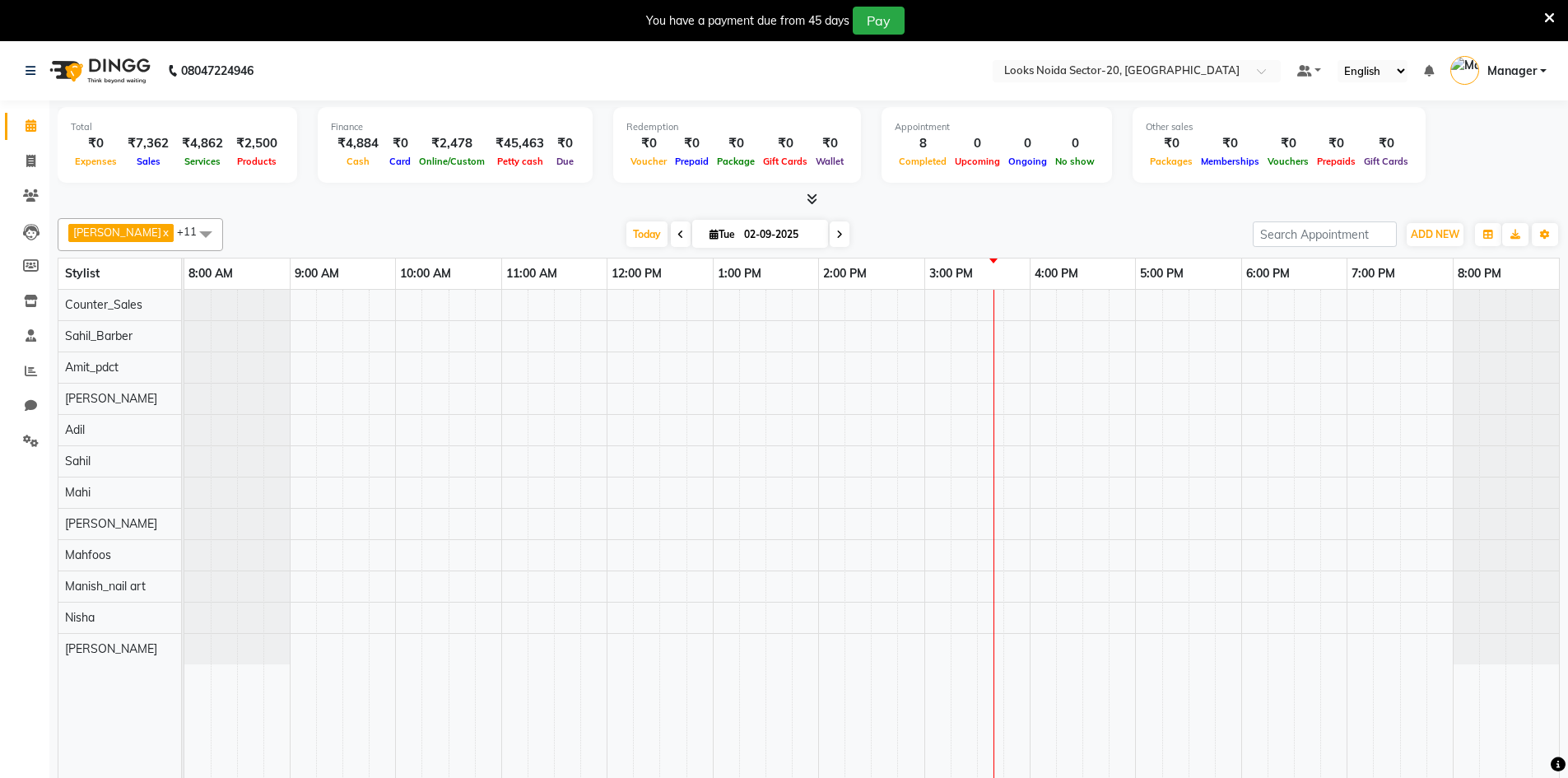
click at [1552, 22] on icon at bounding box center [1549, 18] width 10 height 15
click at [1549, 17] on icon at bounding box center [1549, 18] width 10 height 15
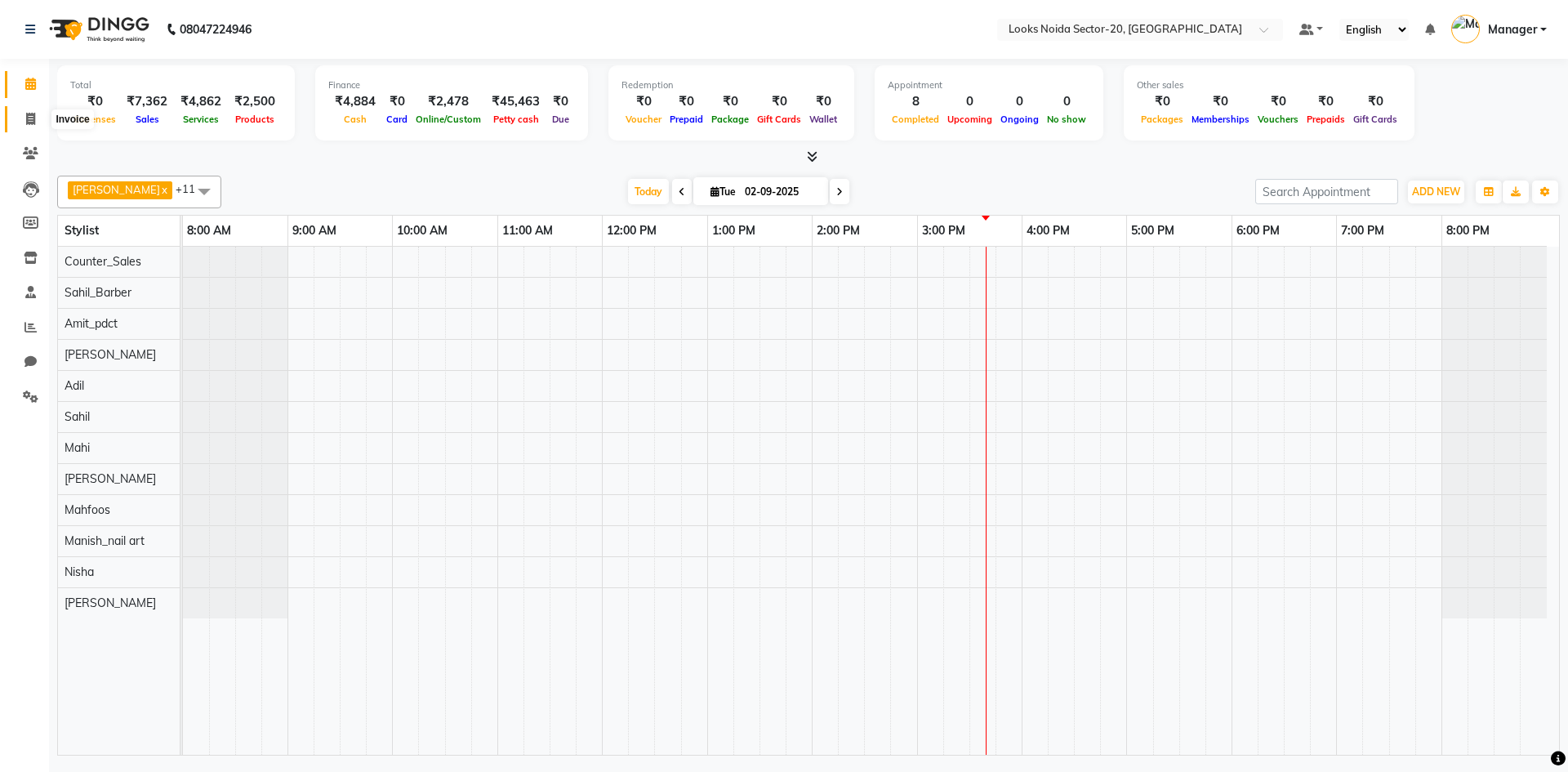
click at [23, 114] on span at bounding box center [30, 120] width 29 height 19
select select "8646"
select select "service"
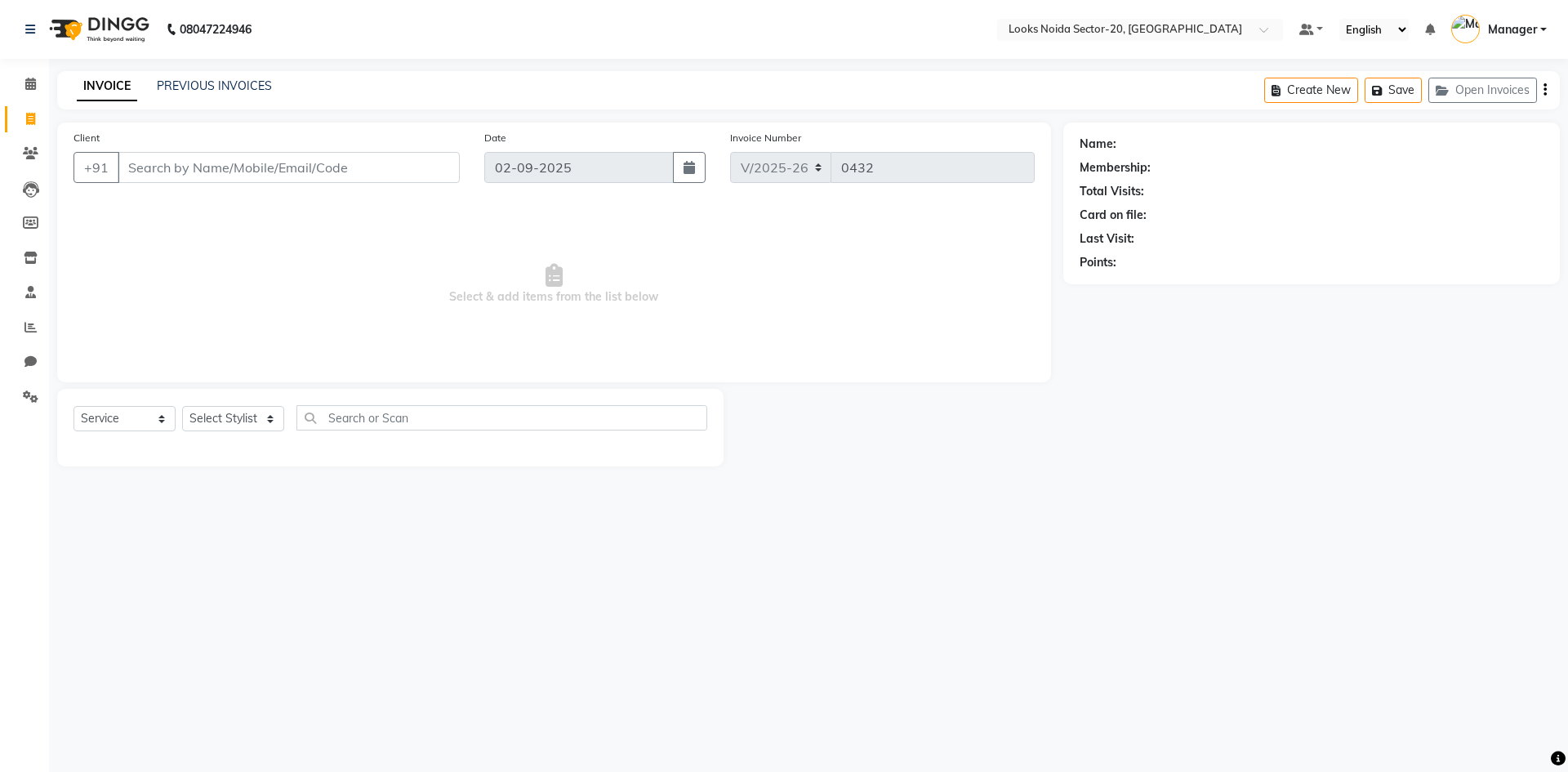
click at [202, 179] on input "Client" at bounding box center [289, 167] width 342 height 31
click at [247, 428] on select "Select Stylist [PERSON_NAME] [PERSON_NAME] Amit_pdct Counter_Sales [PERSON_NAME…" at bounding box center [233, 418] width 102 height 25
select select "86761"
click at [182, 406] on select "Select Stylist [PERSON_NAME] [PERSON_NAME] Amit_pdct Counter_Sales [PERSON_NAME…" at bounding box center [233, 418] width 102 height 25
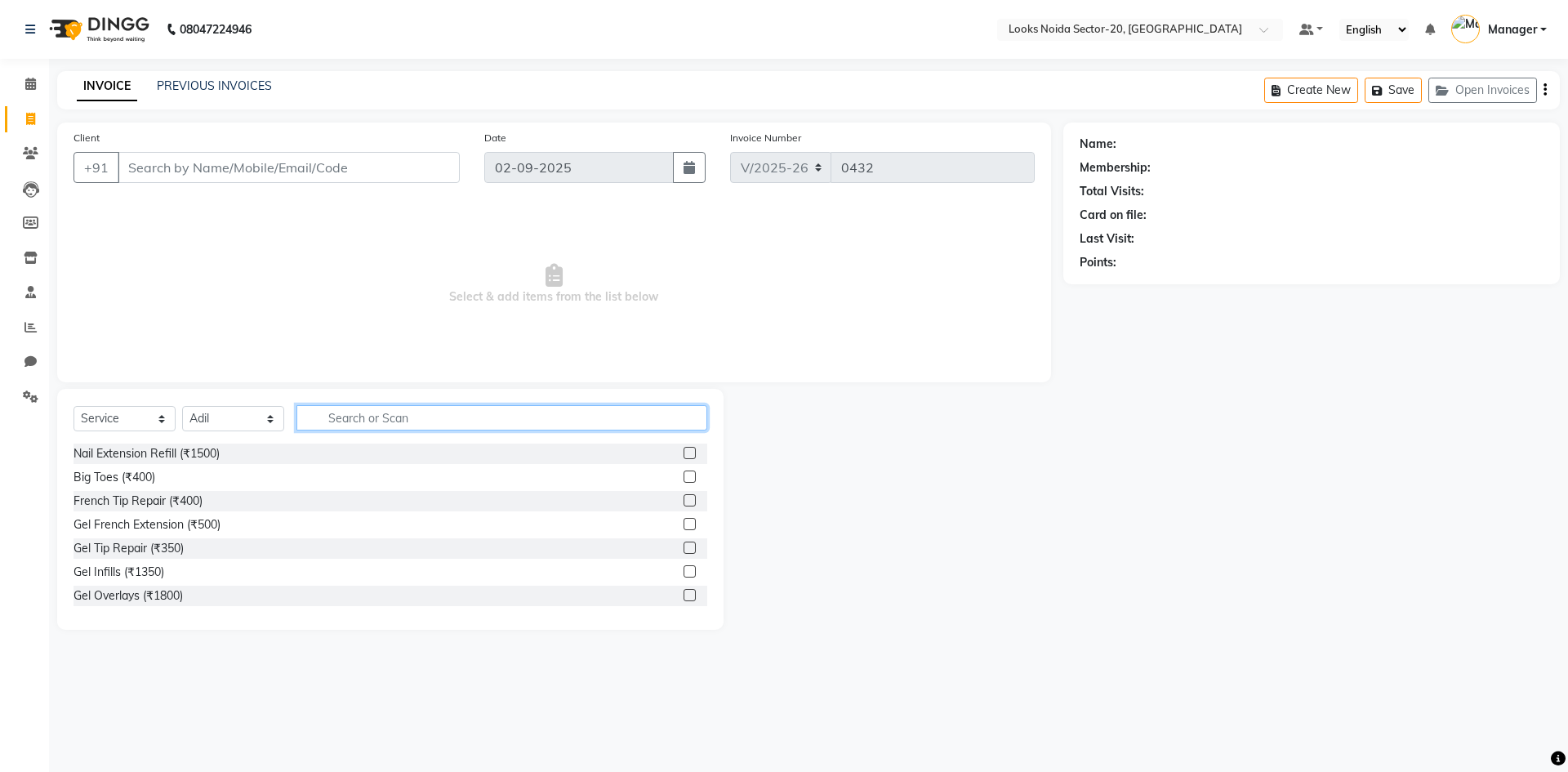
click at [351, 419] on input "text" at bounding box center [502, 418] width 411 height 25
type input "h"
type input "cut"
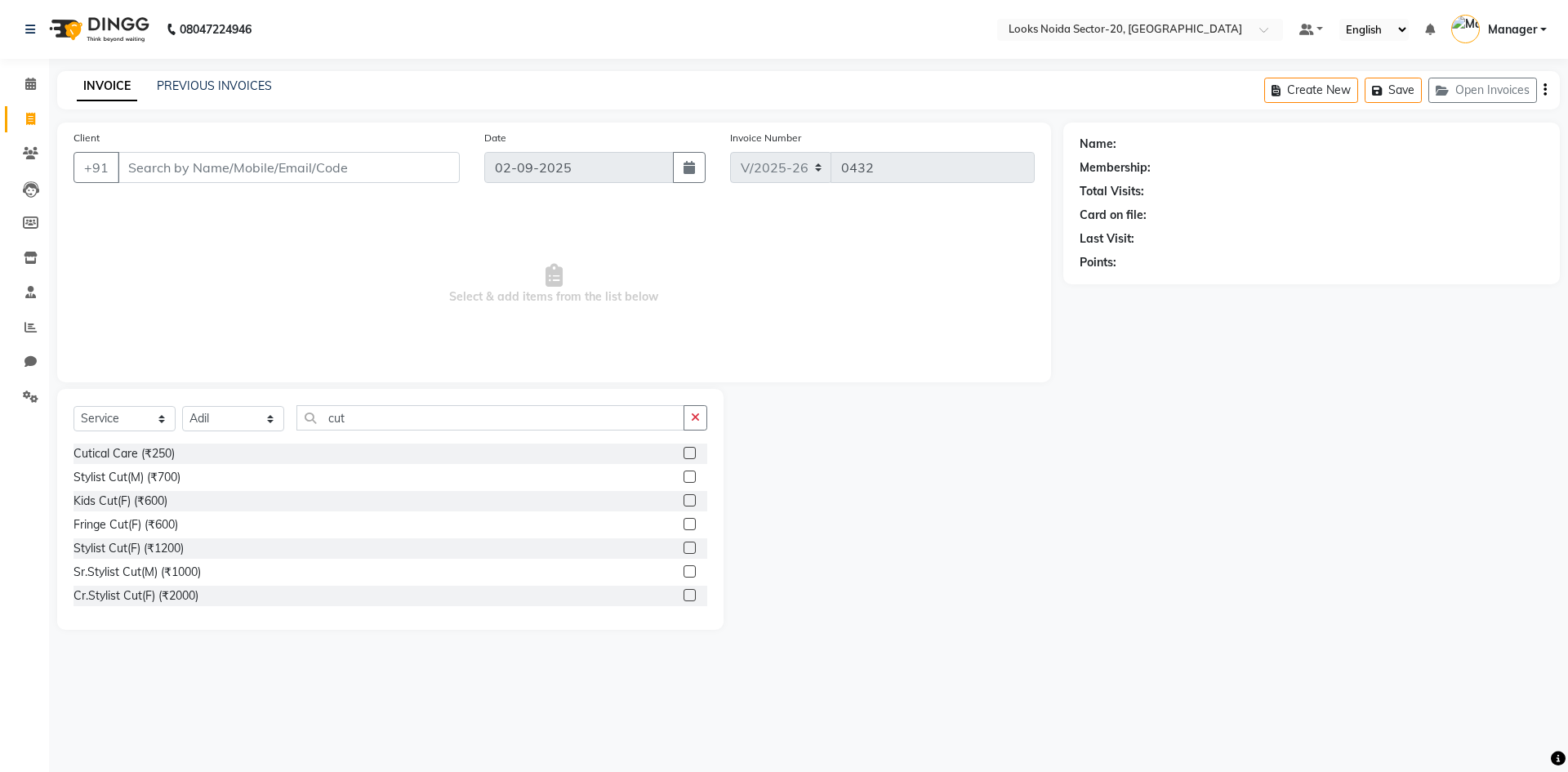
click at [684, 549] on label at bounding box center [690, 548] width 12 height 12
click at [684, 549] on input "checkbox" at bounding box center [689, 548] width 10 height 10
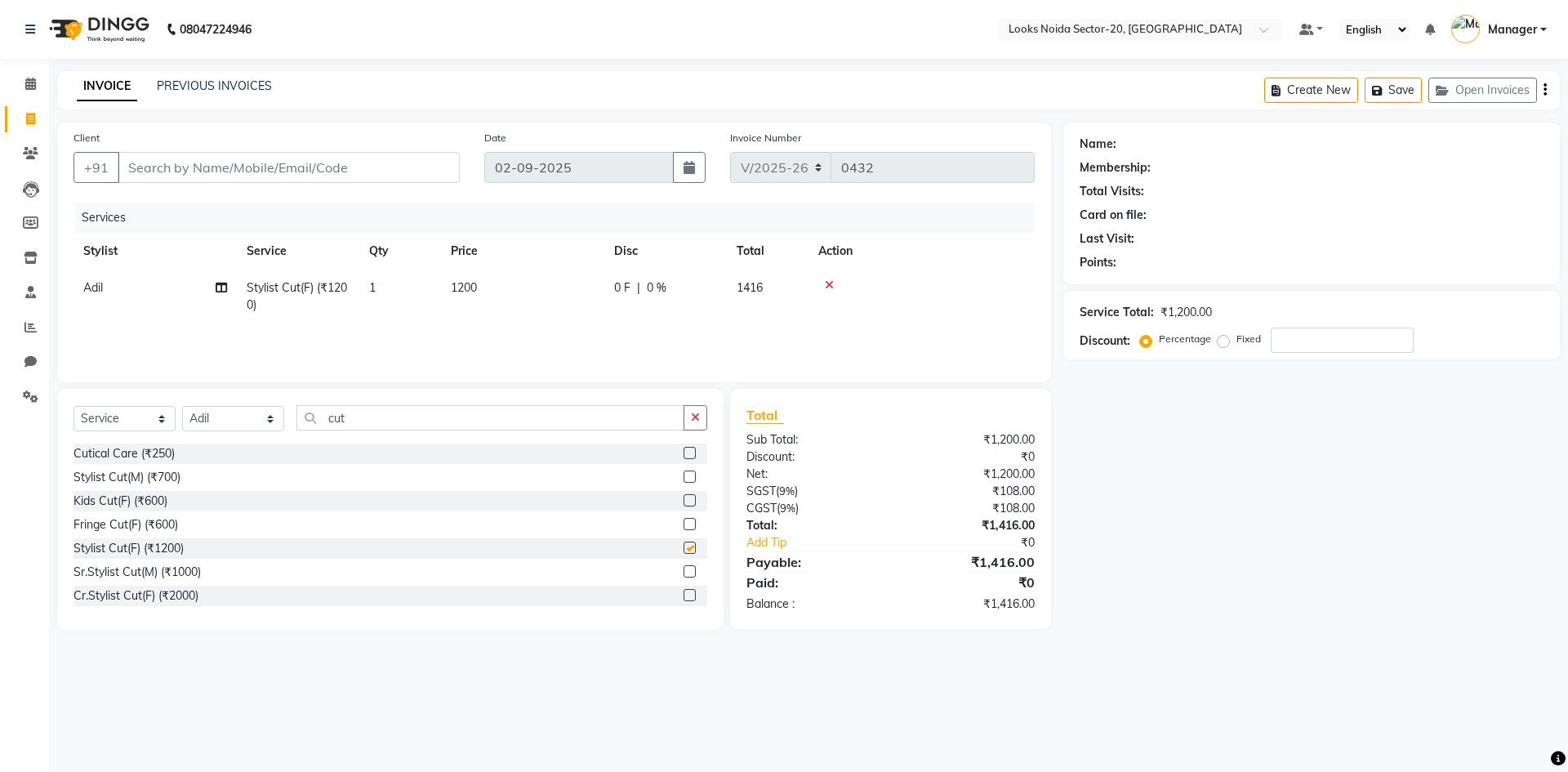
checkbox input "false"
click at [425, 425] on input "cut" at bounding box center [490, 418] width 388 height 25
click at [203, 422] on select "Select Stylist Aarti Sharma Adil Amit_pdct Counter_Sales Fardeen Mahfoos Mahi M…" at bounding box center [233, 418] width 102 height 25
select select "86763"
click at [182, 406] on select "Select Stylist Aarti Sharma Adil Amit_pdct Counter_Sales Fardeen Mahfoos Mahi M…" at bounding box center [233, 418] width 102 height 25
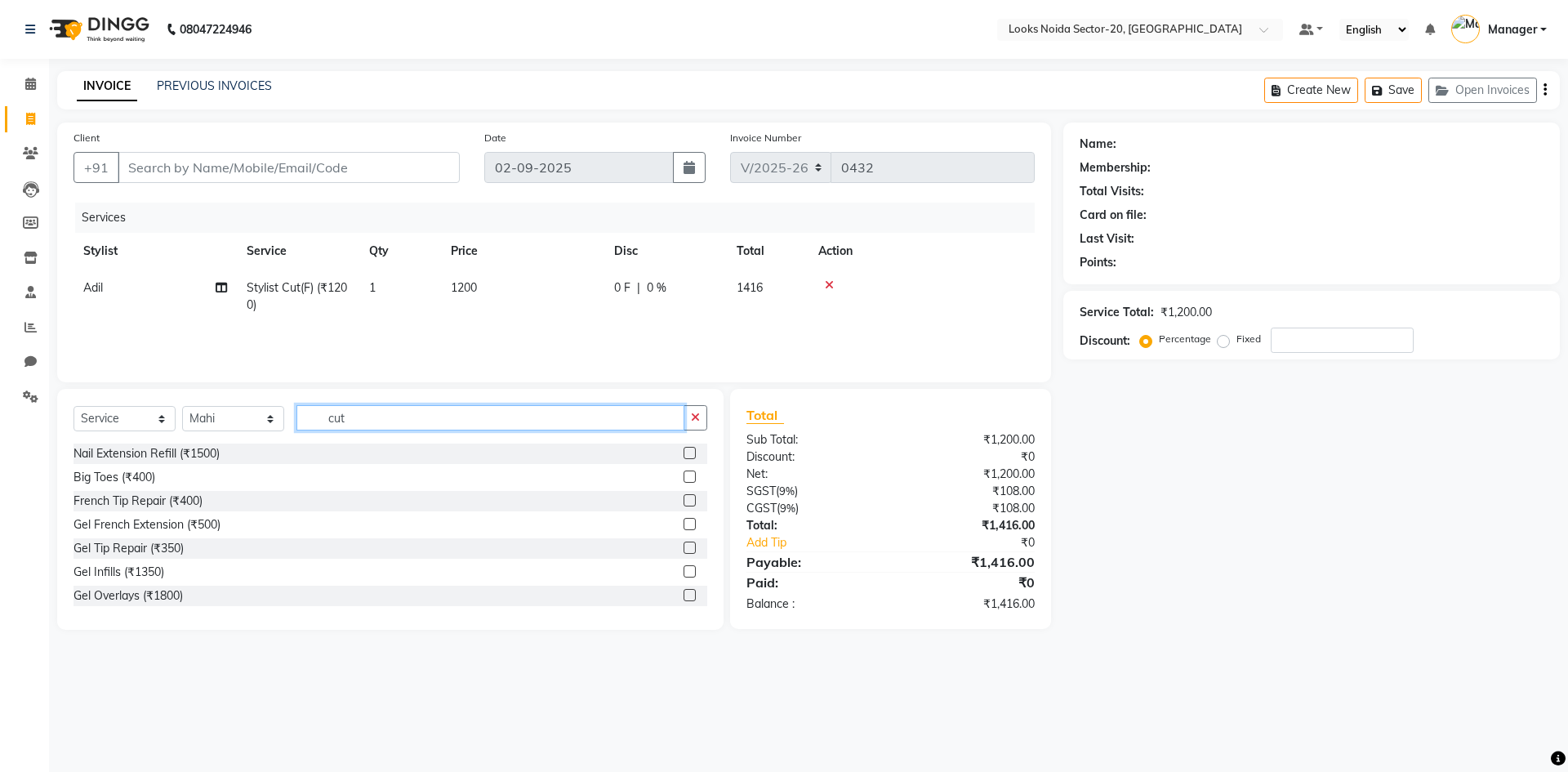
click at [362, 423] on input "cut" at bounding box center [490, 418] width 388 height 25
type input "c"
type input "ble"
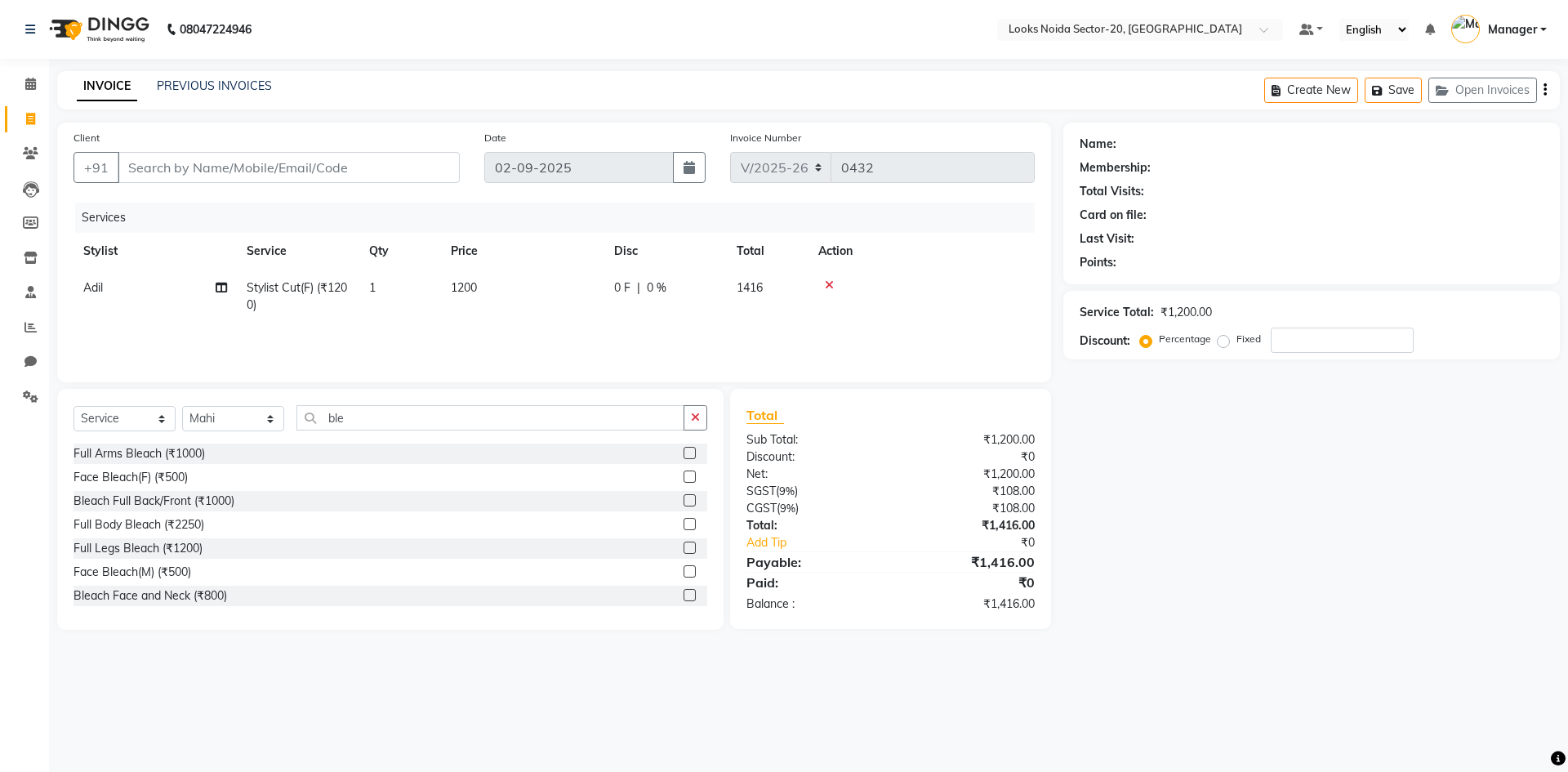
click at [684, 480] on div at bounding box center [695, 478] width 23 height 21
click at [684, 477] on label at bounding box center [690, 476] width 12 height 12
click at [684, 477] on input "checkbox" at bounding box center [689, 477] width 10 height 10
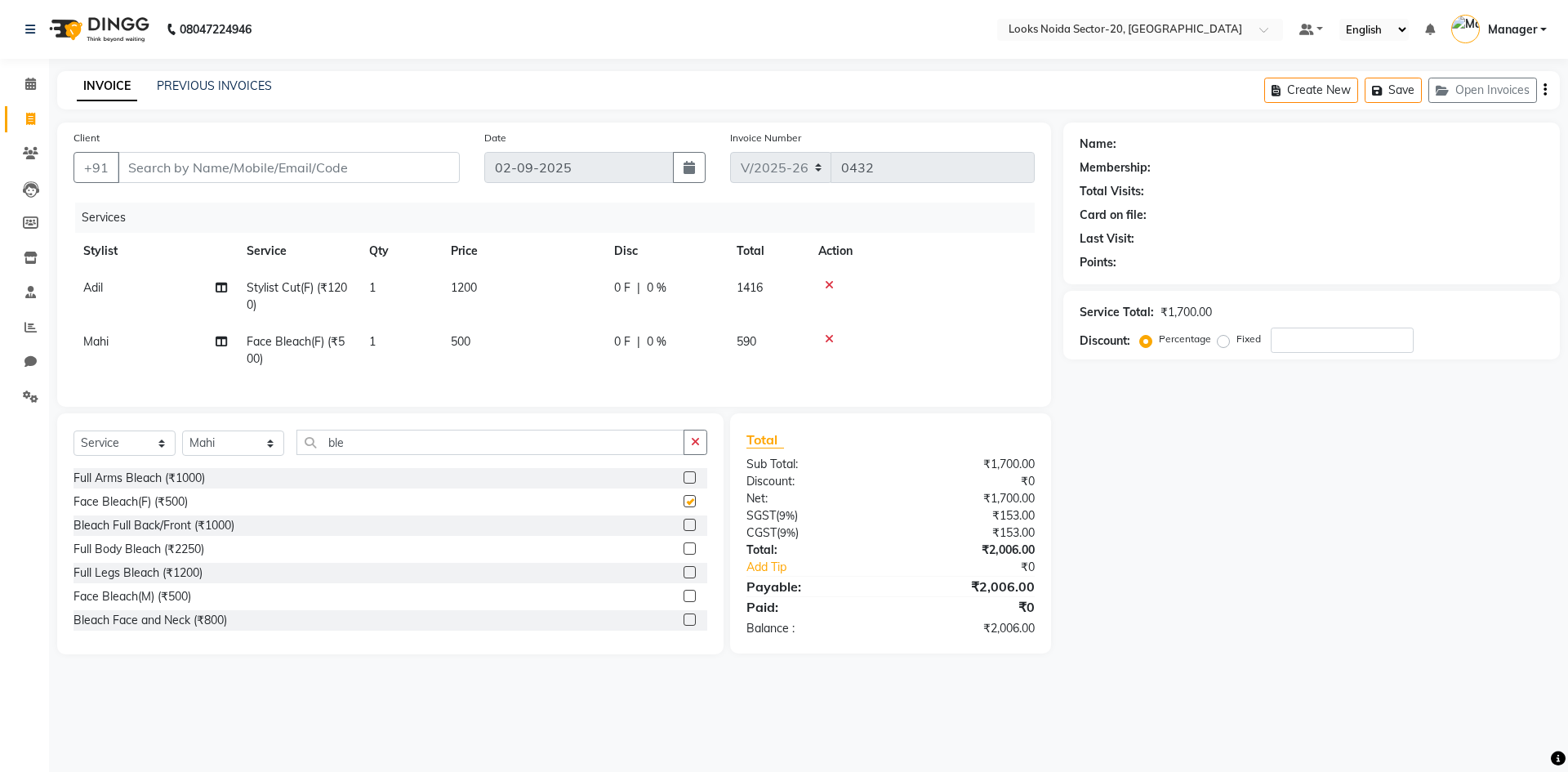
checkbox input "false"
click at [485, 331] on td "500" at bounding box center [522, 350] width 164 height 54
select select "86763"
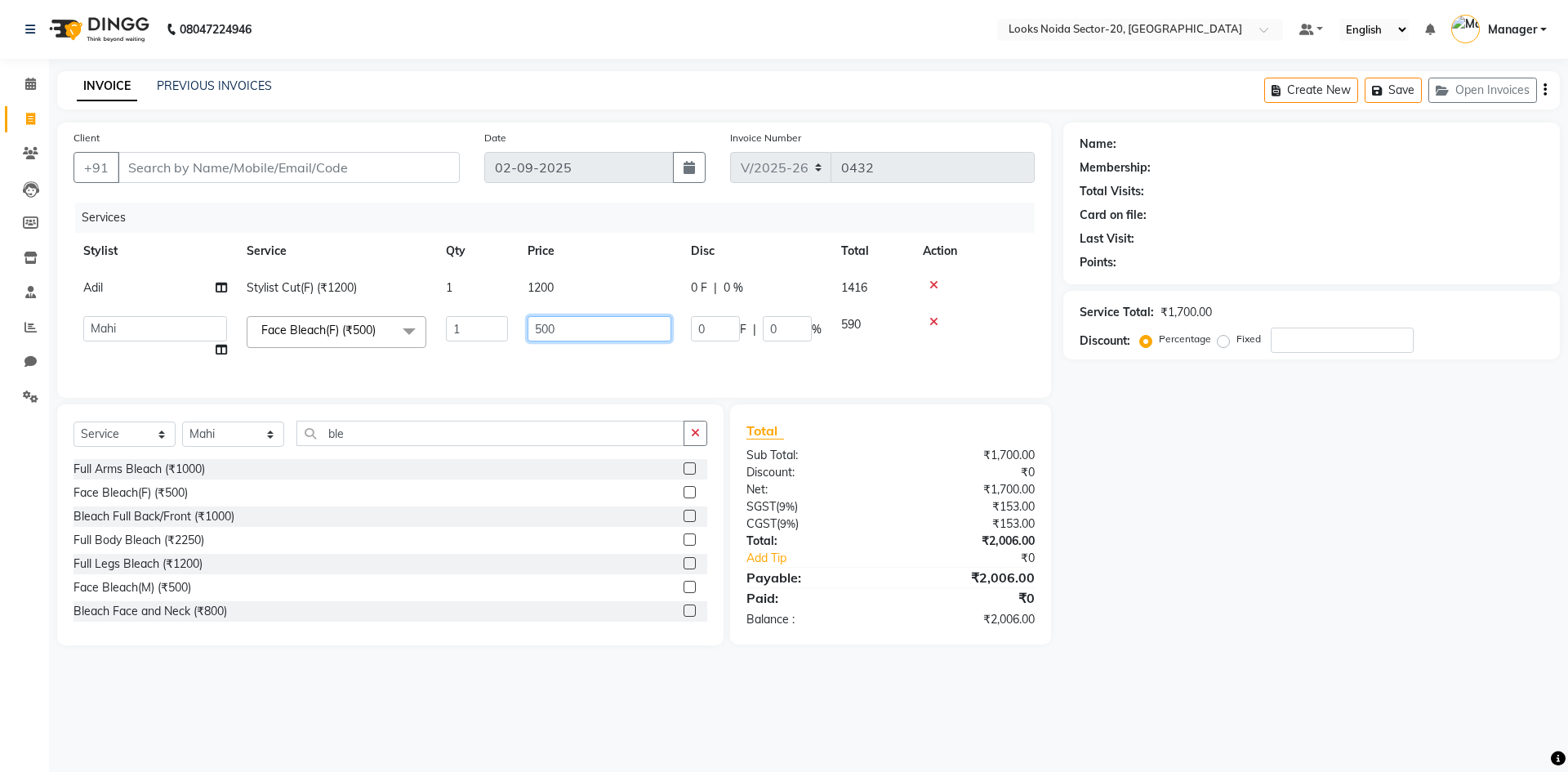
click at [554, 328] on input "500" at bounding box center [600, 328] width 144 height 25
type input "5"
type input "1000"
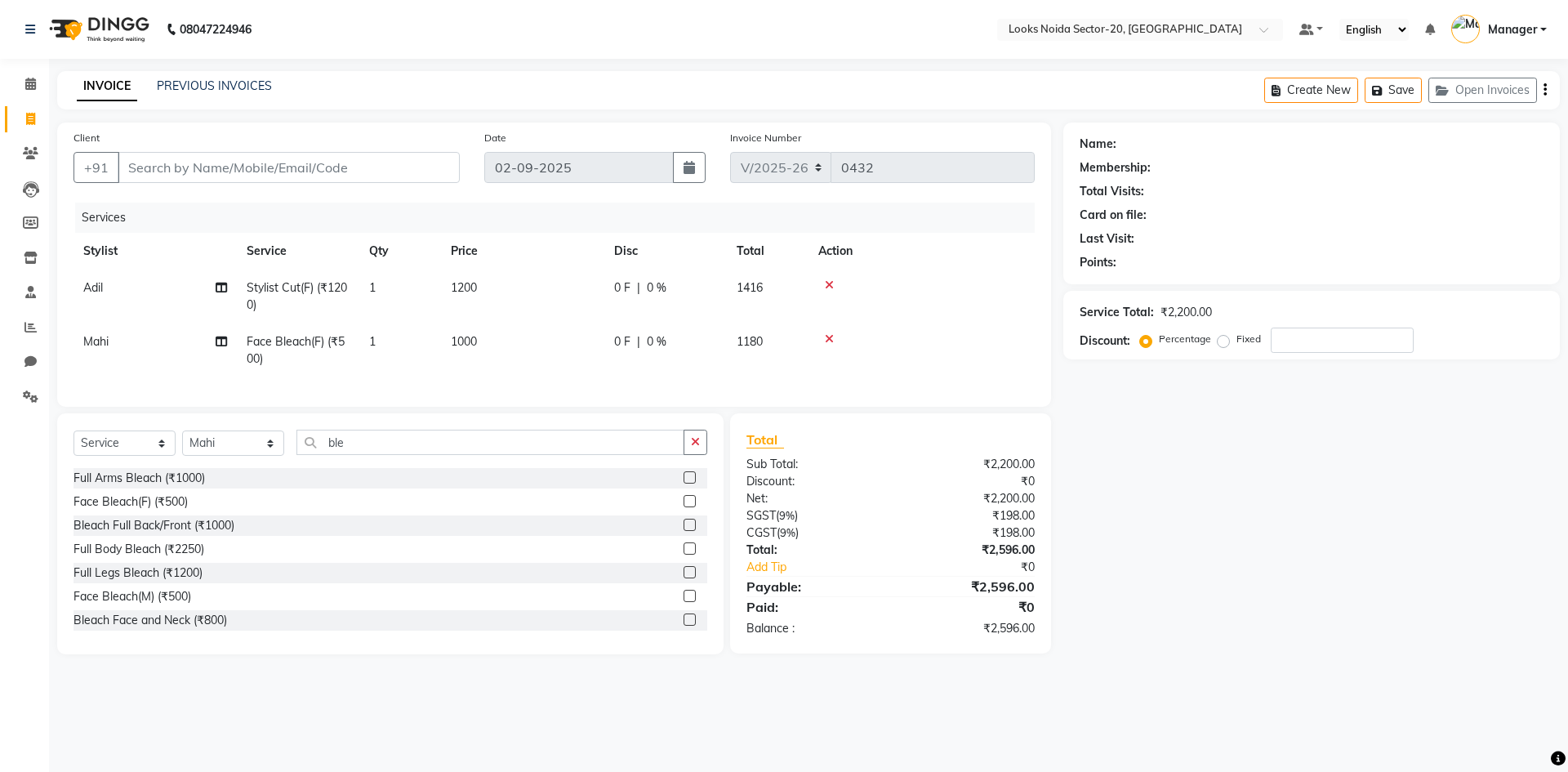
click at [596, 289] on td "1200" at bounding box center [522, 296] width 164 height 54
select select "86761"
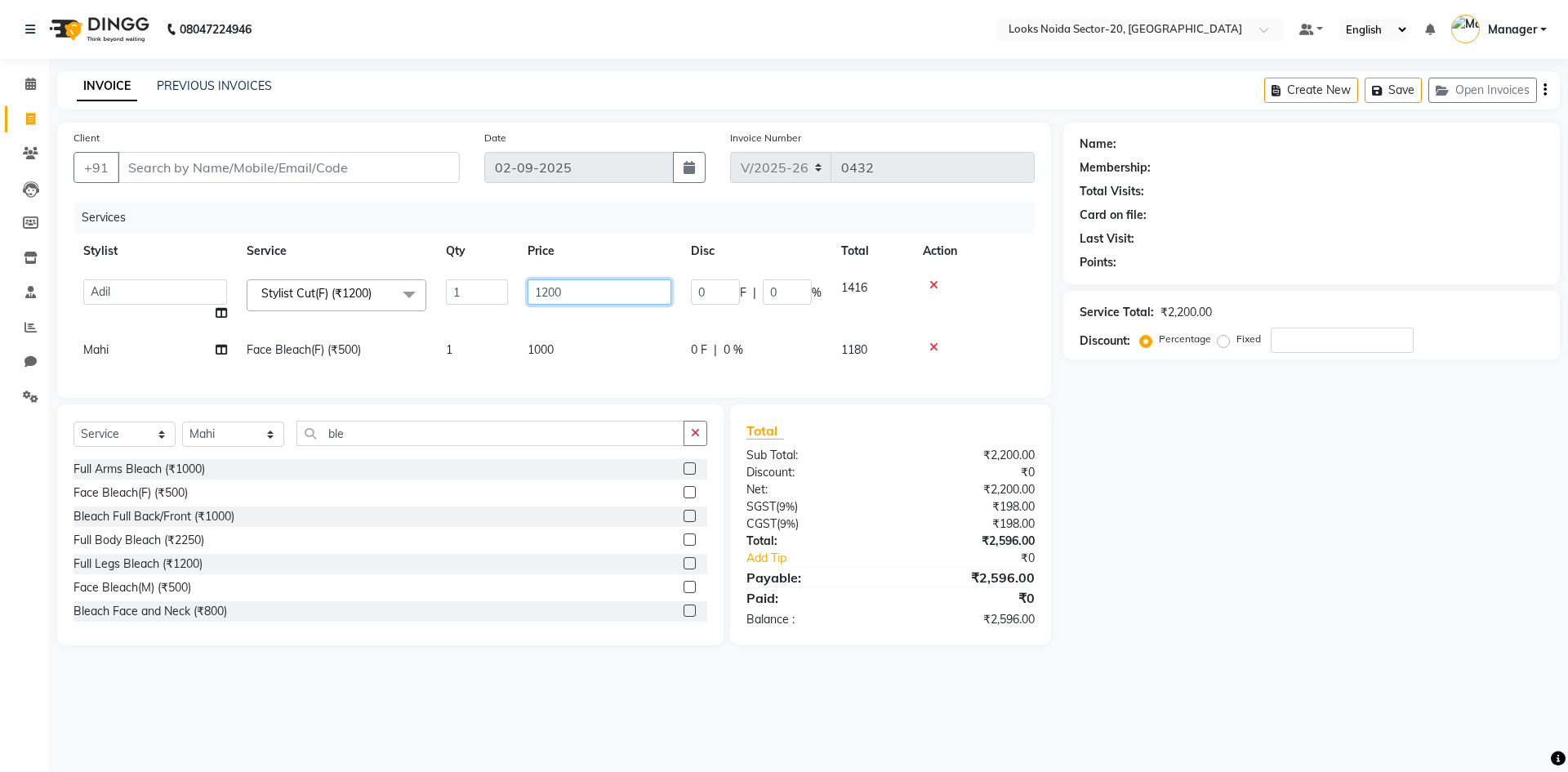
click at [587, 289] on input "1200" at bounding box center [600, 292] width 144 height 25
type input "1100"
drag, startPoint x: 1285, startPoint y: 482, endPoint x: 1276, endPoint y: 481, distance: 9.1
click at [1284, 482] on div "Name: Membership: Total Visits: Card on file: Last Visit: Points: Service Total…" at bounding box center [1318, 383] width 509 height 522
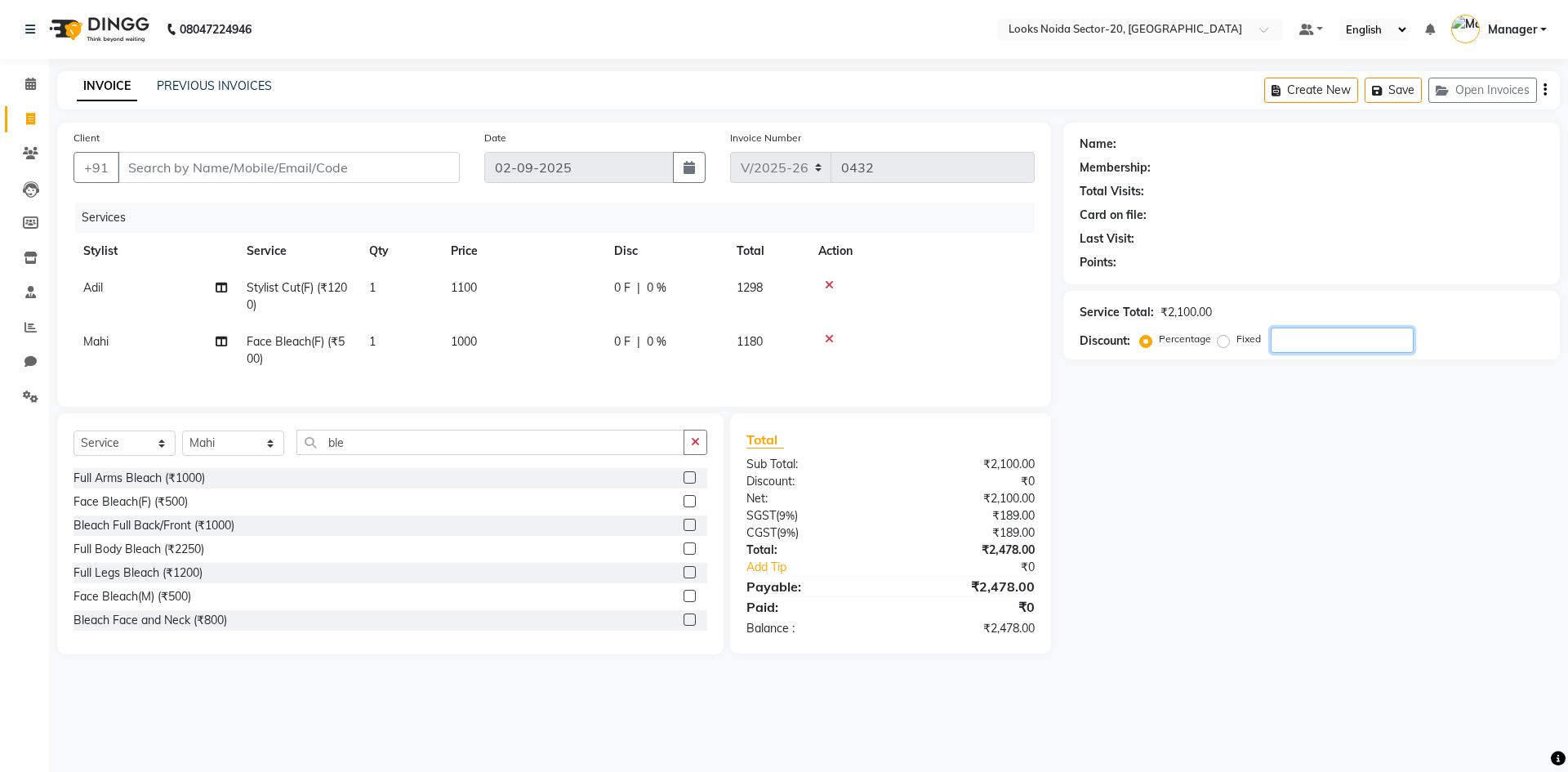
click at [1328, 337] on input "number" at bounding box center [1342, 340] width 143 height 25
click at [1346, 570] on div "Name: Membership: Total Visits: Card on file: Last Visit: Points: Service Total…" at bounding box center [1318, 388] width 509 height 532
click at [1361, 334] on input "number" at bounding box center [1342, 340] width 143 height 25
click at [685, 25] on nav "08047224946 Select Location × Looks Noida Sector-20, Noida Default Panel My Pan…" at bounding box center [784, 29] width 1568 height 59
drag, startPoint x: 685, startPoint y: 25, endPoint x: 546, endPoint y: 28, distance: 139.0
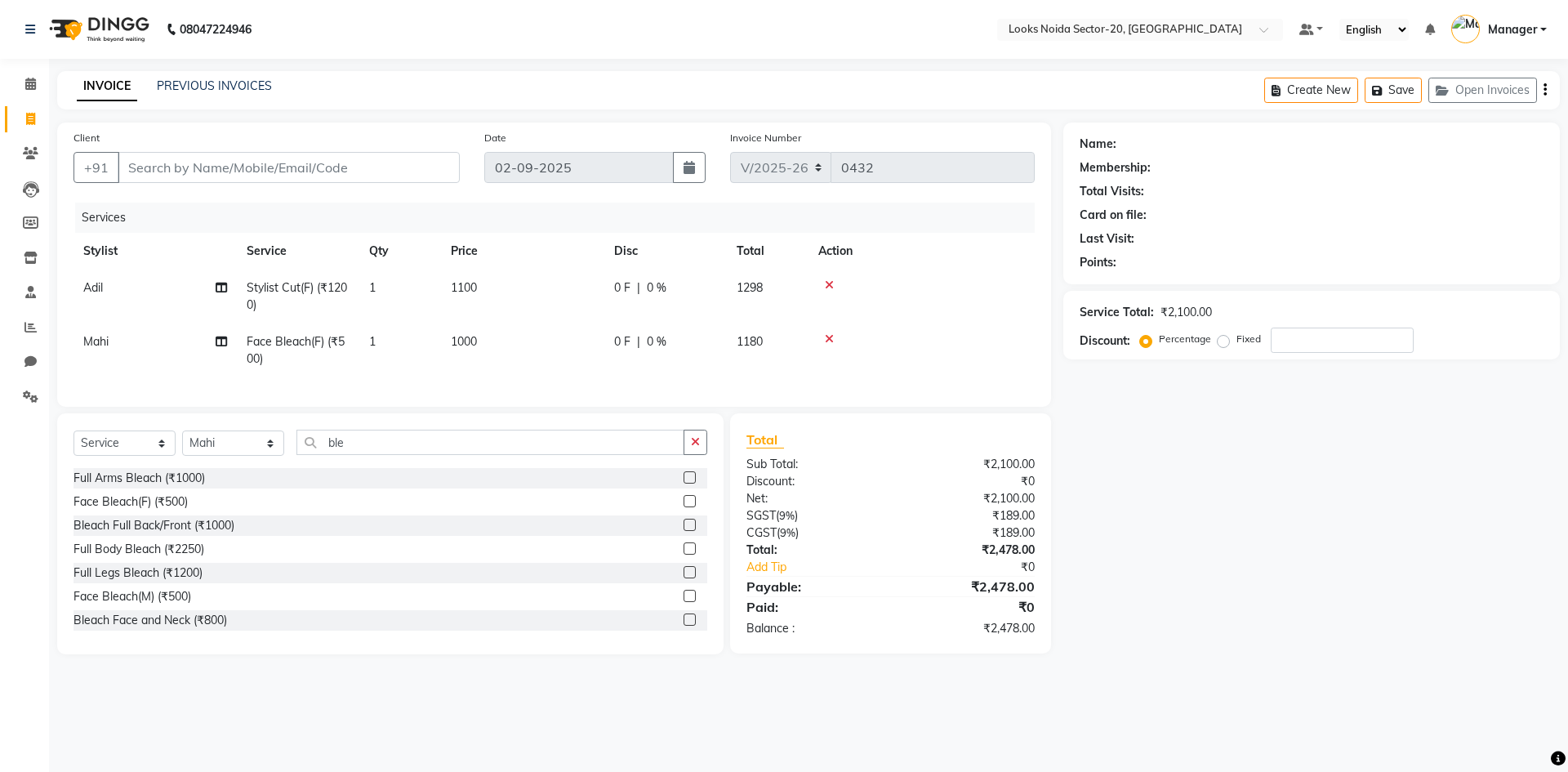
click at [546, 28] on nav "08047224946 Select Location × Looks Noida Sector-20, Noida Default Panel My Pan…" at bounding box center [784, 29] width 1568 height 59
drag, startPoint x: 639, startPoint y: 39, endPoint x: 637, endPoint y: 49, distance: 10.2
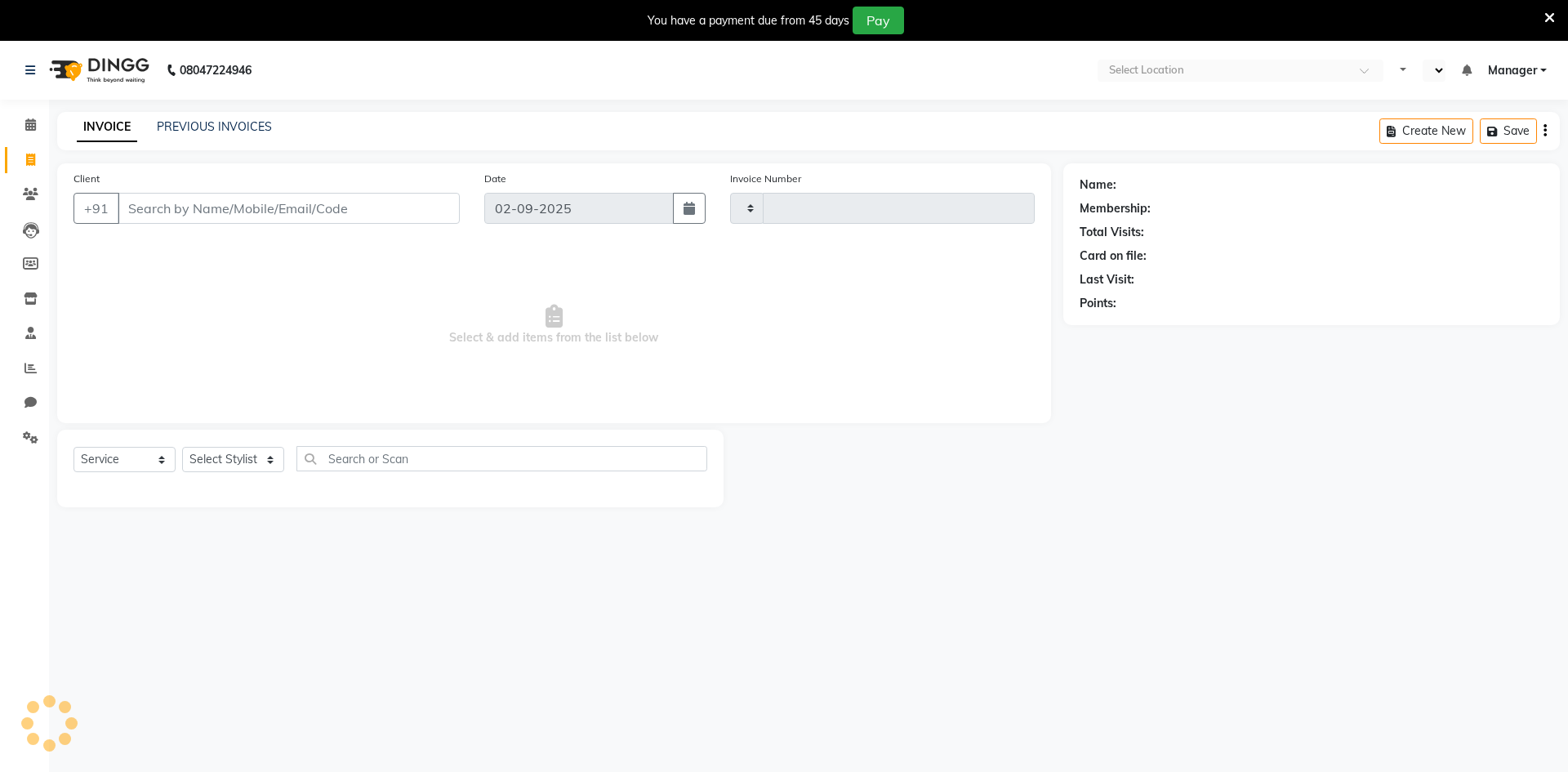
select select "service"
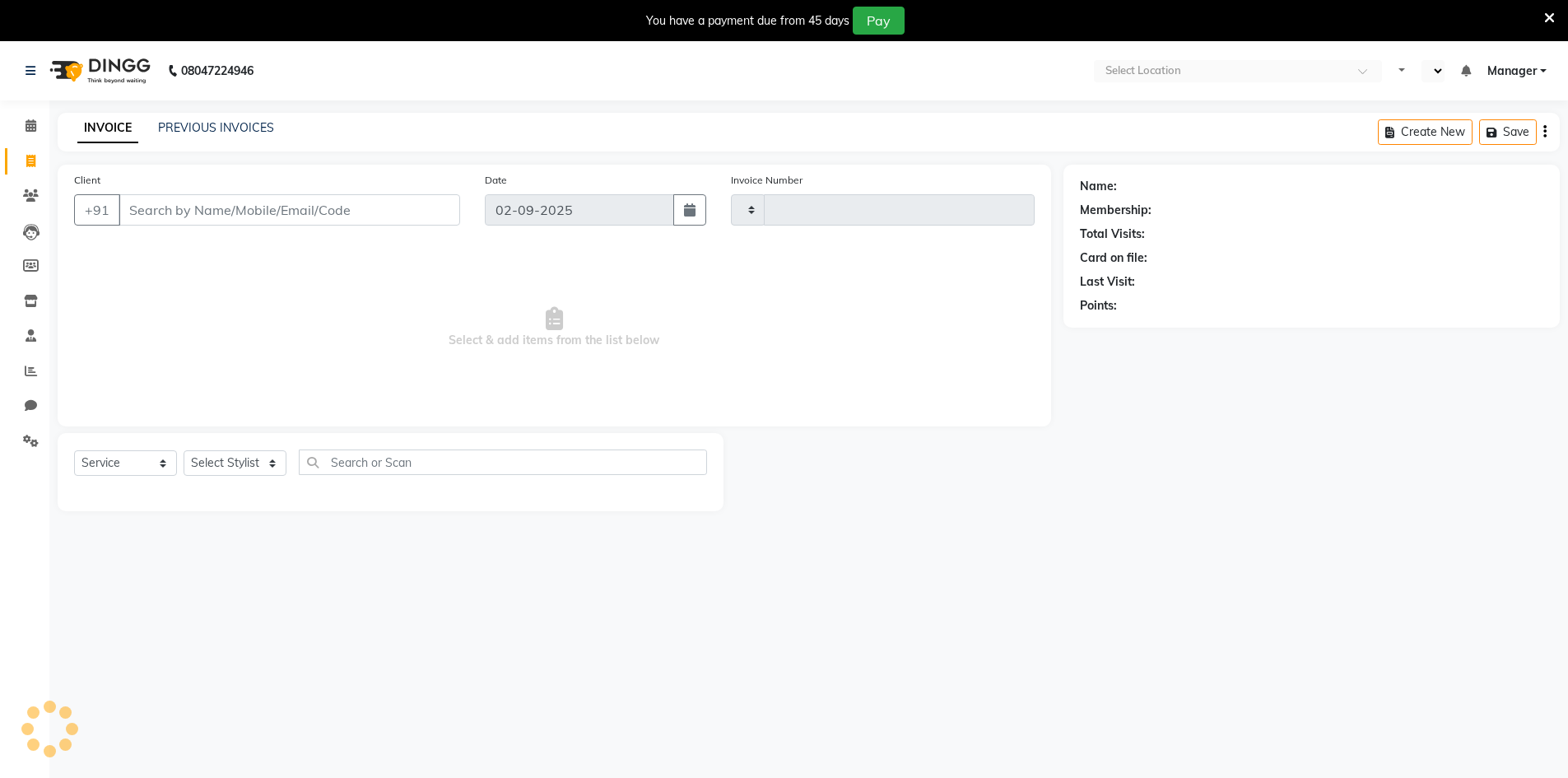
type input "0432"
select select "en"
select select "8646"
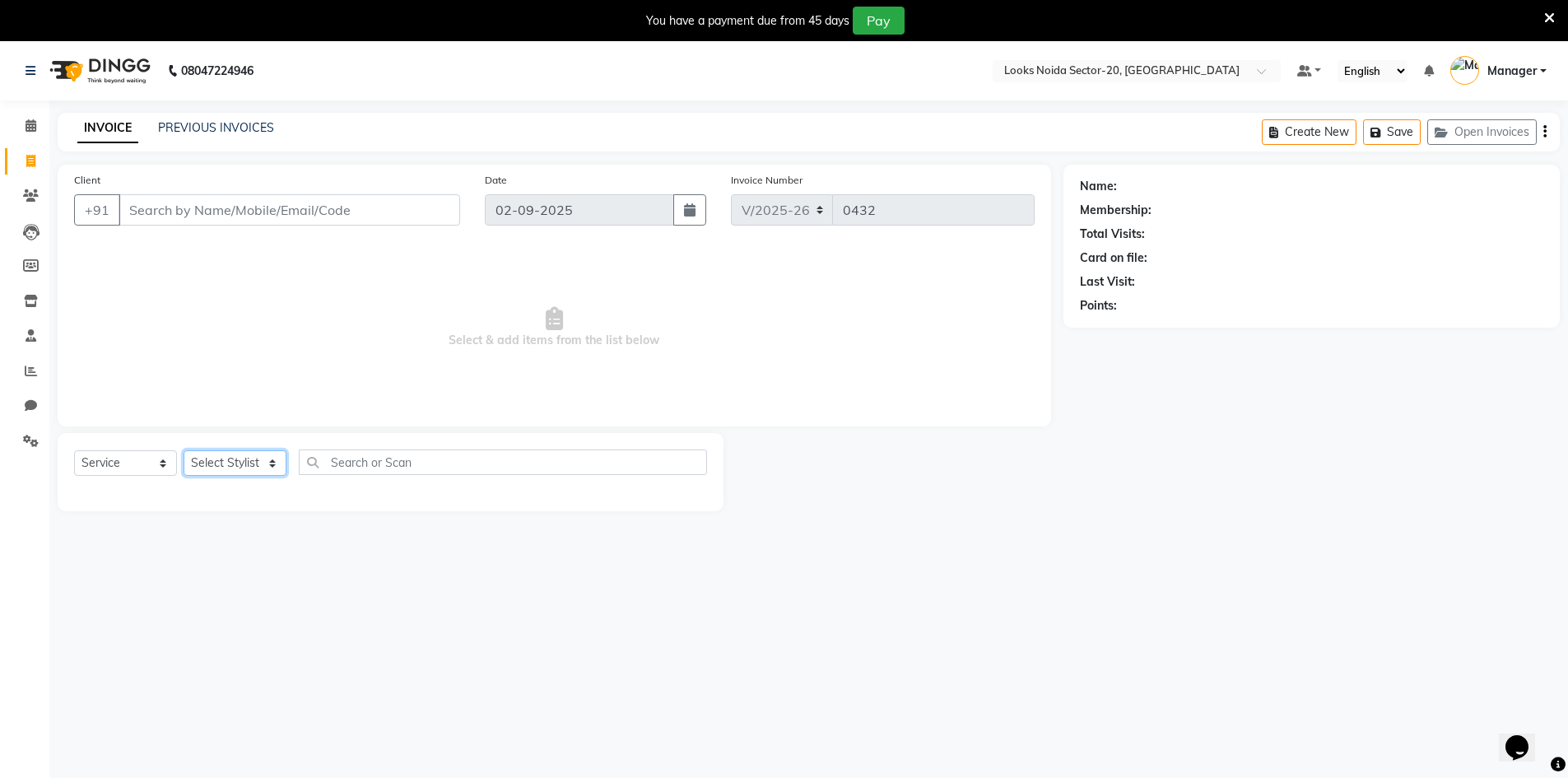
click at [278, 464] on select "Select Stylist [PERSON_NAME] [PERSON_NAME] Amit_pdct Counter_Sales [PERSON_NAME…" at bounding box center [234, 462] width 103 height 25
select select "86761"
click at [184, 450] on select "Select Stylist [PERSON_NAME] [PERSON_NAME] Amit_pdct Counter_Sales [PERSON_NAME…" at bounding box center [234, 462] width 103 height 25
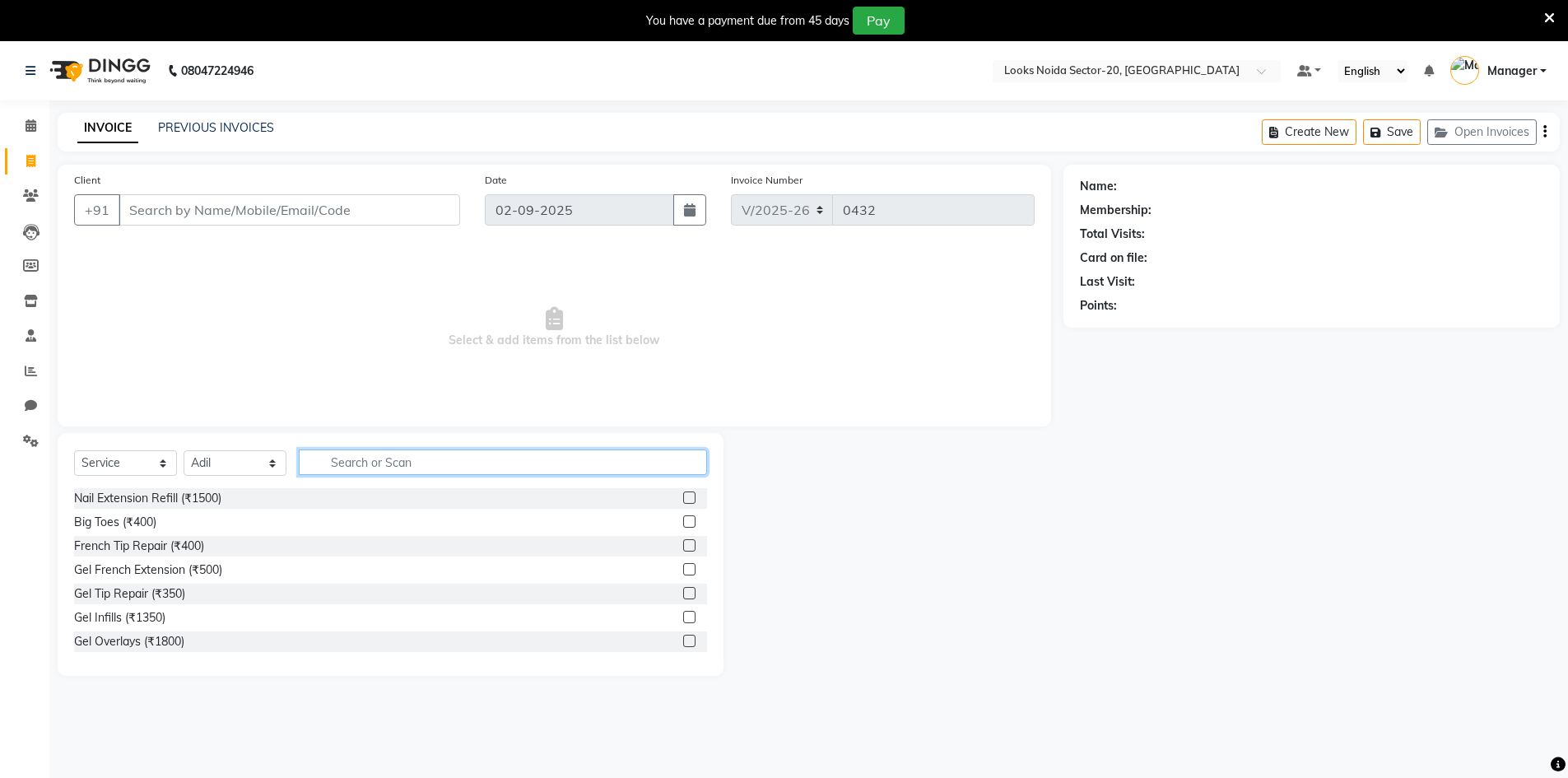
click at [353, 460] on input "text" at bounding box center [503, 462] width 409 height 25
type input "cut"
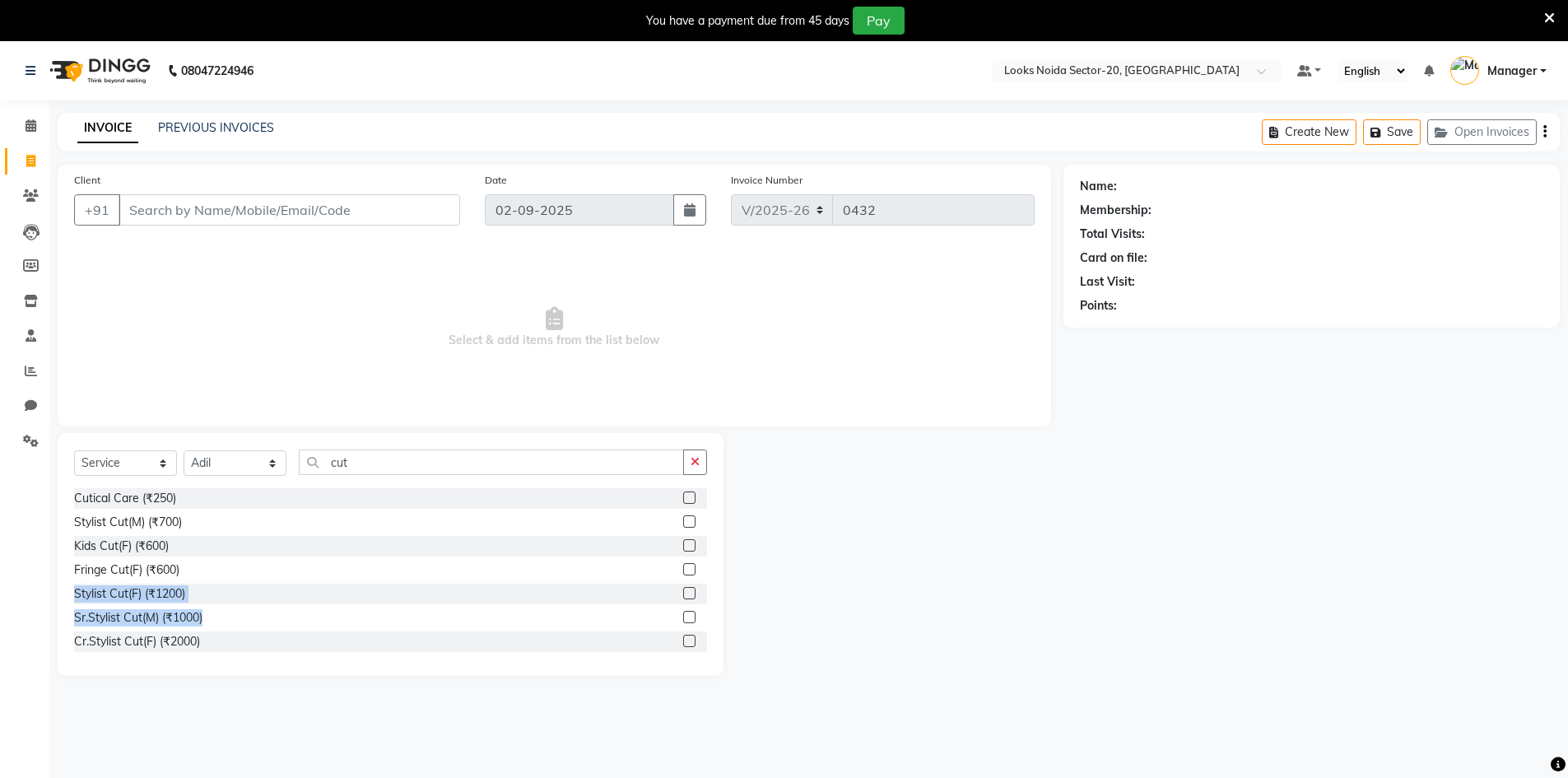
drag, startPoint x: 673, startPoint y: 571, endPoint x: 676, endPoint y: 585, distance: 14.3
click at [676, 586] on div "Cutical Care (₹250) Stylist Cut(M) (₹700) Kids Cut(F) (₹600) Fringe Cut(F) (₹60…" at bounding box center [391, 570] width 633 height 165
click at [683, 589] on label at bounding box center [688, 592] width 12 height 12
click at [683, 589] on input "checkbox" at bounding box center [687, 593] width 10 height 10
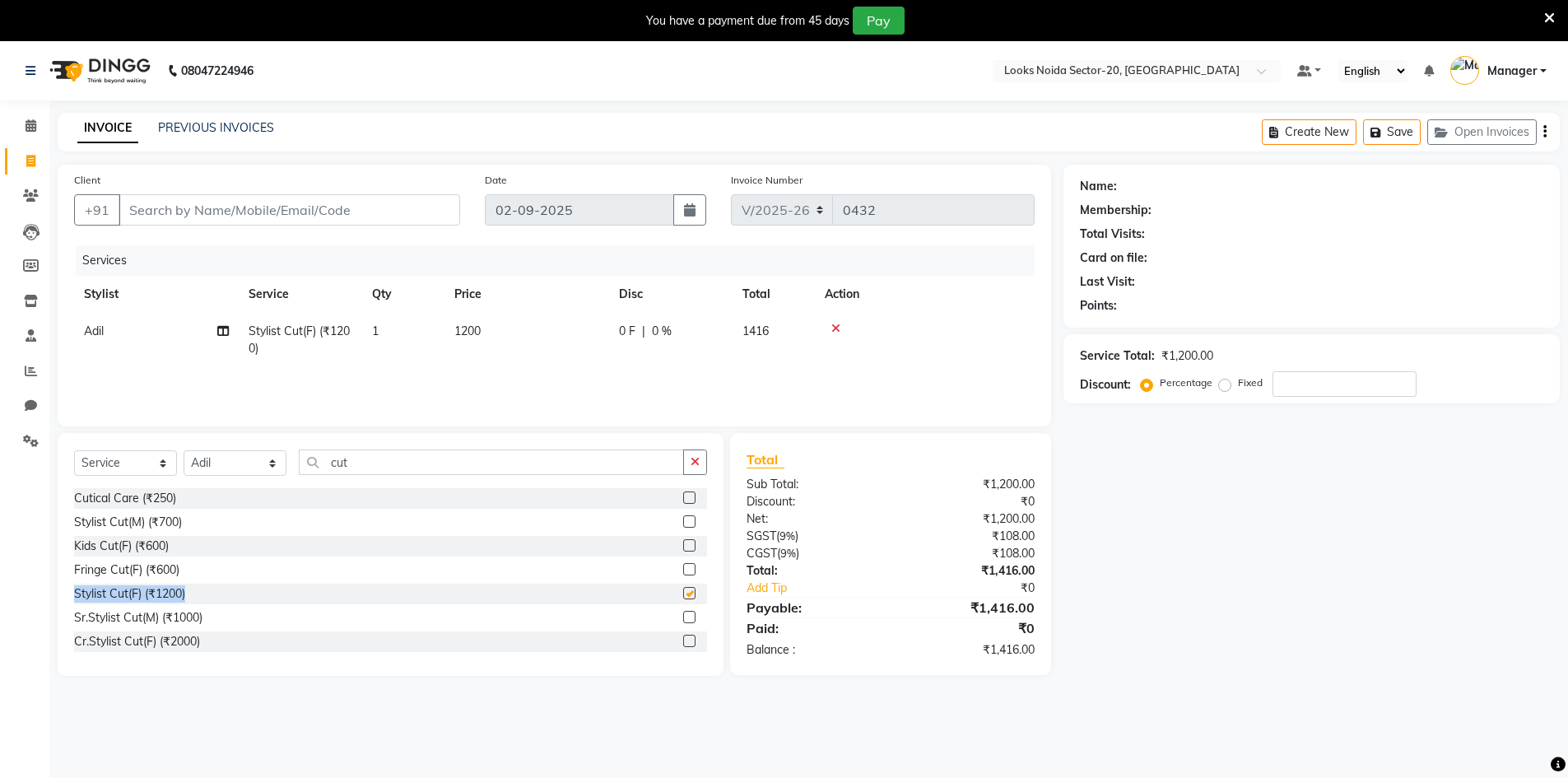
checkbox input "false"
click at [225, 474] on select "Select Stylist [PERSON_NAME] [PERSON_NAME] Amit_pdct Counter_Sales [PERSON_NAME…" at bounding box center [234, 462] width 103 height 25
select select "86763"
click at [184, 450] on select "Select Stylist [PERSON_NAME] [PERSON_NAME] Amit_pdct Counter_Sales [PERSON_NAME…" at bounding box center [234, 462] width 103 height 25
click at [369, 477] on div "Select Service Product Membership Package Voucher Prepaid Gift Card Select Styl…" at bounding box center [391, 468] width 633 height 39
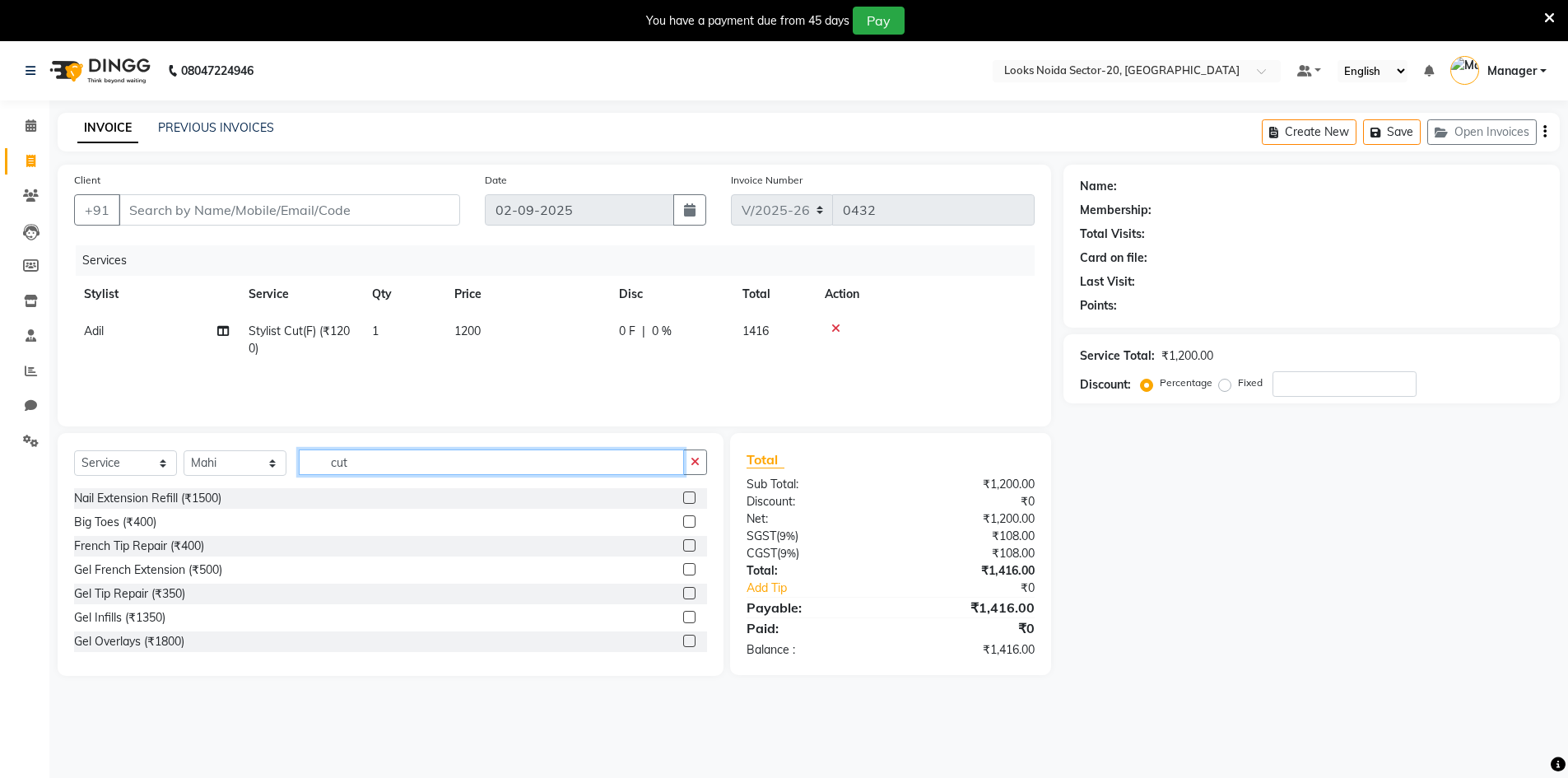
click at [375, 467] on input "cut" at bounding box center [491, 462] width 385 height 25
type input "c"
type input "bl"
click at [683, 518] on label at bounding box center [688, 521] width 12 height 12
click at [683, 518] on input "checkbox" at bounding box center [687, 522] width 10 height 10
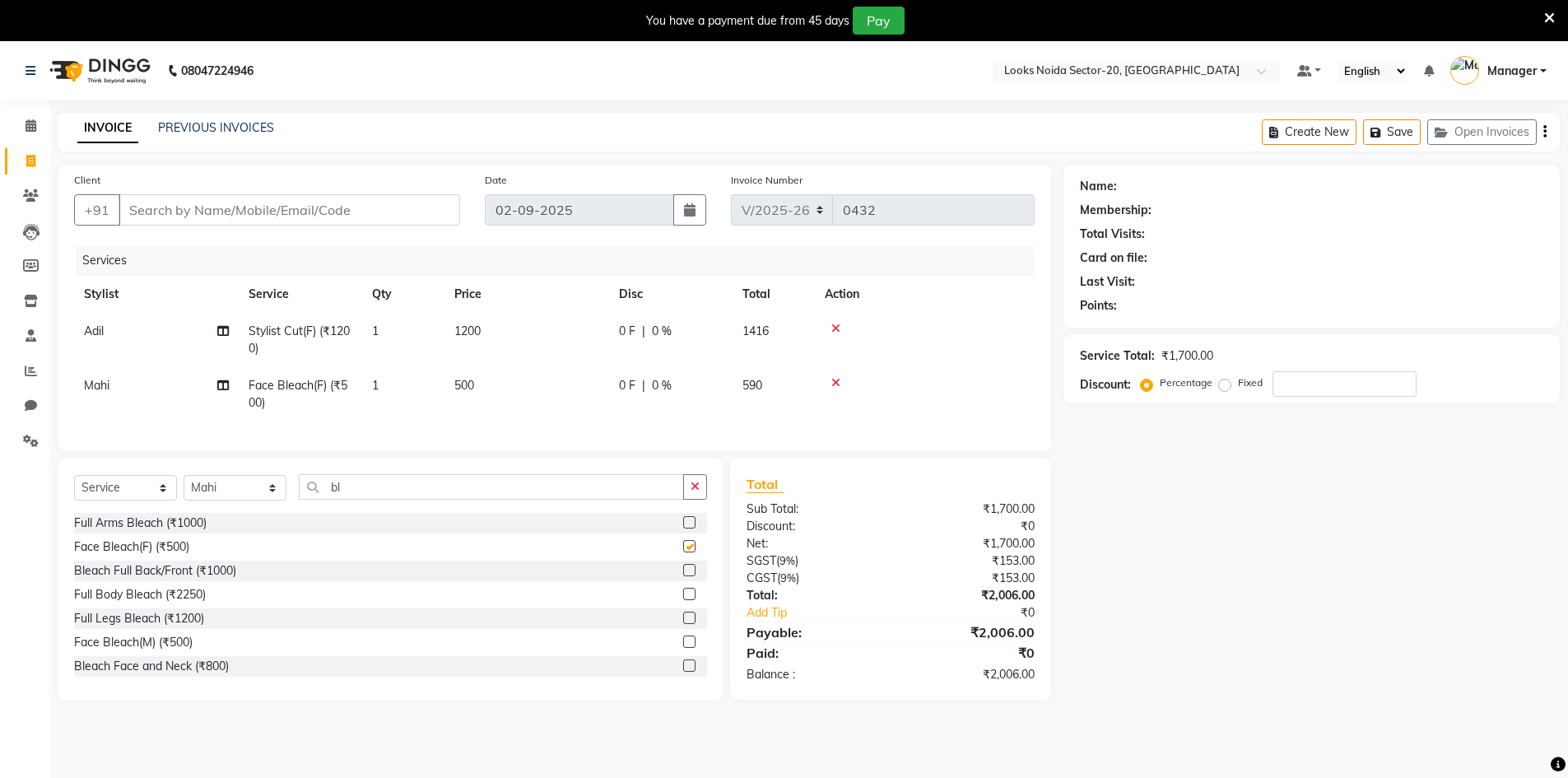
checkbox input "false"
drag, startPoint x: 506, startPoint y: 332, endPoint x: 505, endPoint y: 347, distance: 15.0
click at [505, 347] on td "1200" at bounding box center [526, 340] width 165 height 55
select select "86761"
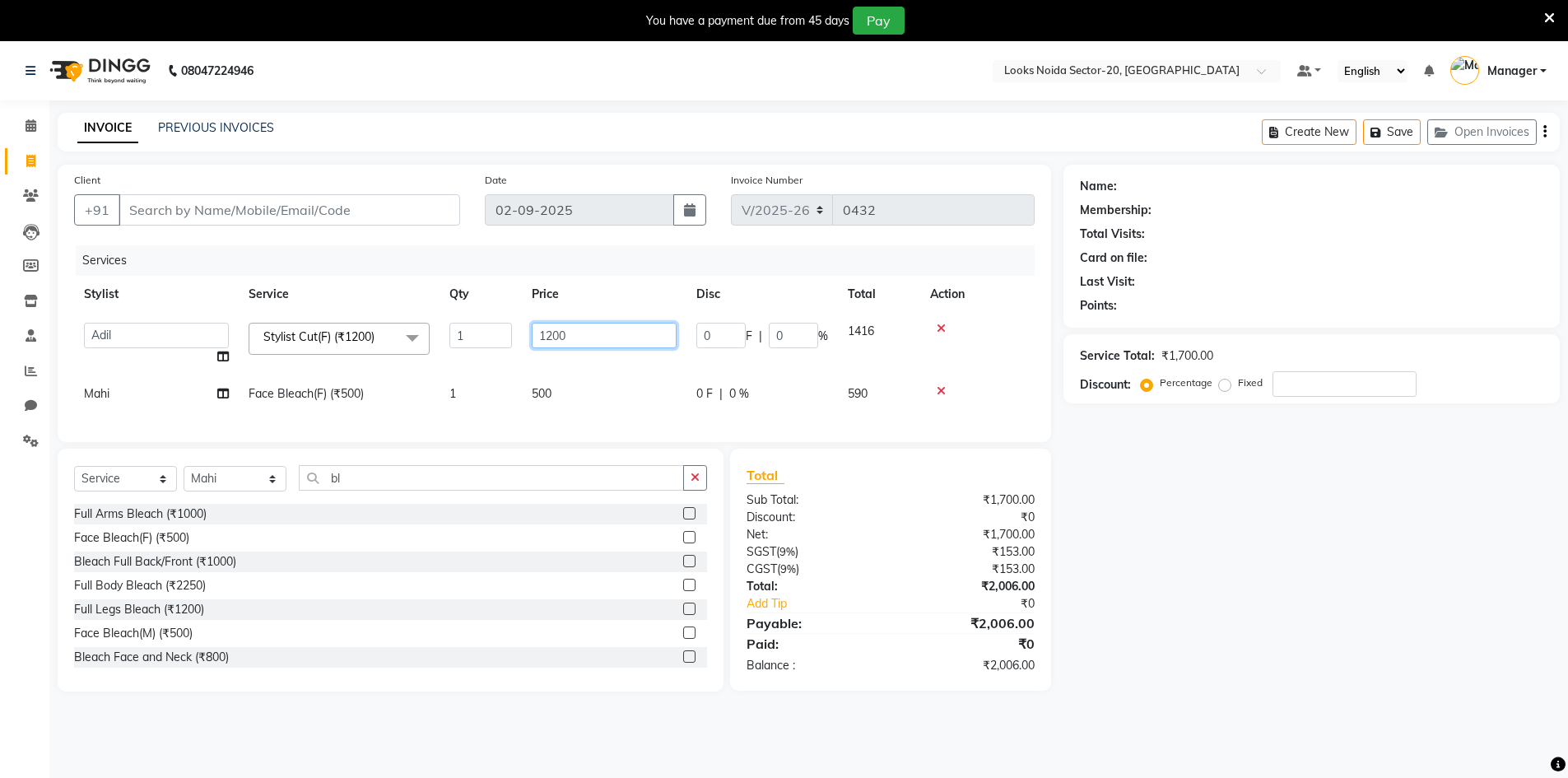
click at [550, 331] on input "1200" at bounding box center [605, 335] width 145 height 25
type input "1100"
click at [552, 397] on td "500" at bounding box center [604, 394] width 165 height 37
select select "86763"
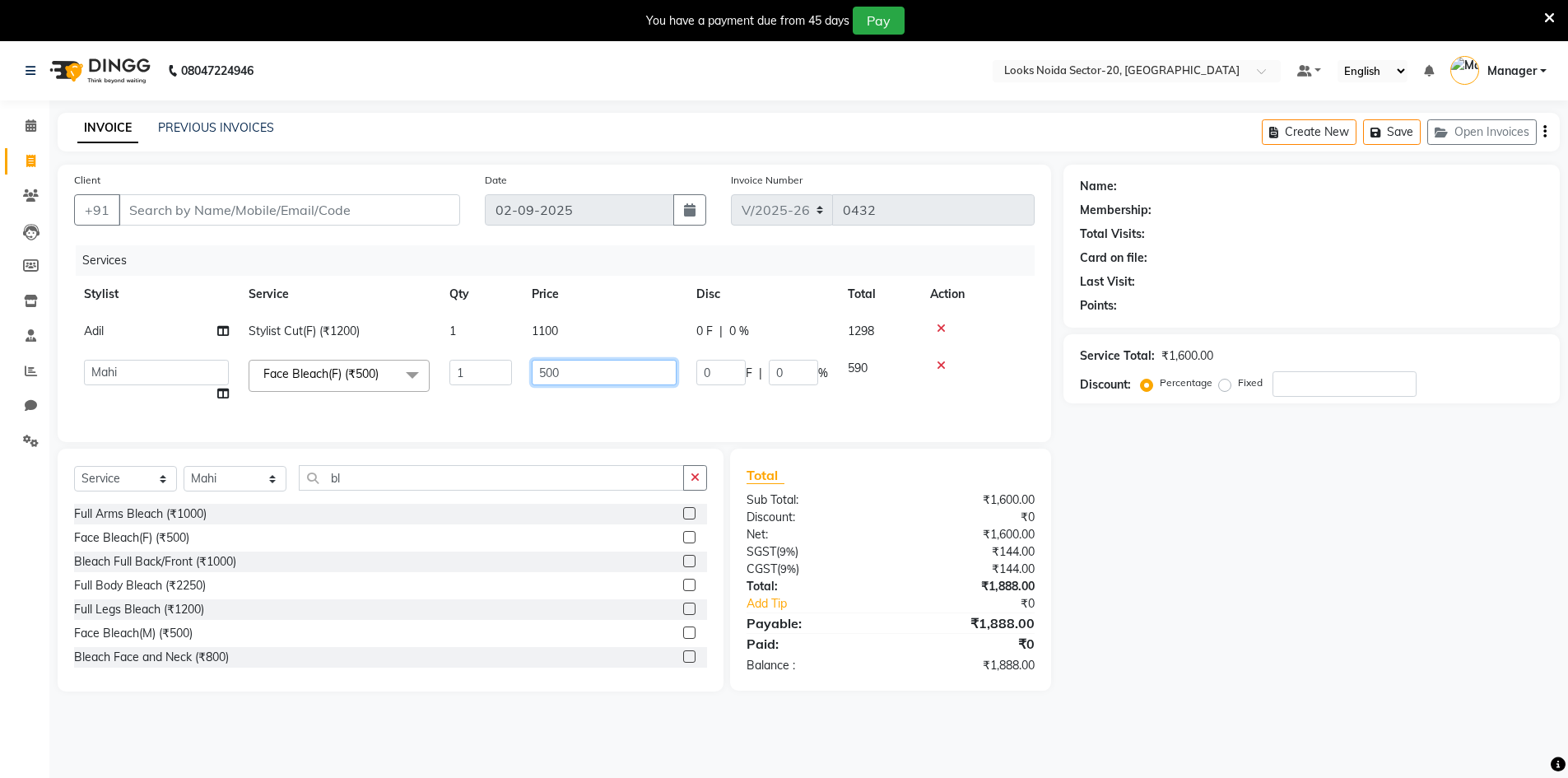
click at [561, 379] on input "500" at bounding box center [605, 372] width 145 height 25
click at [552, 371] on input "500" at bounding box center [605, 372] width 145 height 25
type input "1000"
click at [1200, 441] on div "Name: Membership: Total Visits: Card on file: Last Visit: Points: Service Total…" at bounding box center [1317, 428] width 509 height 527
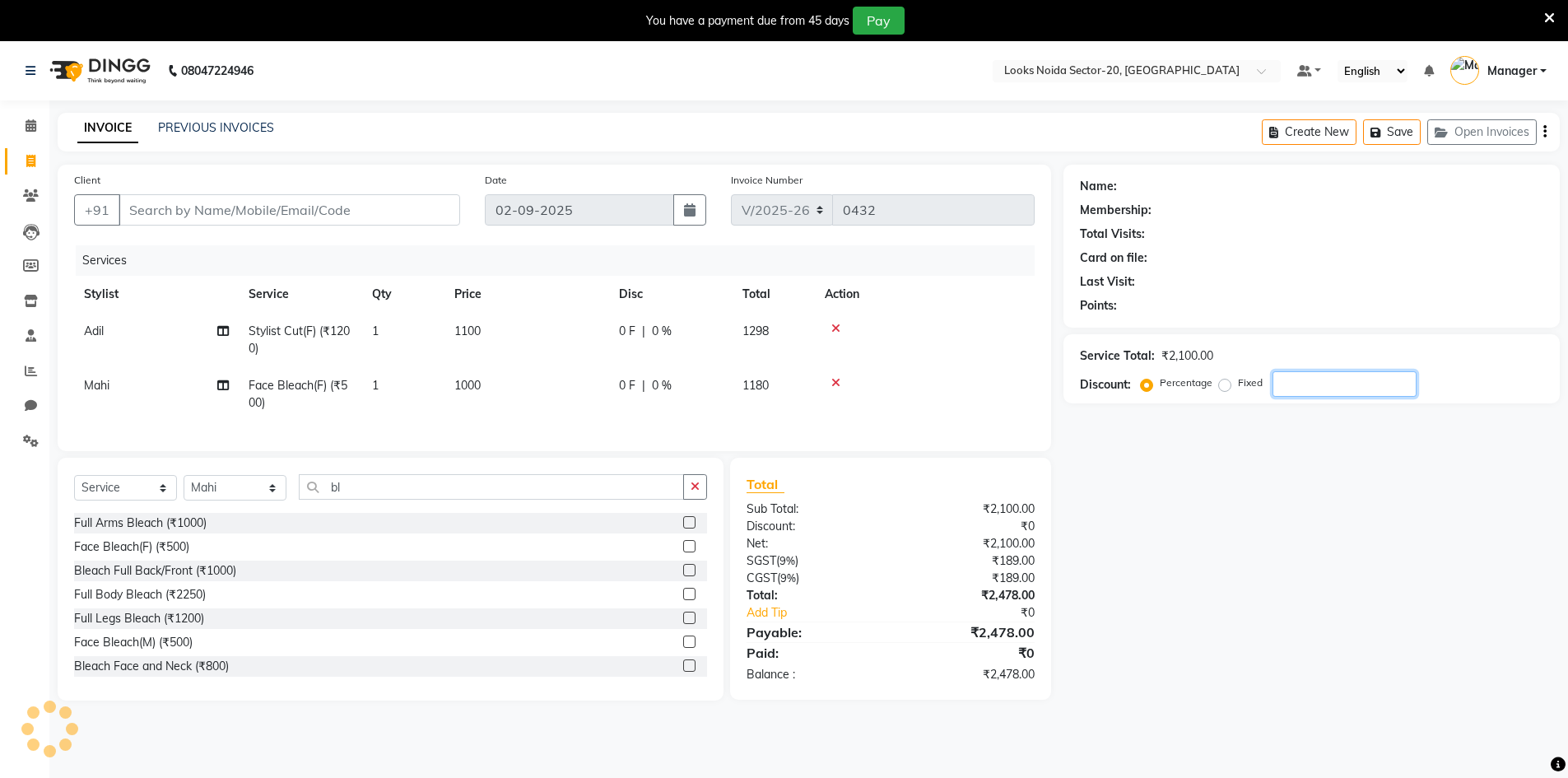
click at [1301, 379] on input "number" at bounding box center [1344, 383] width 144 height 25
click at [1552, 16] on icon at bounding box center [1549, 18] width 10 height 15
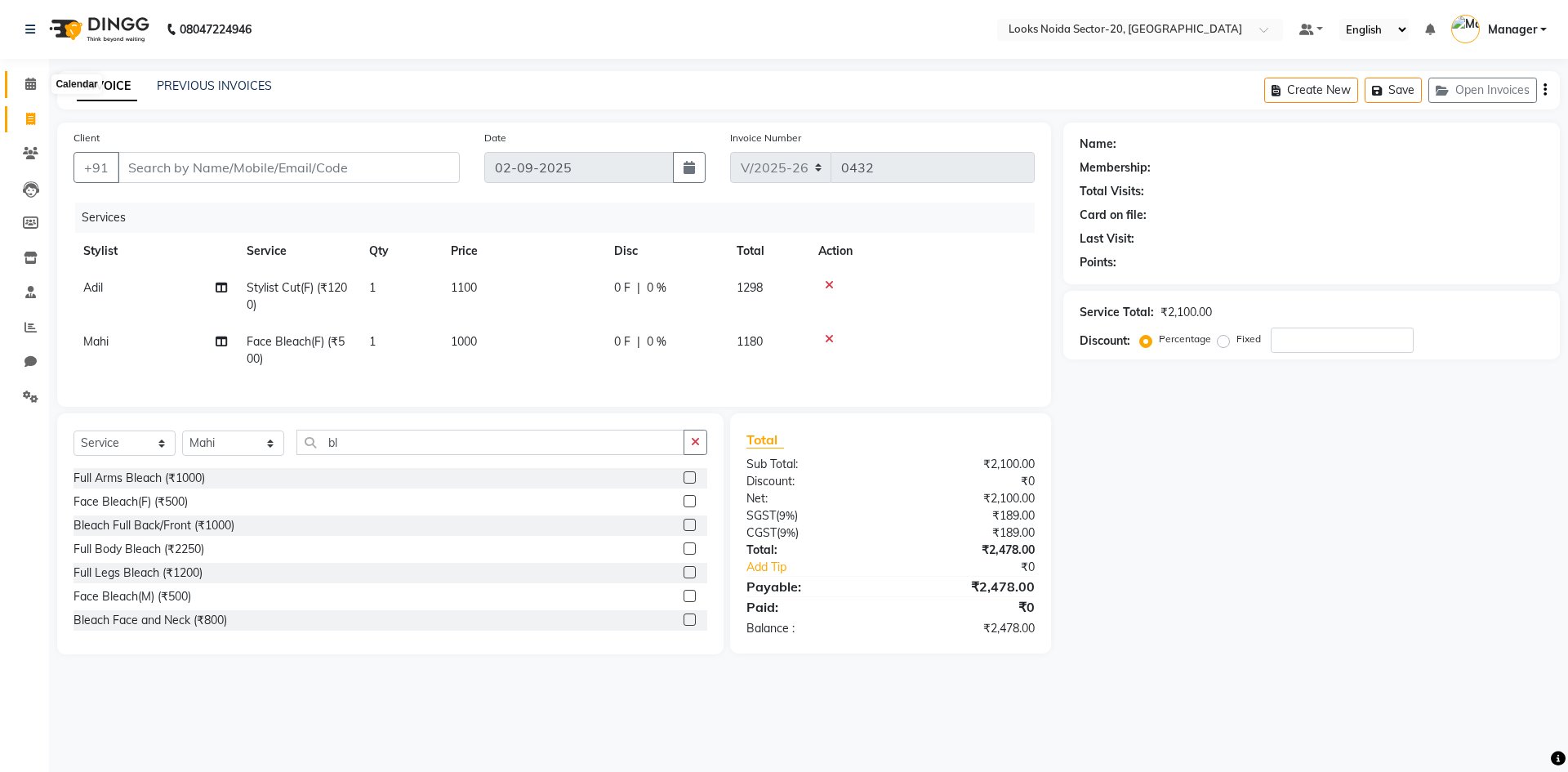
drag, startPoint x: 34, startPoint y: 87, endPoint x: 941, endPoint y: 121, distance: 907.6
click at [34, 87] on icon at bounding box center [30, 83] width 10 height 12
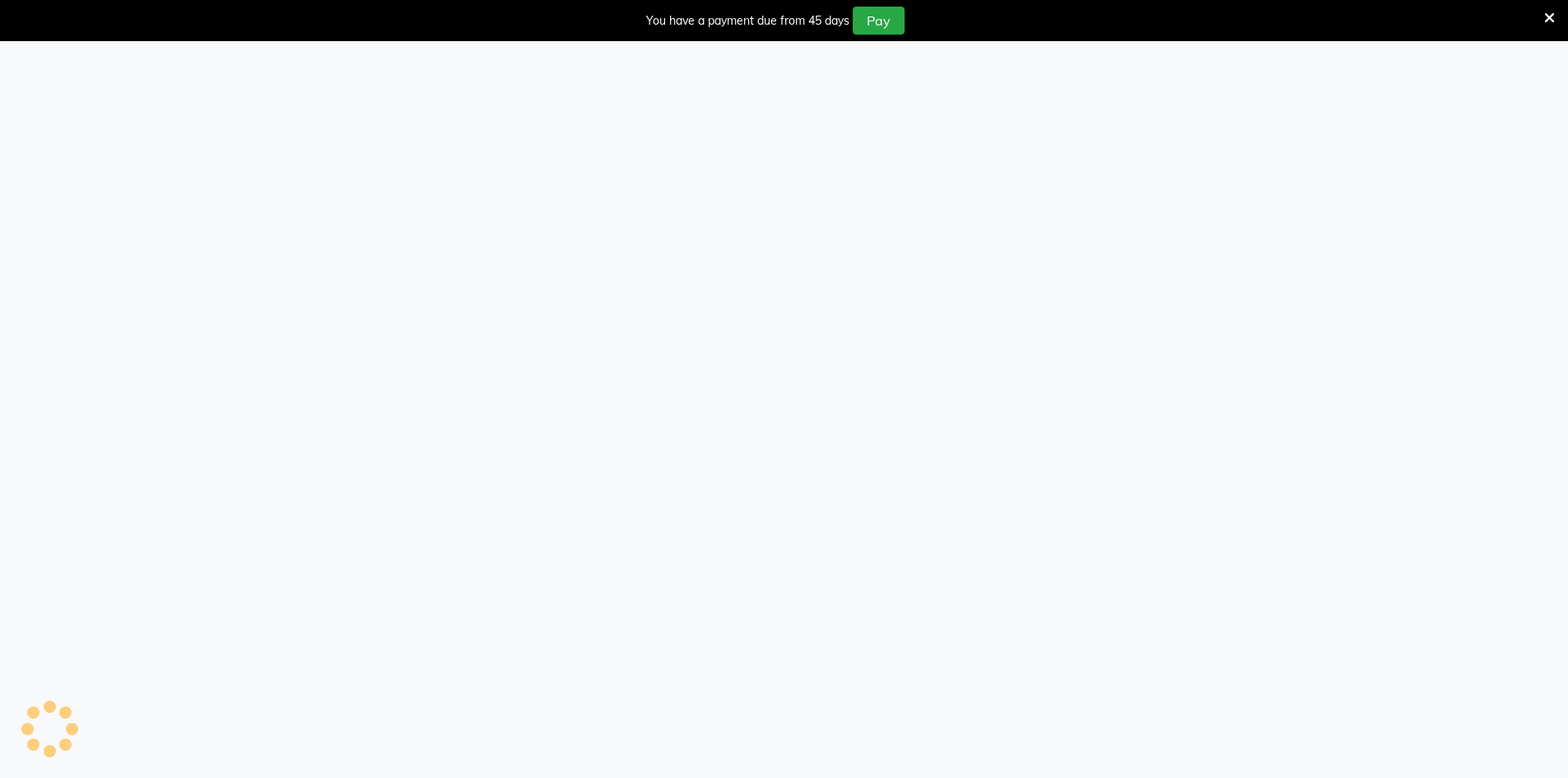
select select "service"
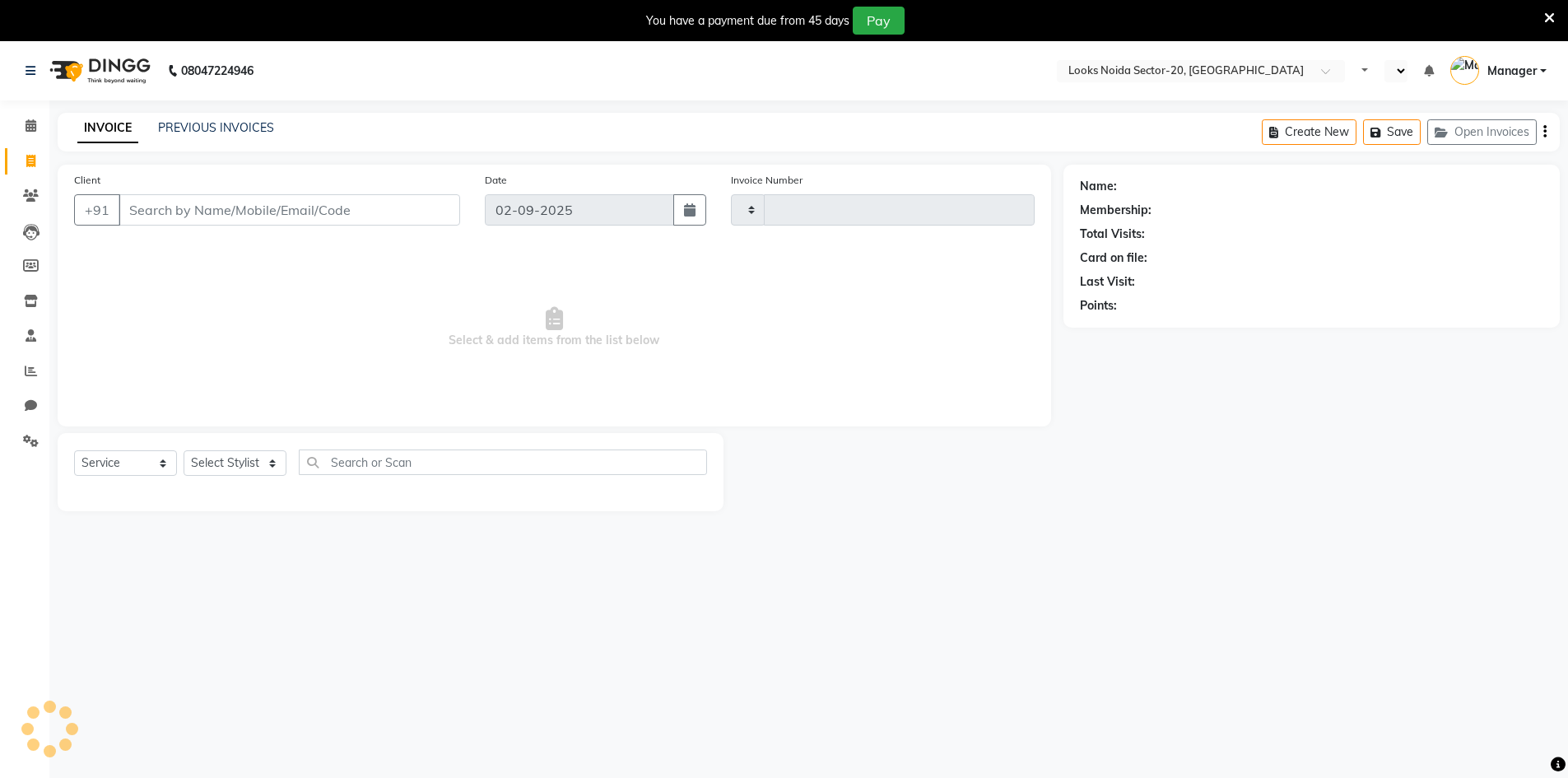
select select "en"
type input "0432"
select select "8646"
click at [260, 461] on select "Select Stylist [PERSON_NAME] [PERSON_NAME] Amit_pdct Counter_Sales [PERSON_NAME…" at bounding box center [234, 462] width 103 height 25
select select "86761"
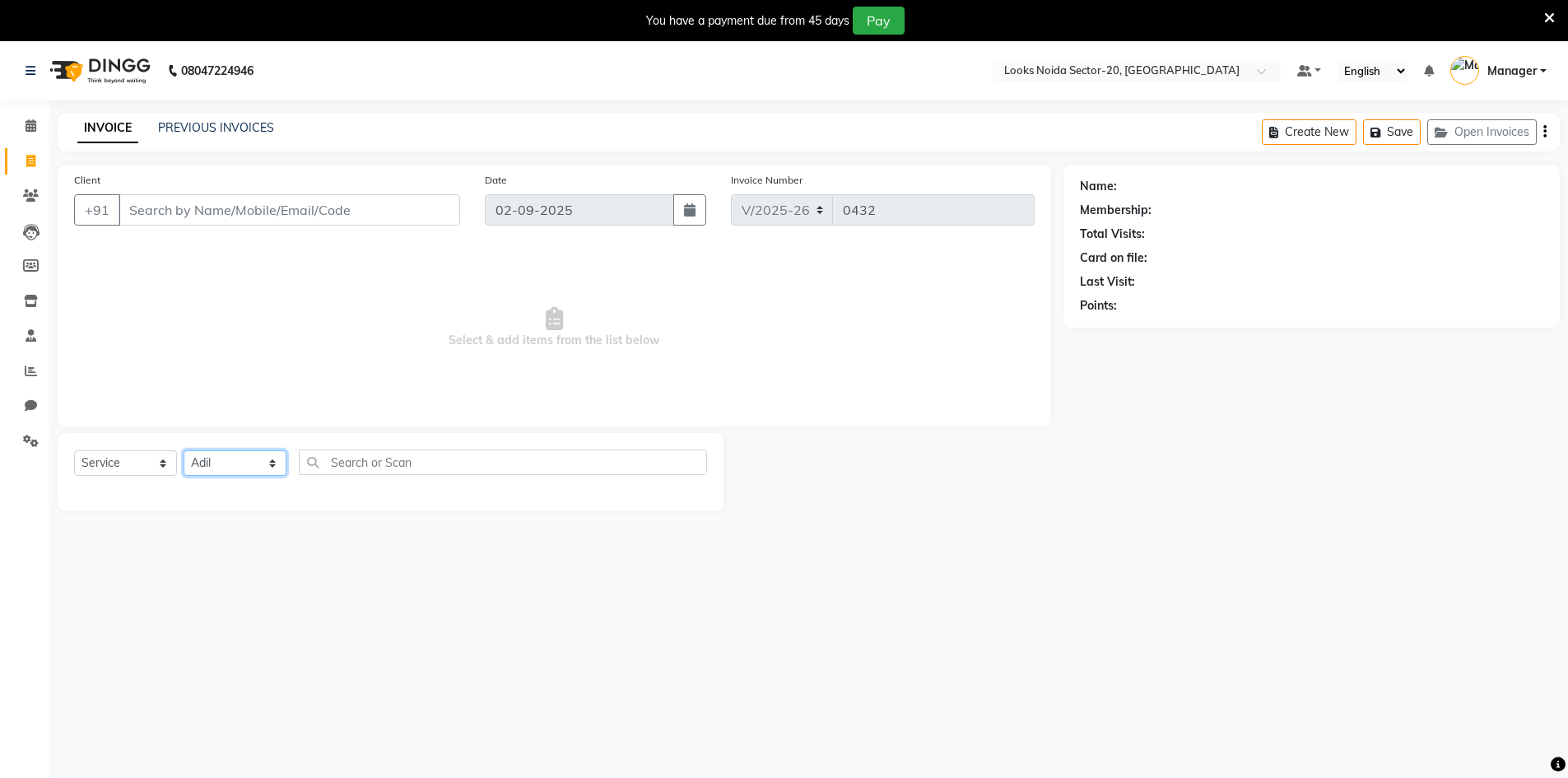
click at [184, 450] on select "Select Stylist [PERSON_NAME] [PERSON_NAME] Amit_pdct Counter_Sales [PERSON_NAME…" at bounding box center [234, 462] width 103 height 25
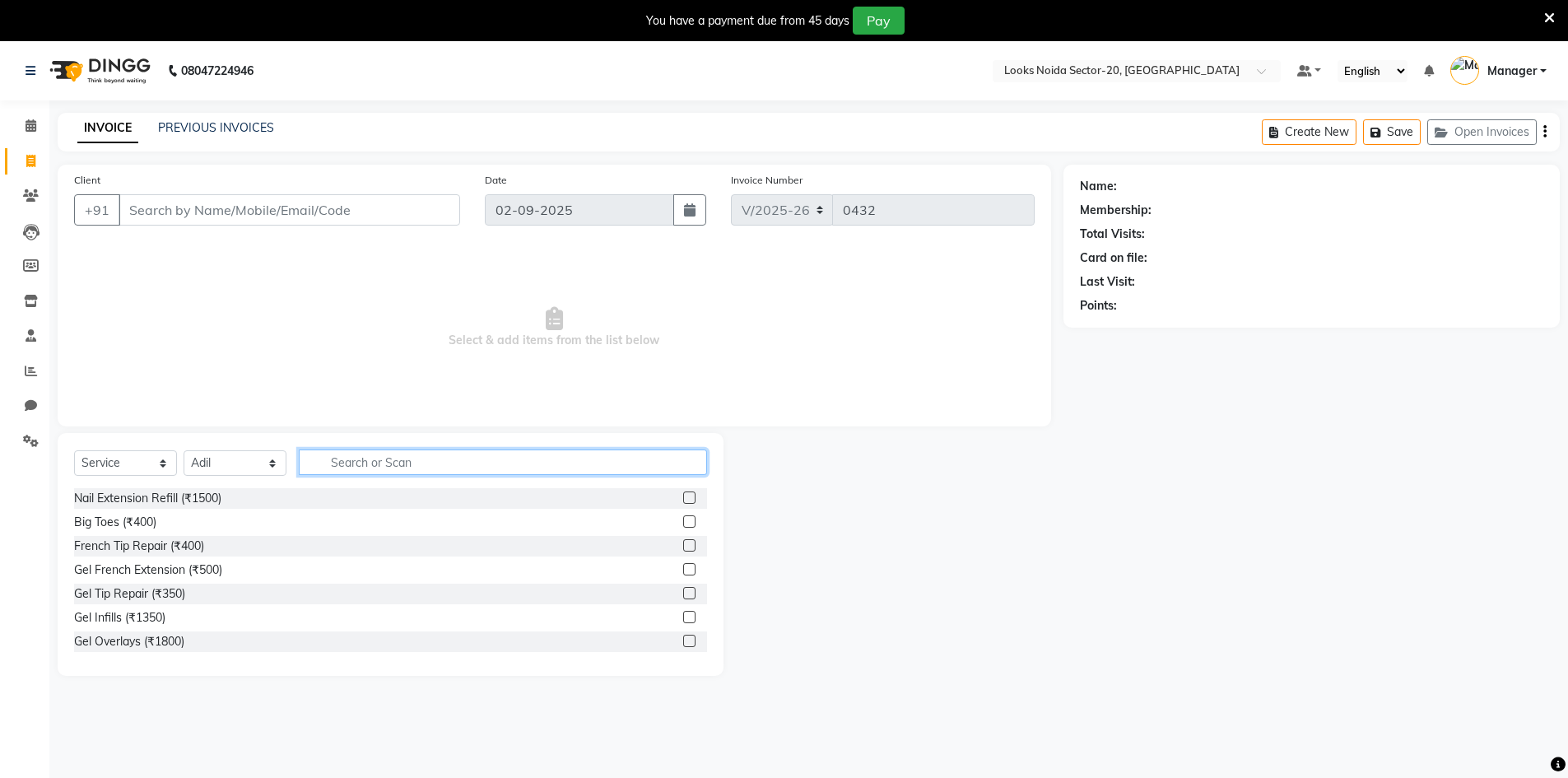
click at [409, 454] on input "text" at bounding box center [503, 462] width 409 height 25
type input "cut"
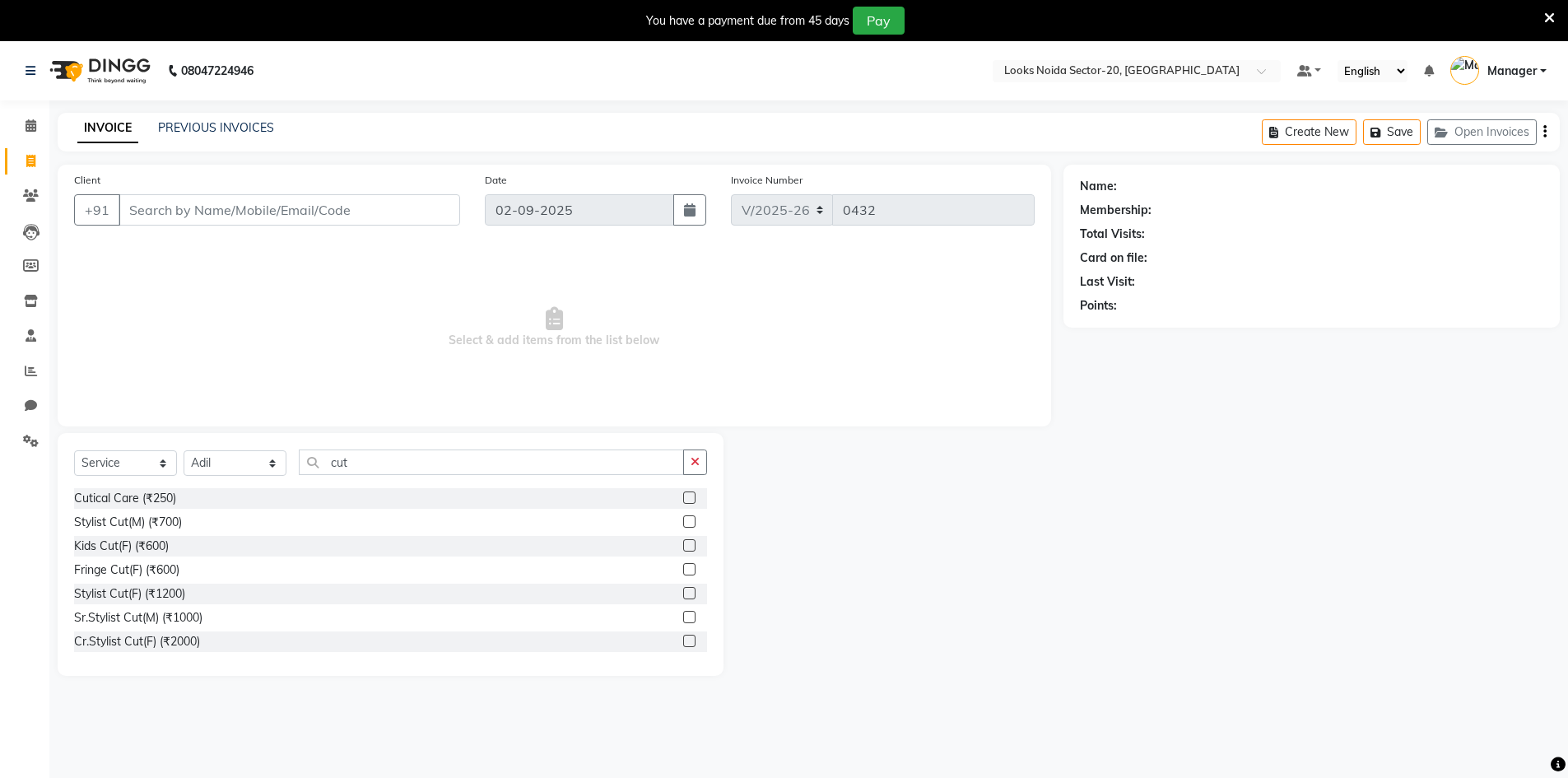
click at [683, 595] on label at bounding box center [688, 592] width 12 height 12
click at [683, 595] on input "checkbox" at bounding box center [687, 593] width 10 height 10
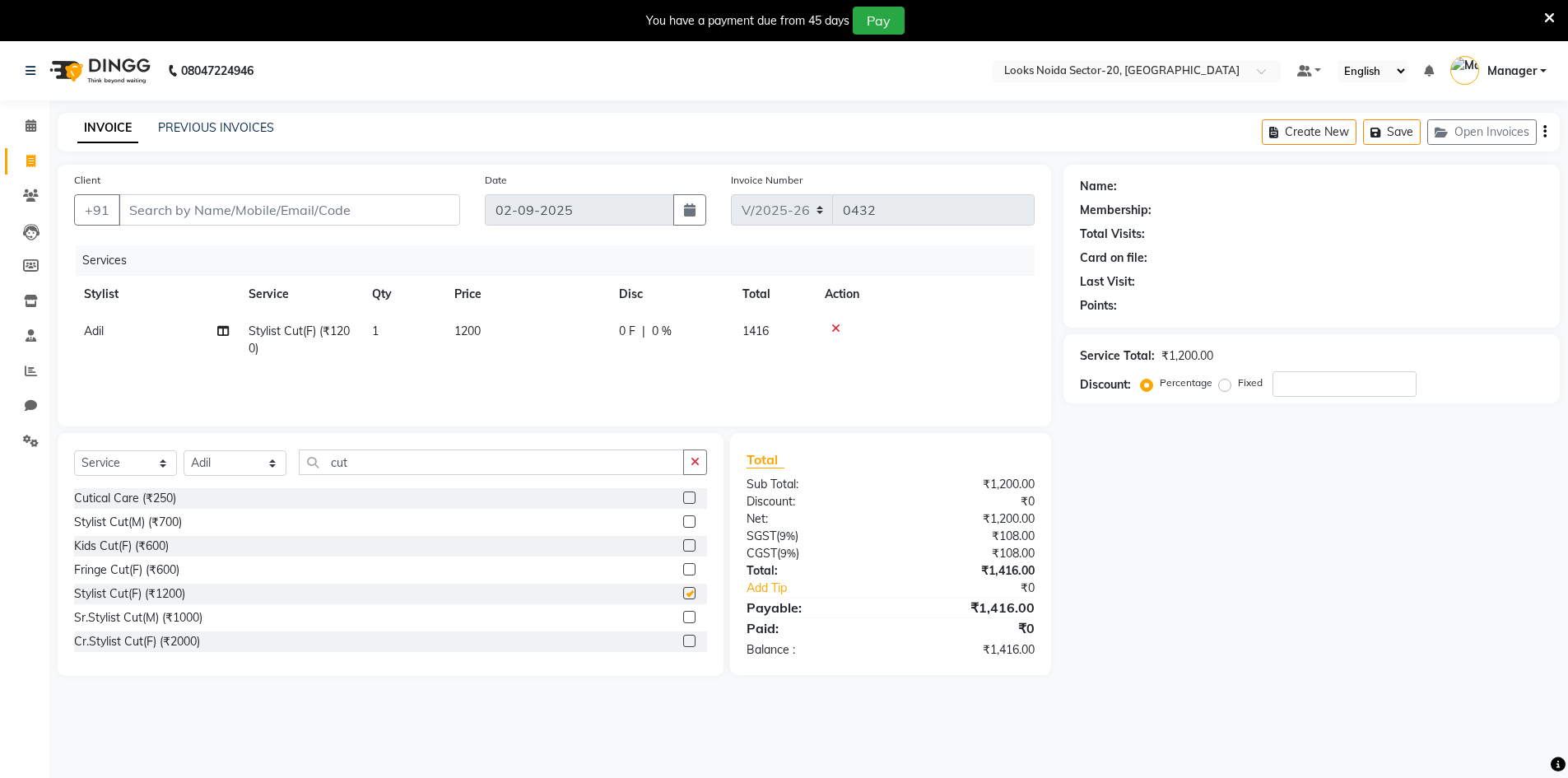
checkbox input "false"
click at [268, 454] on select "Select Stylist [PERSON_NAME] [PERSON_NAME] Amit_pdct Counter_Sales [PERSON_NAME…" at bounding box center [234, 462] width 103 height 25
select select "86763"
click at [184, 450] on select "Select Stylist [PERSON_NAME] [PERSON_NAME] Amit_pdct Counter_Sales [PERSON_NAME…" at bounding box center [234, 462] width 103 height 25
drag, startPoint x: 371, startPoint y: 464, endPoint x: 368, endPoint y: 431, distance: 33.1
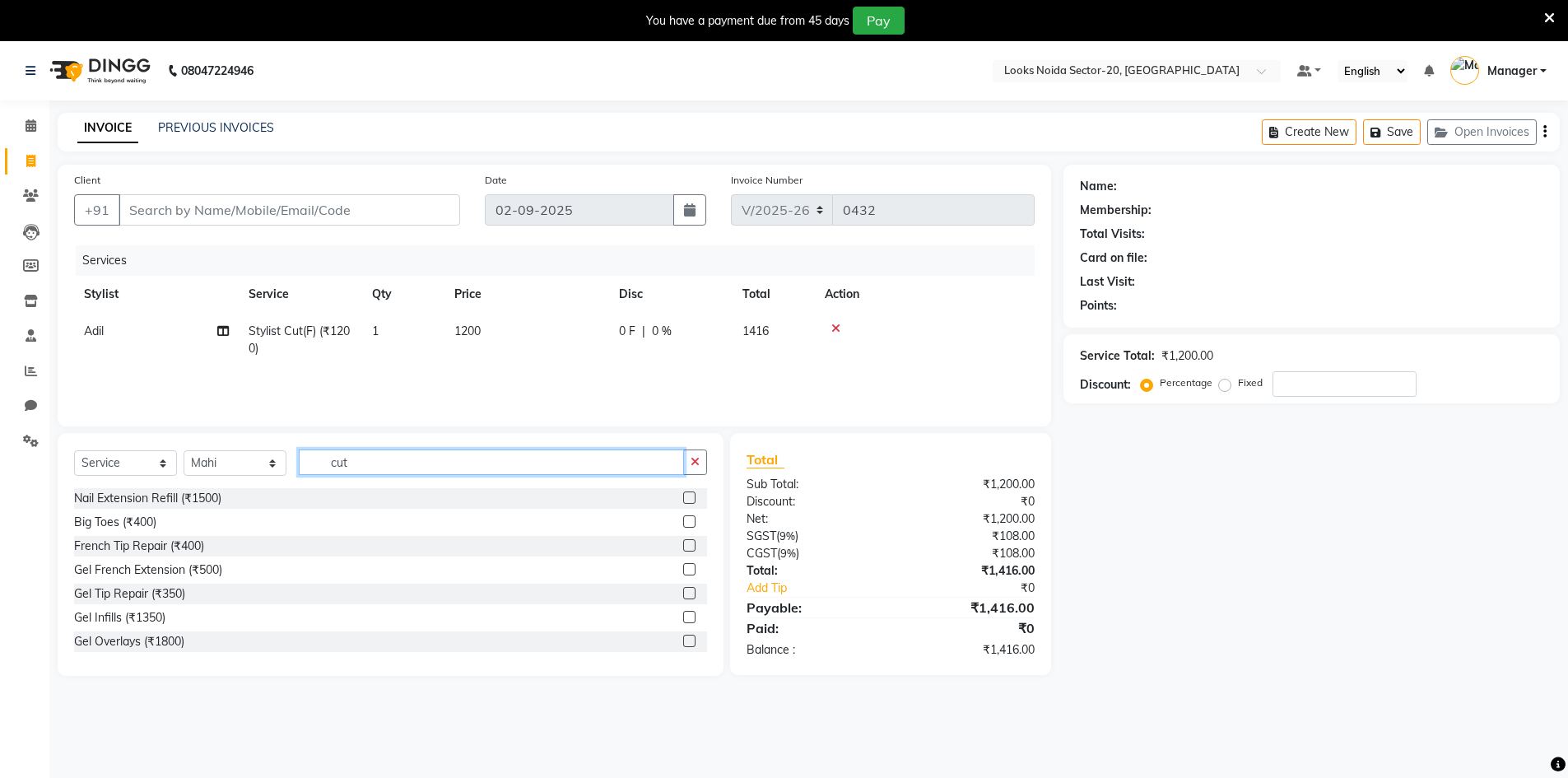
click at [368, 481] on div "Select Service Product Membership Package Voucher Prepaid Gift Card Select Styl…" at bounding box center [391, 468] width 633 height 39
type input "c"
type input "bleac"
click at [683, 522] on label at bounding box center [688, 521] width 12 height 12
click at [683, 522] on input "checkbox" at bounding box center [687, 522] width 10 height 10
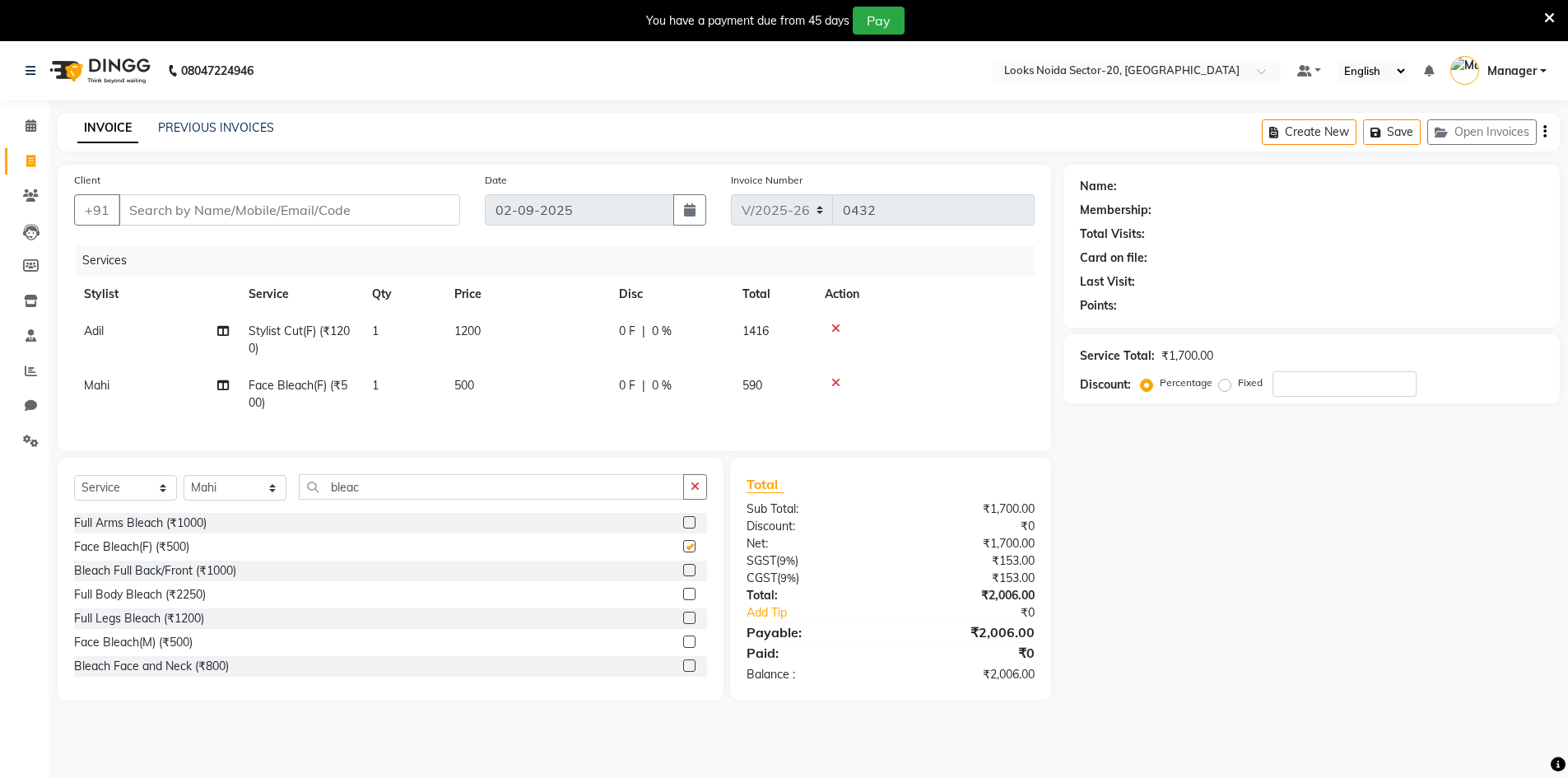
checkbox input "false"
click at [493, 391] on td "500" at bounding box center [526, 395] width 165 height 55
select select "86763"
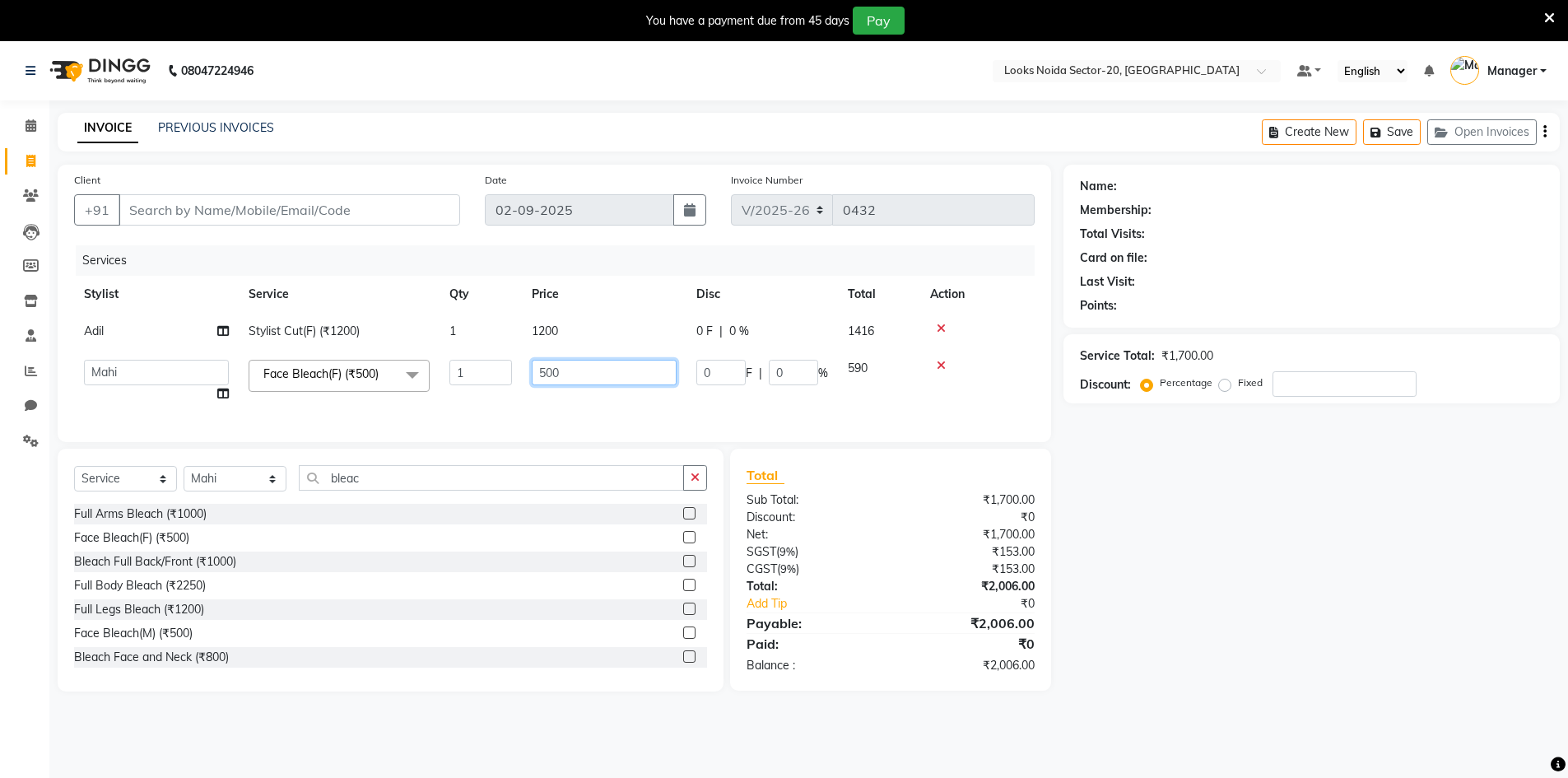
click at [561, 380] on input "500" at bounding box center [605, 372] width 145 height 25
type input "5"
type input "1000"
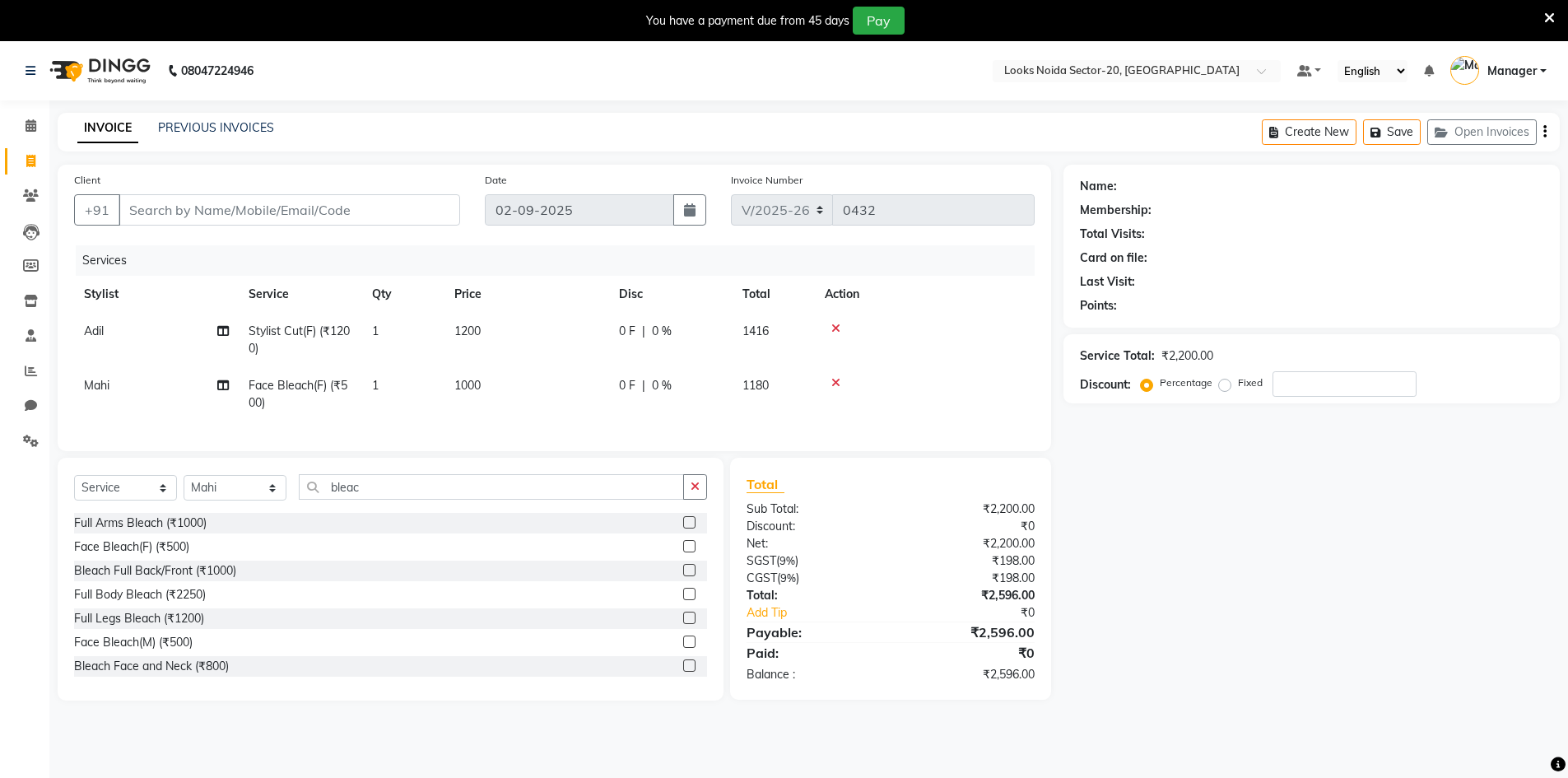
click at [552, 320] on td "1200" at bounding box center [526, 340] width 165 height 55
select select "86761"
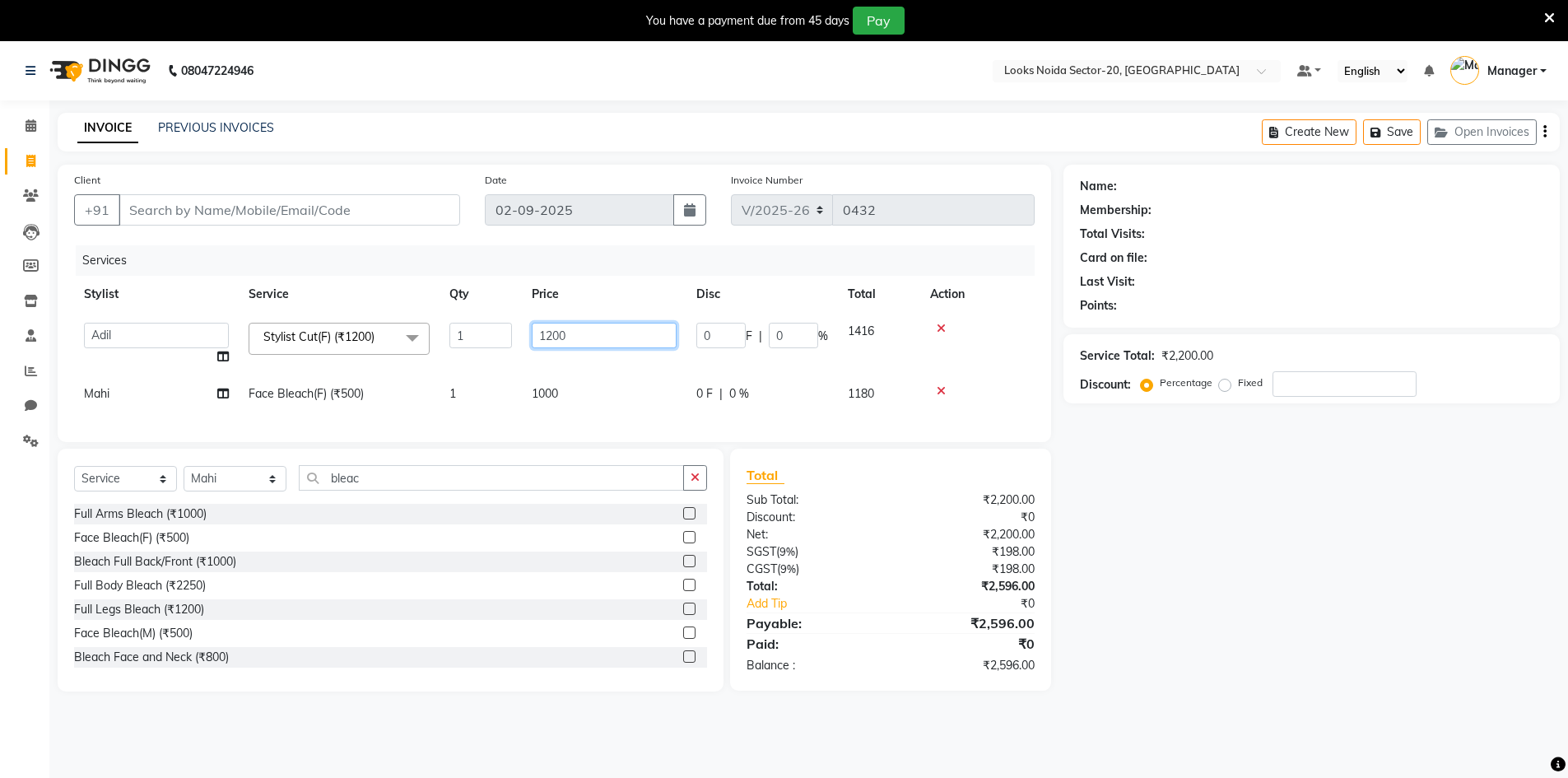
click at [557, 339] on input "1200" at bounding box center [605, 335] width 145 height 25
type input "1100"
click at [1227, 473] on div "Name: Membership: Total Visits: Card on file: Last Visit: Points: Service Total…" at bounding box center [1317, 428] width 509 height 527
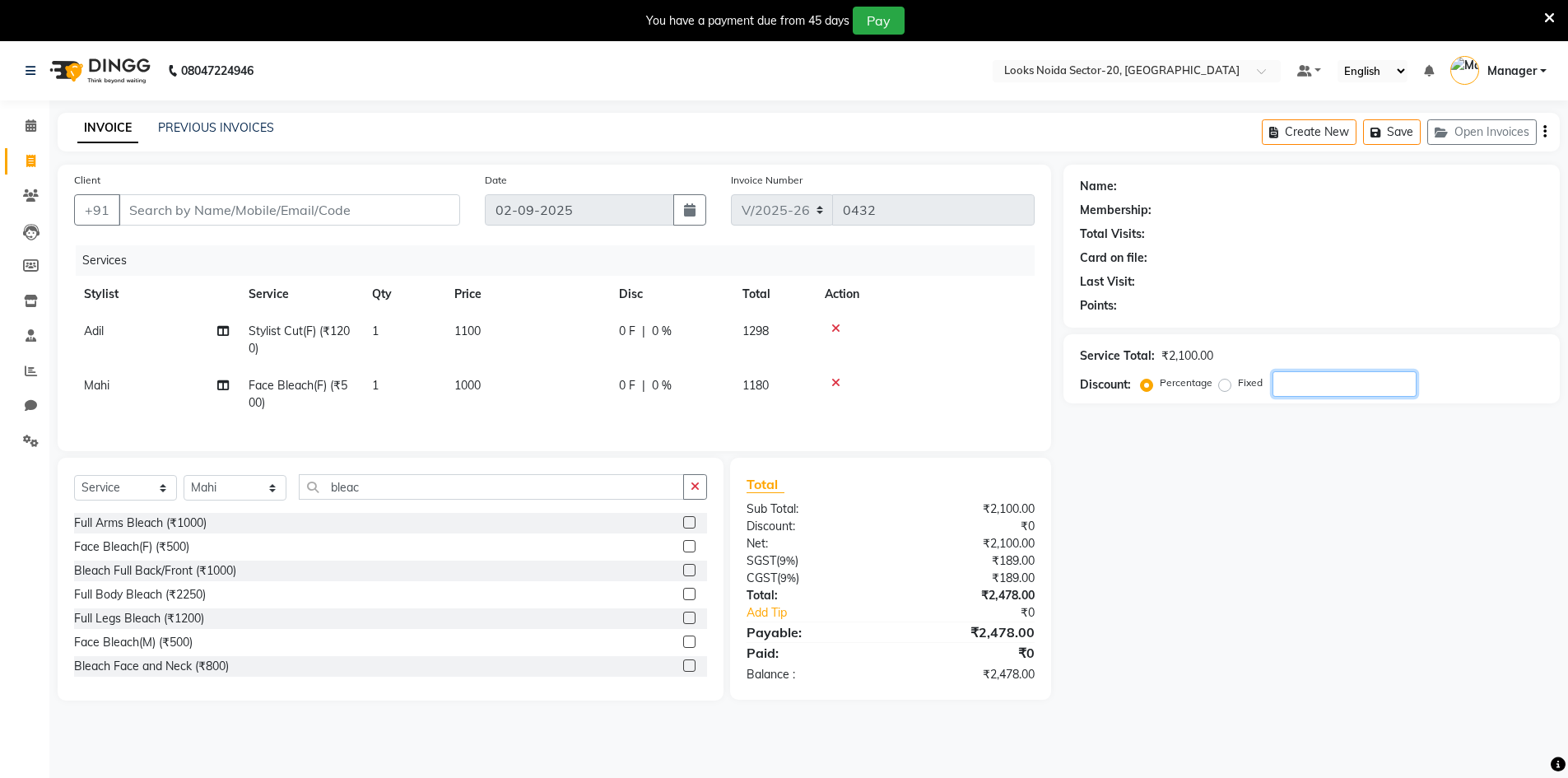
click at [1304, 390] on input "number" at bounding box center [1344, 383] width 144 height 25
click at [671, 383] on div "0 F | 0 %" at bounding box center [671, 385] width 104 height 17
select select "86763"
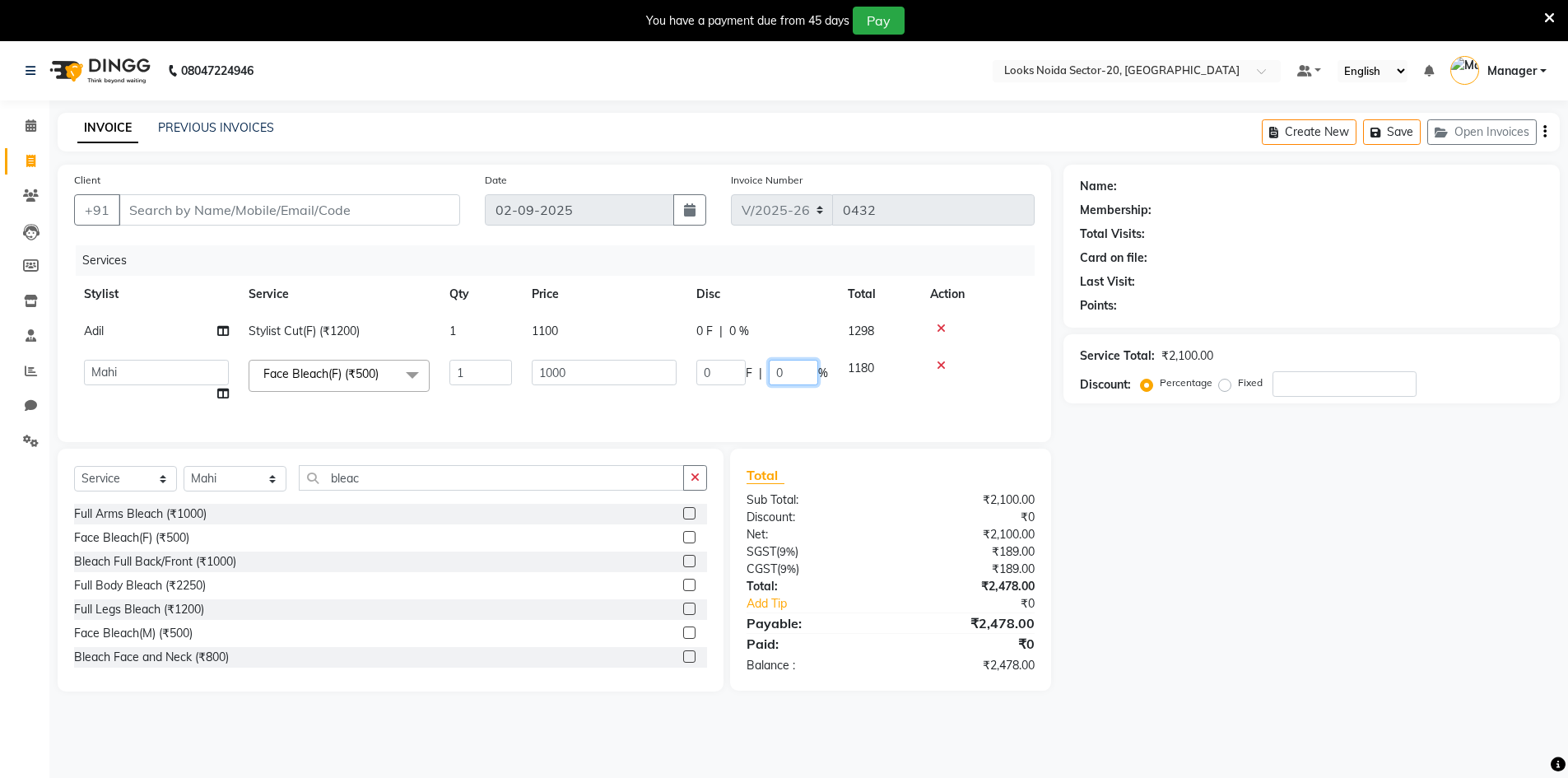
click at [783, 381] on input "0" at bounding box center [793, 372] width 49 height 25
type input "10"
click at [1345, 491] on div "Name: Membership: Total Visits: Card on file: Last Visit: Points: Service Total…" at bounding box center [1317, 428] width 509 height 527
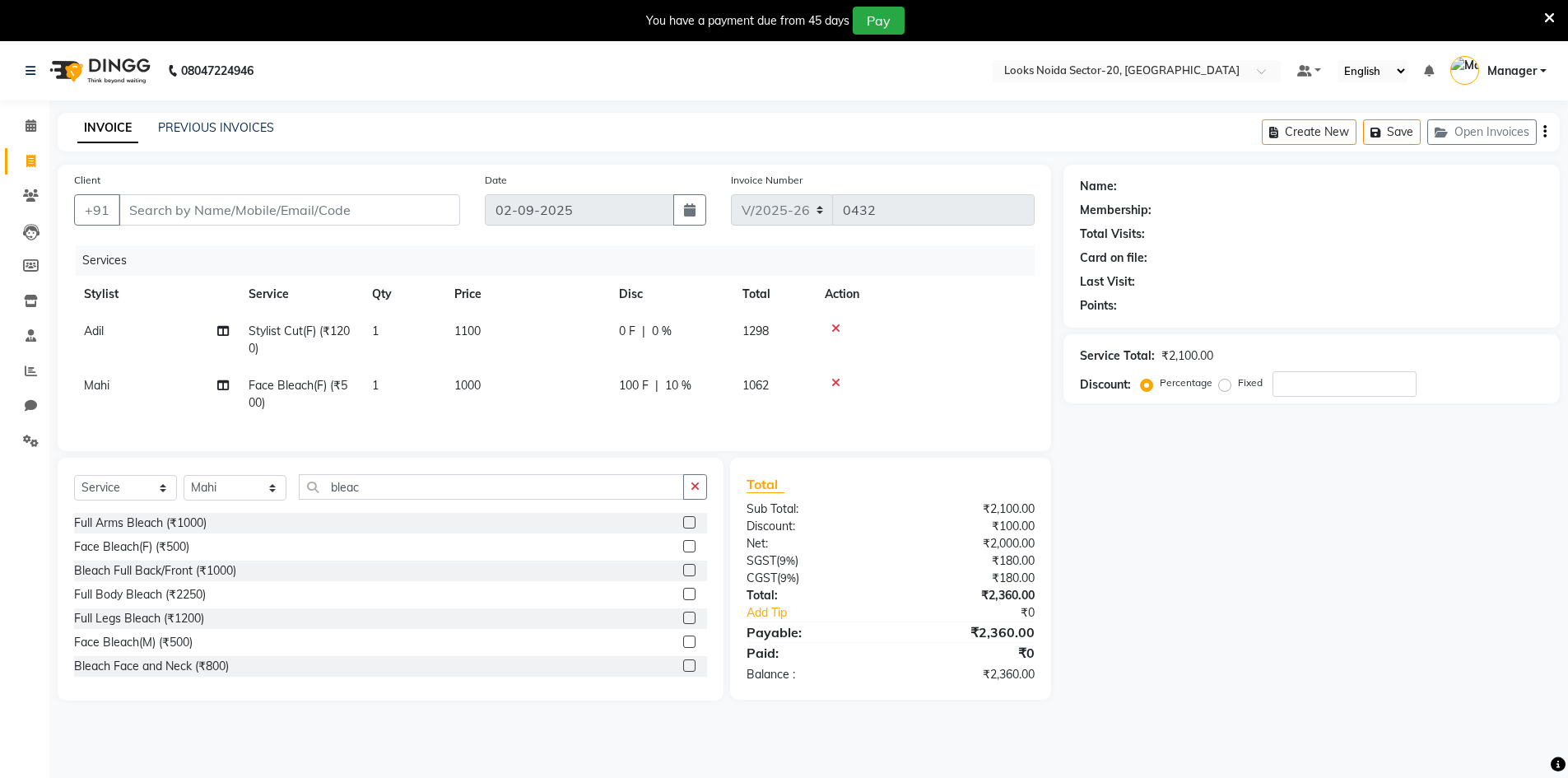
click at [673, 384] on span "10 %" at bounding box center [678, 385] width 26 height 17
select select "86763"
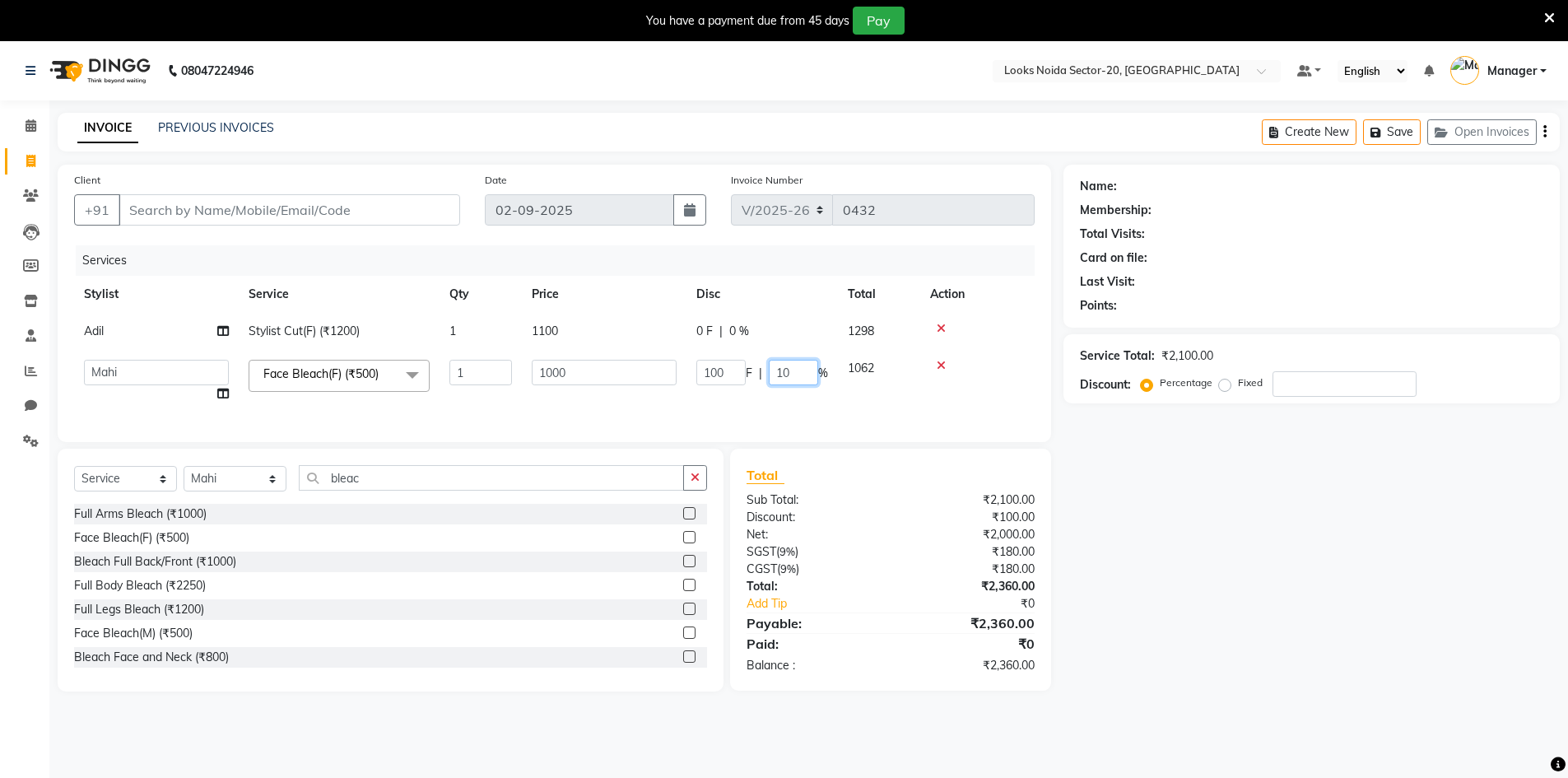
click at [793, 376] on input "10" at bounding box center [793, 372] width 49 height 25
type input "1"
click at [1199, 545] on div "Name: Membership: Total Visits: Card on file: Last Visit: Points: Service Total…" at bounding box center [1317, 428] width 509 height 527
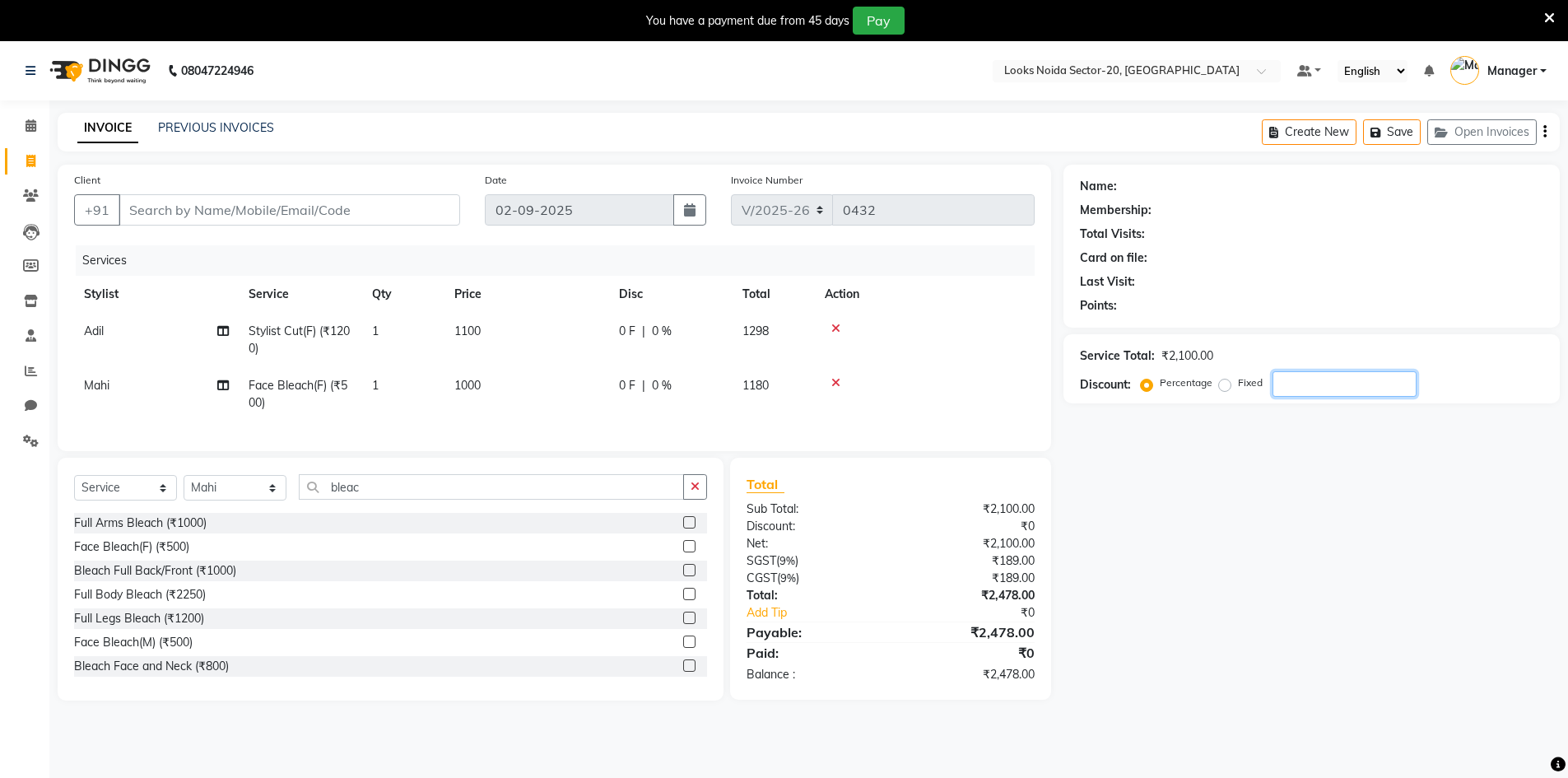
click at [1293, 382] on input "number" at bounding box center [1344, 383] width 144 height 25
type input "1"
click at [1549, 18] on icon at bounding box center [1549, 18] width 10 height 15
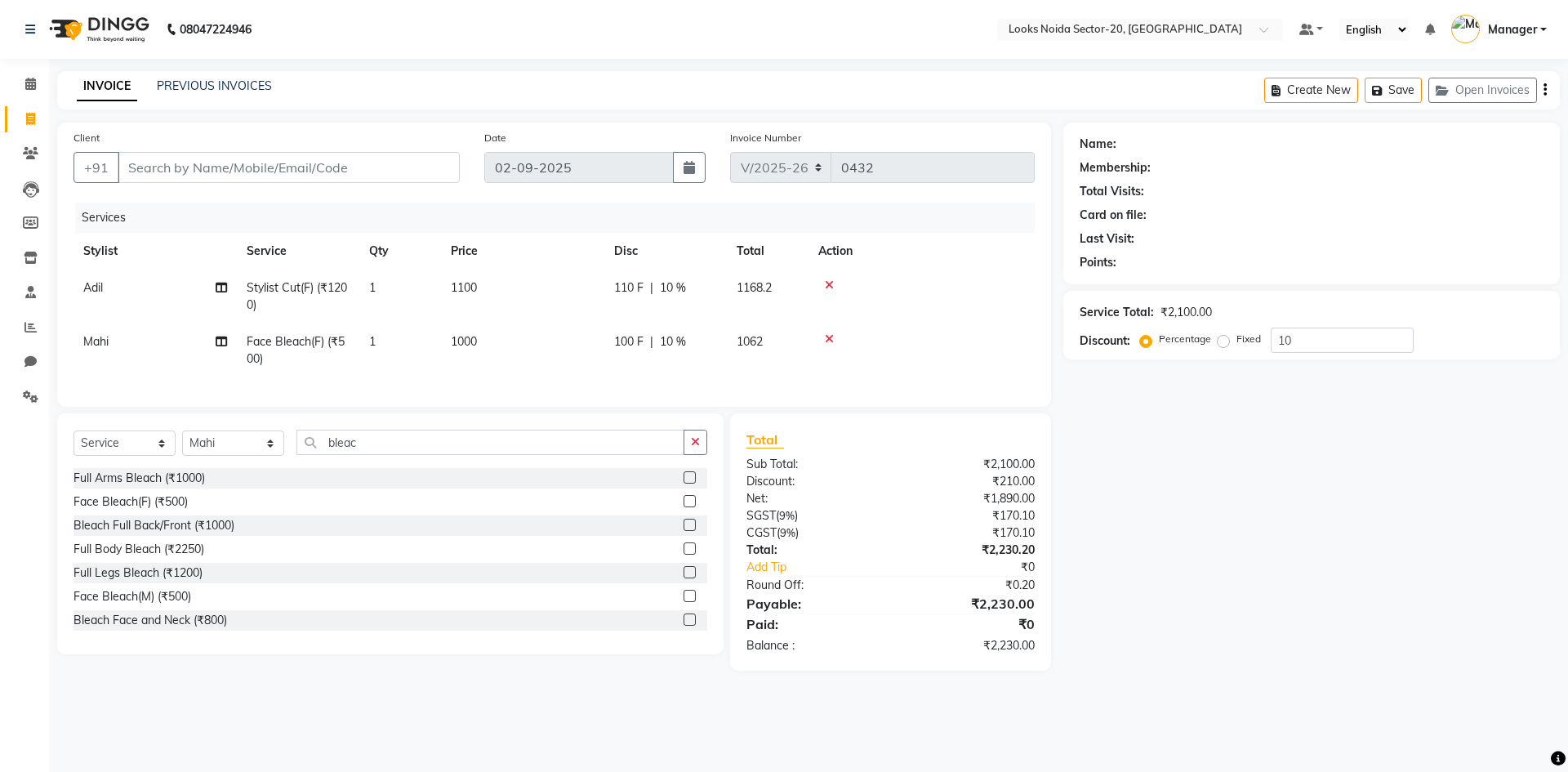
click at [329, 49] on nav "08047224946 Select Location × Looks [GEOGRAPHIC_DATA] Sector-20, Noida Default …" at bounding box center [784, 29] width 1568 height 59
click at [1200, 439] on div "Name: Membership: Total Visits: Card on file: Last Visit: Points: Service Total…" at bounding box center [1318, 396] width 509 height 548
click at [1302, 325] on div "Service Total: ₹2,100.00 Discount: Percentage Fixed 10" at bounding box center [1312, 324] width 463 height 55
click at [1301, 332] on input "10" at bounding box center [1342, 340] width 143 height 25
type input "1"
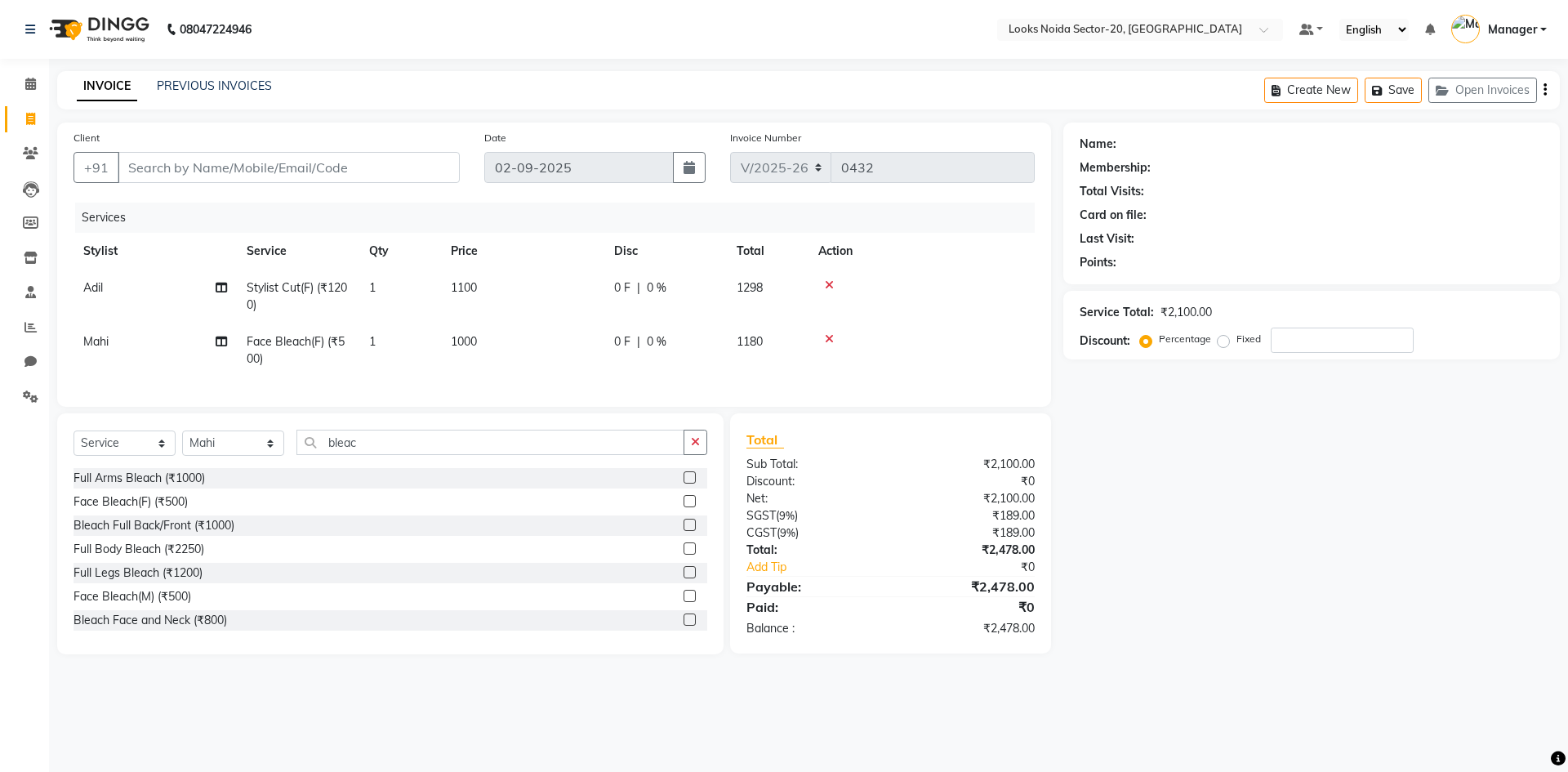
drag, startPoint x: 737, startPoint y: 22, endPoint x: 574, endPoint y: 42, distance: 164.2
click at [574, 42] on nav "08047224946 Select Location × Looks [GEOGRAPHIC_DATA] Sector-20, Noida Default …" at bounding box center [784, 29] width 1568 height 59
click at [1338, 340] on input "number" at bounding box center [1342, 340] width 143 height 25
click at [1371, 344] on input "number" at bounding box center [1342, 340] width 143 height 25
drag, startPoint x: 445, startPoint y: 42, endPoint x: 454, endPoint y: 34, distance: 12.0
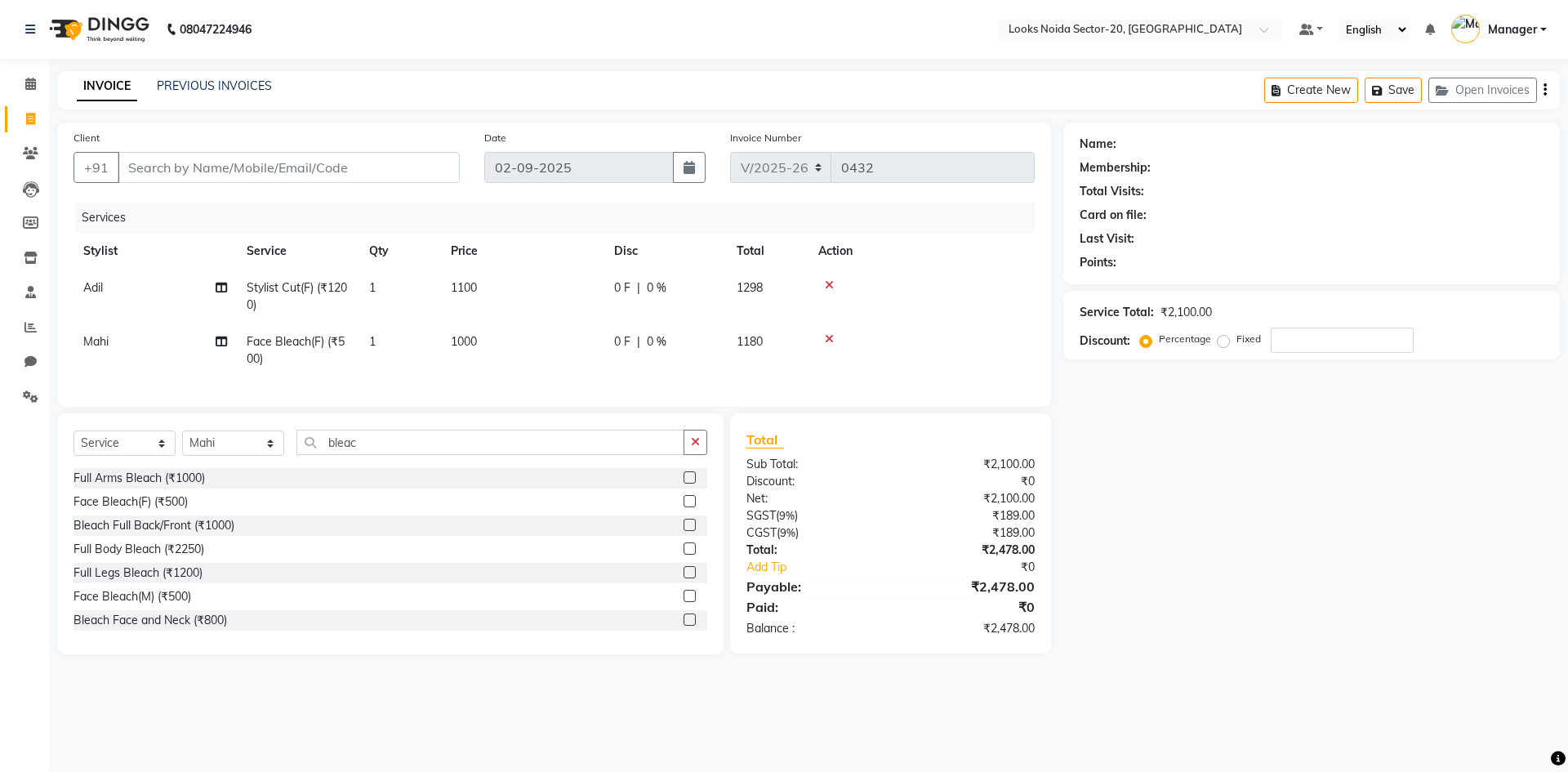
click at [454, 34] on nav "08047224946 Select Location × Looks [GEOGRAPHIC_DATA] Sector-20, Noida Default …" at bounding box center [784, 29] width 1568 height 59
drag, startPoint x: 438, startPoint y: 17, endPoint x: 1399, endPoint y: 596, distance: 1121.9
click at [1399, 596] on div "Name: Membership: Total Visits: Card on file: Last Visit: Points: Service Total…" at bounding box center [1318, 388] width 509 height 532
click at [207, 172] on input "Client" at bounding box center [289, 167] width 342 height 31
click at [224, 174] on input "Client" at bounding box center [289, 167] width 342 height 31
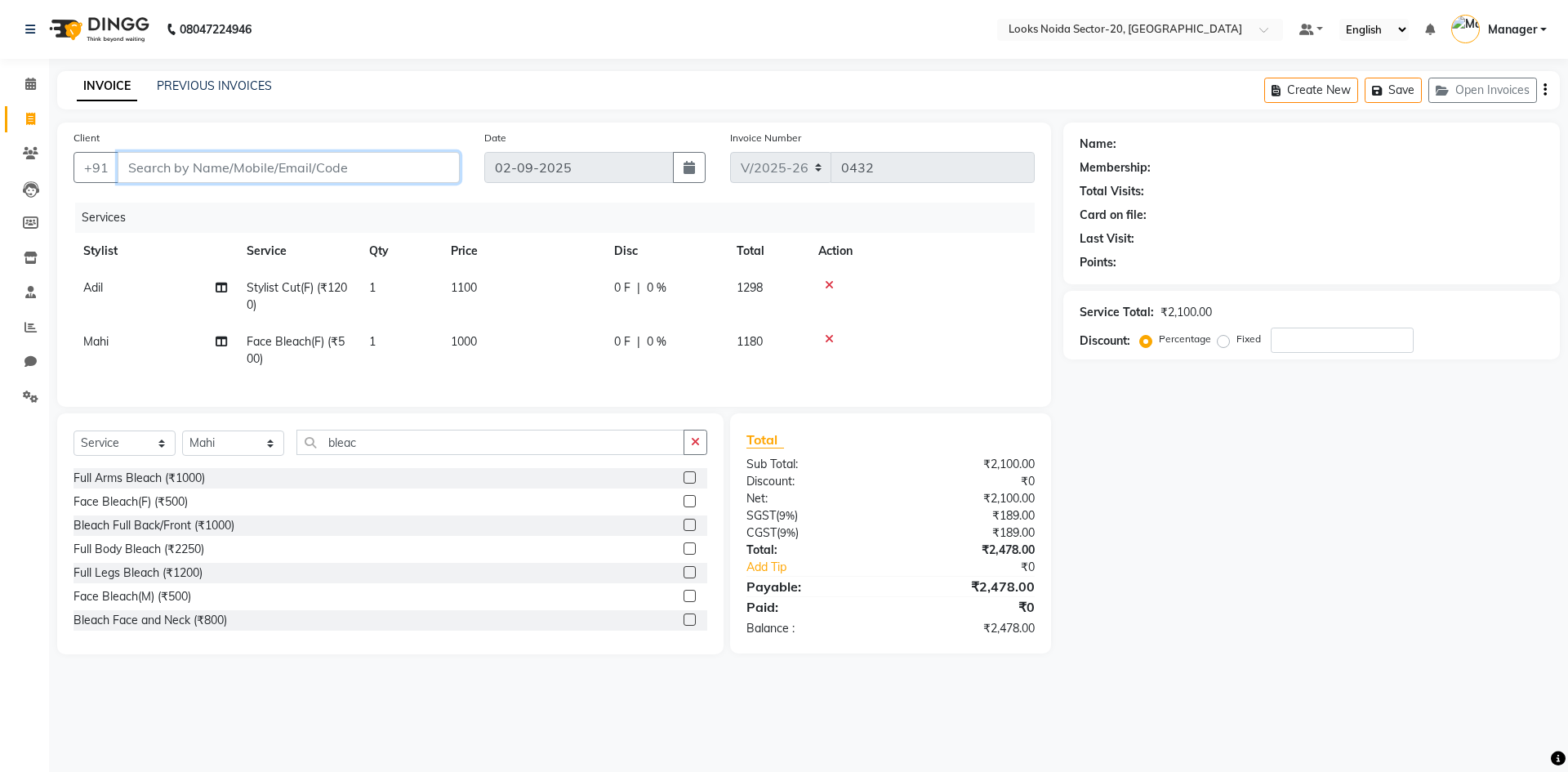
type input "9"
type input "0"
type input "9990298547"
click at [419, 171] on span "Add Client" at bounding box center [418, 166] width 64 height 16
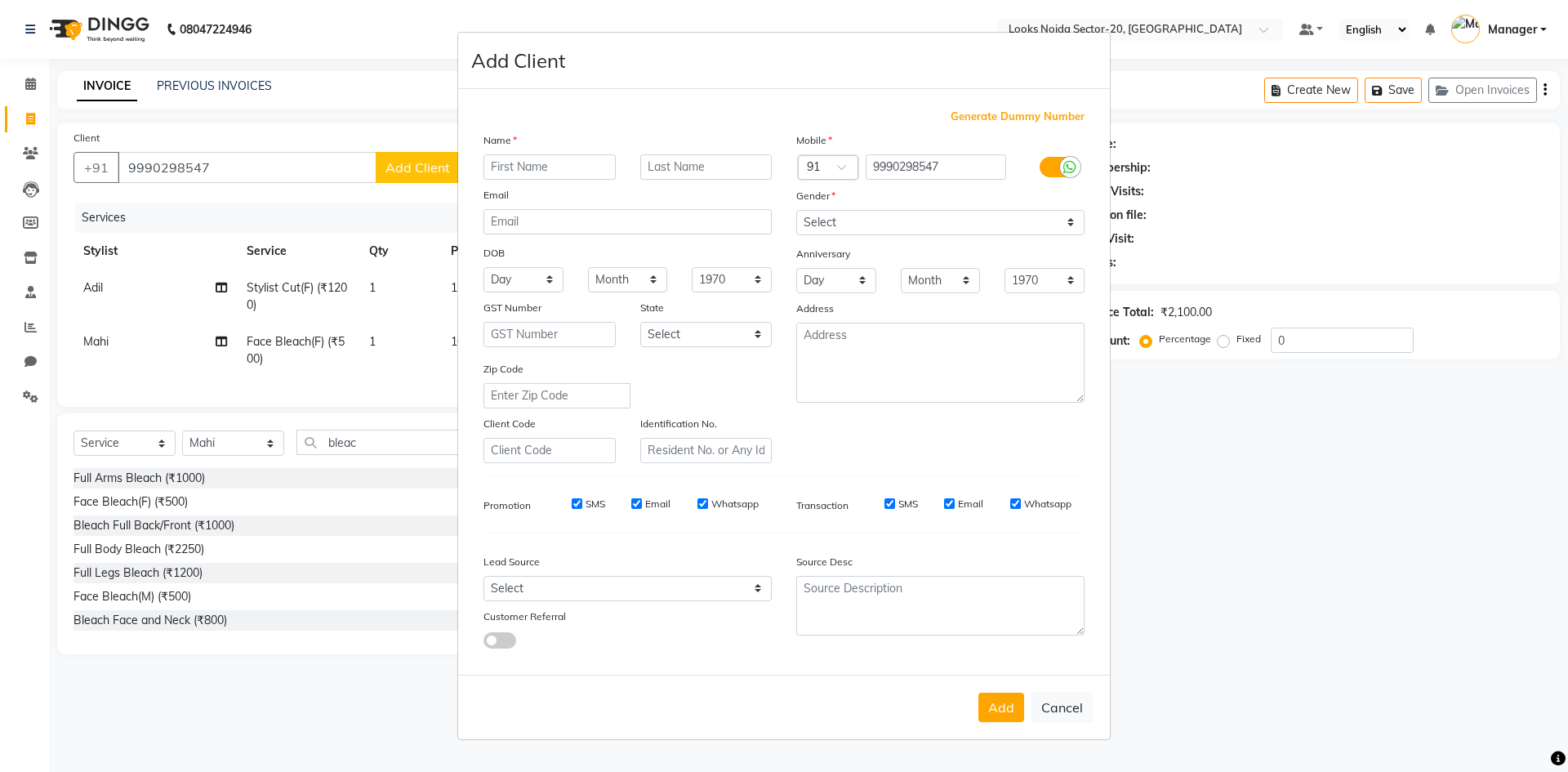
click at [538, 162] on input "text" at bounding box center [549, 166] width 133 height 25
type input "[PERSON_NAME]"
click at [911, 215] on select "Select [DEMOGRAPHIC_DATA] [DEMOGRAPHIC_DATA] Other Prefer Not To Say" at bounding box center [940, 222] width 289 height 25
select select "[DEMOGRAPHIC_DATA]"
click at [796, 210] on select "Select [DEMOGRAPHIC_DATA] [DEMOGRAPHIC_DATA] Other Prefer Not To Say" at bounding box center [940, 222] width 289 height 25
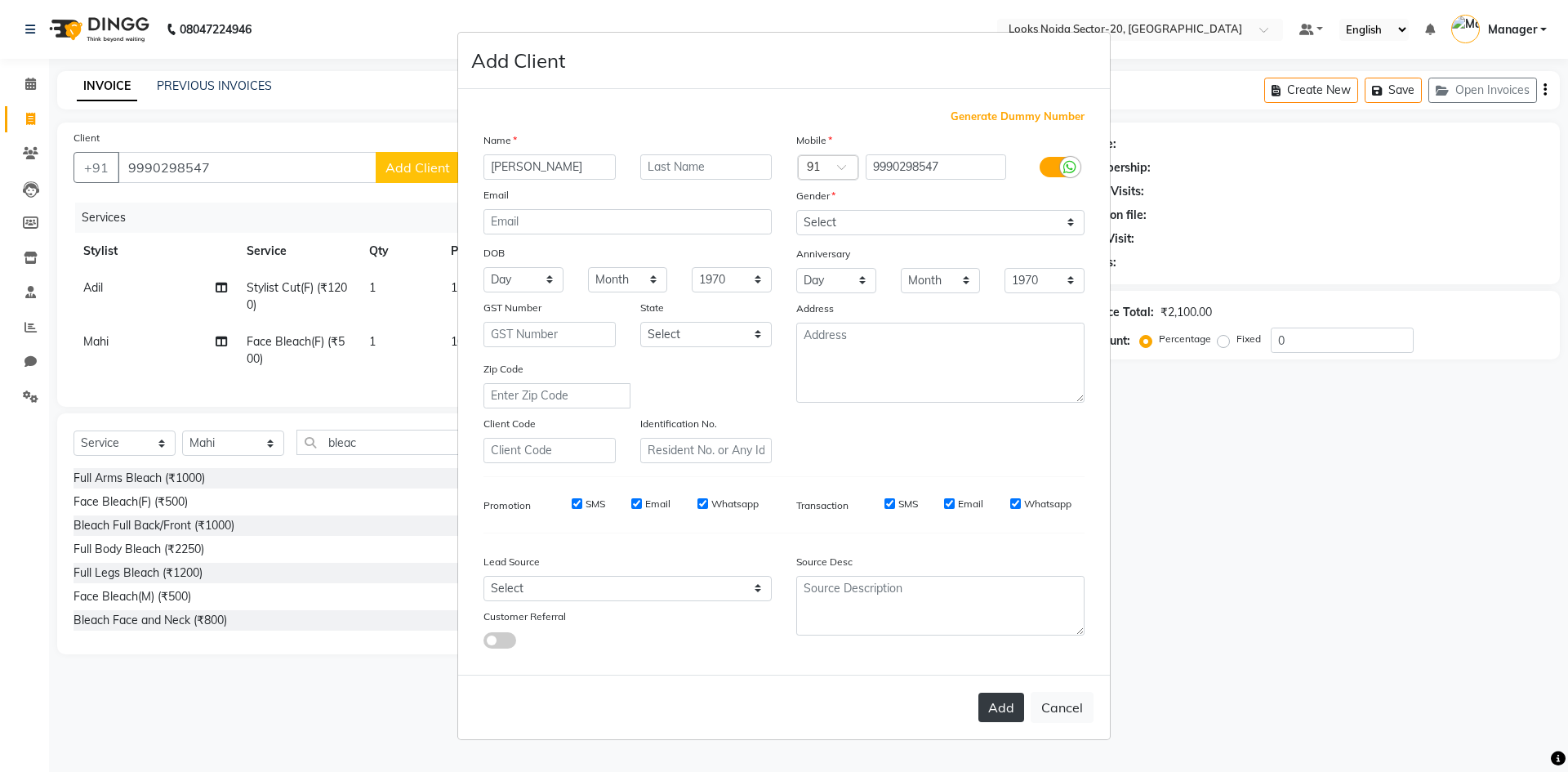
click at [1000, 719] on button "Add" at bounding box center [1001, 707] width 46 height 29
click at [1088, 528] on div "Generate Dummy Number Name [PERSON_NAME] Email DOB Day 01 02 03 04 05 06 07 08 …" at bounding box center [784, 385] width 626 height 553
select select
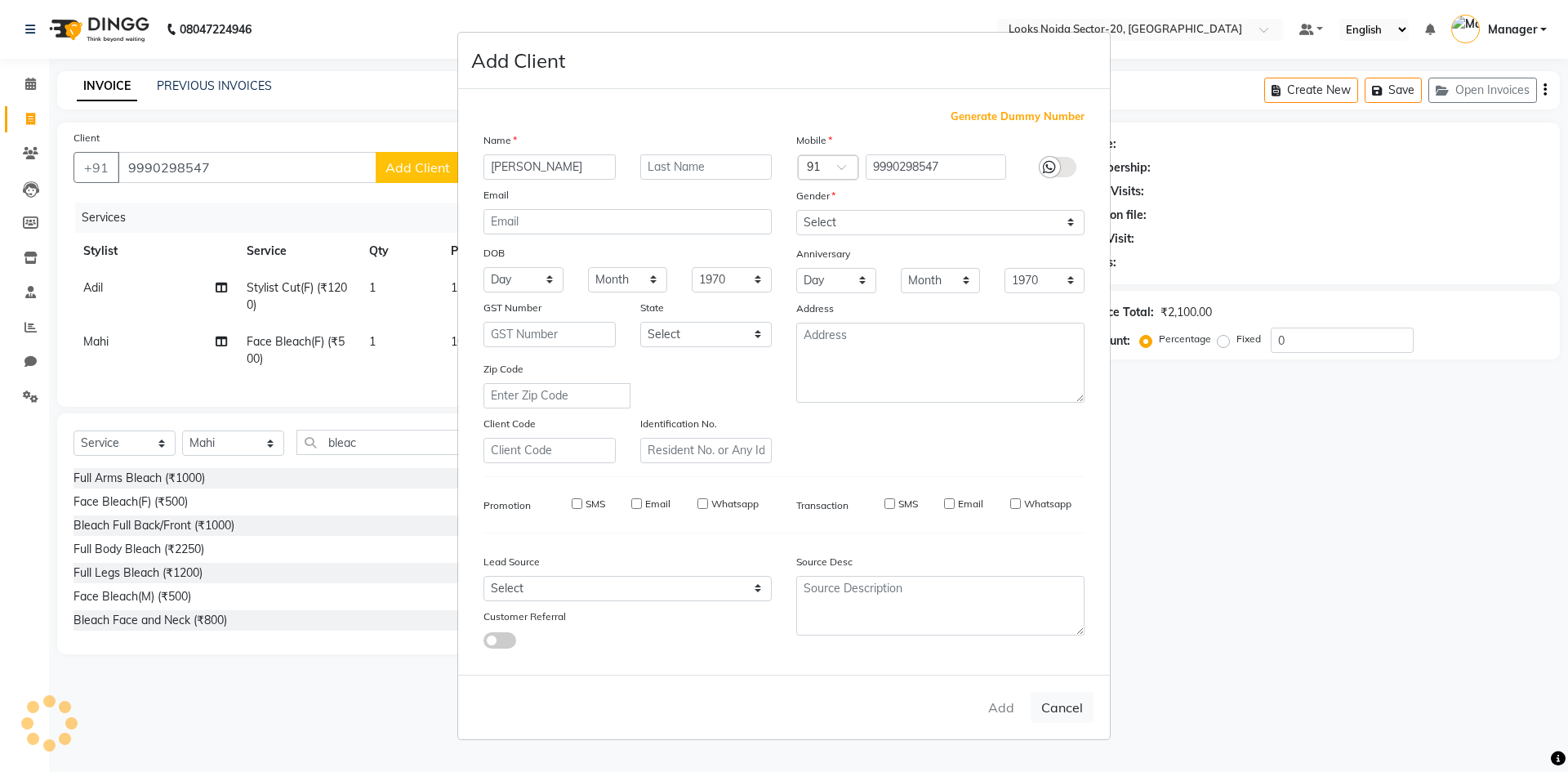
select select
checkbox input "false"
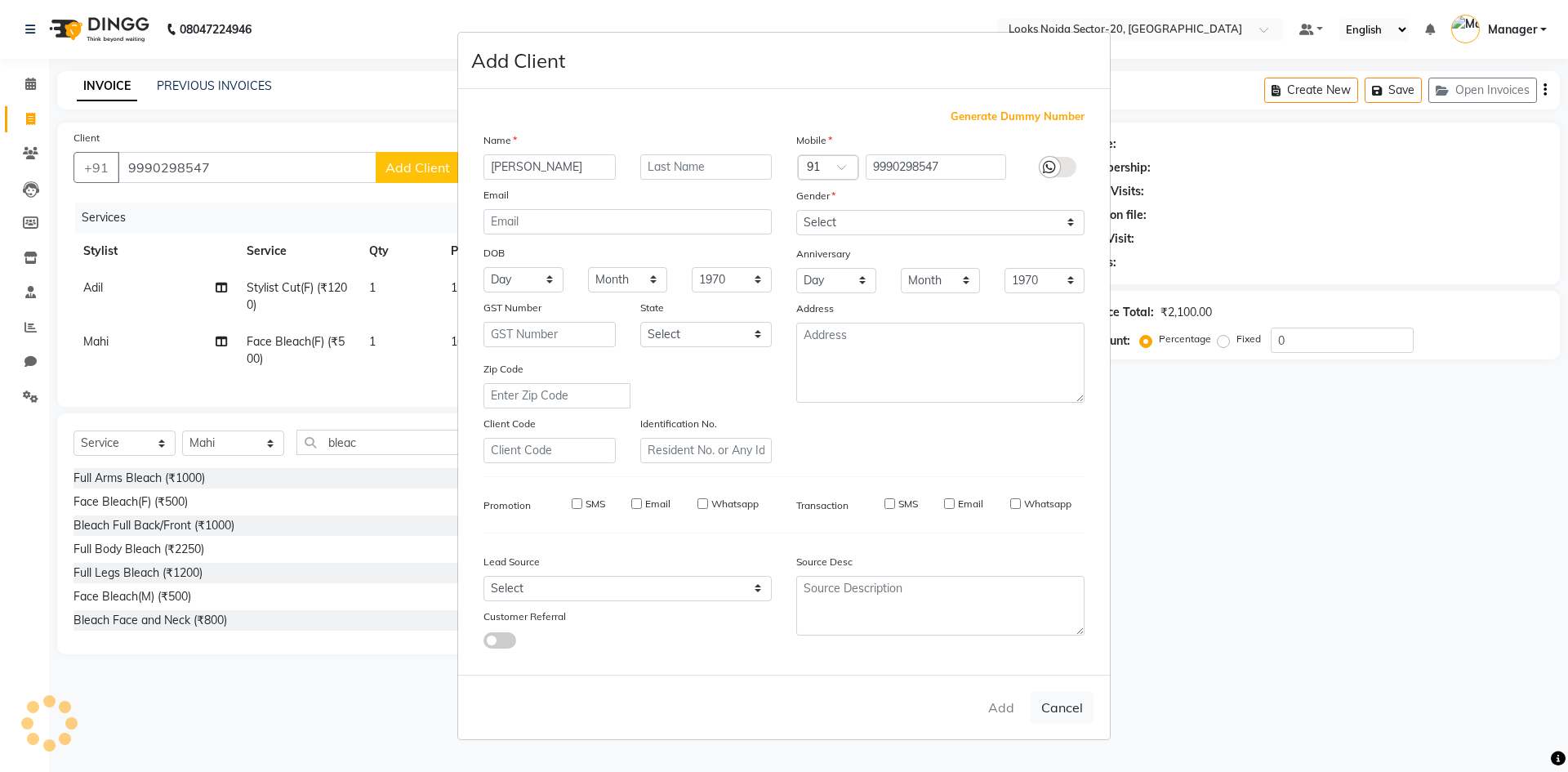
checkbox input "false"
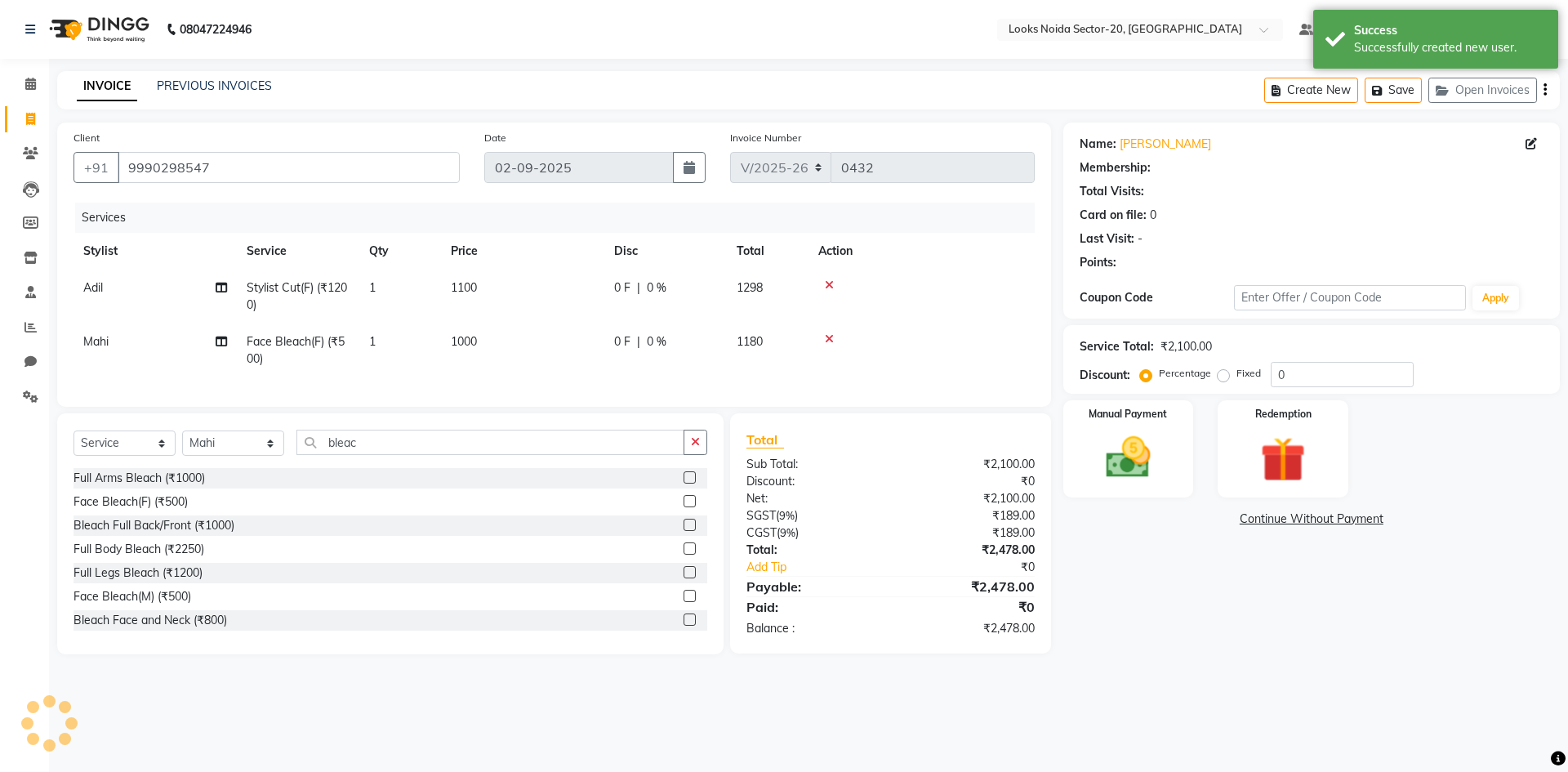
select select "1: Object"
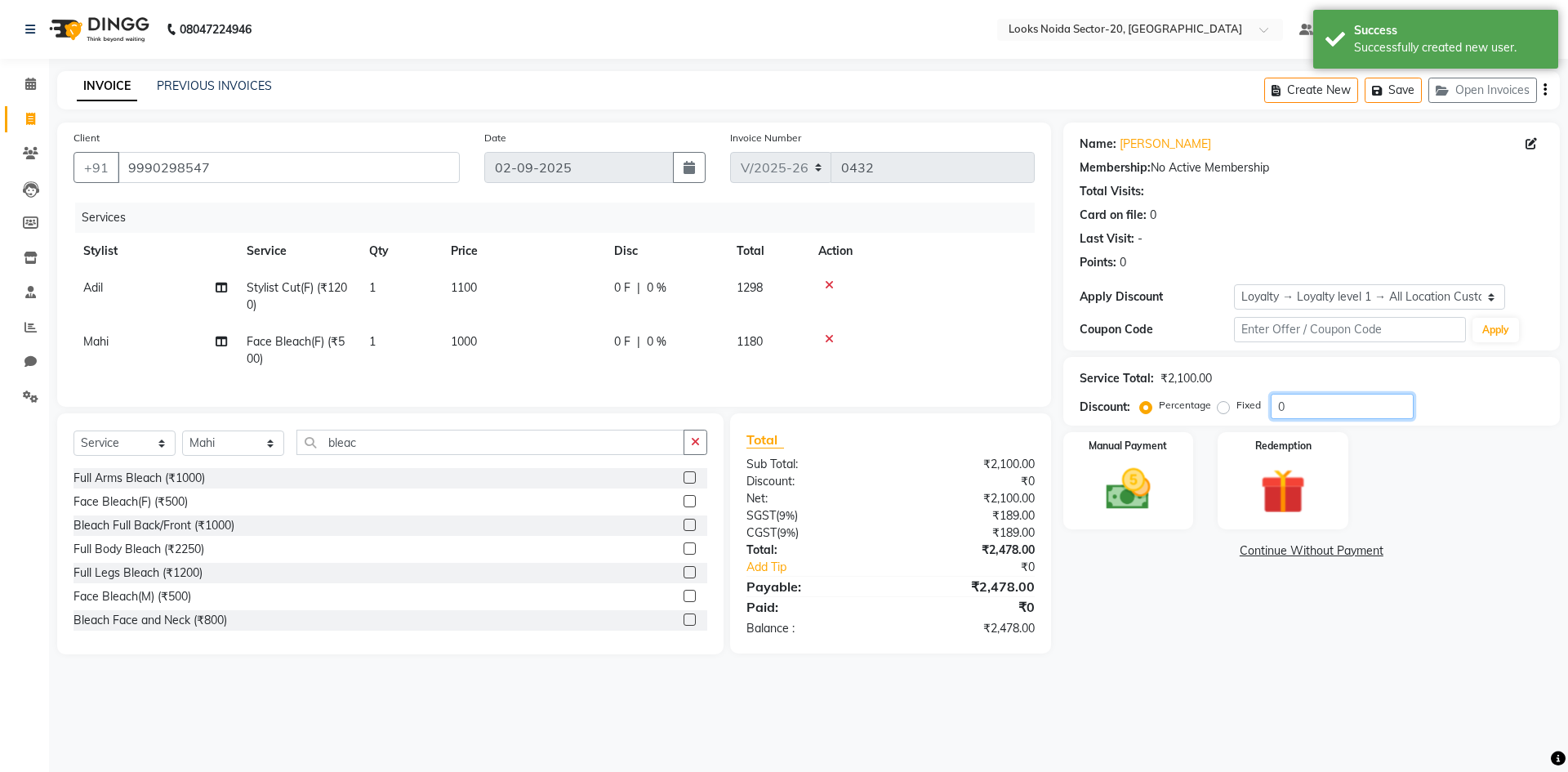
click at [1368, 403] on input "0" at bounding box center [1342, 406] width 143 height 25
click at [1276, 397] on input "0" at bounding box center [1342, 406] width 143 height 25
type input "10"
click at [1193, 693] on main "INVOICE PREVIOUS INVOICES Create New Save Open Invoices Client [PHONE_NUMBER] D…" at bounding box center [808, 383] width 1519 height 624
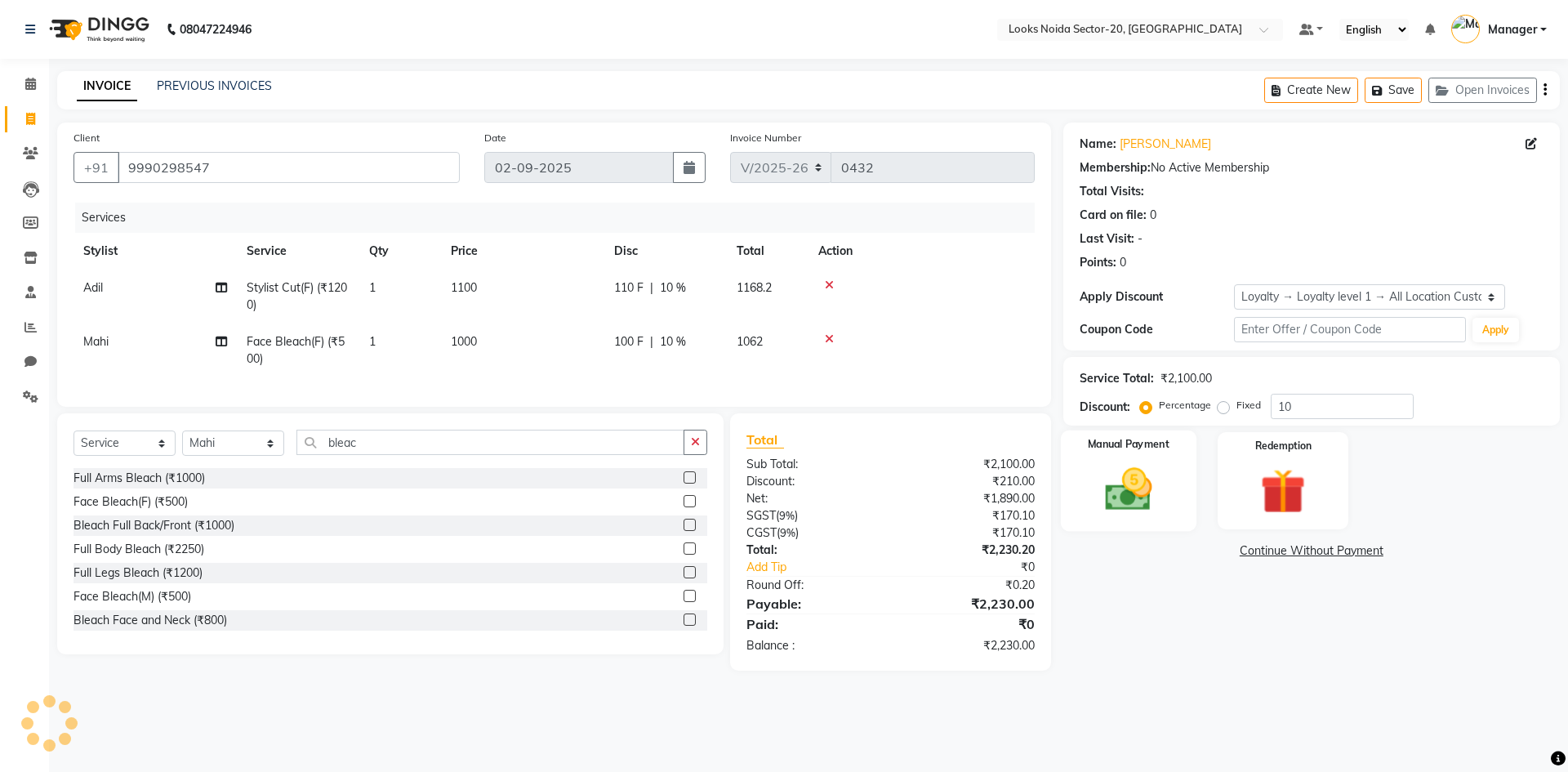
click at [1162, 526] on div "Manual Payment" at bounding box center [1128, 481] width 135 height 101
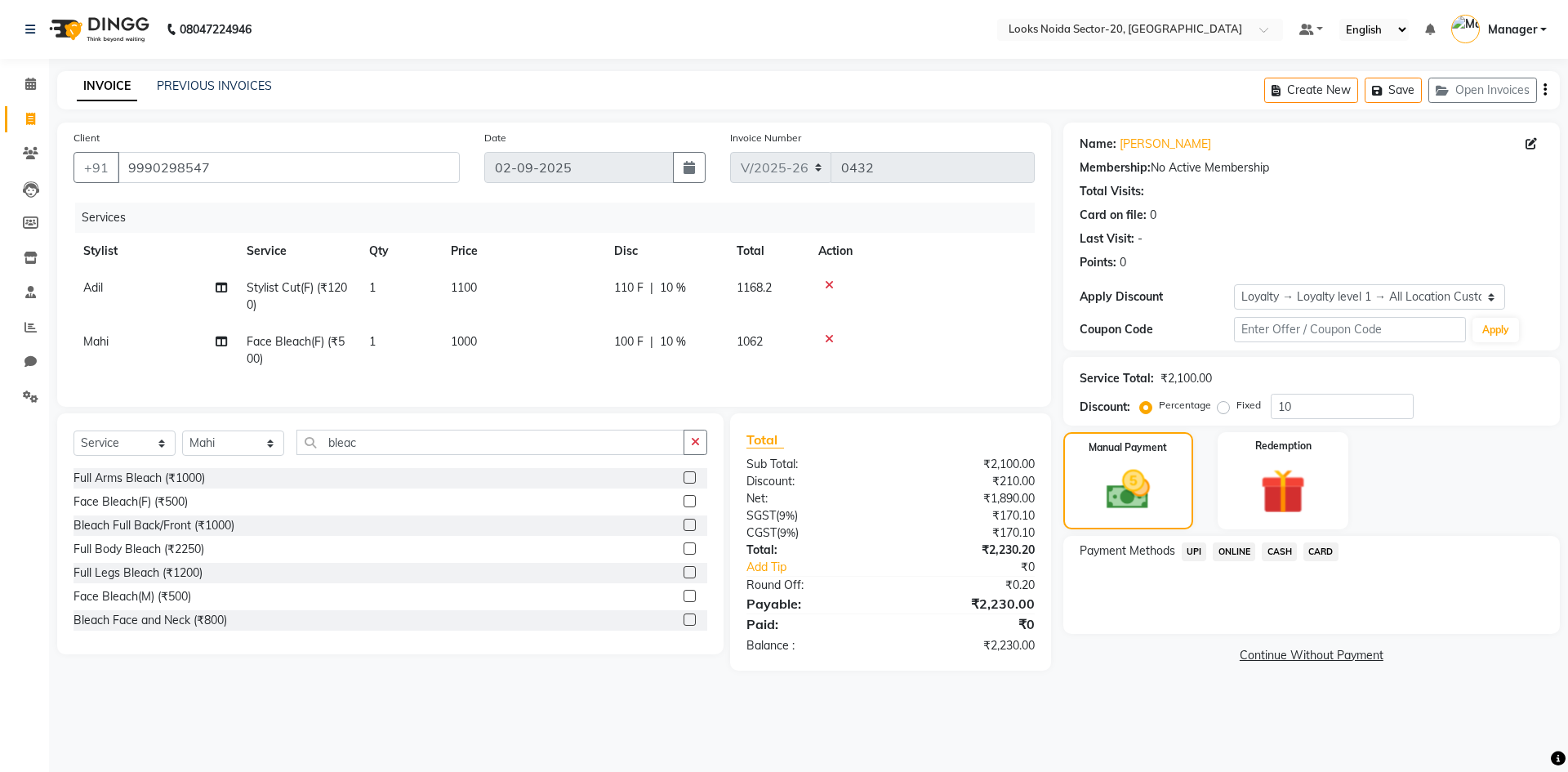
click at [1193, 549] on span "UPI" at bounding box center [1194, 551] width 25 height 19
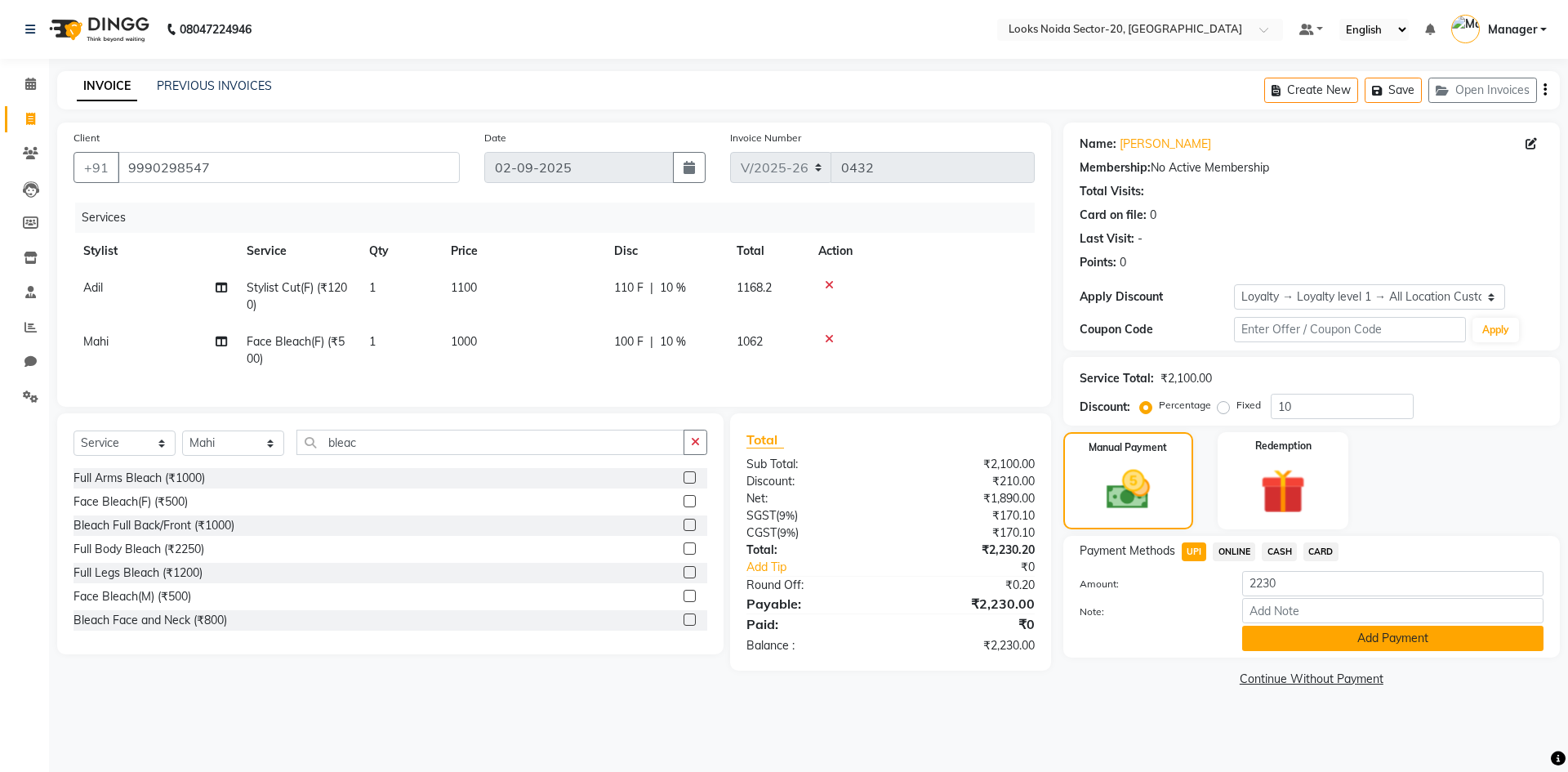
click at [1313, 644] on button "Add Payment" at bounding box center [1392, 638] width 302 height 25
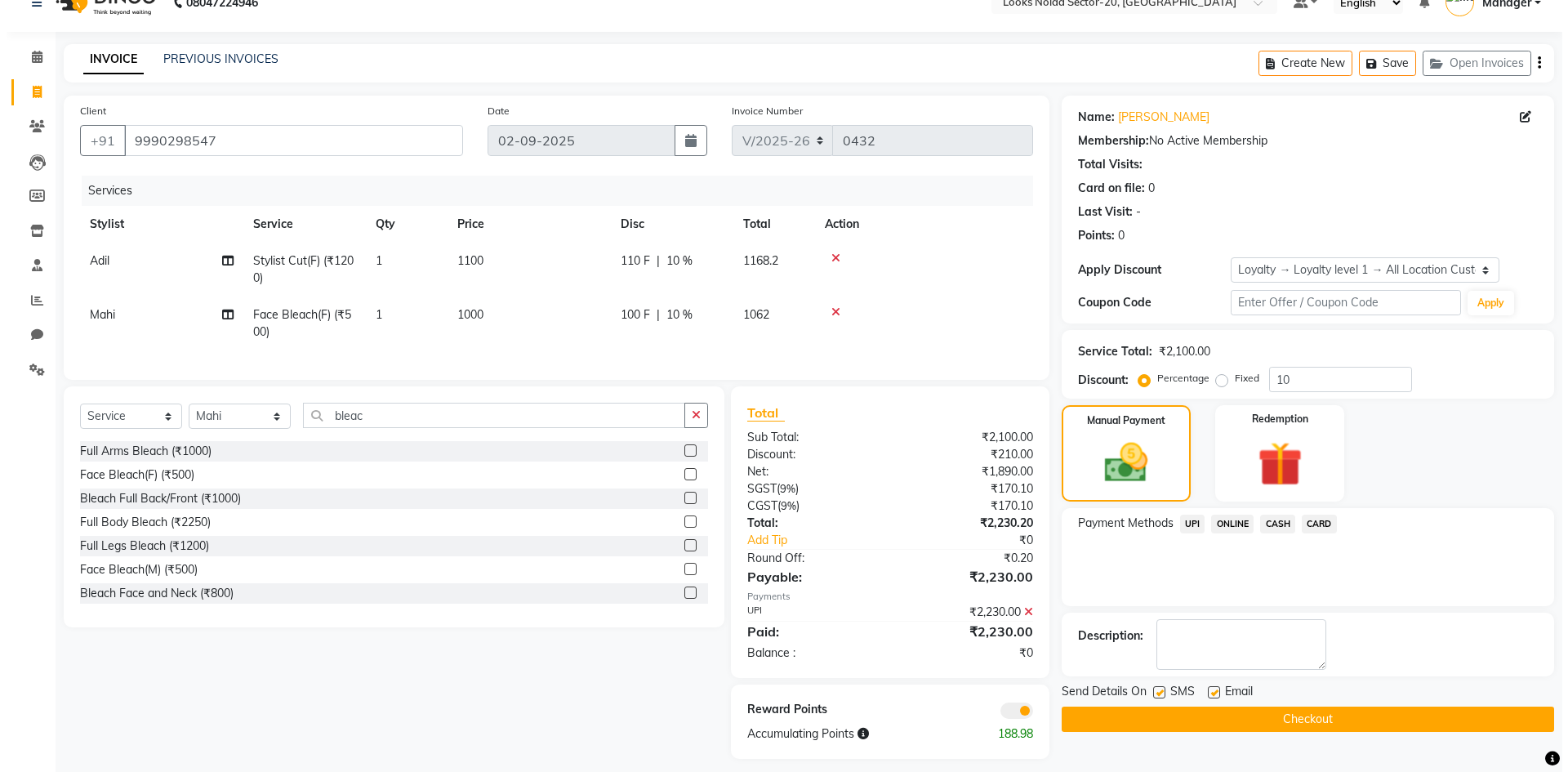
scroll to position [50, 0]
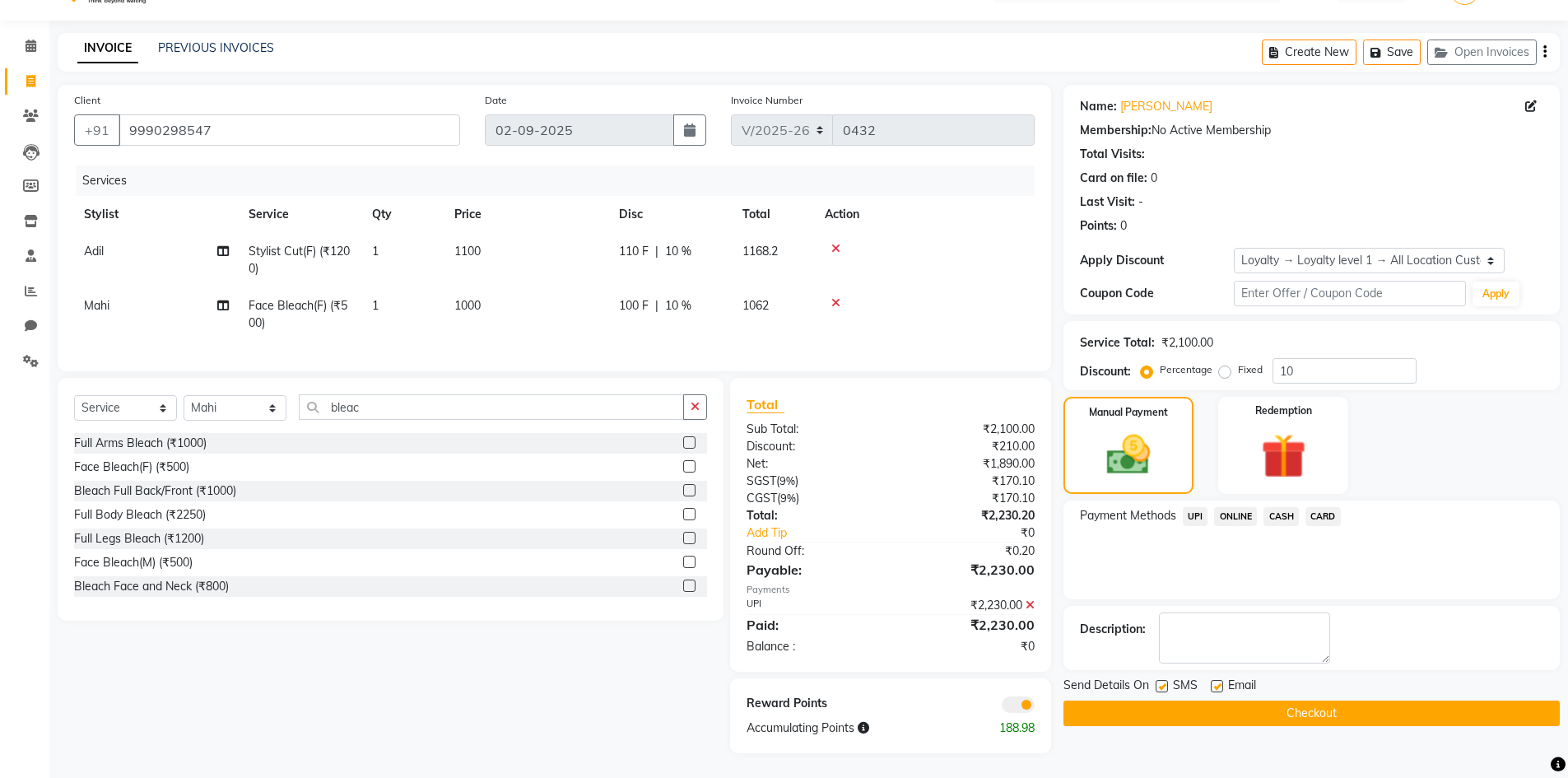
click at [1002, 705] on label at bounding box center [1018, 704] width 33 height 16
click at [1010, 712] on span at bounding box center [1018, 704] width 33 height 16
click at [1035, 707] on input "checkbox" at bounding box center [1035, 707] width 0 height 0
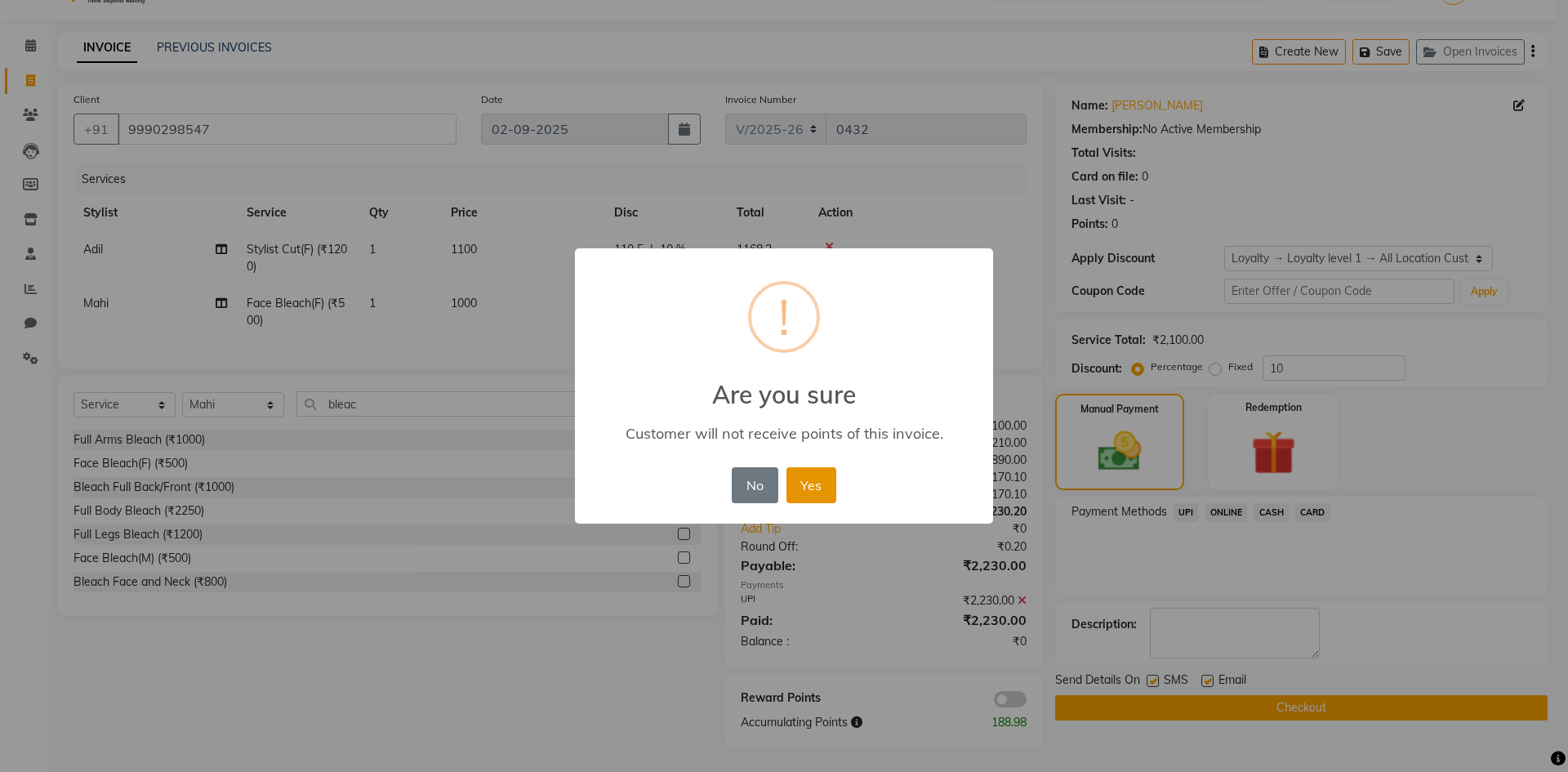
click at [827, 490] on button "Yes" at bounding box center [811, 485] width 50 height 36
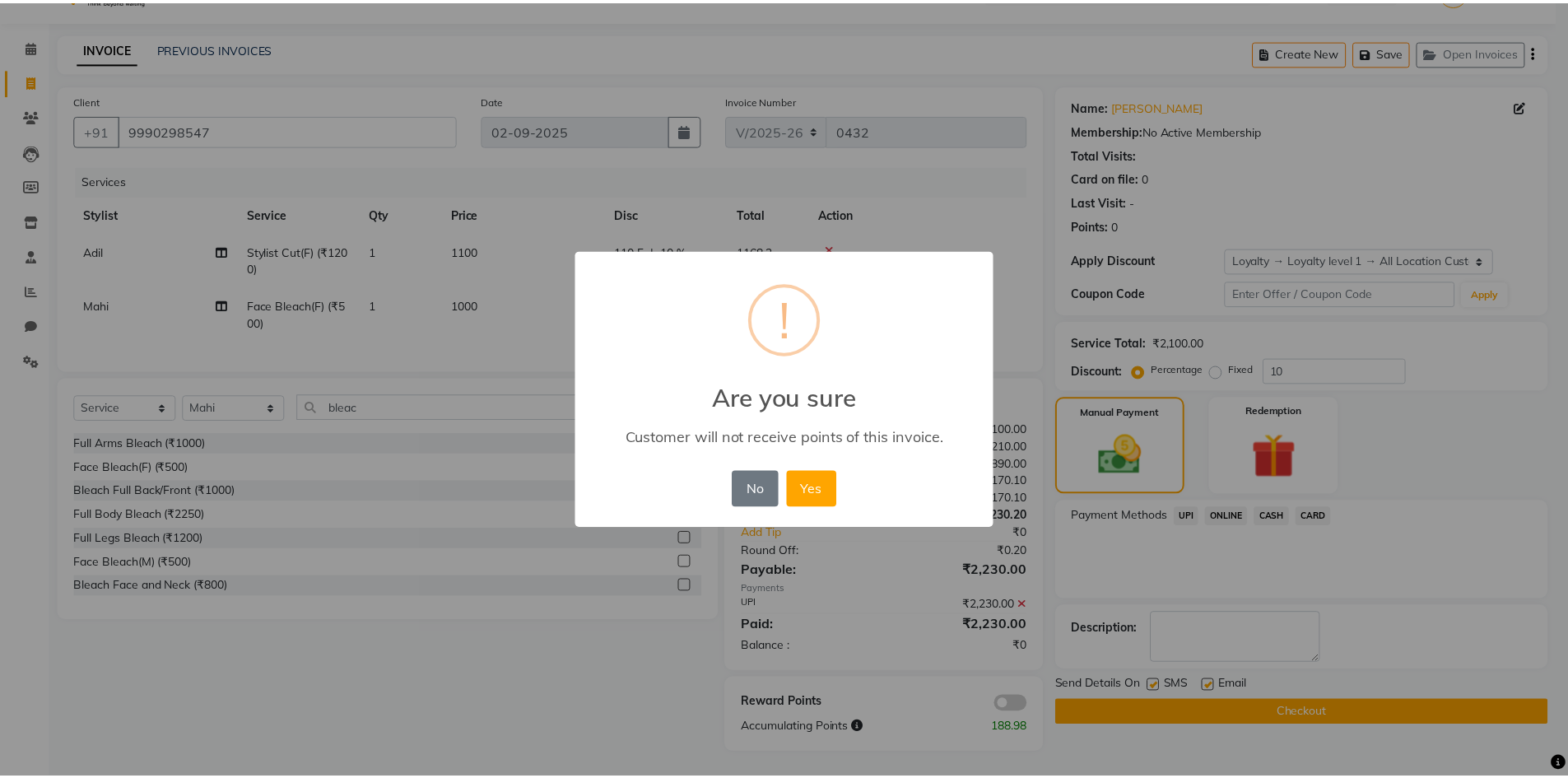
scroll to position [27, 0]
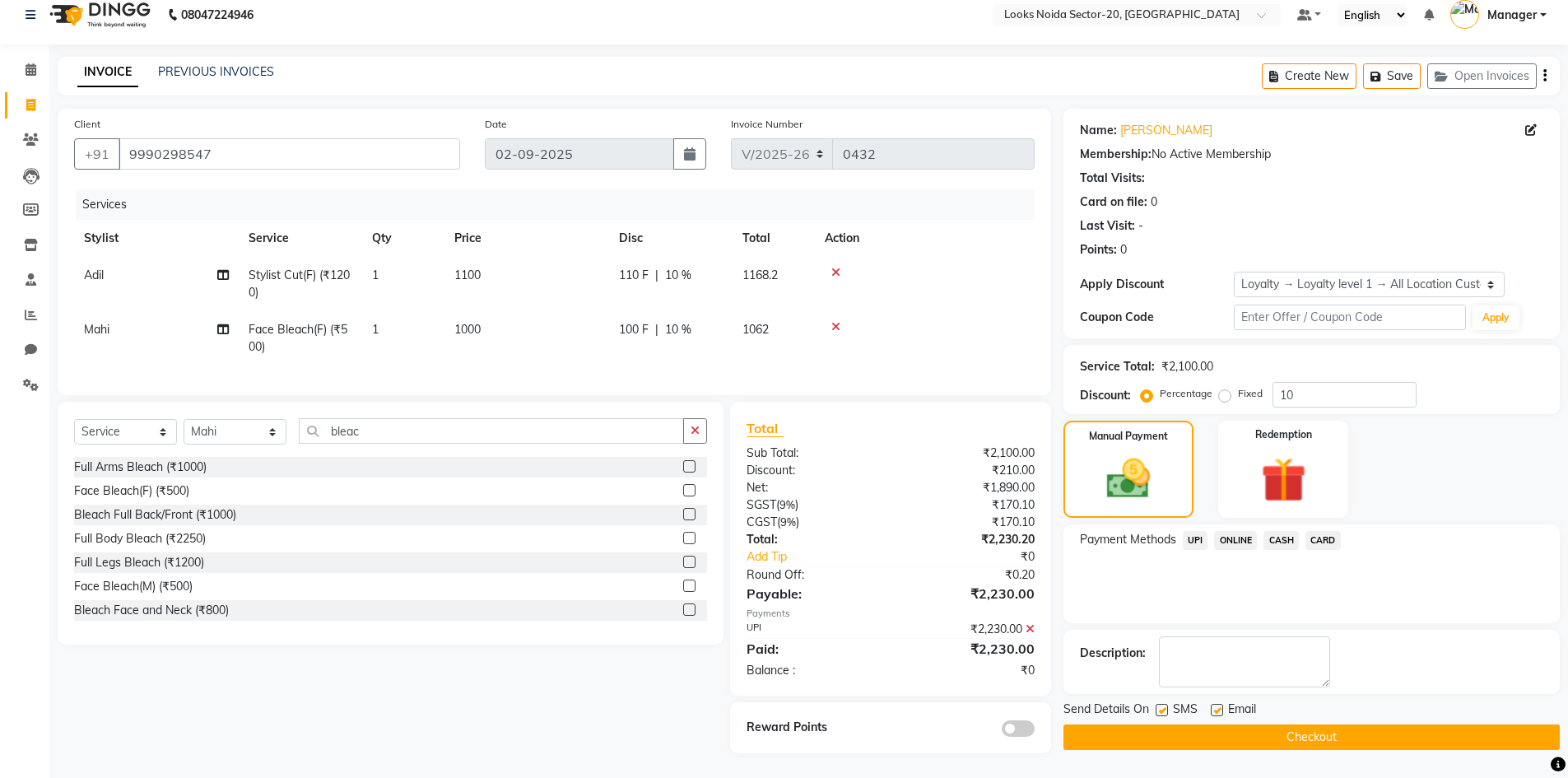
click at [1378, 737] on div "Name: [PERSON_NAME] Membership: No Active Membership Total Visits: Card on file…" at bounding box center [1317, 430] width 509 height 644
click at [1376, 724] on button "Checkout" at bounding box center [1311, 737] width 496 height 25
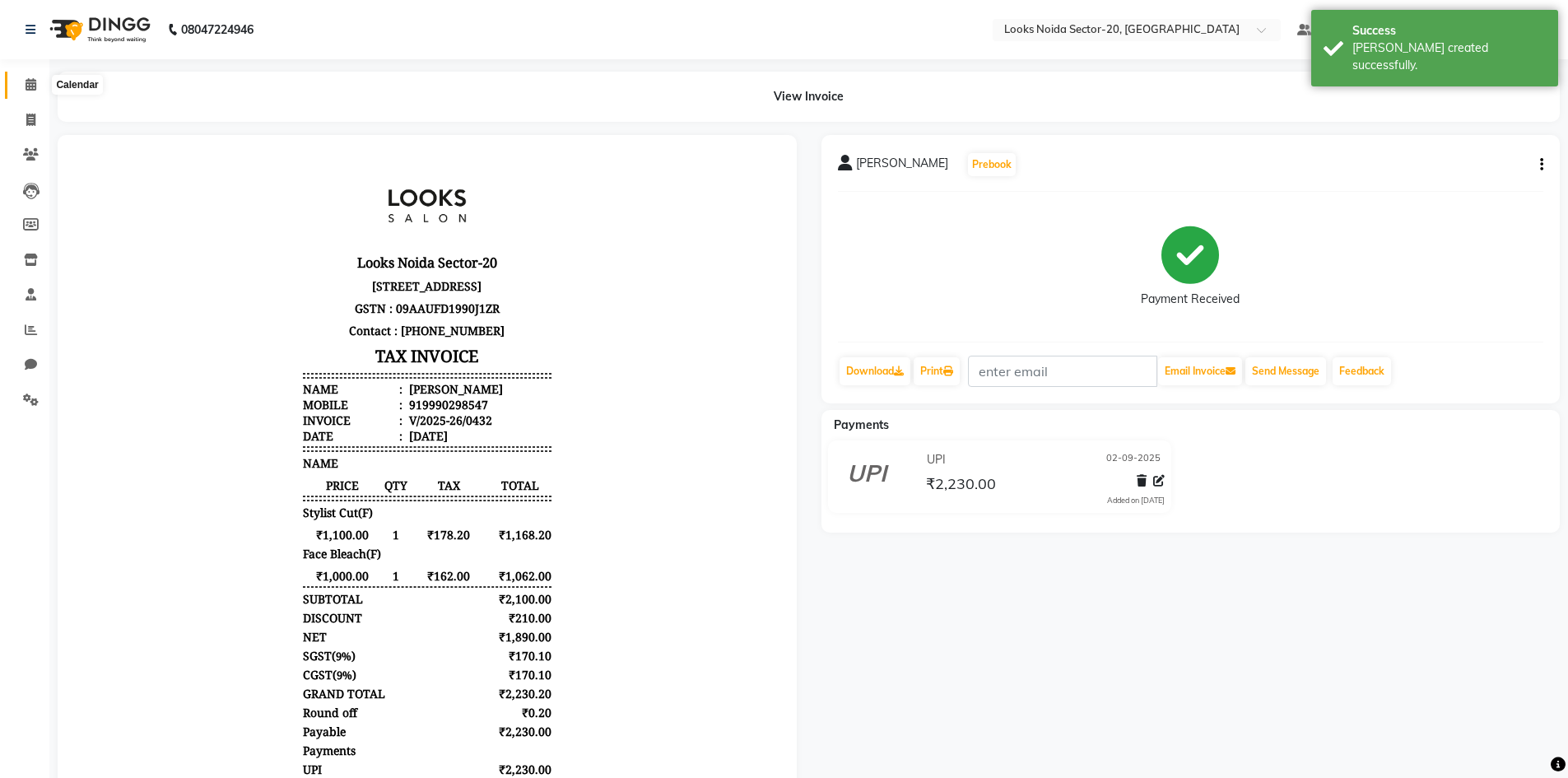
click at [34, 82] on icon at bounding box center [30, 84] width 10 height 12
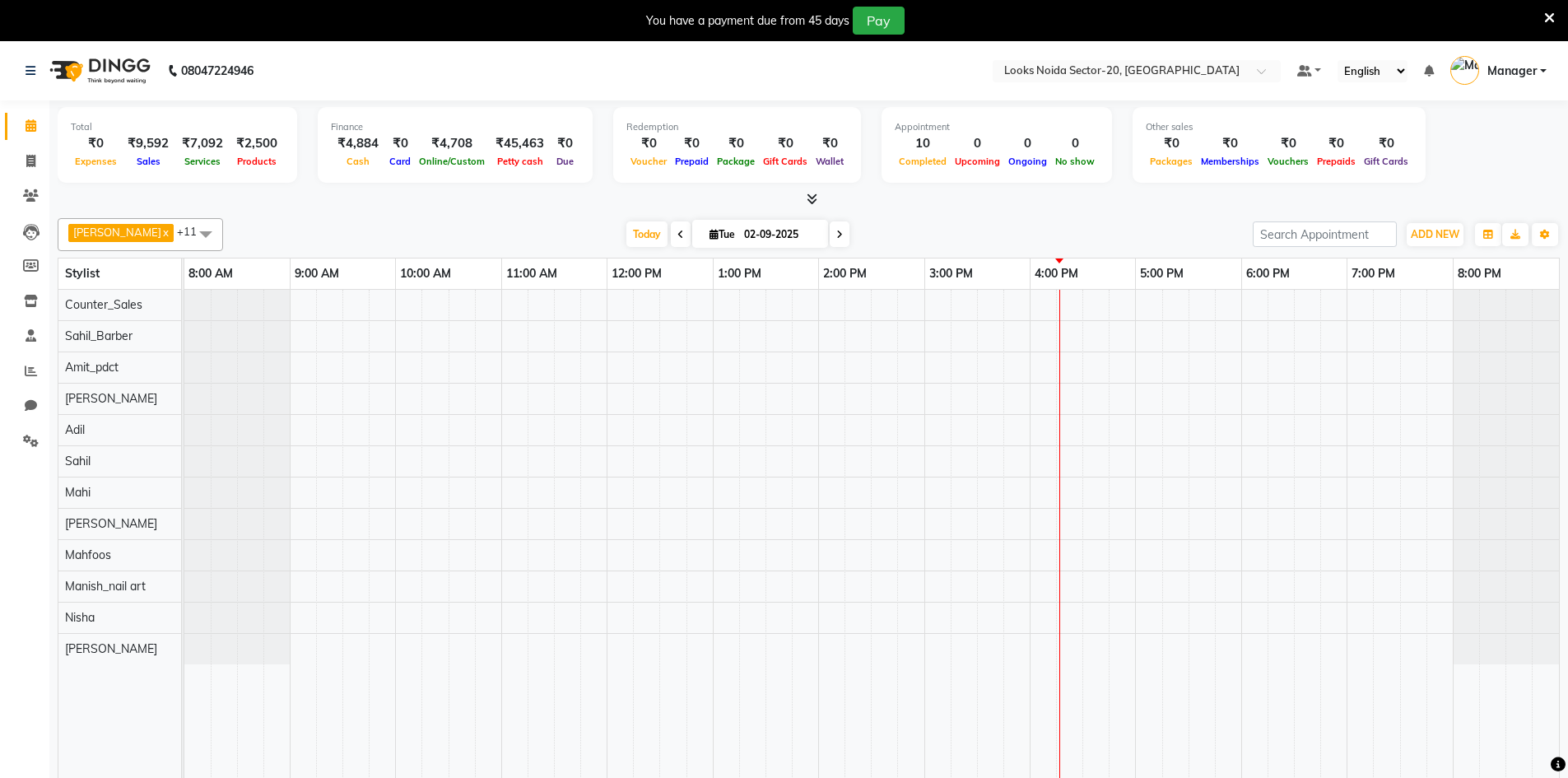
click at [1544, 19] on icon at bounding box center [1549, 18] width 10 height 15
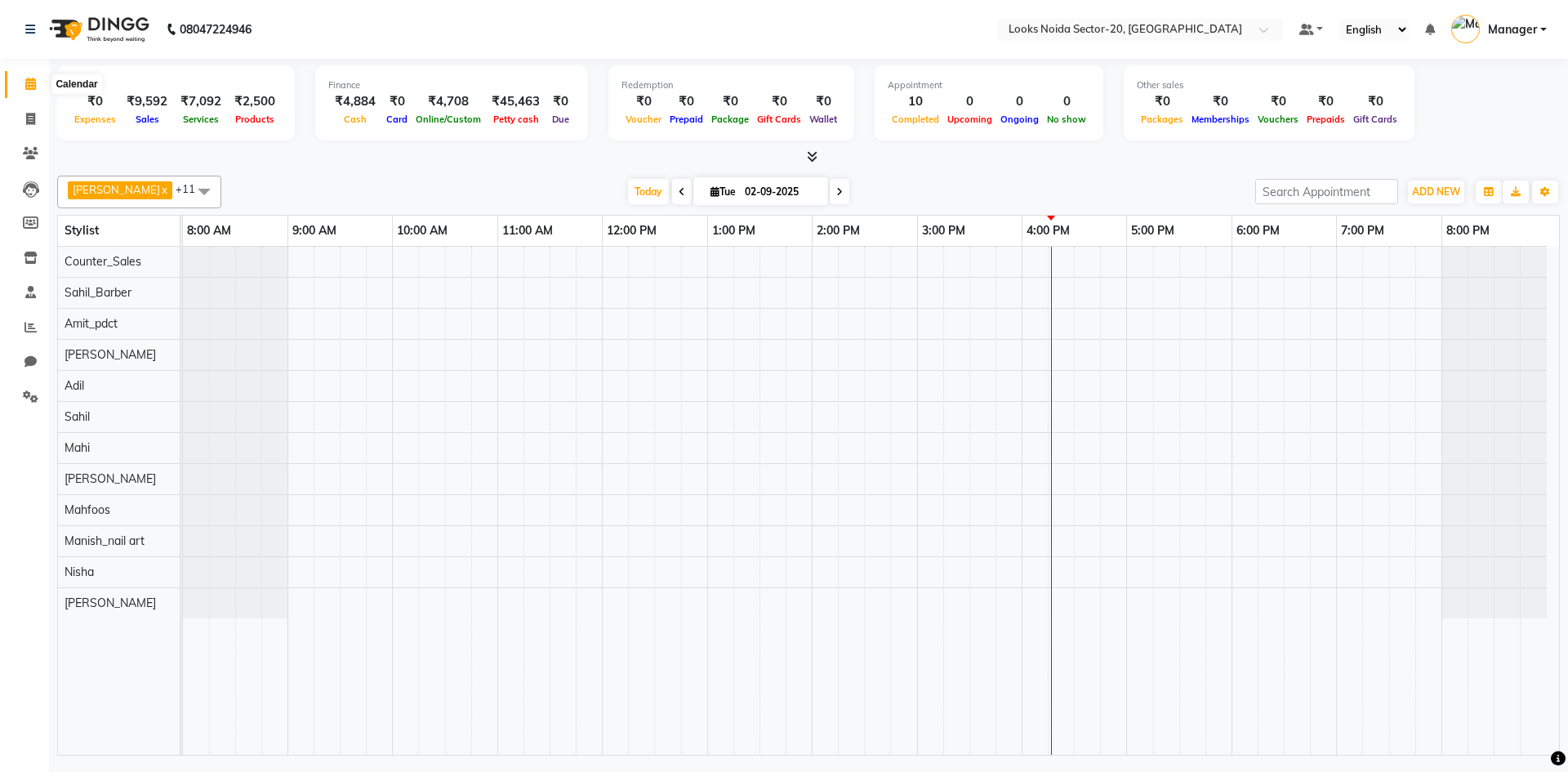
click at [37, 88] on span at bounding box center [30, 84] width 29 height 19
drag, startPoint x: 293, startPoint y: 12, endPoint x: 306, endPoint y: 35, distance: 26.4
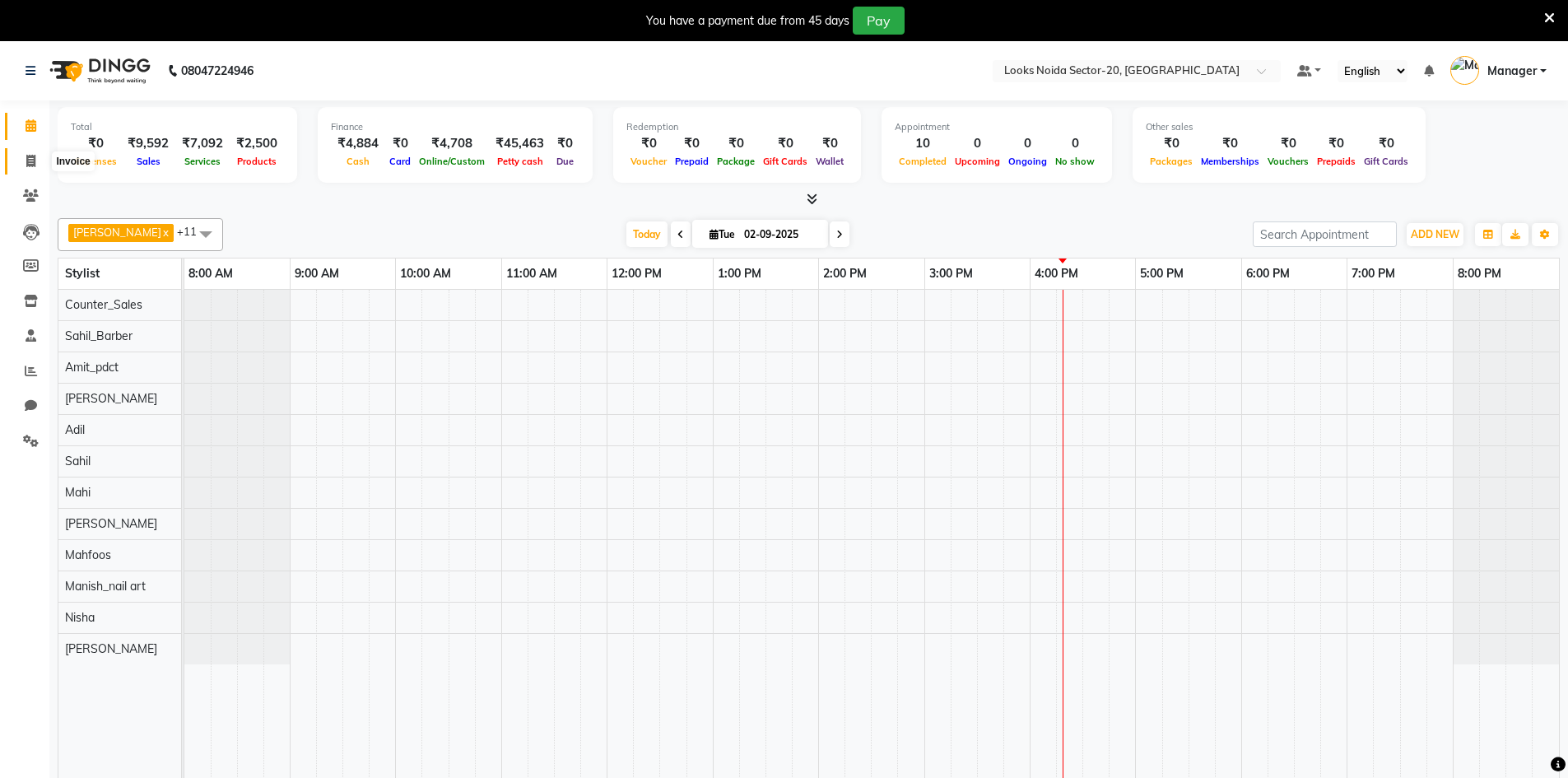
click at [26, 163] on icon at bounding box center [31, 160] width 9 height 12
select select "service"
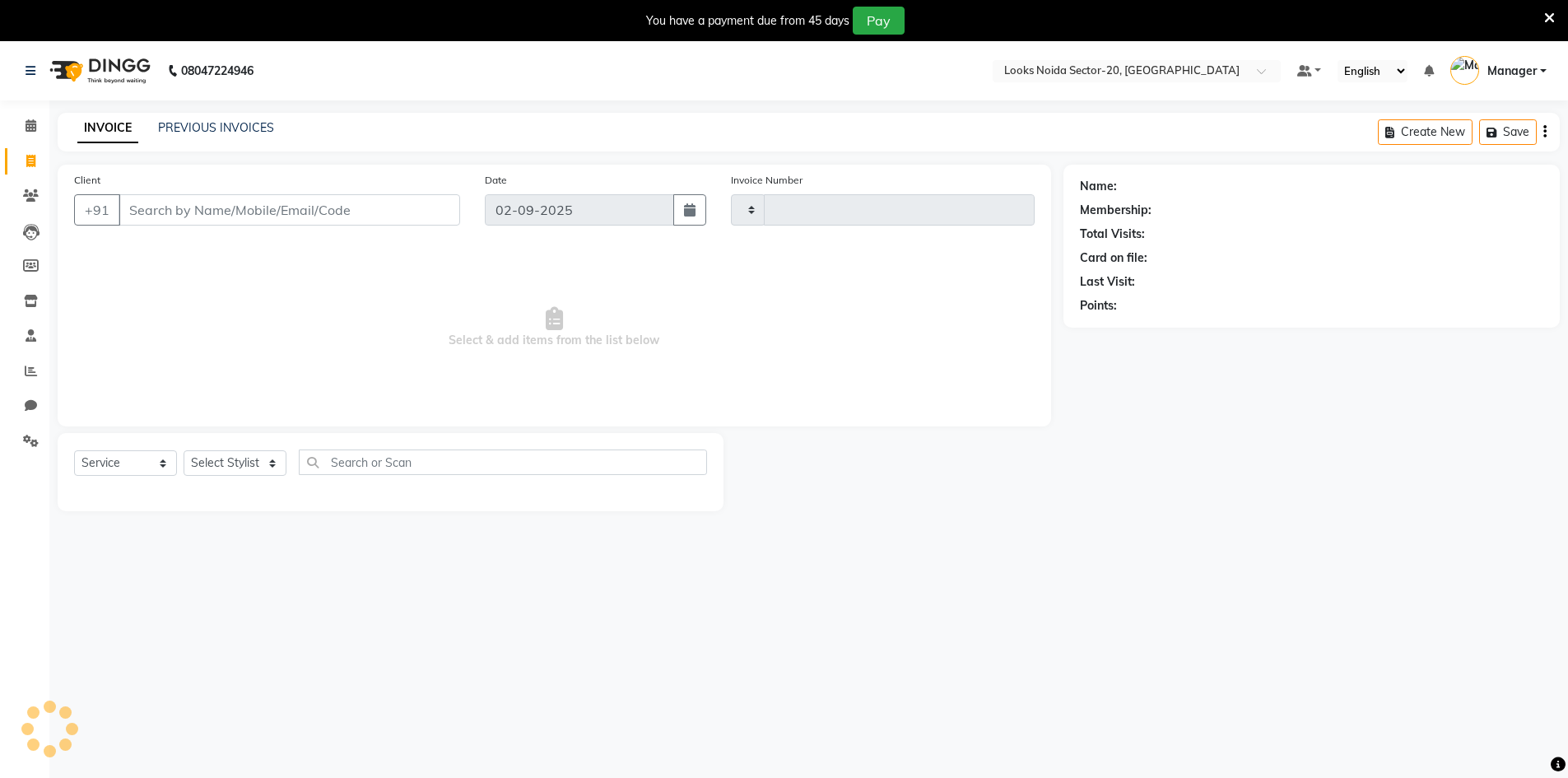
type input "0433"
select select "8646"
click at [171, 123] on link "PREVIOUS INVOICES" at bounding box center [216, 128] width 116 height 15
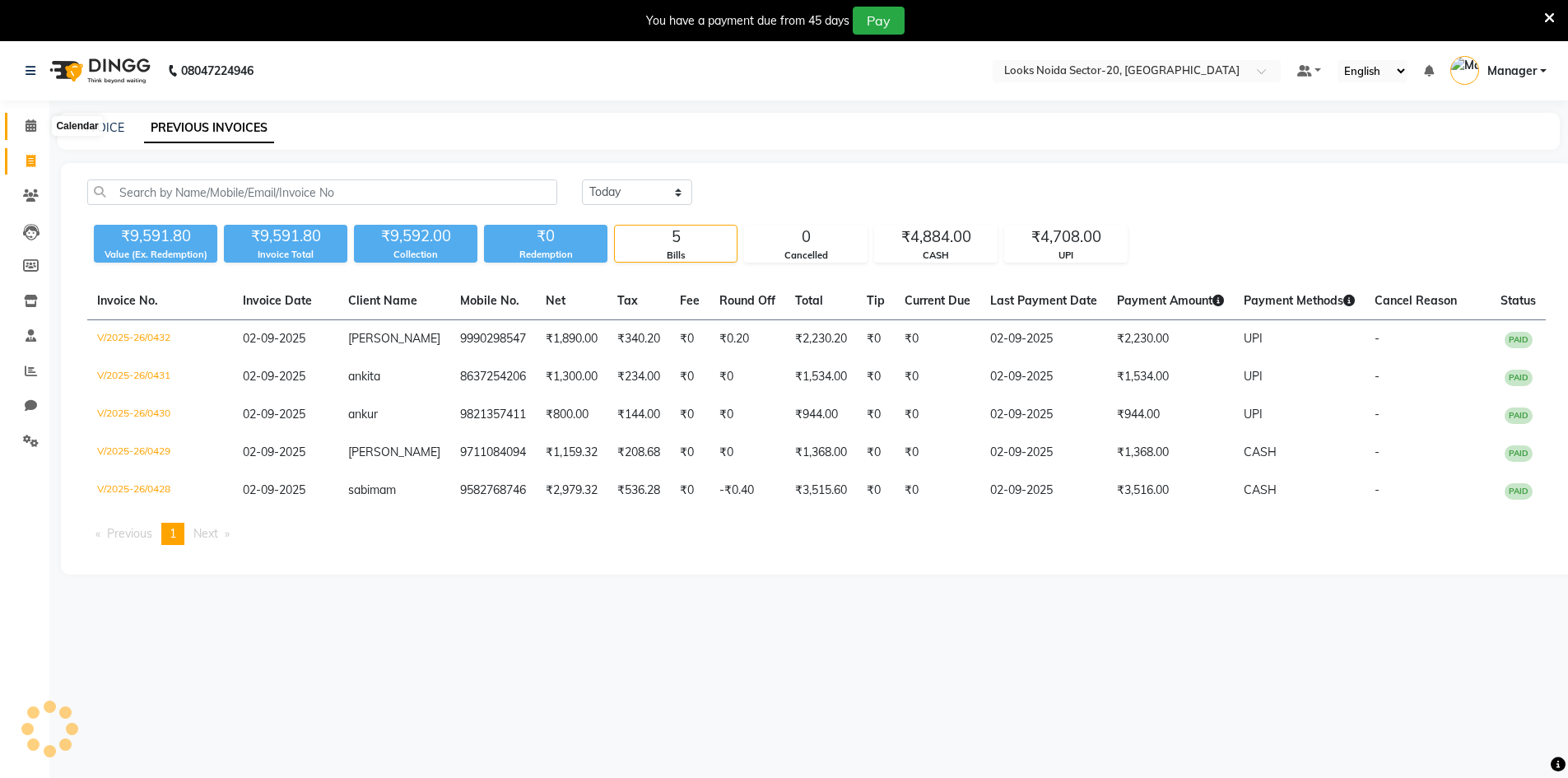
click at [31, 127] on icon at bounding box center [30, 125] width 10 height 12
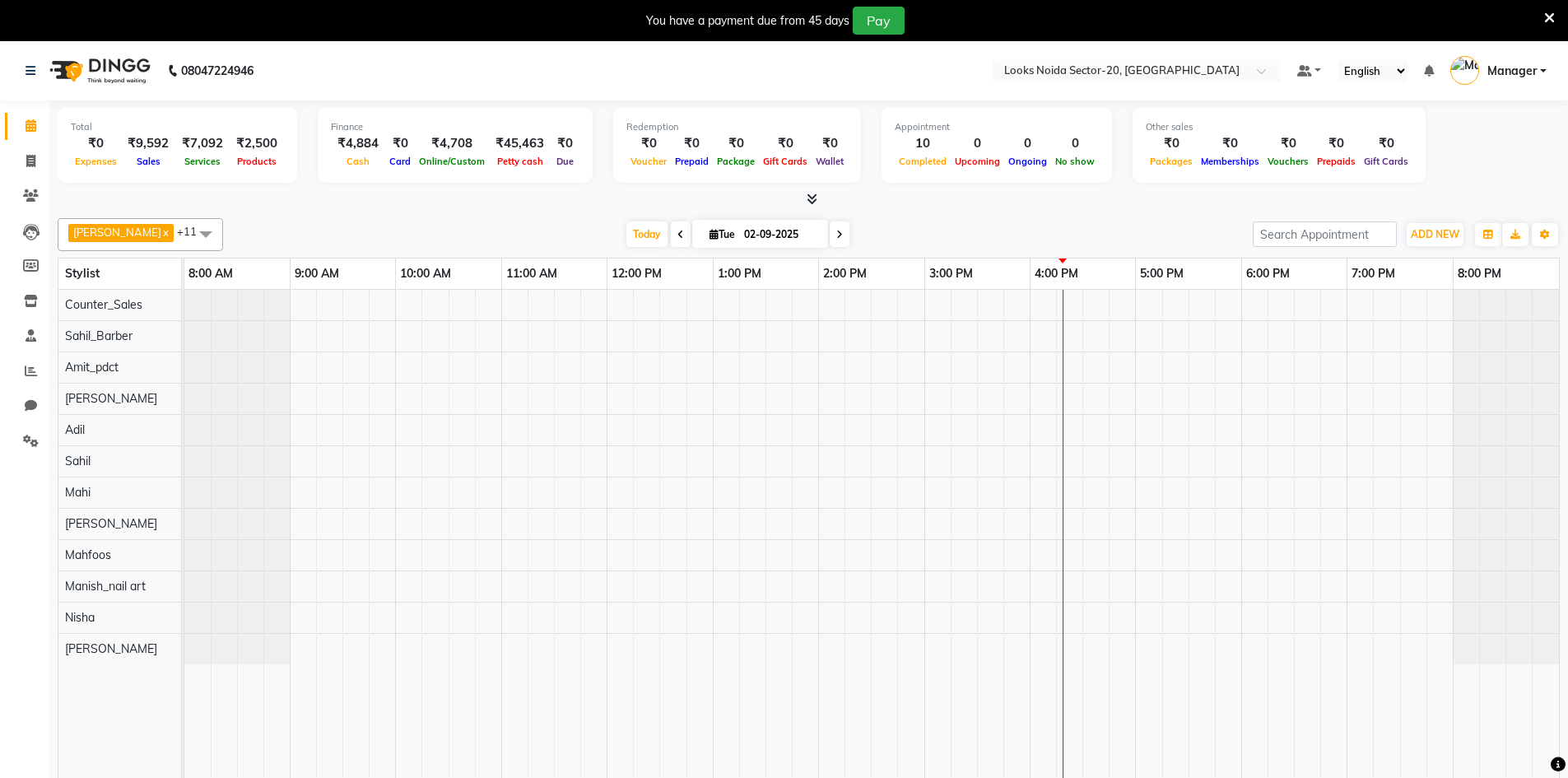
click at [1549, 23] on icon at bounding box center [1549, 18] width 10 height 15
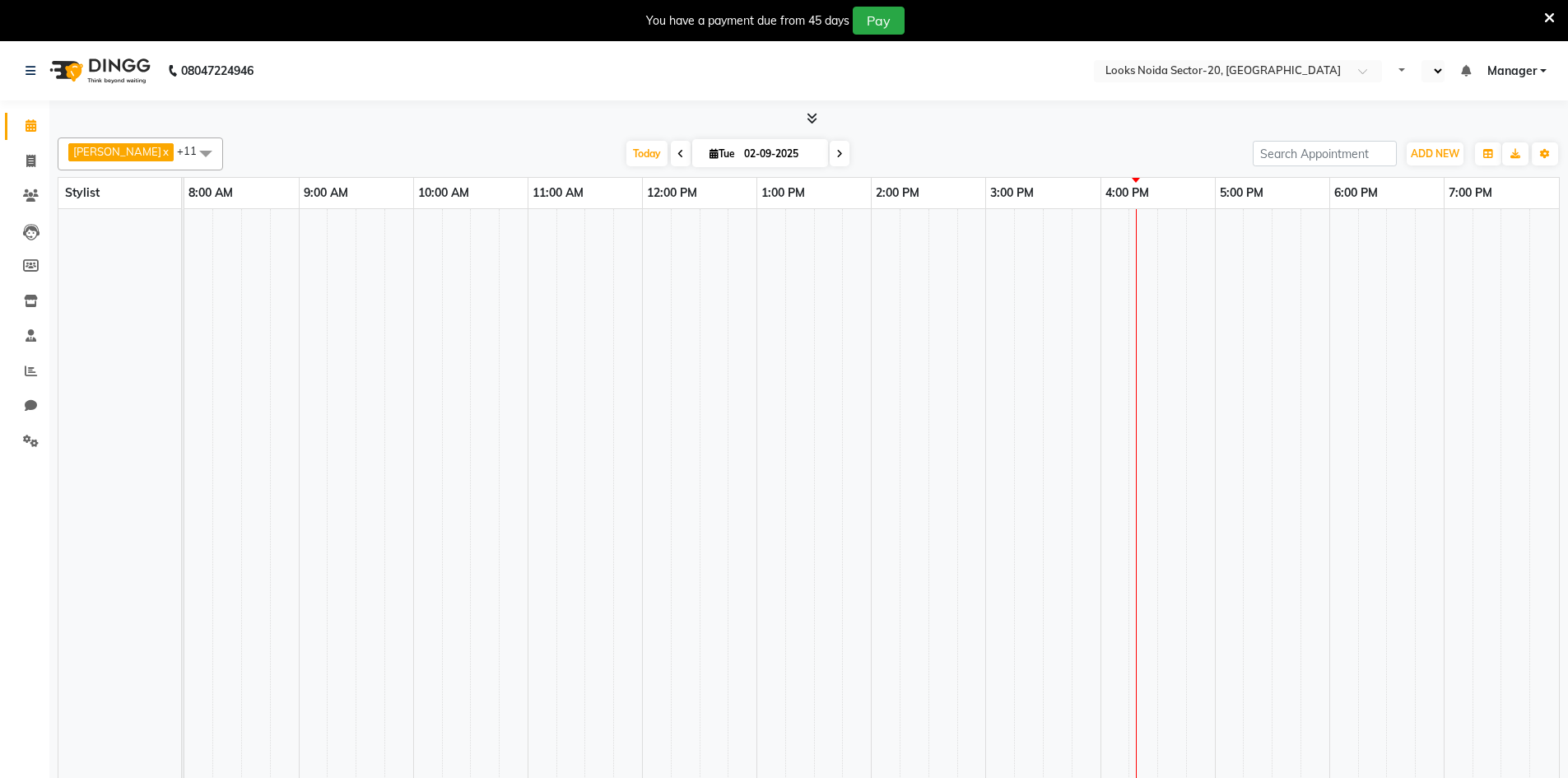
select select "en"
